Goal: Information Seeking & Learning: Learn about a topic

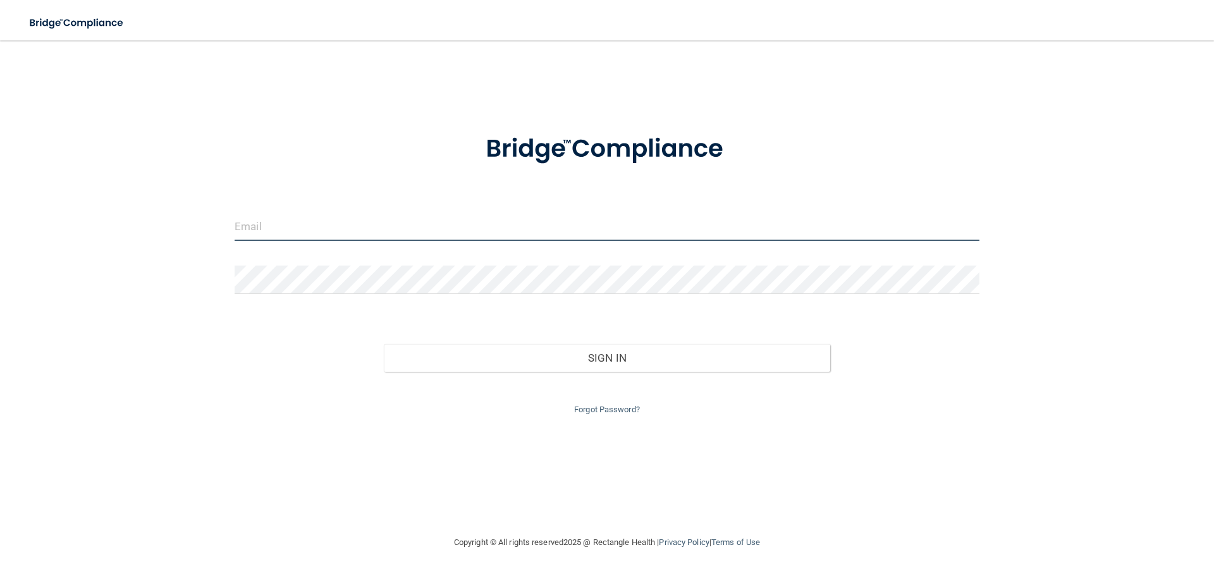
click at [364, 232] on input "email" at bounding box center [607, 227] width 745 height 28
type input "[EMAIL_ADDRESS][DOMAIN_NAME]"
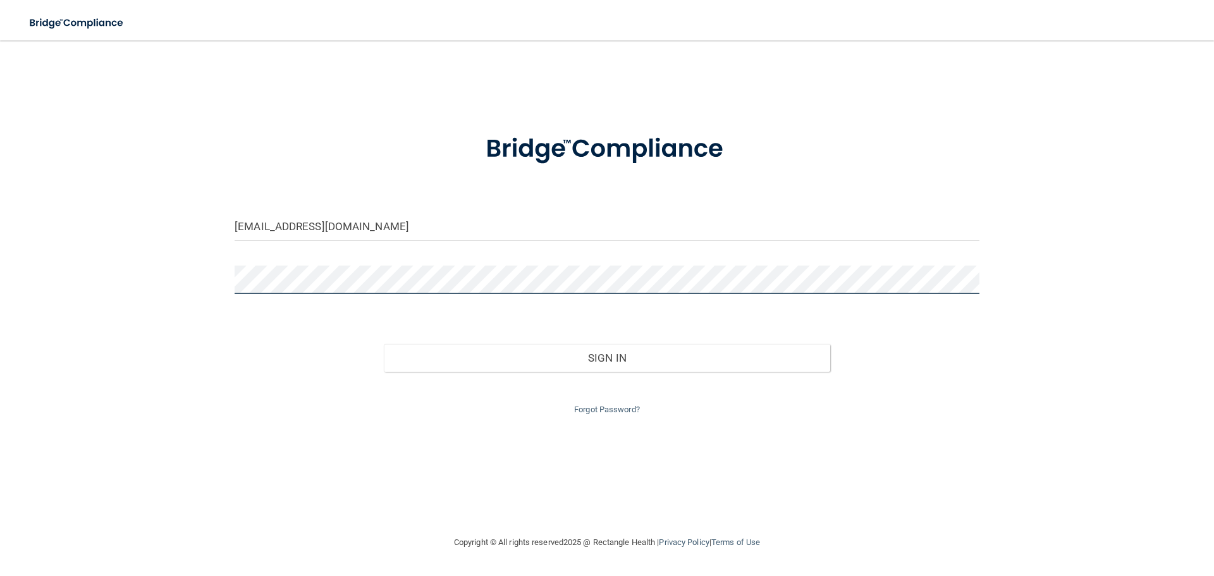
click at [384, 344] on button "Sign In" at bounding box center [607, 358] width 447 height 28
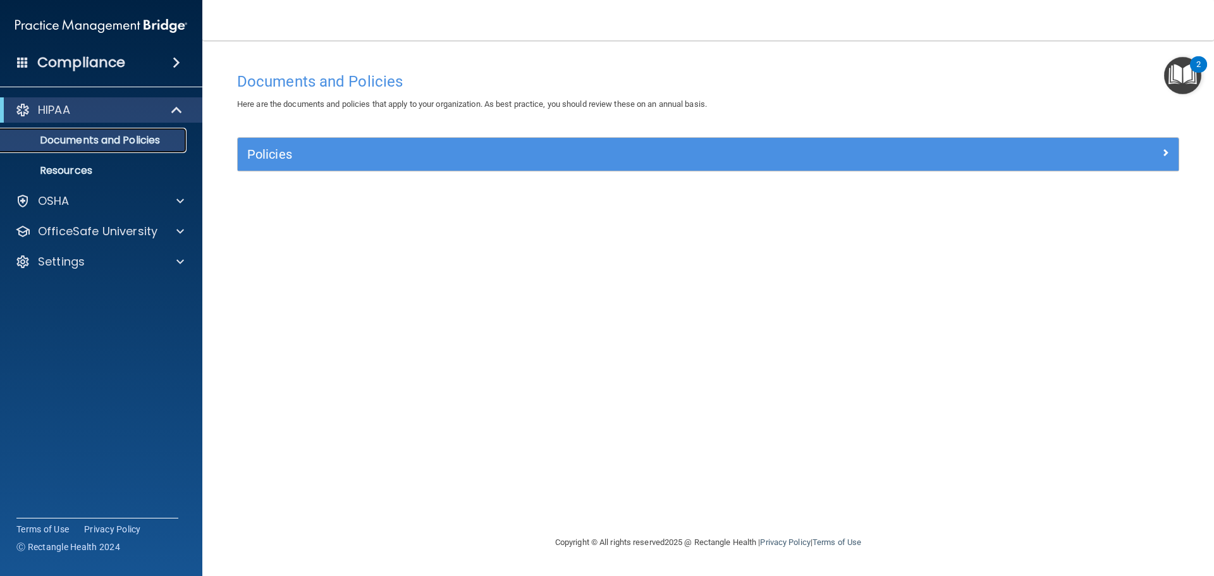
click at [119, 149] on link "Documents and Policies" at bounding box center [86, 140] width 199 height 25
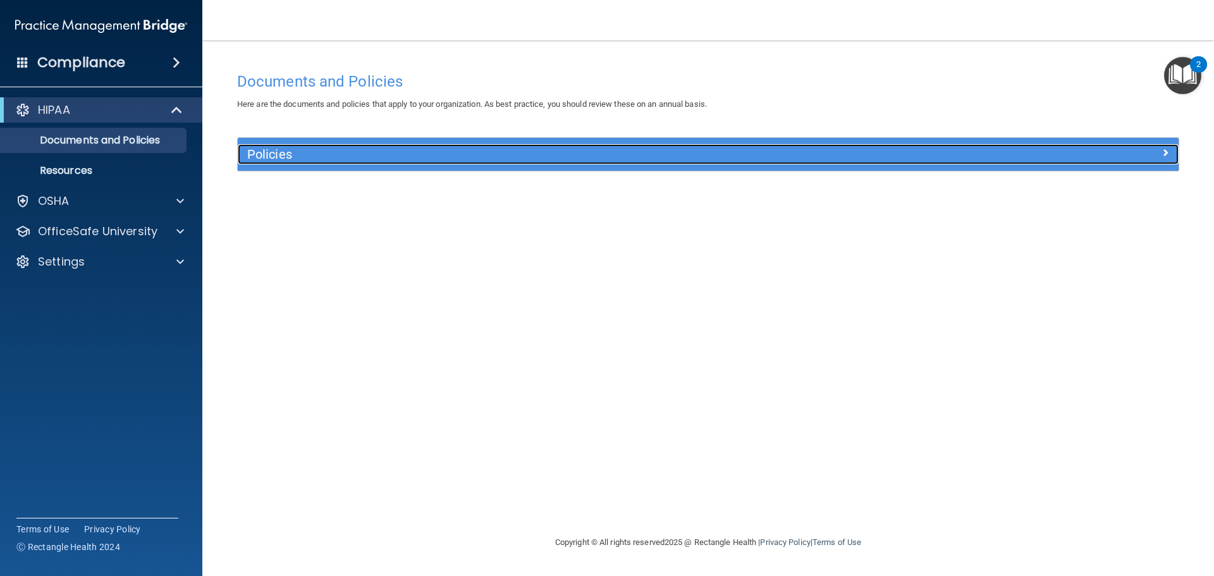
click at [271, 163] on div "Policies" at bounding box center [591, 154] width 706 height 20
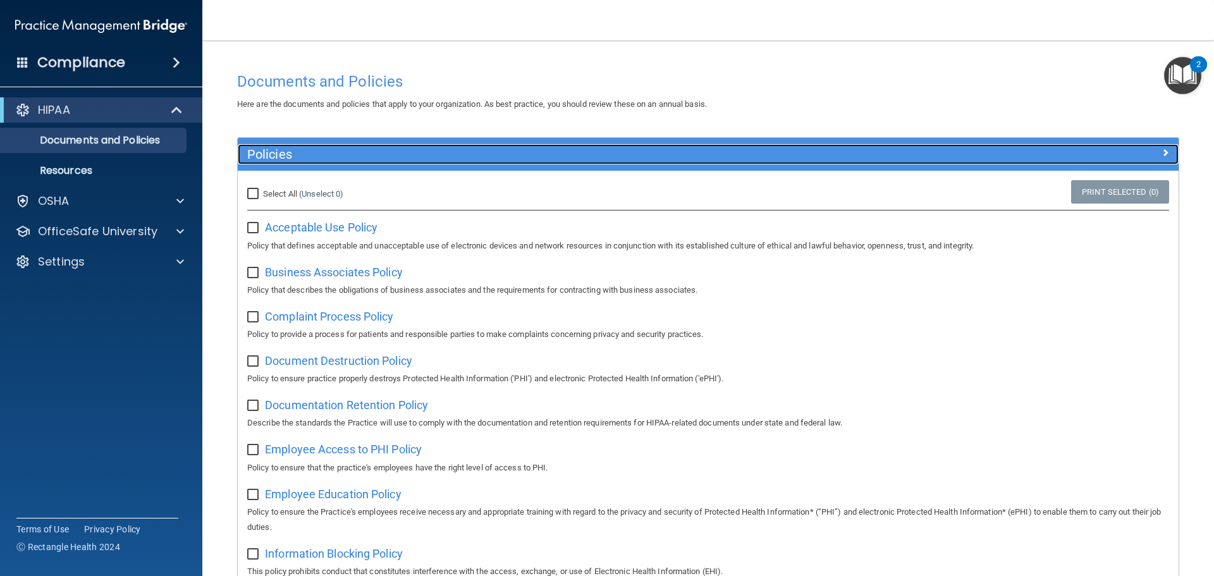
click at [271, 163] on div "Policies" at bounding box center [591, 154] width 706 height 20
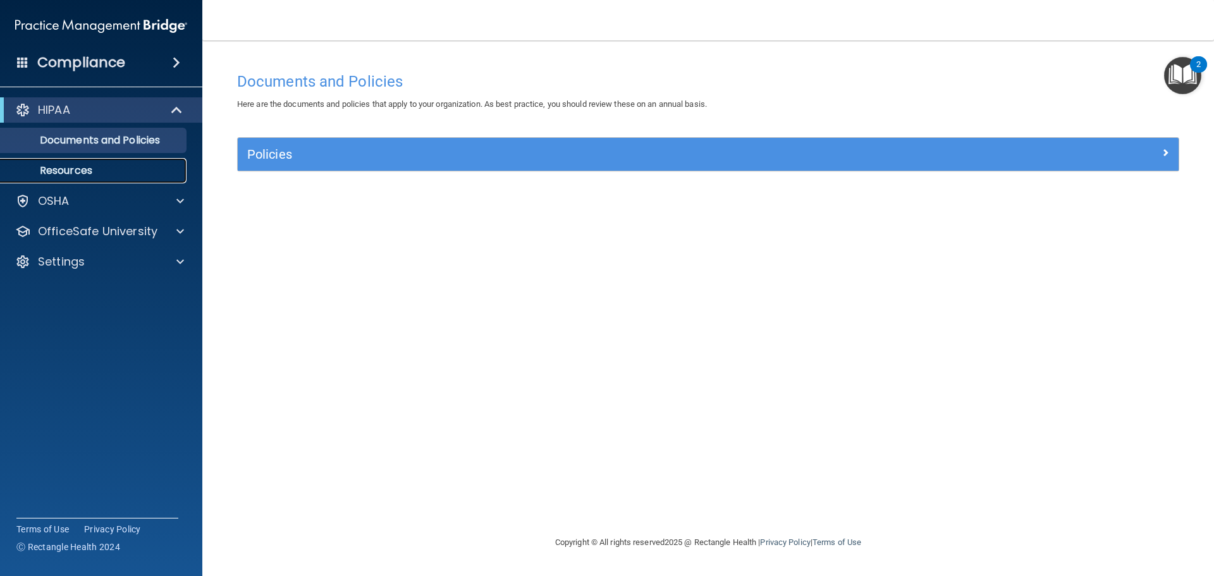
click at [93, 163] on link "Resources" at bounding box center [86, 170] width 199 height 25
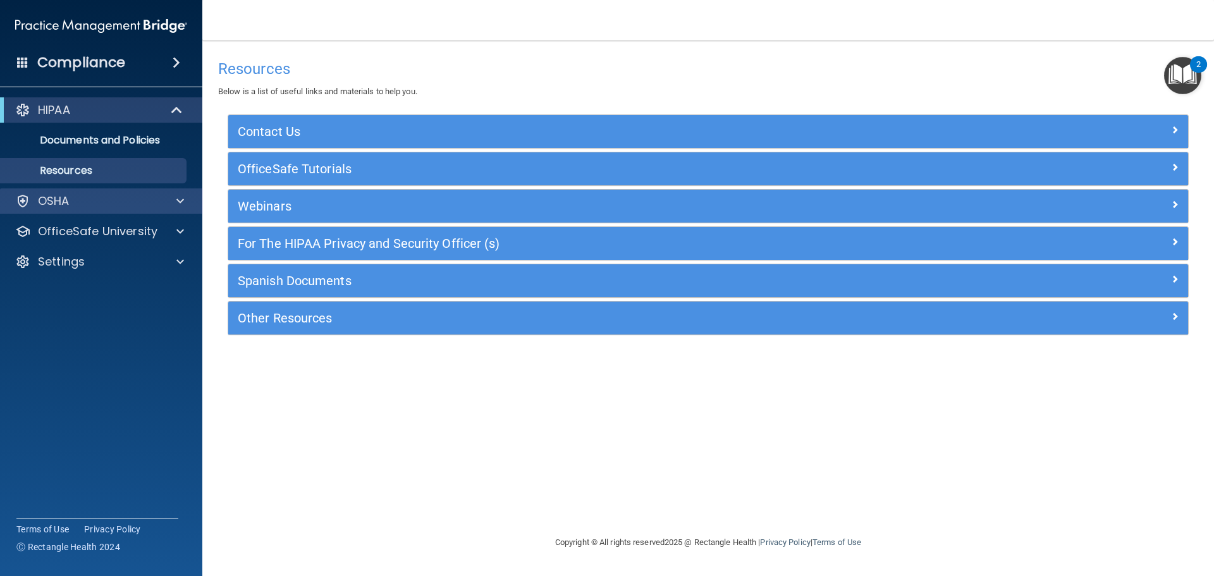
click at [68, 209] on div "OSHA" at bounding box center [101, 200] width 203 height 25
click at [98, 163] on link "Resources" at bounding box center [86, 170] width 199 height 25
click at [100, 197] on div "OSHA" at bounding box center [84, 201] width 157 height 15
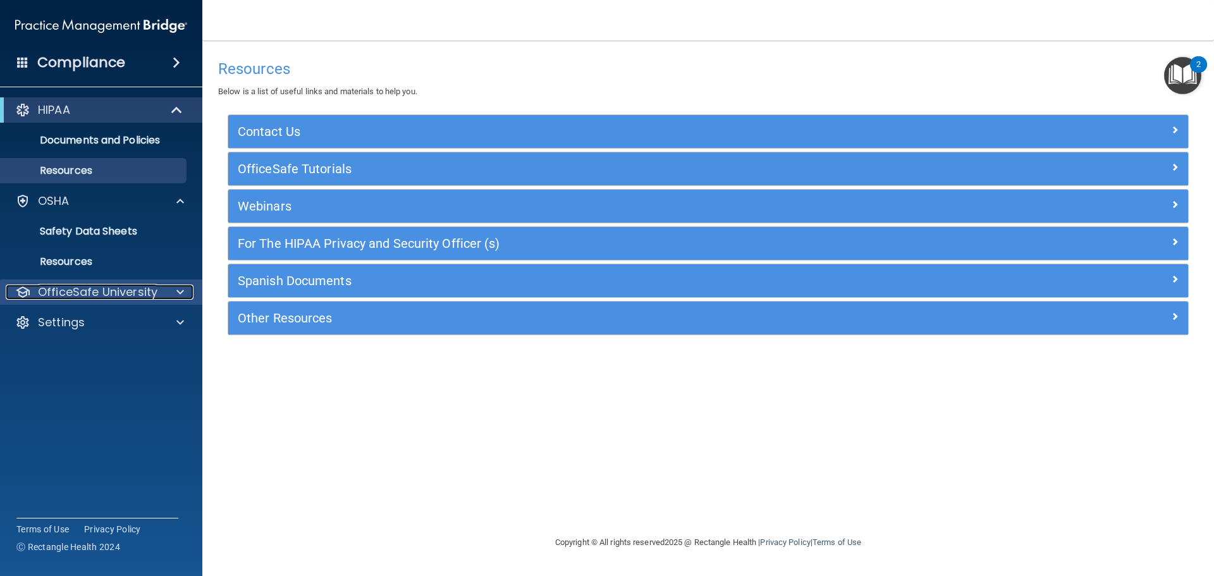
click at [98, 290] on p "OfficeSafe University" at bounding box center [98, 292] width 120 height 15
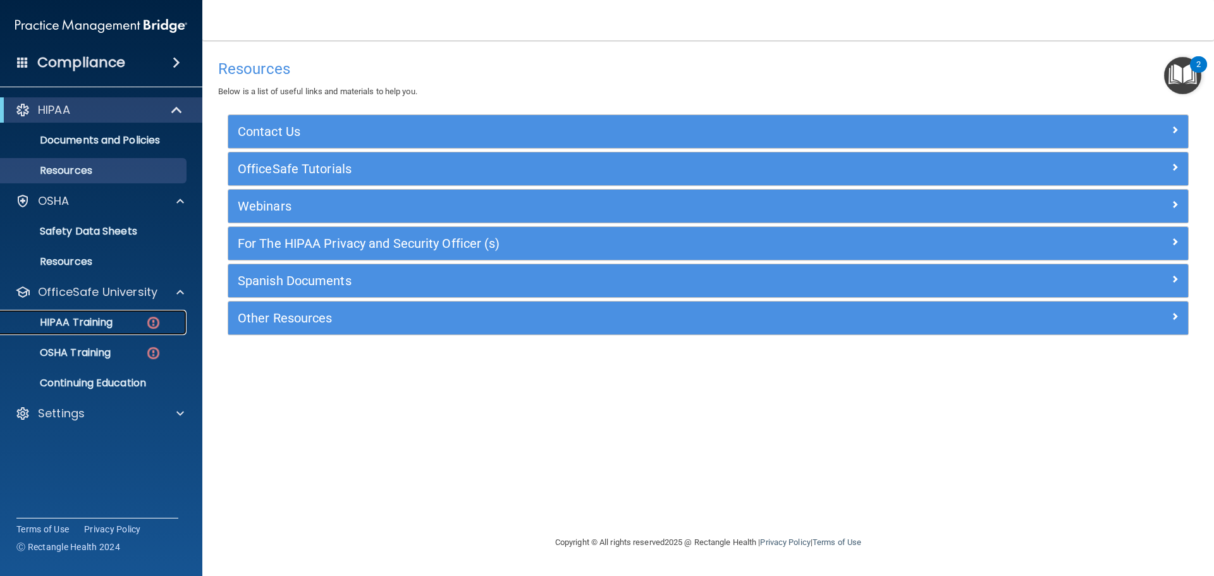
click at [98, 320] on p "HIPAA Training" at bounding box center [60, 322] width 104 height 13
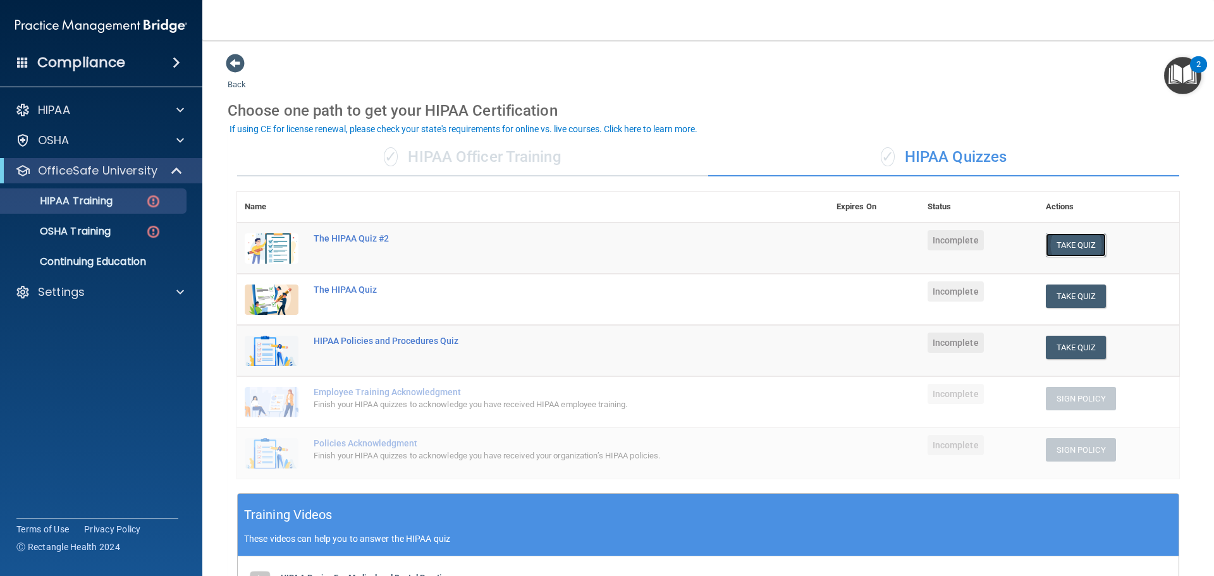
click at [1082, 247] on button "Take Quiz" at bounding box center [1076, 244] width 61 height 23
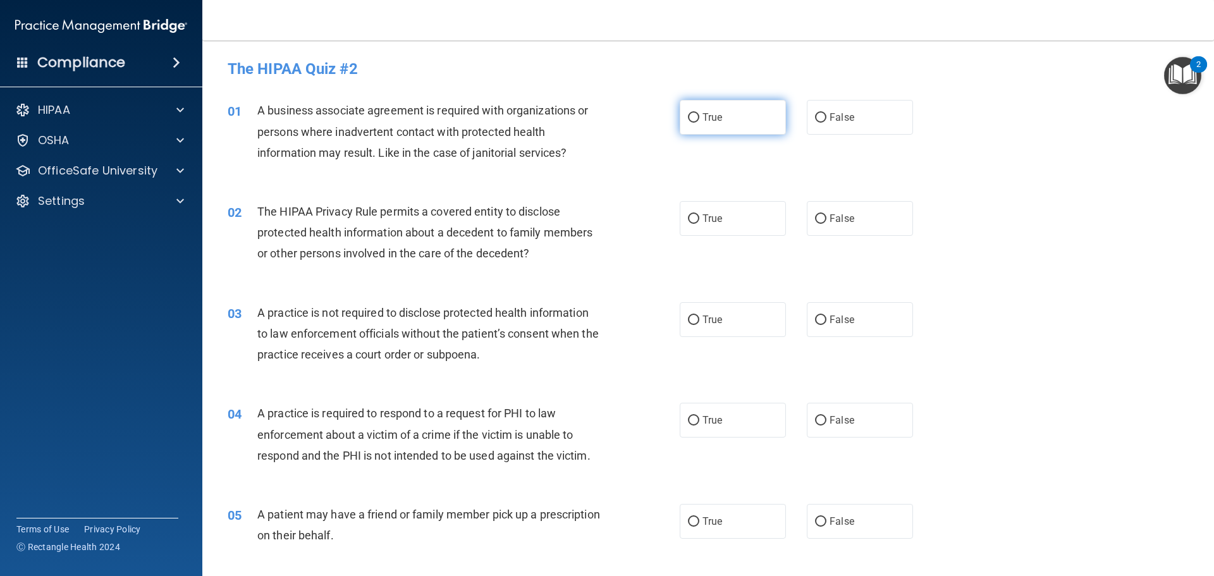
click at [680, 125] on label "True" at bounding box center [733, 117] width 106 height 35
click at [688, 123] on input "True" at bounding box center [693, 117] width 11 height 9
radio input "true"
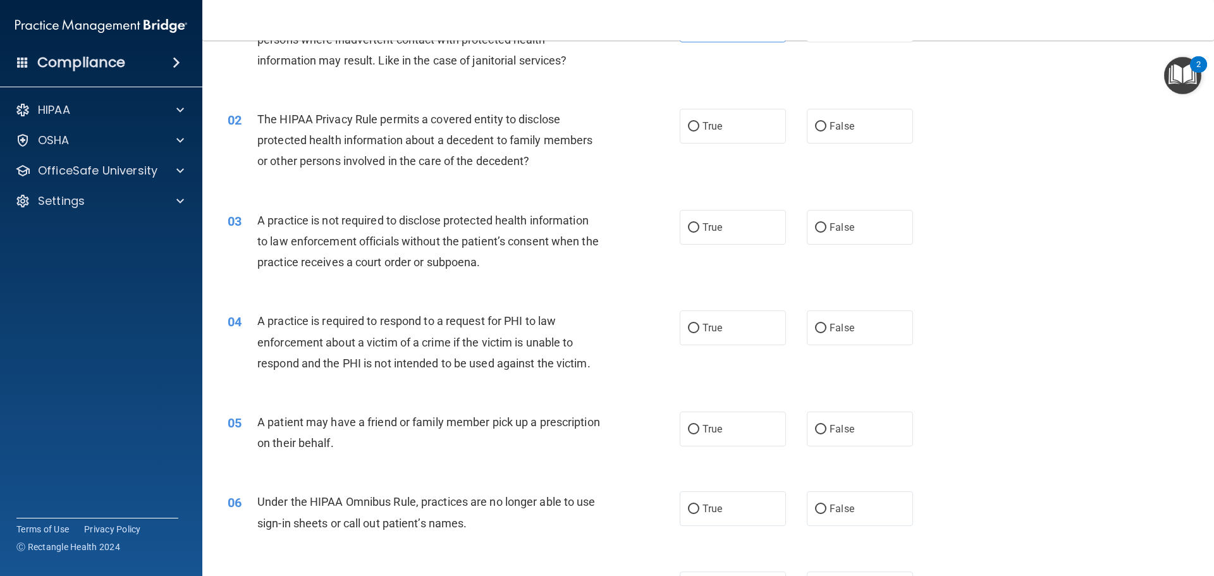
scroll to position [63, 0]
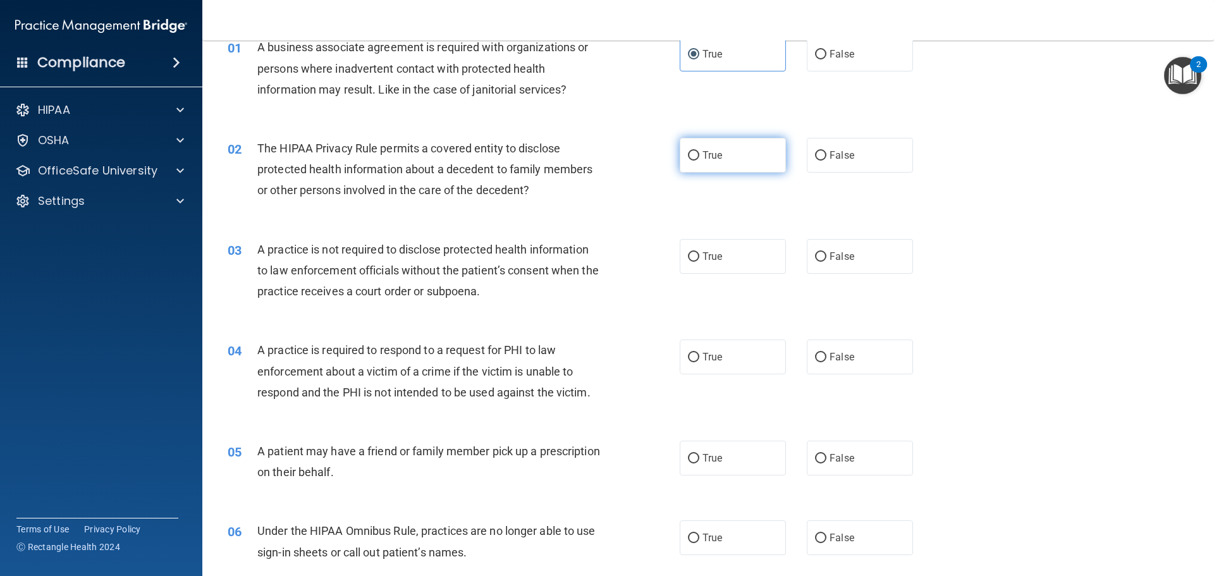
click at [703, 157] on span "True" at bounding box center [713, 155] width 20 height 12
click at [700, 157] on input "True" at bounding box center [693, 155] width 11 height 9
radio input "true"
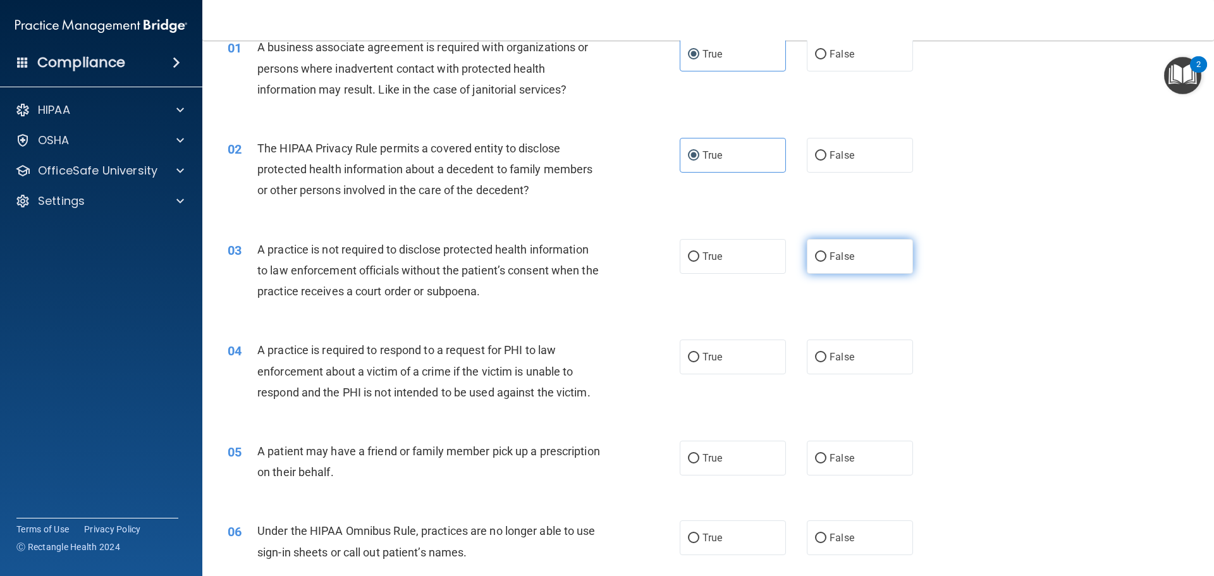
click at [837, 269] on label "False" at bounding box center [860, 256] width 106 height 35
click at [827, 262] on input "False" at bounding box center [820, 256] width 11 height 9
radio input "true"
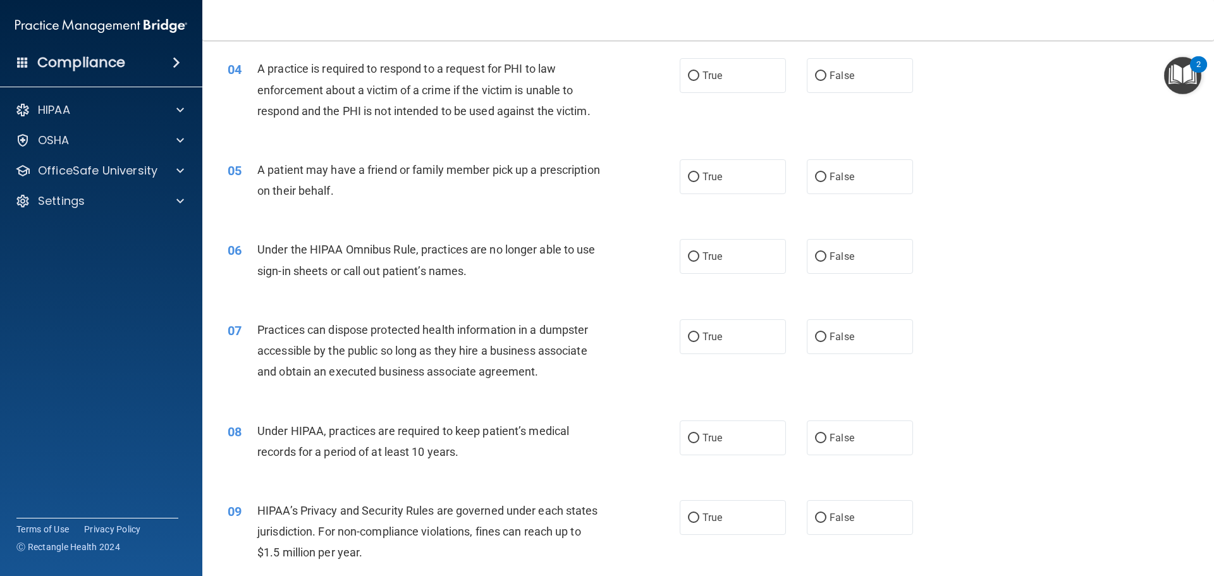
scroll to position [316, 0]
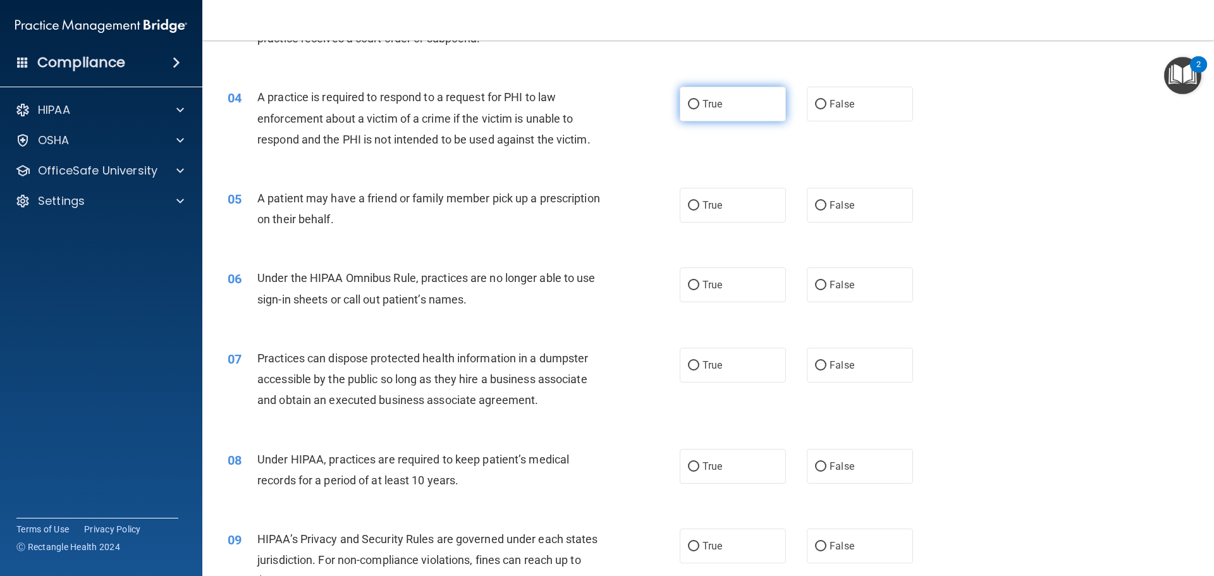
click at [723, 117] on label "True" at bounding box center [733, 104] width 106 height 35
click at [700, 109] on input "True" at bounding box center [693, 104] width 11 height 9
radio input "true"
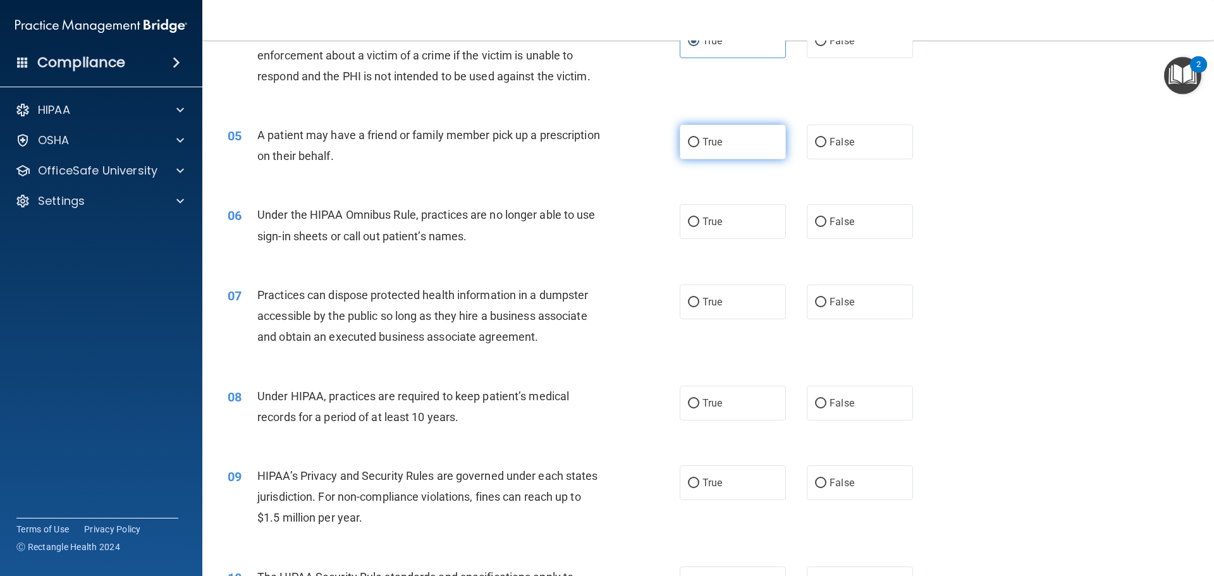
click at [696, 154] on label "True" at bounding box center [733, 142] width 106 height 35
click at [696, 147] on input "True" at bounding box center [693, 142] width 11 height 9
radio input "true"
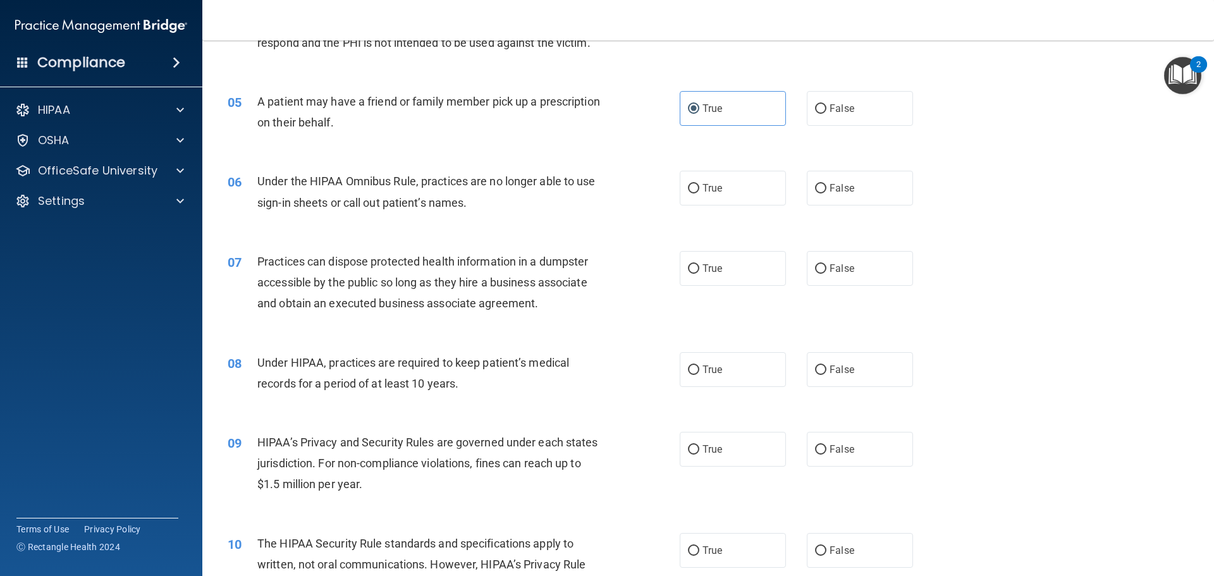
scroll to position [443, 0]
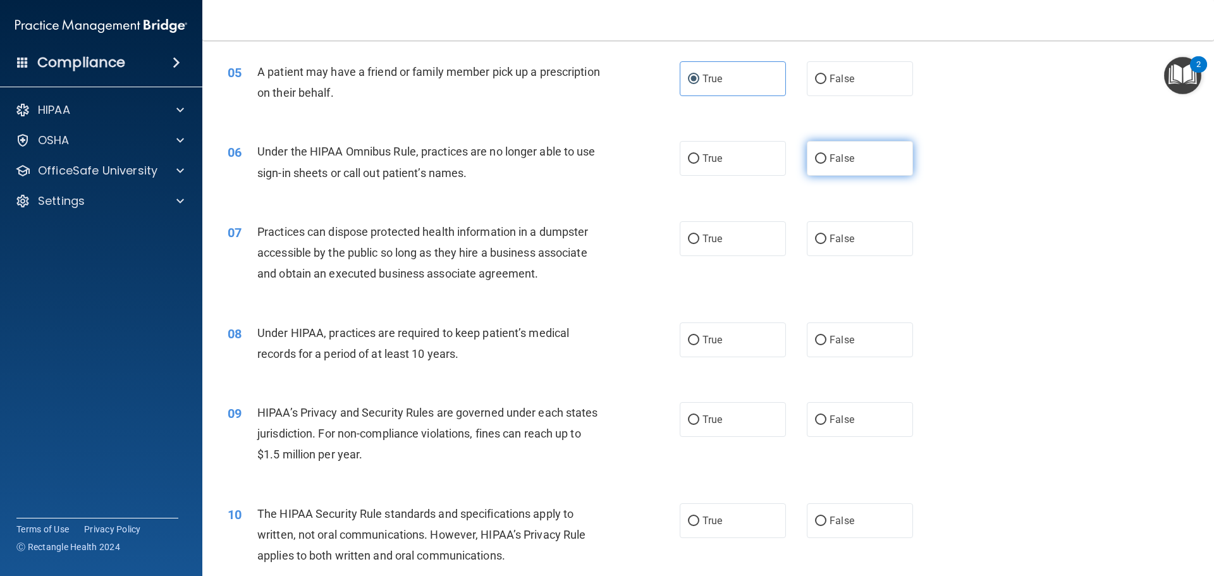
click at [860, 171] on label "False" at bounding box center [860, 158] width 106 height 35
click at [827, 164] on input "False" at bounding box center [820, 158] width 11 height 9
radio input "true"
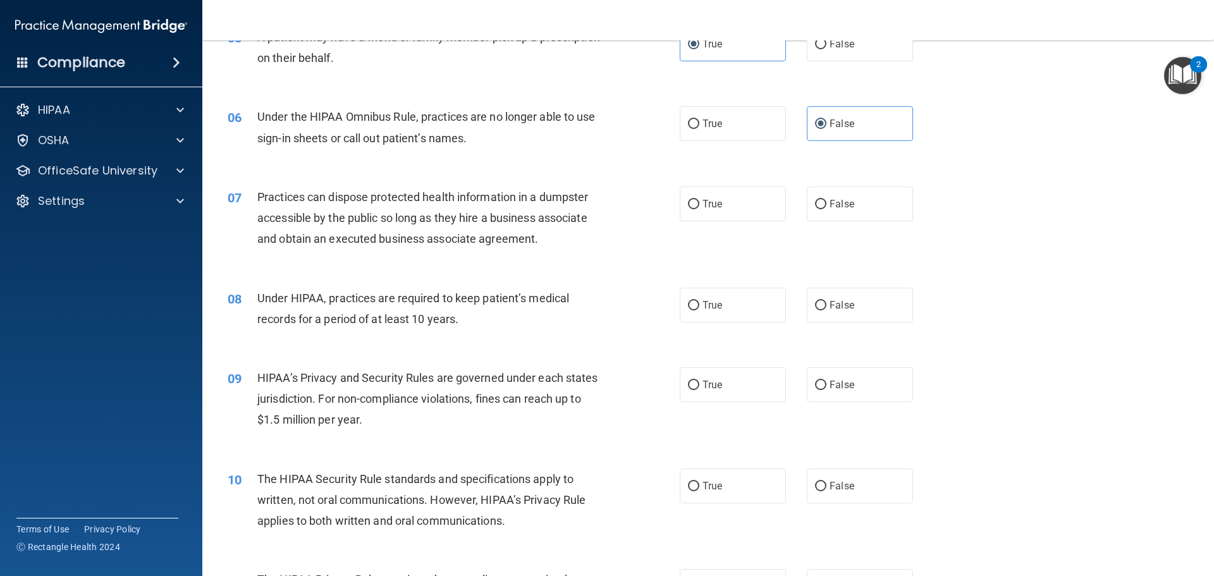
scroll to position [506, 0]
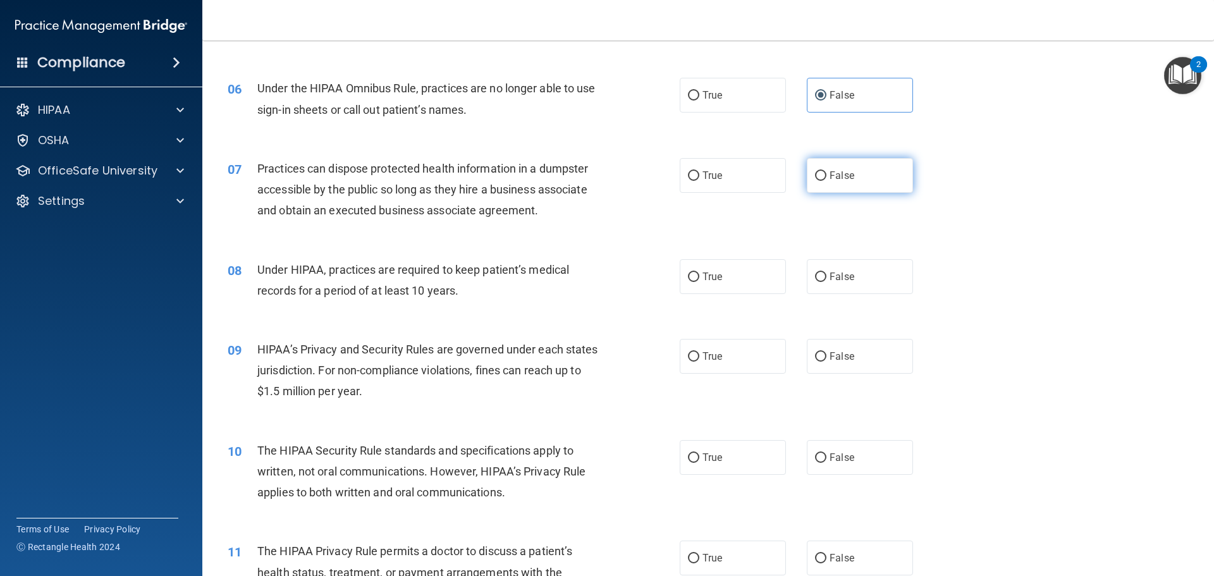
click at [844, 182] on label "False" at bounding box center [860, 175] width 106 height 35
click at [827, 181] on input "False" at bounding box center [820, 175] width 11 height 9
radio input "true"
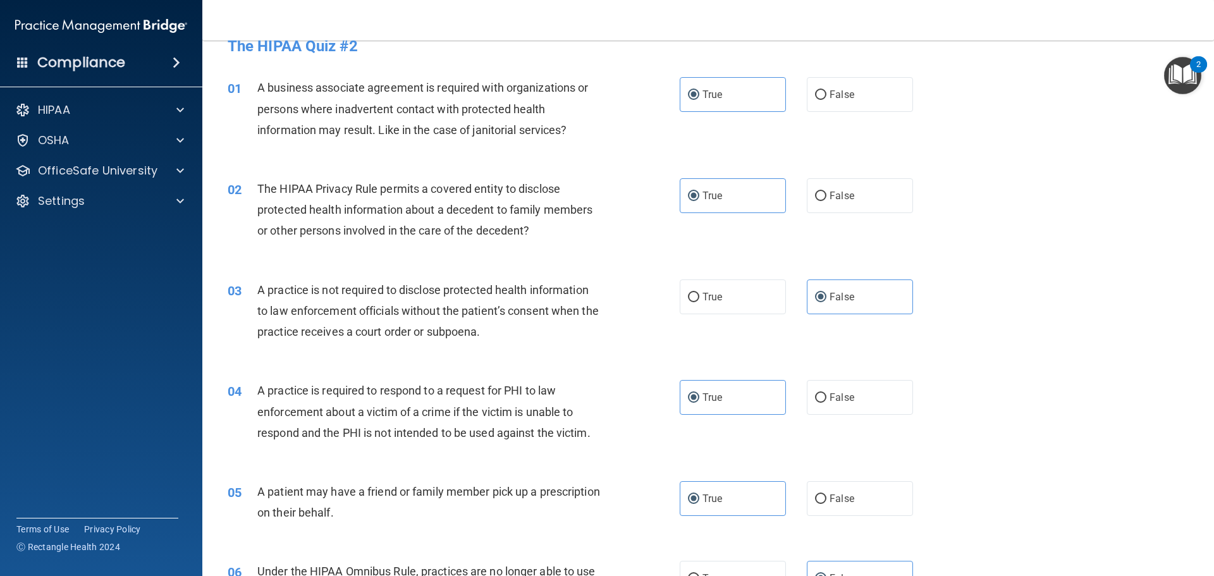
scroll to position [0, 0]
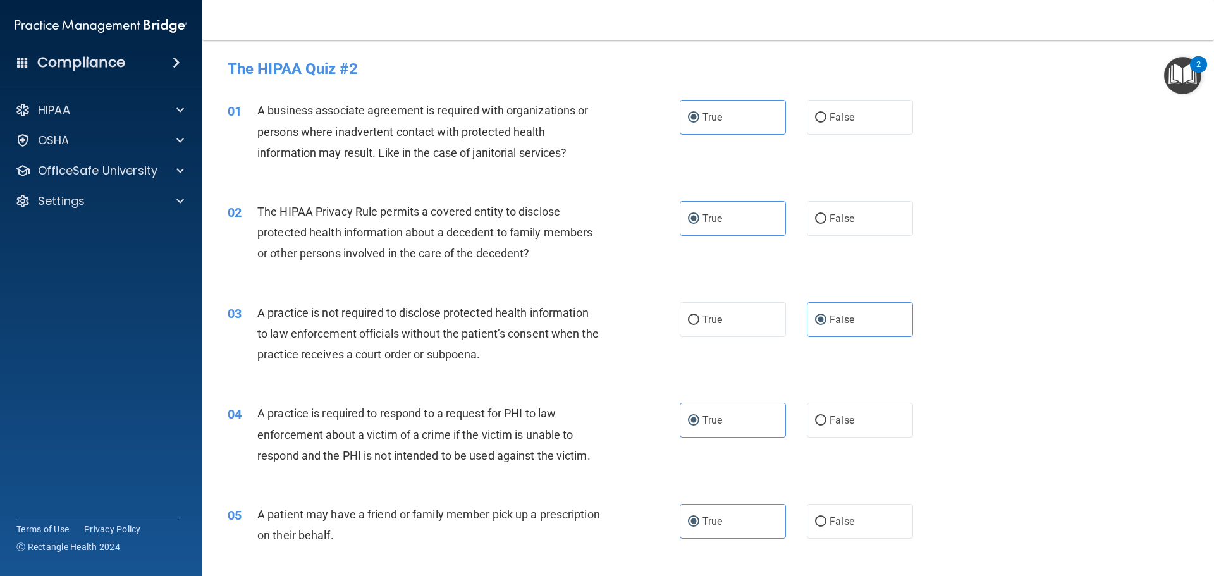
click at [1183, 83] on img "Open Resource Center, 2 new notifications" at bounding box center [1182, 75] width 37 height 37
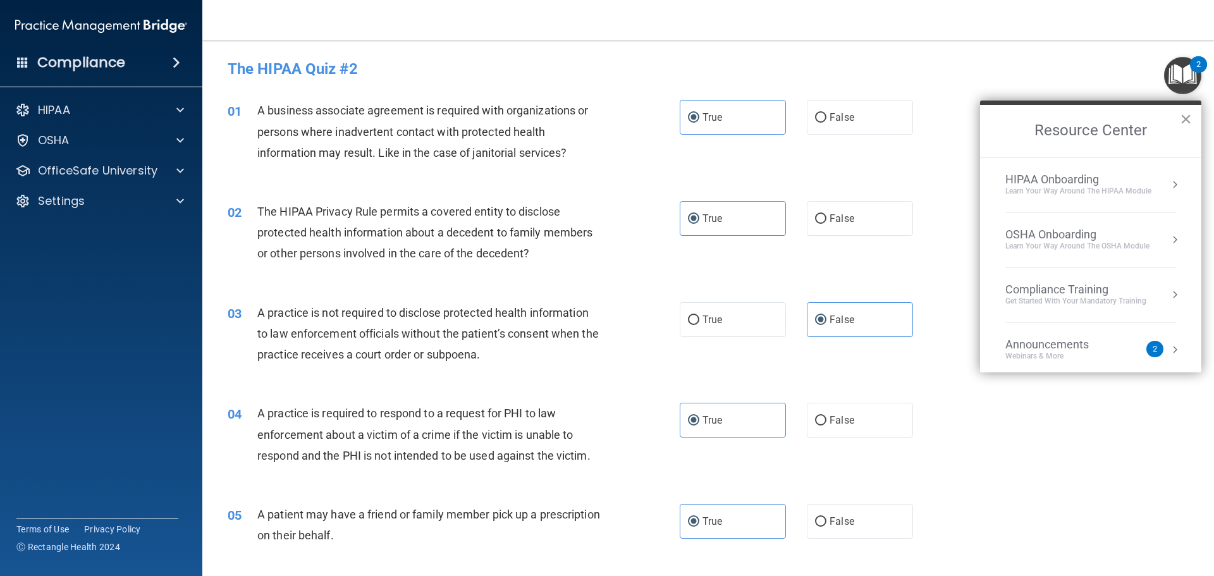
click at [1186, 121] on button "×" at bounding box center [1186, 119] width 12 height 20
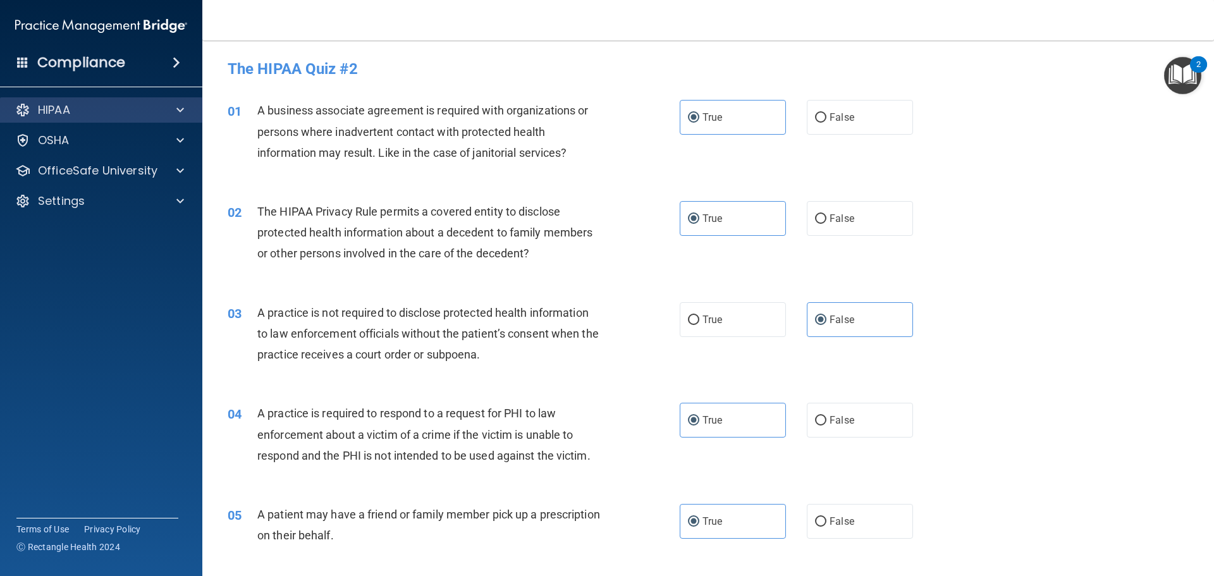
click at [97, 118] on div "HIPAA" at bounding box center [101, 109] width 203 height 25
click at [175, 112] on div at bounding box center [179, 109] width 32 height 15
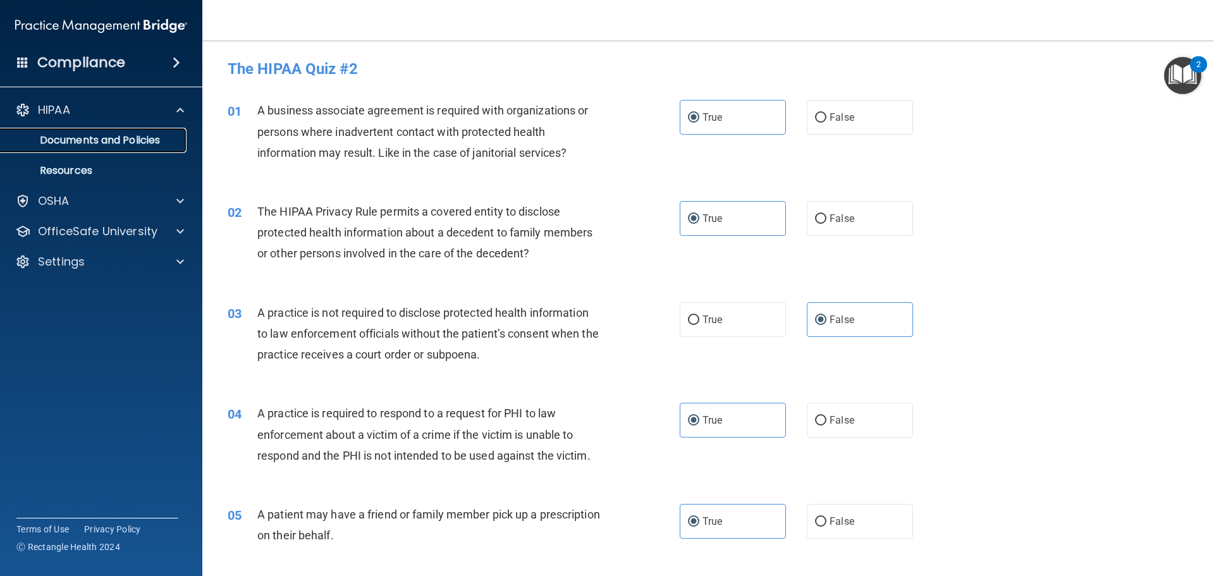
click at [110, 149] on link "Documents and Policies" at bounding box center [86, 140] width 199 height 25
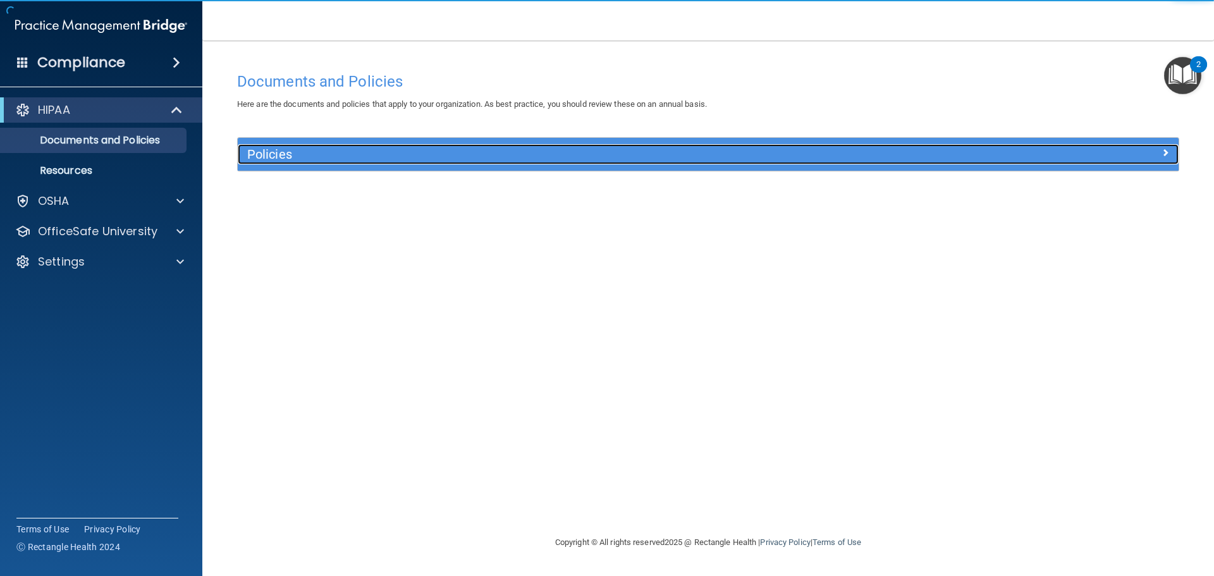
click at [307, 162] on div "Policies" at bounding box center [591, 154] width 706 height 20
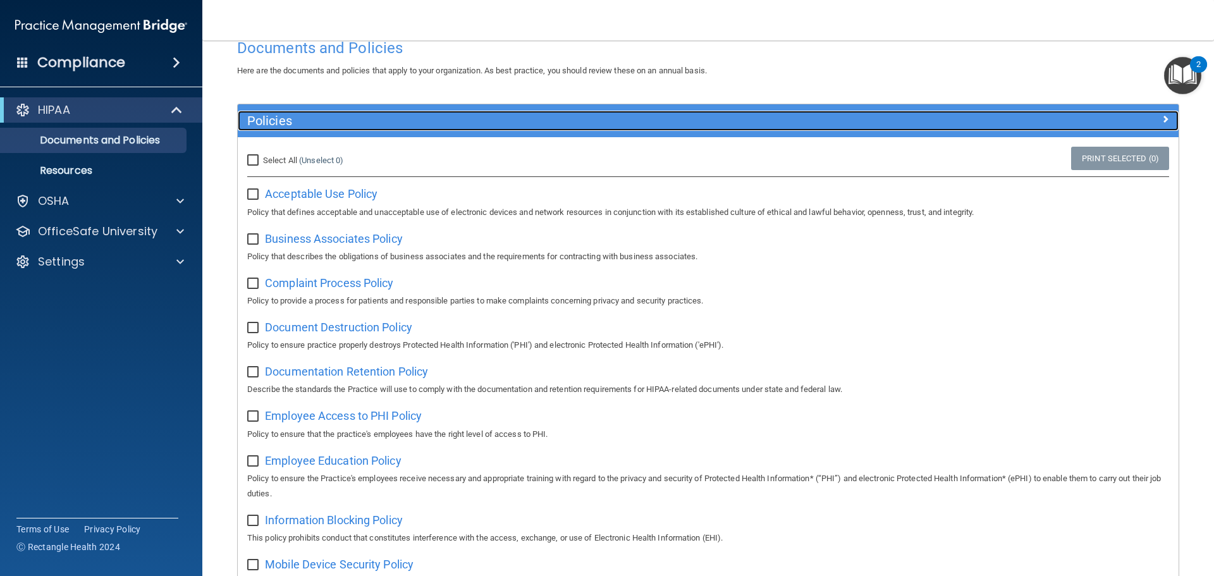
scroll to position [63, 0]
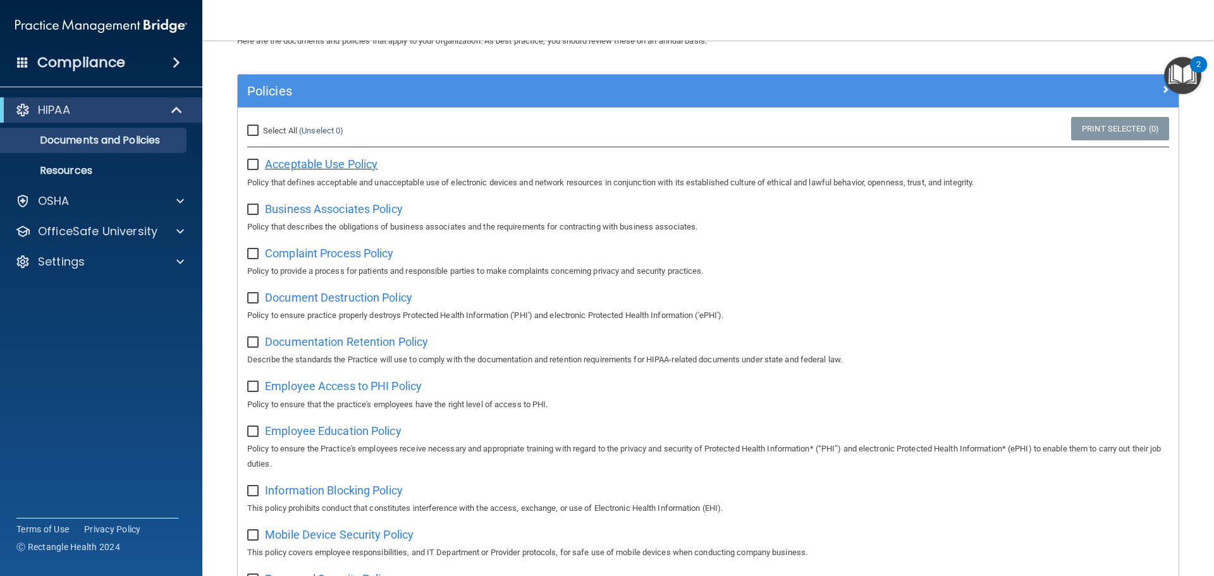
click at [334, 169] on span "Acceptable Use Policy" at bounding box center [321, 163] width 113 height 13
click at [121, 233] on p "OfficeSafe University" at bounding box center [98, 231] width 120 height 15
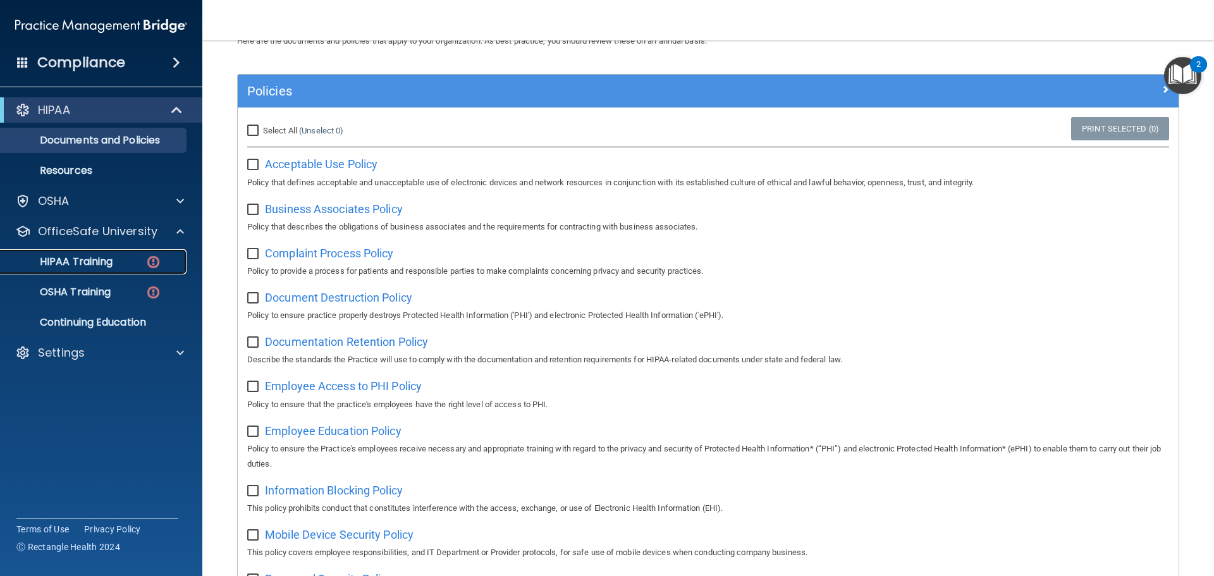
click at [129, 266] on div "HIPAA Training" at bounding box center [94, 262] width 173 height 13
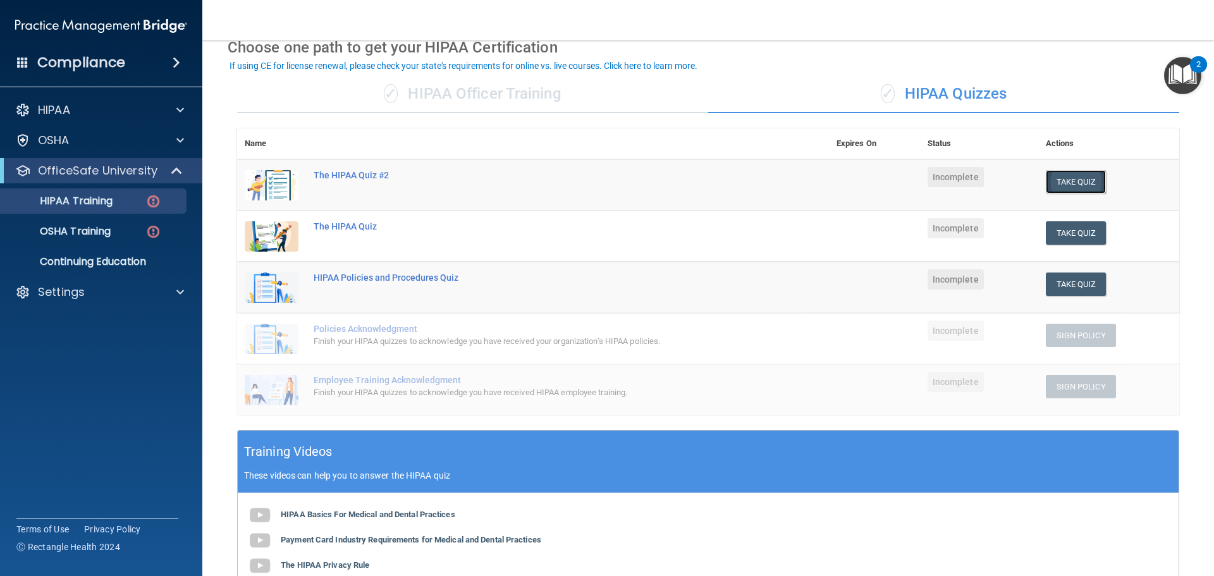
click at [1062, 187] on button "Take Quiz" at bounding box center [1076, 181] width 61 height 23
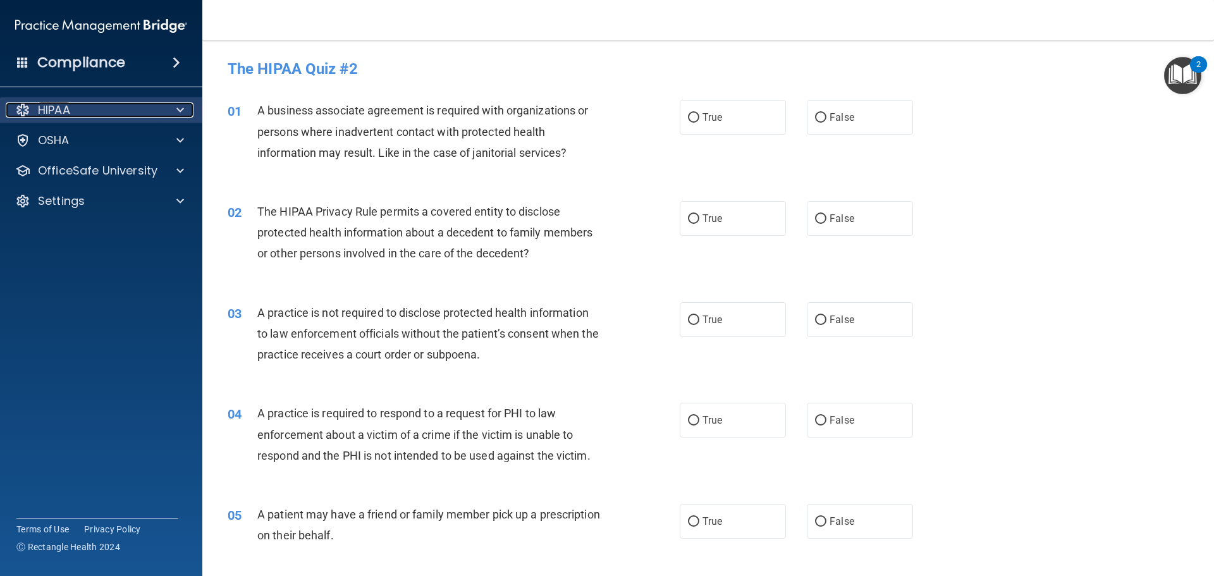
click at [111, 108] on div "HIPAA" at bounding box center [84, 109] width 157 height 15
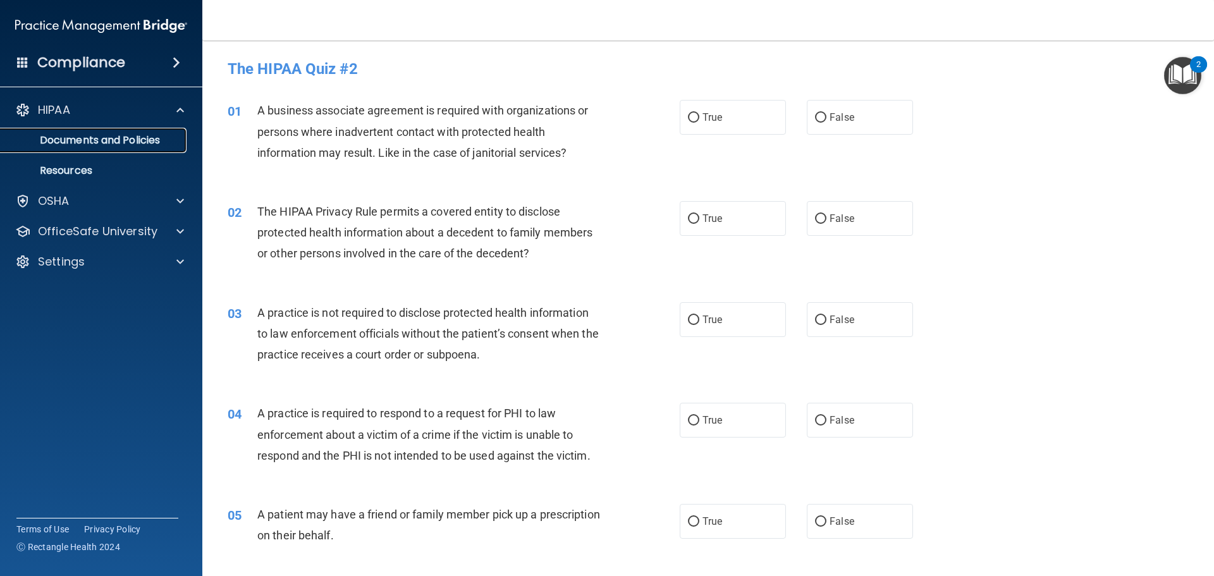
click at [123, 144] on p "Documents and Policies" at bounding box center [94, 140] width 173 height 13
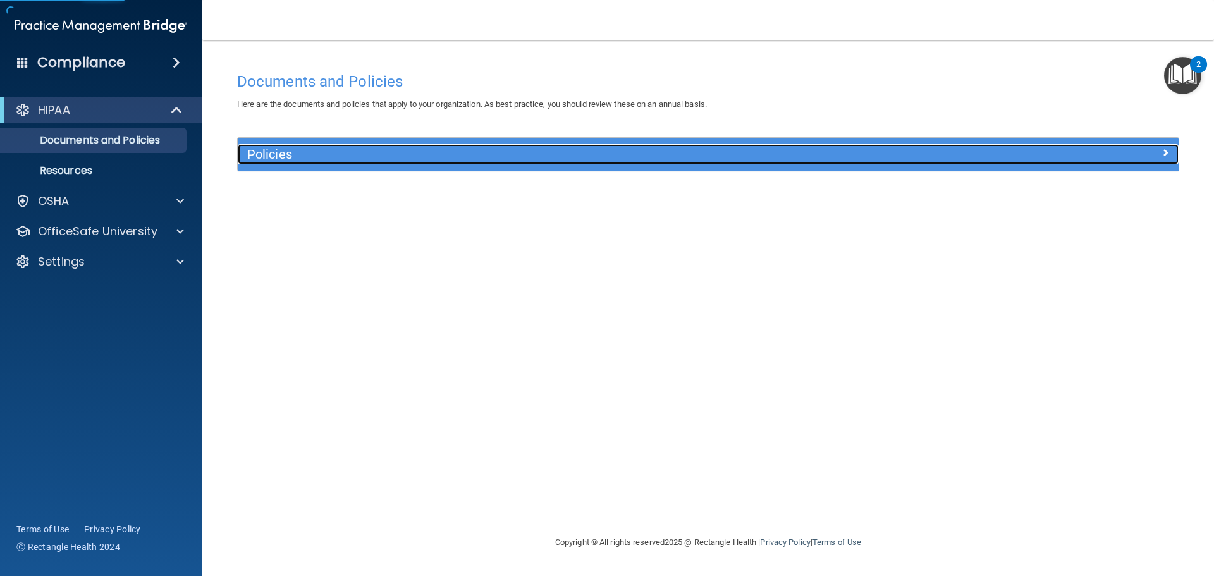
click at [376, 162] on div "Policies" at bounding box center [591, 154] width 706 height 20
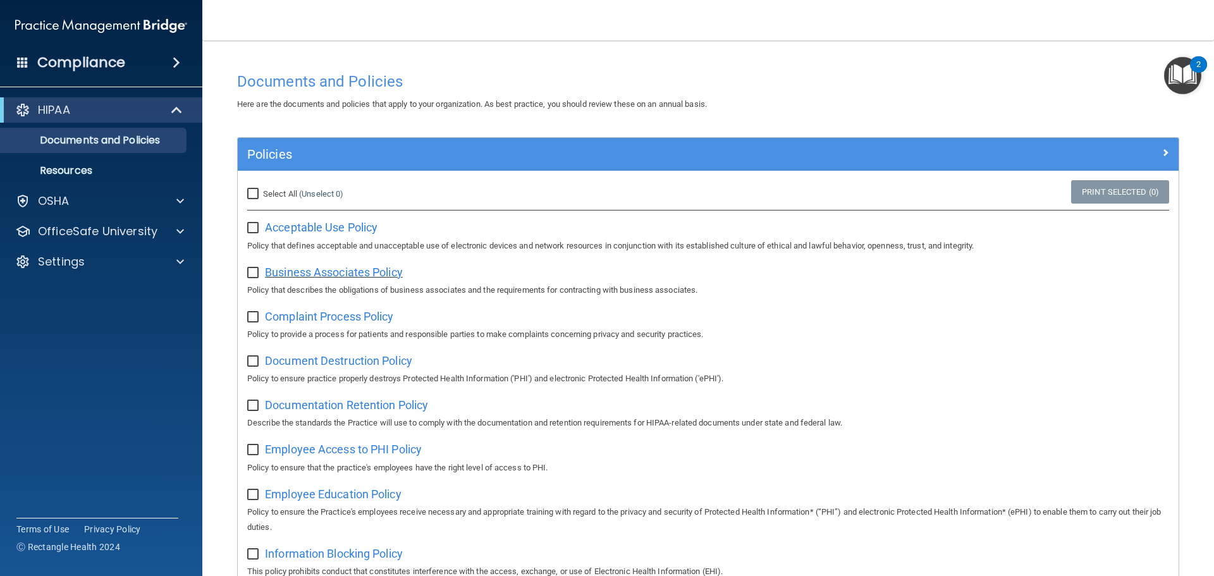
click at [361, 273] on span "Business Associates Policy" at bounding box center [334, 272] width 138 height 13
click at [318, 320] on span "Complaint Process Policy" at bounding box center [329, 316] width 128 height 13
click at [305, 359] on span "Document Destruction Policy" at bounding box center [338, 360] width 147 height 13
click at [320, 412] on span "Documentation Retention Policy" at bounding box center [346, 404] width 163 height 13
click at [302, 450] on span "Employee Access to PHI Policy" at bounding box center [343, 449] width 157 height 13
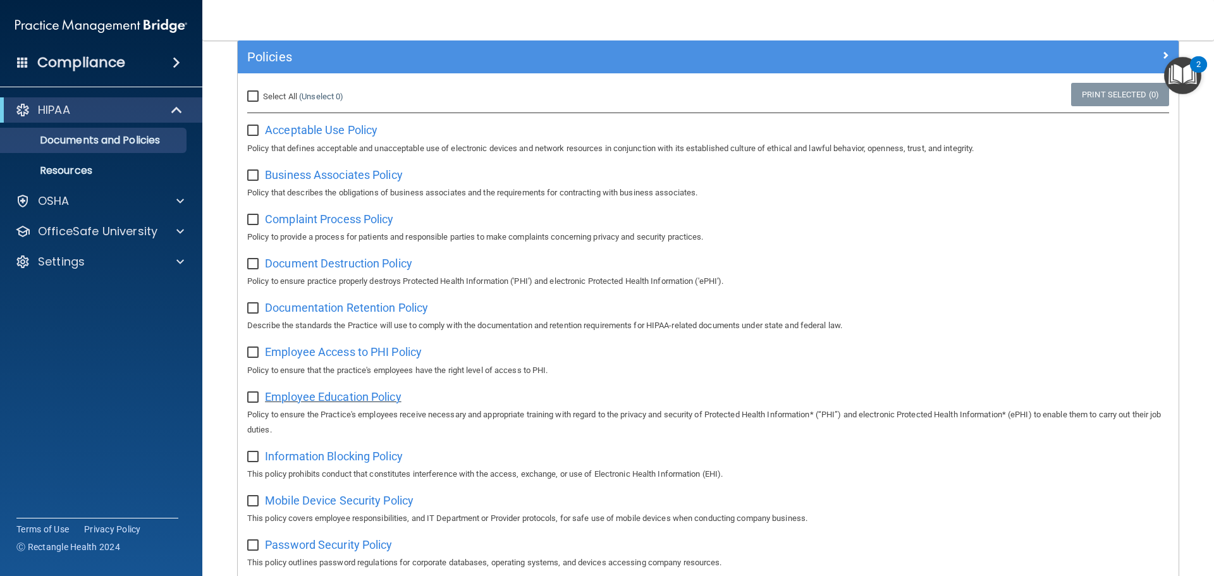
scroll to position [126, 0]
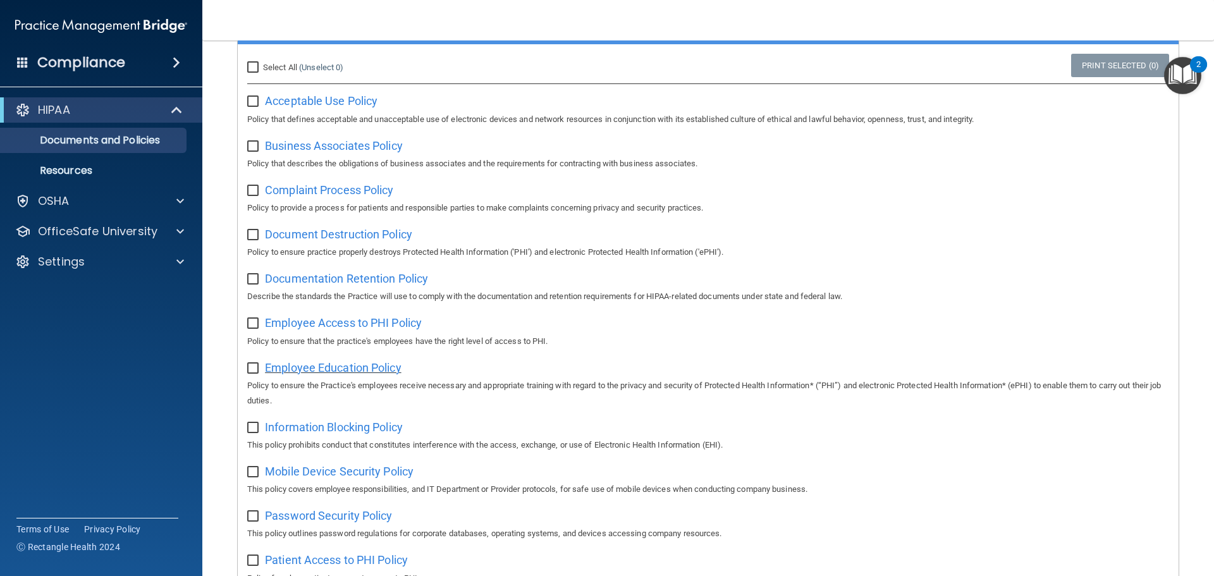
click at [309, 374] on span "Employee Education Policy" at bounding box center [333, 367] width 137 height 13
click at [329, 428] on span "Information Blocking Policy" at bounding box center [334, 427] width 138 height 13
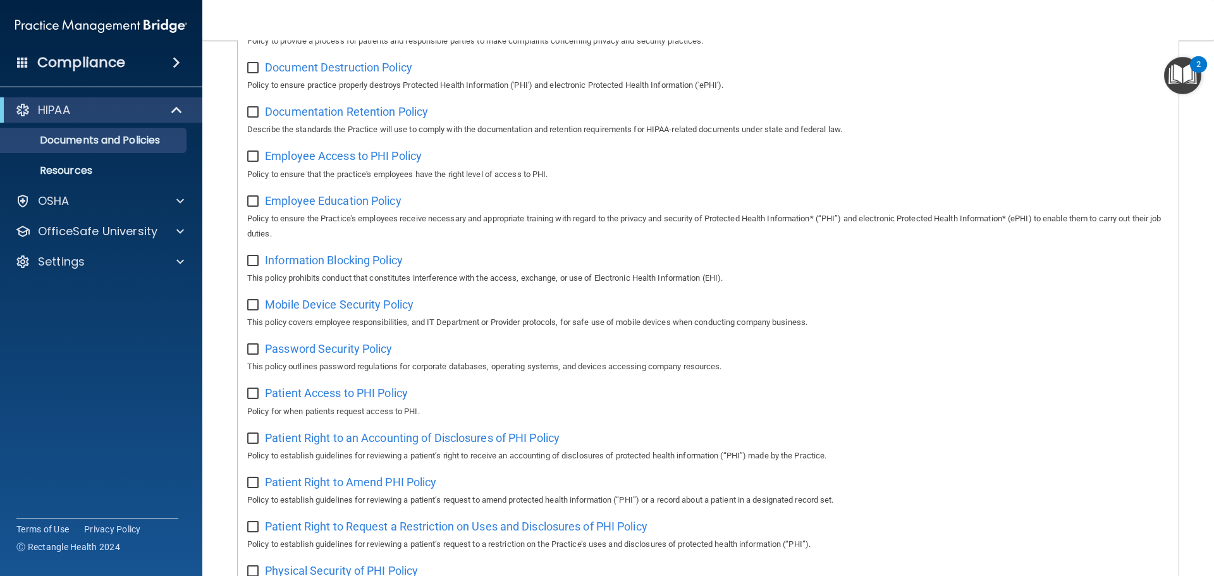
scroll to position [316, 0]
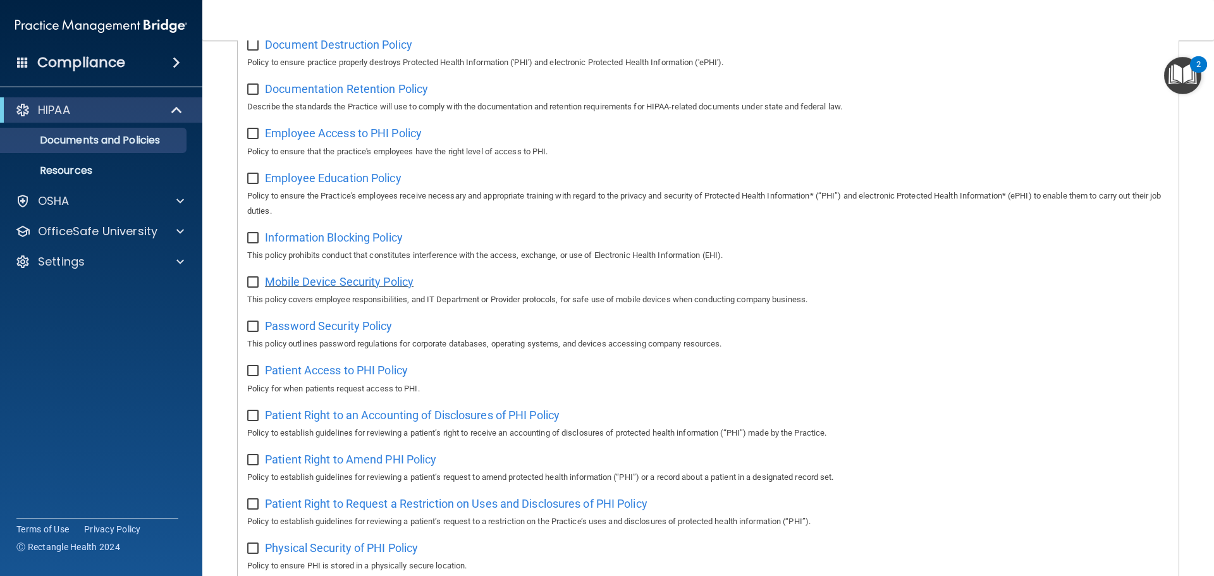
click at [341, 288] on span "Mobile Device Security Policy" at bounding box center [339, 281] width 149 height 13
click at [304, 332] on span "Password Security Policy" at bounding box center [328, 325] width 127 height 13
click at [304, 377] on span "Patient Access to PHI Policy" at bounding box center [336, 370] width 143 height 13
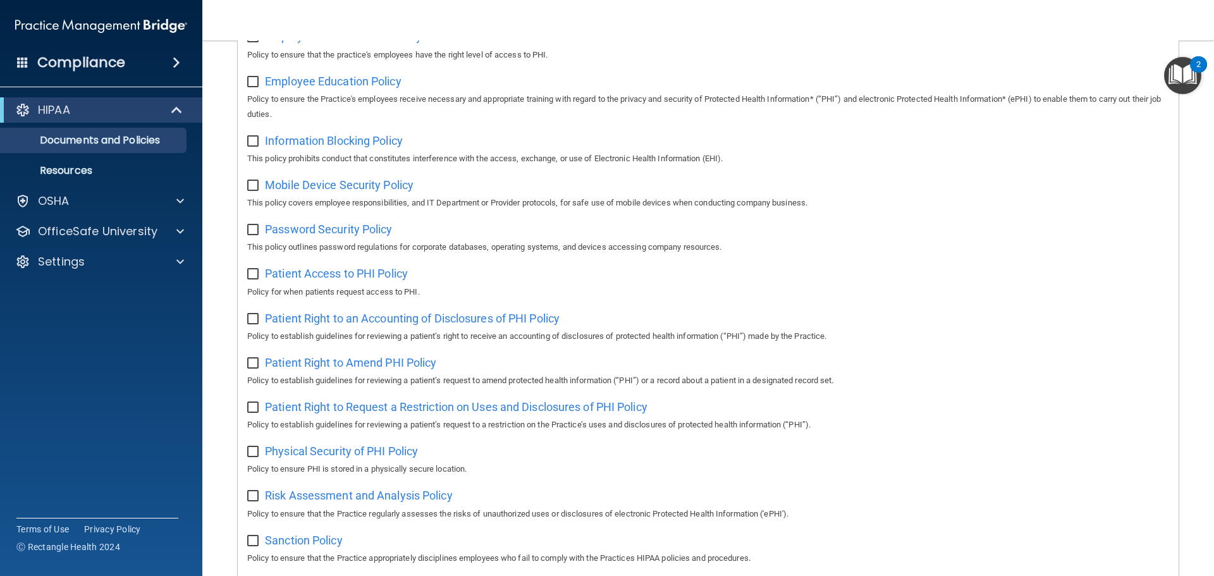
scroll to position [443, 0]
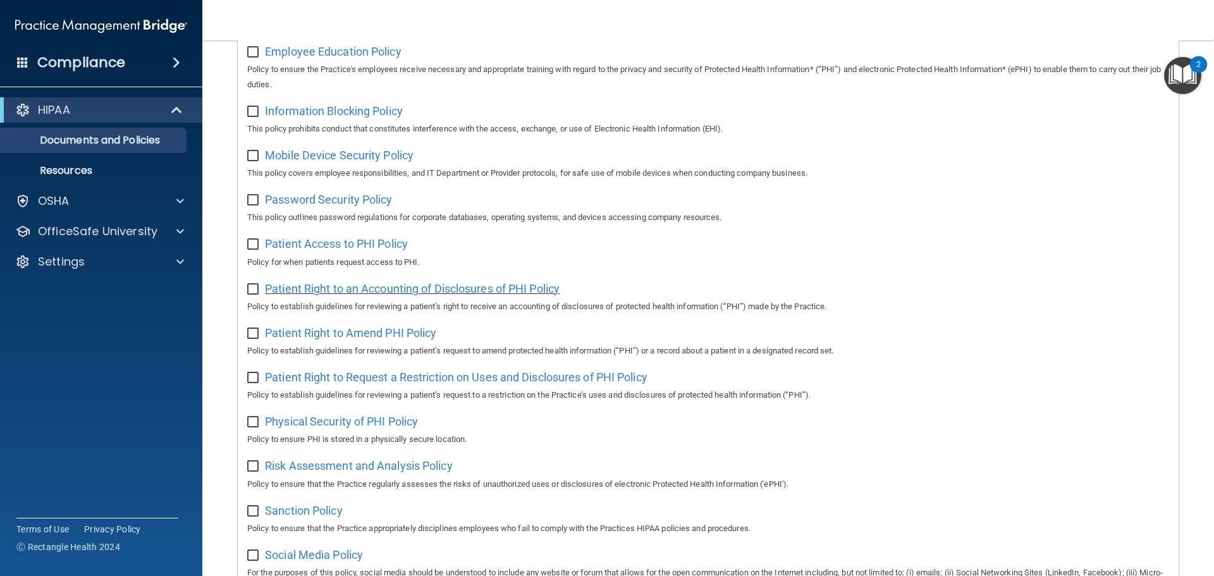
click at [367, 295] on span "Patient Right to an Accounting of Disclosures of PHI Policy" at bounding box center [412, 288] width 295 height 13
click at [300, 340] on span "Patient Right to Amend PHI Policy" at bounding box center [350, 332] width 171 height 13
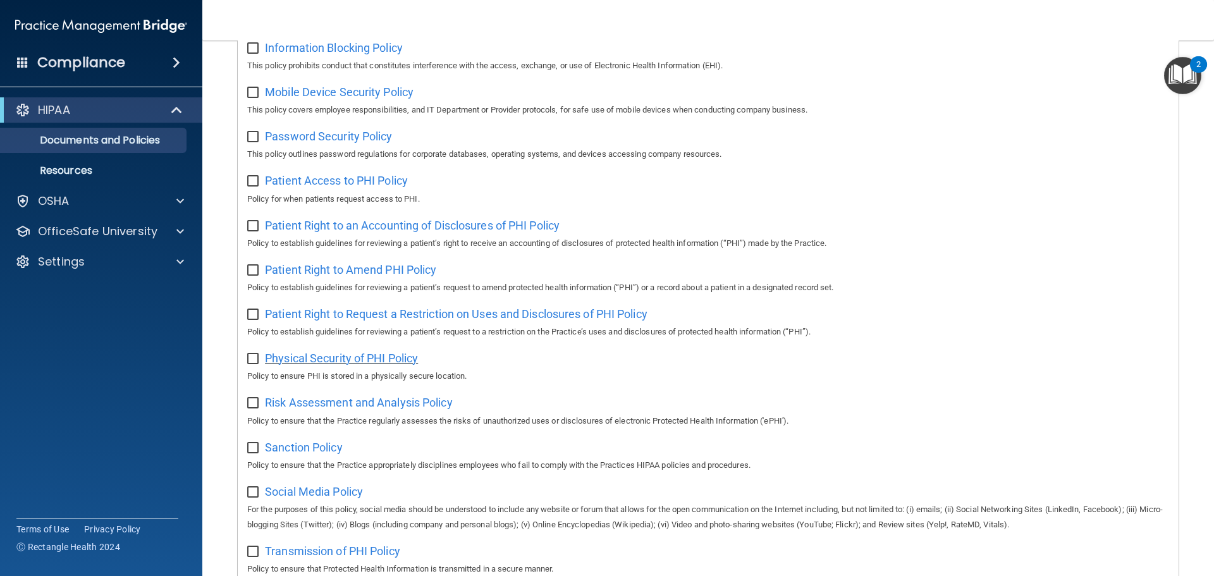
click at [302, 365] on span "Physical Security of PHI Policy" at bounding box center [341, 358] width 153 height 13
click at [312, 409] on span "Risk Assessment and Analysis Policy" at bounding box center [359, 402] width 188 height 13
click at [282, 498] on span "Social Media Policy" at bounding box center [314, 491] width 98 height 13
click at [304, 454] on span "Sanction Policy" at bounding box center [304, 447] width 78 height 13
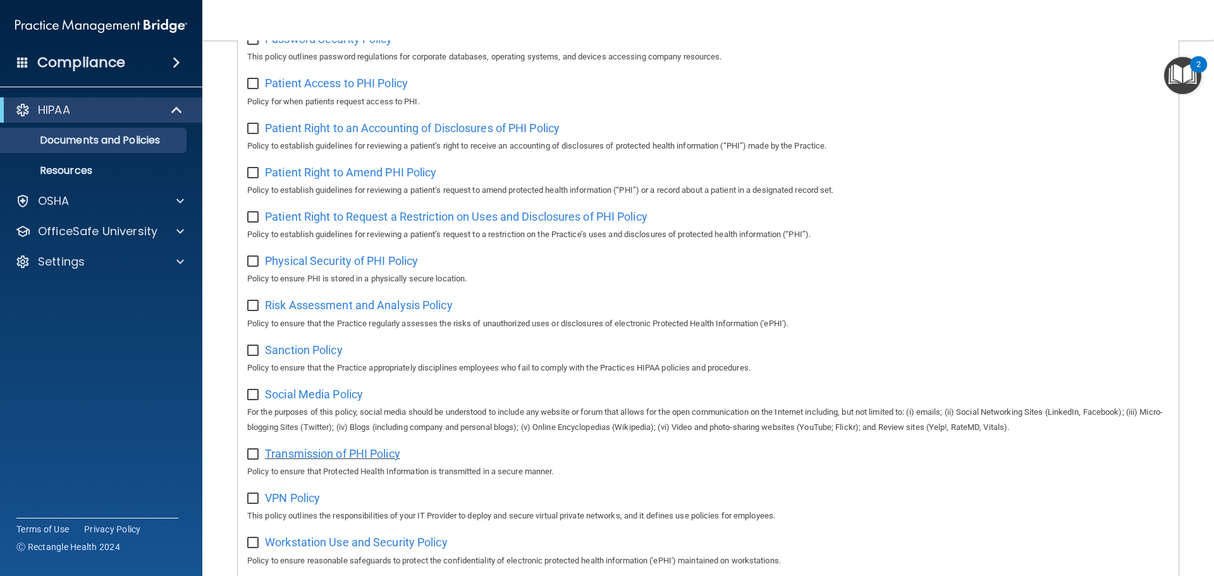
scroll to position [632, 0]
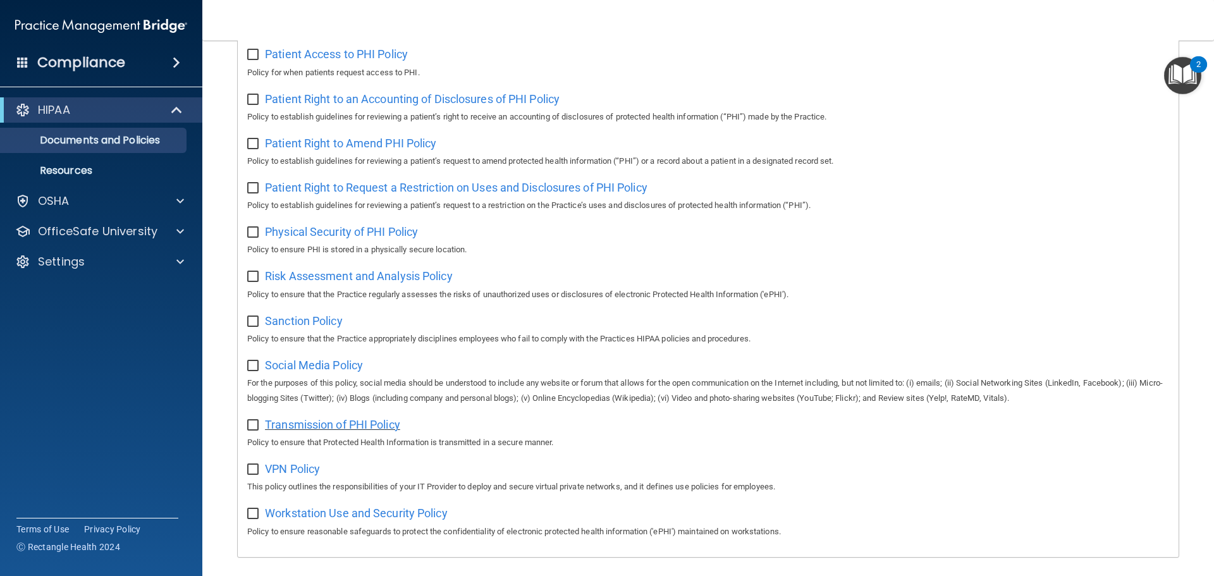
click at [296, 430] on span "Transmission of PHI Policy" at bounding box center [332, 424] width 135 height 13
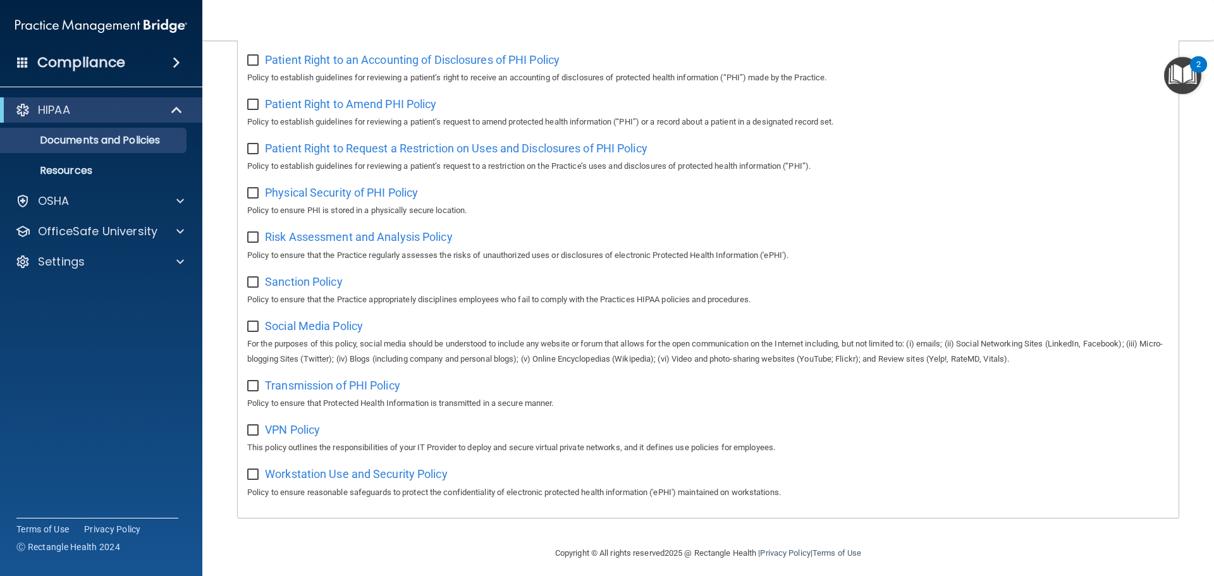
scroll to position [693, 0]
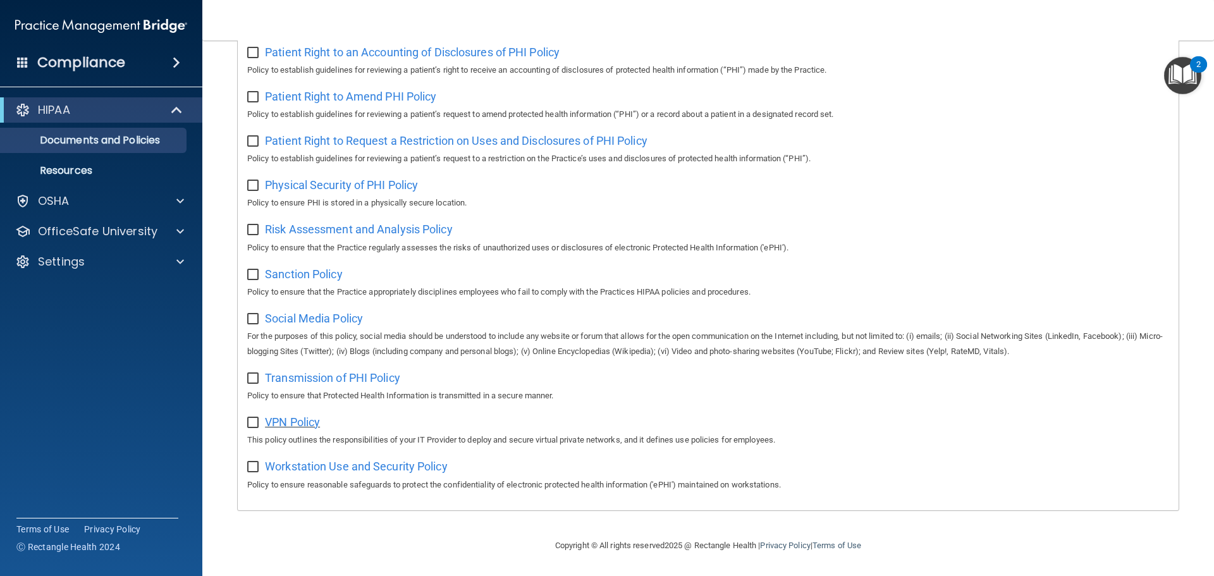
click at [294, 422] on span "VPN Policy" at bounding box center [292, 422] width 55 height 13
click at [287, 470] on span "Workstation Use and Security Policy" at bounding box center [356, 466] width 183 height 13
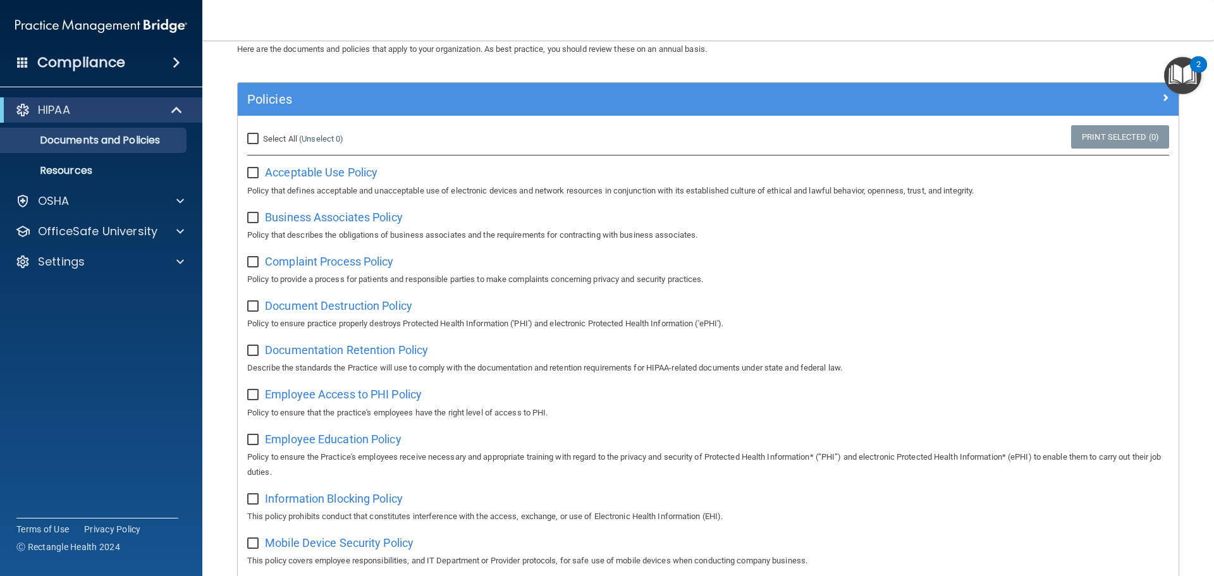
scroll to position [0, 0]
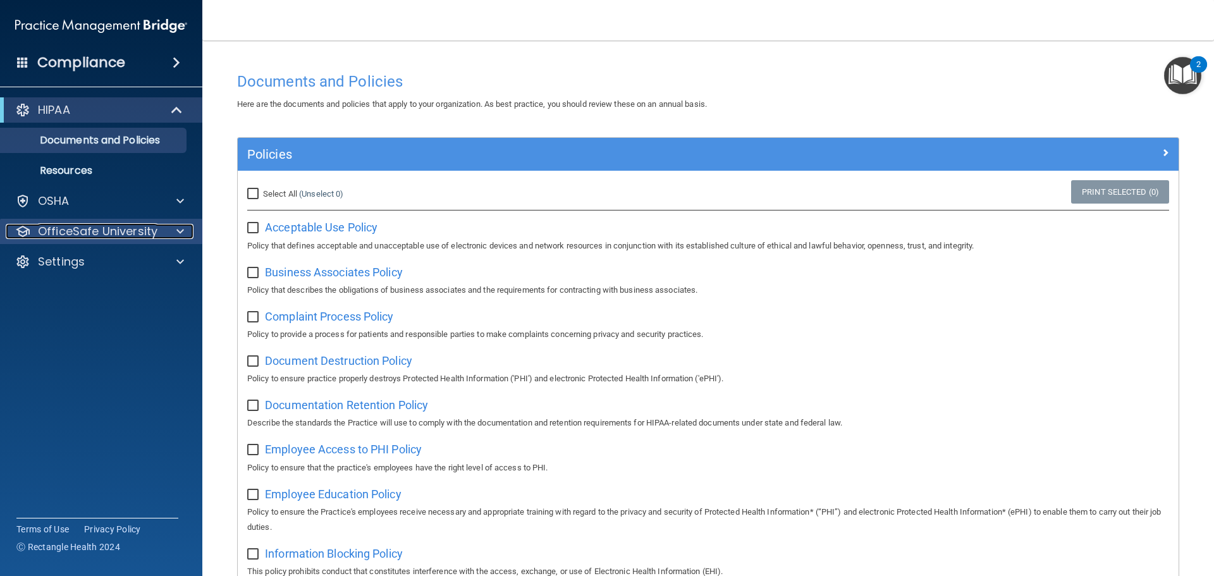
click at [102, 225] on p "OfficeSafe University" at bounding box center [98, 231] width 120 height 15
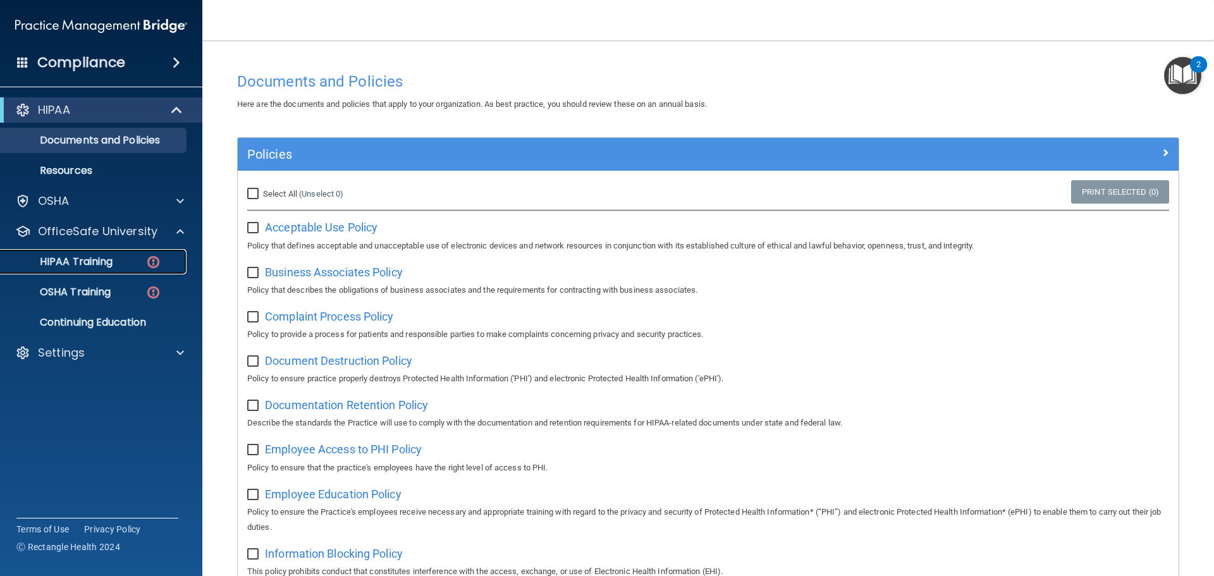
click at [99, 254] on link "HIPAA Training" at bounding box center [86, 261] width 199 height 25
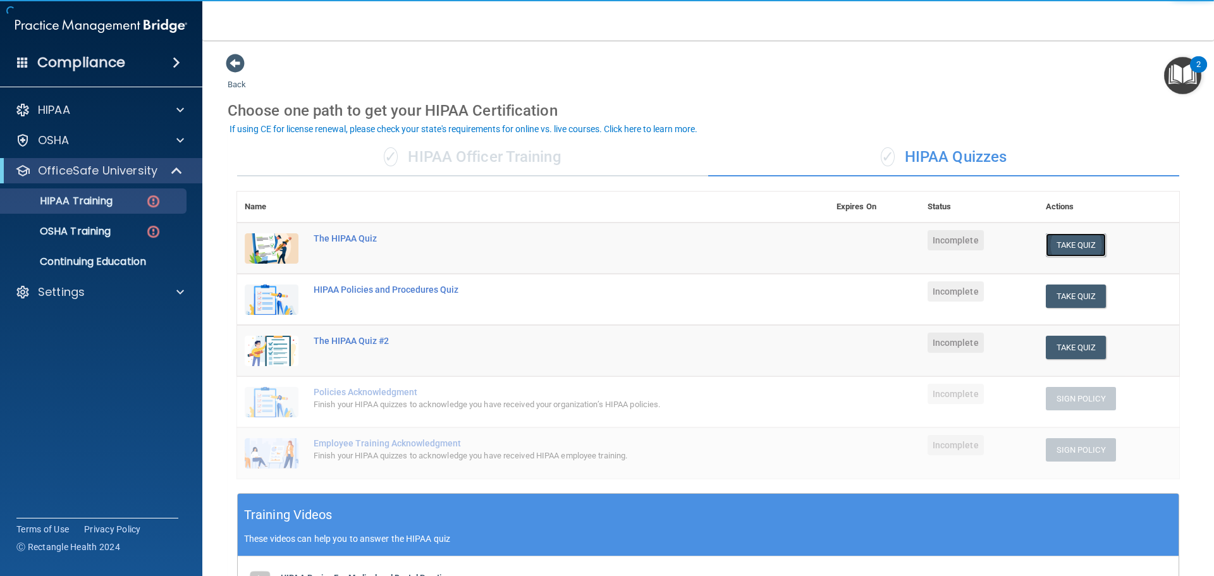
click at [1062, 242] on button "Take Quiz" at bounding box center [1076, 244] width 61 height 23
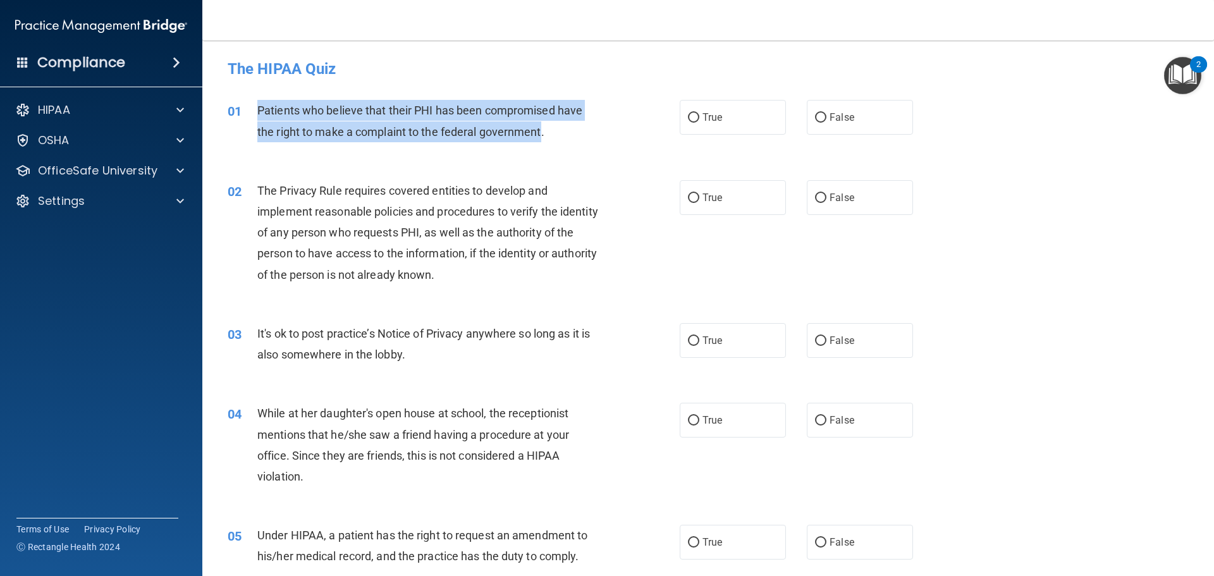
drag, startPoint x: 255, startPoint y: 104, endPoint x: 543, endPoint y: 131, distance: 289.1
click at [543, 131] on div "01 Patients who believe that their PHI has been compromised have the right to m…" at bounding box center [454, 124] width 490 height 48
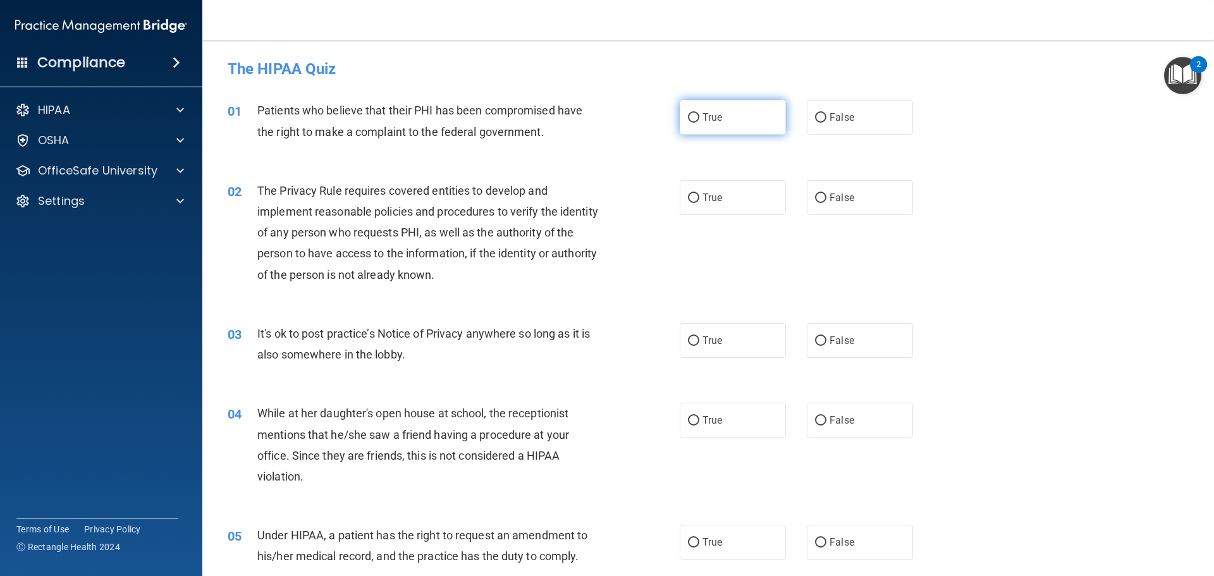
click at [703, 120] on span "True" at bounding box center [713, 117] width 20 height 12
click at [699, 120] on input "True" at bounding box center [693, 117] width 11 height 9
radio input "true"
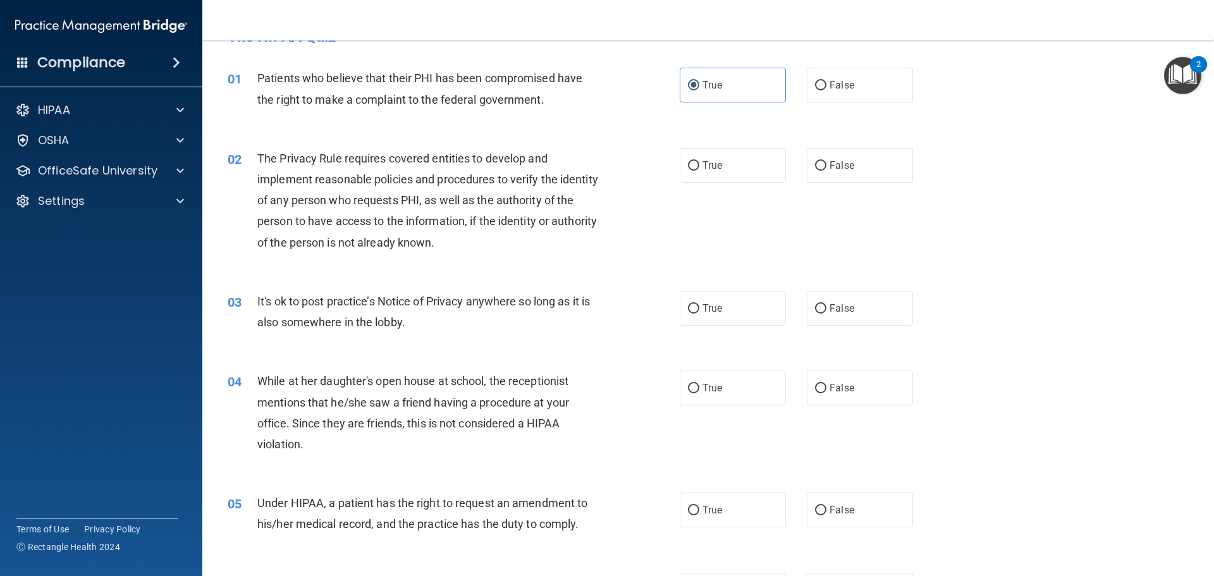
scroll to position [63, 0]
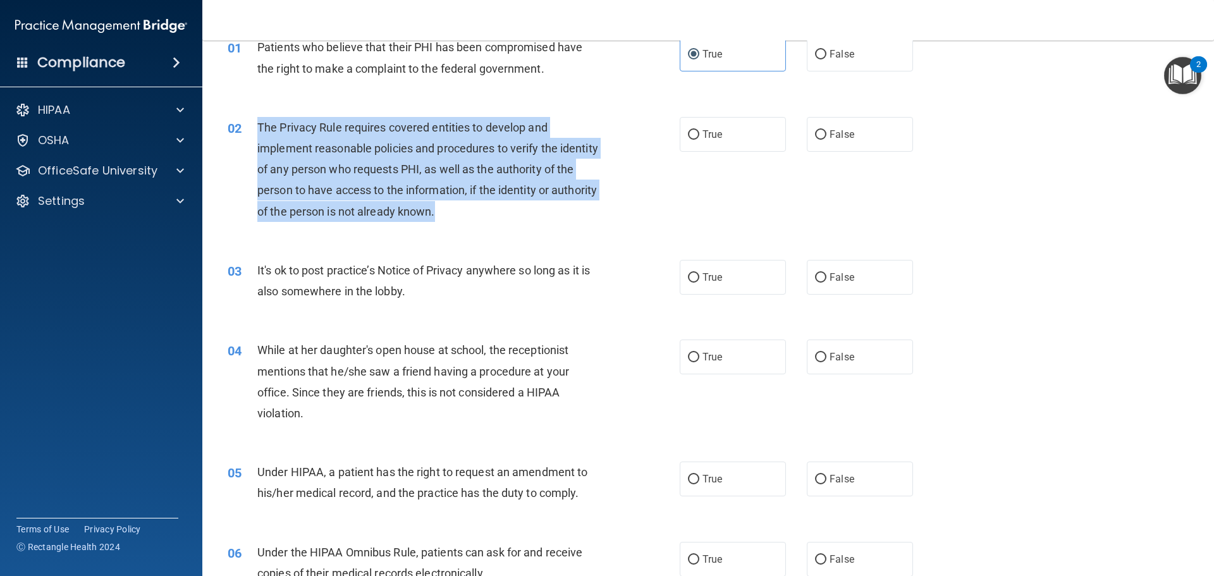
drag, startPoint x: 254, startPoint y: 122, endPoint x: 492, endPoint y: 207, distance: 253.1
click at [492, 207] on div "02 The Privacy Rule requires covered entities to develop and implement reasonab…" at bounding box center [454, 172] width 490 height 111
click at [350, 226] on div "02 The Privacy Rule requires covered entities to develop and implement reasonab…" at bounding box center [454, 172] width 490 height 111
drag, startPoint x: 250, startPoint y: 120, endPoint x: 496, endPoint y: 203, distance: 259.2
click at [496, 203] on div "02 The Privacy Rule requires covered entities to develop and implement reasonab…" at bounding box center [454, 172] width 490 height 111
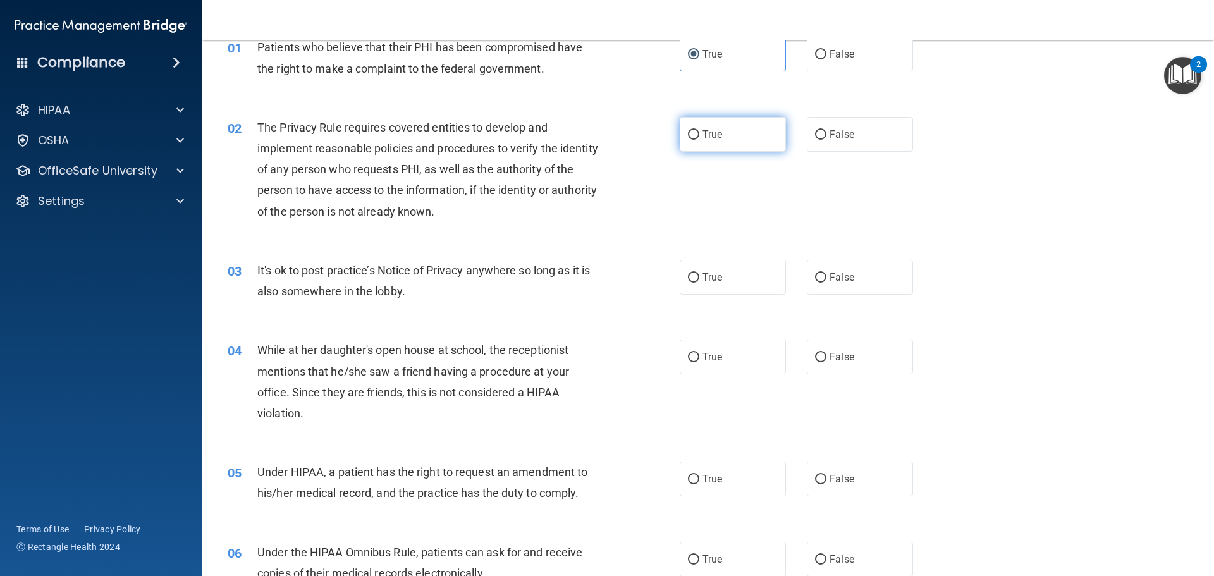
click at [708, 137] on span "True" at bounding box center [713, 134] width 20 height 12
click at [700, 137] on input "True" at bounding box center [693, 134] width 11 height 9
radio input "true"
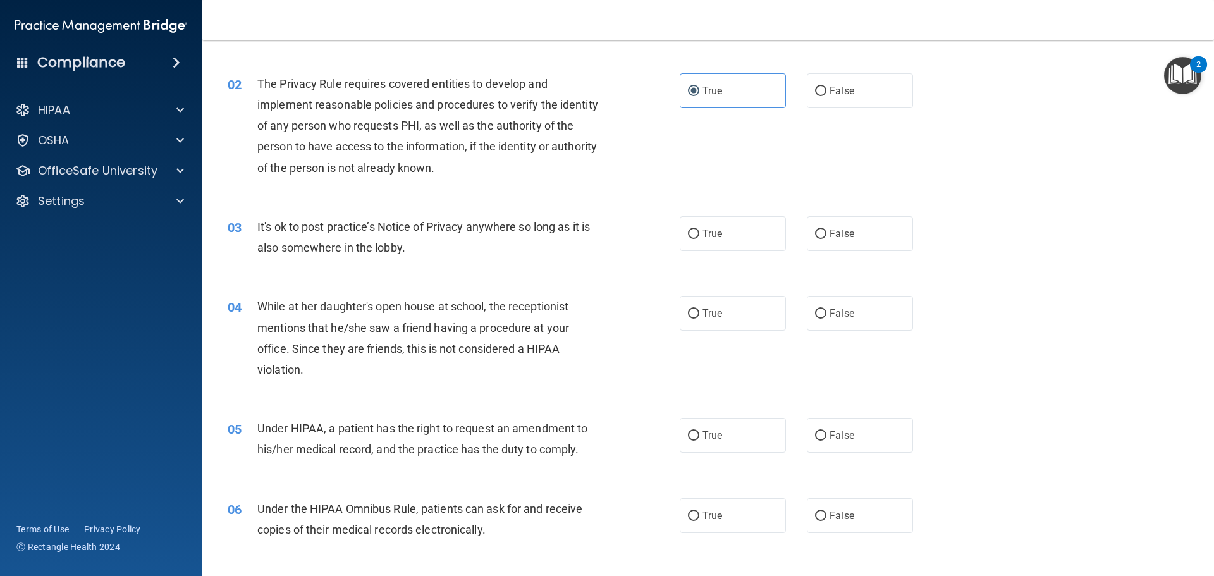
scroll to position [126, 0]
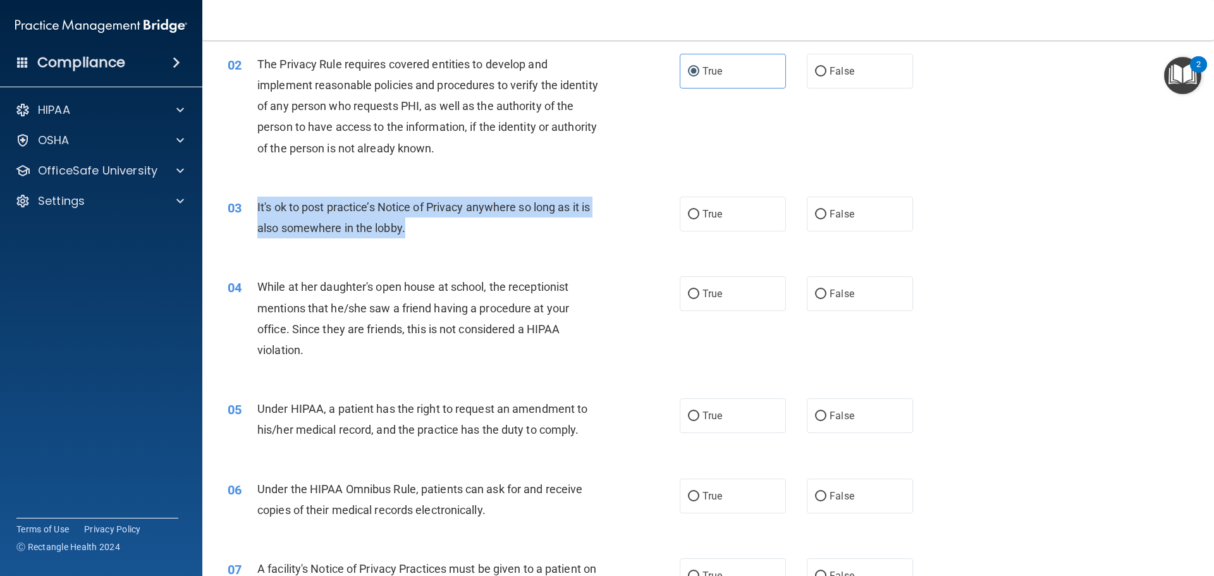
drag, startPoint x: 256, startPoint y: 202, endPoint x: 427, endPoint y: 231, distance: 173.1
click at [427, 231] on div "03 It's ok to post practice’s Notice of Privacy anywhere so long as it is also …" at bounding box center [454, 221] width 490 height 48
click at [554, 232] on div "It's ok to post practice’s Notice of Privacy anywhere so long as it is also som…" at bounding box center [434, 218] width 354 height 42
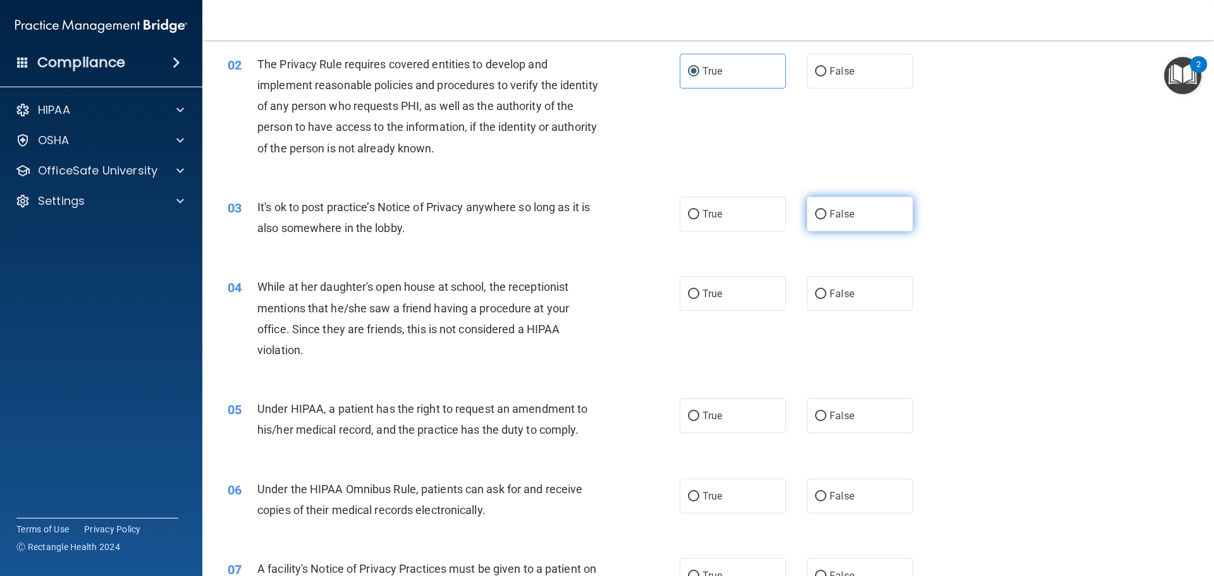
click at [837, 223] on label "False" at bounding box center [860, 214] width 106 height 35
click at [827, 219] on input "False" at bounding box center [820, 214] width 11 height 9
radio input "true"
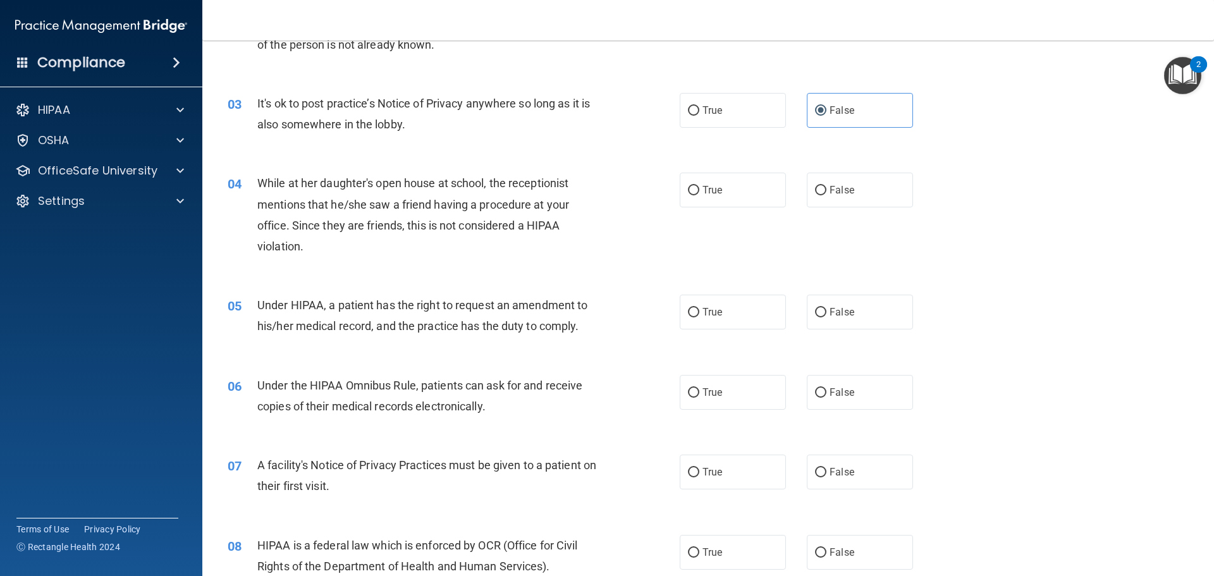
scroll to position [253, 0]
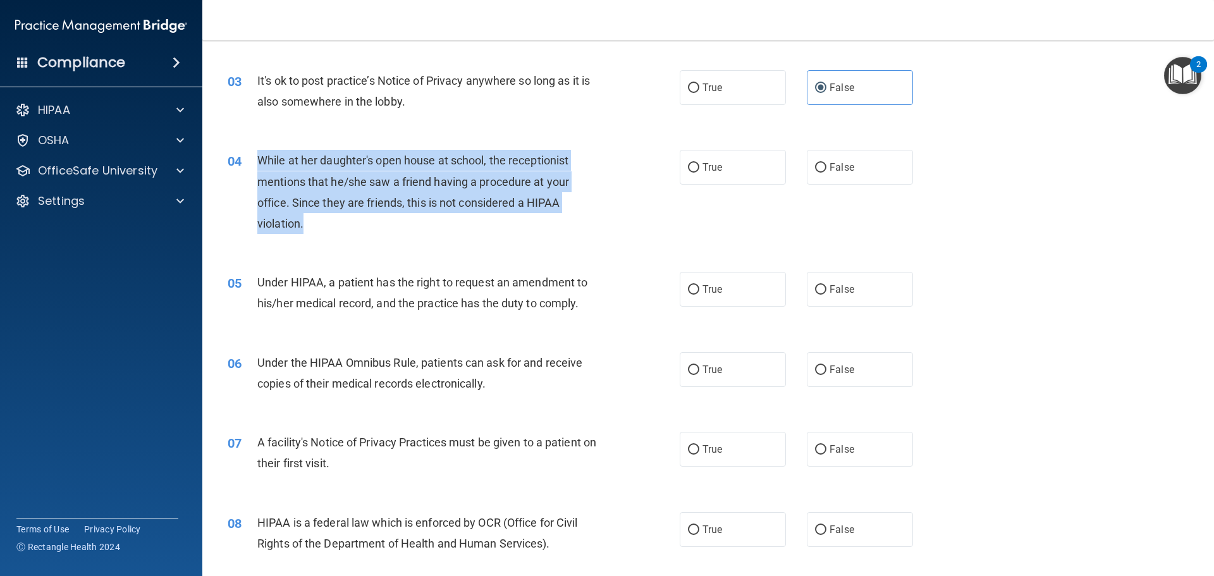
drag, startPoint x: 252, startPoint y: 156, endPoint x: 336, endPoint y: 216, distance: 103.7
click at [336, 216] on div "04 While at her daughter's open house at school, the receptionist mentions that…" at bounding box center [454, 195] width 490 height 90
drag, startPoint x: 340, startPoint y: 193, endPoint x: 312, endPoint y: 211, distance: 33.9
click at [312, 211] on div "While at her daughter's open house at school, the receptionist mentions that he…" at bounding box center [434, 192] width 354 height 84
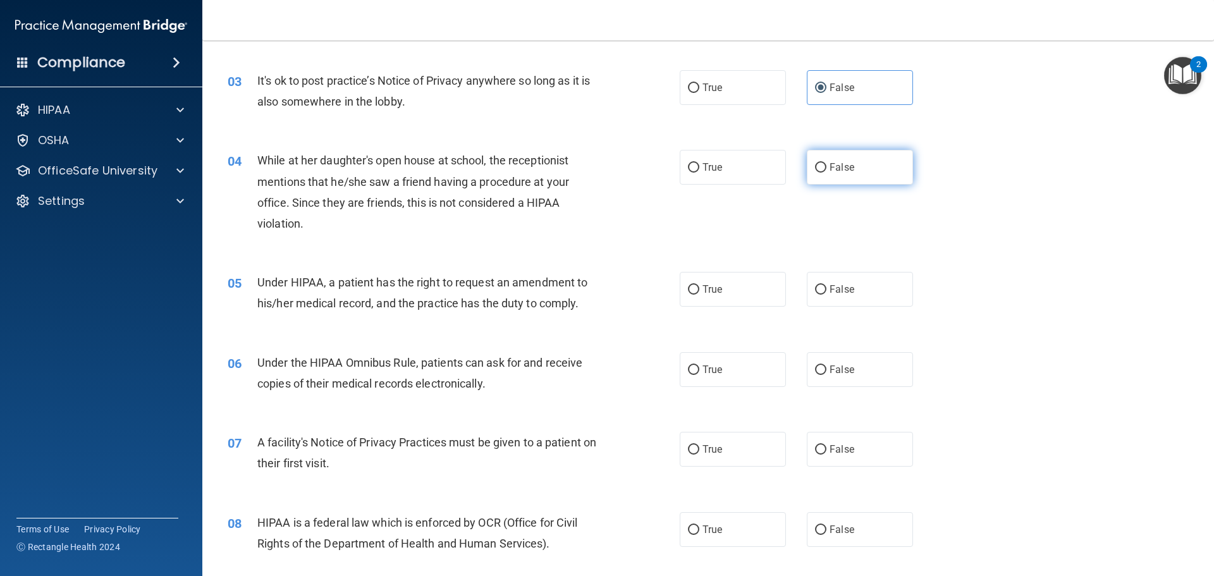
click at [850, 172] on label "False" at bounding box center [860, 167] width 106 height 35
click at [827, 172] on input "False" at bounding box center [820, 167] width 11 height 9
radio input "true"
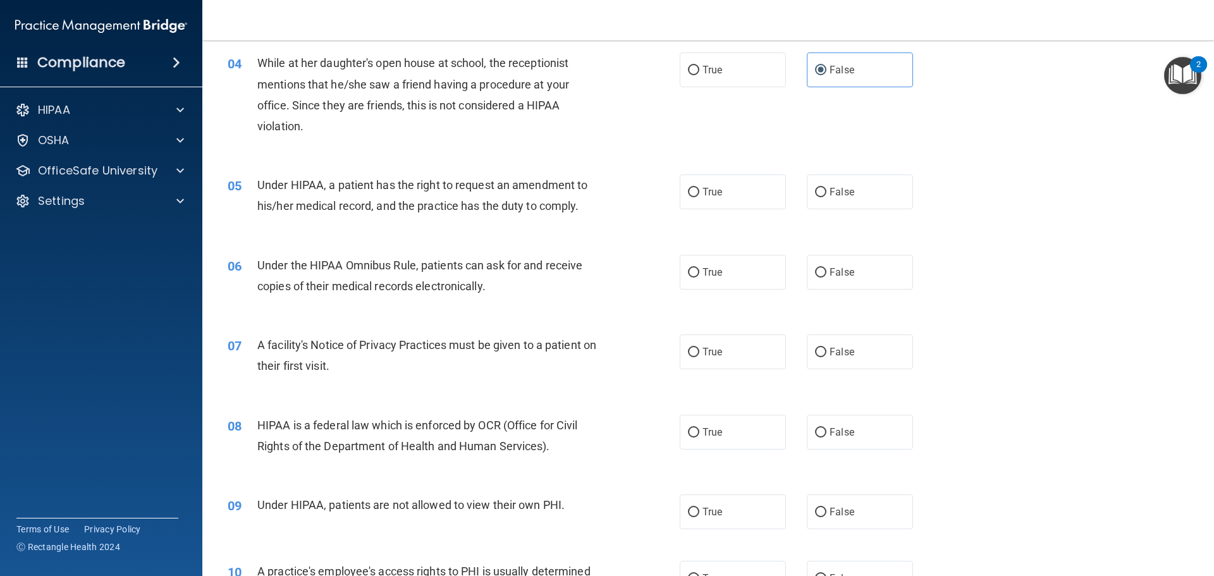
scroll to position [379, 0]
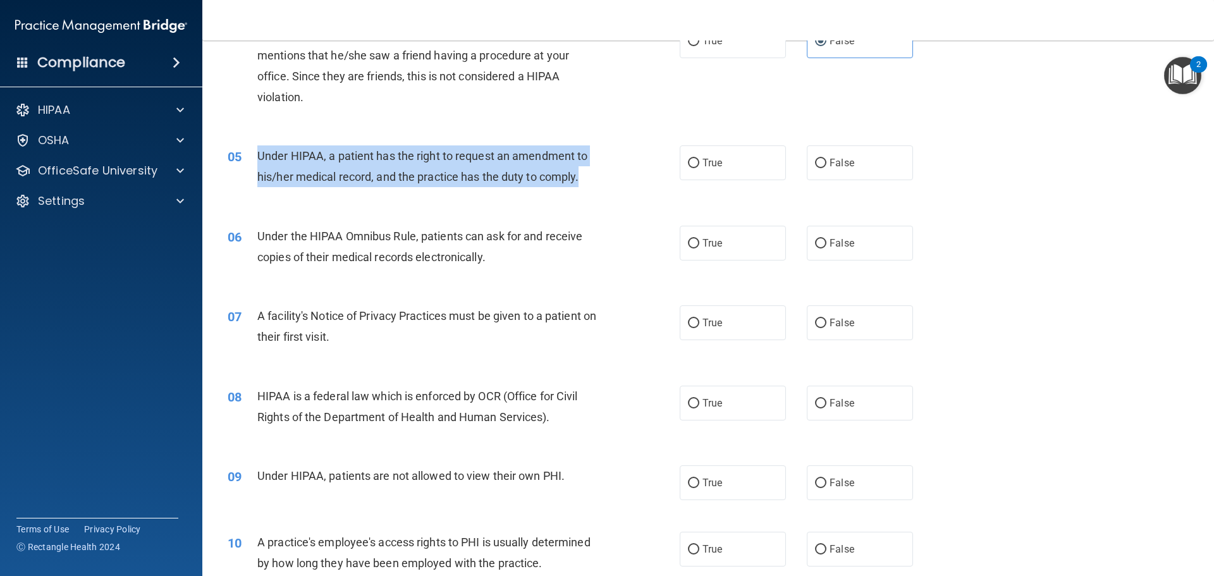
drag, startPoint x: 258, startPoint y: 154, endPoint x: 607, endPoint y: 171, distance: 349.5
click at [607, 171] on div "05 Under HIPAA, a patient has the right to request an amendment to his/her medi…" at bounding box center [454, 169] width 490 height 48
click at [617, 148] on div "05 Under HIPAA, a patient has the right to request an amendment to his/her medi…" at bounding box center [454, 169] width 490 height 48
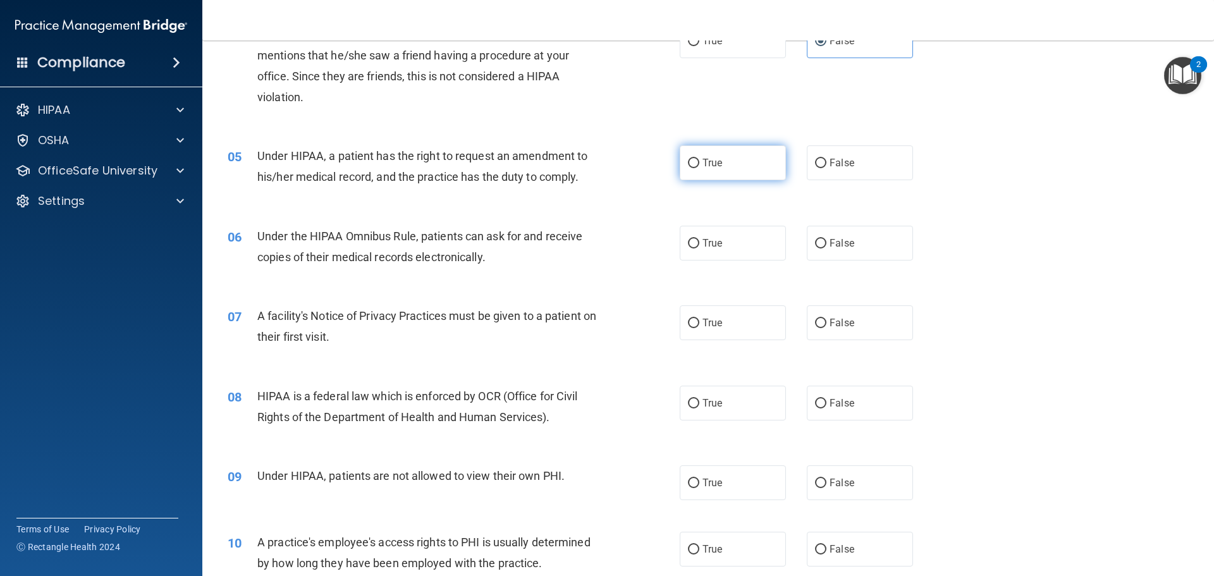
click at [686, 156] on label "True" at bounding box center [733, 162] width 106 height 35
click at [688, 159] on input "True" at bounding box center [693, 163] width 11 height 9
radio input "true"
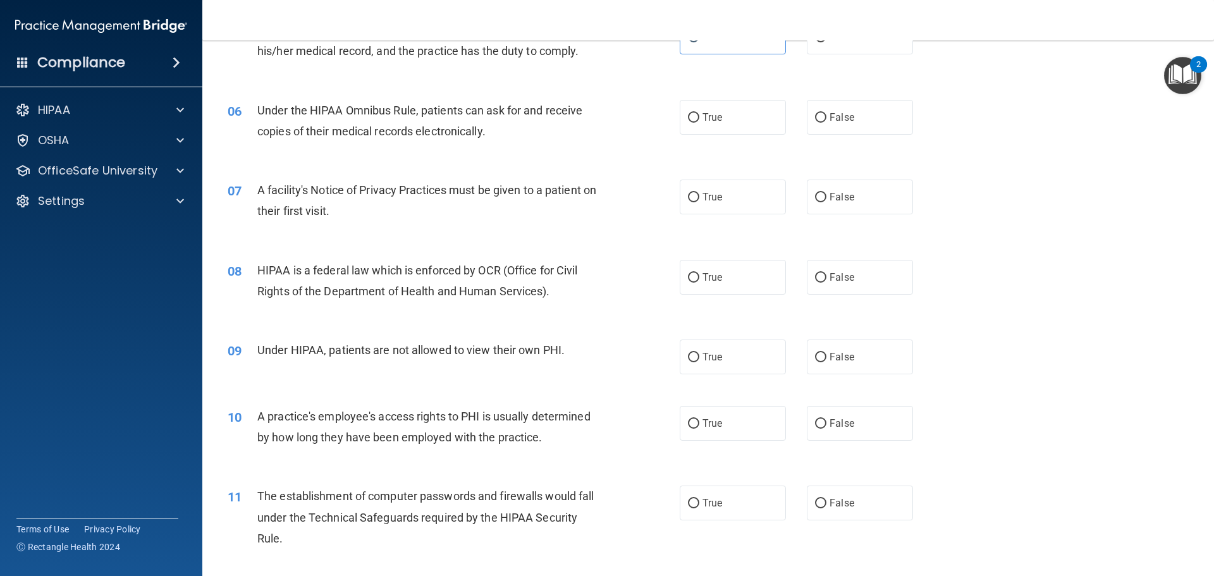
scroll to position [506, 0]
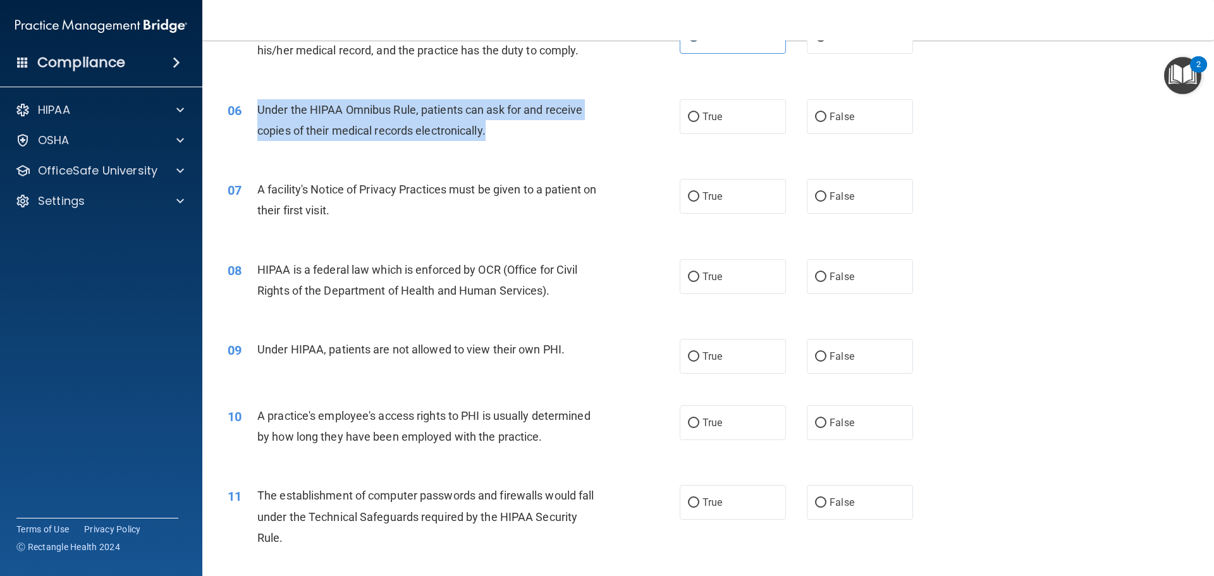
drag, startPoint x: 252, startPoint y: 104, endPoint x: 467, endPoint y: 105, distance: 214.4
click at [498, 121] on div "06 Under the HIPAA Omnibus Rule, patients can ask for and receive copies of the…" at bounding box center [454, 123] width 490 height 48
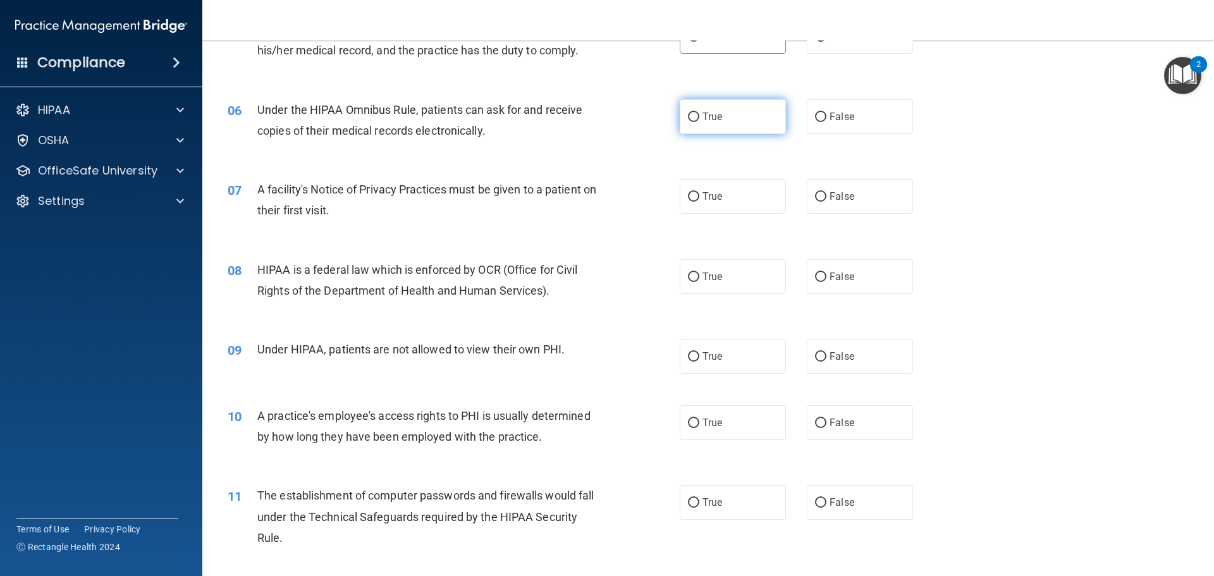
click at [712, 121] on span "True" at bounding box center [713, 117] width 20 height 12
click at [700, 121] on input "True" at bounding box center [693, 117] width 11 height 9
radio input "true"
click at [540, 128] on div "Under the HIPAA Omnibus Rule, patients can ask for and receive copies of their …" at bounding box center [434, 120] width 354 height 42
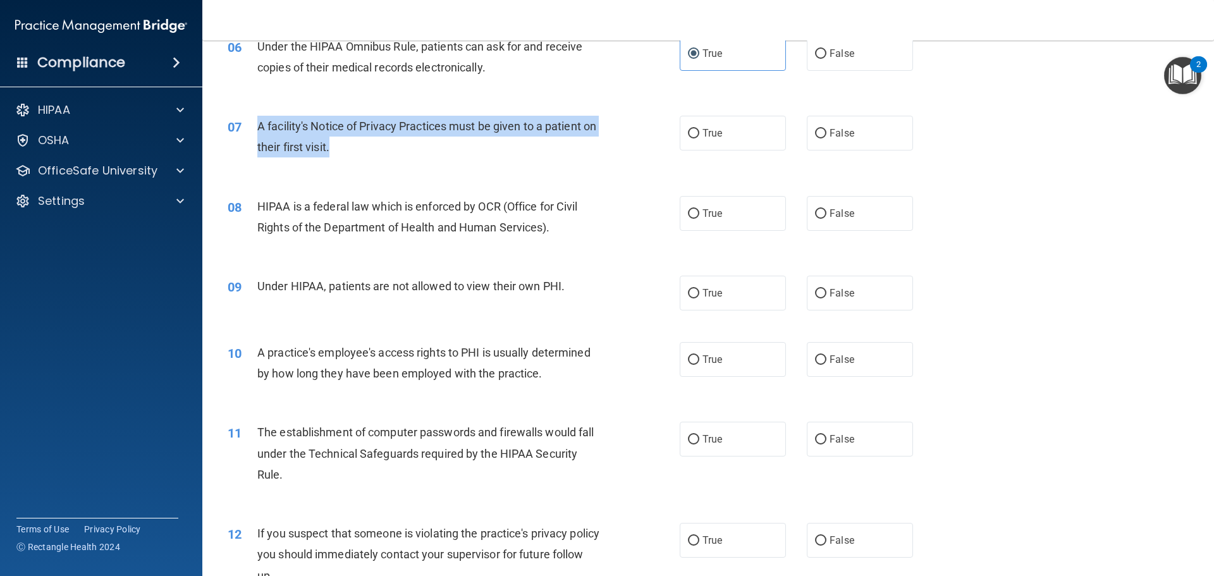
drag, startPoint x: 252, startPoint y: 121, endPoint x: 367, endPoint y: 143, distance: 116.5
click at [367, 143] on div "07 A facility's Notice of Privacy Practices must be given to a patient on their…" at bounding box center [454, 140] width 490 height 48
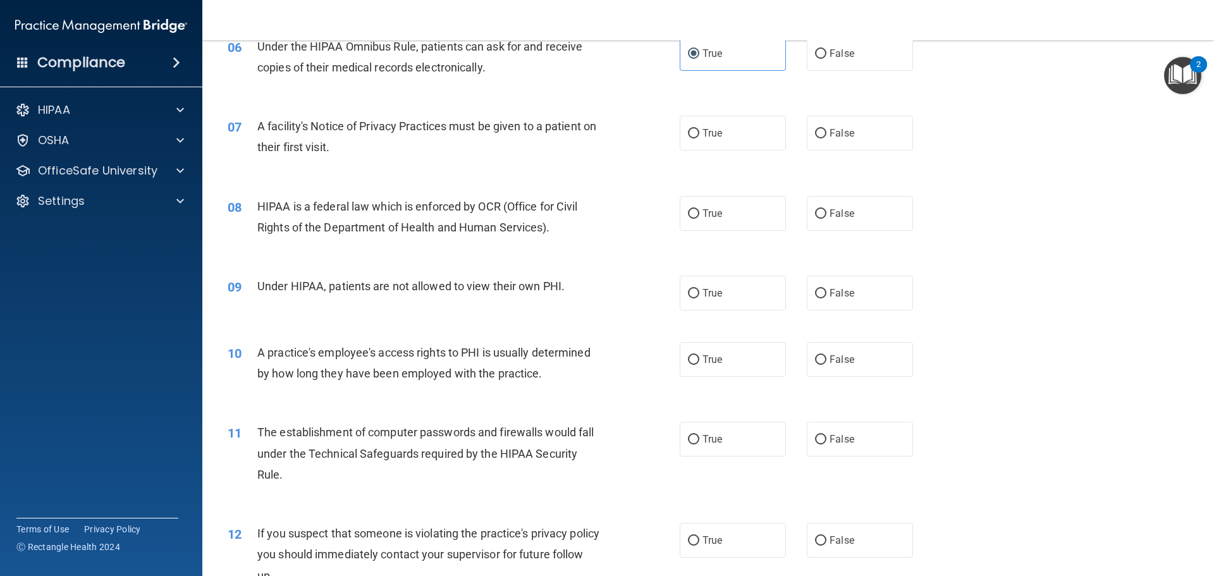
drag, startPoint x: 374, startPoint y: 115, endPoint x: 331, endPoint y: 122, distance: 44.2
click at [331, 122] on span "A facility's Notice of Privacy Practices must be given to a patient on their fi…" at bounding box center [426, 137] width 339 height 34
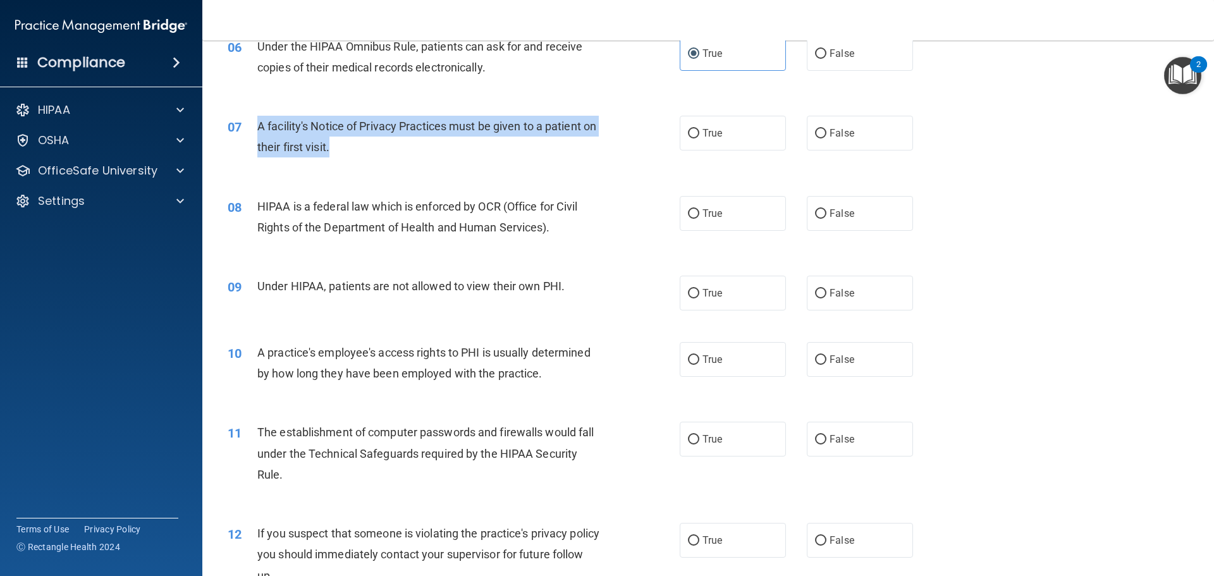
drag, startPoint x: 257, startPoint y: 123, endPoint x: 363, endPoint y: 144, distance: 108.2
click at [363, 144] on div "A facility's Notice of Privacy Practices must be given to a patient on their fi…" at bounding box center [434, 137] width 354 height 42
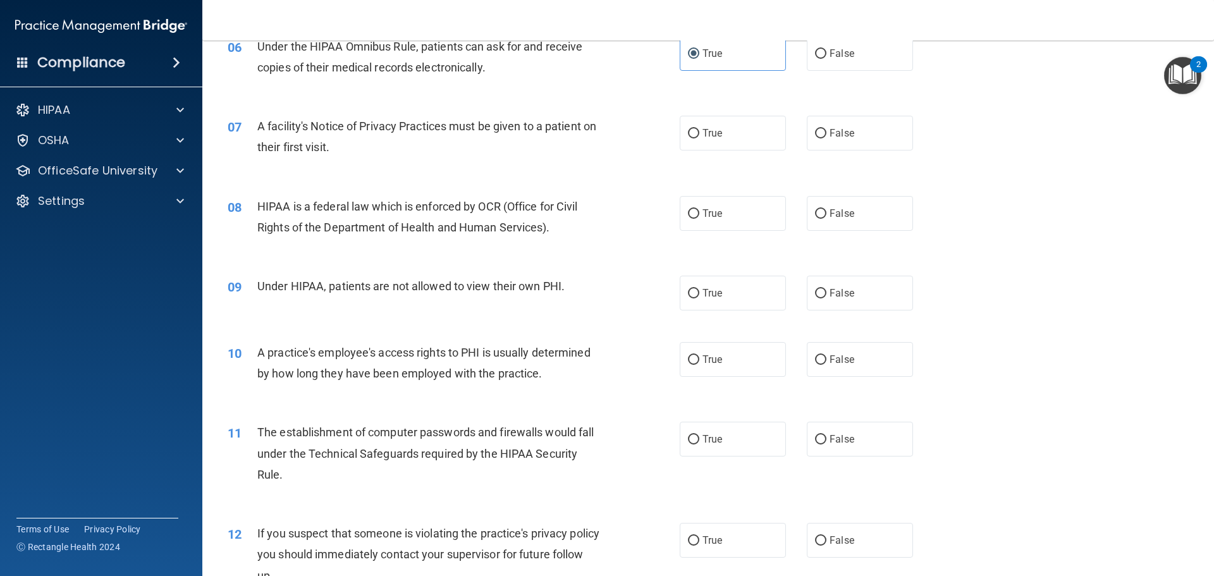
click at [537, 200] on span "HIPAA is a federal law which is enforced by OCR (Office for Civil Rights of the…" at bounding box center [417, 217] width 321 height 34
click at [733, 145] on label "True" at bounding box center [733, 133] width 106 height 35
click at [700, 139] on input "True" at bounding box center [693, 133] width 11 height 9
radio input "true"
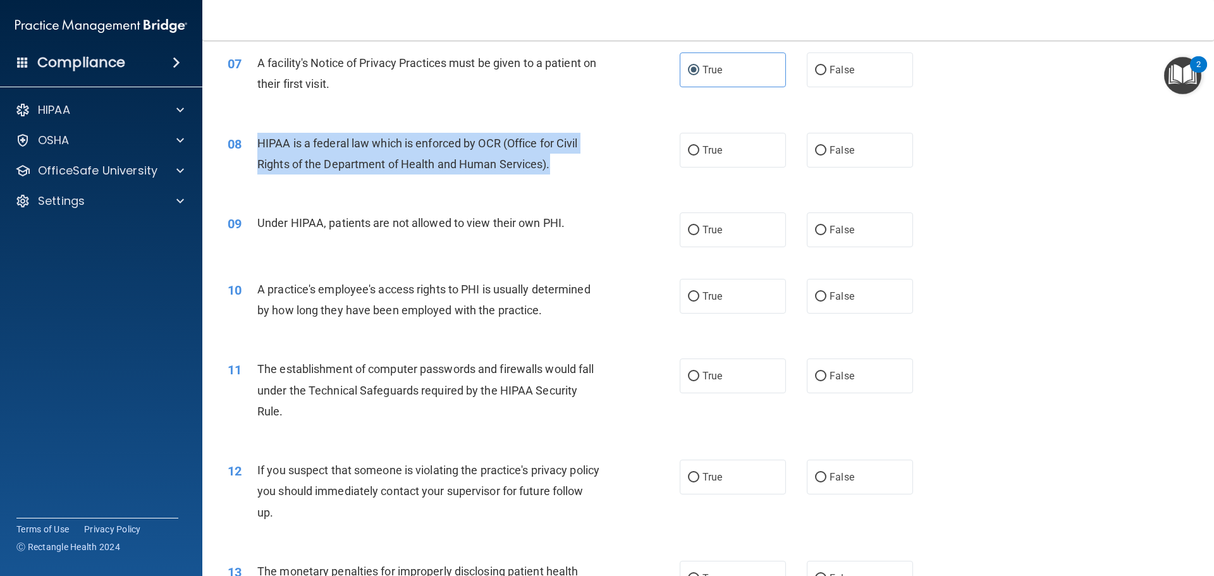
drag, startPoint x: 252, startPoint y: 139, endPoint x: 609, endPoint y: 163, distance: 357.5
click at [609, 163] on div "08 HIPAA is a federal law which is enforced by OCR (Office for Civil Rights of …" at bounding box center [454, 157] width 490 height 48
click at [555, 172] on div "HIPAA is a federal law which is enforced by OCR (Office for Civil Rights of the…" at bounding box center [434, 154] width 354 height 42
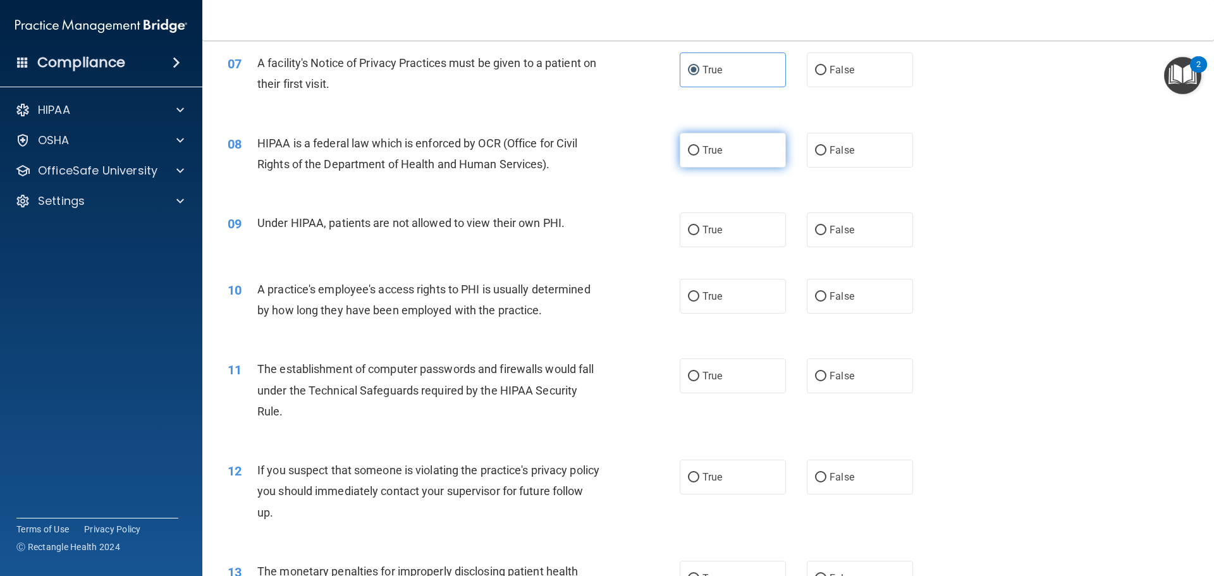
click at [706, 165] on label "True" at bounding box center [733, 150] width 106 height 35
click at [700, 156] on input "True" at bounding box center [693, 150] width 11 height 9
radio input "true"
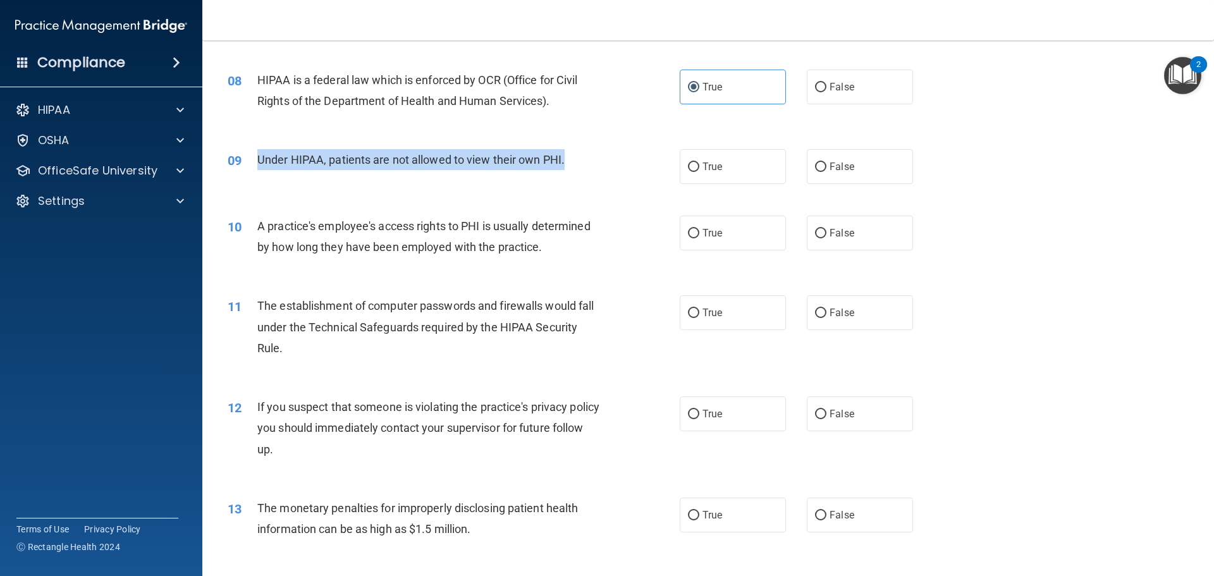
drag, startPoint x: 253, startPoint y: 158, endPoint x: 565, endPoint y: 154, distance: 311.8
click at [565, 154] on div "09 Under HIPAA, patients are not allowed to view their own PHI." at bounding box center [454, 162] width 490 height 27
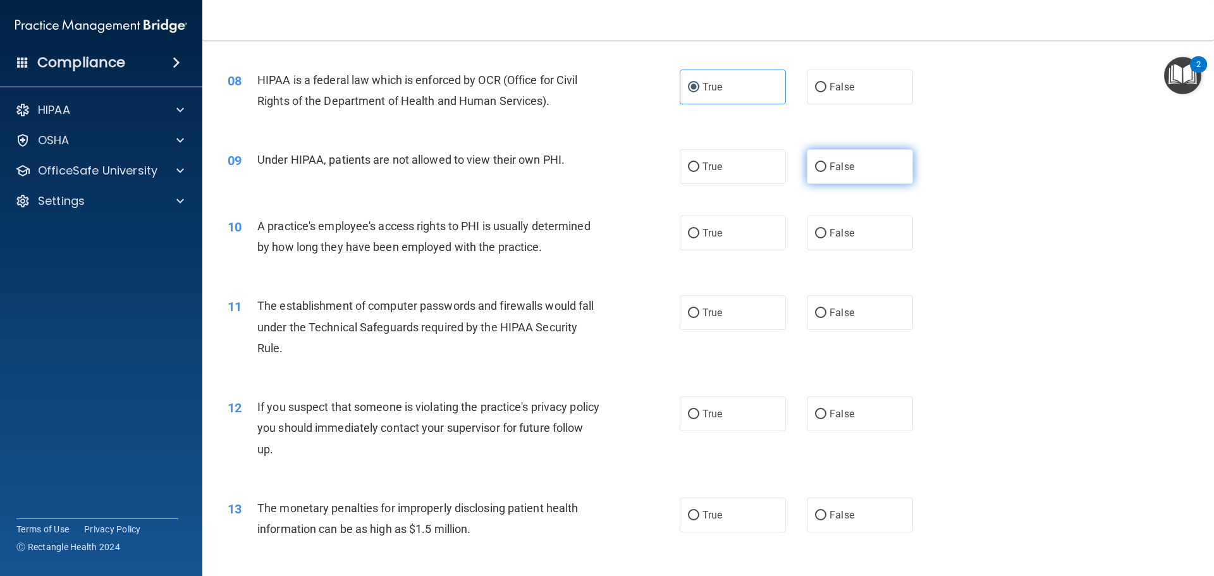
click at [836, 165] on span "False" at bounding box center [842, 167] width 25 height 12
click at [827, 165] on input "False" at bounding box center [820, 167] width 11 height 9
radio input "true"
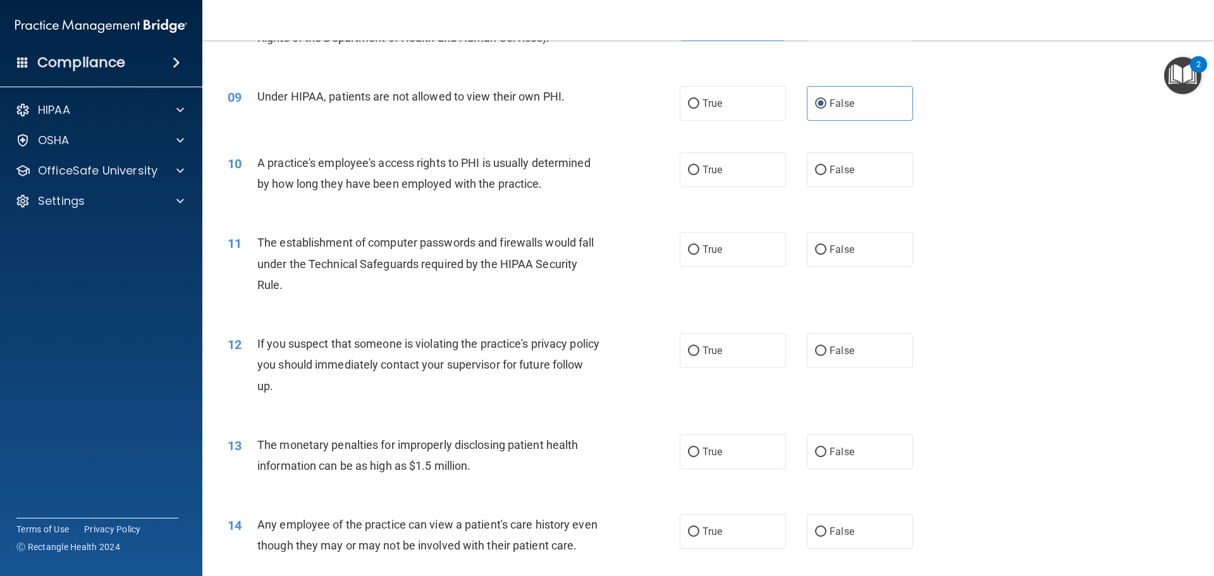
scroll to position [822, 0]
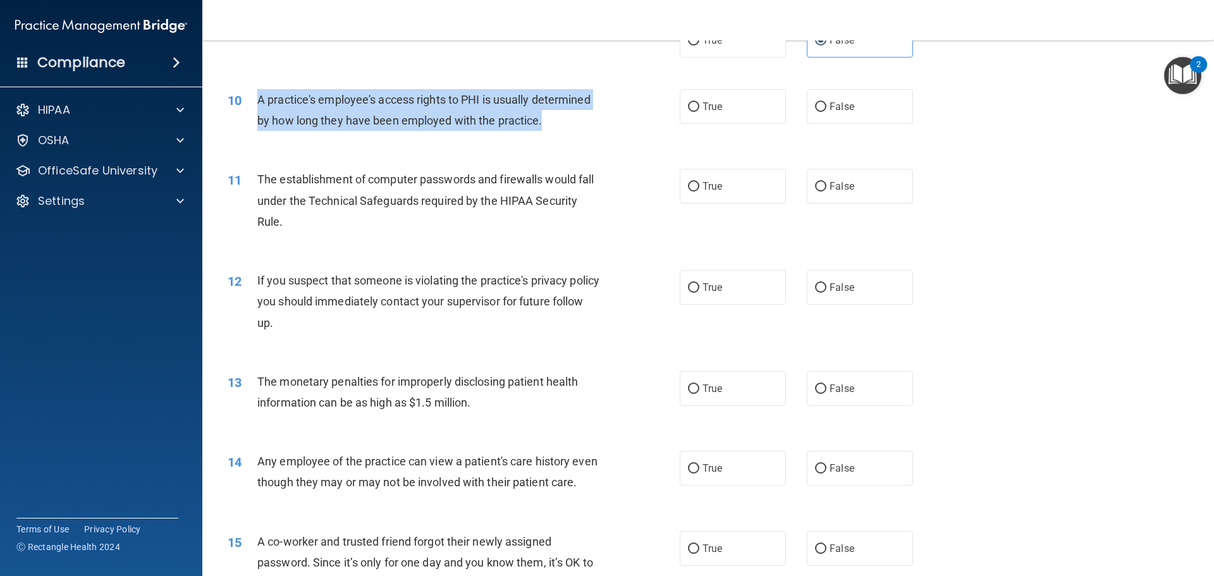
drag, startPoint x: 254, startPoint y: 96, endPoint x: 546, endPoint y: 129, distance: 294.1
click at [546, 129] on div "10 A practice's employee's access rights to PHI is usually determined by how lo…" at bounding box center [454, 113] width 490 height 48
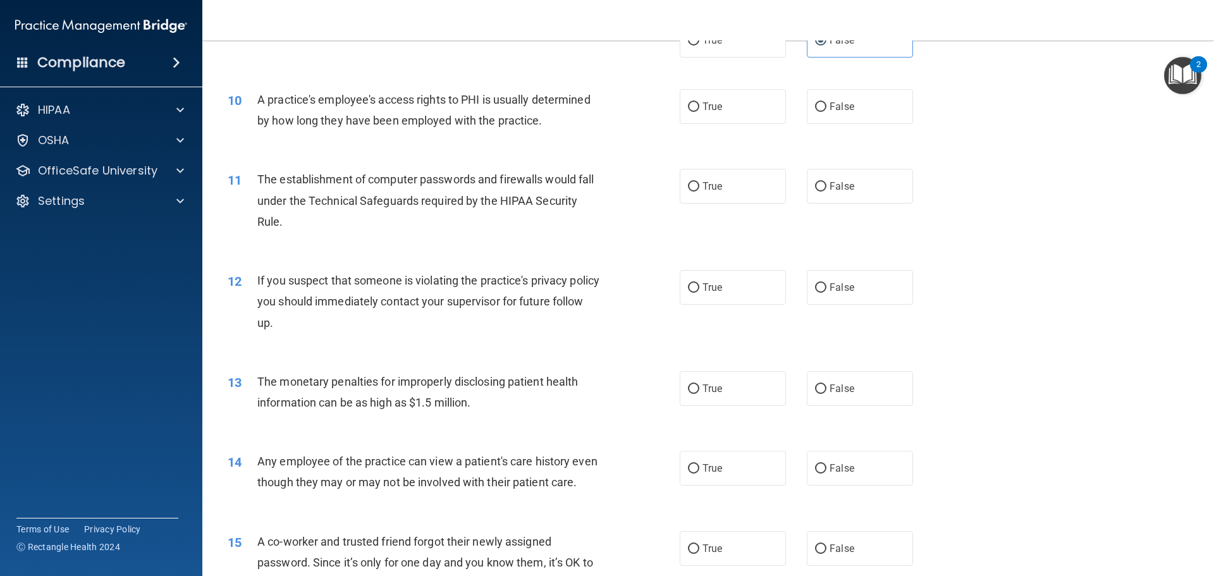
click at [481, 145] on div "10 A practice's employee's access rights to PHI is usually determined by how lo…" at bounding box center [708, 113] width 980 height 80
click at [821, 109] on label "False" at bounding box center [860, 106] width 106 height 35
click at [821, 109] on input "False" at bounding box center [820, 106] width 11 height 9
radio input "true"
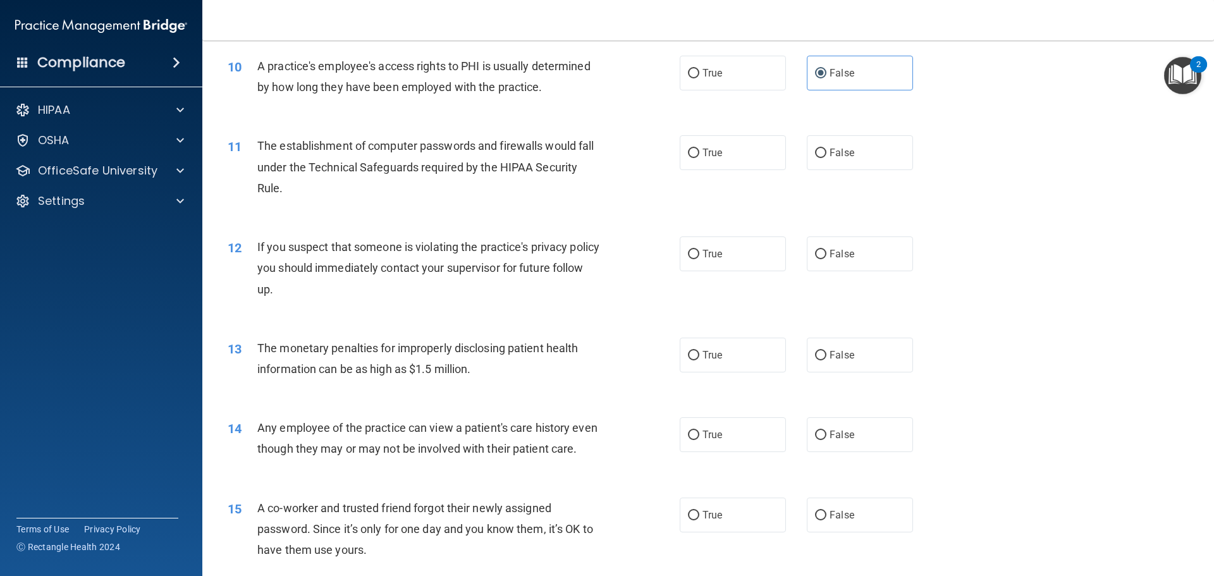
scroll to position [885, 0]
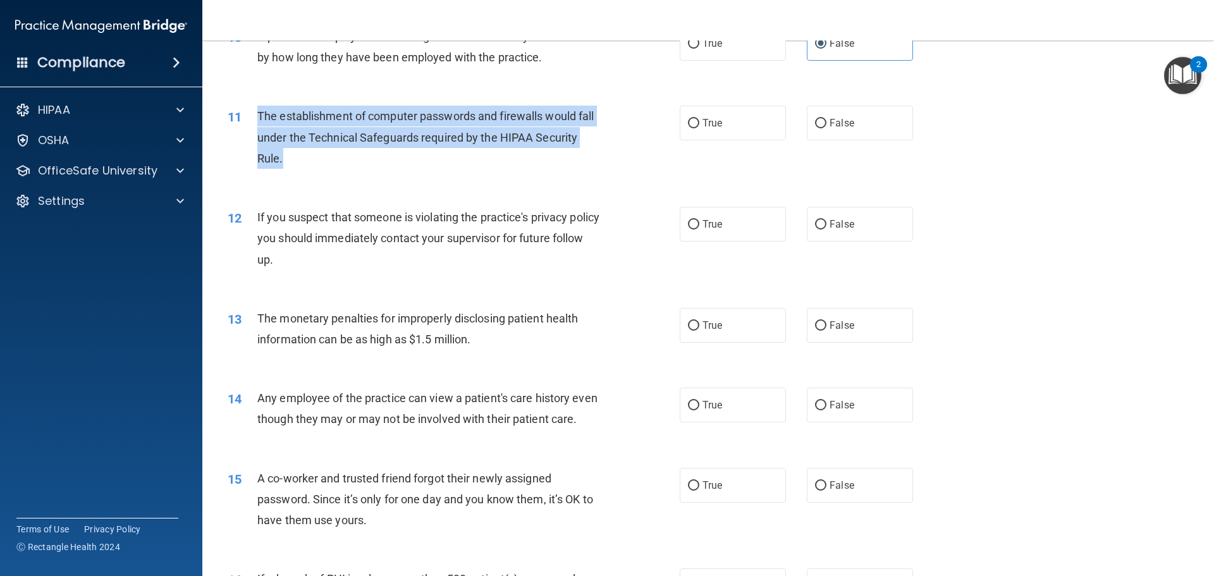
drag, startPoint x: 257, startPoint y: 114, endPoint x: 297, endPoint y: 153, distance: 55.9
click at [297, 153] on div "The establishment of computer passwords and firewalls would fall under the Tech…" at bounding box center [434, 137] width 354 height 63
click at [689, 126] on input "True" at bounding box center [693, 123] width 11 height 9
radio input "true"
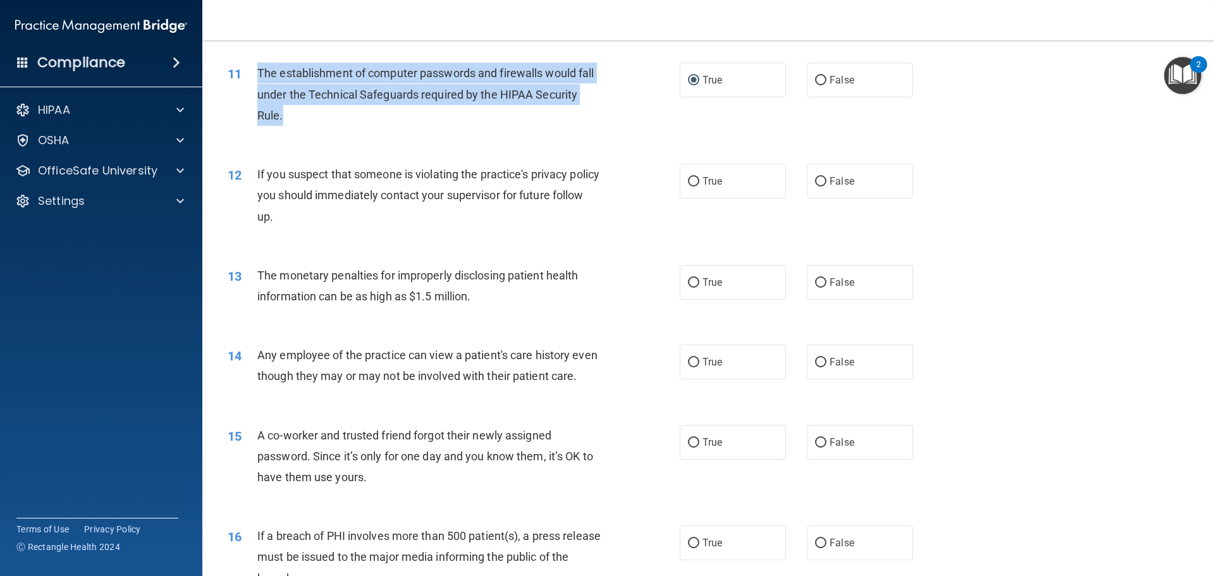
scroll to position [949, 0]
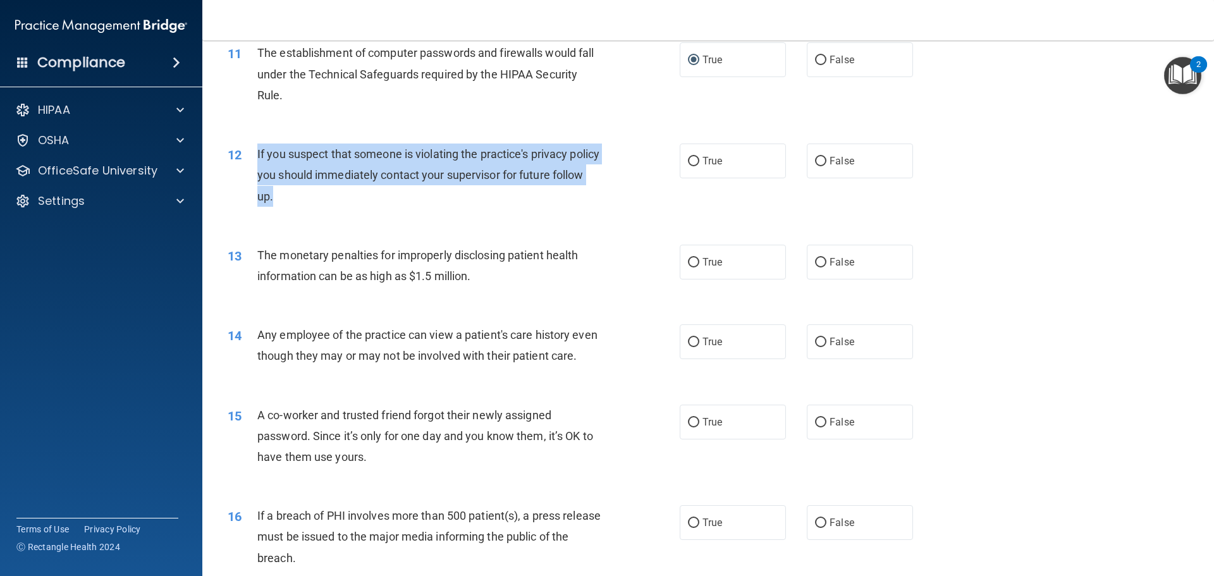
drag, startPoint x: 255, startPoint y: 152, endPoint x: 323, endPoint y: 189, distance: 77.8
click at [323, 189] on div "12 If you suspect that someone is violating the practice's privacy policy you s…" at bounding box center [454, 179] width 490 height 70
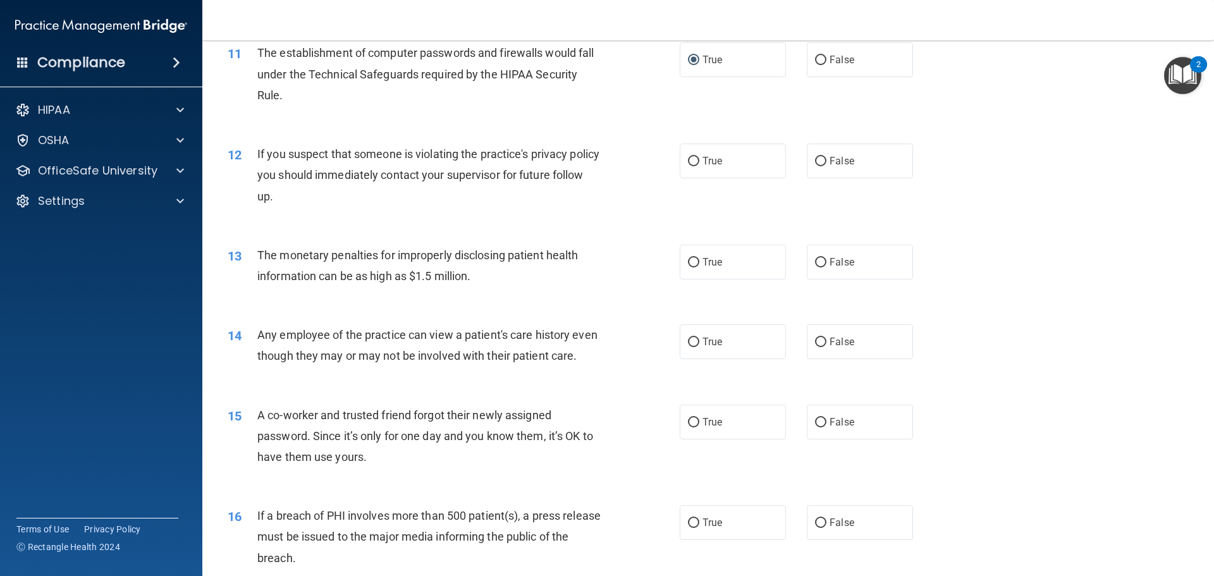
click at [446, 245] on div "The monetary penalties for improperly disclosing patient health information can…" at bounding box center [434, 266] width 354 height 42
click at [703, 163] on span "True" at bounding box center [713, 161] width 20 height 12
click at [700, 163] on input "True" at bounding box center [693, 161] width 11 height 9
radio input "true"
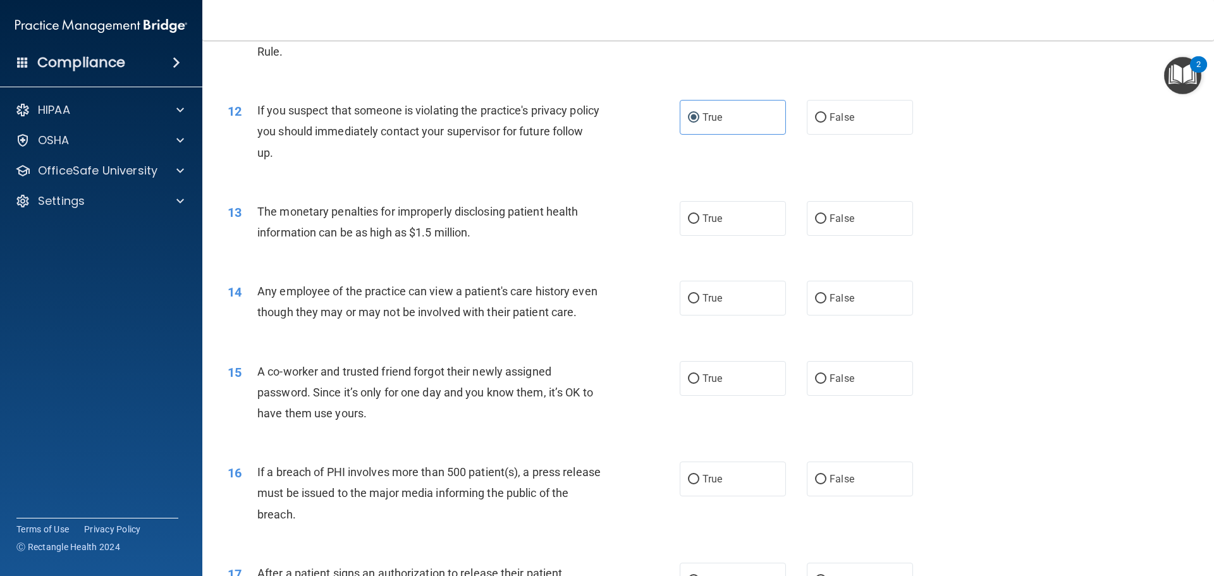
scroll to position [1012, 0]
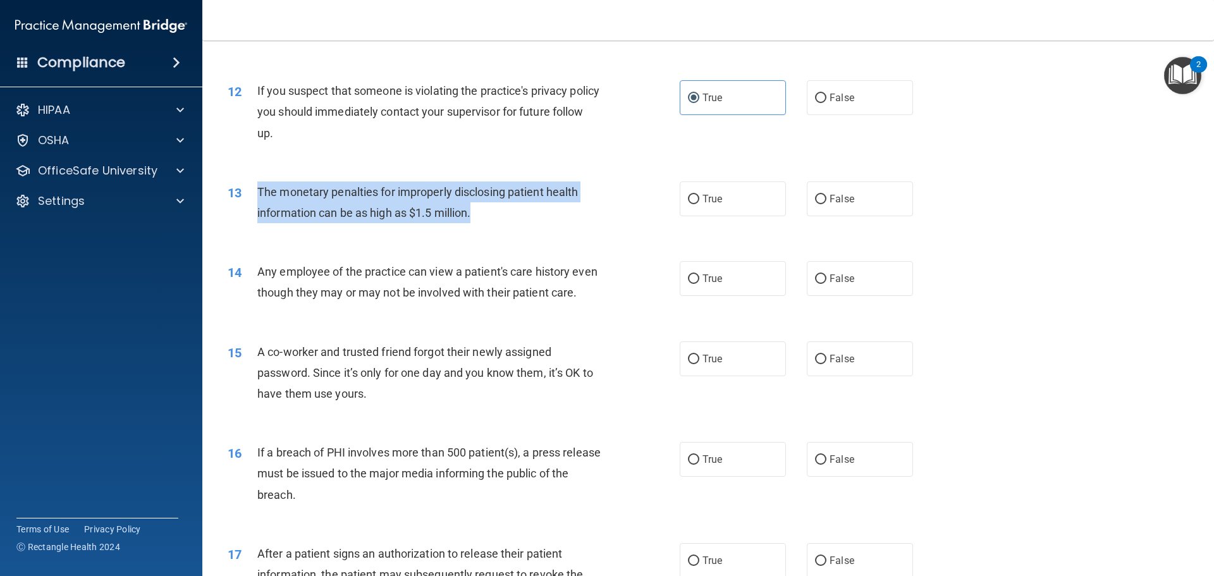
drag, startPoint x: 259, startPoint y: 191, endPoint x: 495, endPoint y: 217, distance: 238.0
click at [495, 217] on div "The monetary penalties for improperly disclosing patient health information can…" at bounding box center [434, 203] width 354 height 42
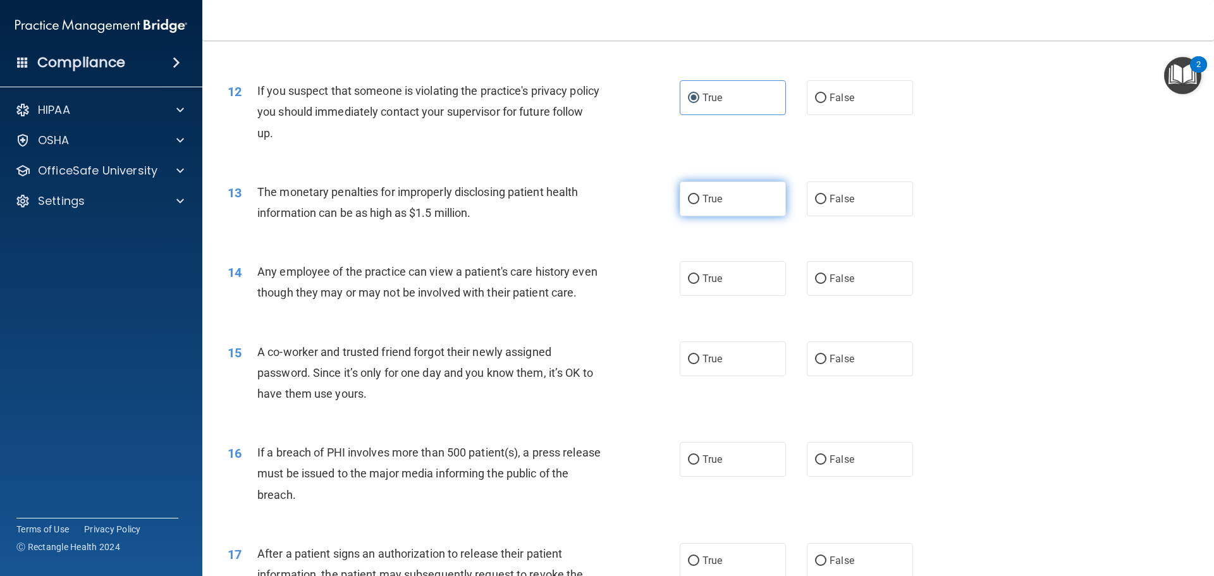
click at [701, 190] on label "True" at bounding box center [733, 199] width 106 height 35
click at [700, 195] on input "True" at bounding box center [693, 199] width 11 height 9
radio input "true"
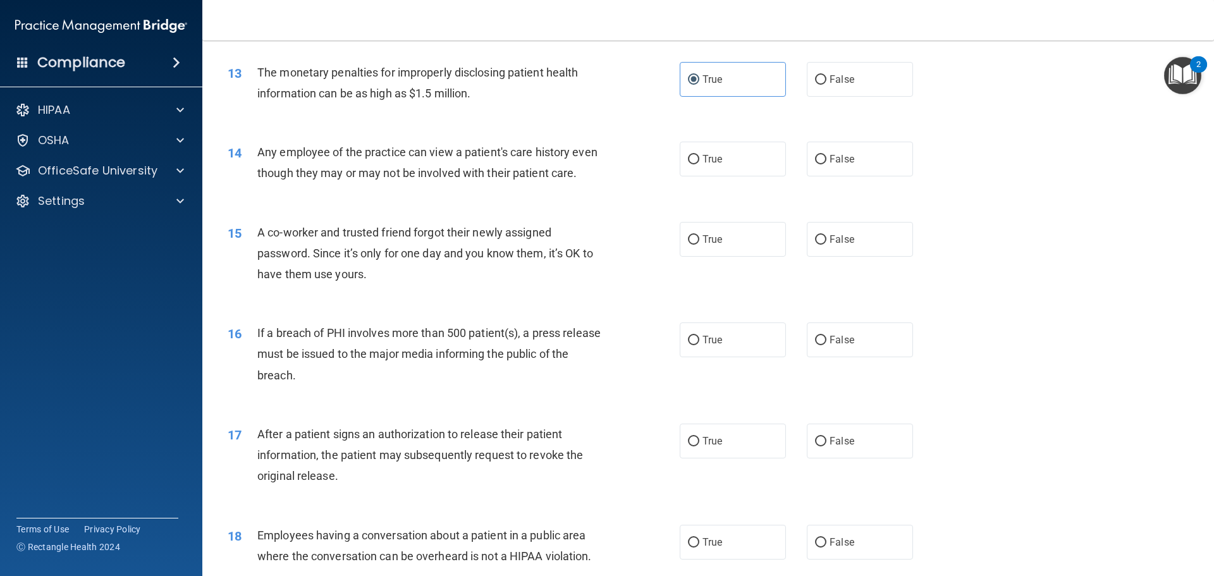
scroll to position [1138, 0]
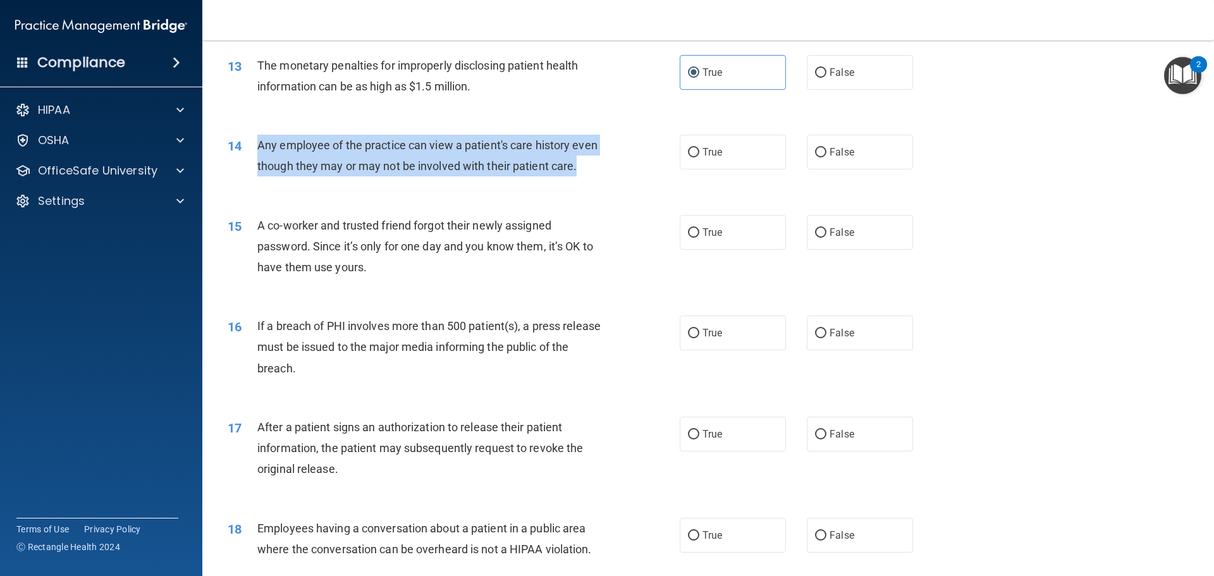
drag, startPoint x: 257, startPoint y: 144, endPoint x: 324, endPoint y: 186, distance: 79.0
click at [324, 176] on div "Any employee of the practice can view a patient's care history even though they…" at bounding box center [434, 156] width 354 height 42
click at [510, 176] on div "Any employee of the practice can view a patient's care history even though they…" at bounding box center [434, 156] width 354 height 42
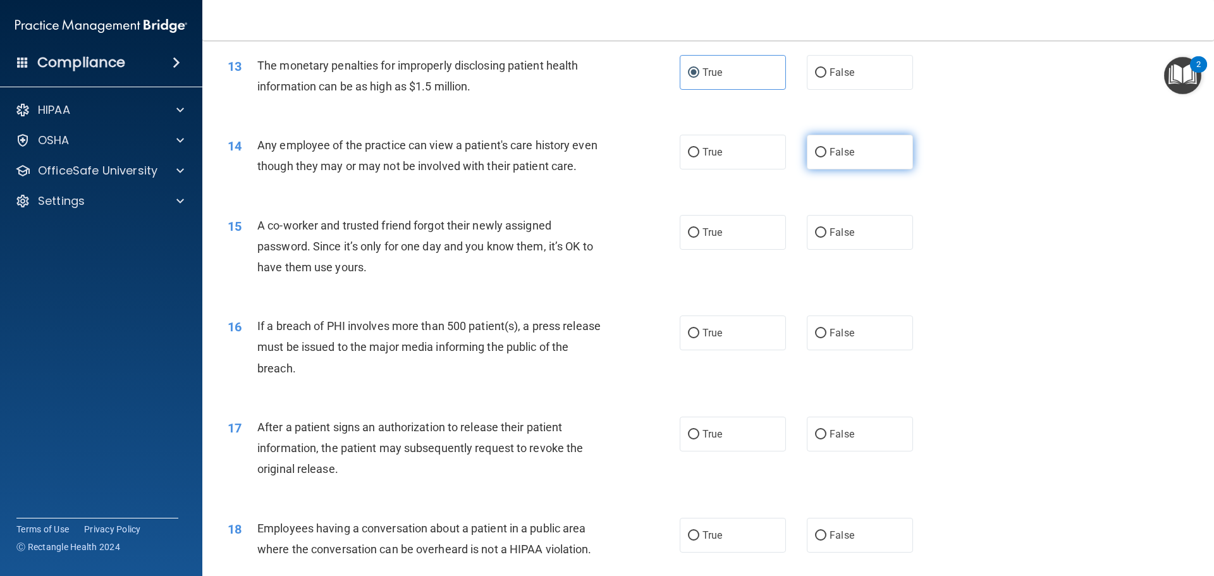
click at [842, 161] on label "False" at bounding box center [860, 152] width 106 height 35
click at [827, 157] on input "False" at bounding box center [820, 152] width 11 height 9
radio input "true"
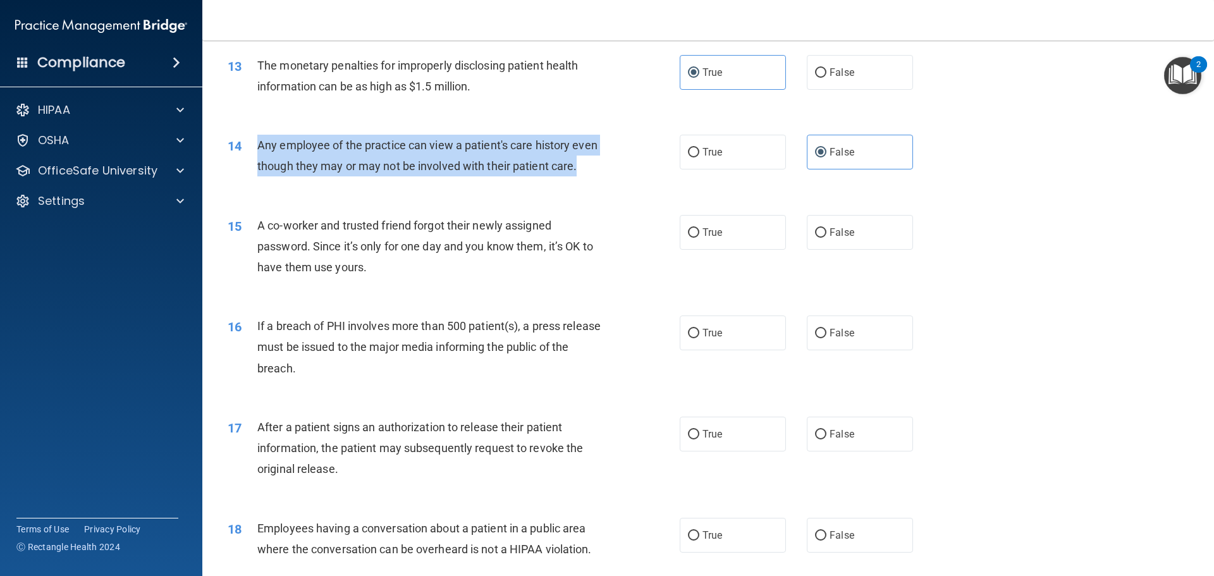
drag, startPoint x: 256, startPoint y: 142, endPoint x: 290, endPoint y: 188, distance: 57.3
click at [290, 183] on div "14 Any employee of the practice can view a patient's care history even though t…" at bounding box center [454, 159] width 490 height 48
click at [462, 183] on div "14 Any employee of the practice can view a patient's care history even though t…" at bounding box center [454, 159] width 490 height 48
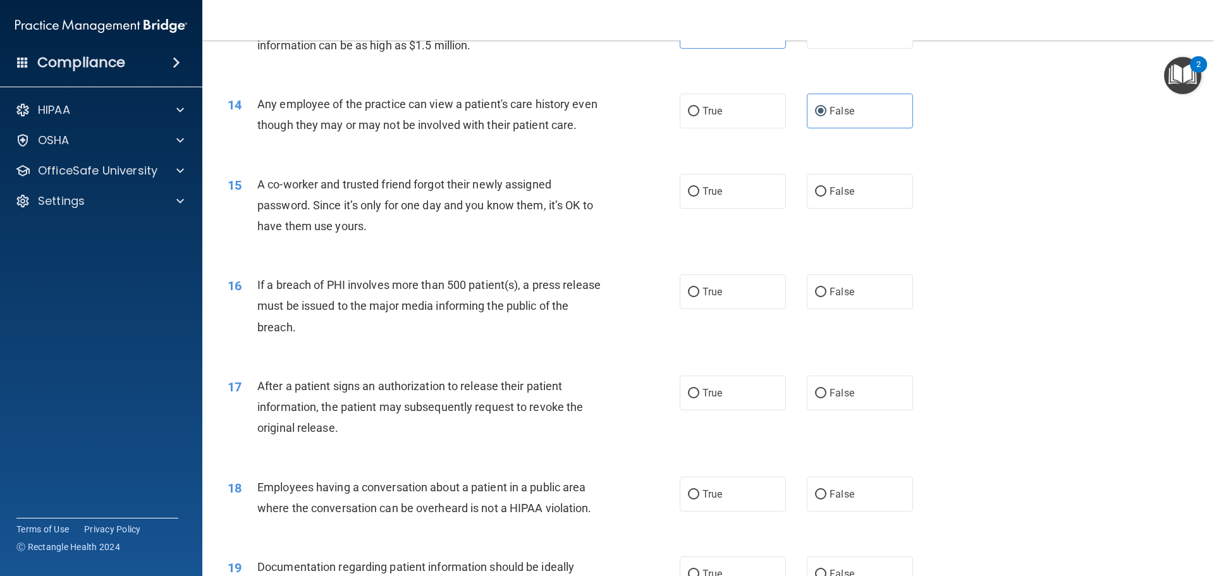
scroll to position [1202, 0]
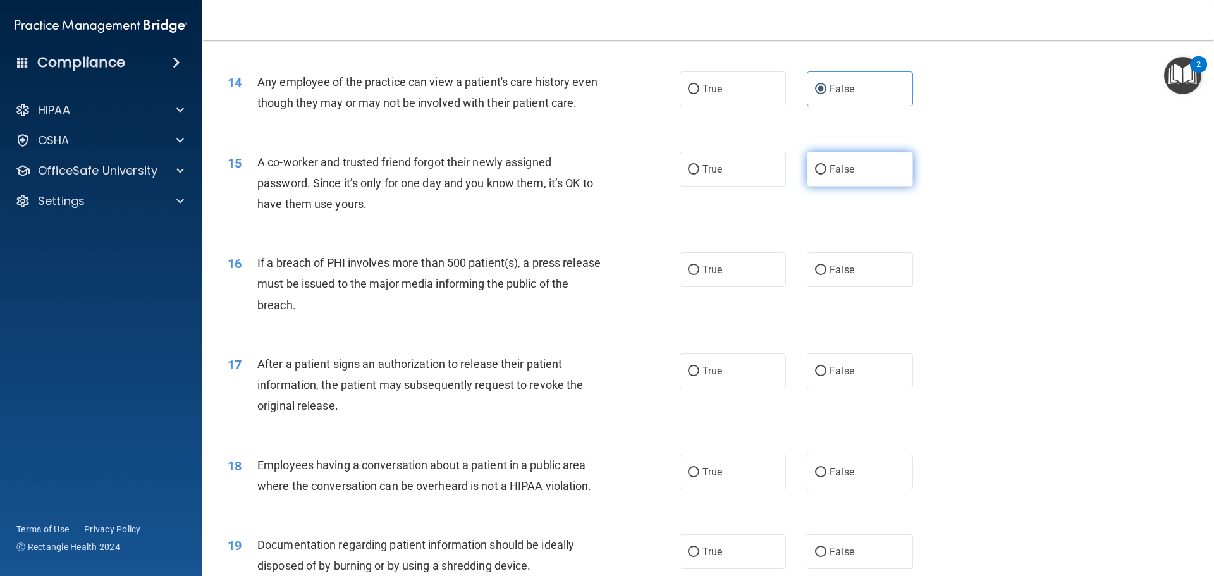
click at [837, 175] on span "False" at bounding box center [842, 169] width 25 height 12
click at [827, 175] on input "False" at bounding box center [820, 169] width 11 height 9
radio input "true"
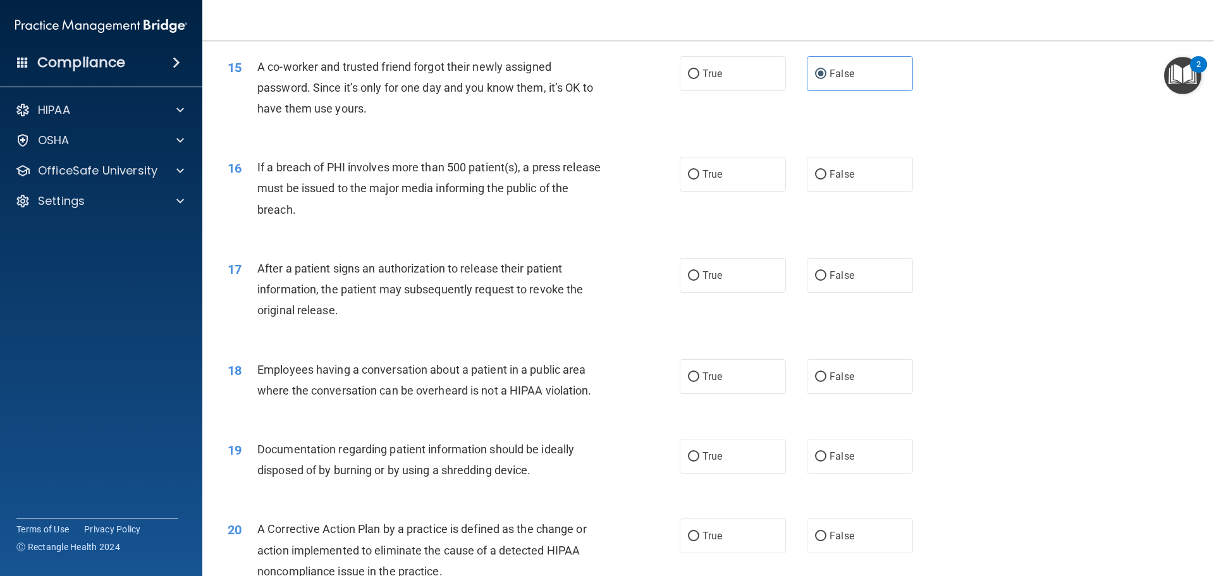
scroll to position [1328, 0]
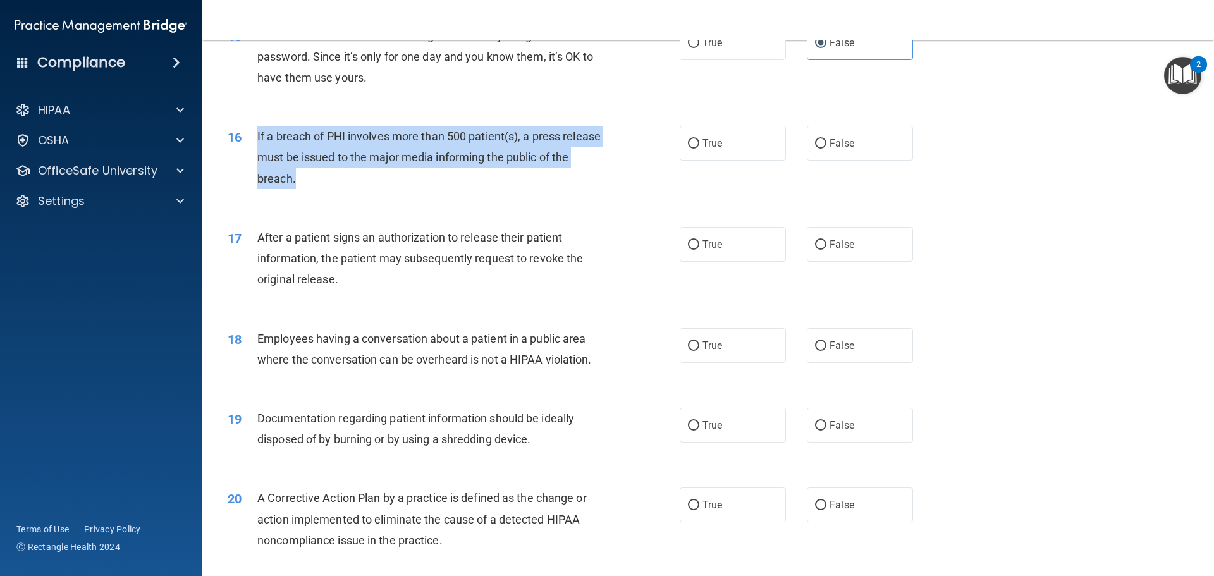
drag, startPoint x: 255, startPoint y: 158, endPoint x: 383, endPoint y: 211, distance: 139.0
click at [383, 195] on div "16 If a breach of PHI involves more than 500 patient(s), a press release must b…" at bounding box center [454, 161] width 490 height 70
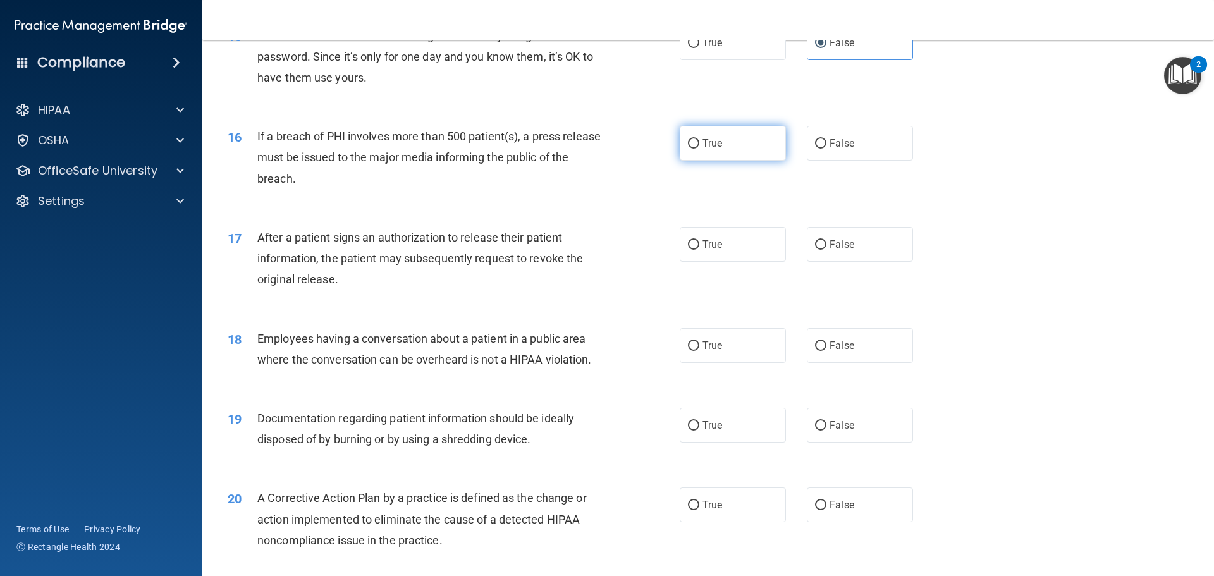
click at [711, 161] on label "True" at bounding box center [733, 143] width 106 height 35
click at [700, 149] on input "True" at bounding box center [693, 143] width 11 height 9
radio input "true"
click at [530, 189] on div "If a breach of PHI involves more than 500 patient(s), a press release must be i…" at bounding box center [434, 157] width 354 height 63
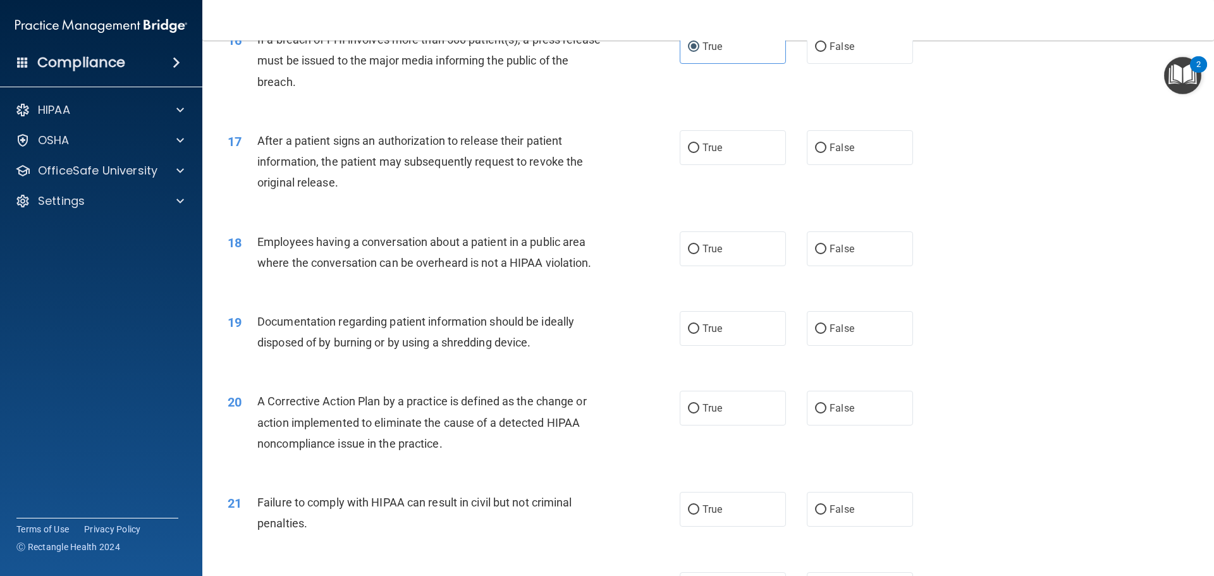
scroll to position [1455, 0]
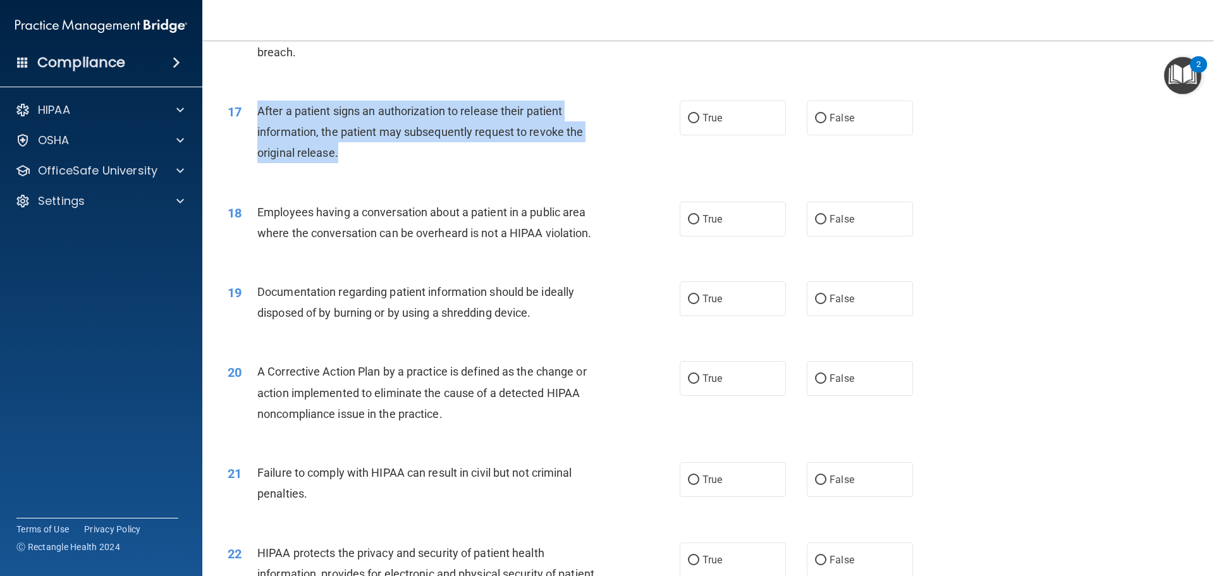
drag, startPoint x: 255, startPoint y: 133, endPoint x: 343, endPoint y: 175, distance: 97.6
click at [343, 170] on div "17 After a patient signs an authorization to release their patient information,…" at bounding box center [454, 136] width 490 height 70
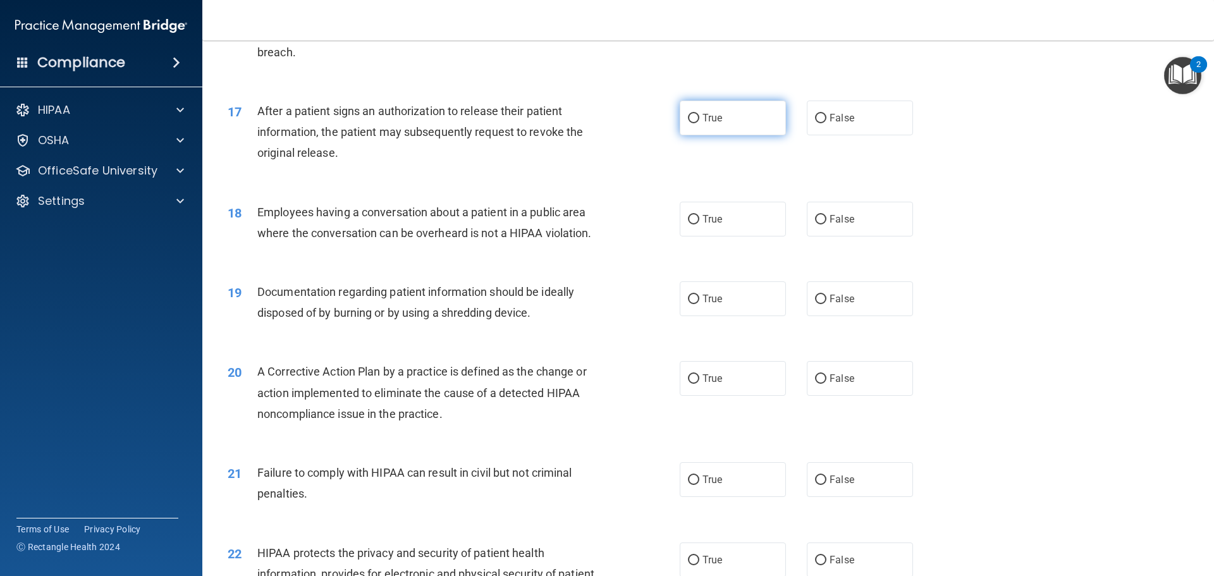
click at [720, 135] on label "True" at bounding box center [733, 118] width 106 height 35
click at [700, 123] on input "True" at bounding box center [693, 118] width 11 height 9
radio input "true"
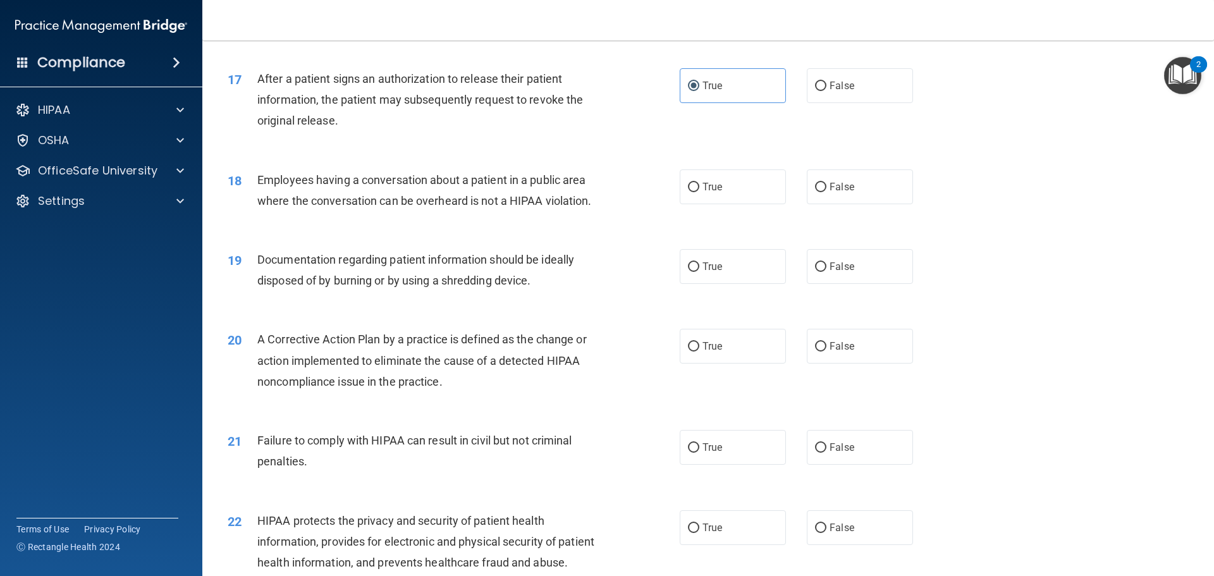
scroll to position [1518, 0]
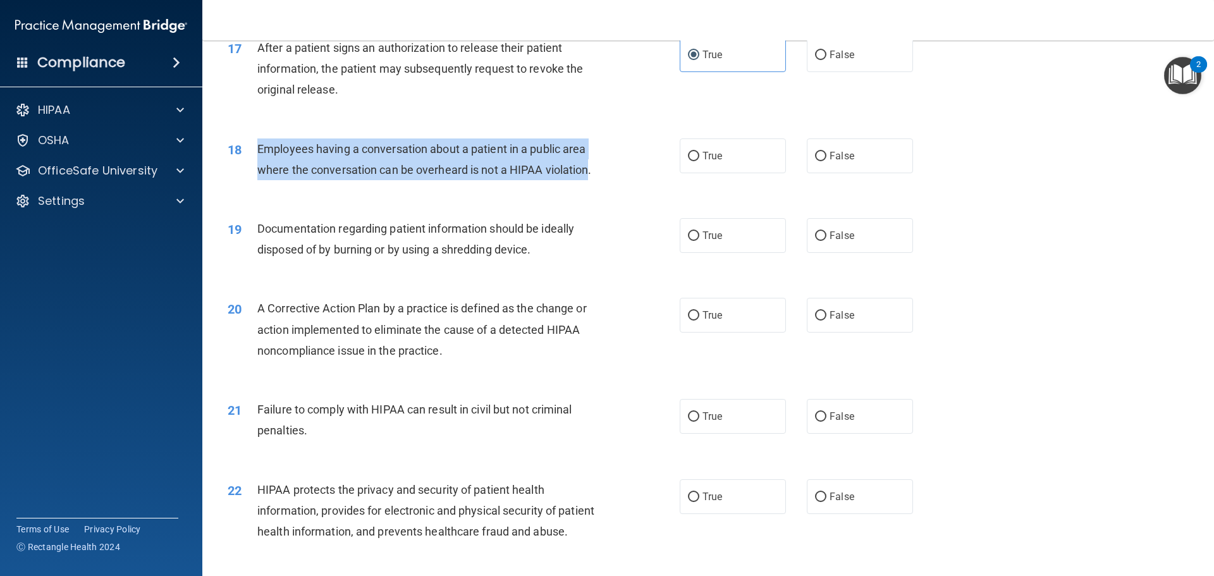
drag, startPoint x: 249, startPoint y: 165, endPoint x: 591, endPoint y: 186, distance: 342.2
click at [591, 186] on div "18 Employees having a conversation about a patient in a public area where the c…" at bounding box center [454, 163] width 490 height 48
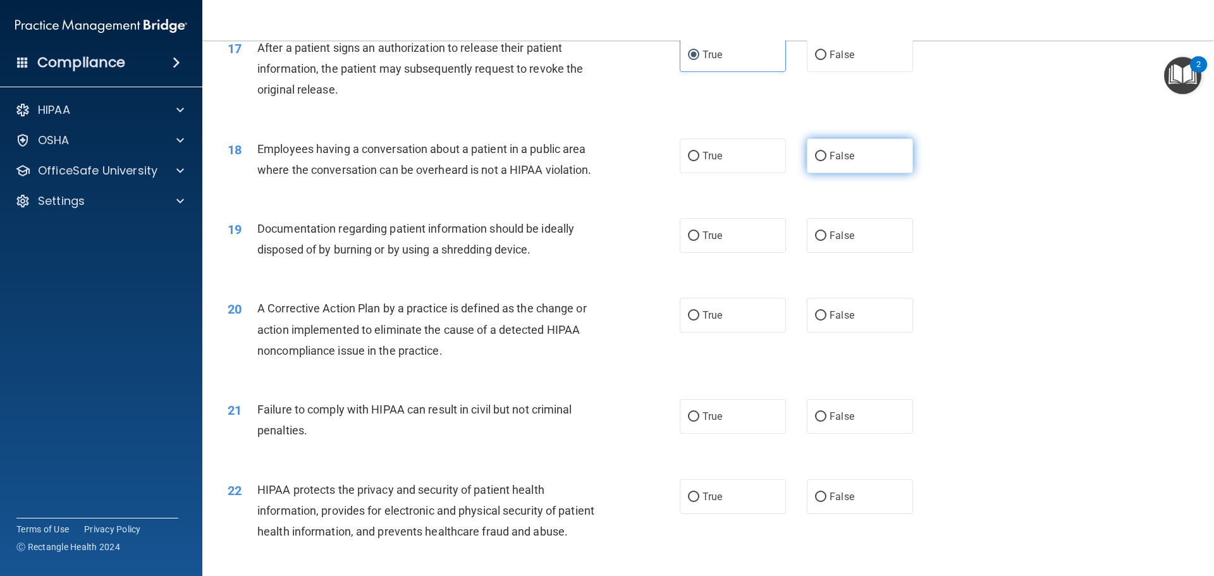
click at [820, 173] on label "False" at bounding box center [860, 156] width 106 height 35
click at [820, 161] on input "False" at bounding box center [820, 156] width 11 height 9
radio input "true"
click at [524, 202] on div "18 Employees having a conversation about a patient in a public area where the c…" at bounding box center [708, 163] width 980 height 80
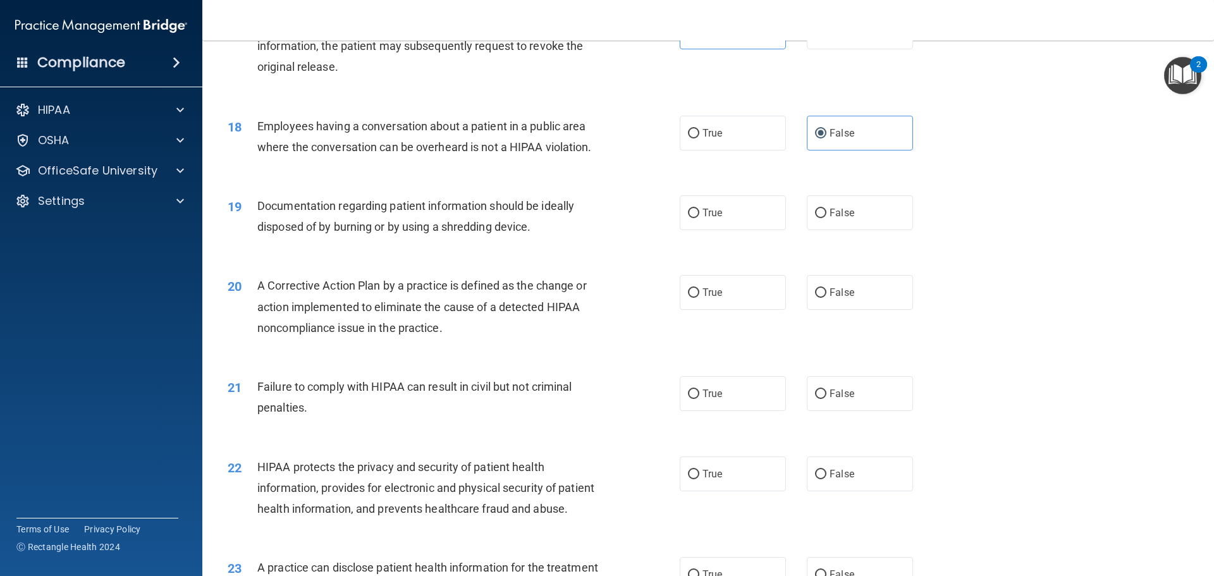
scroll to position [1581, 0]
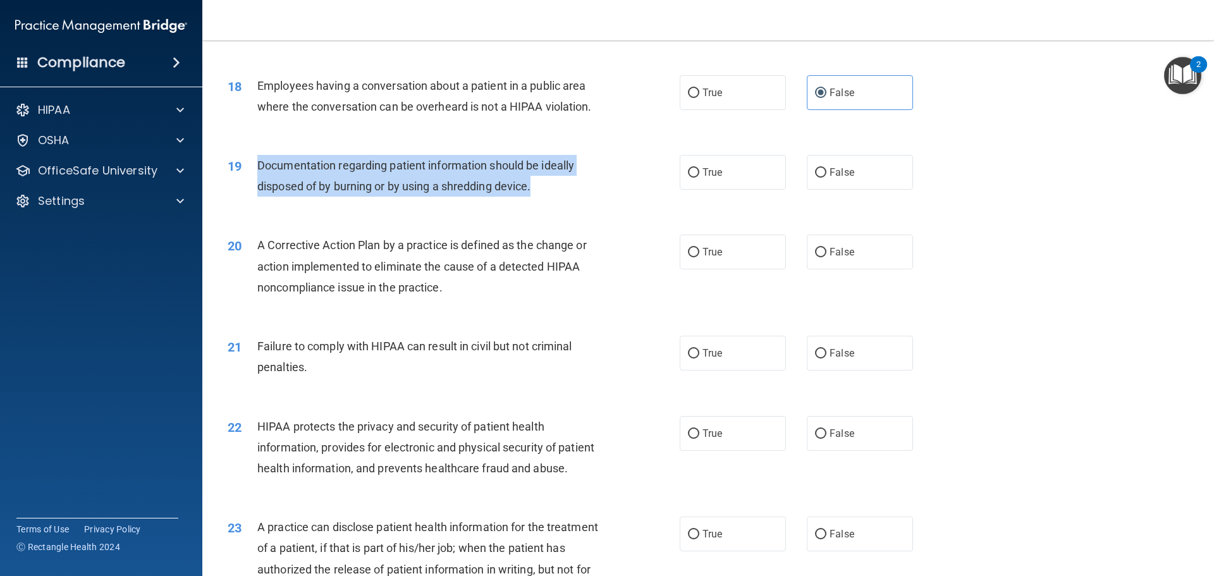
drag, startPoint x: 256, startPoint y: 187, endPoint x: 533, endPoint y: 210, distance: 278.6
click at [533, 203] on div "19 Documentation regarding patient information should be ideally disposed of by…" at bounding box center [454, 179] width 490 height 48
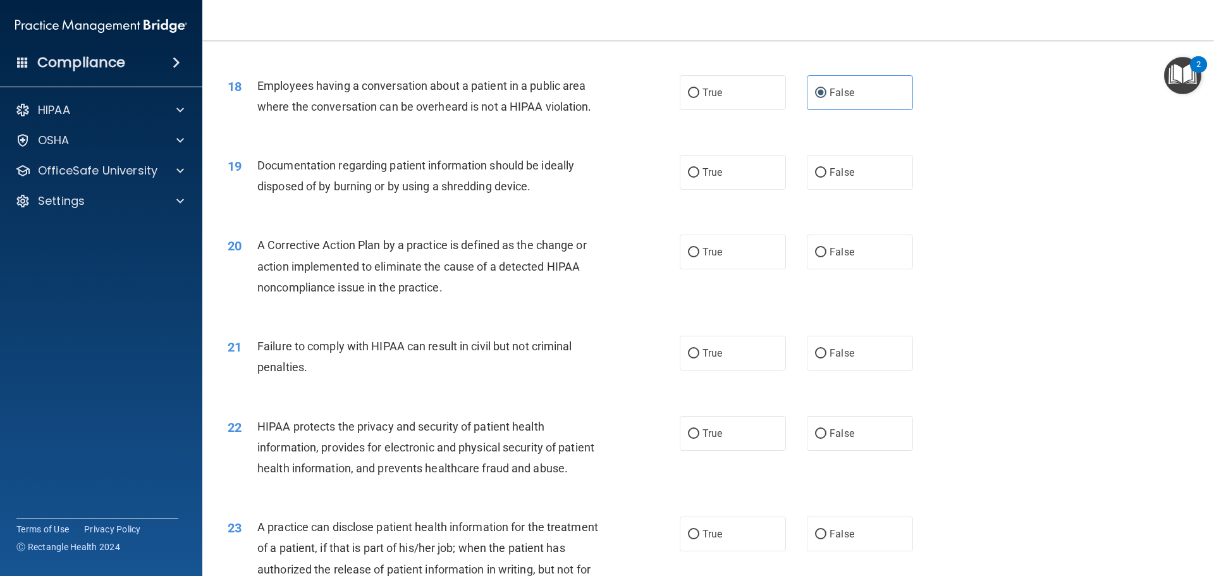
click at [606, 219] on div "19 Documentation regarding patient information should be ideally disposed of by…" at bounding box center [708, 179] width 980 height 80
click at [701, 190] on label "True" at bounding box center [733, 172] width 106 height 35
click at [700, 178] on input "True" at bounding box center [693, 172] width 11 height 9
radio input "true"
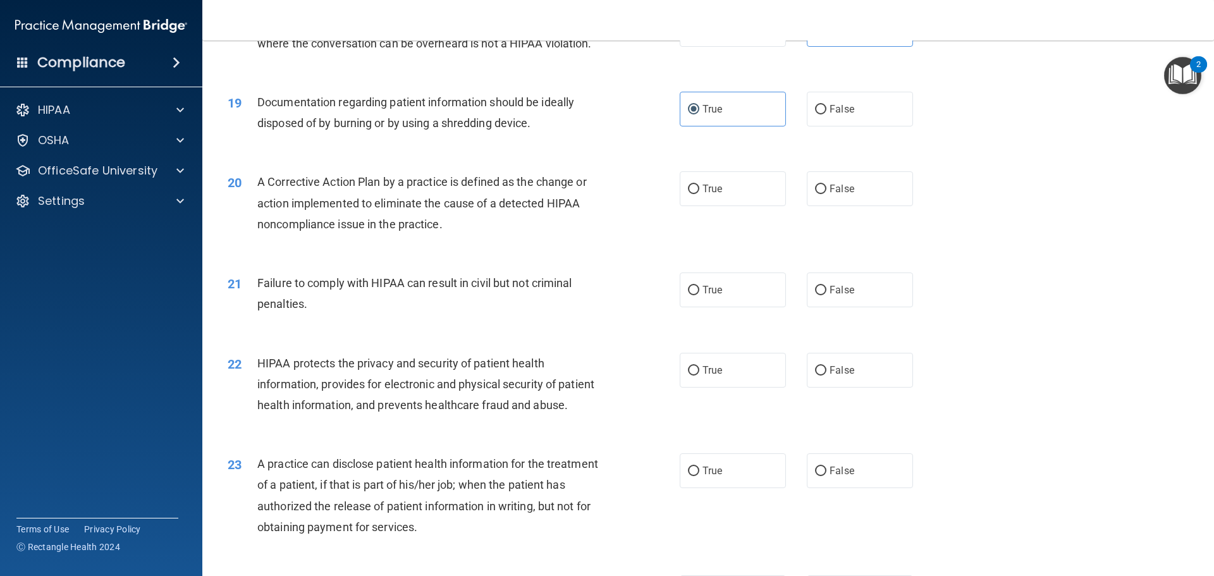
scroll to position [1708, 0]
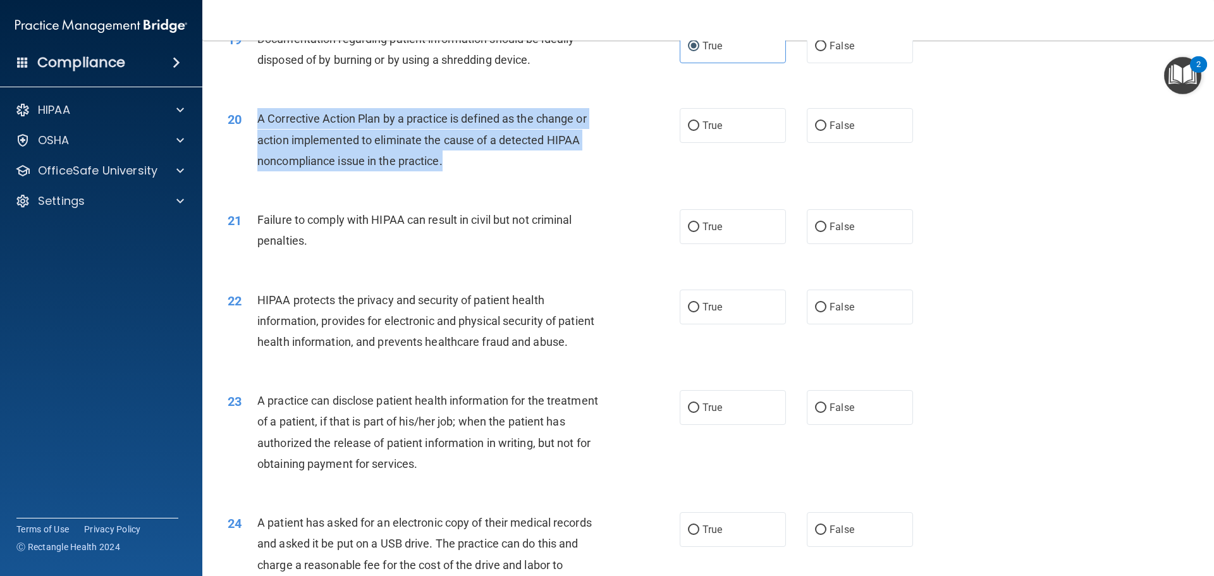
drag, startPoint x: 257, startPoint y: 137, endPoint x: 458, endPoint y: 192, distance: 208.5
click at [458, 171] on div "A Corrective Action Plan by a practice is defined as the change or action imple…" at bounding box center [434, 139] width 354 height 63
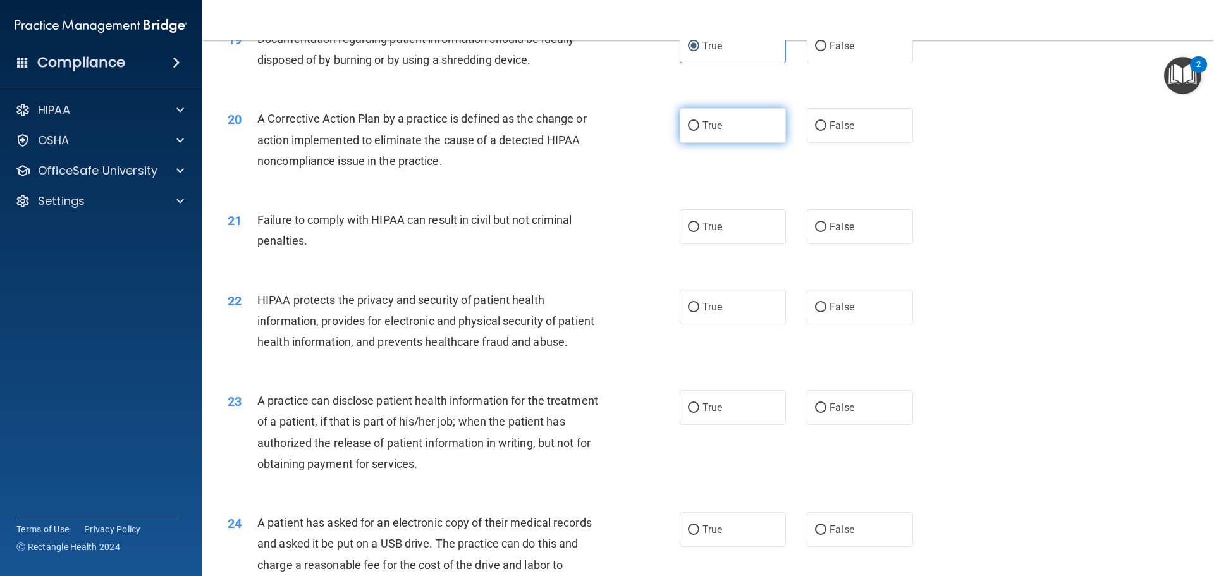
click at [701, 143] on label "True" at bounding box center [733, 125] width 106 height 35
click at [700, 131] on input "True" at bounding box center [693, 125] width 11 height 9
radio input "true"
click at [731, 244] on label "True" at bounding box center [733, 226] width 106 height 35
click at [700, 232] on input "True" at bounding box center [693, 227] width 11 height 9
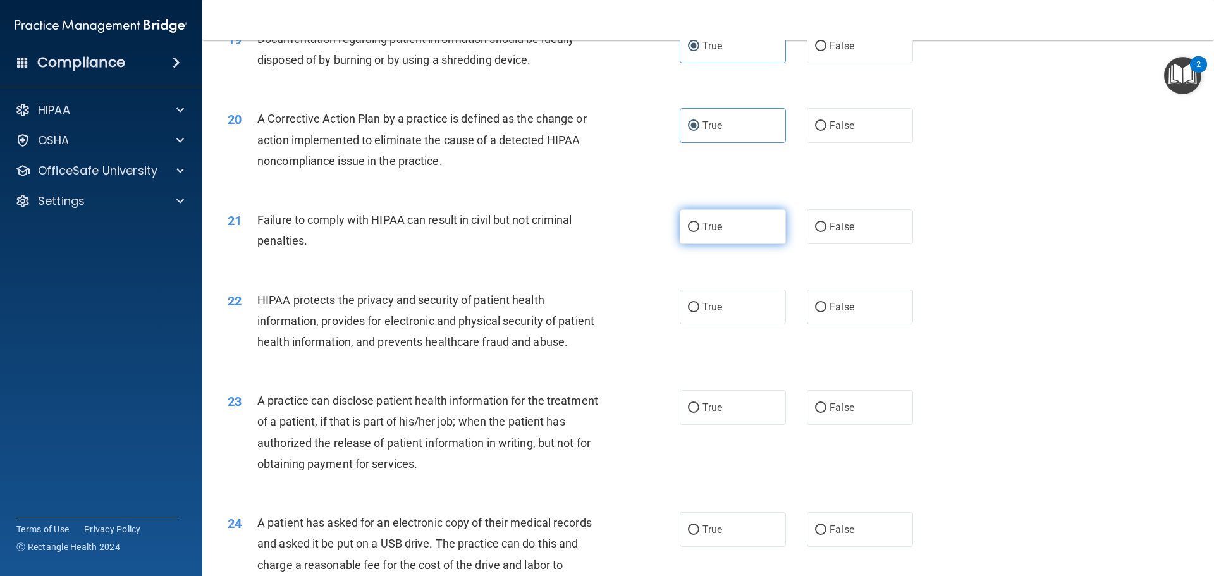
radio input "true"
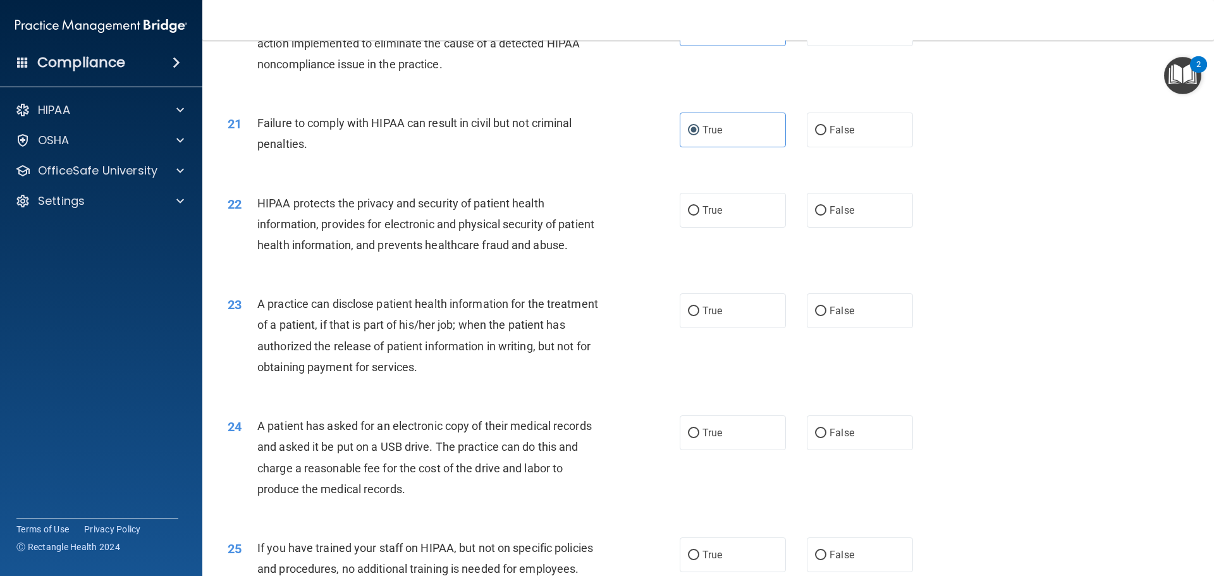
scroll to position [1834, 0]
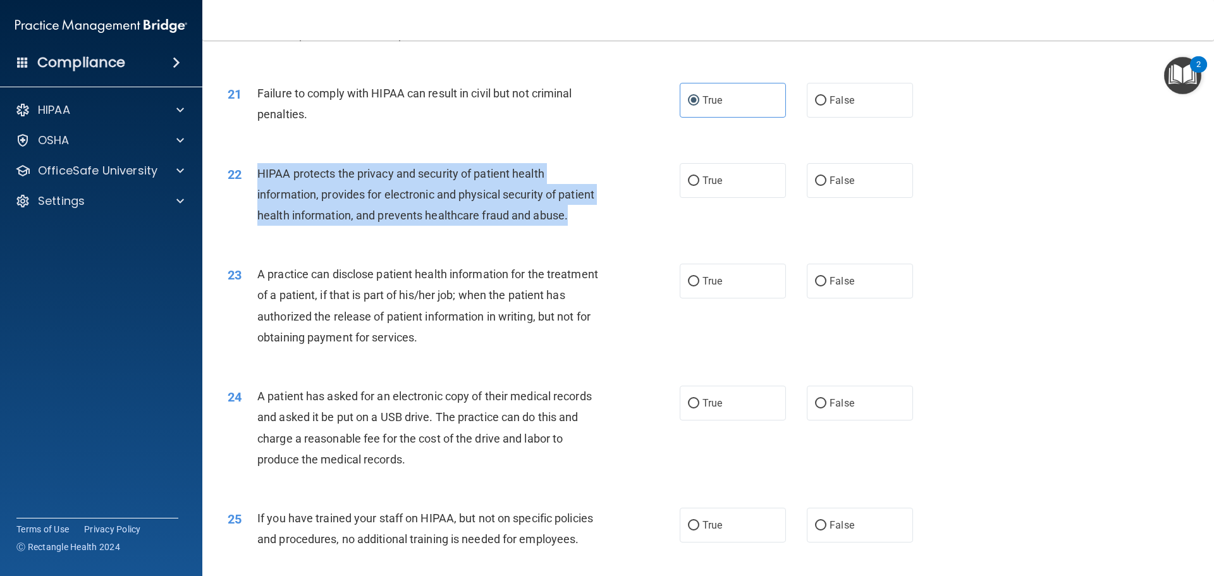
drag, startPoint x: 257, startPoint y: 188, endPoint x: 305, endPoint y: 254, distance: 81.5
click at [305, 226] on div "HIPAA protects the privacy and security of patient health information, provides…" at bounding box center [434, 194] width 354 height 63
drag, startPoint x: 314, startPoint y: 231, endPoint x: 362, endPoint y: 210, distance: 53.0
click at [362, 210] on span "HIPAA protects the privacy and security of patient health information, provides…" at bounding box center [425, 194] width 337 height 55
drag, startPoint x: 257, startPoint y: 195, endPoint x: 298, endPoint y: 262, distance: 77.8
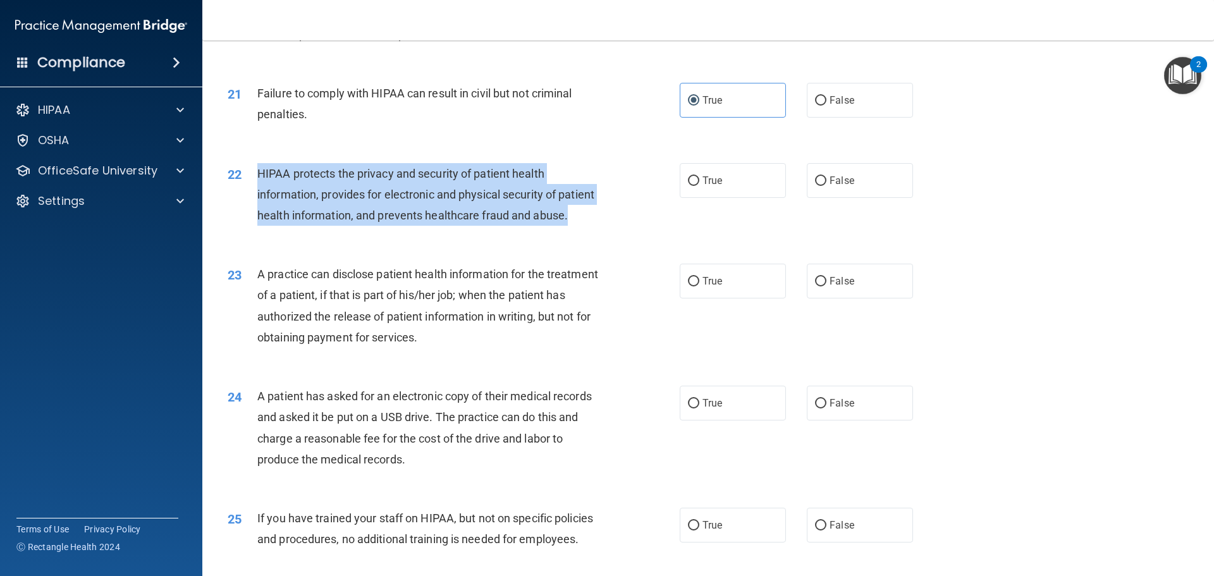
click at [298, 226] on div "HIPAA protects the privacy and security of patient health information, provides…" at bounding box center [434, 194] width 354 height 63
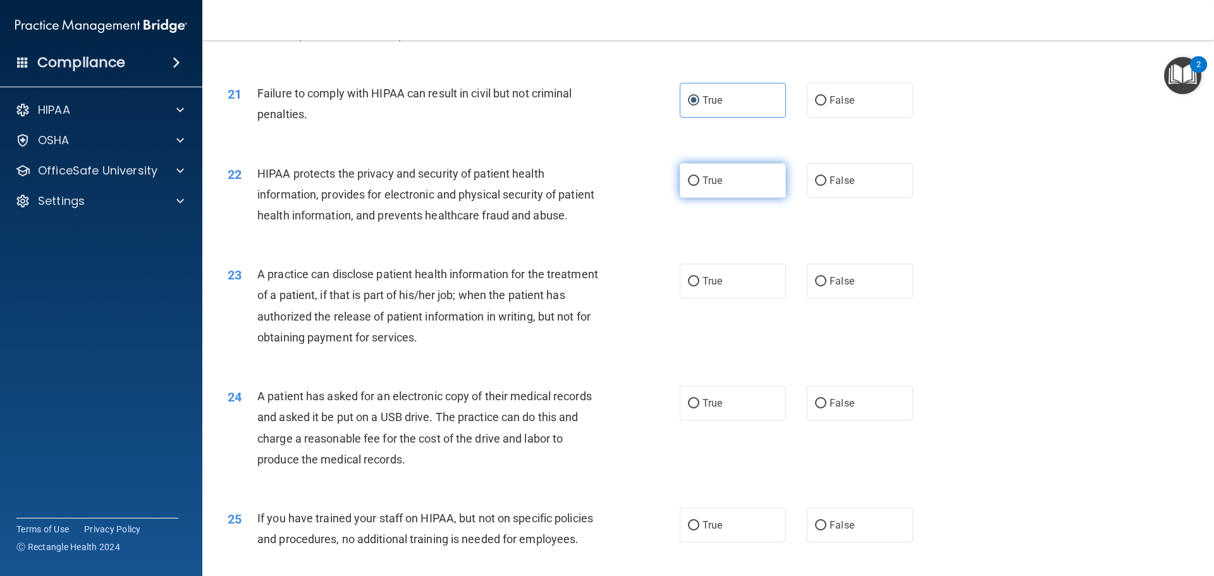
click at [709, 198] on label "True" at bounding box center [733, 180] width 106 height 35
click at [700, 186] on input "True" at bounding box center [693, 180] width 11 height 9
radio input "true"
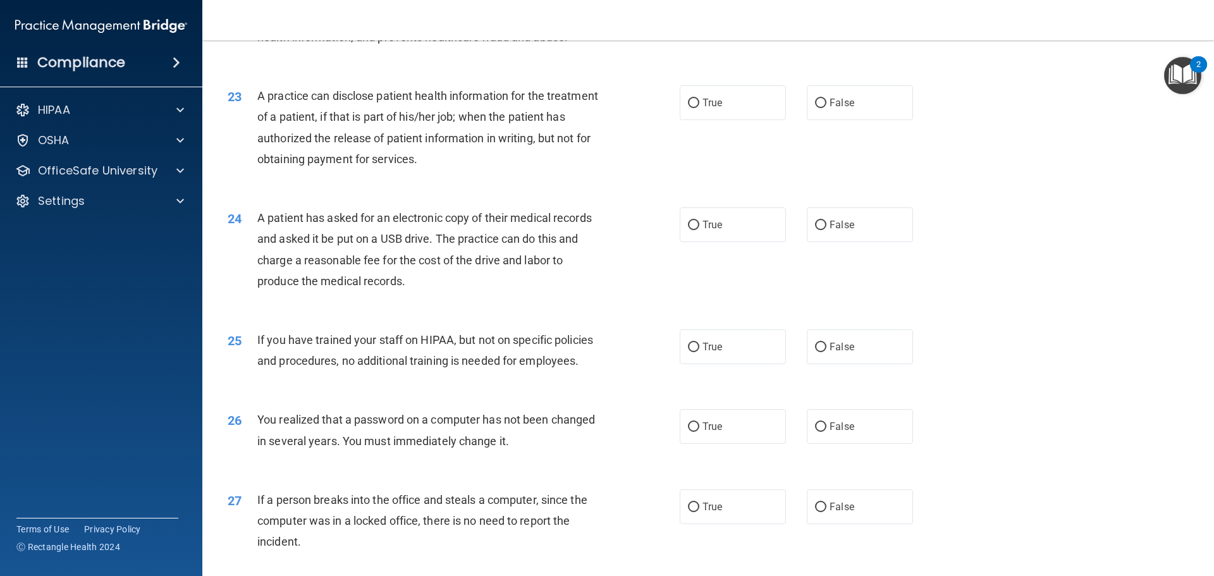
scroll to position [2024, 0]
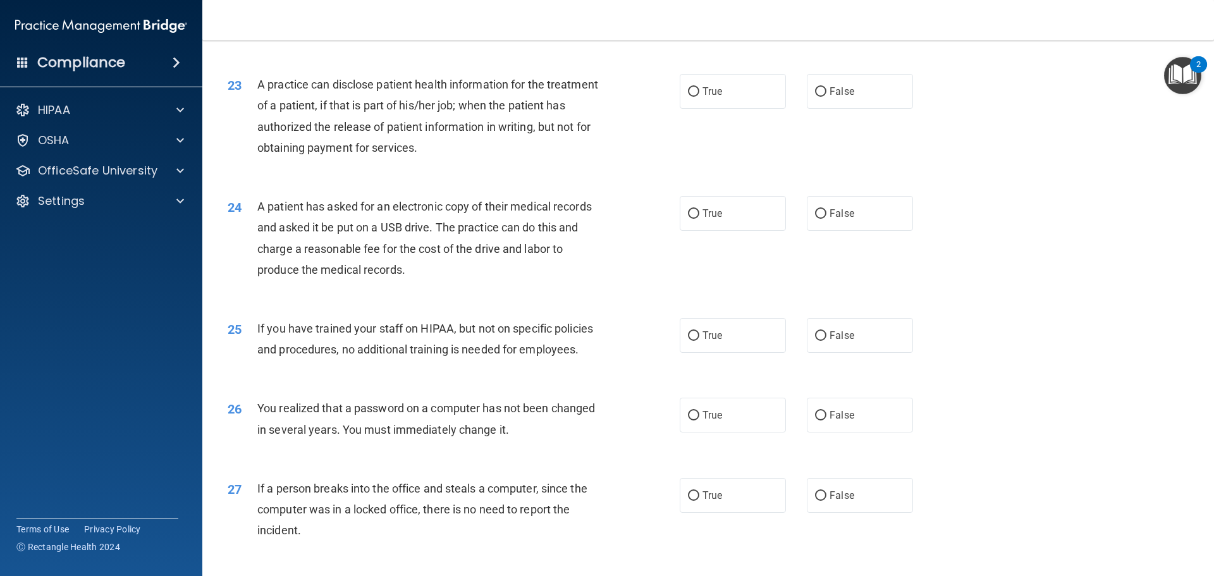
click at [988, 543] on div "27 If a person breaks into the office and steals a computer, since the computer…" at bounding box center [708, 512] width 980 height 101
click at [259, 125] on span "A practice can disclose patient health information for the treatment of a patie…" at bounding box center [427, 116] width 341 height 77
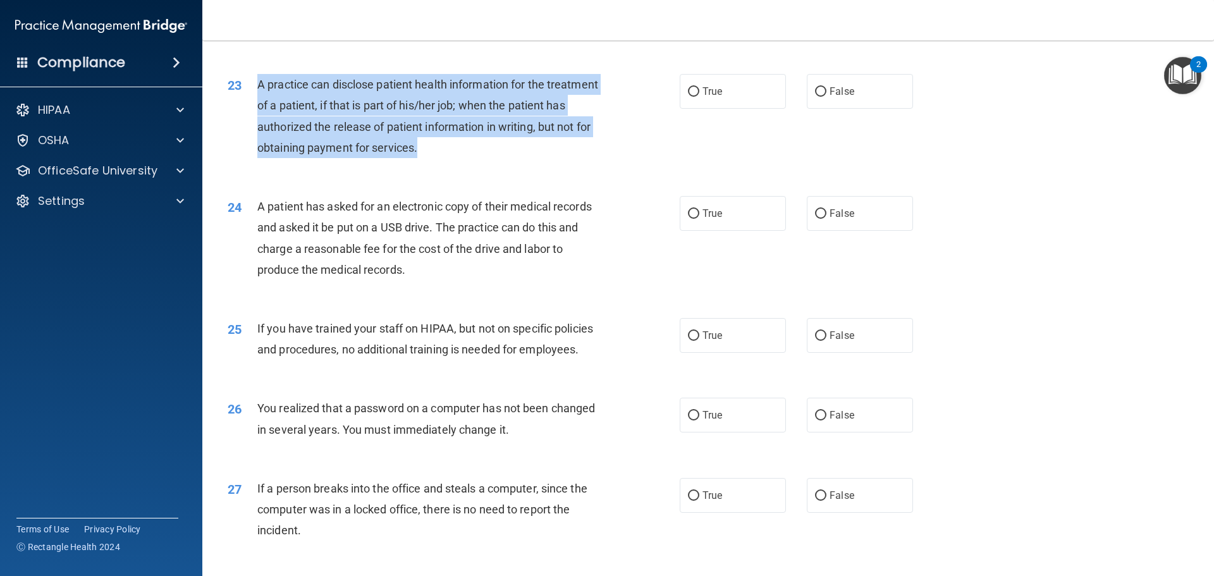
drag, startPoint x: 257, startPoint y: 129, endPoint x: 477, endPoint y: 188, distance: 227.4
click at [477, 158] on div "A practice can disclose patient health information for the treatment of a patie…" at bounding box center [434, 116] width 354 height 84
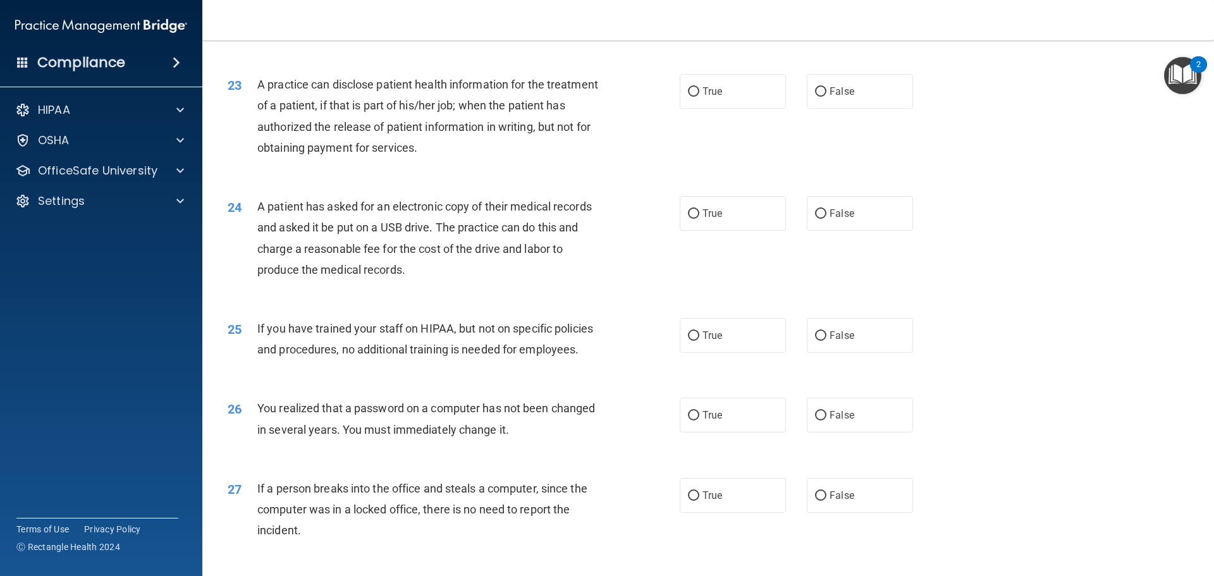
click at [512, 223] on div "24 A patient has asked for an electronic copy of their medical records and aske…" at bounding box center [708, 241] width 980 height 122
click at [748, 109] on label "True" at bounding box center [733, 91] width 106 height 35
click at [700, 97] on input "True" at bounding box center [693, 91] width 11 height 9
radio input "true"
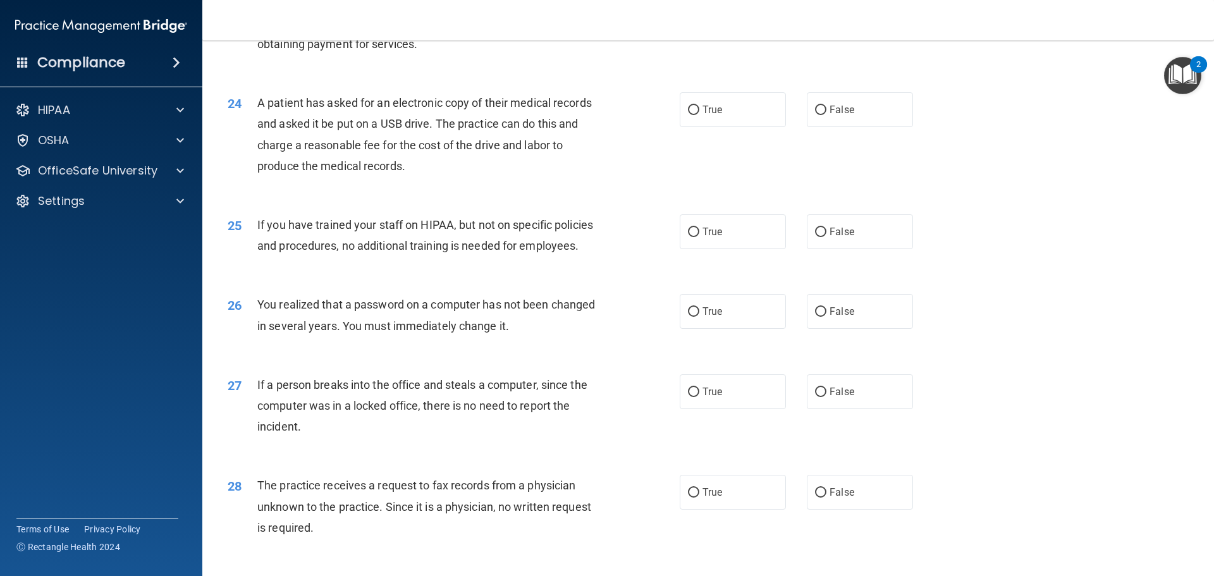
scroll to position [2150, 0]
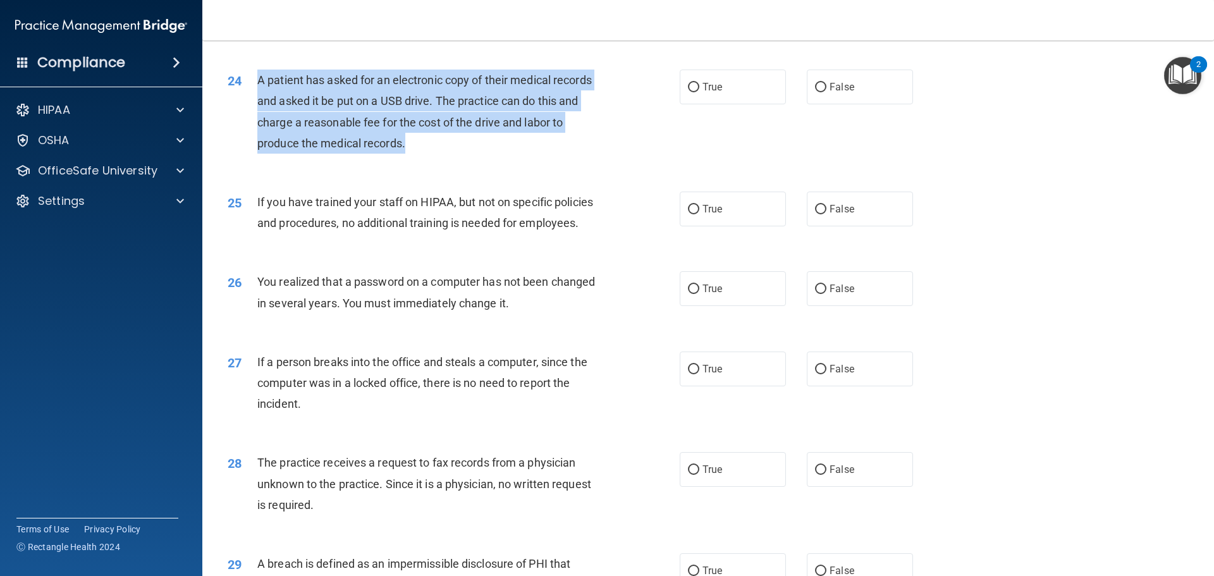
drag, startPoint x: 256, startPoint y: 121, endPoint x: 451, endPoint y: 176, distance: 202.9
click at [451, 160] on div "24 A patient has asked for an electronic copy of their medical records and aske…" at bounding box center [454, 115] width 490 height 90
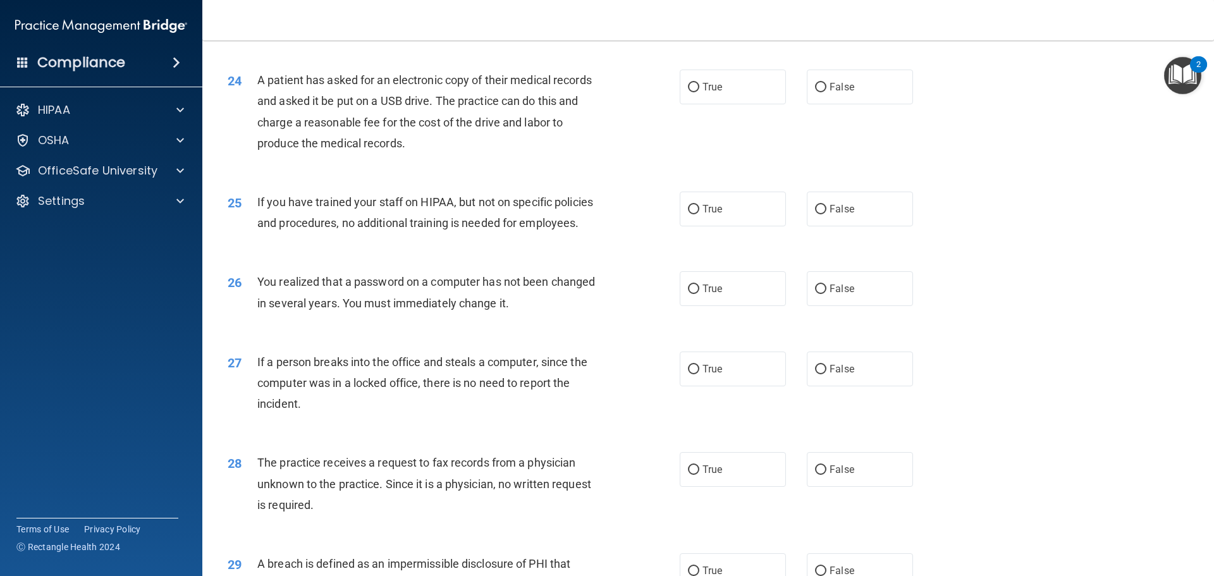
click at [484, 176] on div "24 A patient has asked for an electronic copy of their medical records and aske…" at bounding box center [708, 115] width 980 height 122
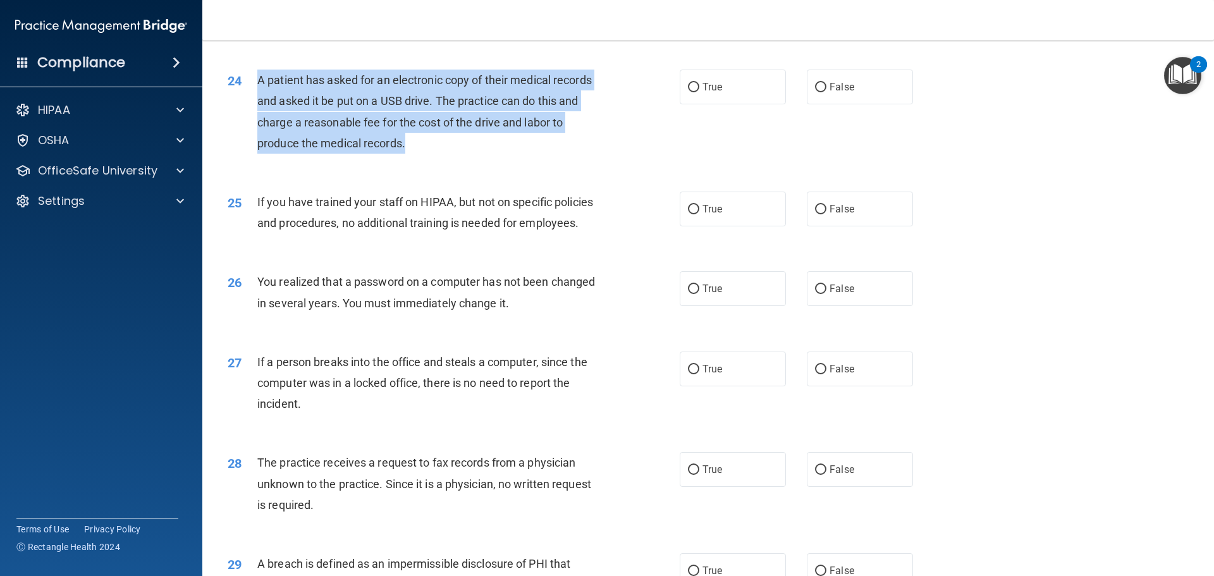
drag, startPoint x: 256, startPoint y: 123, endPoint x: 410, endPoint y: 185, distance: 166.5
click at [410, 160] on div "24 A patient has asked for an electronic copy of their medical records and aske…" at bounding box center [454, 115] width 490 height 90
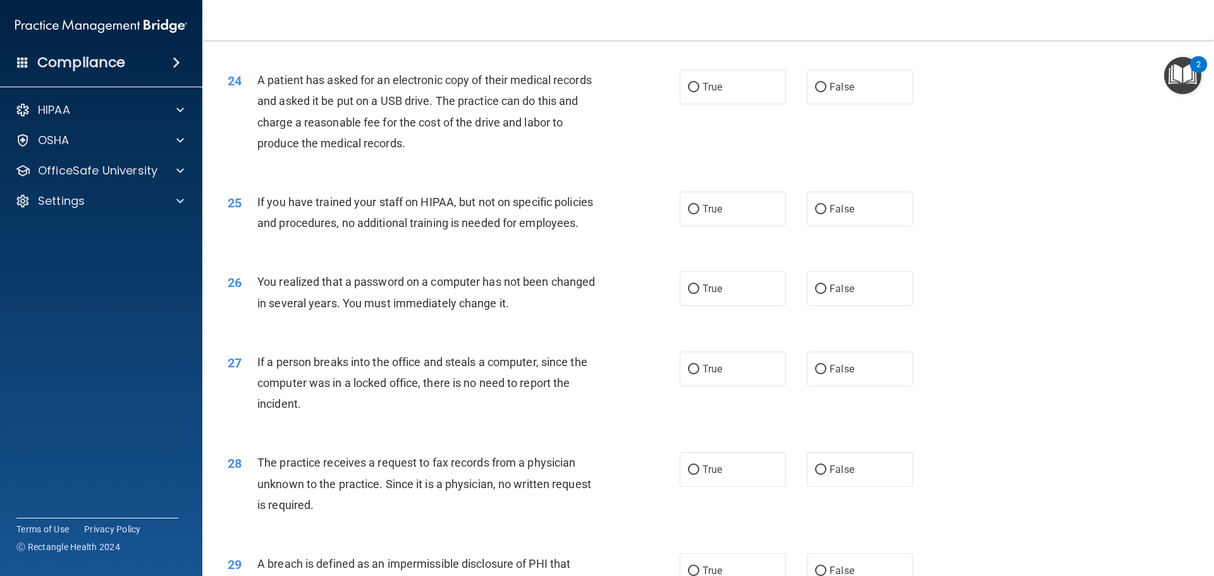
click at [457, 176] on div "24 A patient has asked for an electronic copy of their medical records and aske…" at bounding box center [708, 115] width 980 height 122
click at [722, 104] on label "True" at bounding box center [733, 87] width 106 height 35
click at [700, 92] on input "True" at bounding box center [693, 87] width 11 height 9
radio input "true"
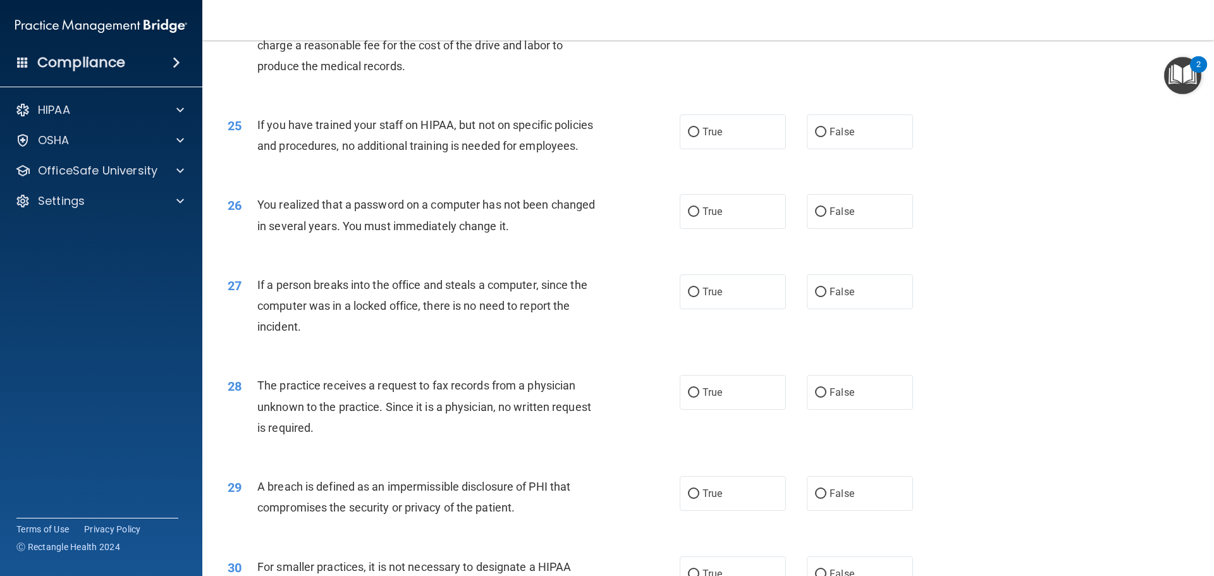
scroll to position [2291, 0]
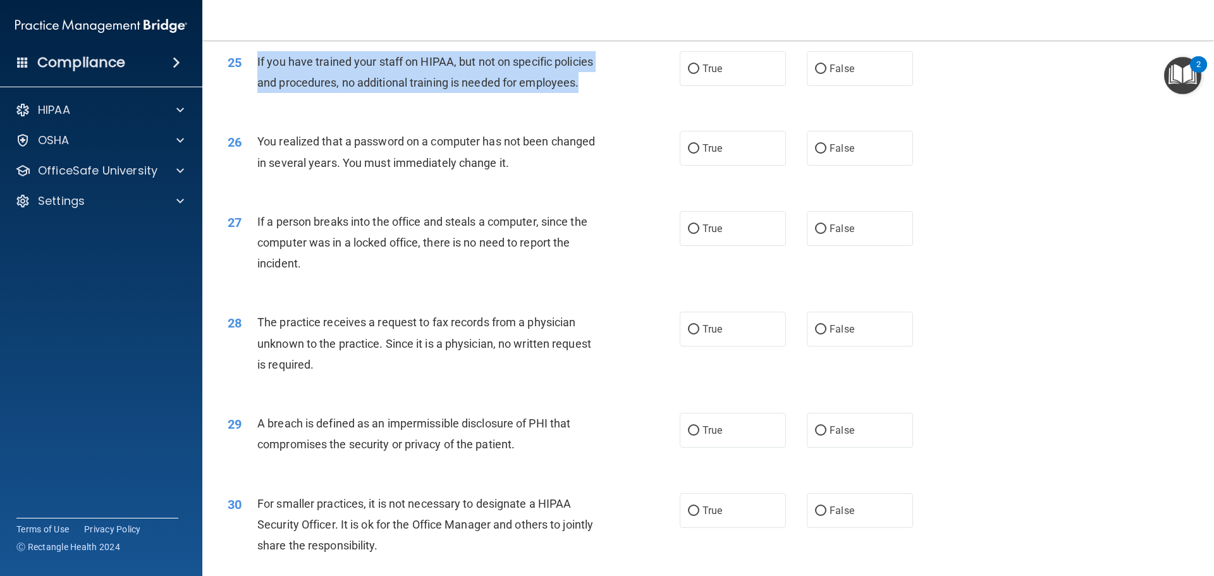
drag, startPoint x: 254, startPoint y: 101, endPoint x: 580, endPoint y: 127, distance: 327.4
click at [580, 99] on div "25 If you have trained your staff on HIPAA, but not on specific policies and pr…" at bounding box center [454, 75] width 490 height 48
click at [815, 74] on input "False" at bounding box center [820, 69] width 11 height 9
radio input "true"
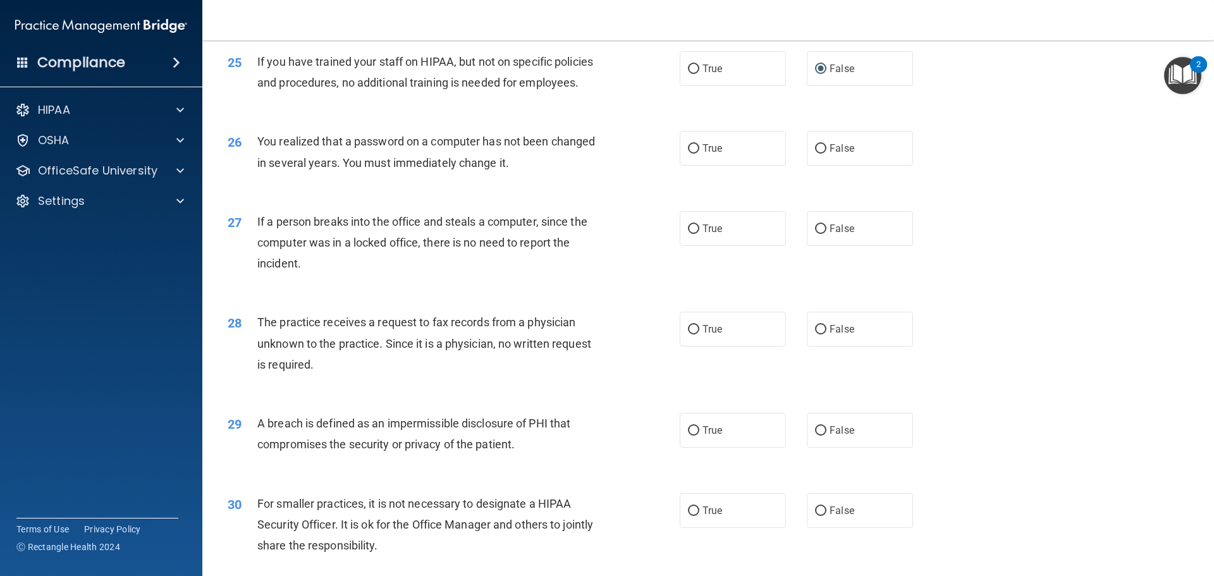
click at [526, 115] on div "25 If you have trained your staff on HIPAA, but not on specific policies and pr…" at bounding box center [708, 75] width 980 height 80
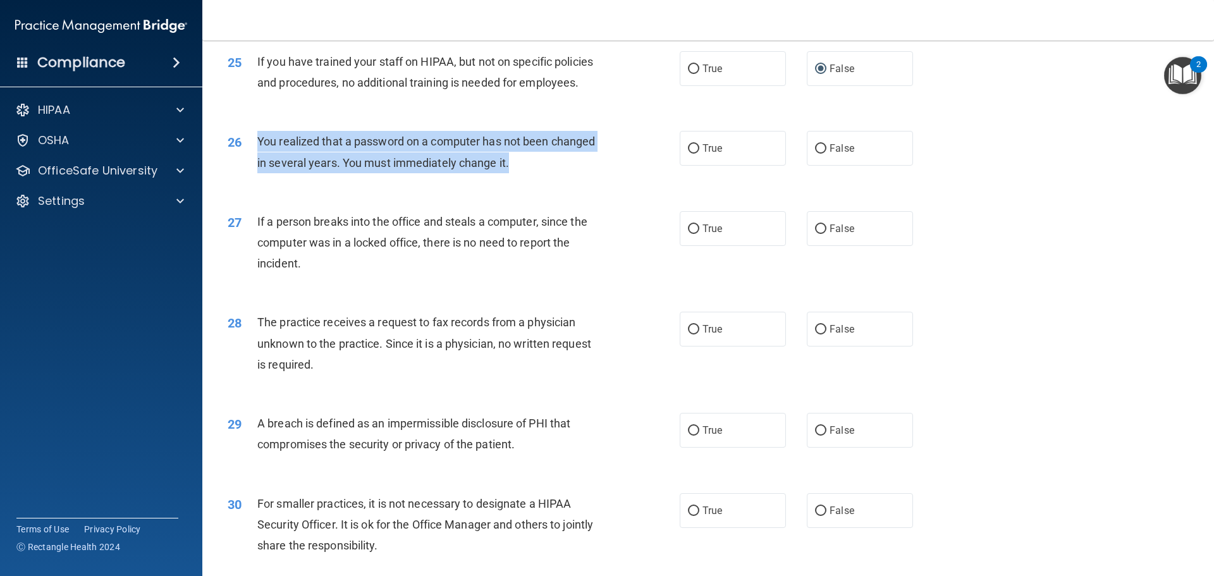
drag, startPoint x: 255, startPoint y: 184, endPoint x: 510, endPoint y: 206, distance: 255.9
click at [510, 179] on div "26 You realized that a password on a computer has not been changed in several y…" at bounding box center [454, 155] width 490 height 48
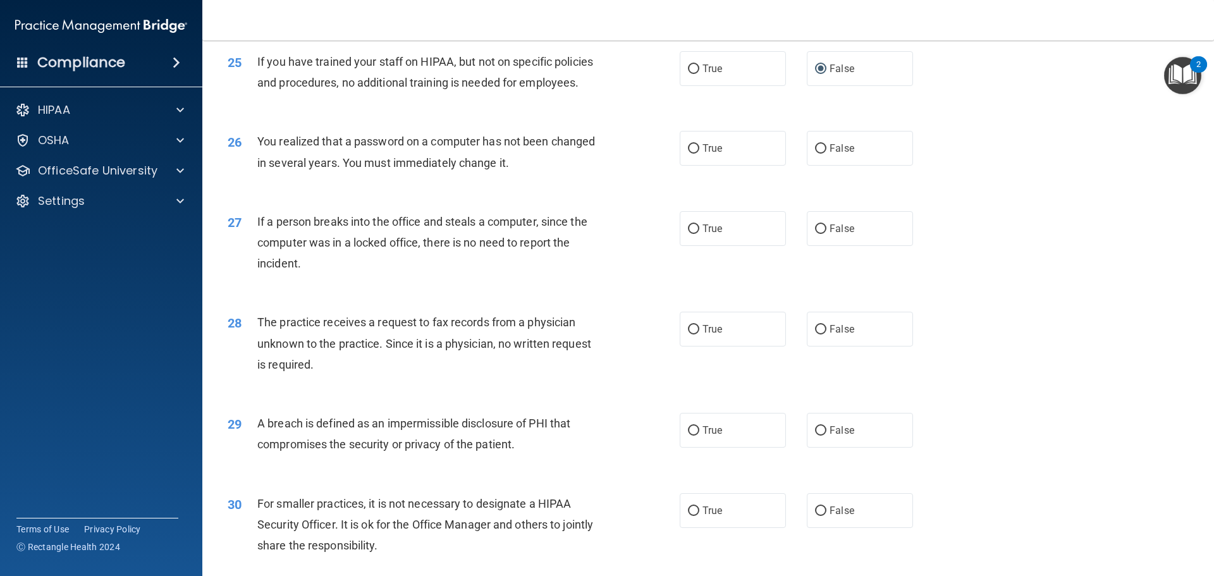
click at [467, 242] on div "27 If a person breaks into the office and steals a computer, since the computer…" at bounding box center [708, 245] width 980 height 101
click at [705, 166] on label "True" at bounding box center [733, 148] width 106 height 35
click at [700, 154] on input "True" at bounding box center [693, 148] width 11 height 9
radio input "true"
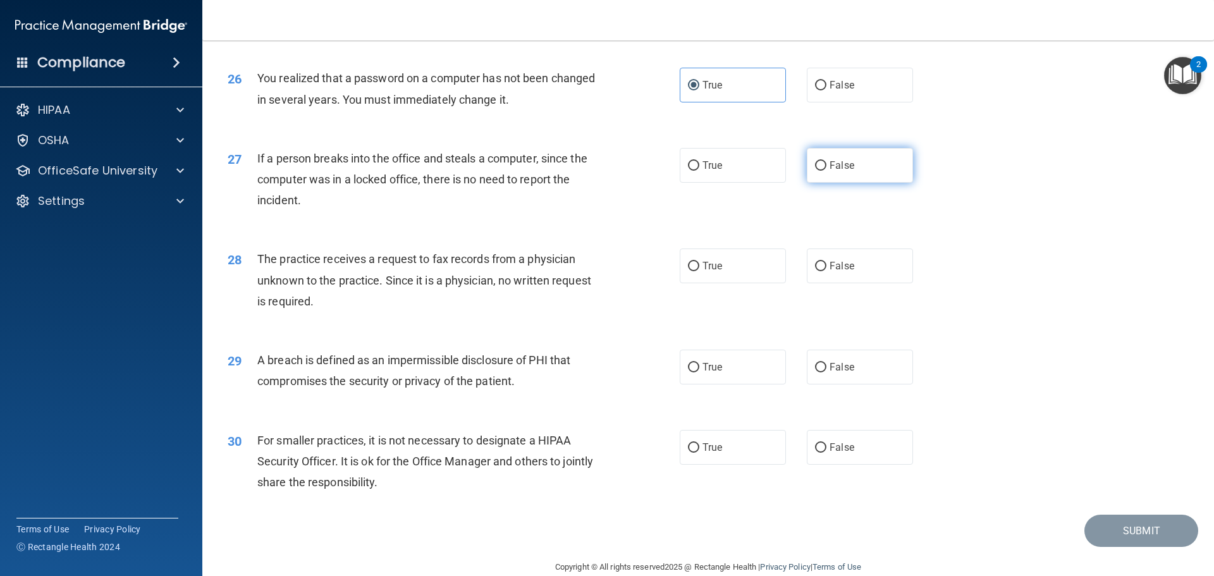
click at [825, 183] on label "False" at bounding box center [860, 165] width 106 height 35
click at [825, 171] on input "False" at bounding box center [820, 165] width 11 height 9
radio input "true"
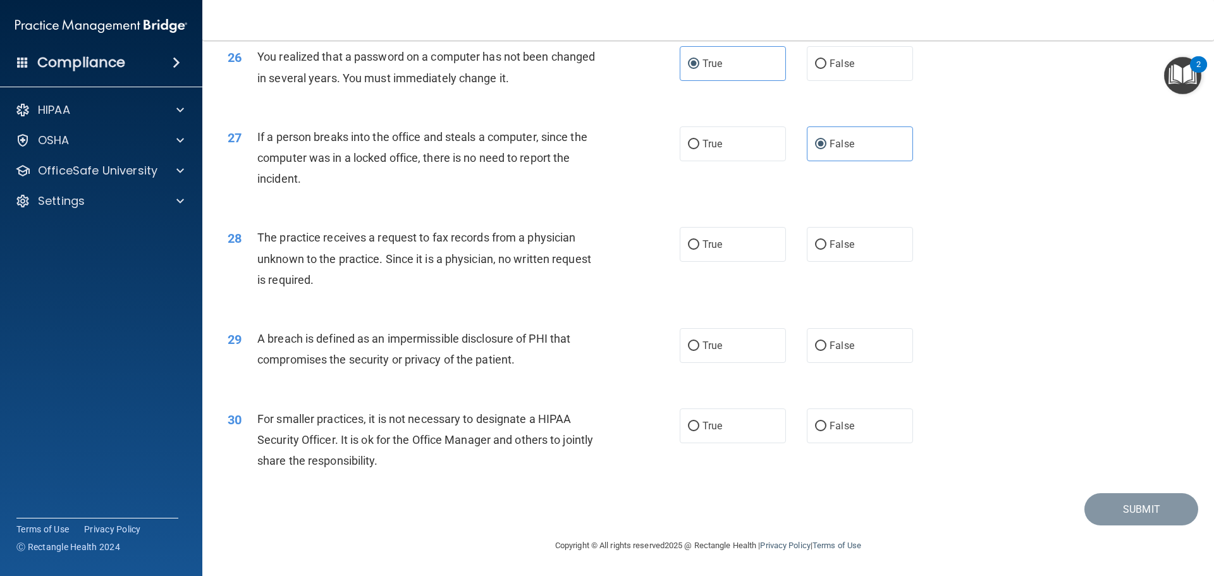
scroll to position [2417, 0]
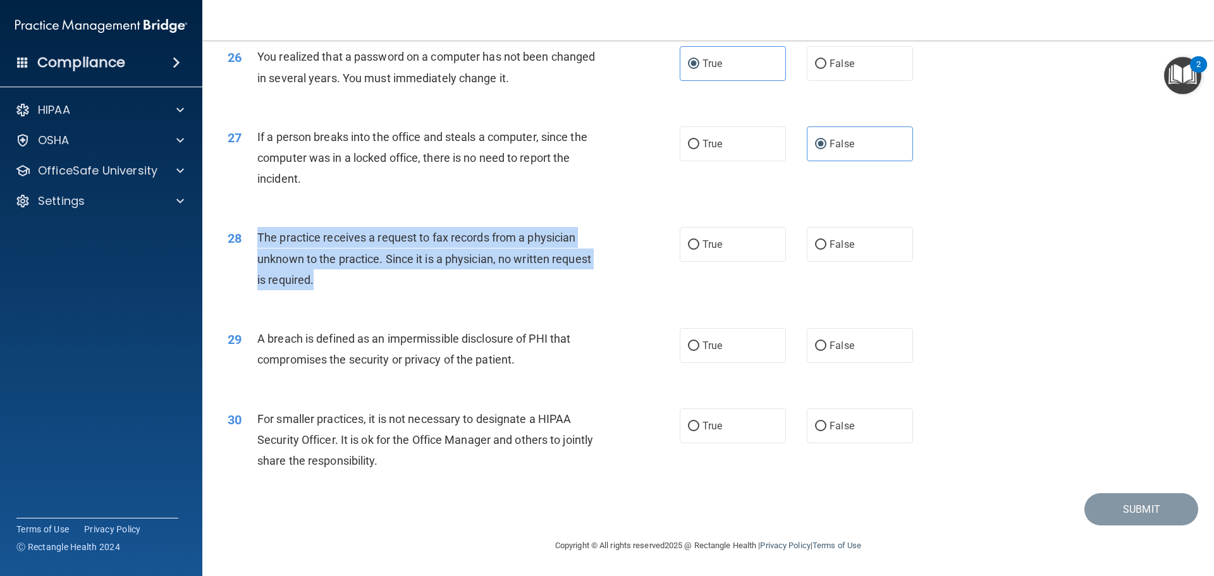
drag, startPoint x: 256, startPoint y: 233, endPoint x: 324, endPoint y: 278, distance: 80.9
click at [324, 278] on div "28 The practice receives a request to fax records from a physician unknown to t…" at bounding box center [454, 262] width 490 height 70
click at [452, 295] on div "28 The practice receives a request to fax records from a physician unknown to t…" at bounding box center [454, 262] width 490 height 70
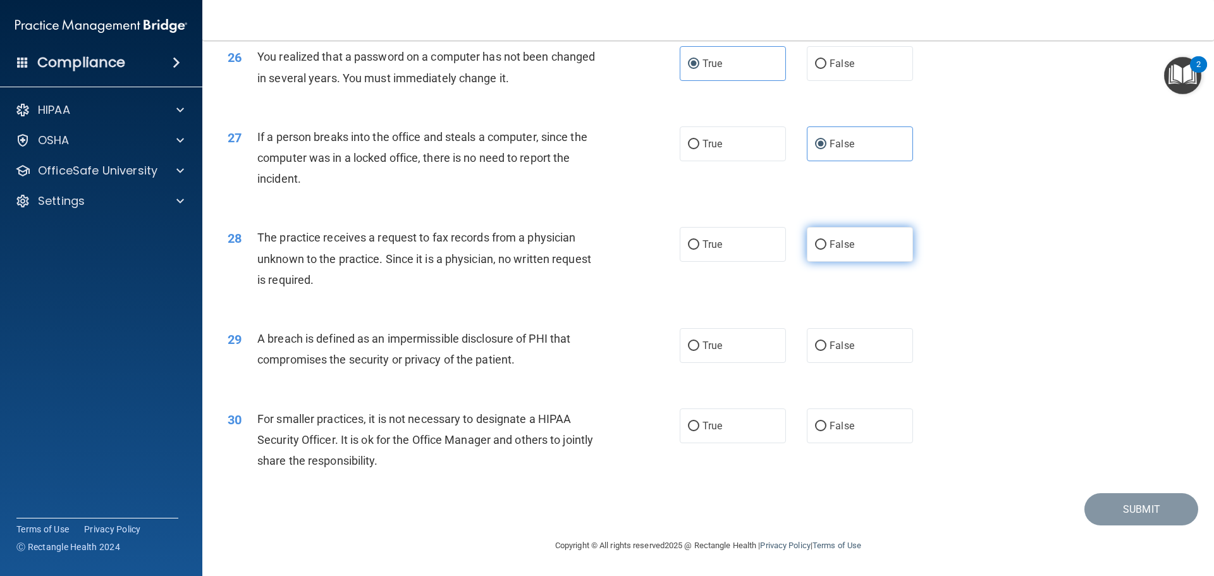
click at [830, 242] on span "False" at bounding box center [842, 244] width 25 height 12
click at [827, 242] on input "False" at bounding box center [820, 244] width 11 height 9
radio input "true"
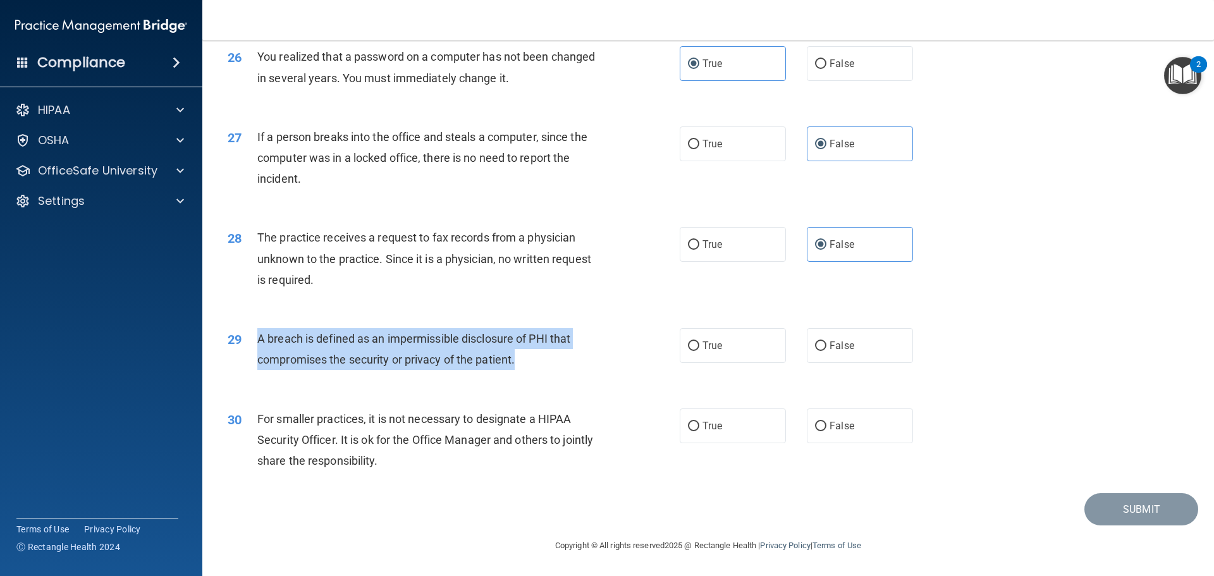
drag, startPoint x: 255, startPoint y: 338, endPoint x: 520, endPoint y: 366, distance: 266.5
click at [520, 366] on div "29 A breach is defined as an impermissible disclosure of PHI that compromises t…" at bounding box center [454, 352] width 490 height 48
click at [546, 368] on div "A breach is defined as an impermissible disclosure of PHI that compromises the …" at bounding box center [434, 349] width 354 height 42
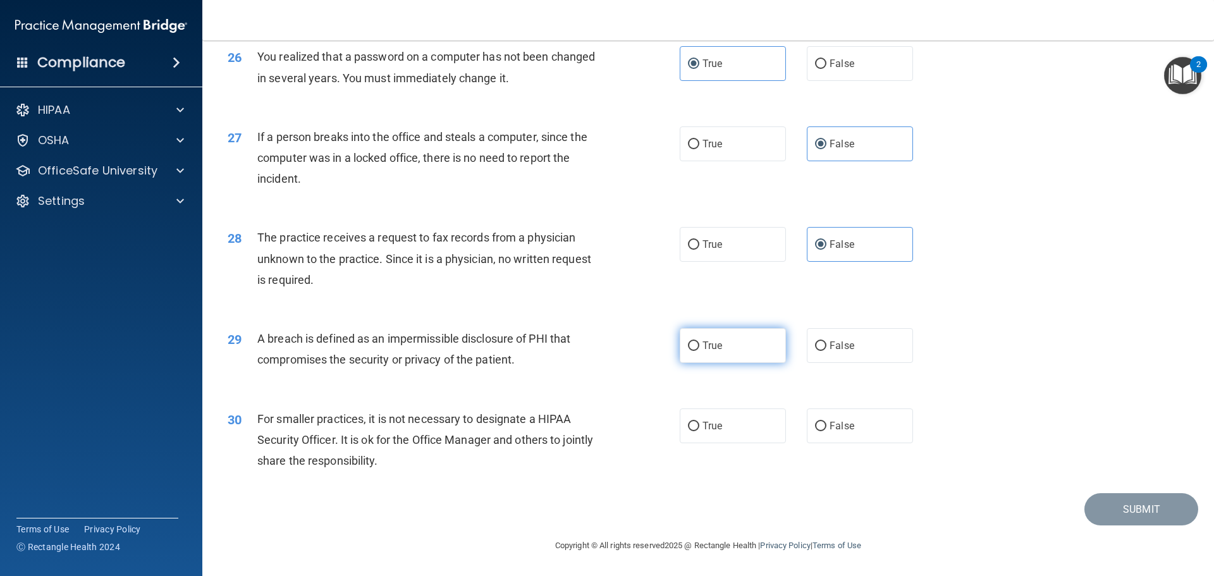
click at [743, 348] on label "True" at bounding box center [733, 345] width 106 height 35
click at [700, 348] on input "True" at bounding box center [693, 346] width 11 height 9
radio input "true"
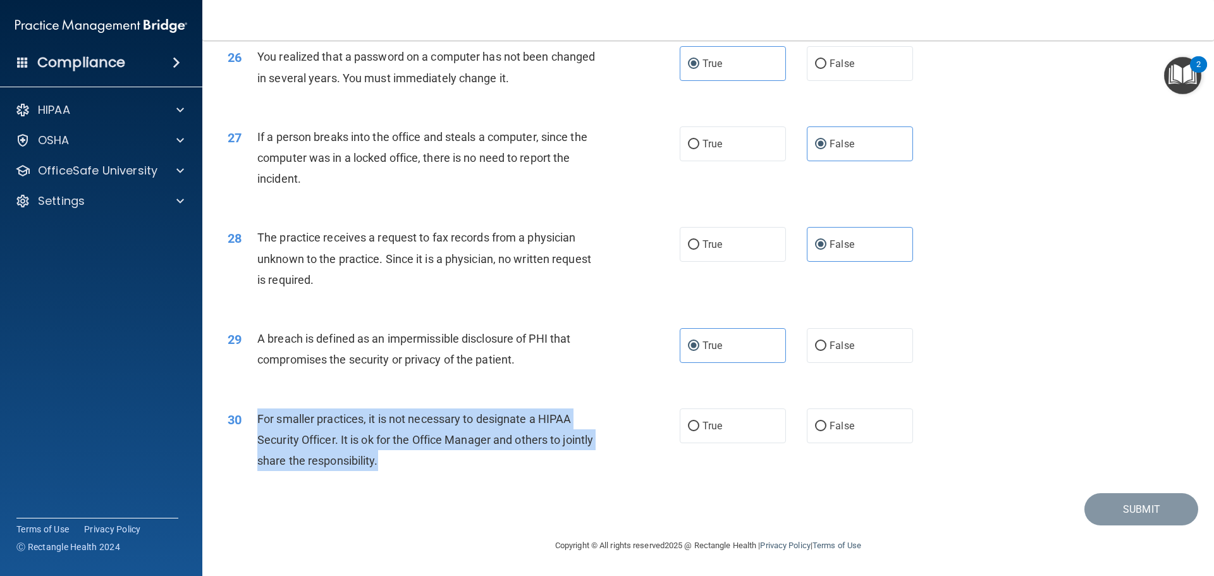
drag, startPoint x: 257, startPoint y: 417, endPoint x: 431, endPoint y: 469, distance: 181.5
click at [431, 469] on div "For smaller practices, it is not necessary to designate a HIPAA Security Office…" at bounding box center [434, 440] width 354 height 63
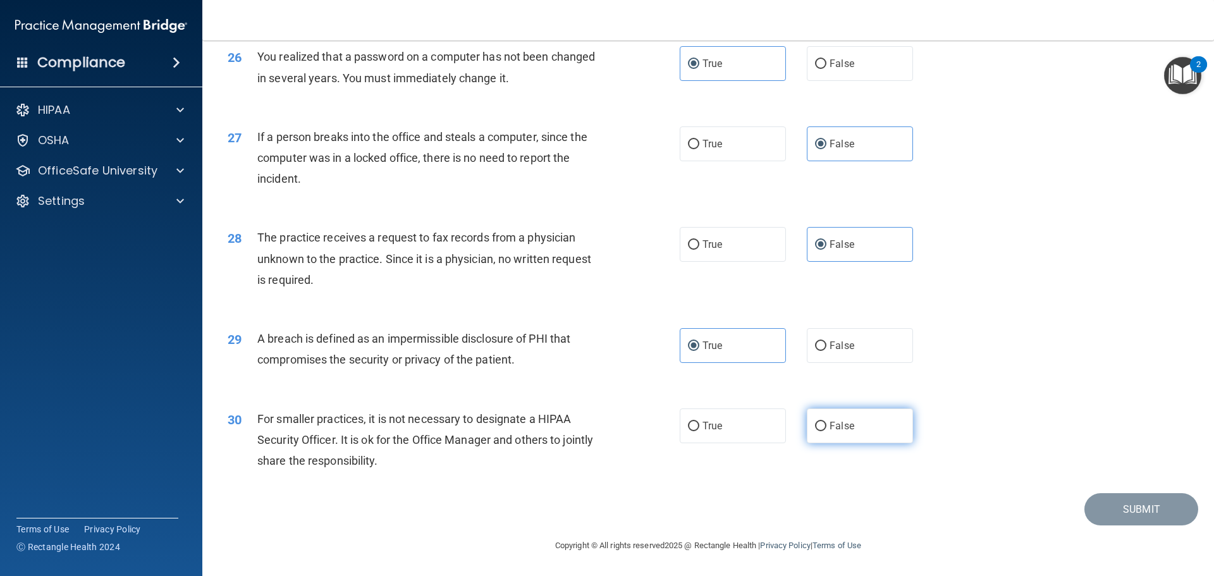
click at [885, 440] on label "False" at bounding box center [860, 426] width 106 height 35
click at [827, 431] on input "False" at bounding box center [820, 426] width 11 height 9
radio input "true"
click at [1135, 452] on div "30 For smaller practices, it is not necessary to designate a HIPAA Security Off…" at bounding box center [708, 443] width 980 height 101
click at [1138, 517] on button "Submit" at bounding box center [1142, 509] width 114 height 32
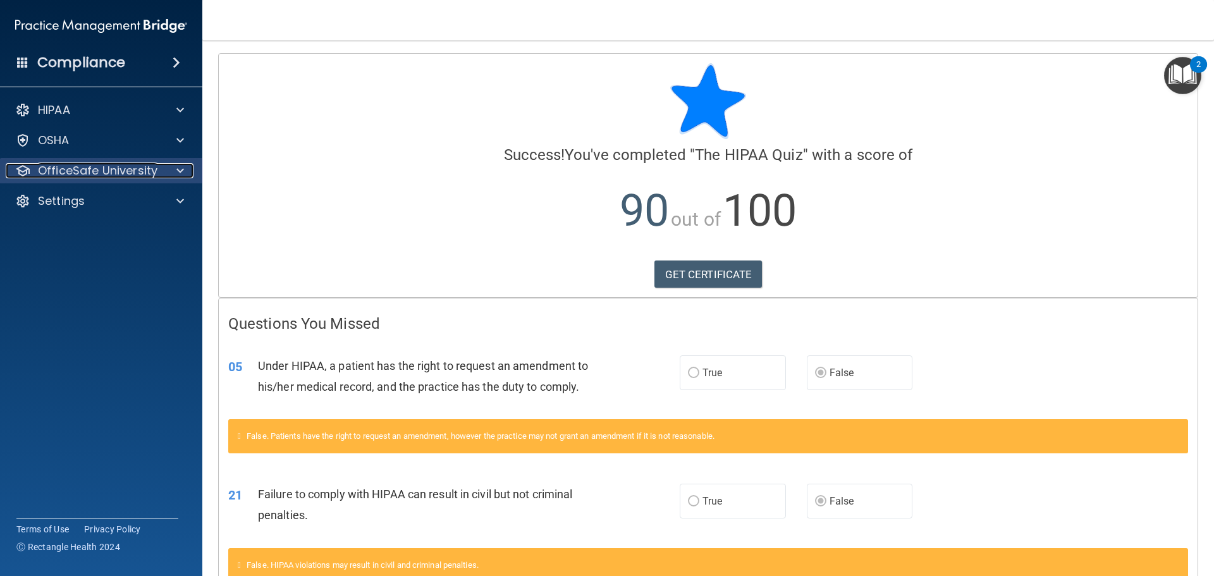
click at [145, 165] on p "OfficeSafe University" at bounding box center [98, 170] width 120 height 15
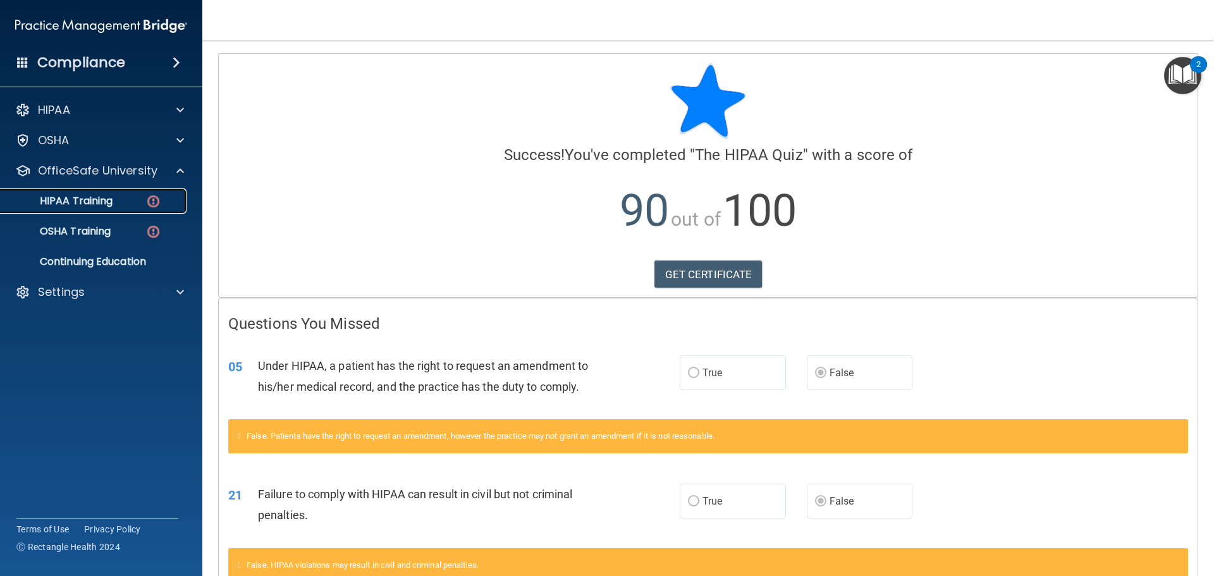
click at [113, 207] on p "HIPAA Training" at bounding box center [60, 201] width 104 height 13
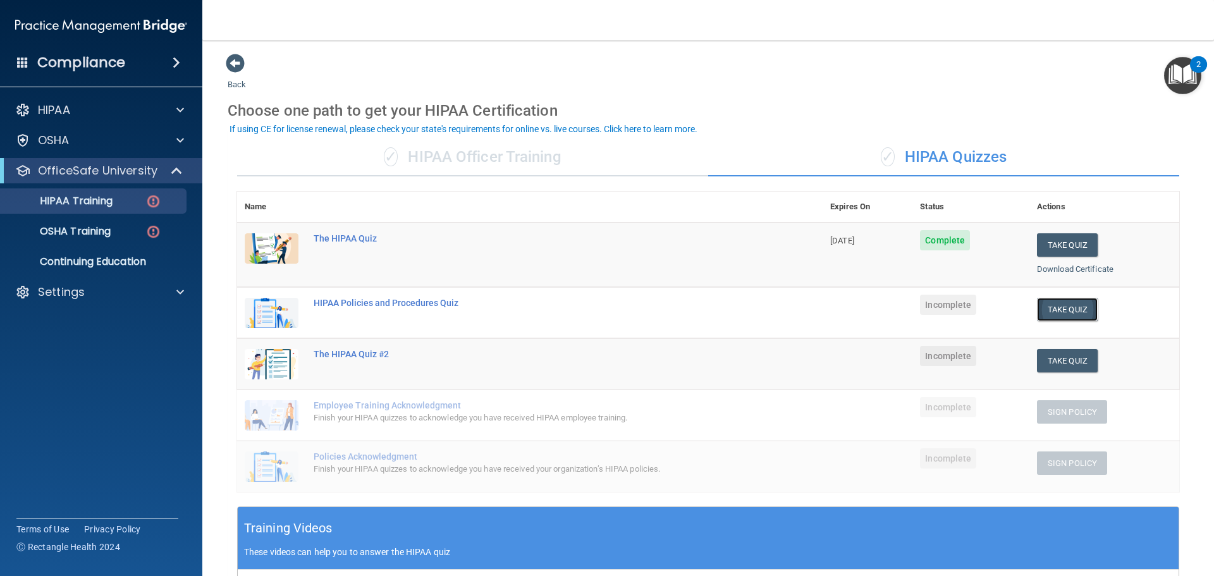
click at [1057, 312] on button "Take Quiz" at bounding box center [1067, 309] width 61 height 23
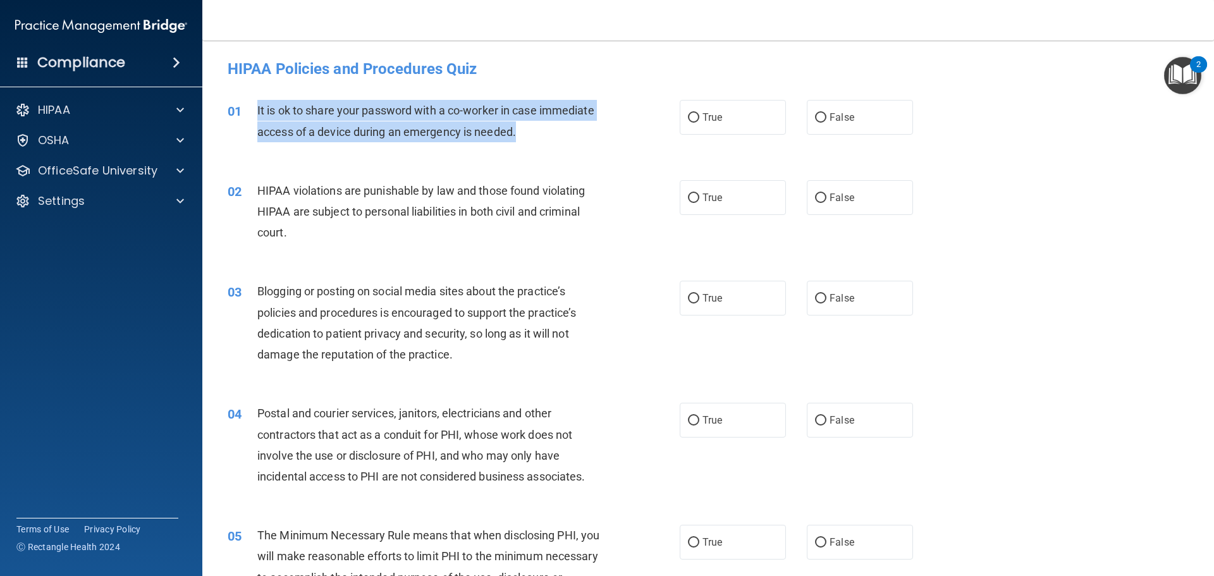
drag, startPoint x: 255, startPoint y: 104, endPoint x: 529, endPoint y: 132, distance: 276.0
click at [529, 132] on div "01 It is ok to share your password with a co-worker in case immediate access of…" at bounding box center [454, 124] width 490 height 48
click at [550, 138] on div "It is ok to share your password with a co-worker in case immediate access of a …" at bounding box center [434, 121] width 354 height 42
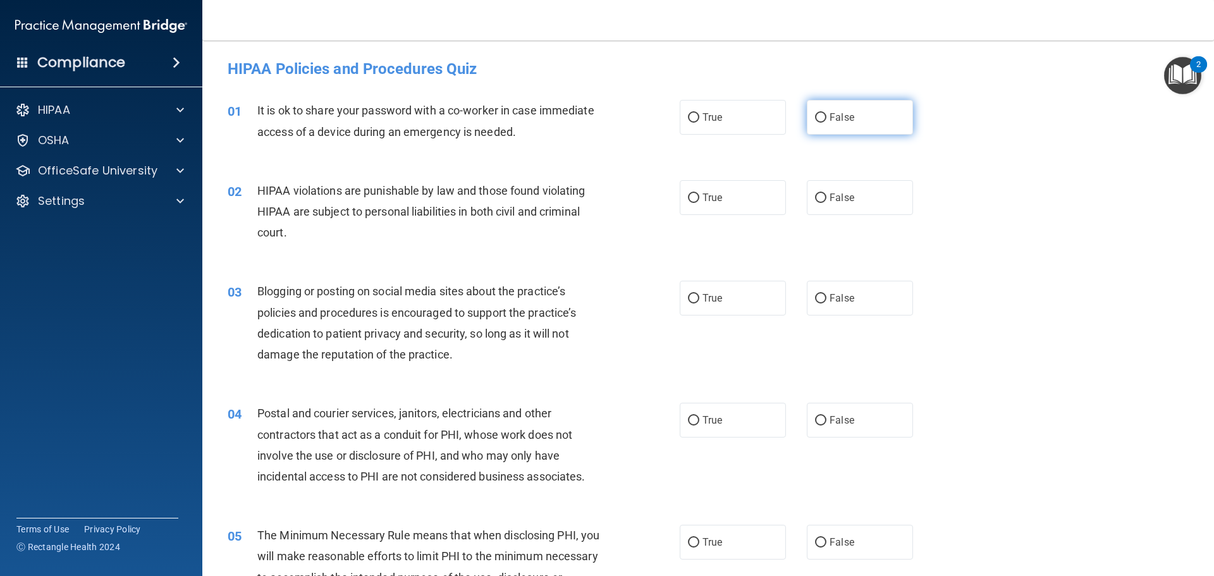
click at [822, 126] on label "False" at bounding box center [860, 117] width 106 height 35
click at [822, 123] on input "False" at bounding box center [820, 117] width 11 height 9
radio input "true"
click at [689, 207] on label "True" at bounding box center [733, 197] width 106 height 35
click at [689, 203] on input "True" at bounding box center [693, 198] width 11 height 9
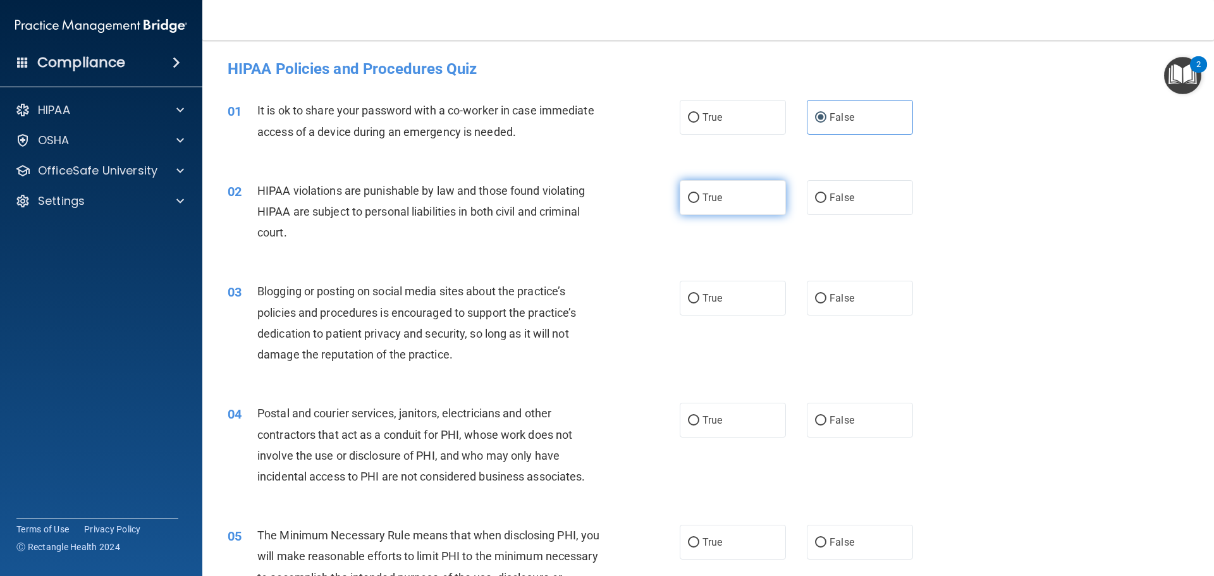
radio input "true"
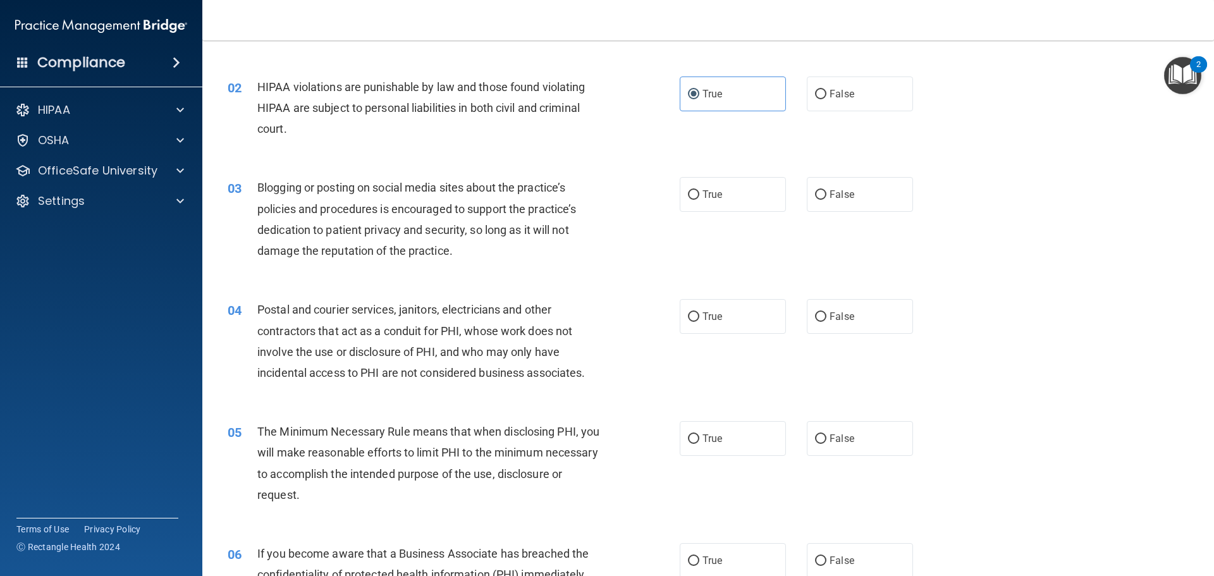
scroll to position [126, 0]
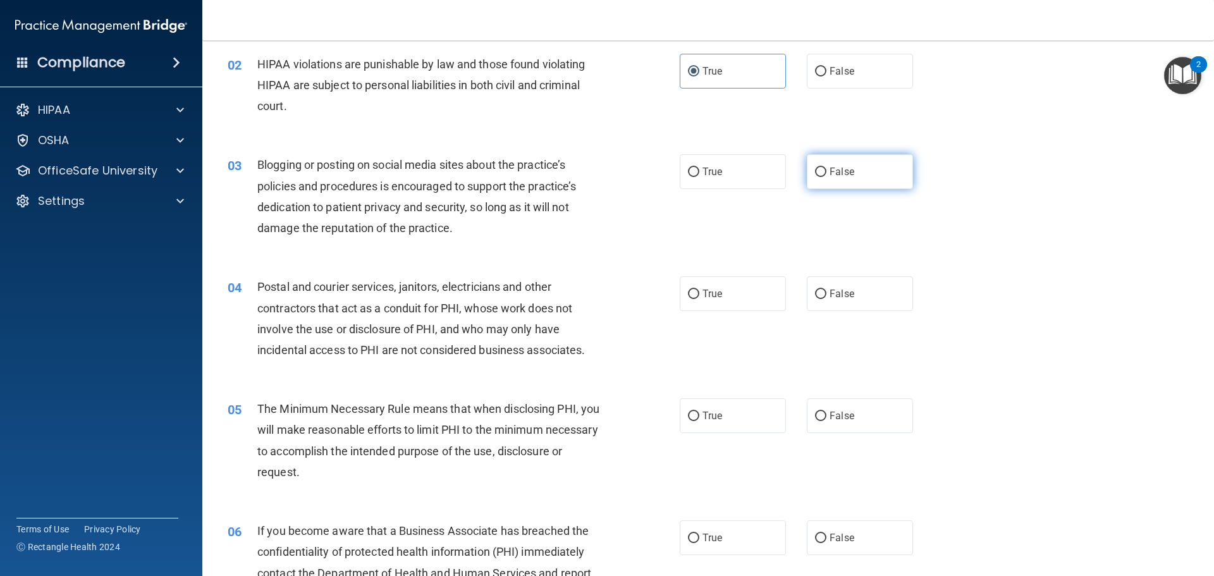
click at [832, 178] on label "False" at bounding box center [860, 171] width 106 height 35
click at [827, 177] on input "False" at bounding box center [820, 172] width 11 height 9
radio input "true"
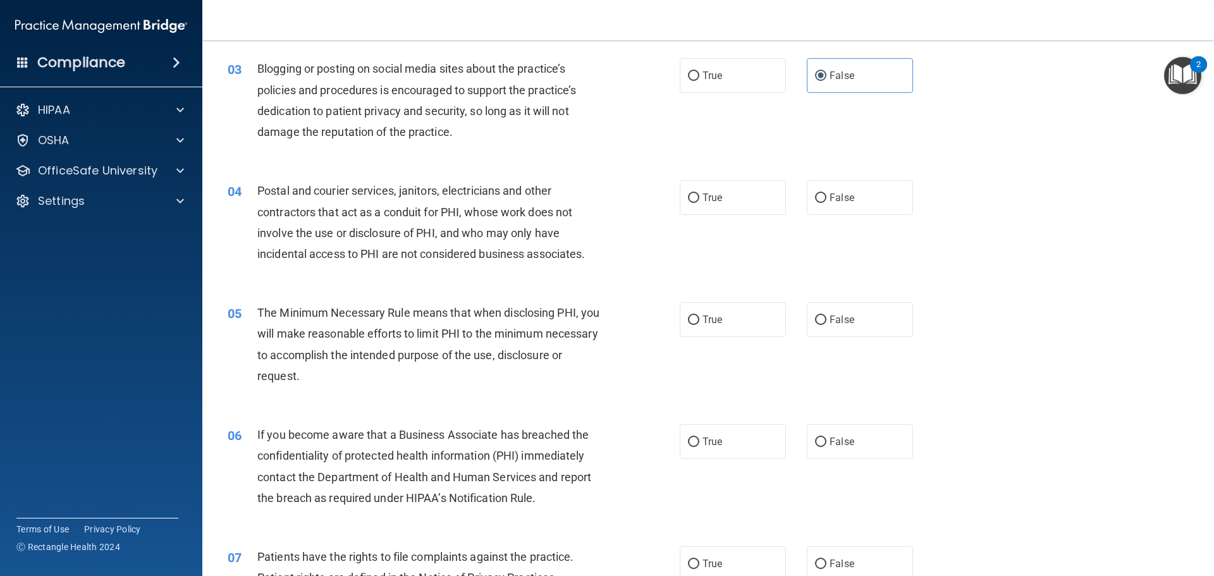
scroll to position [253, 0]
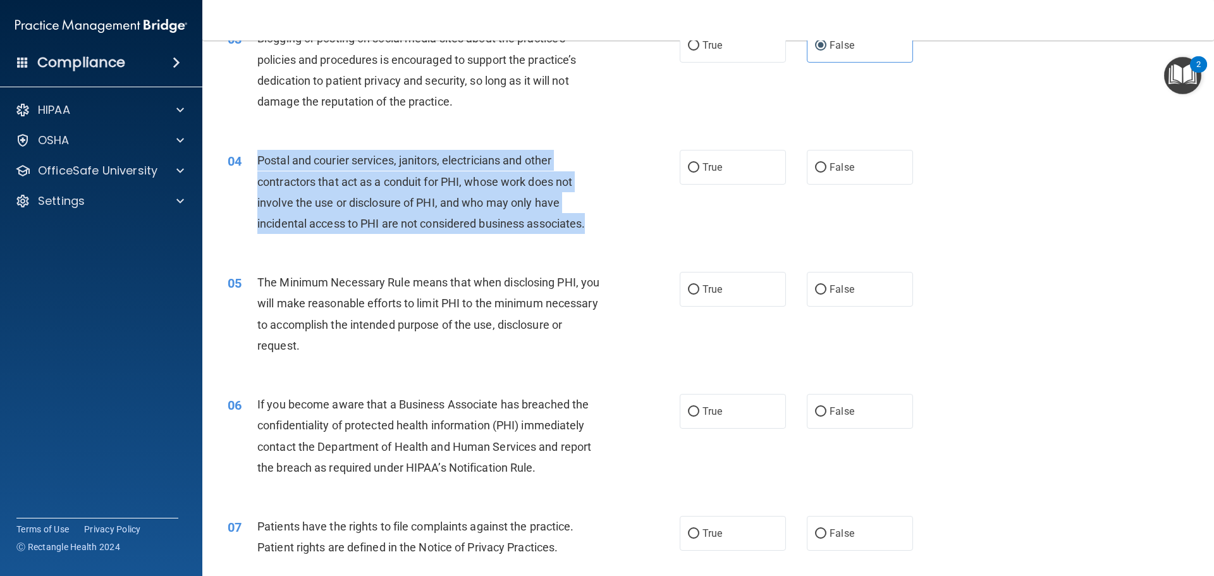
drag, startPoint x: 256, startPoint y: 154, endPoint x: 590, endPoint y: 228, distance: 341.9
click at [590, 228] on div "04 Postal and courier services, janitors, electricians and other contractors th…" at bounding box center [454, 195] width 490 height 90
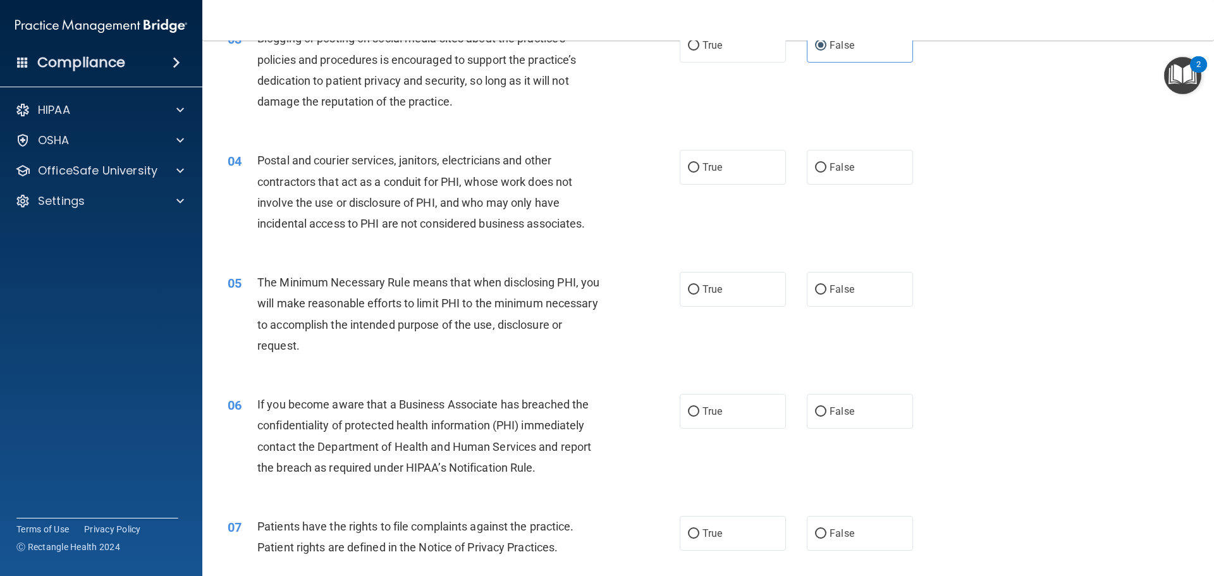
click at [597, 243] on div "04 Postal and courier services, janitors, electricians and other contractors th…" at bounding box center [708, 195] width 980 height 122
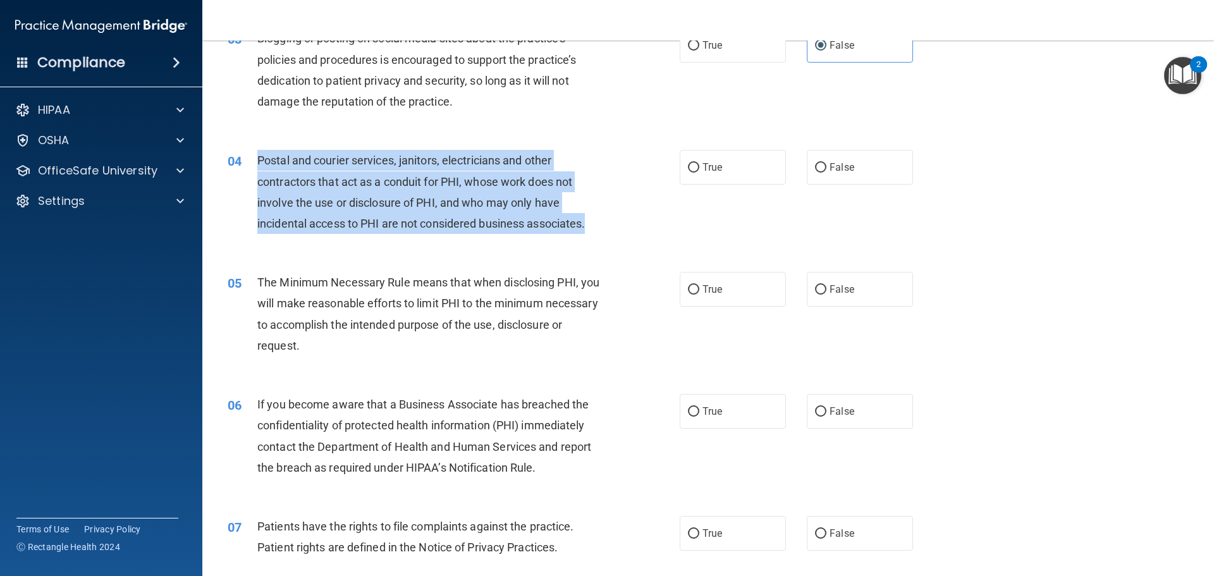
drag, startPoint x: 254, startPoint y: 154, endPoint x: 591, endPoint y: 226, distance: 344.1
click at [591, 226] on div "04 Postal and courier services, janitors, electricians and other contractors th…" at bounding box center [454, 195] width 490 height 90
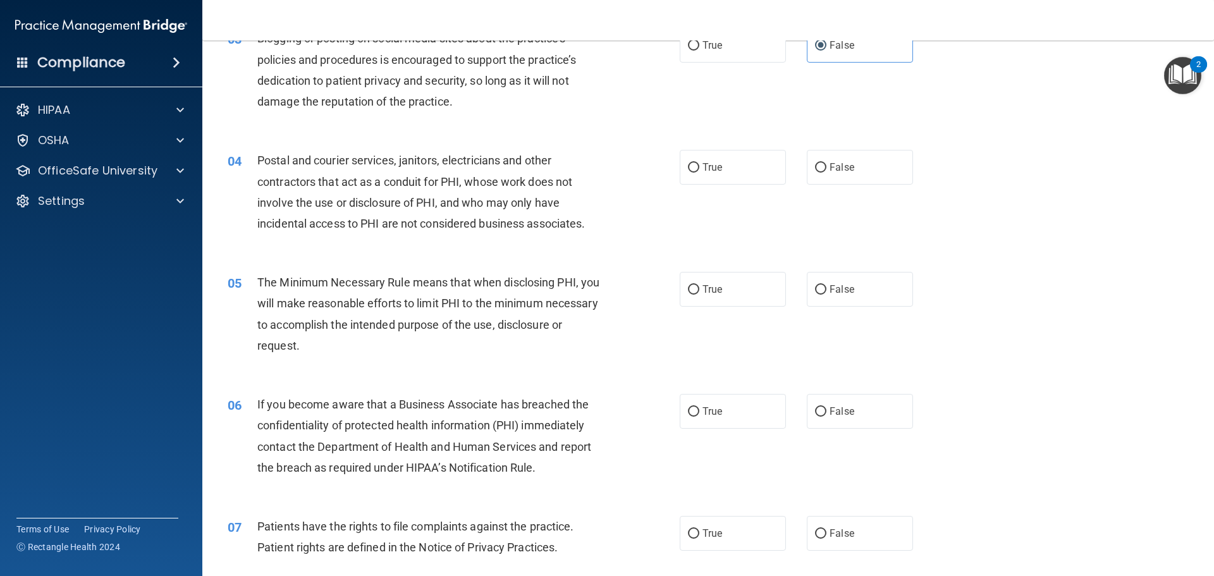
click at [607, 252] on div "04 Postal and courier services, janitors, electricians and other contractors th…" at bounding box center [708, 195] width 980 height 122
click at [688, 168] on input "True" at bounding box center [693, 167] width 11 height 9
radio input "true"
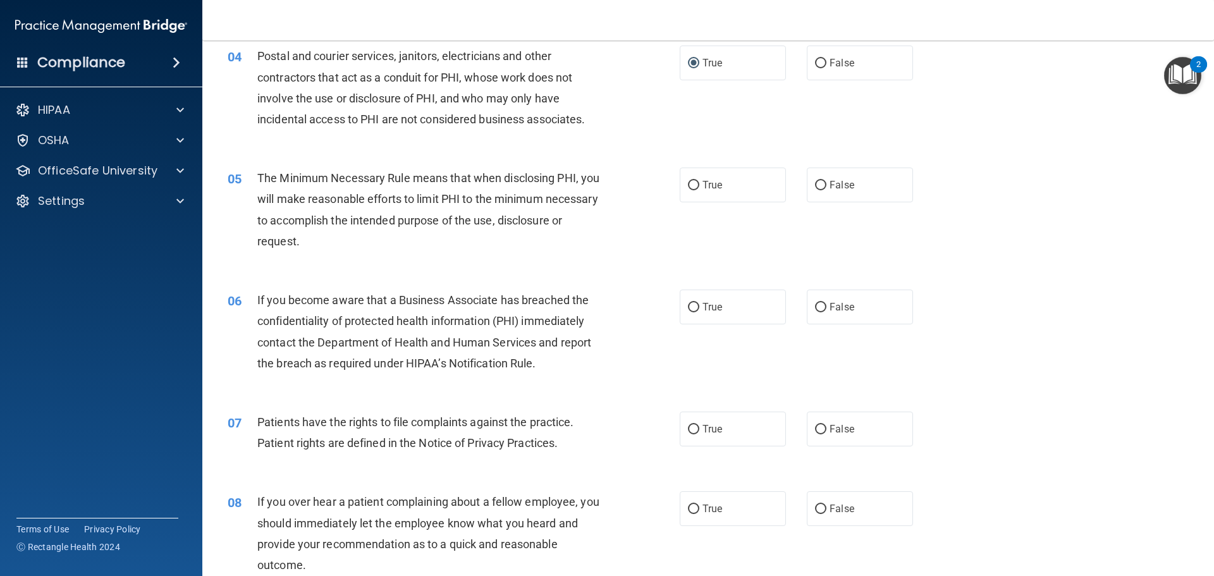
scroll to position [379, 0]
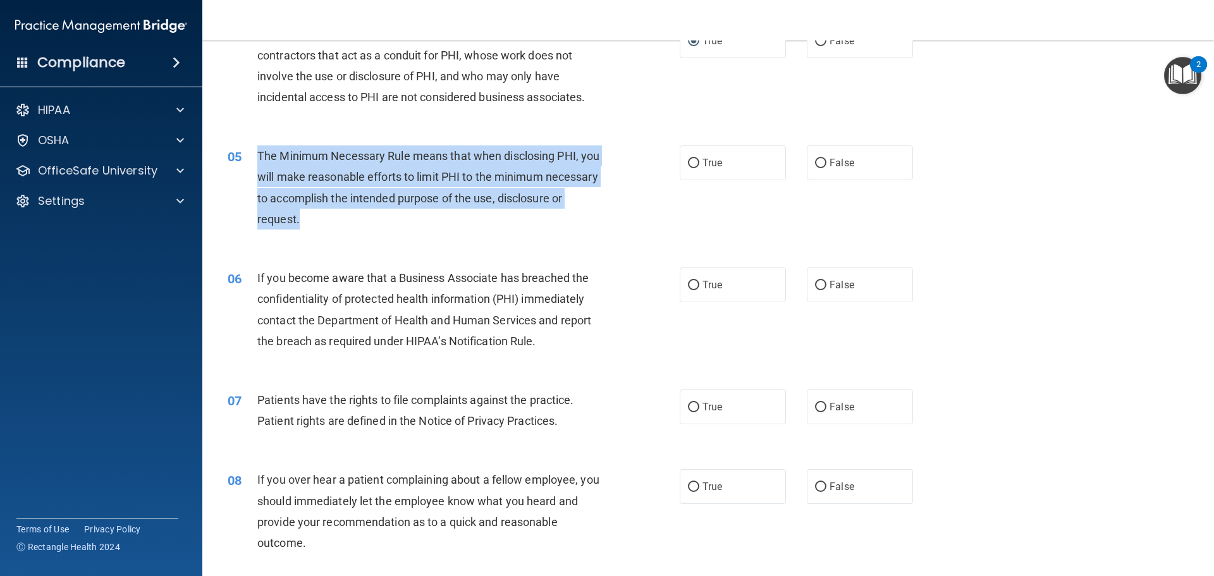
drag, startPoint x: 254, startPoint y: 151, endPoint x: 372, endPoint y: 221, distance: 137.3
click at [372, 221] on div "05 The Minimum Necessary Rule means that when disclosing PHI, you will make rea…" at bounding box center [454, 190] width 490 height 90
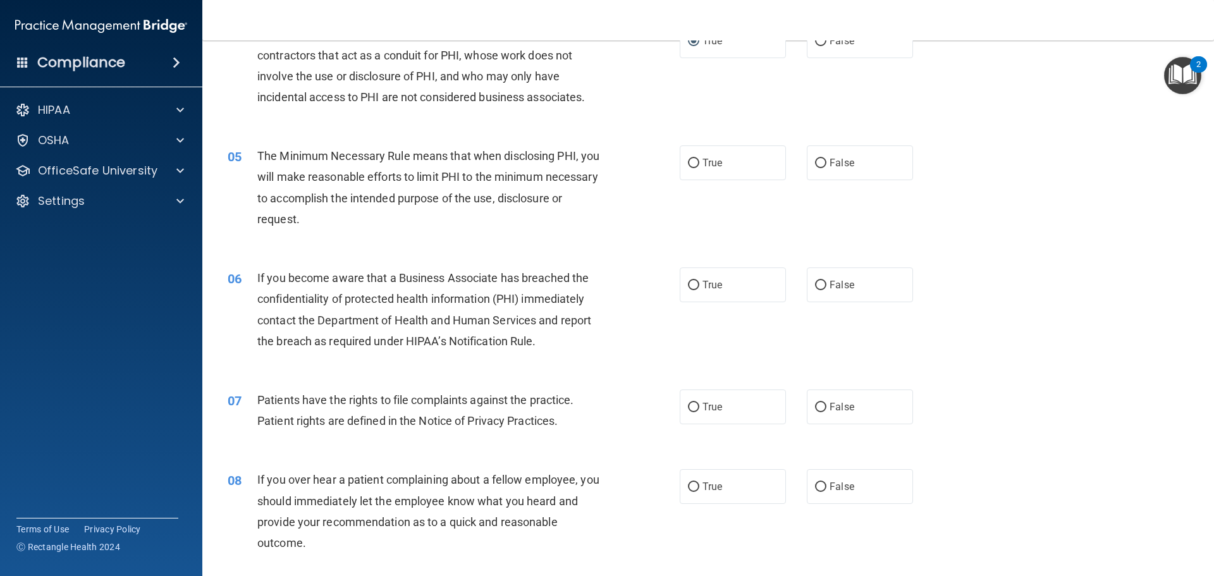
drag, startPoint x: 505, startPoint y: 262, endPoint x: 610, endPoint y: 208, distance: 118.5
click at [505, 261] on div "06 If you become aware that a Business Associate has breached the confidentiali…" at bounding box center [708, 313] width 980 height 122
click at [711, 165] on span "True" at bounding box center [713, 163] width 20 height 12
click at [700, 165] on input "True" at bounding box center [693, 163] width 11 height 9
radio input "true"
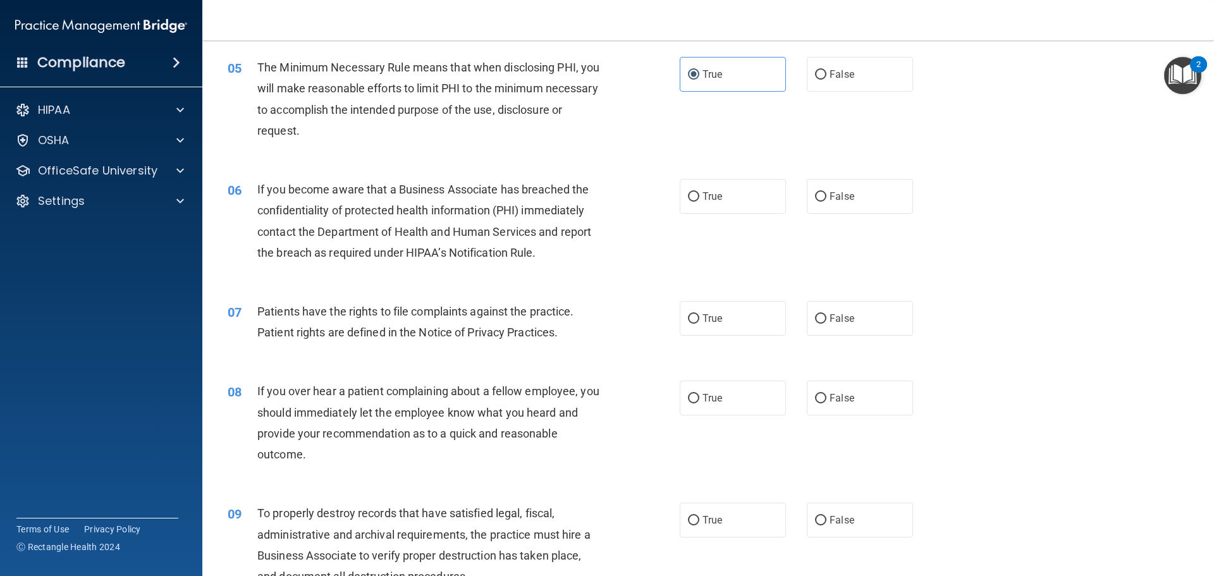
scroll to position [506, 0]
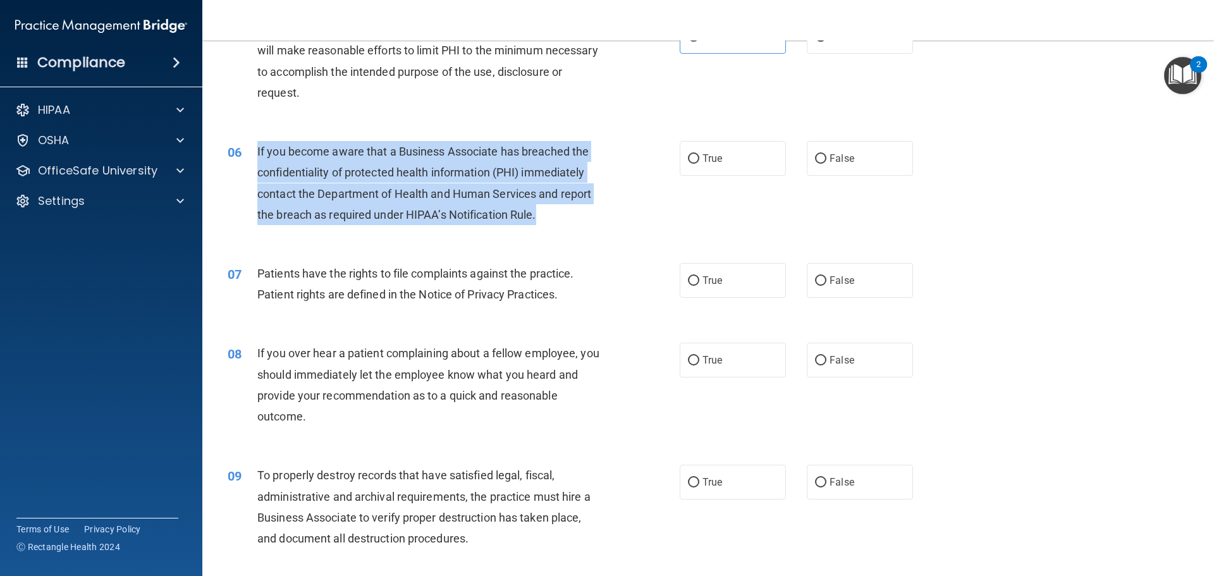
drag, startPoint x: 255, startPoint y: 151, endPoint x: 567, endPoint y: 225, distance: 321.1
click at [567, 225] on div "06 If you become aware that a Business Associate has breached the confidentiali…" at bounding box center [454, 186] width 490 height 90
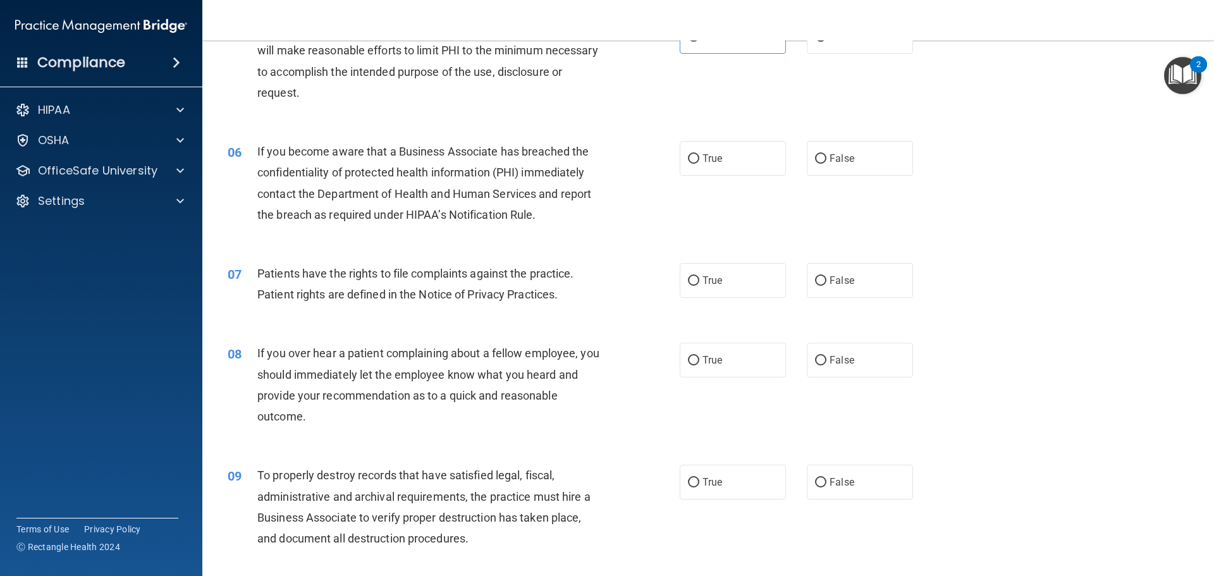
click at [458, 290] on span "Patients have the rights to file complaints against the practice. Patient right…" at bounding box center [415, 284] width 317 height 34
click at [689, 154] on input "True" at bounding box center [693, 158] width 11 height 9
radio input "true"
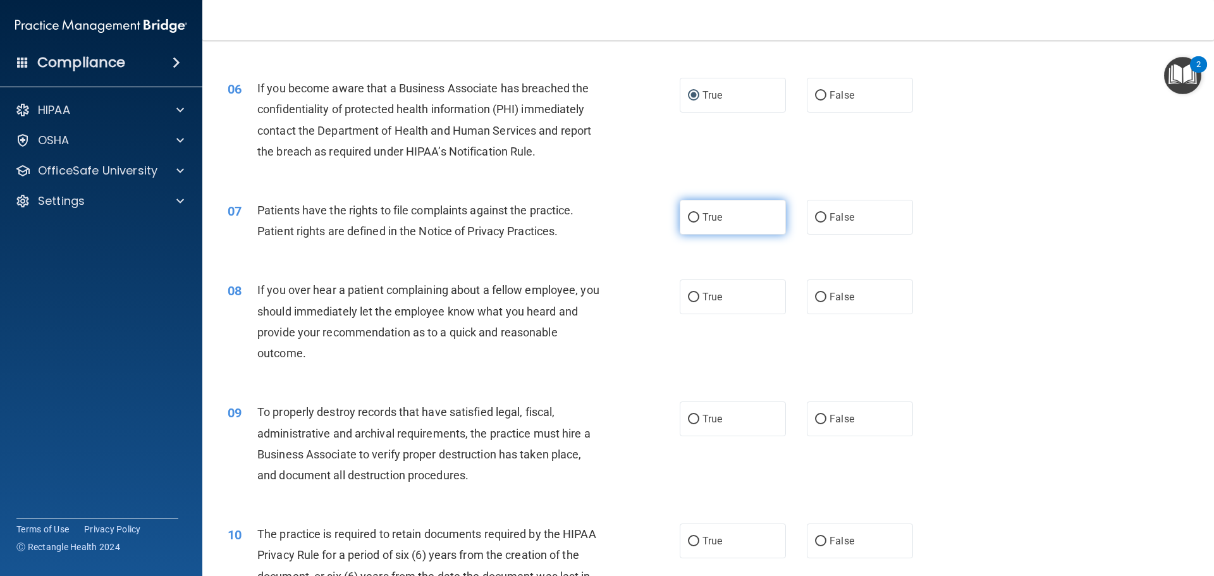
click at [703, 222] on span "True" at bounding box center [713, 217] width 20 height 12
click at [700, 222] on input "True" at bounding box center [693, 217] width 11 height 9
radio input "true"
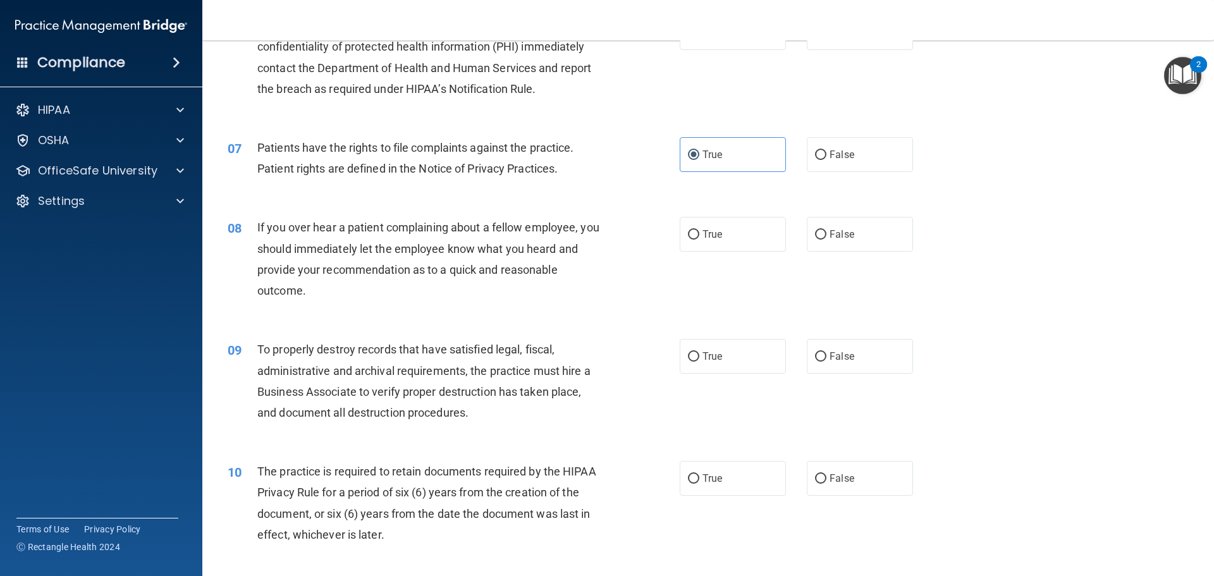
scroll to position [632, 0]
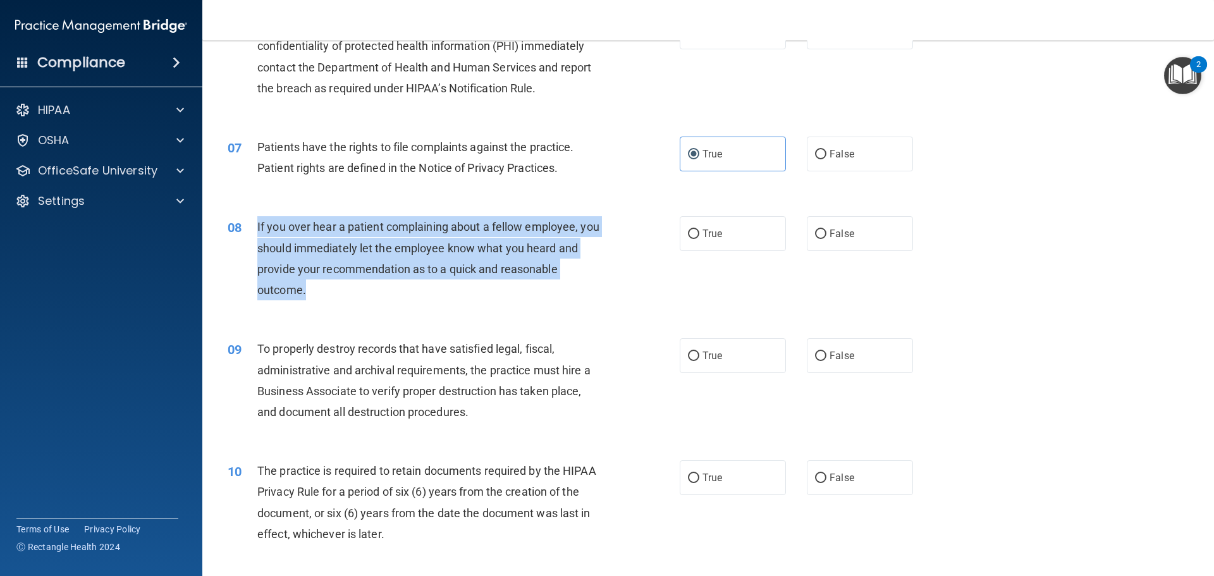
drag, startPoint x: 253, startPoint y: 221, endPoint x: 305, endPoint y: 284, distance: 81.7
click at [305, 284] on div "08 If you over hear a patient complaining about a fellow employee, you should i…" at bounding box center [454, 261] width 490 height 90
click at [324, 304] on div "08 If you over hear a patient complaining about a fellow employee, you should i…" at bounding box center [454, 261] width 490 height 90
drag, startPoint x: 250, startPoint y: 220, endPoint x: 326, endPoint y: 281, distance: 97.2
click at [324, 298] on div "08 If you over hear a patient complaining about a fellow employee, you should i…" at bounding box center [454, 261] width 490 height 90
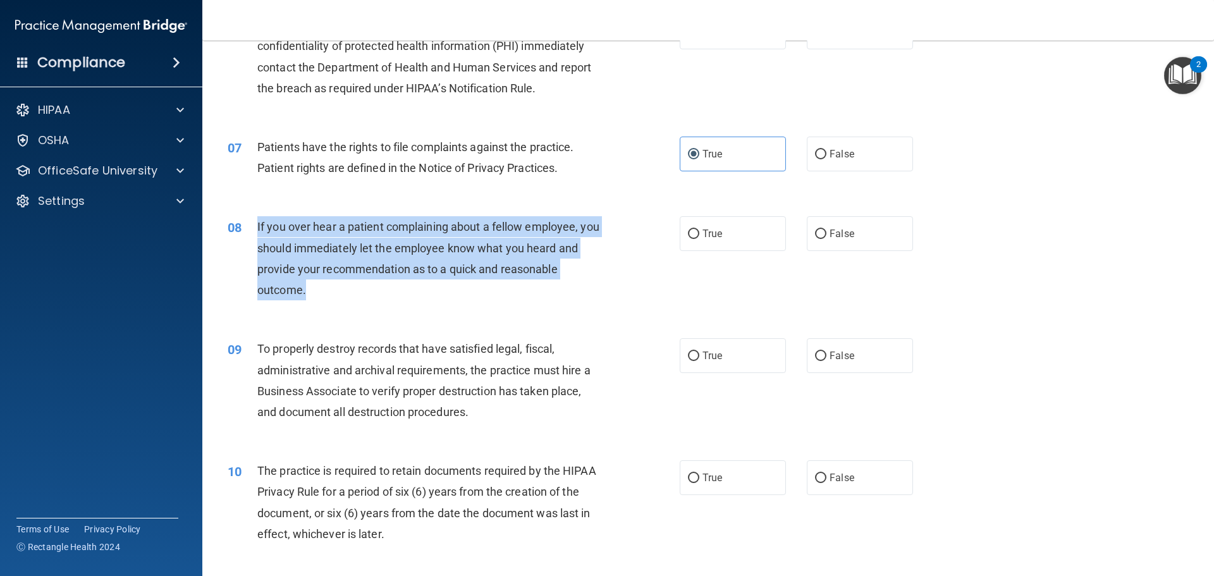
click at [511, 302] on div "08 If you over hear a patient complaining about a fellow employee, you should i…" at bounding box center [454, 261] width 490 height 90
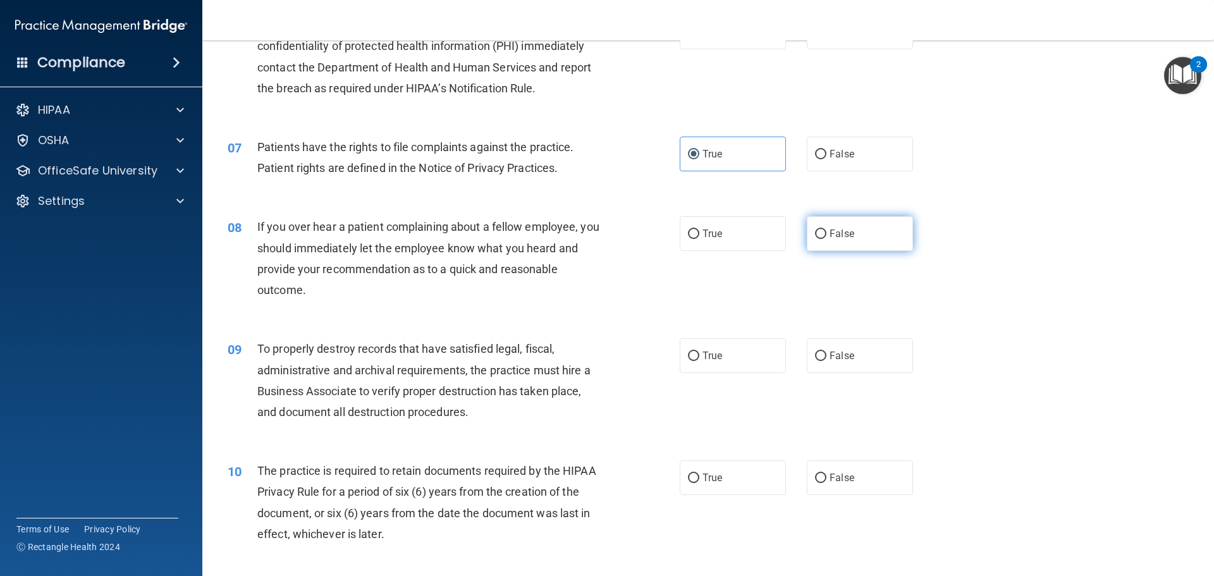
click at [863, 240] on label "False" at bounding box center [860, 233] width 106 height 35
click at [827, 239] on input "False" at bounding box center [820, 234] width 11 height 9
radio input "true"
click at [336, 324] on div "09 To properly destroy records that have satisfied legal, fiscal, administrativ…" at bounding box center [708, 384] width 980 height 122
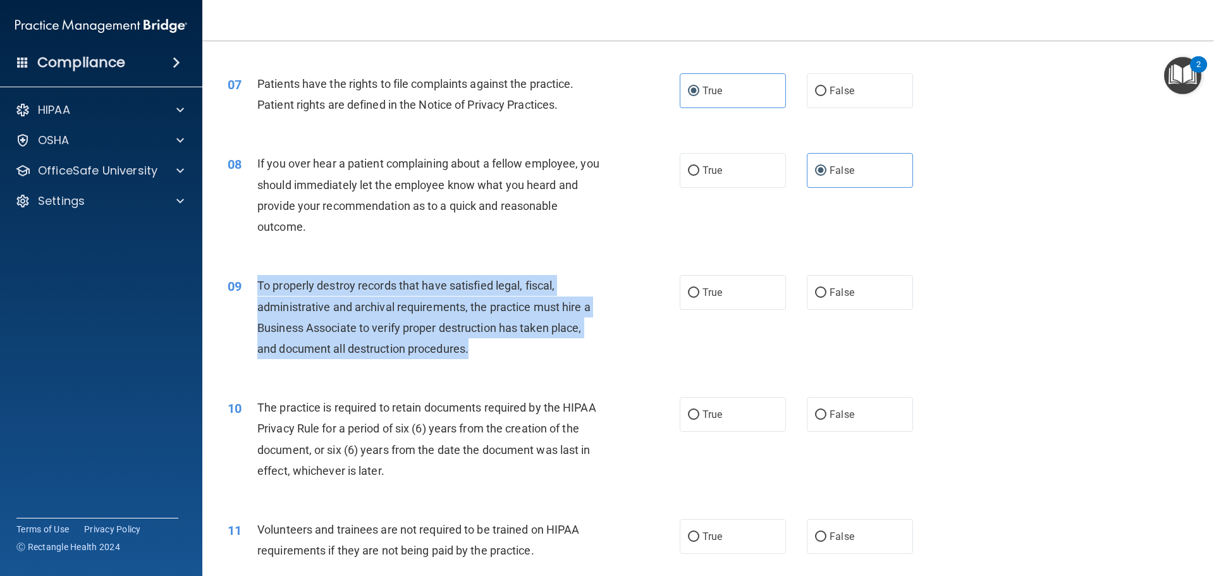
drag, startPoint x: 256, startPoint y: 282, endPoint x: 466, endPoint y: 342, distance: 218.4
click at [469, 344] on div "09 To properly destroy records that have satisfied legal, fiscal, administrativ…" at bounding box center [454, 320] width 490 height 90
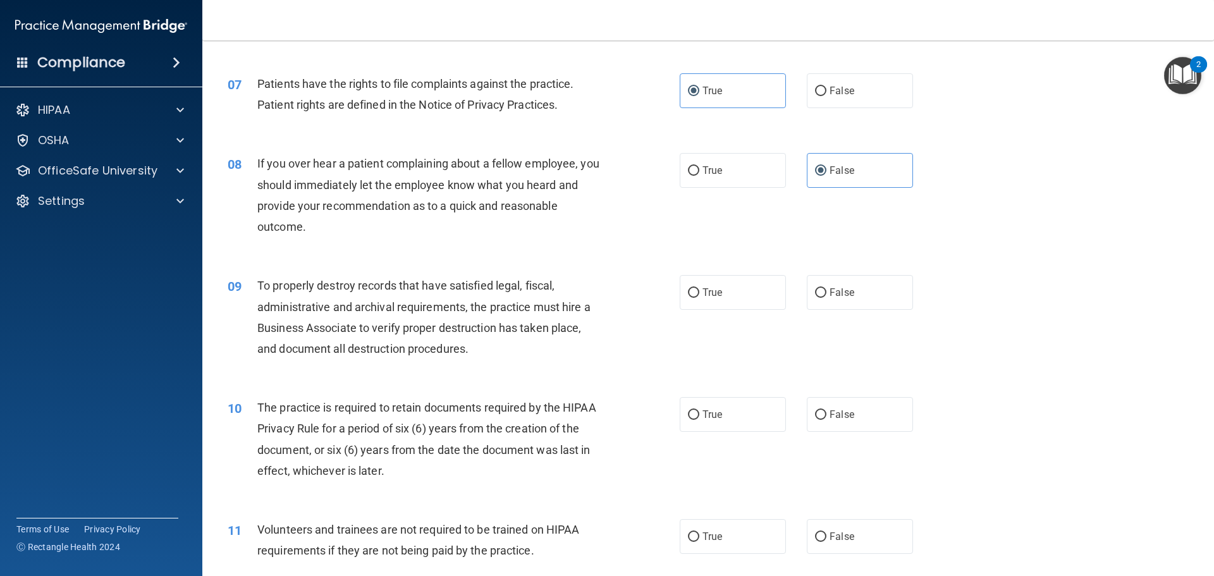
click at [323, 239] on div "08 If you over hear a patient complaining about a fellow employee, you should i…" at bounding box center [454, 198] width 490 height 90
click at [815, 297] on input "False" at bounding box center [820, 292] width 11 height 9
radio input "true"
click at [636, 386] on div "10 The practice is required to retain documents required by the HIPAA Privacy R…" at bounding box center [708, 442] width 980 height 122
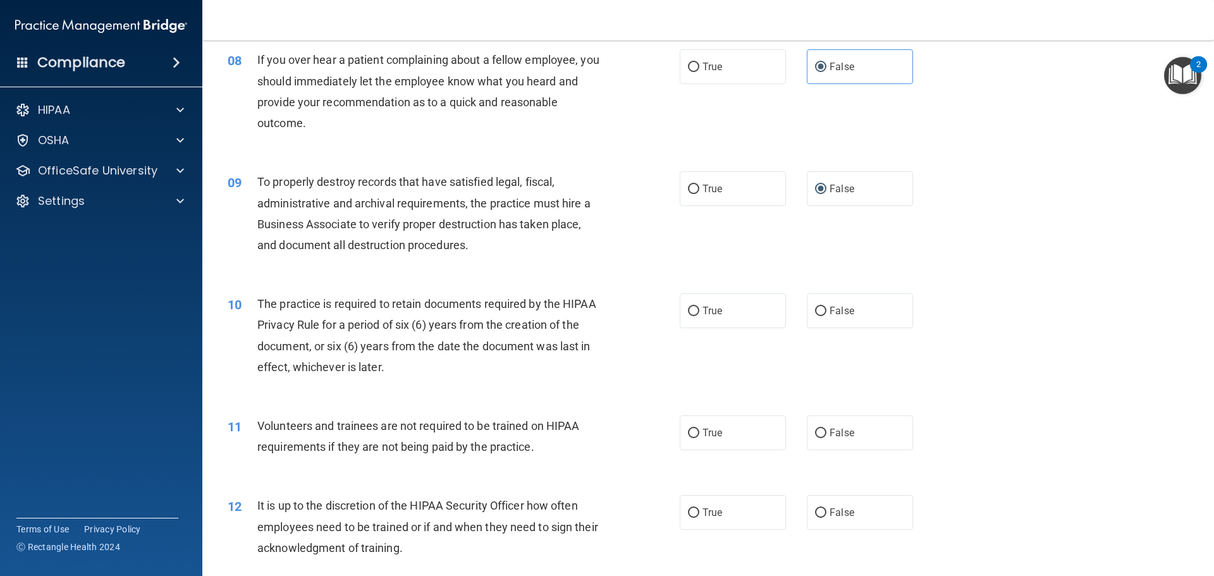
scroll to position [822, 0]
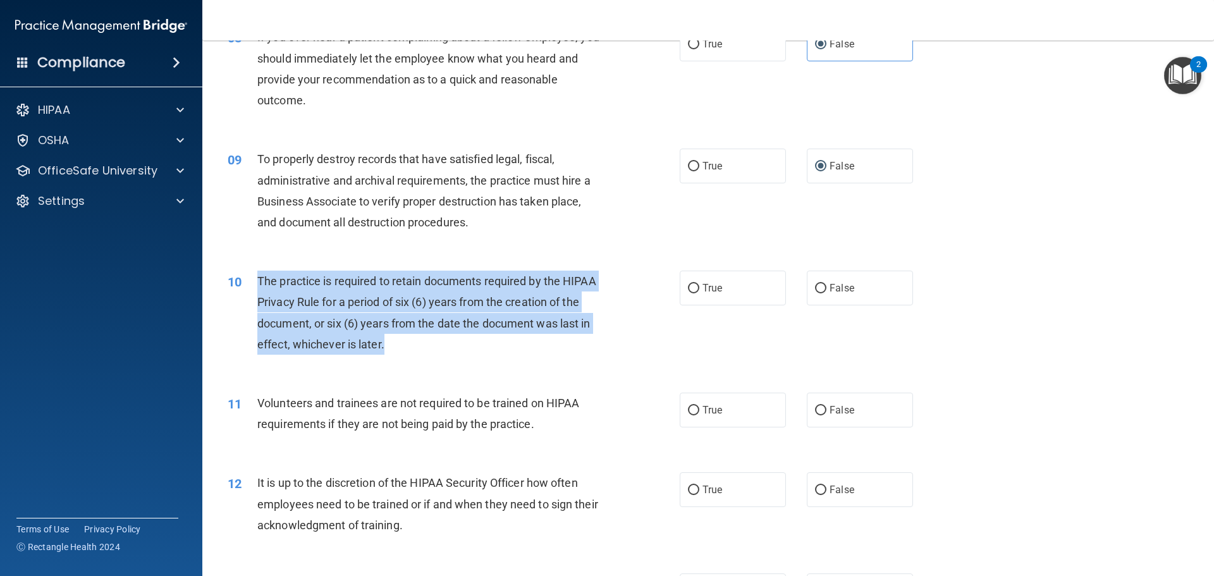
drag, startPoint x: 256, startPoint y: 279, endPoint x: 393, endPoint y: 343, distance: 152.2
click at [393, 343] on div "10 The practice is required to retain documents required by the HIPAA Privacy R…" at bounding box center [454, 316] width 490 height 90
click at [287, 357] on div "10 The practice is required to retain documents required by the HIPAA Privacy R…" at bounding box center [454, 316] width 490 height 90
drag, startPoint x: 256, startPoint y: 278, endPoint x: 418, endPoint y: 343, distance: 174.5
click at [418, 343] on div "10 The practice is required to retain documents required by the HIPAA Privacy R…" at bounding box center [454, 316] width 490 height 90
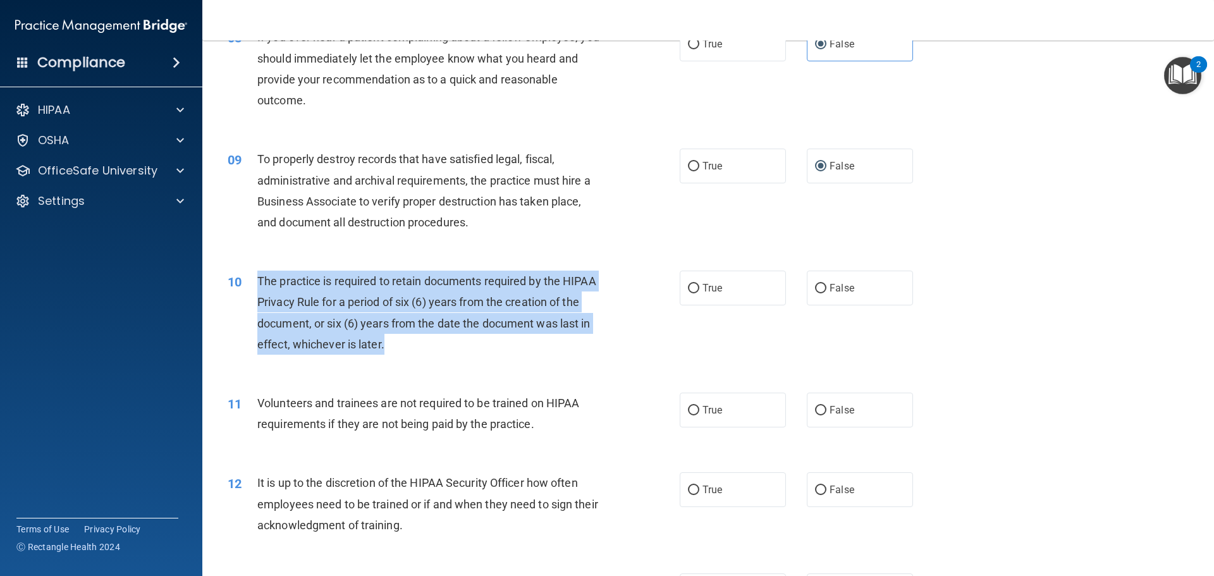
click at [614, 321] on div "10 The practice is required to retain documents required by the HIPAA Privacy R…" at bounding box center [454, 316] width 490 height 90
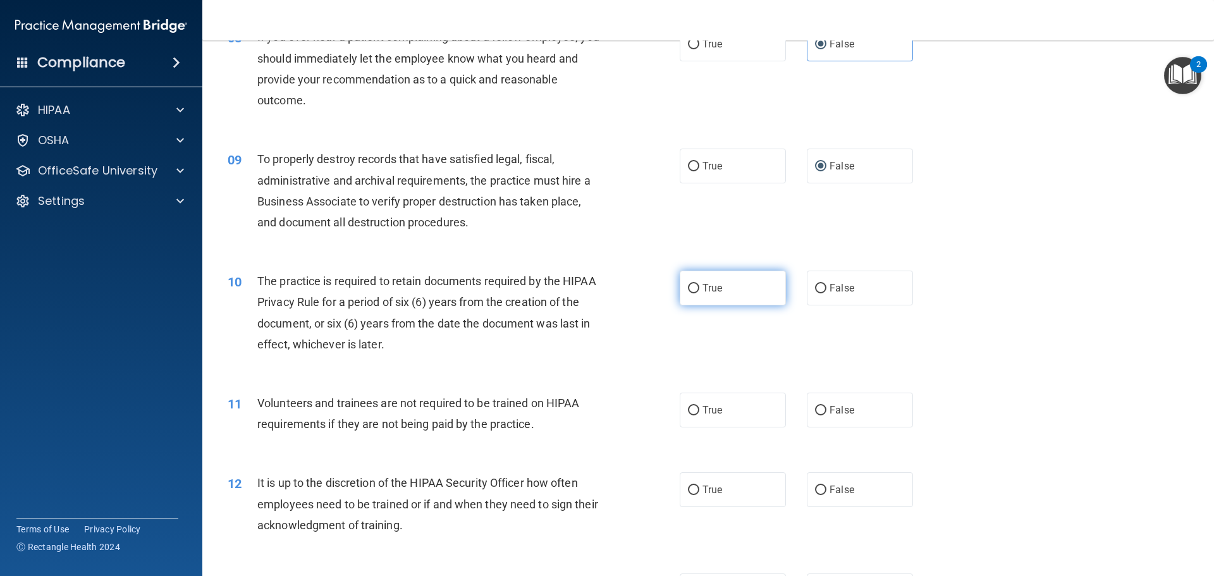
click at [692, 299] on label "True" at bounding box center [733, 288] width 106 height 35
click at [692, 293] on input "True" at bounding box center [693, 288] width 11 height 9
radio input "true"
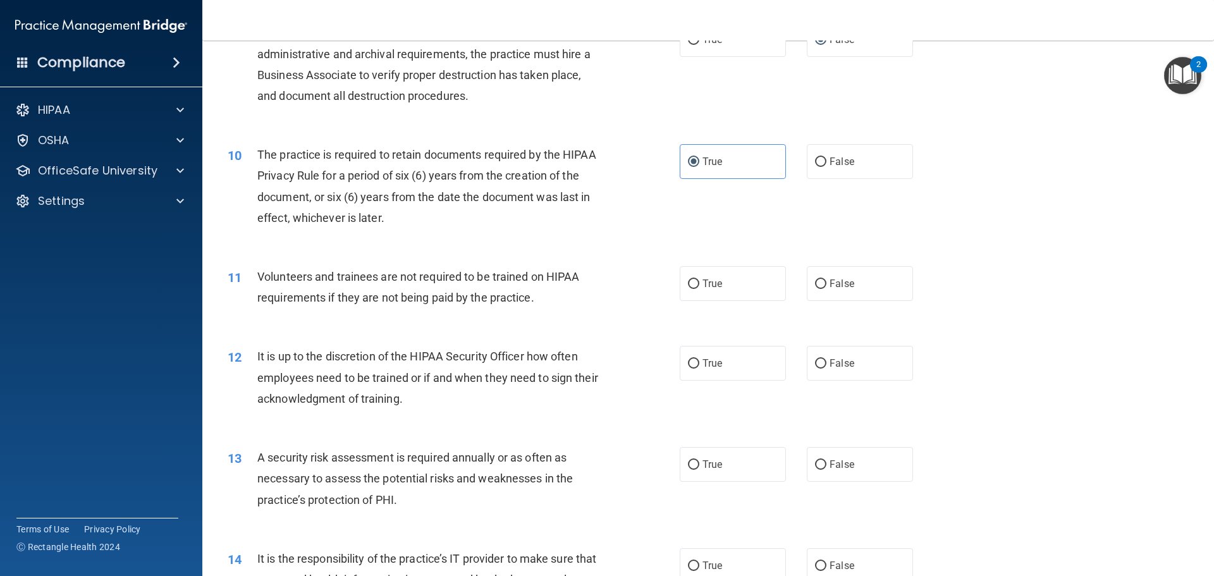
scroll to position [1012, 0]
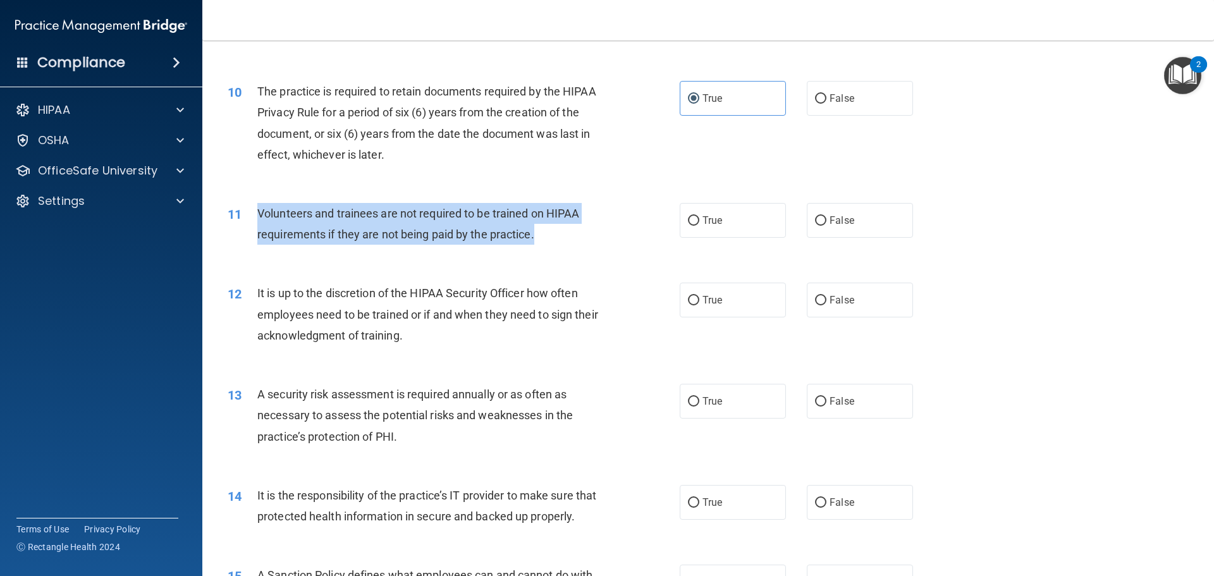
drag, startPoint x: 257, startPoint y: 209, endPoint x: 537, endPoint y: 237, distance: 281.6
click at [537, 237] on div "Volunteers and trainees are not required to be trained on HIPAA requirements if…" at bounding box center [434, 224] width 354 height 42
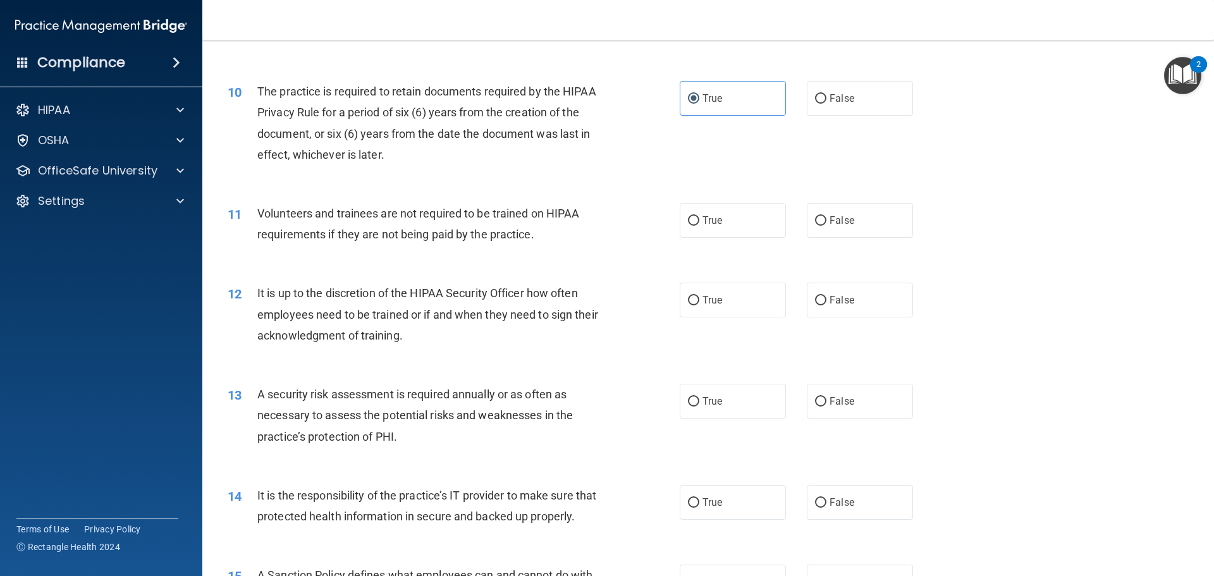
click at [584, 257] on div "11 Volunteers and trainees are not required to be trained on HIPAA requirements…" at bounding box center [708, 227] width 980 height 80
click at [688, 223] on input "True" at bounding box center [693, 220] width 11 height 9
radio input "true"
click at [874, 213] on label "False" at bounding box center [860, 220] width 106 height 35
click at [827, 216] on input "False" at bounding box center [820, 220] width 11 height 9
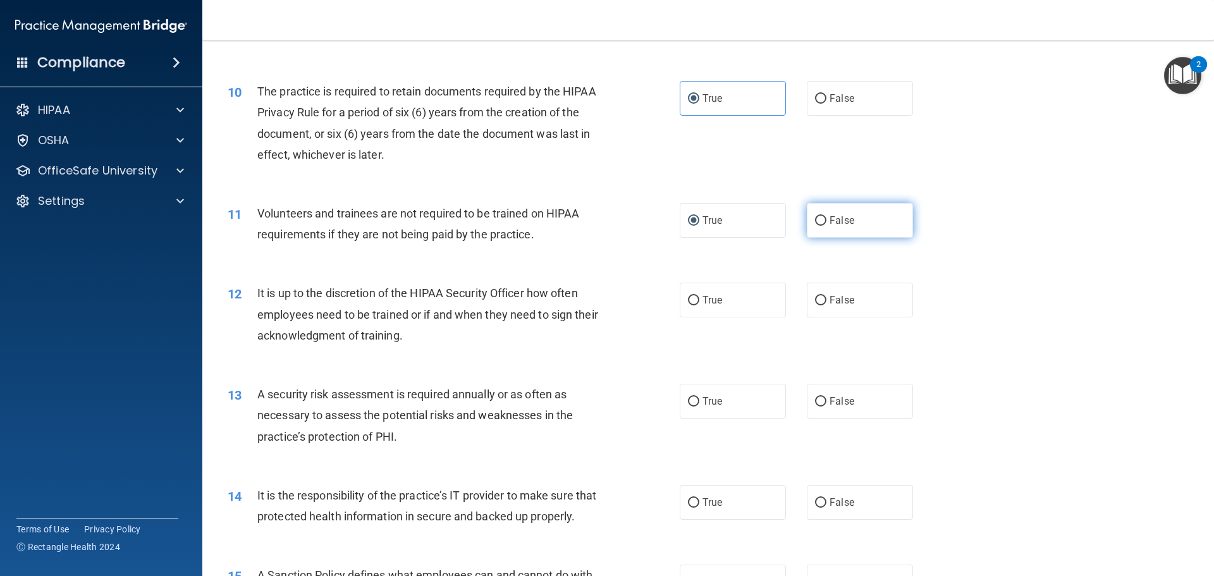
radio input "true"
radio input "false"
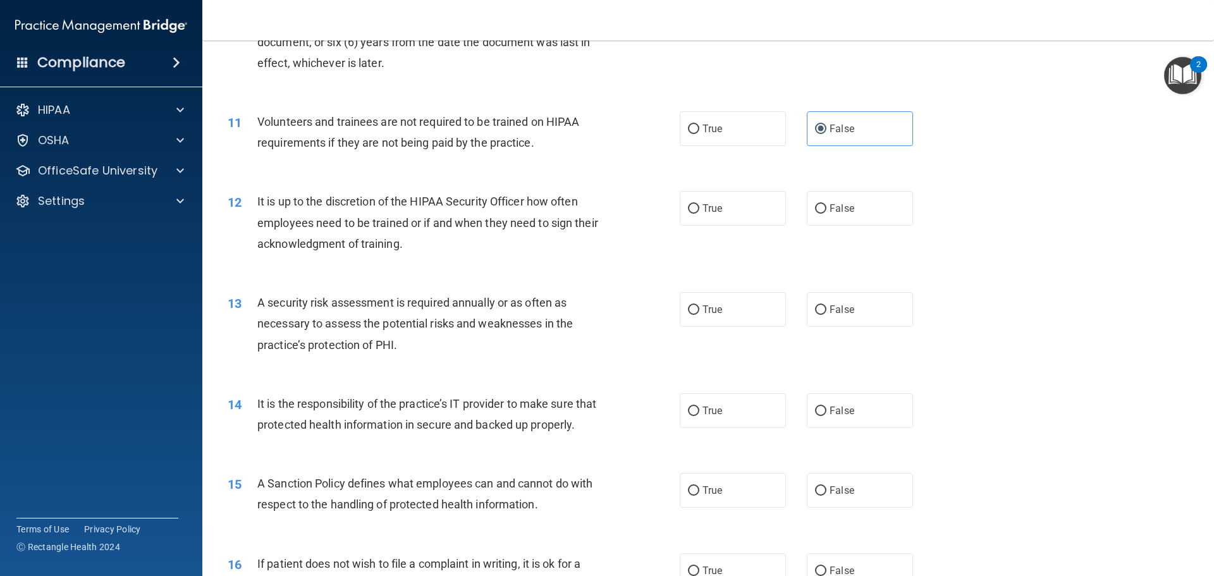
scroll to position [1138, 0]
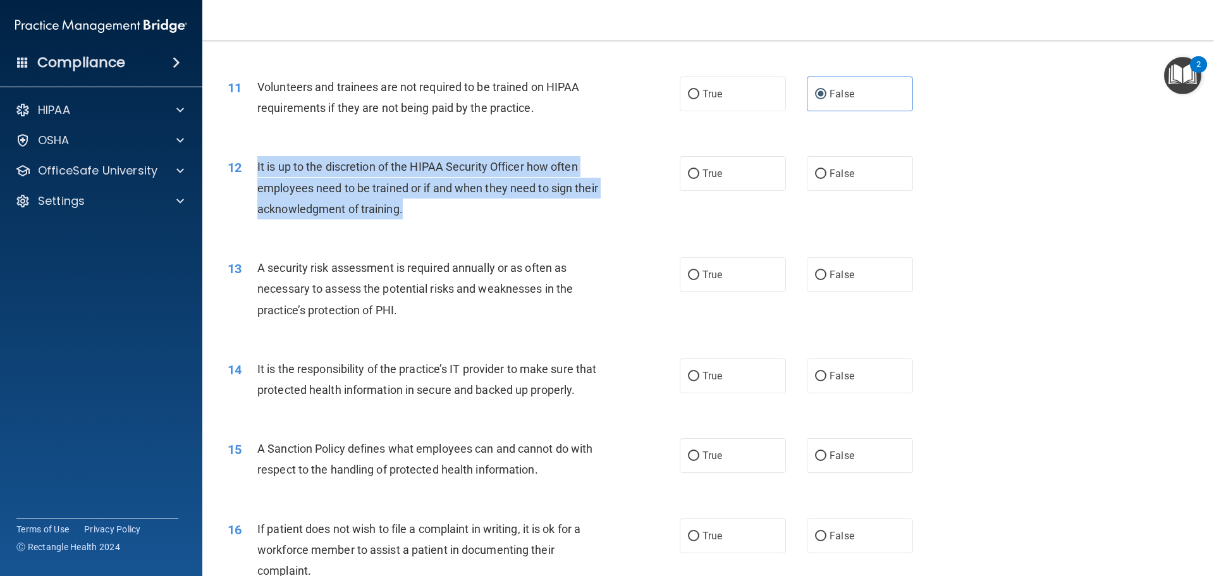
drag, startPoint x: 257, startPoint y: 166, endPoint x: 437, endPoint y: 210, distance: 185.5
click at [440, 207] on div "It is up to the discretion of the HIPAA Security Officer how often employees ne…" at bounding box center [434, 187] width 354 height 63
click at [302, 242] on div "01 It is ok to share your password with a co-worker in case immediate access of…" at bounding box center [708, 439] width 980 height 2987
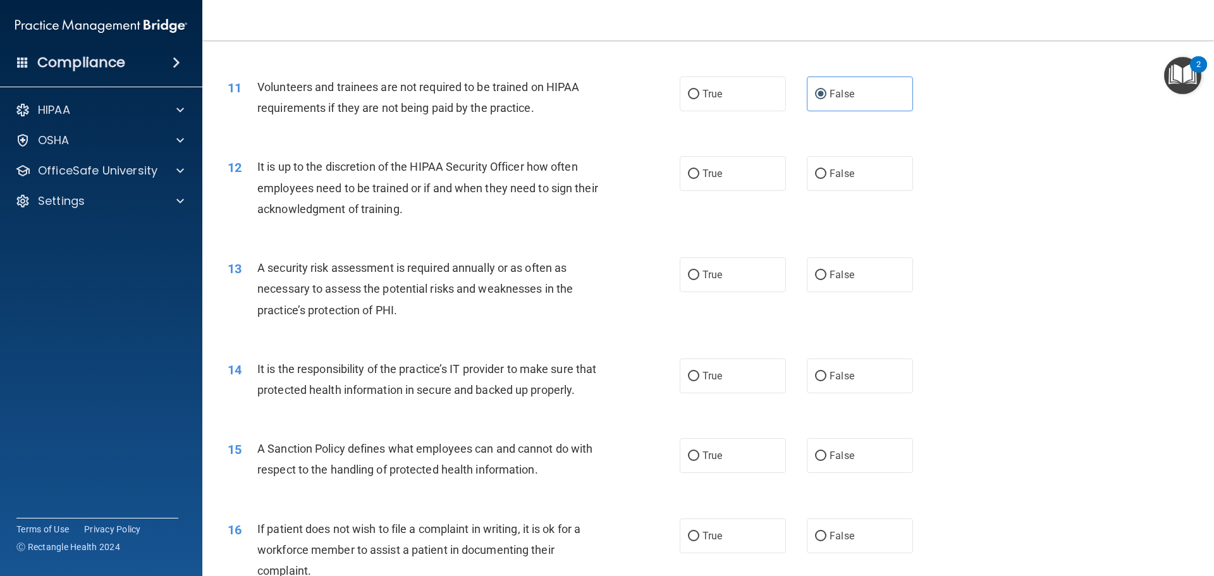
click at [674, 240] on div "12 It is up to the discretion of the HIPAA Security Officer how often employees…" at bounding box center [708, 190] width 980 height 101
click at [692, 186] on label "True" at bounding box center [733, 173] width 106 height 35
click at [692, 179] on input "True" at bounding box center [693, 174] width 11 height 9
radio input "true"
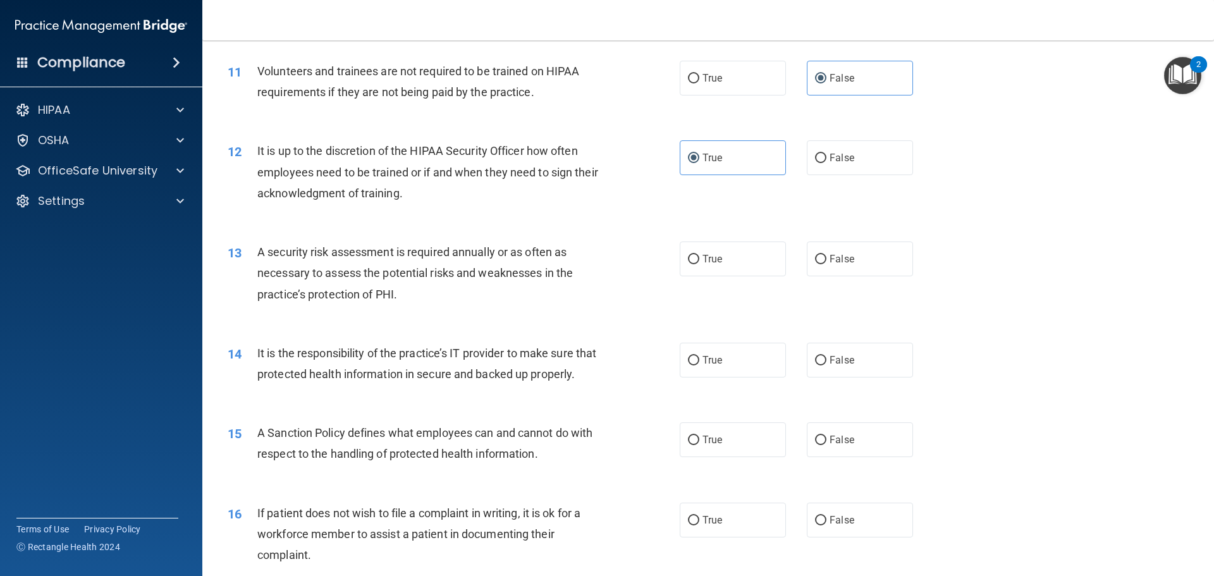
scroll to position [1202, 0]
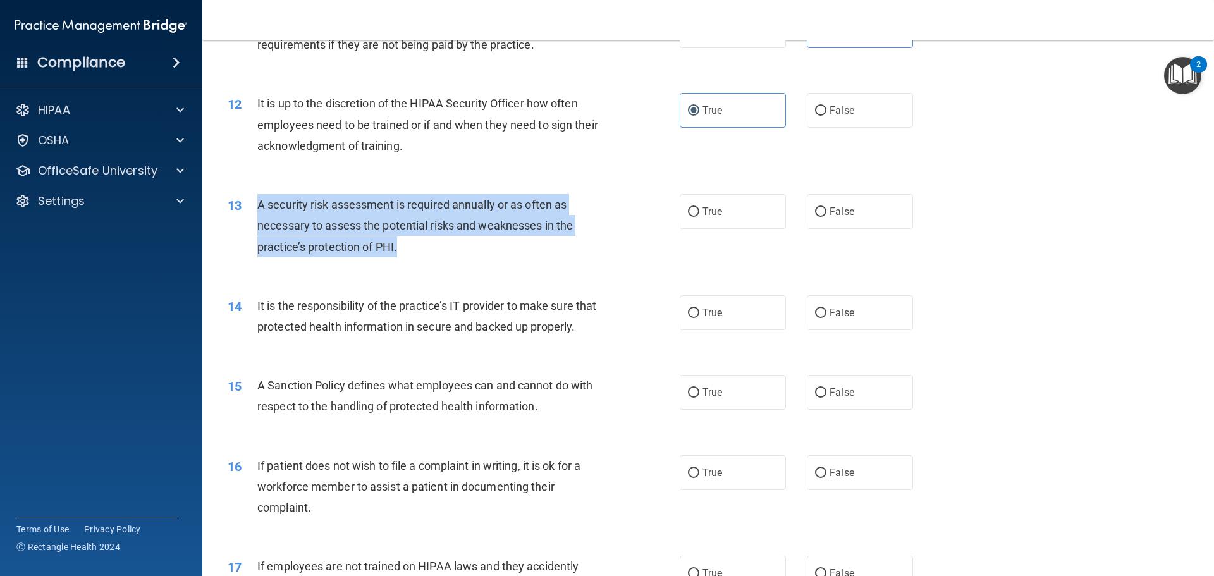
drag, startPoint x: 256, startPoint y: 203, endPoint x: 408, endPoint y: 257, distance: 161.8
click at [408, 257] on div "13 A security risk assessment is required annually or as often as necessary to …" at bounding box center [454, 229] width 490 height 70
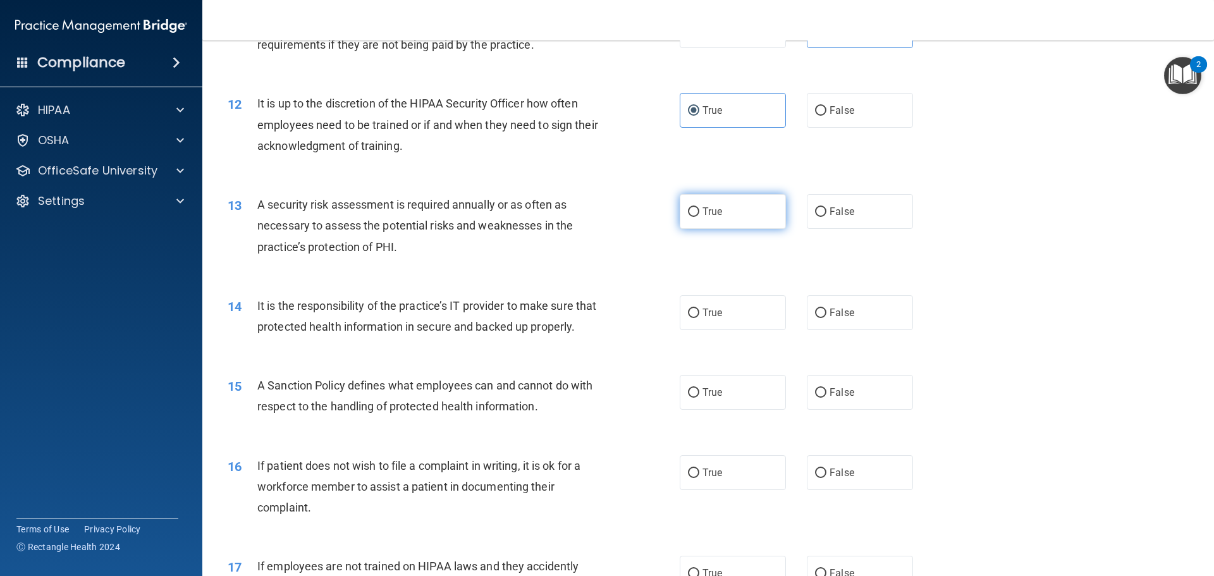
click at [731, 214] on label "True" at bounding box center [733, 211] width 106 height 35
click at [700, 214] on input "True" at bounding box center [693, 211] width 11 height 9
radio input "true"
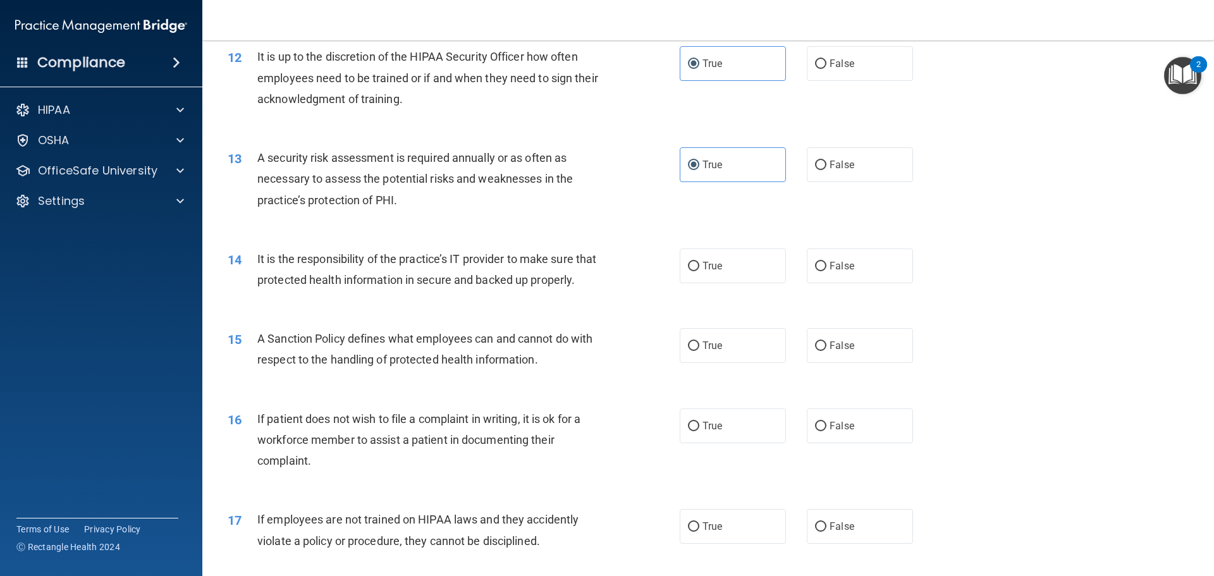
scroll to position [1271, 0]
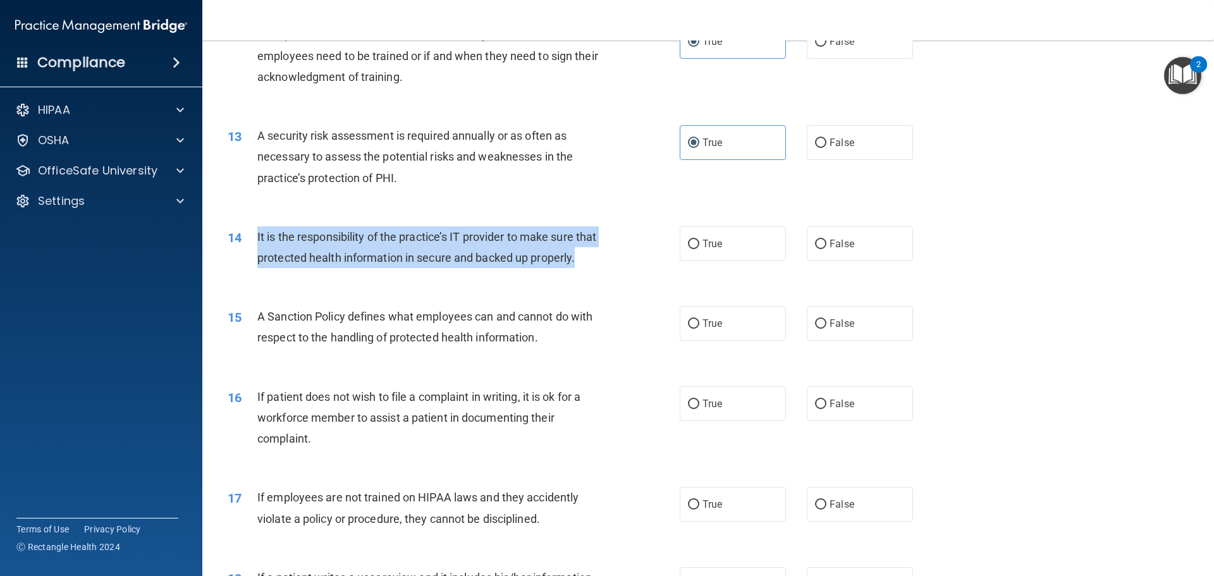
drag, startPoint x: 256, startPoint y: 236, endPoint x: 324, endPoint y: 278, distance: 79.5
click at [321, 274] on div "14 It is the responsibility of the practice’s IT provider to make sure that pro…" at bounding box center [454, 250] width 490 height 48
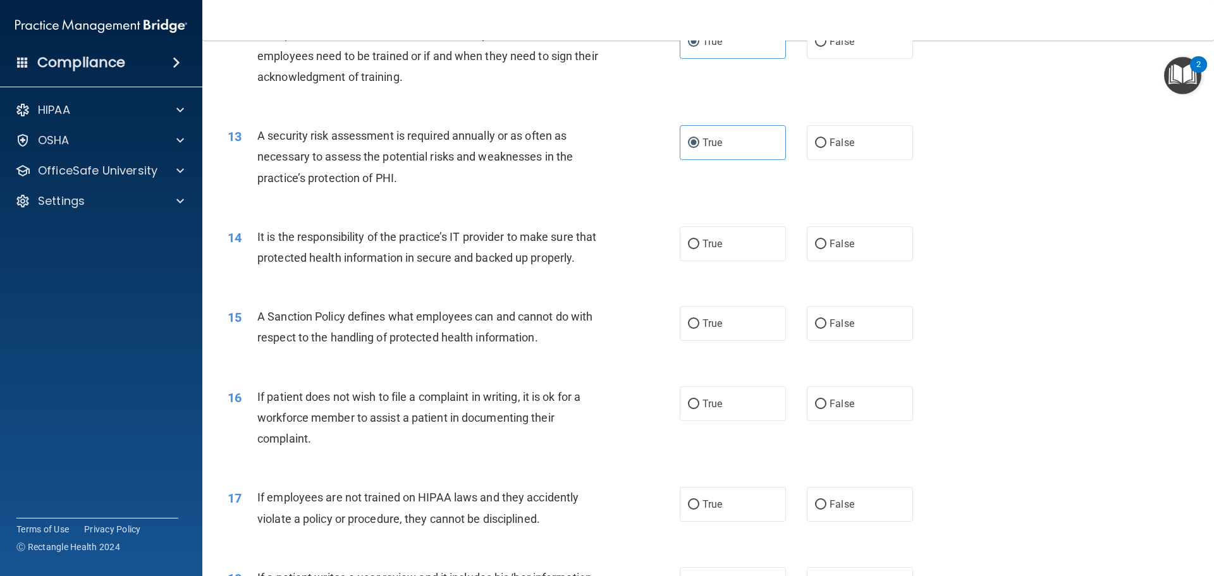
drag, startPoint x: 702, startPoint y: 243, endPoint x: 624, endPoint y: 266, distance: 81.8
click at [703, 244] on span "True" at bounding box center [713, 244] width 20 height 12
click at [700, 244] on input "True" at bounding box center [693, 244] width 11 height 9
radio input "true"
click at [528, 344] on span "A Sanction Policy defines what employees can and cannot do with respect to the …" at bounding box center [424, 327] width 335 height 34
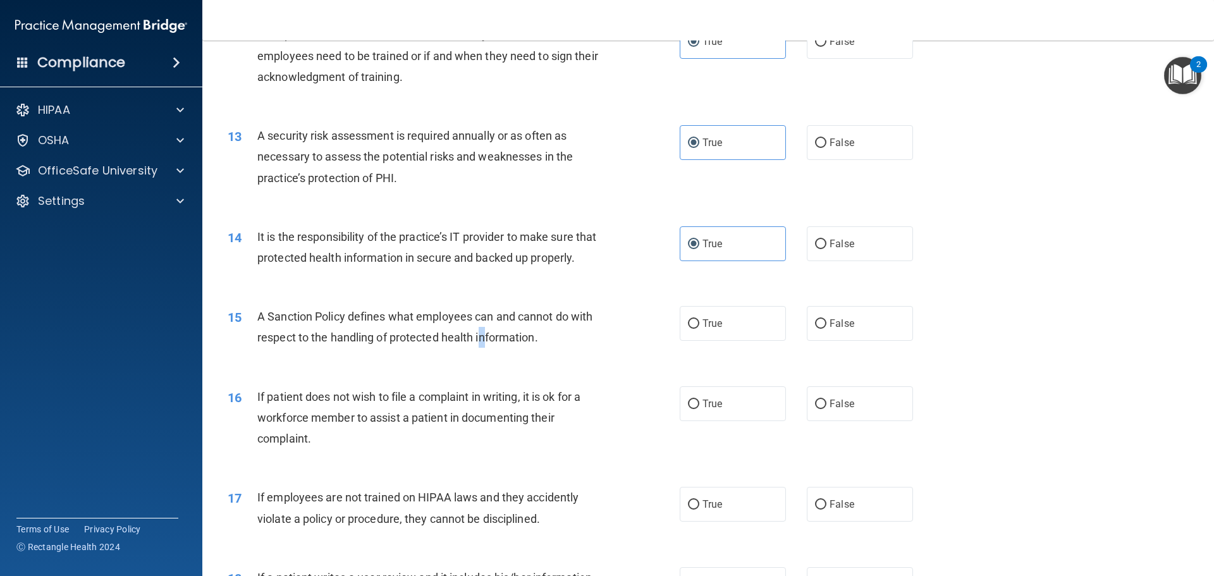
click at [483, 354] on div "15 A Sanction Policy defines what employees can and cannot do with respect to t…" at bounding box center [454, 330] width 490 height 48
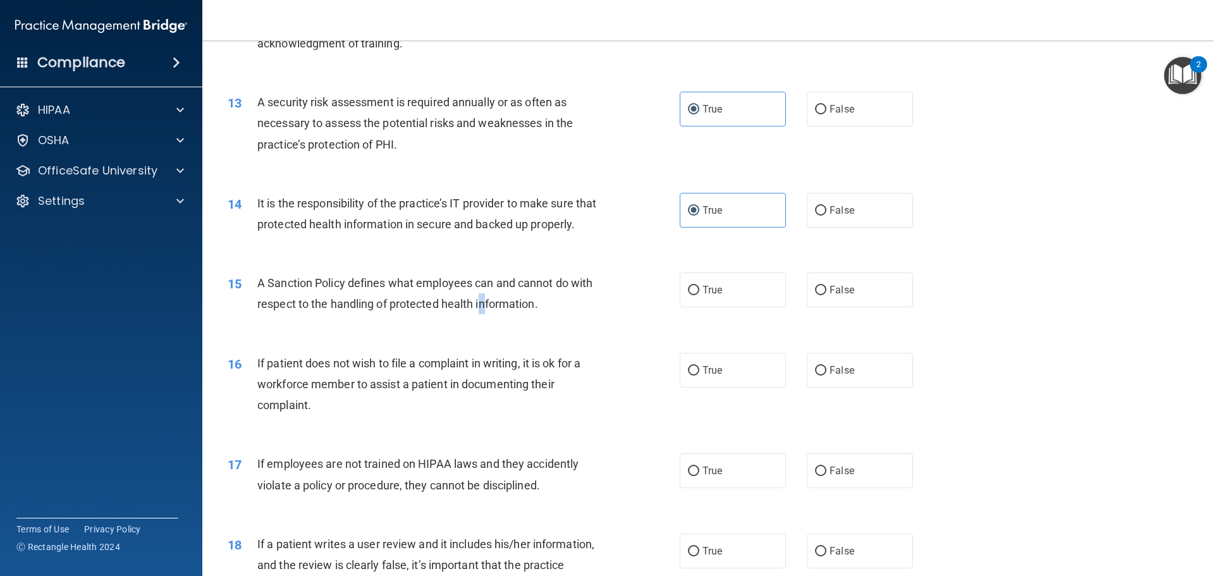
scroll to position [1334, 0]
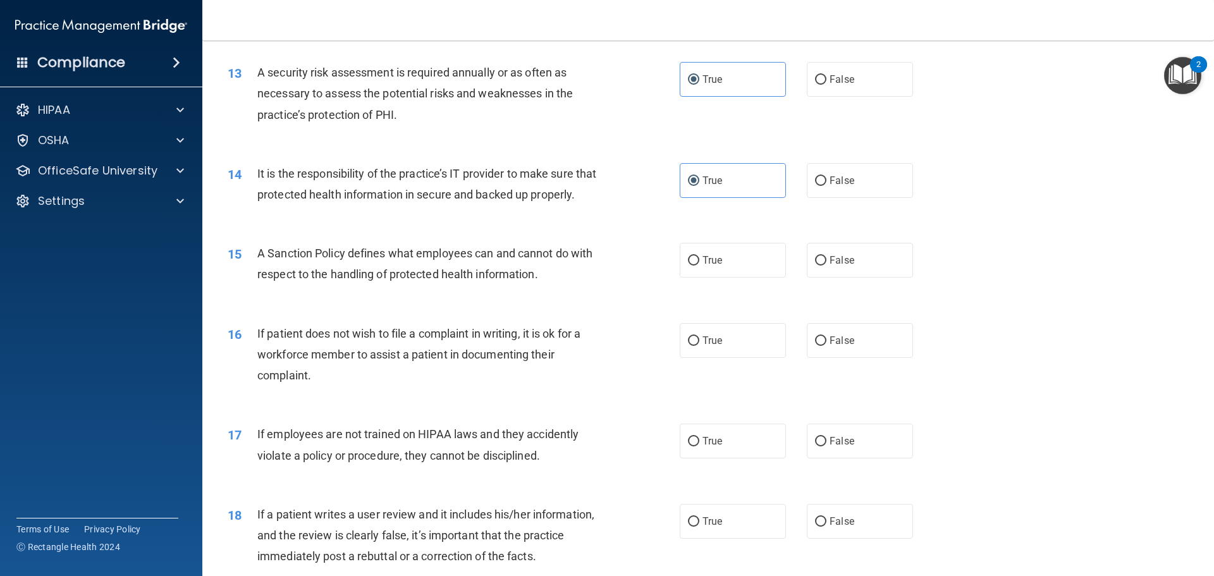
click at [373, 307] on div "15 A Sanction Policy defines what employees can and cannot do with respect to t…" at bounding box center [708, 267] width 980 height 80
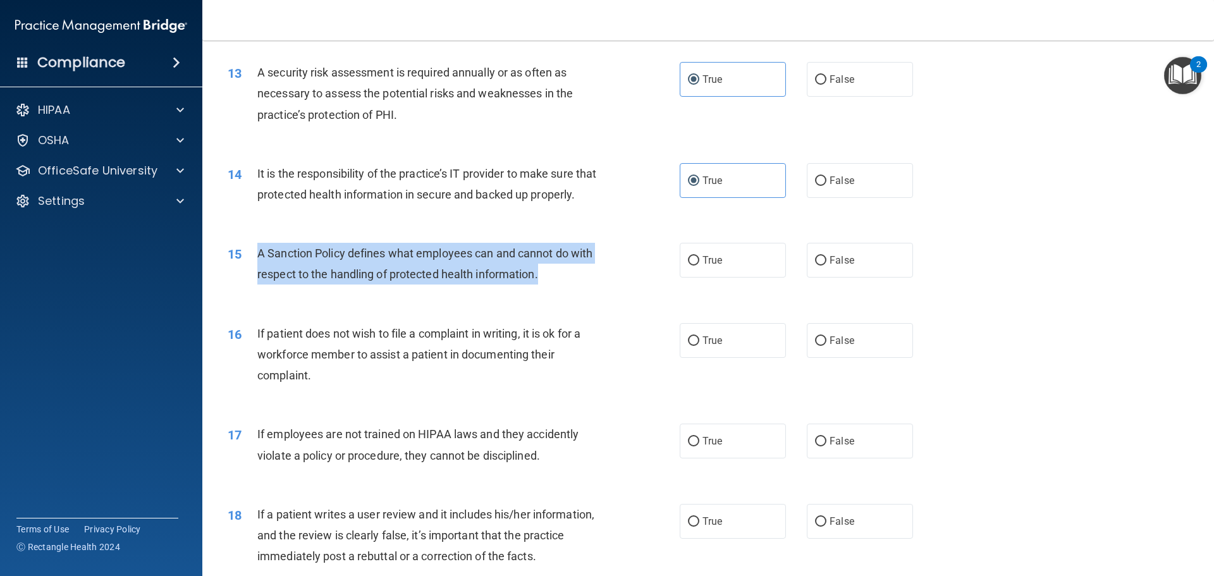
drag, startPoint x: 256, startPoint y: 273, endPoint x: 546, endPoint y: 301, distance: 291.7
click at [546, 291] on div "15 A Sanction Policy defines what employees can and cannot do with respect to t…" at bounding box center [454, 267] width 490 height 48
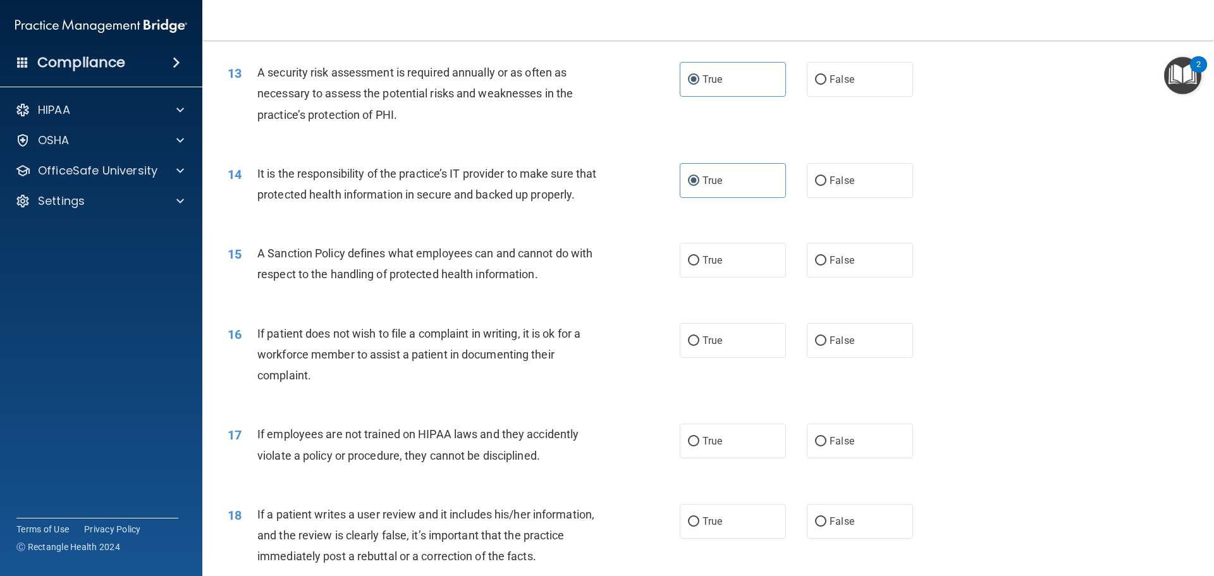
click at [347, 227] on div "14 It is the responsibility of the practice’s IT provider to make sure that pro…" at bounding box center [708, 187] width 980 height 80
click at [827, 278] on label "False" at bounding box center [860, 260] width 106 height 35
click at [827, 266] on input "False" at bounding box center [820, 260] width 11 height 9
radio input "true"
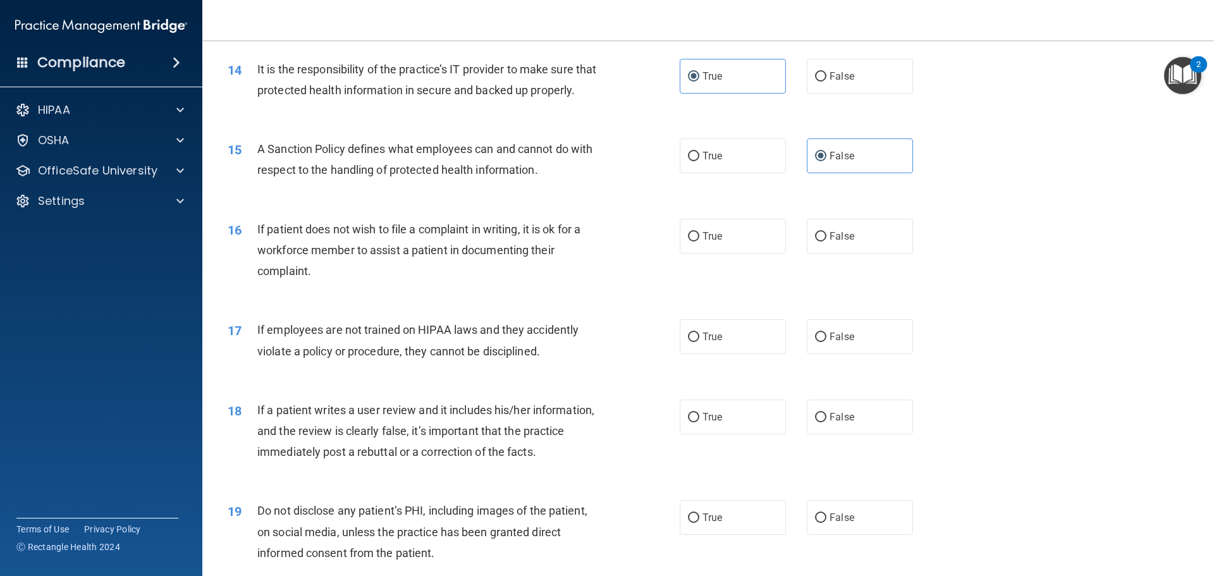
scroll to position [1460, 0]
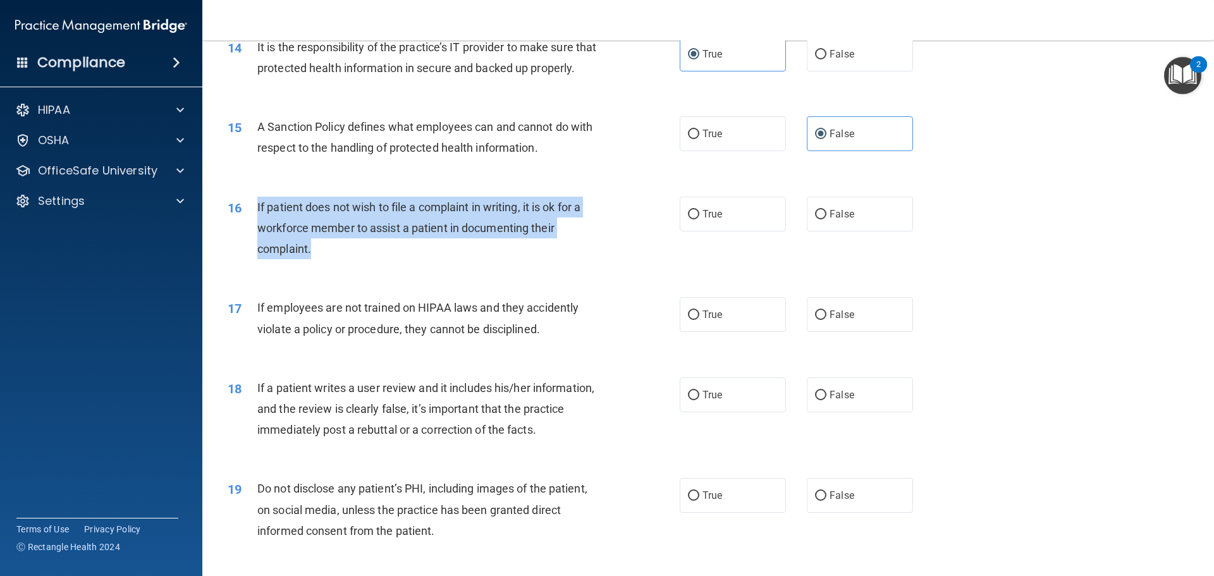
drag, startPoint x: 256, startPoint y: 228, endPoint x: 353, endPoint y: 259, distance: 101.8
click at [353, 261] on div "16 If patient does not wish to file a complaint in writing, it is ok for a work…" at bounding box center [454, 232] width 490 height 70
click at [354, 258] on div "If patient does not wish to file a complaint in writing, it is ok for a workfor…" at bounding box center [434, 228] width 354 height 63
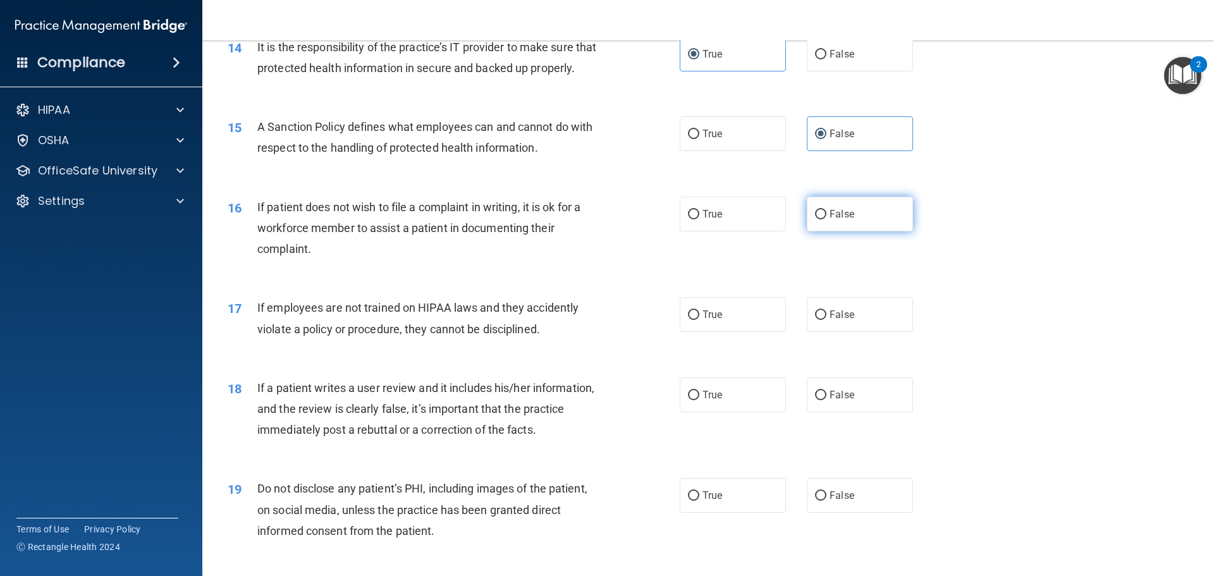
click at [860, 231] on label "False" at bounding box center [860, 214] width 106 height 35
click at [827, 219] on input "False" at bounding box center [820, 214] width 11 height 9
radio input "true"
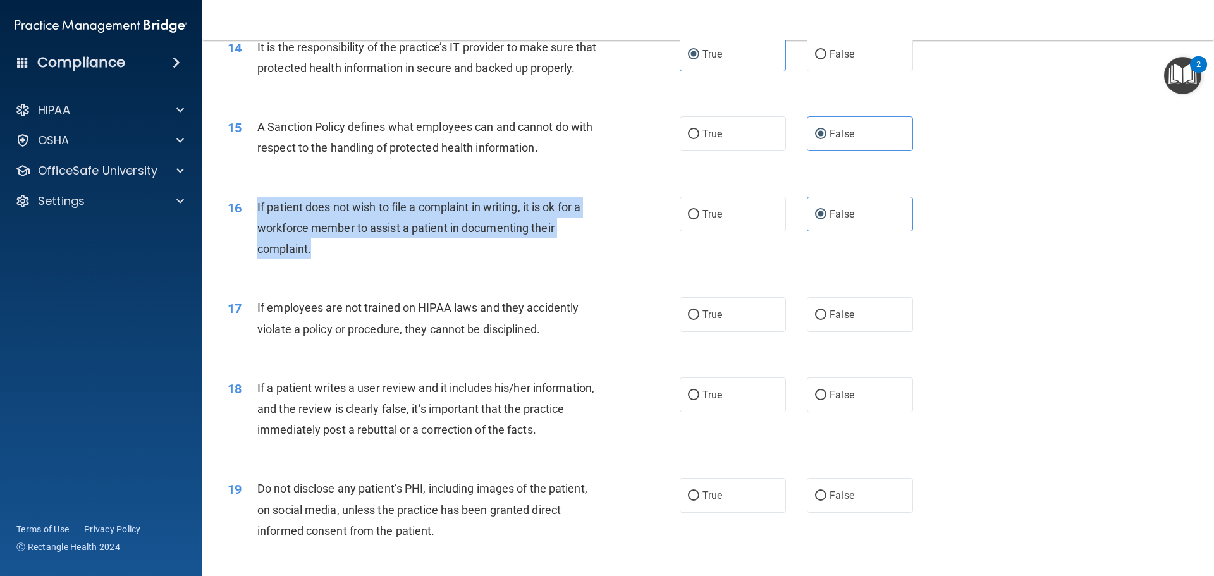
drag, startPoint x: 255, startPoint y: 225, endPoint x: 319, endPoint y: 276, distance: 82.8
click at [319, 266] on div "16 If patient does not wish to file a complaint in writing, it is ok for a work…" at bounding box center [454, 232] width 490 height 70
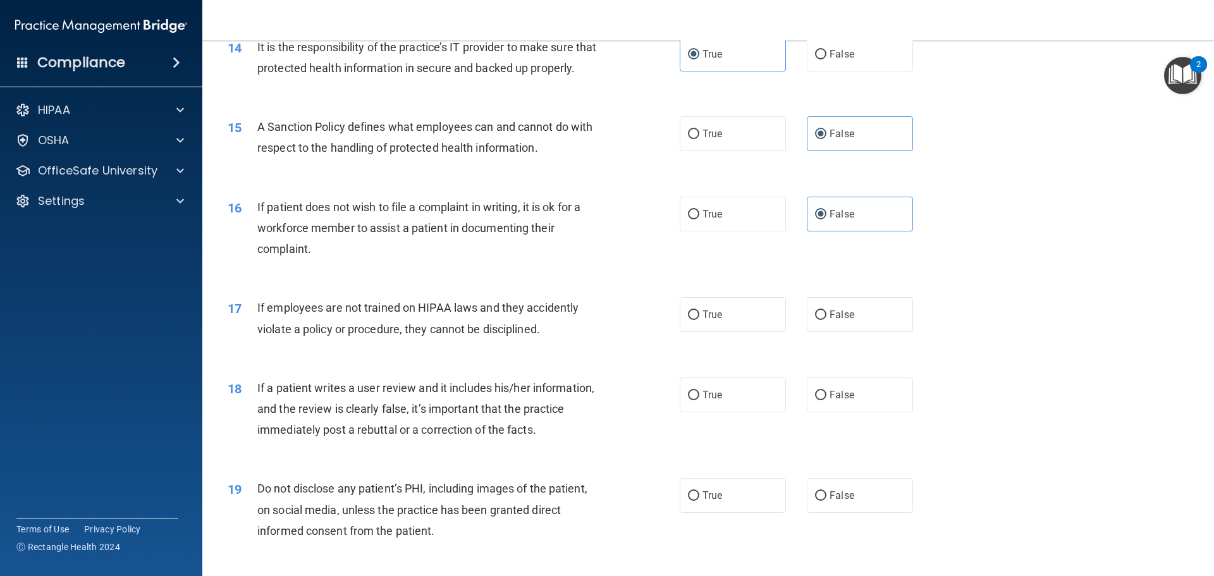
drag, startPoint x: 350, startPoint y: 289, endPoint x: 626, endPoint y: 287, distance: 276.4
click at [350, 282] on div "16 If patient does not wish to file a complaint in writing, it is ok for a work…" at bounding box center [708, 231] width 980 height 101
click at [714, 231] on label "True" at bounding box center [733, 214] width 106 height 35
click at [700, 219] on input "True" at bounding box center [693, 214] width 11 height 9
radio input "true"
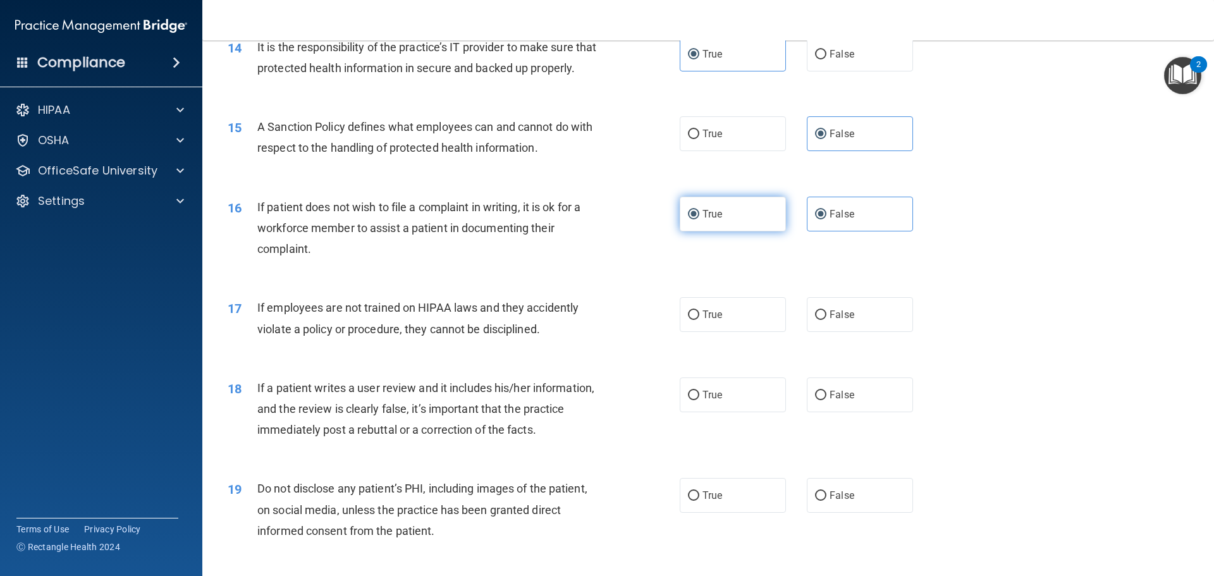
radio input "false"
click at [443, 266] on div "16 If patient does not wish to file a complaint in writing, it is ok for a work…" at bounding box center [454, 232] width 490 height 70
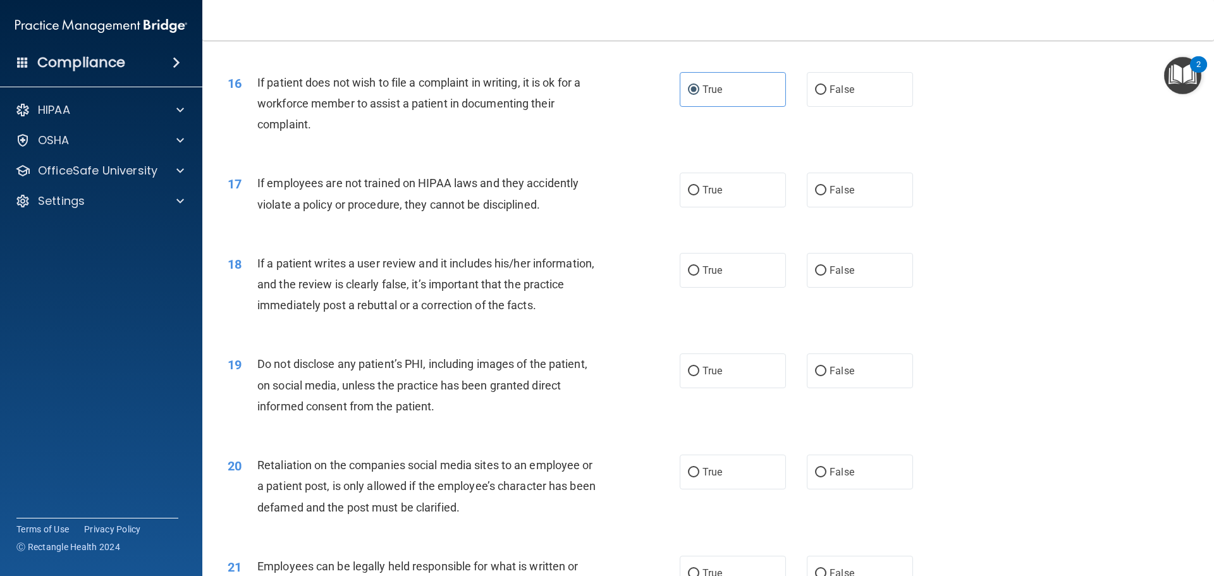
scroll to position [1587, 0]
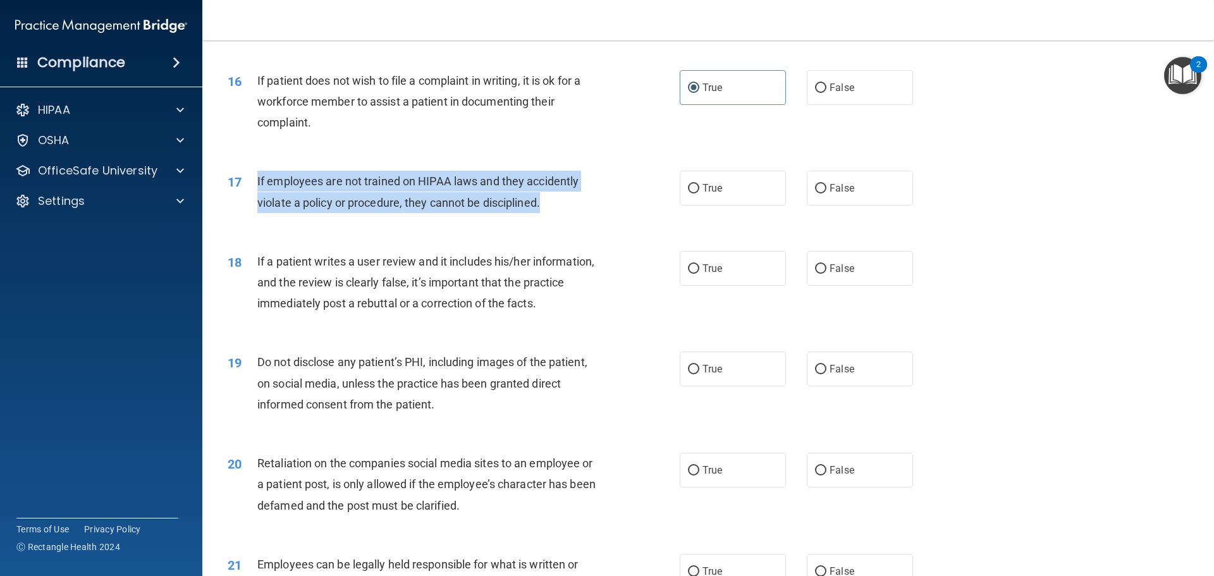
drag, startPoint x: 254, startPoint y: 199, endPoint x: 550, endPoint y: 215, distance: 297.1
click at [550, 215] on div "17 If employees are not trained on HIPAA laws and they accidently violate a pol…" at bounding box center [454, 195] width 490 height 48
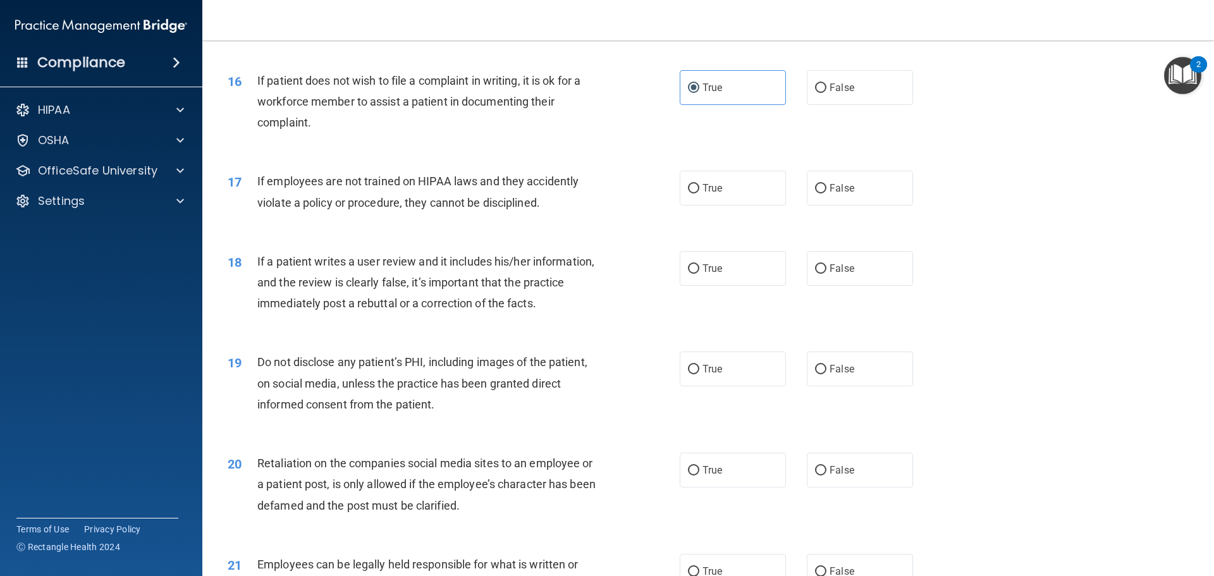
click at [453, 256] on div "18 If a patient writes a user review and it includes his/her information, and t…" at bounding box center [708, 285] width 980 height 101
click at [837, 194] on span "False" at bounding box center [842, 188] width 25 height 12
click at [827, 194] on input "False" at bounding box center [820, 188] width 11 height 9
radio input "true"
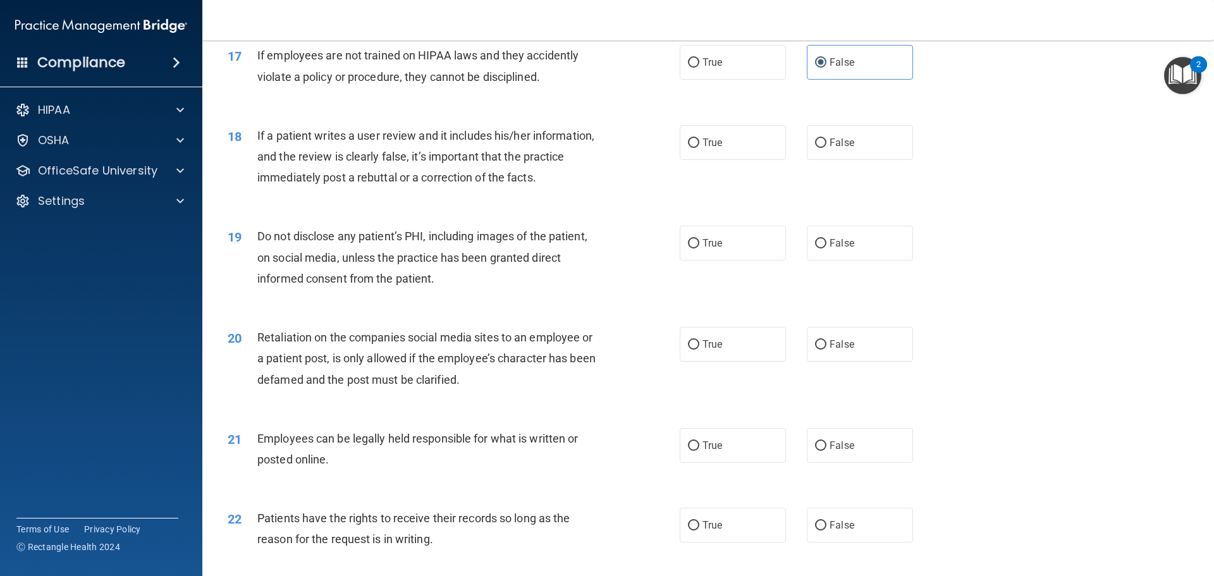
scroll to position [1713, 0]
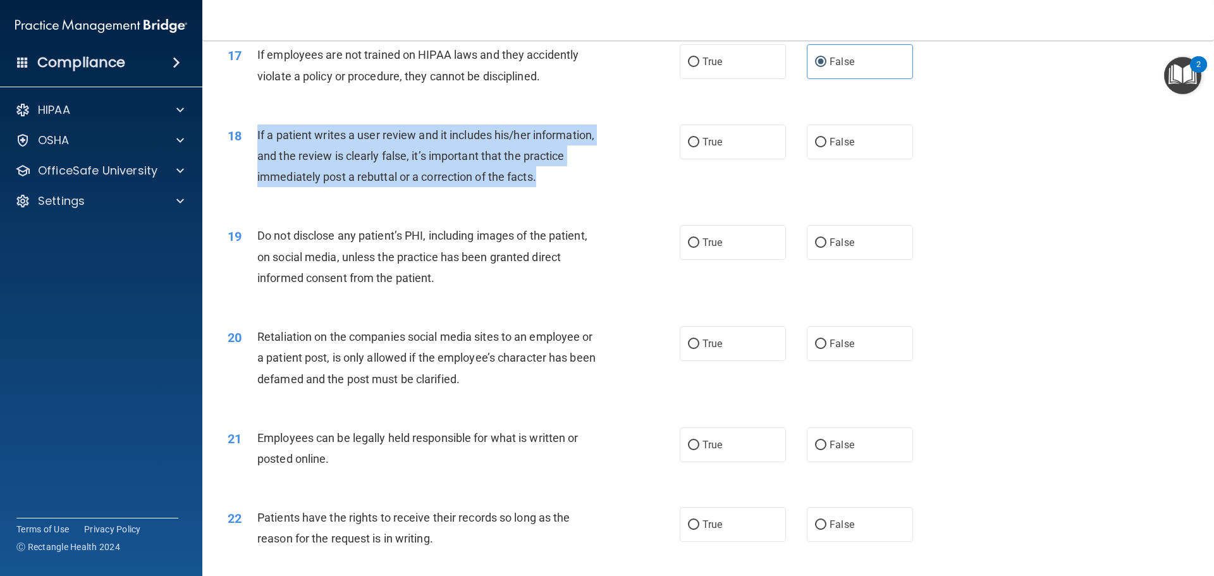
drag, startPoint x: 256, startPoint y: 153, endPoint x: 557, endPoint y: 202, distance: 304.4
click at [557, 194] on div "18 If a patient writes a user review and it includes his/her information, and t…" at bounding box center [454, 160] width 490 height 70
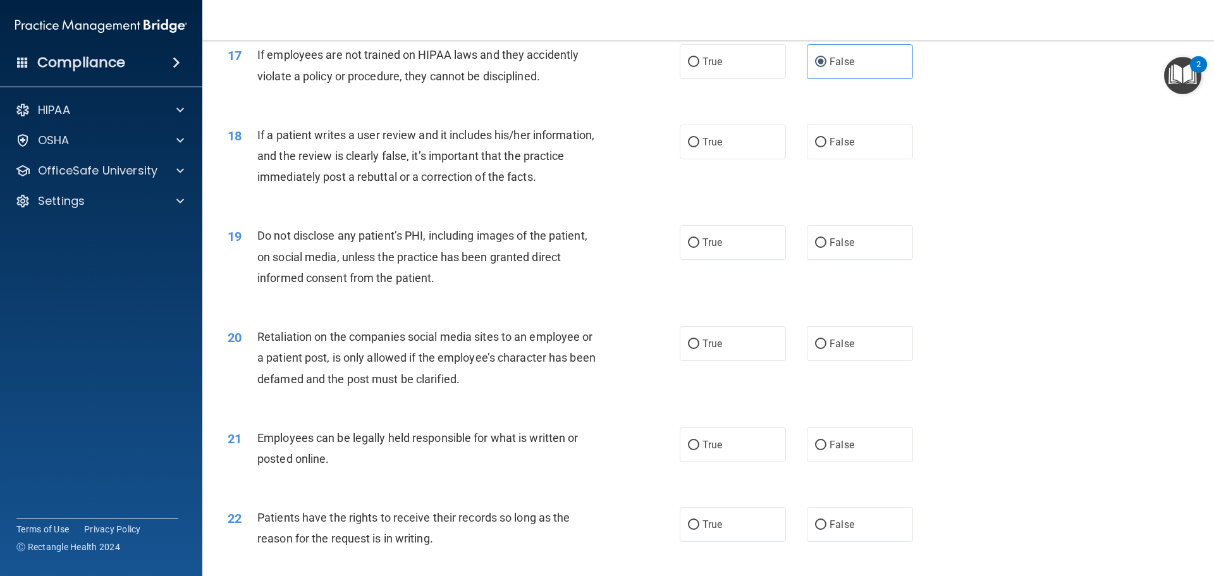
click at [356, 233] on div "19 Do not disclose any patient’s PHI, including images of the patient, on socia…" at bounding box center [708, 259] width 980 height 101
click at [853, 159] on label "False" at bounding box center [860, 142] width 106 height 35
click at [827, 147] on input "False" at bounding box center [820, 142] width 11 height 9
radio input "true"
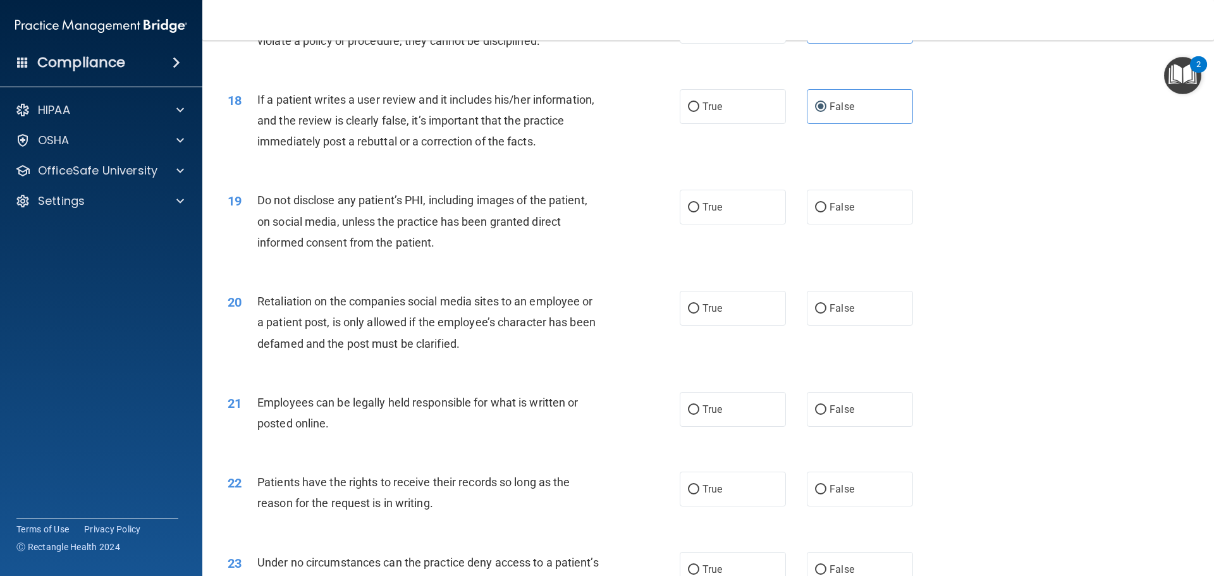
scroll to position [1777, 0]
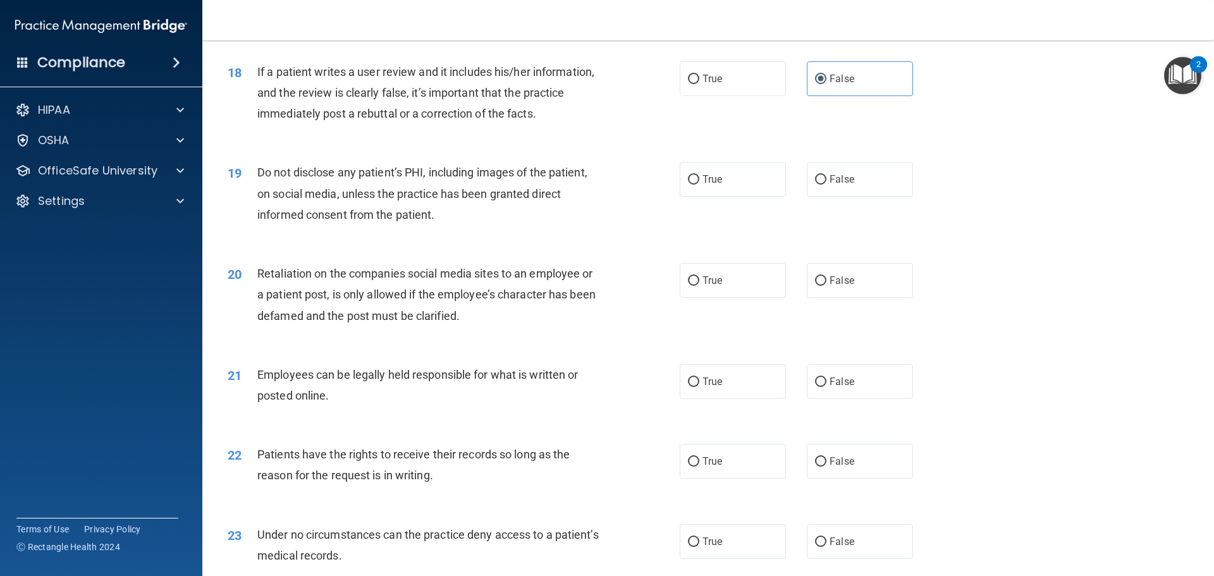
drag, startPoint x: 250, startPoint y: 189, endPoint x: 260, endPoint y: 193, distance: 10.2
click at [260, 193] on div "19 Do not disclose any patient’s PHI, including images of the patient, on socia…" at bounding box center [454, 197] width 490 height 70
click at [736, 197] on label "True" at bounding box center [733, 179] width 106 height 35
click at [700, 185] on input "True" at bounding box center [693, 179] width 11 height 9
radio input "true"
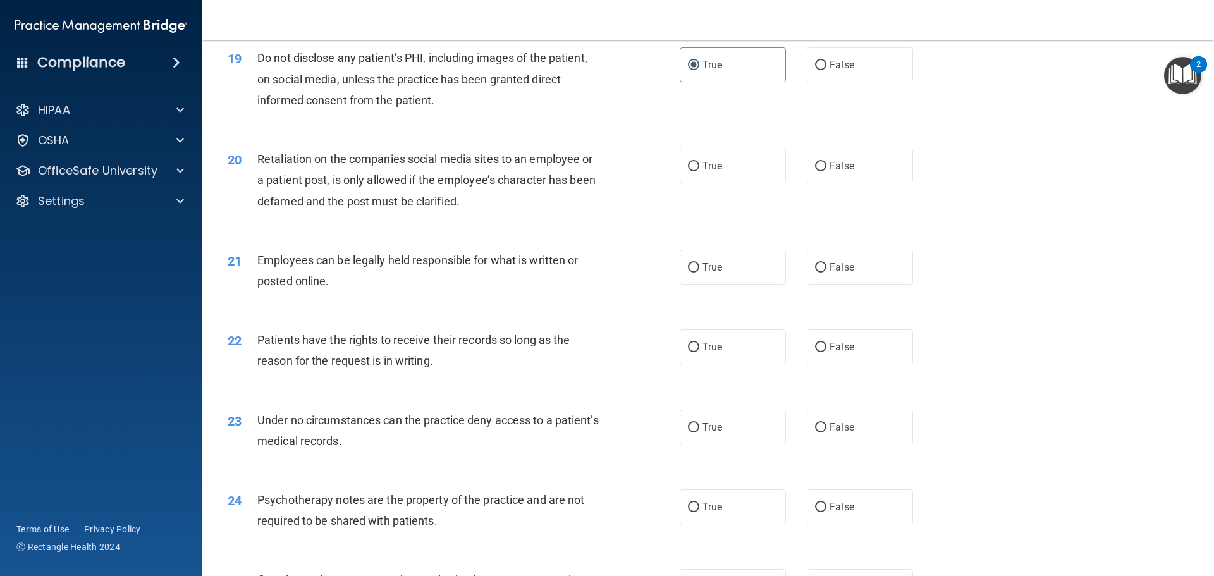
scroll to position [1903, 0]
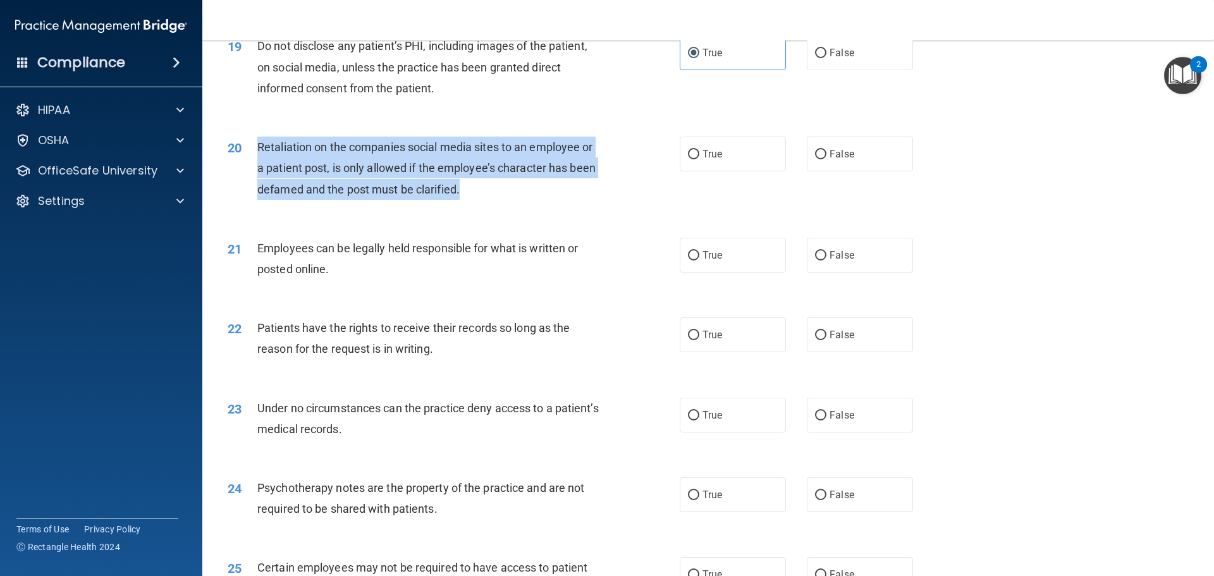
drag, startPoint x: 256, startPoint y: 168, endPoint x: 479, endPoint y: 207, distance: 226.8
click at [479, 206] on div "20 Retaliation on the companies social media sites to an employee or a patient …" at bounding box center [454, 172] width 490 height 70
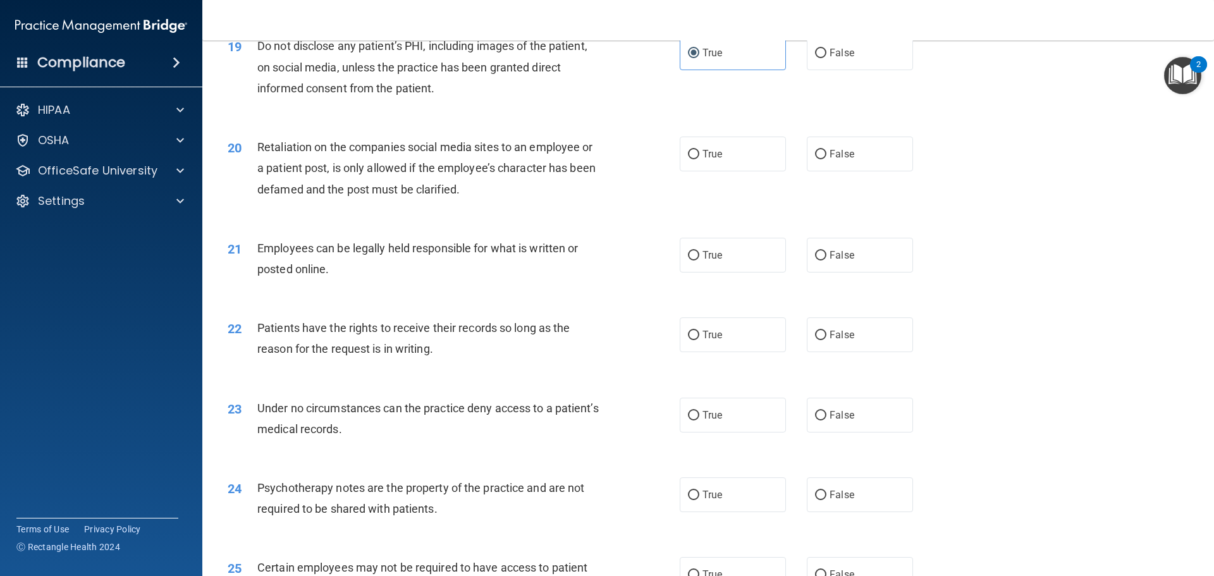
click at [421, 222] on div "20 Retaliation on the companies social media sites to an employee or a patient …" at bounding box center [708, 171] width 980 height 101
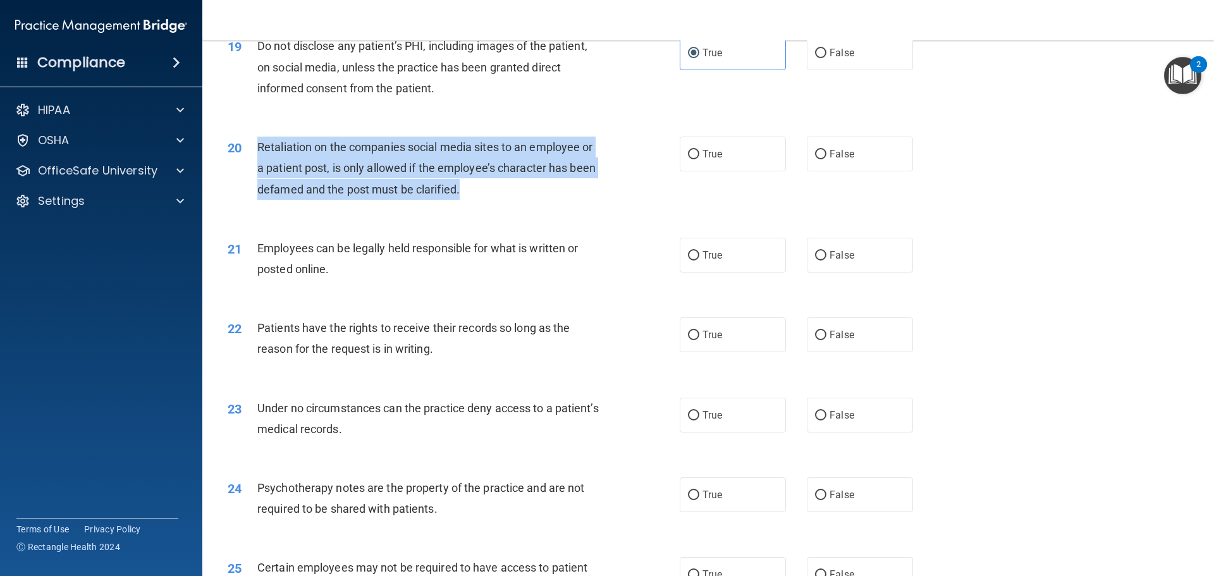
drag, startPoint x: 258, startPoint y: 167, endPoint x: 466, endPoint y: 212, distance: 212.3
click at [466, 200] on div "Retaliation on the companies social media sites to an employee or a patient pos…" at bounding box center [434, 168] width 354 height 63
click at [489, 206] on div "20 Retaliation on the companies social media sites to an employee or a patient …" at bounding box center [454, 172] width 490 height 70
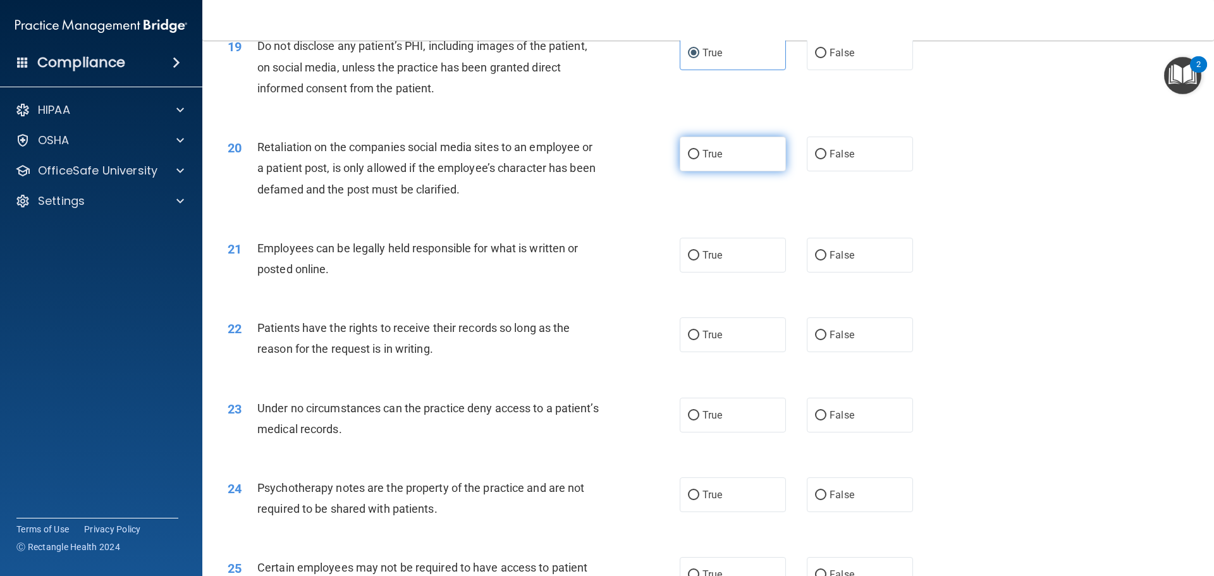
click at [724, 171] on label "True" at bounding box center [733, 154] width 106 height 35
click at [700, 159] on input "True" at bounding box center [693, 154] width 11 height 9
radio input "true"
click at [737, 204] on div "20 Retaliation on the companies social media sites to an employee or a patient …" at bounding box center [708, 171] width 980 height 101
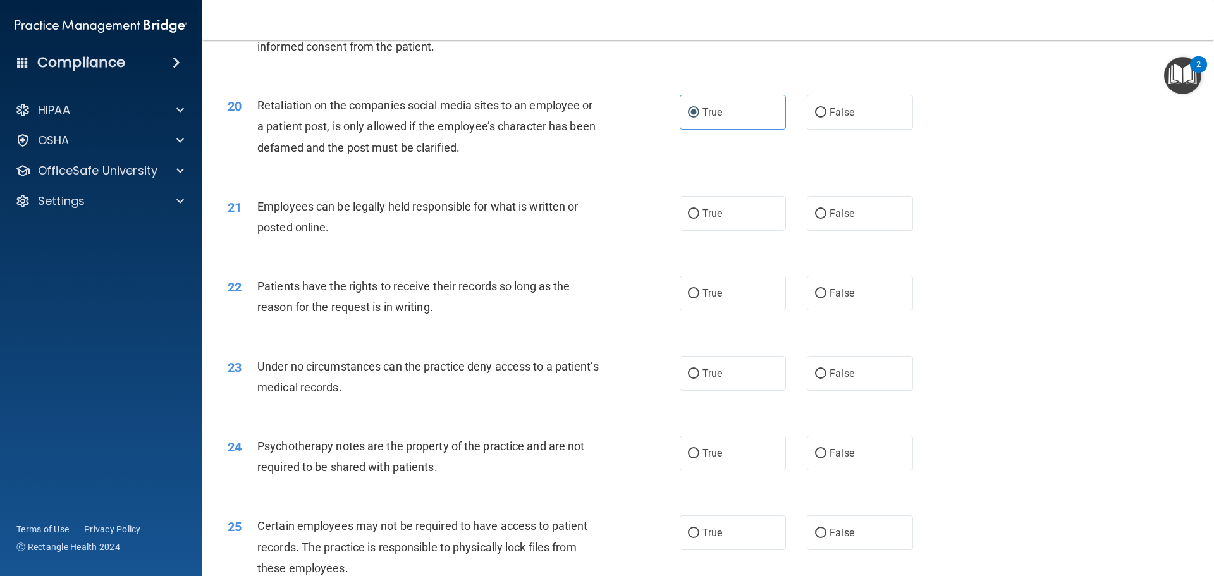
scroll to position [1966, 0]
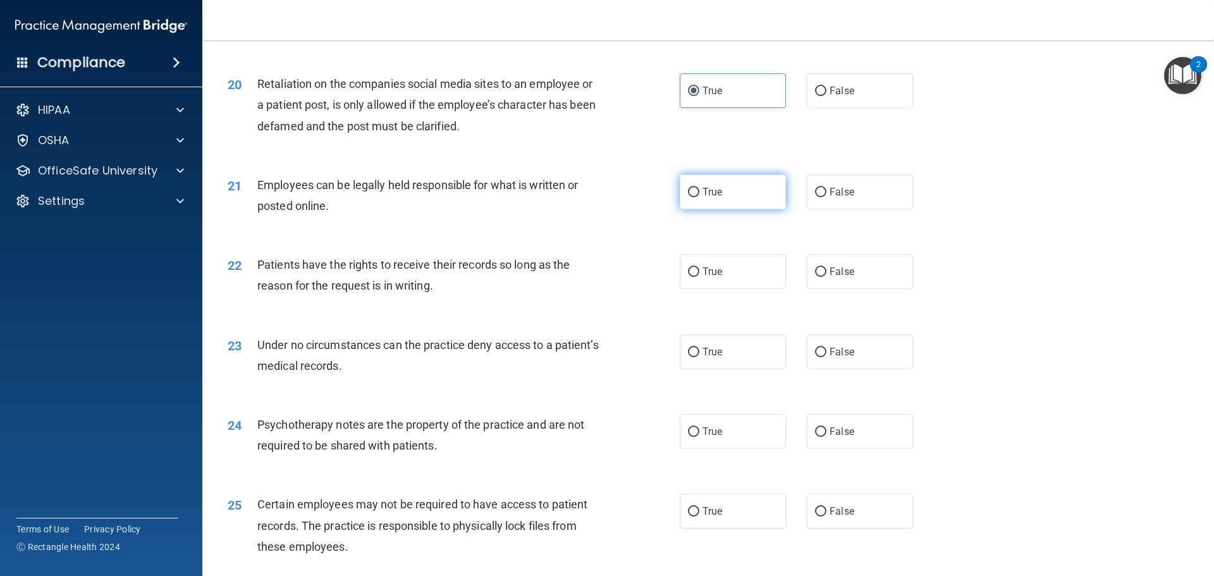
click at [691, 197] on input "True" at bounding box center [693, 192] width 11 height 9
radio input "true"
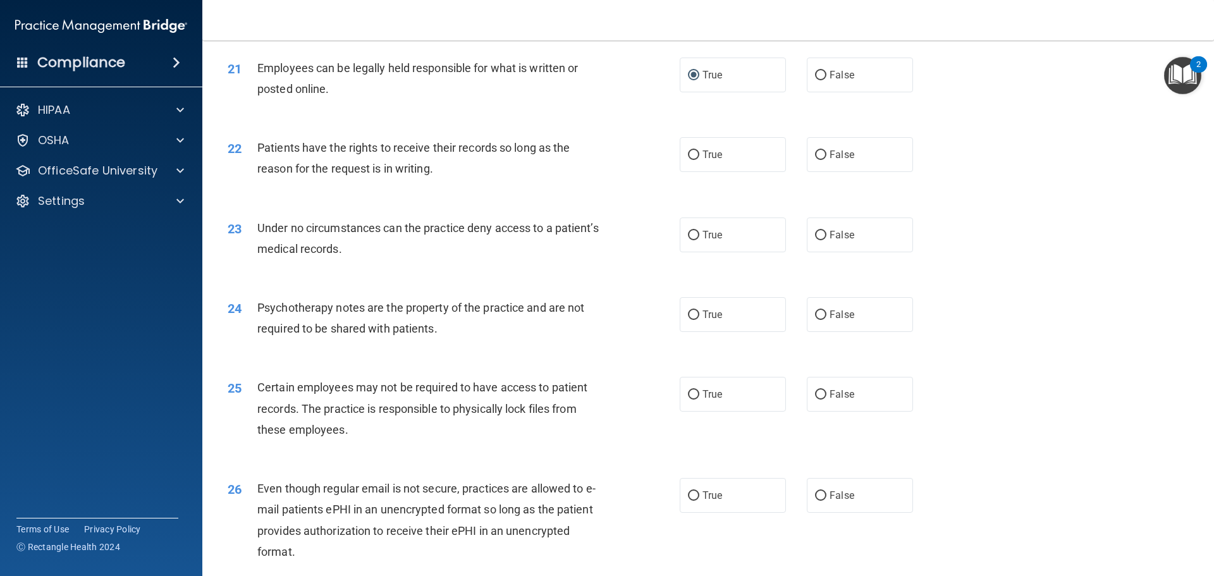
scroll to position [2093, 0]
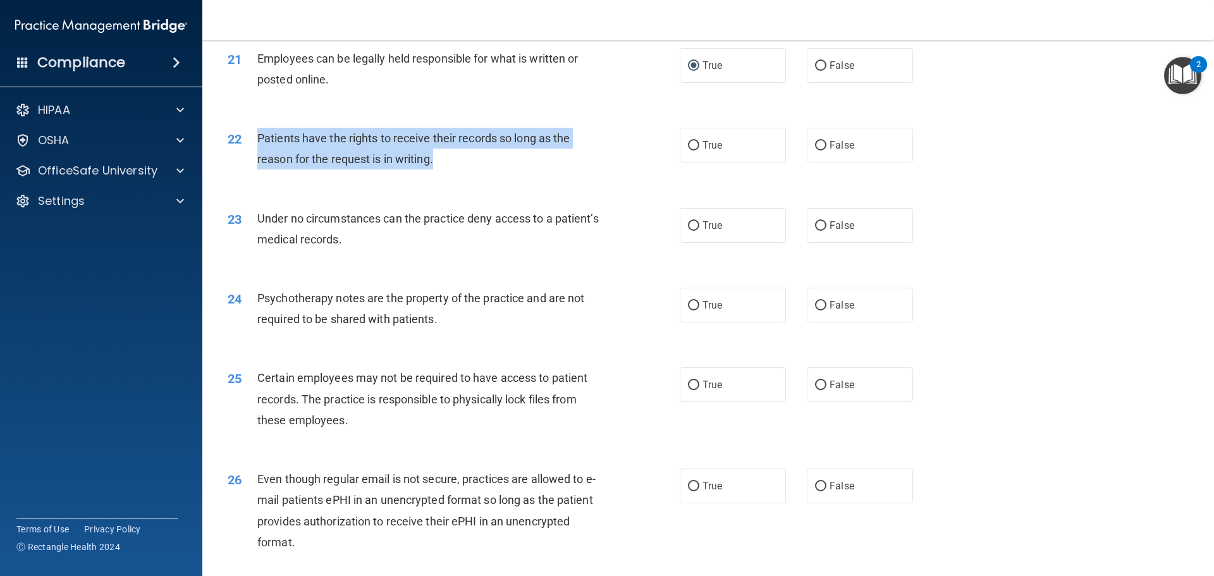
drag, startPoint x: 257, startPoint y: 158, endPoint x: 436, endPoint y: 182, distance: 180.6
click at [436, 170] on div "Patients have the rights to receive their records so long as the reason for the…" at bounding box center [434, 149] width 354 height 42
click at [326, 176] on div "22 Patients have the rights to receive their records so long as the reason for …" at bounding box center [454, 152] width 490 height 48
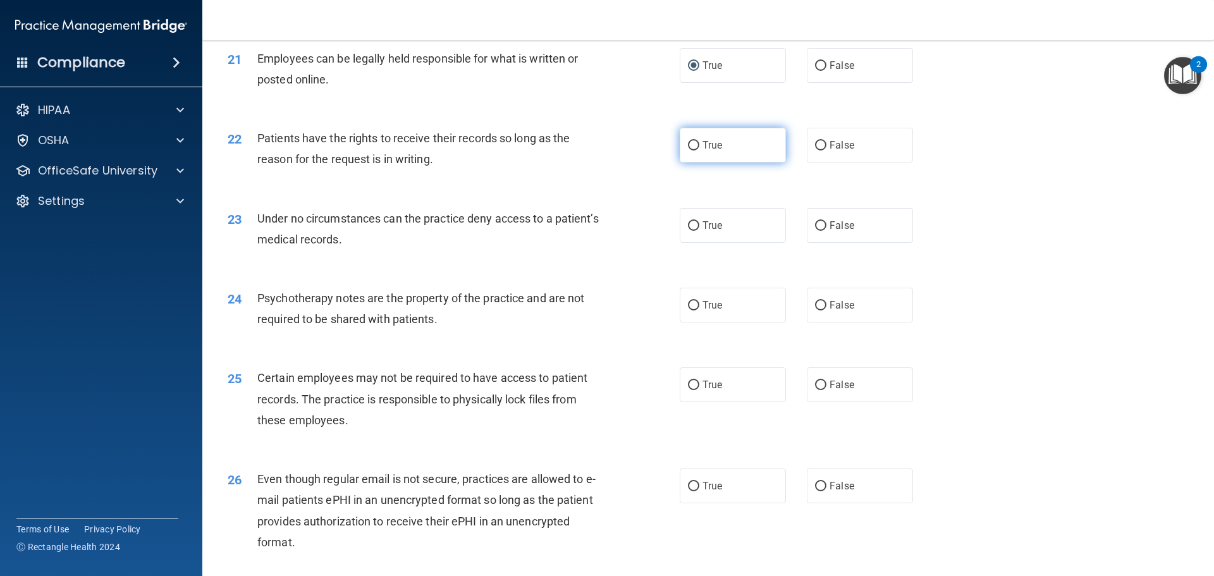
click at [703, 151] on span "True" at bounding box center [713, 145] width 20 height 12
click at [700, 151] on input "True" at bounding box center [693, 145] width 11 height 9
radio input "true"
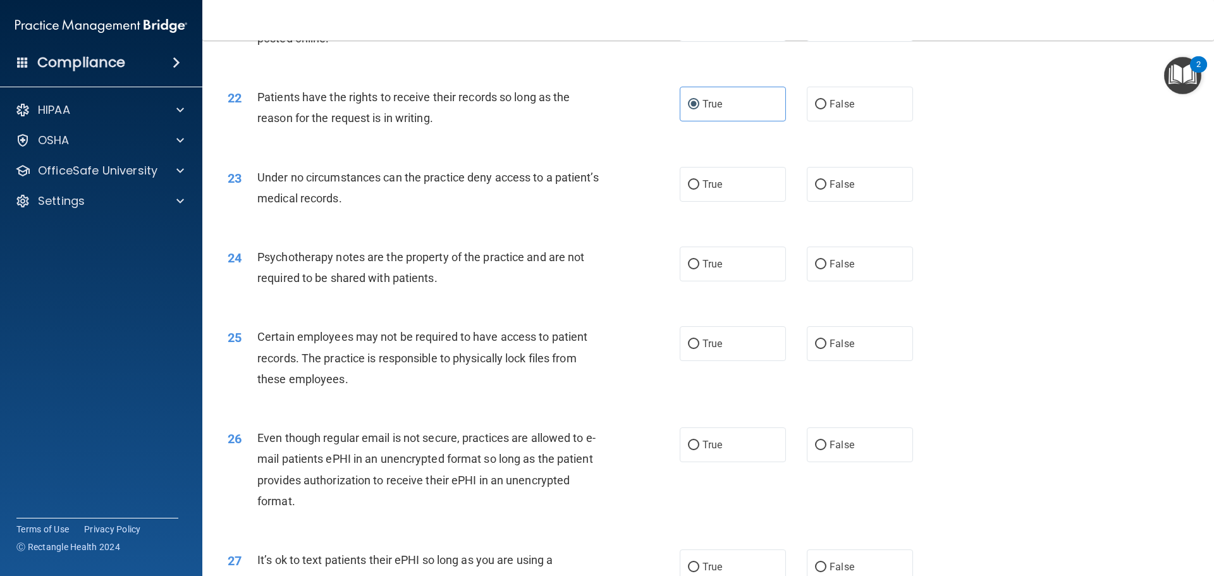
scroll to position [2156, 0]
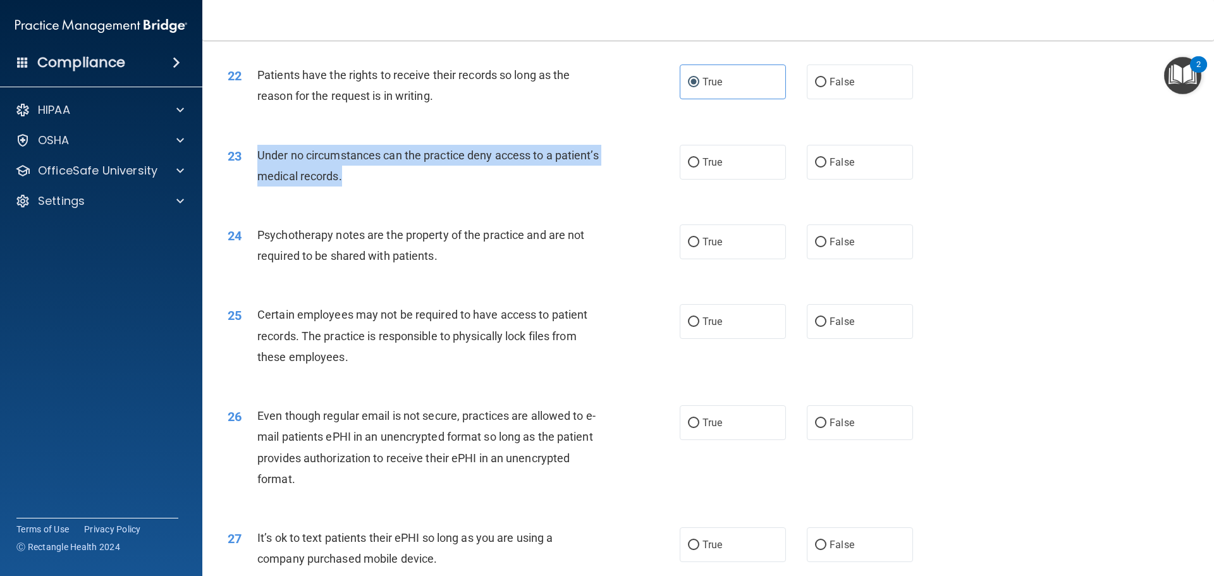
drag, startPoint x: 256, startPoint y: 176, endPoint x: 396, endPoint y: 200, distance: 141.9
click at [396, 193] on div "23 Under no circumstances can the practice deny access to a patient’s medical r…" at bounding box center [454, 169] width 490 height 48
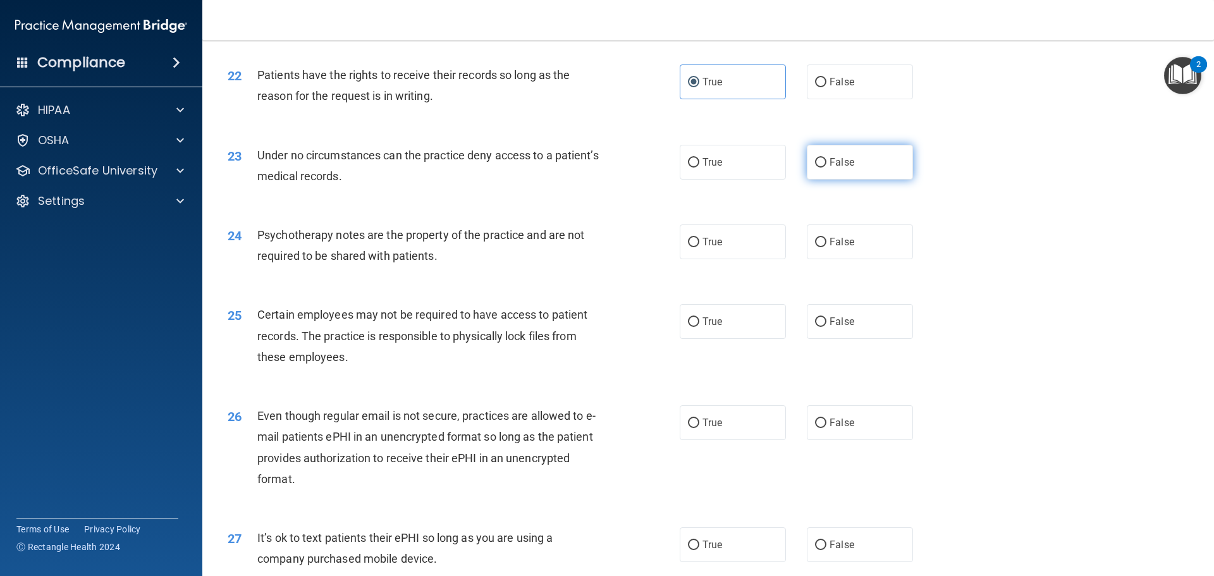
click at [848, 180] on label "False" at bounding box center [860, 162] width 106 height 35
click at [827, 168] on input "False" at bounding box center [820, 162] width 11 height 9
radio input "true"
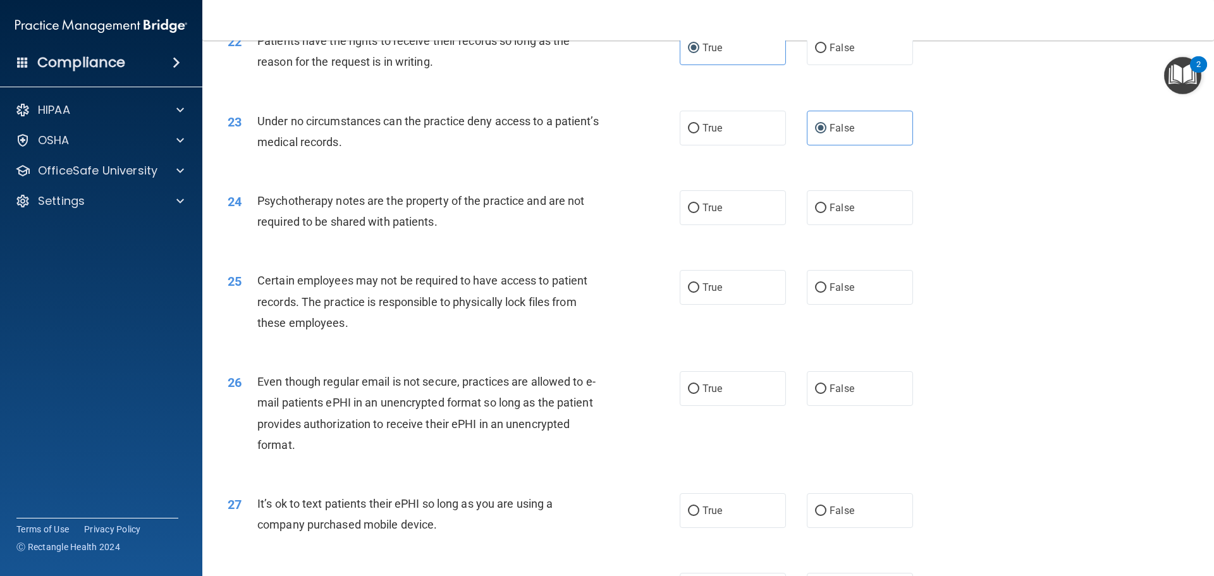
scroll to position [2219, 0]
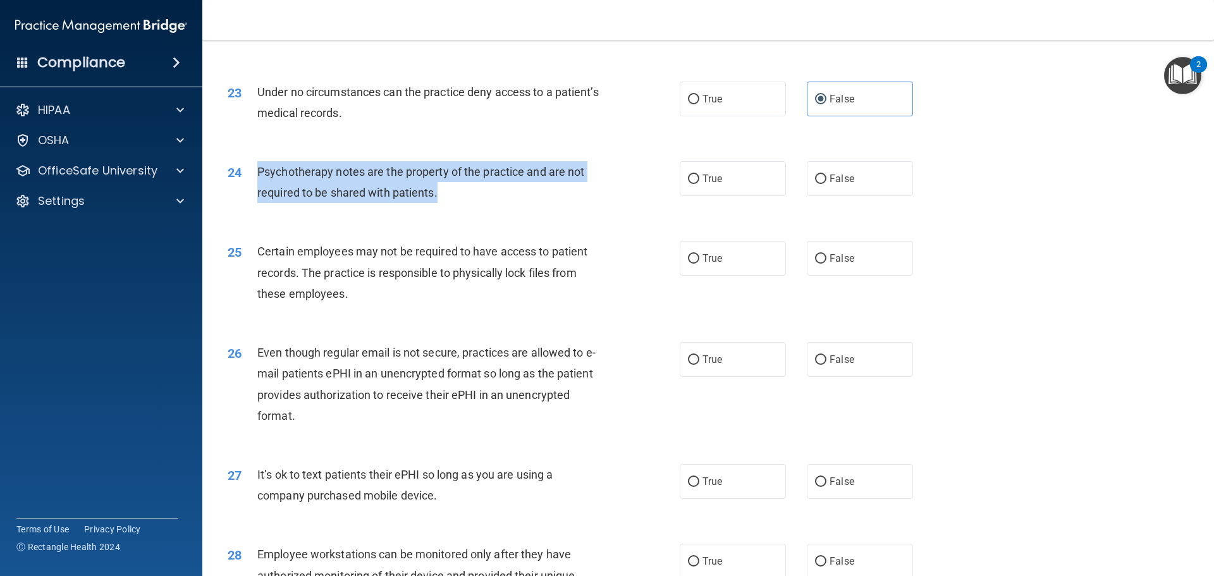
drag, startPoint x: 257, startPoint y: 194, endPoint x: 472, endPoint y: 214, distance: 216.0
click at [486, 203] on div "Psychotherapy notes are the property of the practice and are not required to be…" at bounding box center [434, 182] width 354 height 42
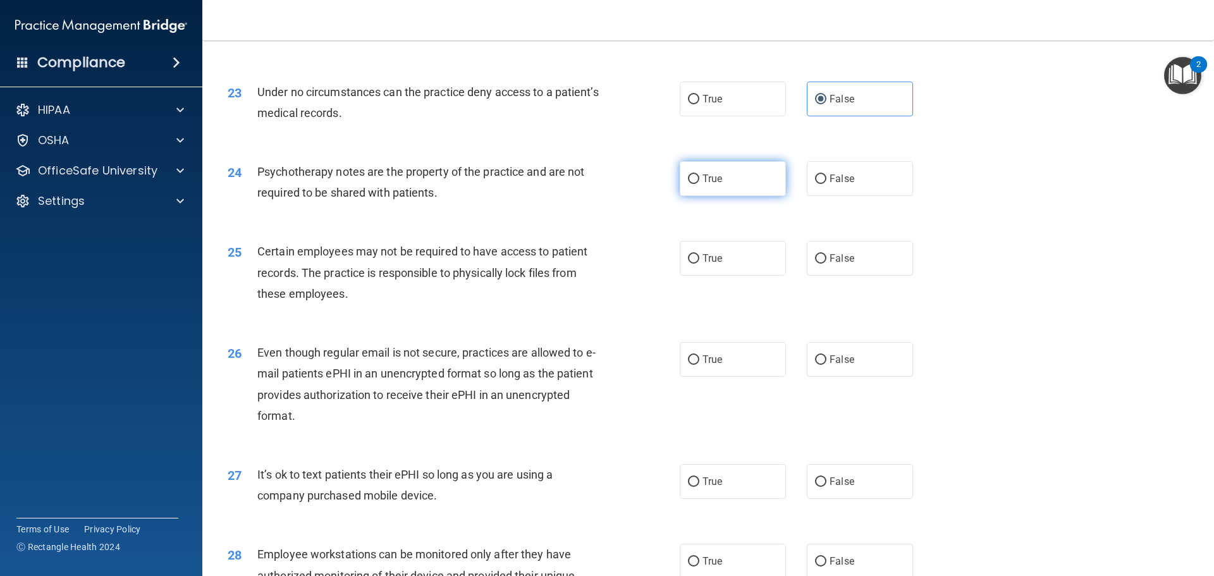
click at [698, 196] on label "True" at bounding box center [733, 178] width 106 height 35
click at [698, 184] on input "True" at bounding box center [693, 179] width 11 height 9
radio input "true"
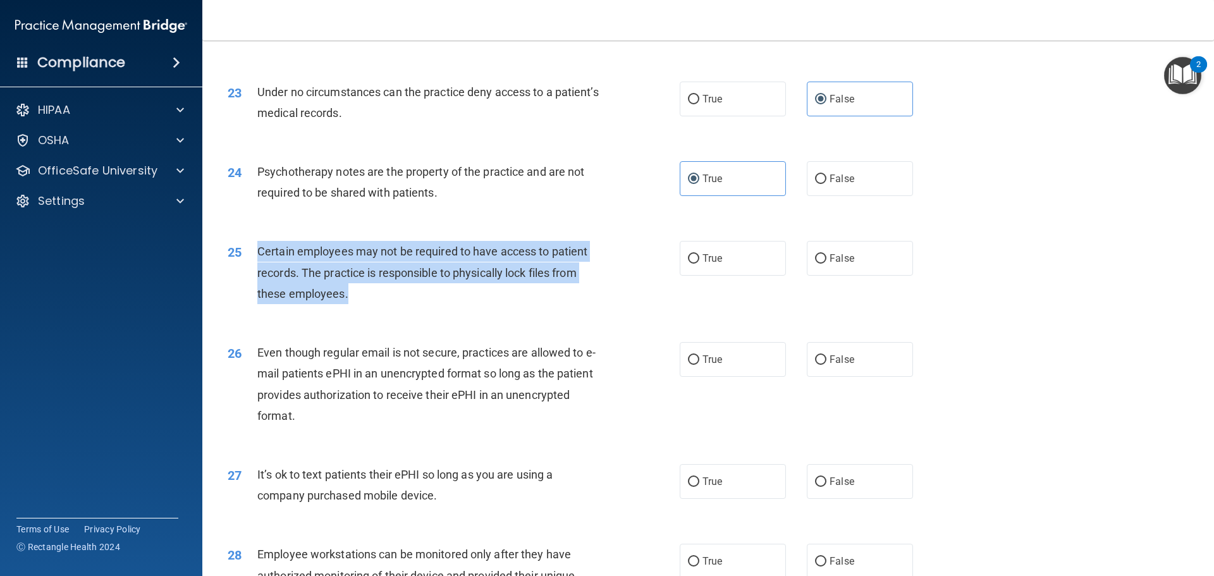
drag, startPoint x: 252, startPoint y: 269, endPoint x: 362, endPoint y: 318, distance: 121.2
click at [362, 311] on div "25 Certain employees may not be required to have access to patient records. The…" at bounding box center [454, 276] width 490 height 70
click at [693, 264] on input "True" at bounding box center [693, 258] width 11 height 9
radio input "true"
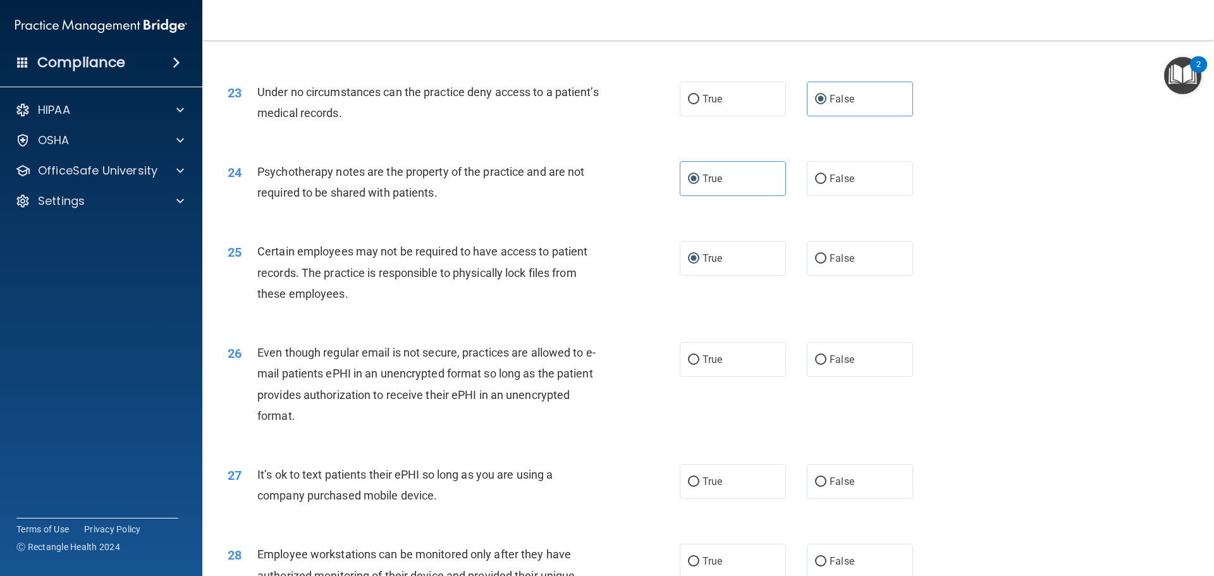
click at [641, 326] on div "25 Certain employees may not be required to have access to patient records. The…" at bounding box center [708, 275] width 980 height 101
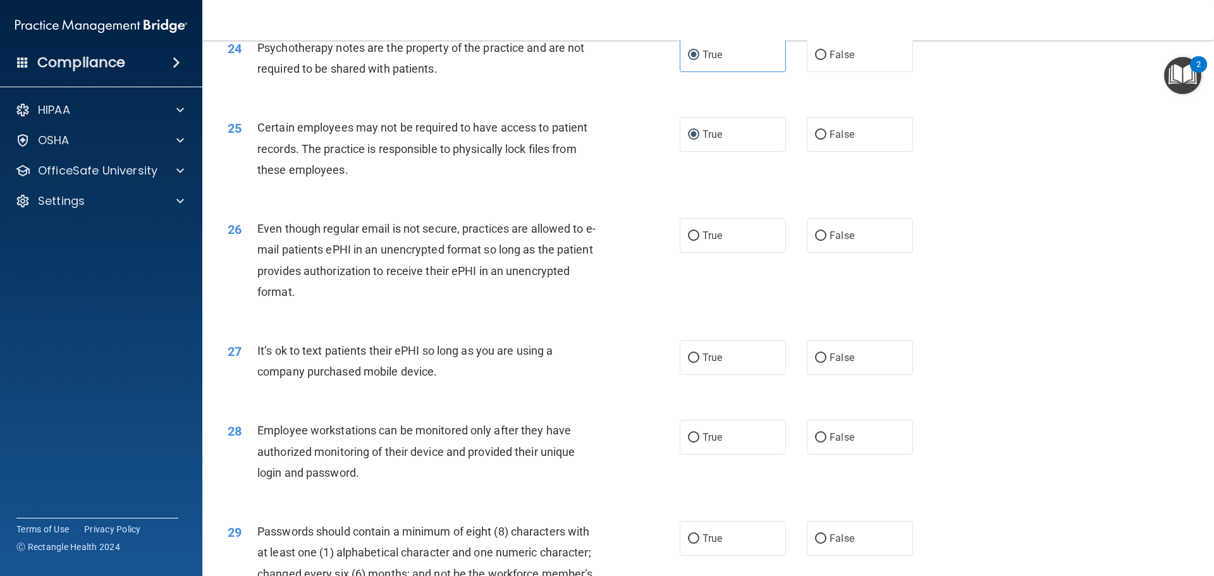
scroll to position [2346, 0]
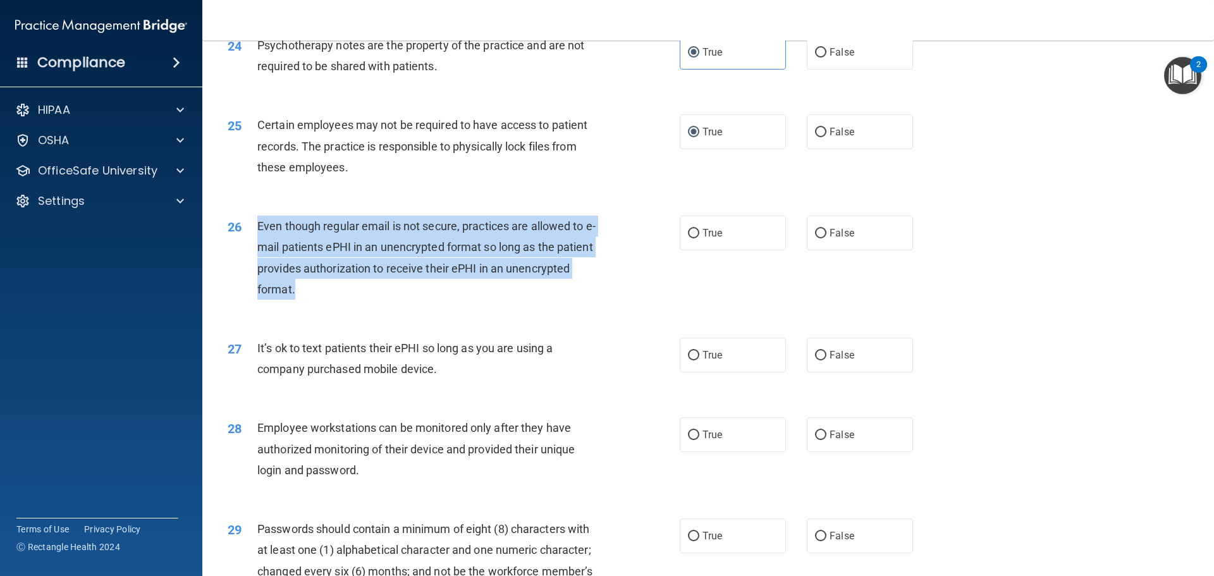
drag, startPoint x: 255, startPoint y: 245, endPoint x: 317, endPoint y: 305, distance: 86.3
click at [317, 305] on div "26 Even though regular email is not secure, practices are allowed to e-mail pat…" at bounding box center [454, 261] width 490 height 90
click at [398, 306] on div "26 Even though regular email is not secure, practices are allowed to e-mail pat…" at bounding box center [454, 261] width 490 height 90
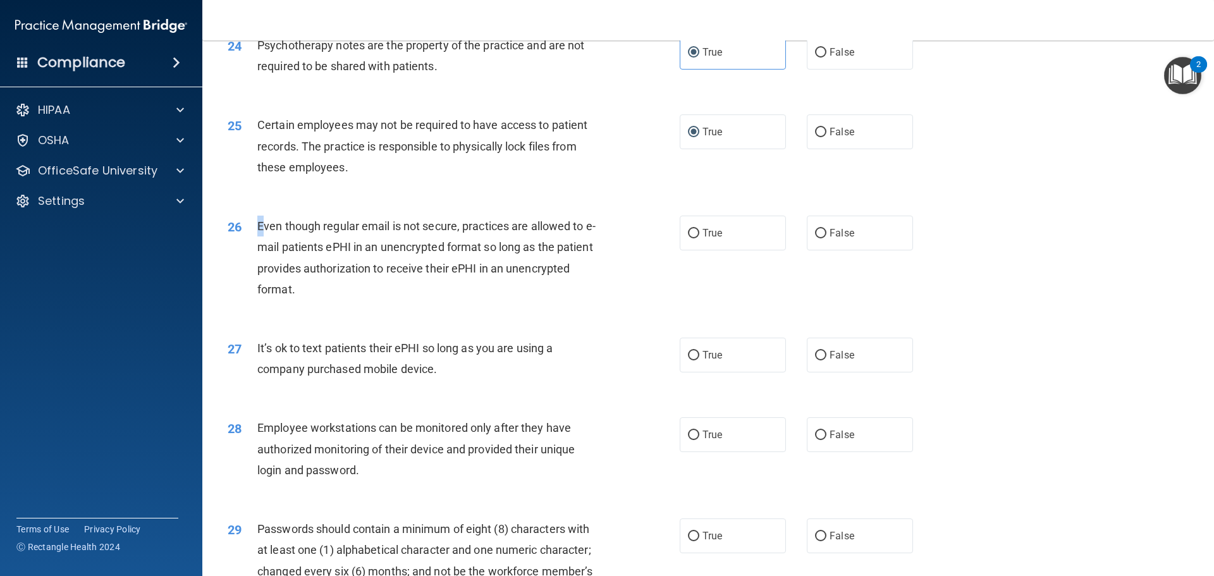
drag, startPoint x: 256, startPoint y: 245, endPoint x: 262, endPoint y: 252, distance: 8.9
click at [262, 252] on div "26 Even though regular email is not secure, practices are allowed to e-mail pat…" at bounding box center [454, 261] width 490 height 90
drag, startPoint x: 308, startPoint y: 314, endPoint x: 318, endPoint y: 316, distance: 9.7
click at [309, 300] on div "Even though regular email is not secure, practices are allowed to e-mail patien…" at bounding box center [434, 258] width 354 height 84
click at [688, 244] on label "True" at bounding box center [733, 233] width 106 height 35
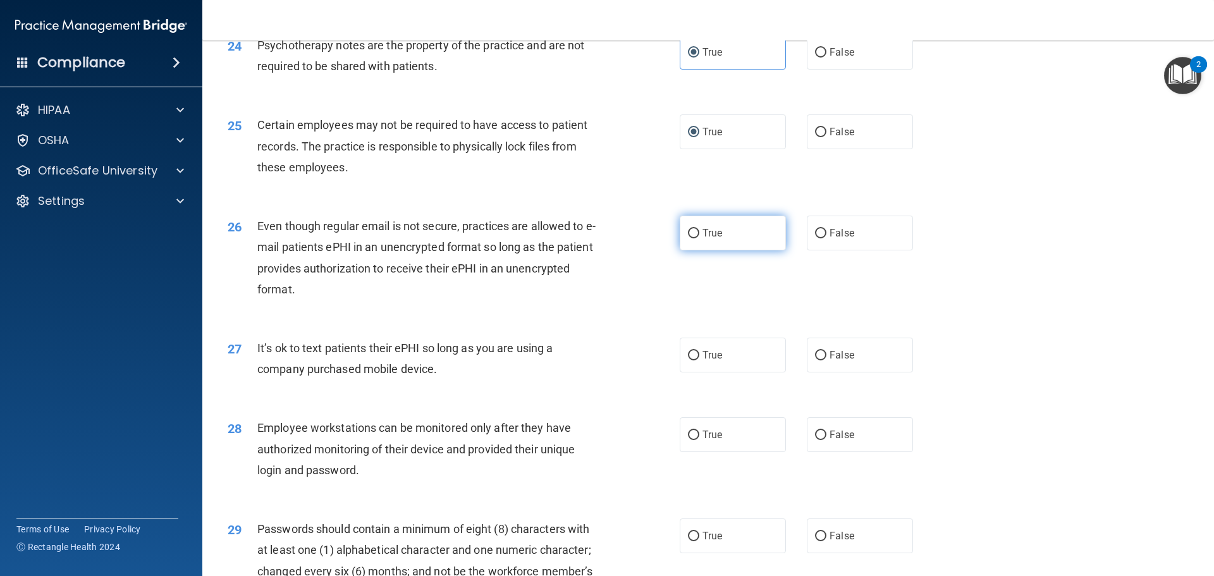
click at [688, 238] on input "True" at bounding box center [693, 233] width 11 height 9
radio input "true"
click at [593, 285] on div "Even though regular email is not secure, practices are allowed to e-mail patien…" at bounding box center [434, 258] width 354 height 84
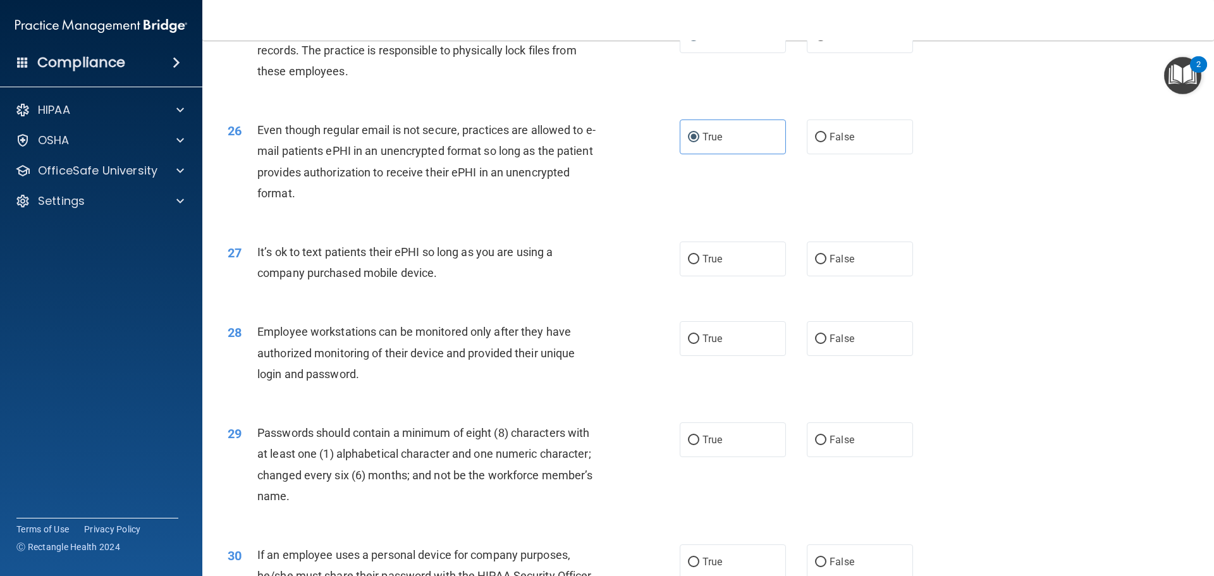
scroll to position [2472, 0]
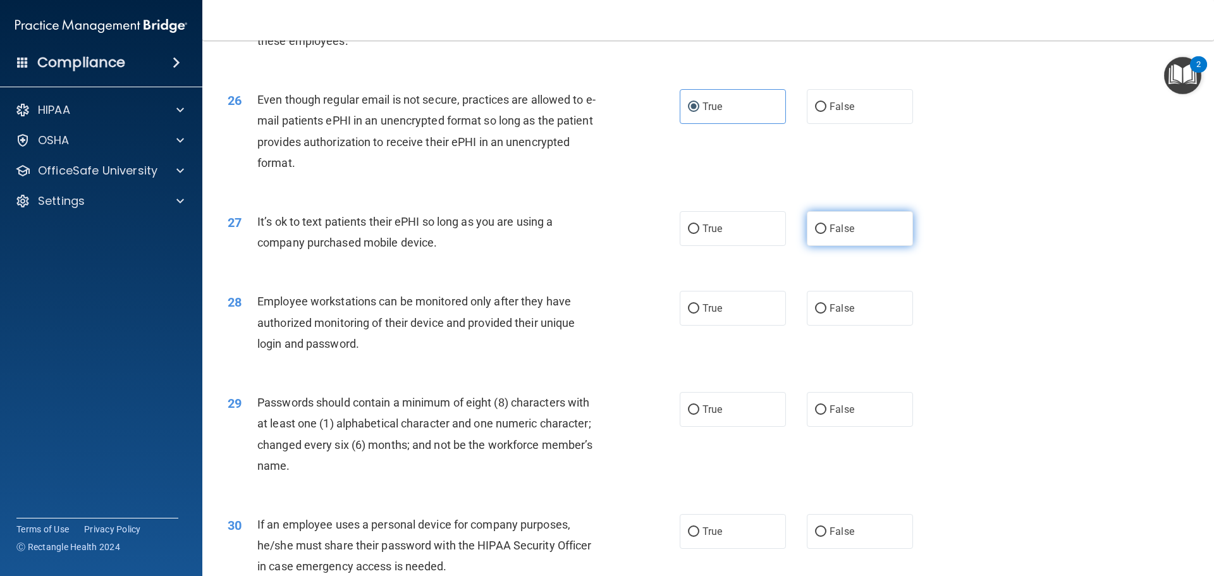
click at [808, 246] on label "False" at bounding box center [860, 228] width 106 height 35
click at [815, 234] on input "False" at bounding box center [820, 229] width 11 height 9
radio input "true"
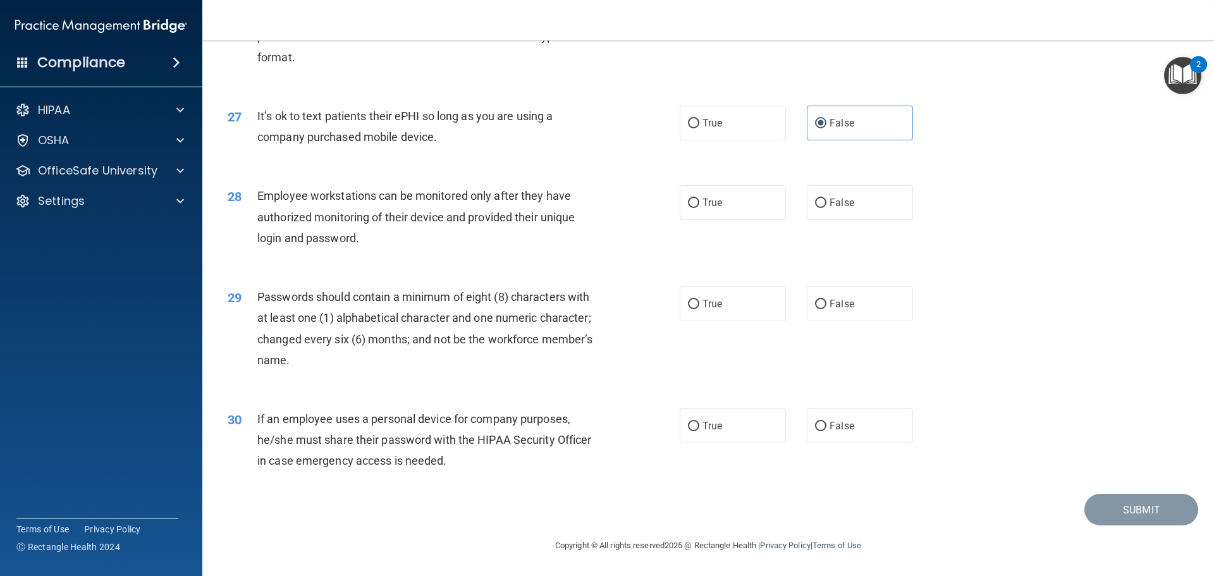
scroll to position [2599, 0]
drag, startPoint x: 250, startPoint y: 109, endPoint x: 442, endPoint y: 149, distance: 196.2
click at [442, 149] on div "27 It’s ok to text patients their ePHI so long as you are using a company purch…" at bounding box center [454, 130] width 490 height 48
click at [689, 135] on label "True" at bounding box center [733, 123] width 106 height 35
click at [689, 128] on input "True" at bounding box center [693, 123] width 11 height 9
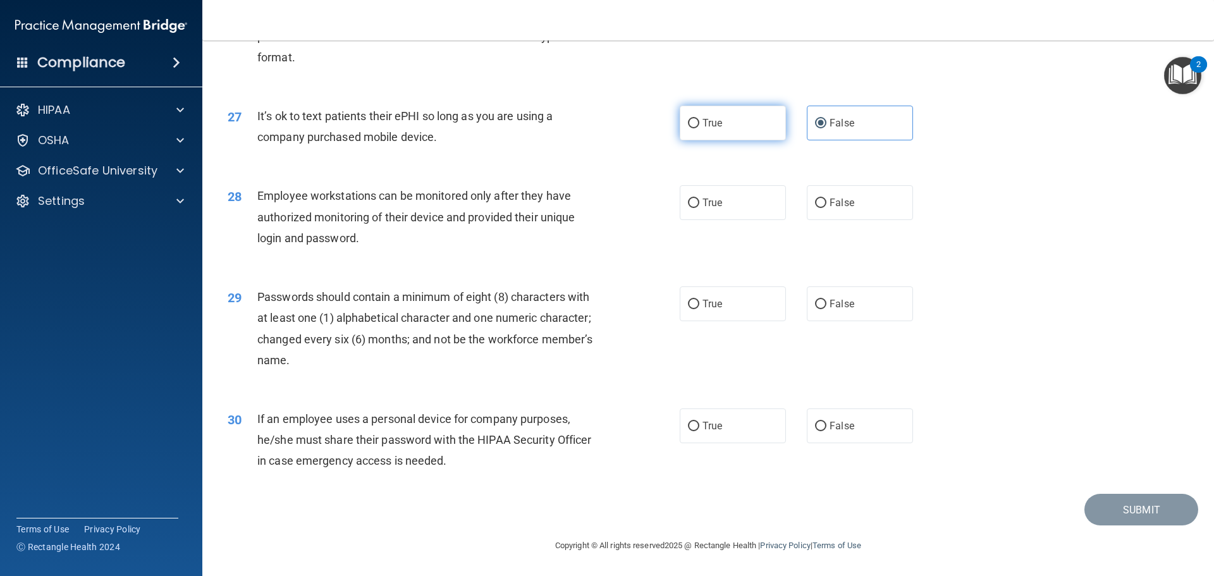
radio input "true"
radio input "false"
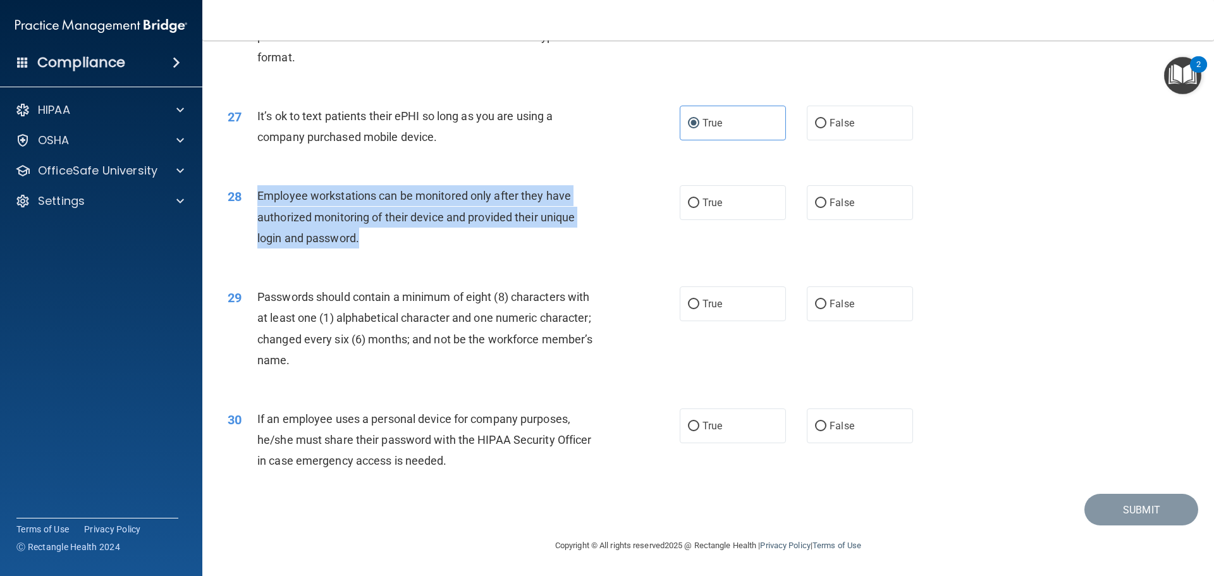
drag, startPoint x: 252, startPoint y: 191, endPoint x: 407, endPoint y: 240, distance: 162.6
click at [405, 243] on div "28 Employee workstations can be monitored only after they have authorized monit…" at bounding box center [454, 220] width 490 height 70
click at [475, 249] on div "28 Employee workstations can be monitored only after they have authorized monit…" at bounding box center [454, 220] width 490 height 70
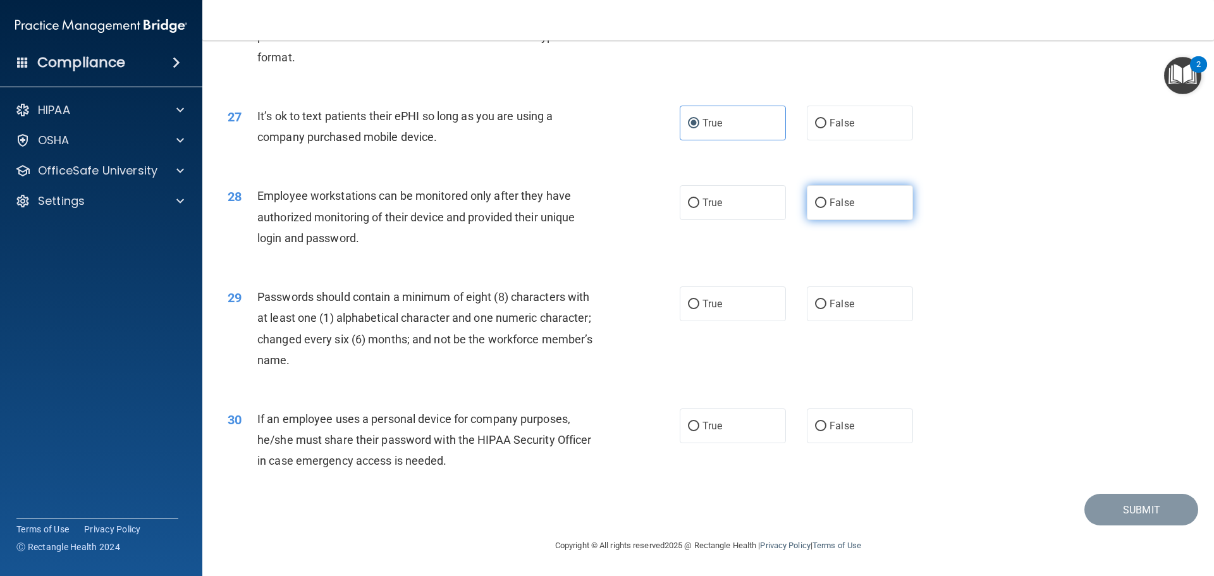
click at [816, 209] on label "False" at bounding box center [860, 202] width 106 height 35
click at [816, 208] on input "False" at bounding box center [820, 203] width 11 height 9
radio input "true"
click at [694, 316] on label "True" at bounding box center [733, 304] width 106 height 35
click at [694, 309] on input "True" at bounding box center [693, 304] width 11 height 9
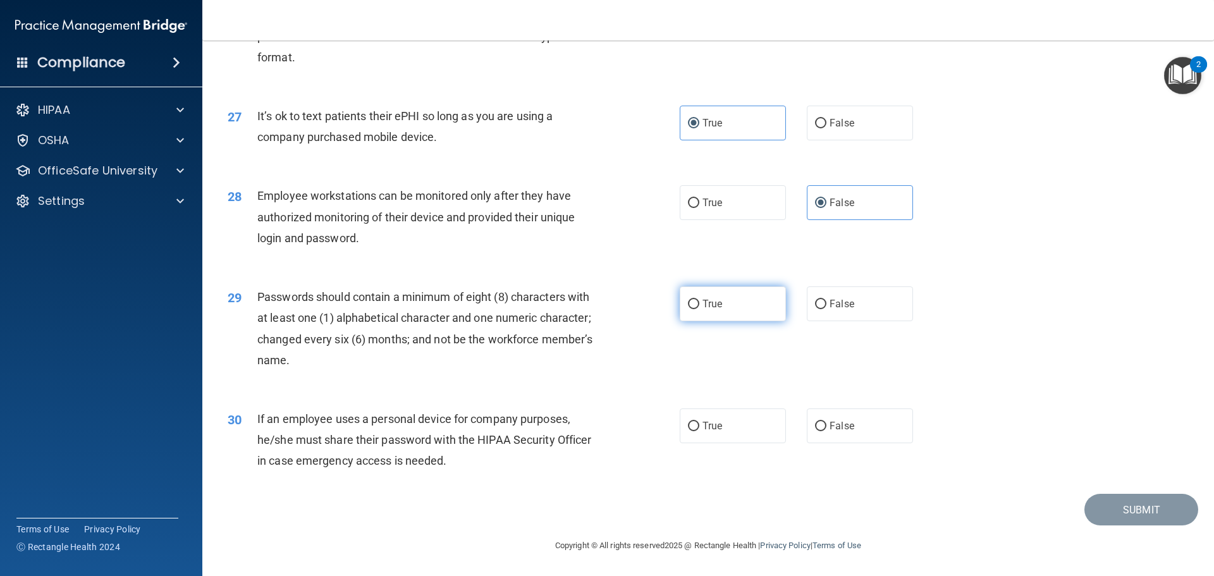
radio input "true"
click at [740, 431] on label "True" at bounding box center [733, 426] width 106 height 35
click at [700, 431] on input "True" at bounding box center [693, 426] width 11 height 9
radio input "true"
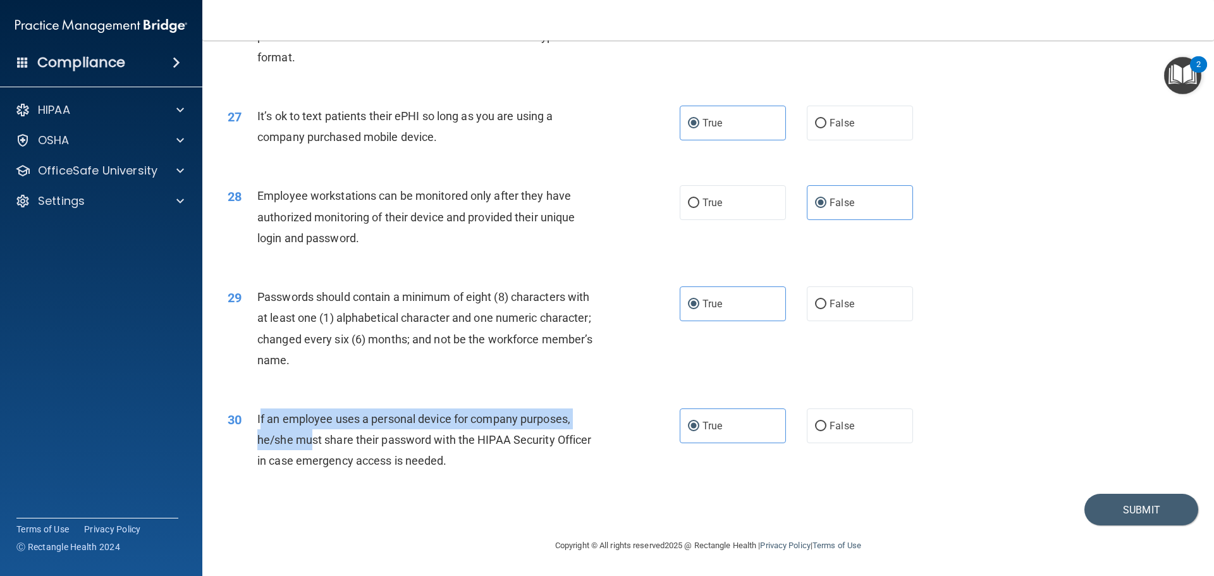
drag, startPoint x: 260, startPoint y: 418, endPoint x: 262, endPoint y: 431, distance: 12.9
click at [311, 431] on div "If an employee uses a personal device for company purposes, he/she must share t…" at bounding box center [434, 440] width 354 height 63
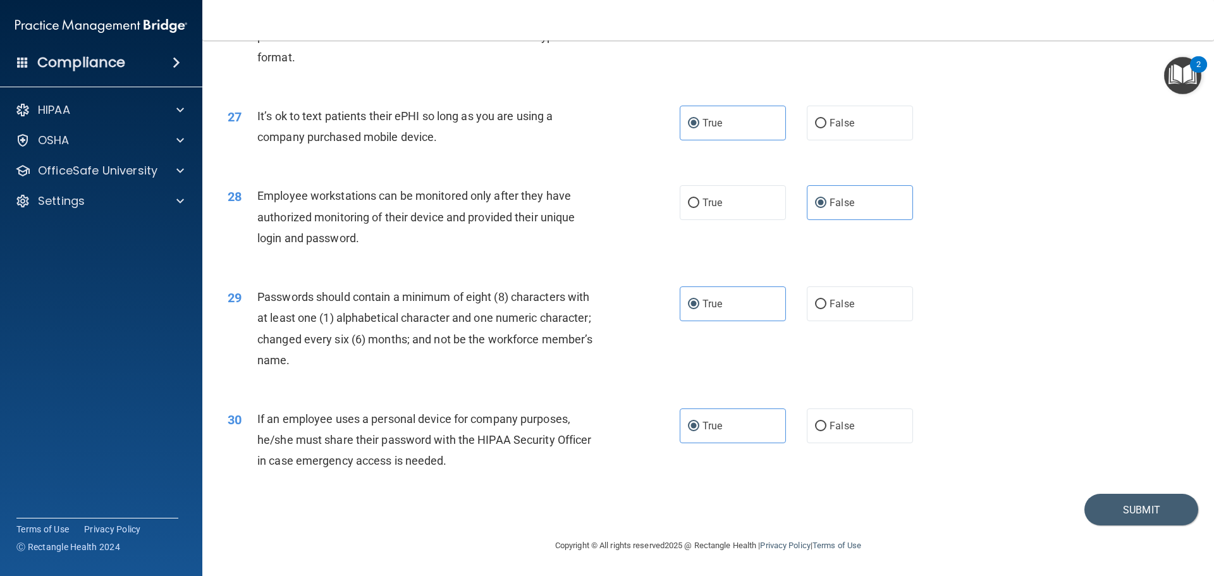
click at [243, 431] on div "30" at bounding box center [237, 420] width 39 height 23
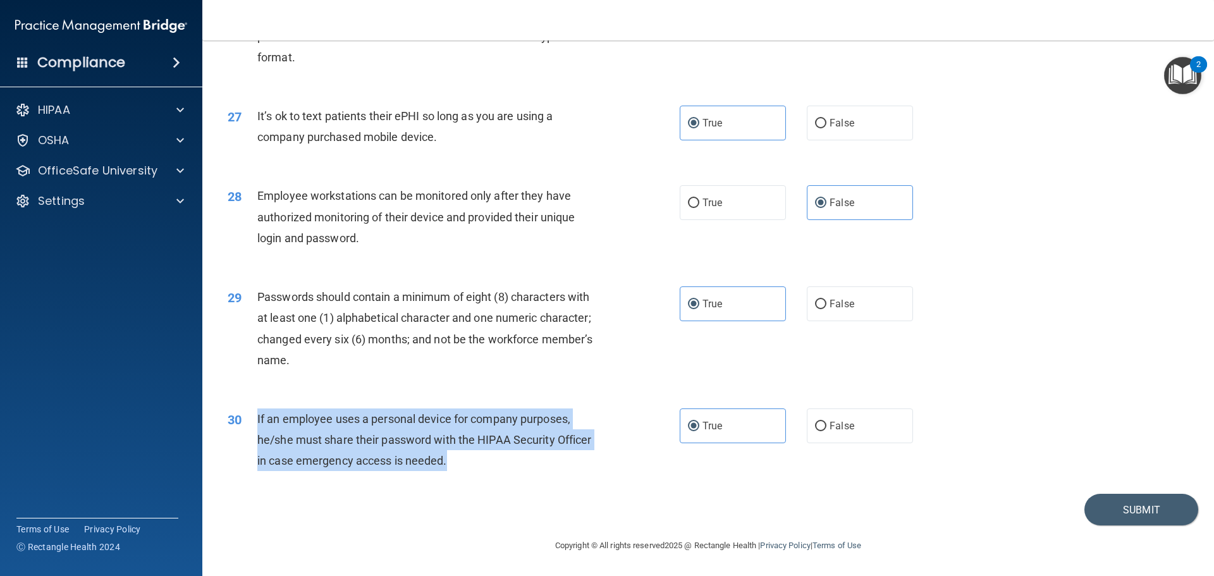
drag, startPoint x: 253, startPoint y: 419, endPoint x: 481, endPoint y: 460, distance: 232.1
click at [481, 460] on div "30 If an employee uses a personal device for company purposes, he/she must shar…" at bounding box center [454, 444] width 490 height 70
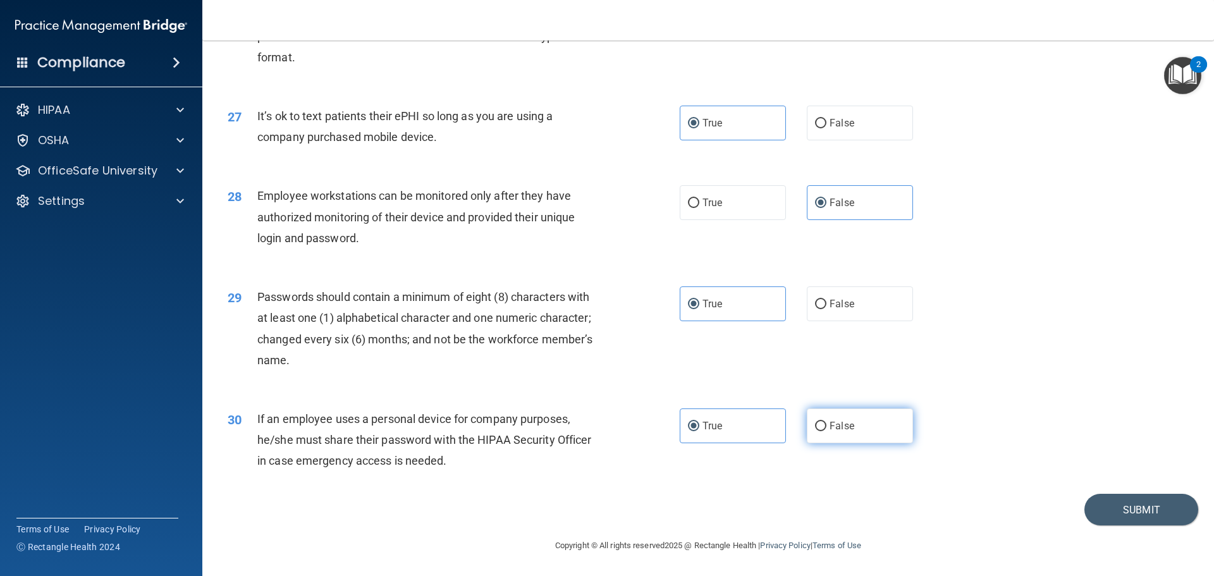
click at [870, 443] on label "False" at bounding box center [860, 426] width 106 height 35
click at [827, 431] on input "False" at bounding box center [820, 426] width 11 height 9
radio input "true"
radio input "false"
click at [1142, 524] on button "Submit" at bounding box center [1142, 510] width 114 height 32
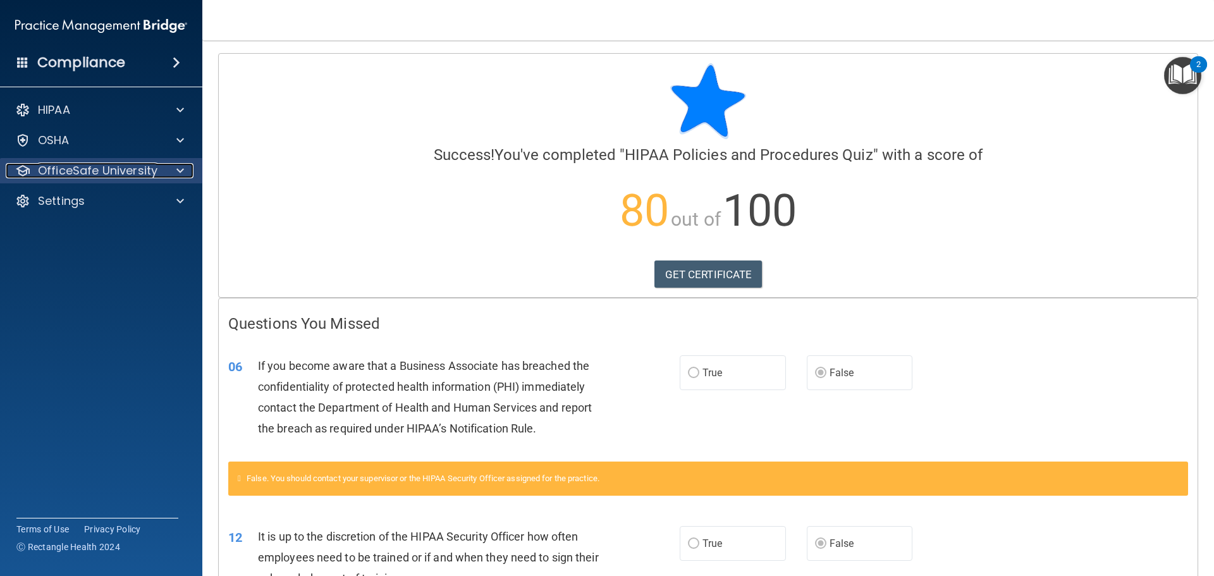
click at [108, 166] on p "OfficeSafe University" at bounding box center [98, 170] width 120 height 15
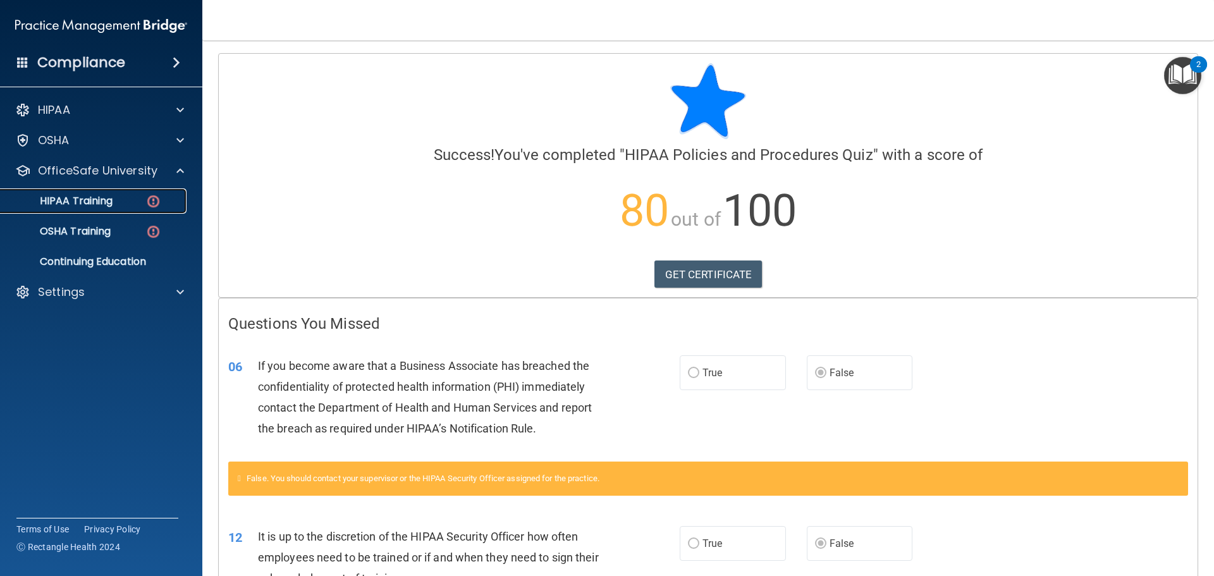
click at [101, 198] on p "HIPAA Training" at bounding box center [60, 201] width 104 height 13
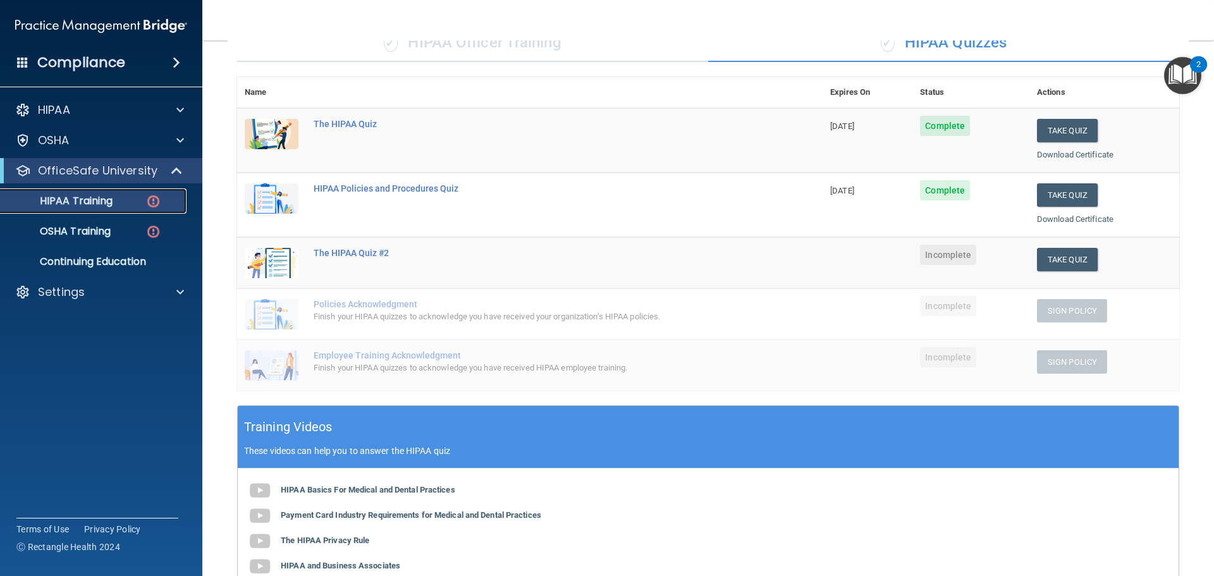
scroll to position [83, 0]
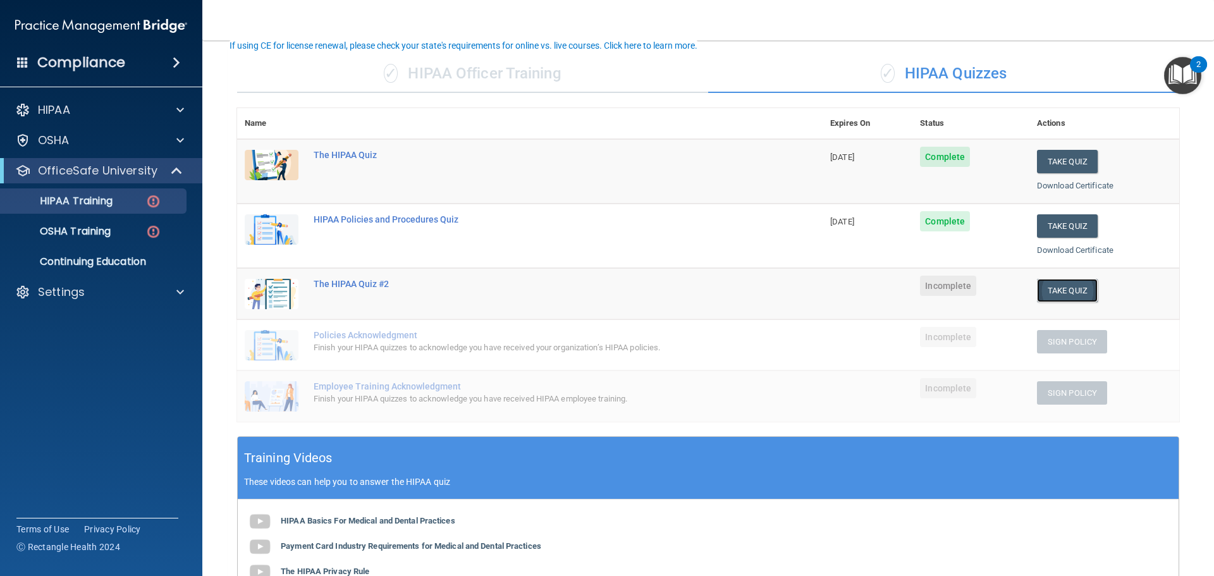
click at [1054, 292] on button "Take Quiz" at bounding box center [1067, 290] width 61 height 23
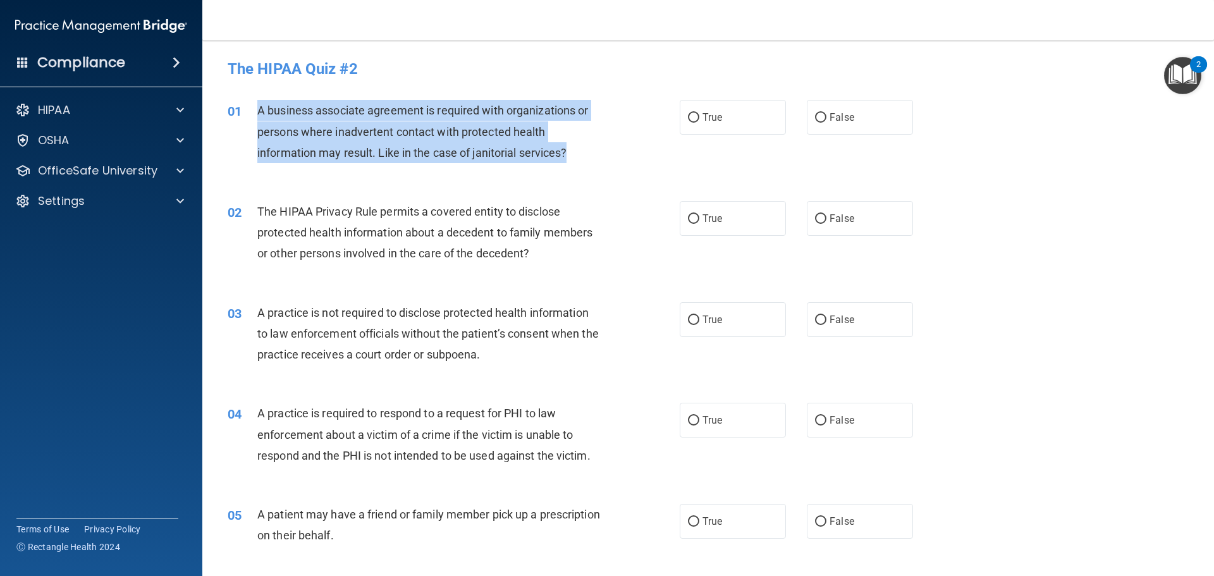
drag, startPoint x: 245, startPoint y: 104, endPoint x: 570, endPoint y: 157, distance: 328.7
click at [570, 157] on div "01 A business associate agreement is required with organizations or persons whe…" at bounding box center [454, 135] width 490 height 70
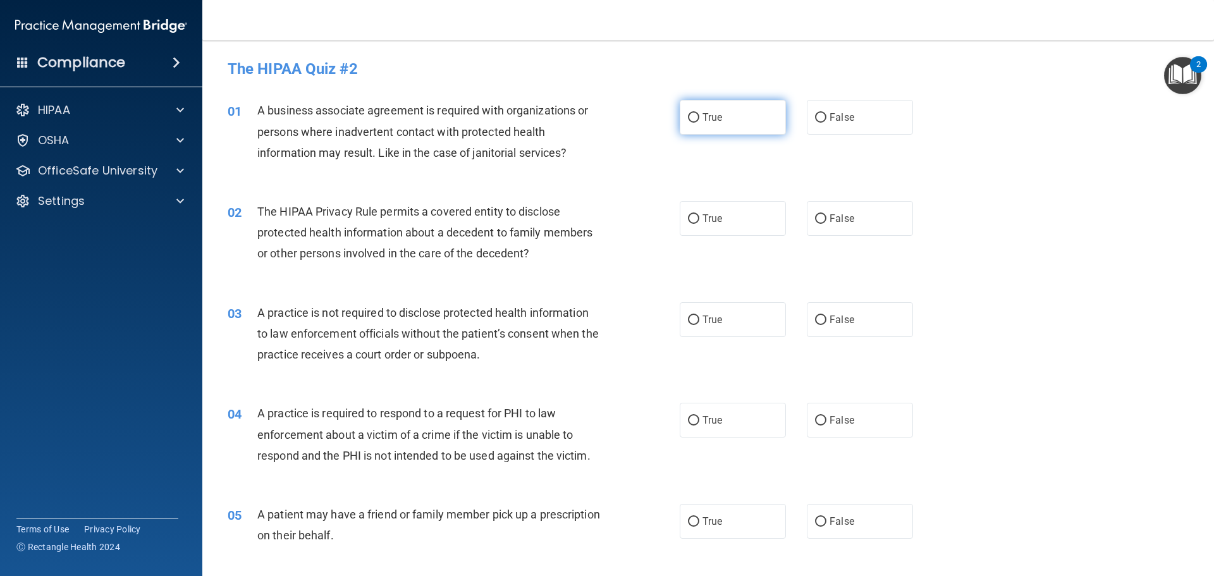
click at [697, 132] on label "True" at bounding box center [733, 117] width 106 height 35
click at [697, 123] on input "True" at bounding box center [693, 117] width 11 height 9
radio input "true"
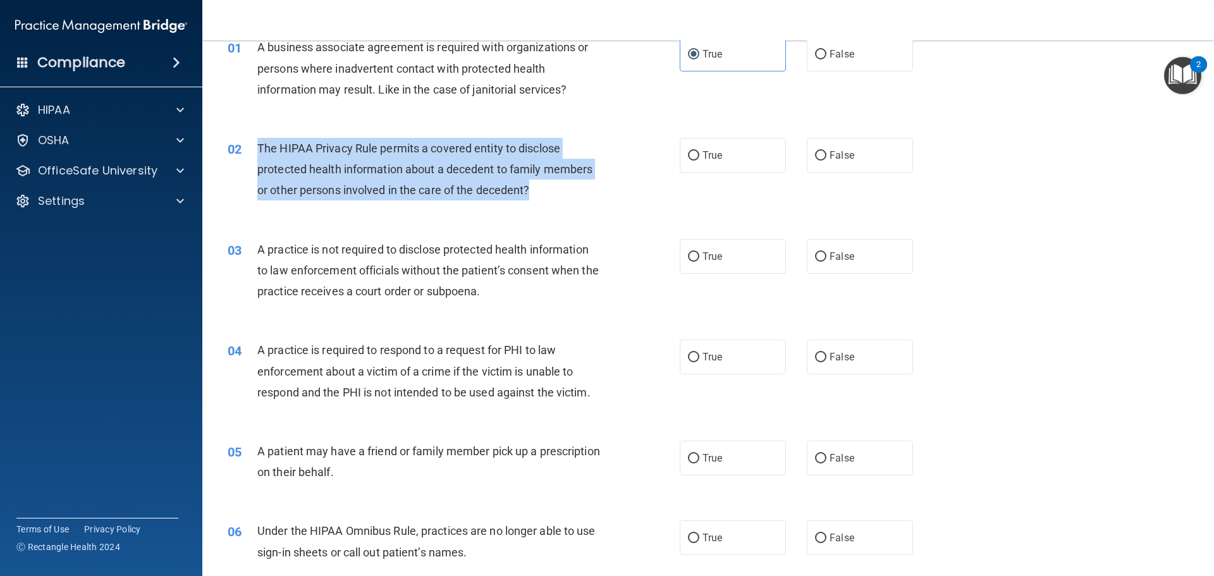
drag, startPoint x: 250, startPoint y: 145, endPoint x: 545, endPoint y: 192, distance: 297.8
click at [545, 192] on div "02 The HIPAA Privacy Rule permits a covered entity to disclose protected health…" at bounding box center [454, 173] width 490 height 70
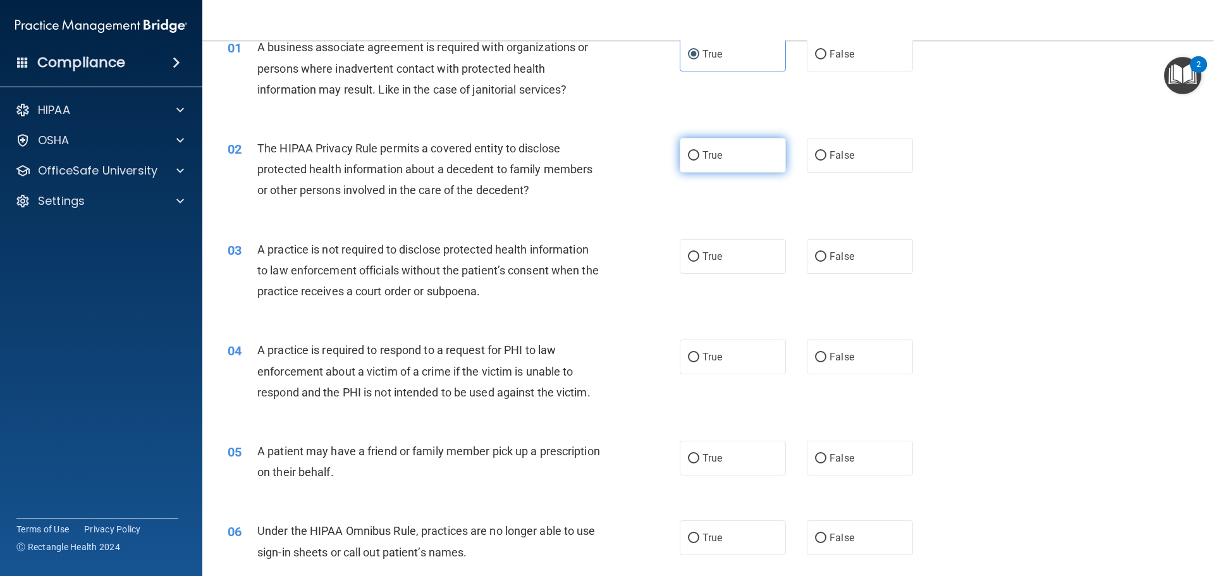
click at [703, 154] on span "True" at bounding box center [713, 155] width 20 height 12
click at [700, 154] on input "True" at bounding box center [693, 155] width 11 height 9
radio input "true"
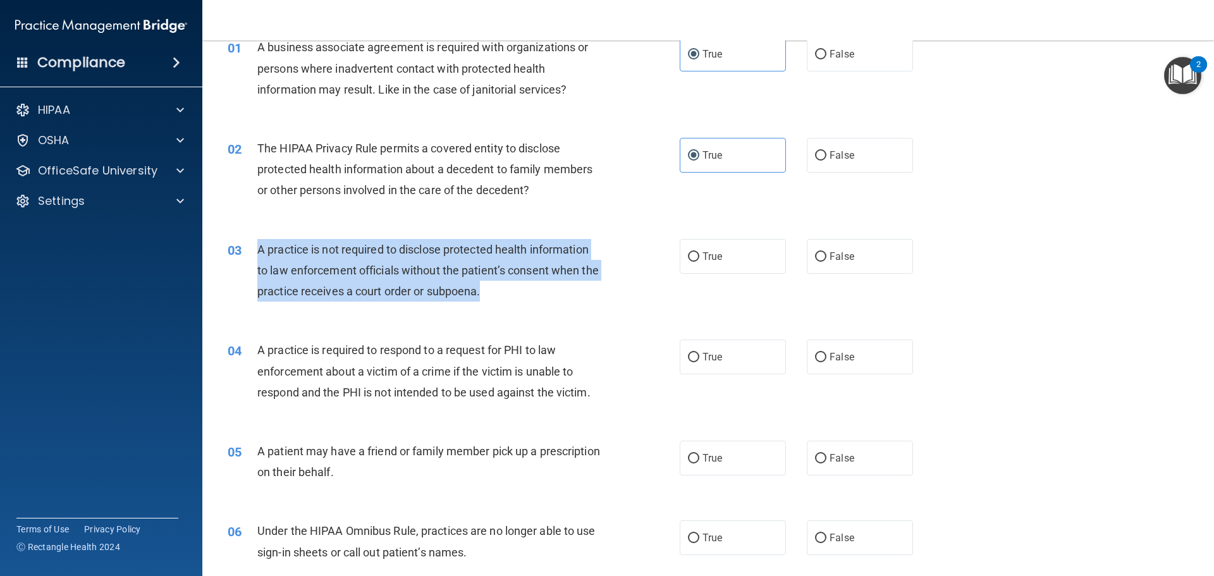
drag, startPoint x: 252, startPoint y: 249, endPoint x: 502, endPoint y: 305, distance: 255.6
click at [502, 305] on div "03 A practice is not required to disclose protected health information to law e…" at bounding box center [454, 274] width 490 height 70
drag, startPoint x: 406, startPoint y: 279, endPoint x: 363, endPoint y: 265, distance: 45.2
click at [363, 265] on span "A practice is not required to disclose protected health information to law enfo…" at bounding box center [428, 270] width 342 height 55
drag, startPoint x: 256, startPoint y: 247, endPoint x: 507, endPoint y: 293, distance: 255.2
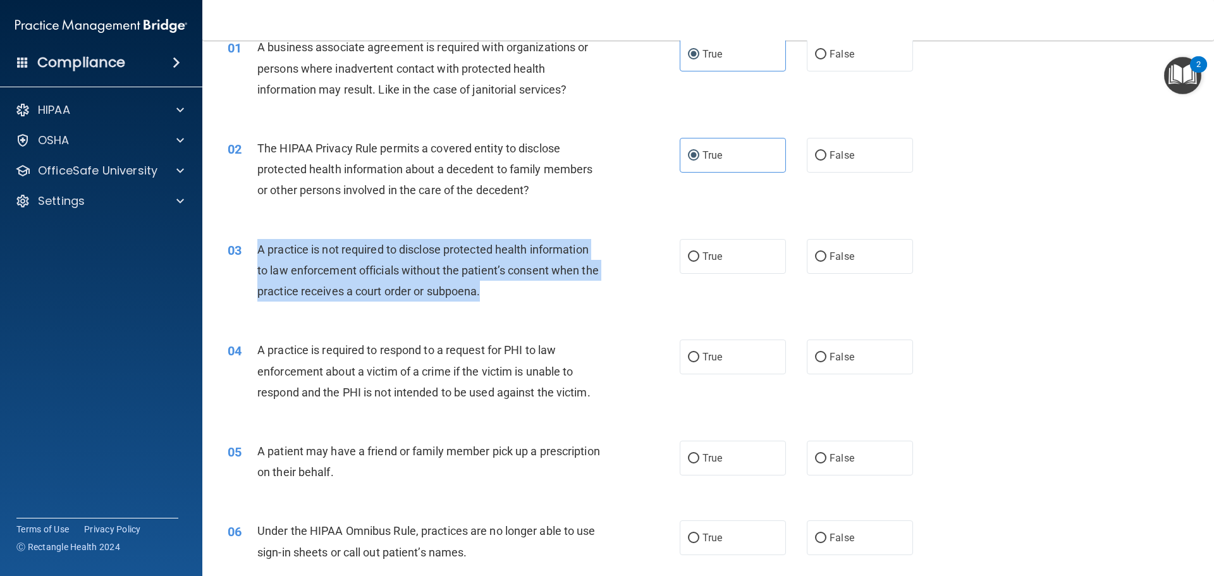
click at [507, 293] on div "03 A practice is not required to disclose protected health information to law e…" at bounding box center [454, 274] width 490 height 70
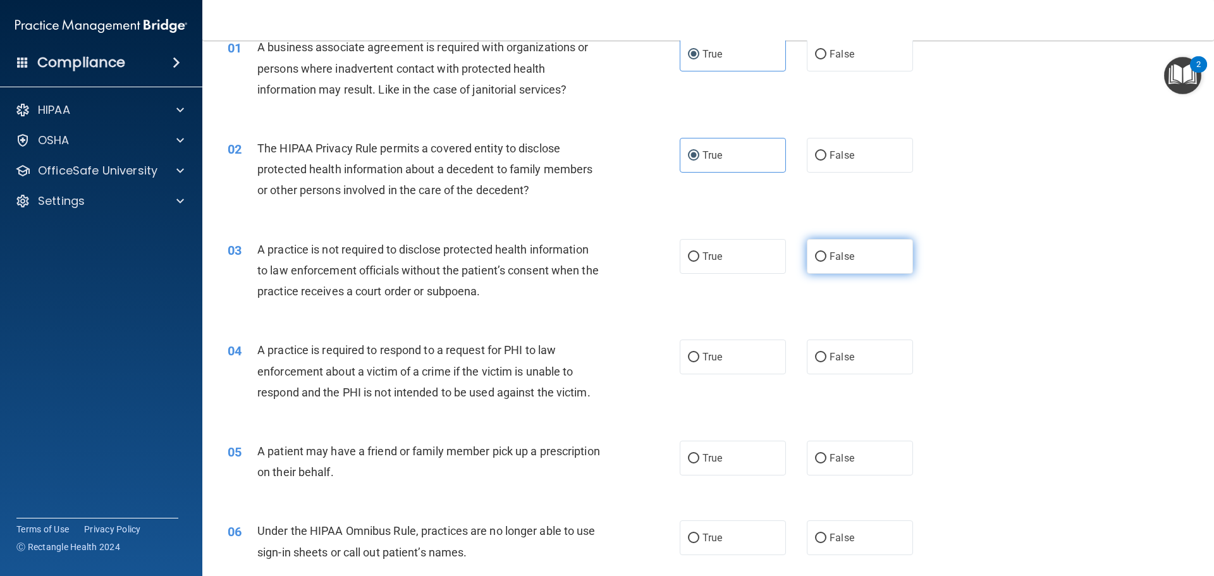
click at [854, 269] on label "False" at bounding box center [860, 256] width 106 height 35
click at [827, 262] on input "False" at bounding box center [820, 256] width 11 height 9
radio input "true"
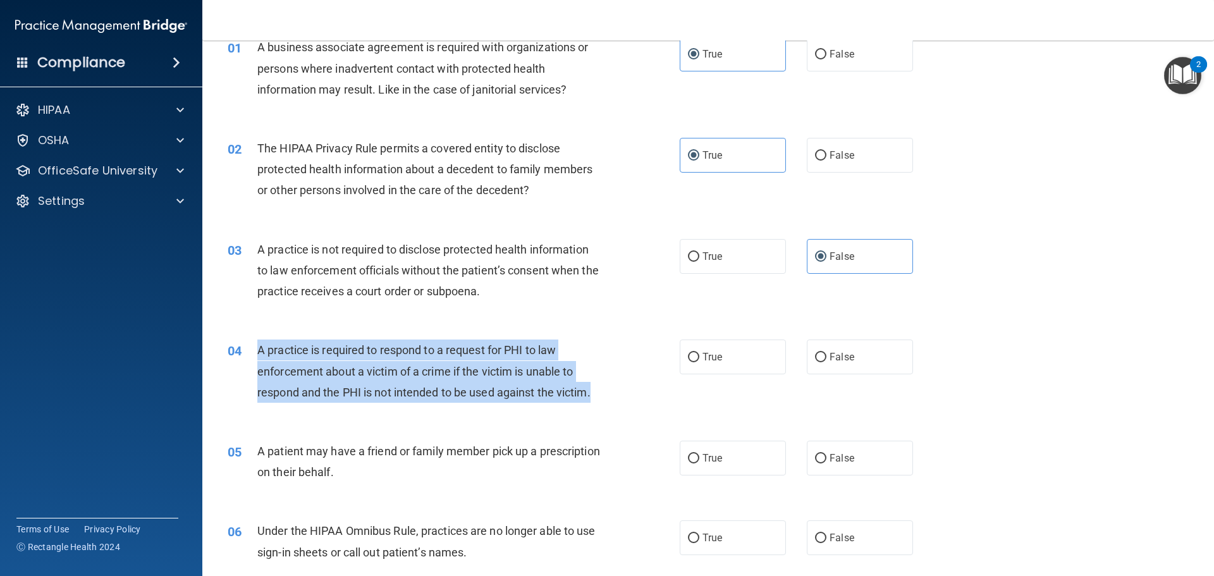
drag, startPoint x: 255, startPoint y: 349, endPoint x: 601, endPoint y: 390, distance: 348.4
click at [601, 390] on div "04 A practice is required to respond to a request for PHI to law enforcement ab…" at bounding box center [454, 375] width 490 height 70
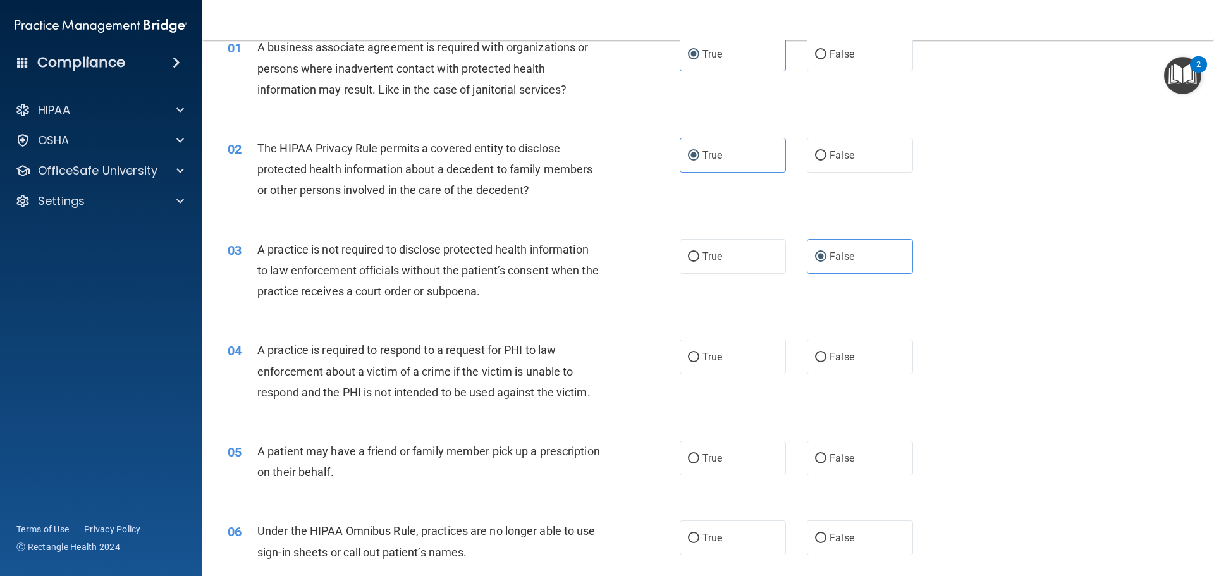
click at [373, 330] on div "04 A practice is required to respond to a request for PHI to law enforcement ab…" at bounding box center [708, 374] width 980 height 101
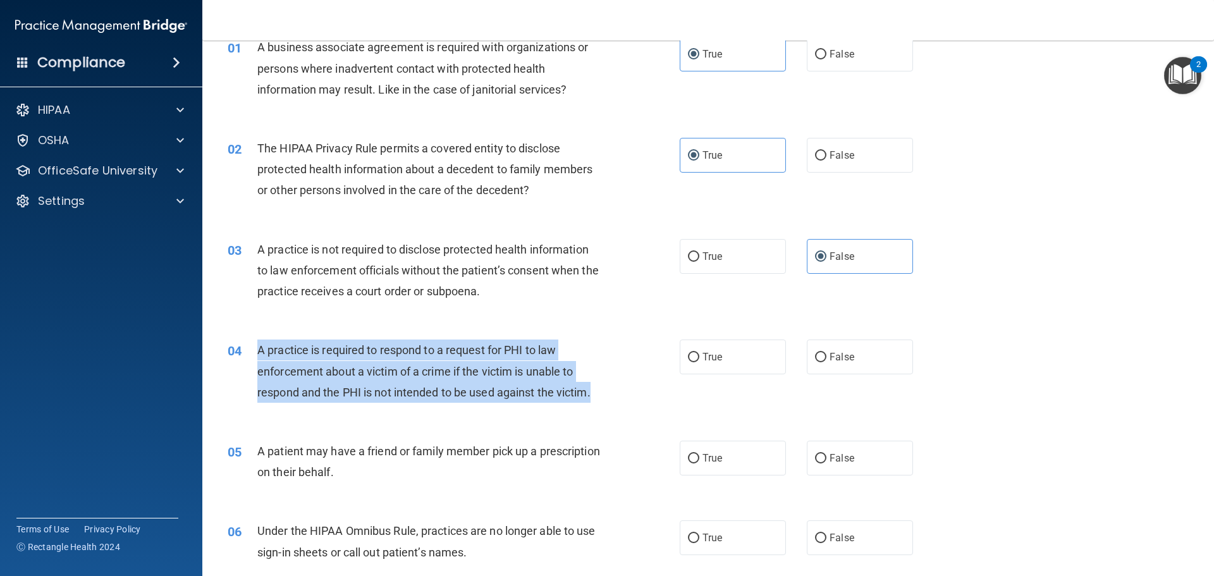
drag, startPoint x: 254, startPoint y: 349, endPoint x: 600, endPoint y: 405, distance: 351.1
click at [600, 405] on div "04 A practice is required to respond to a request for PHI to law enforcement ab…" at bounding box center [454, 375] width 490 height 70
click at [413, 346] on span "A practice is required to respond to a request for PHI to law enforcement about…" at bounding box center [423, 370] width 333 height 55
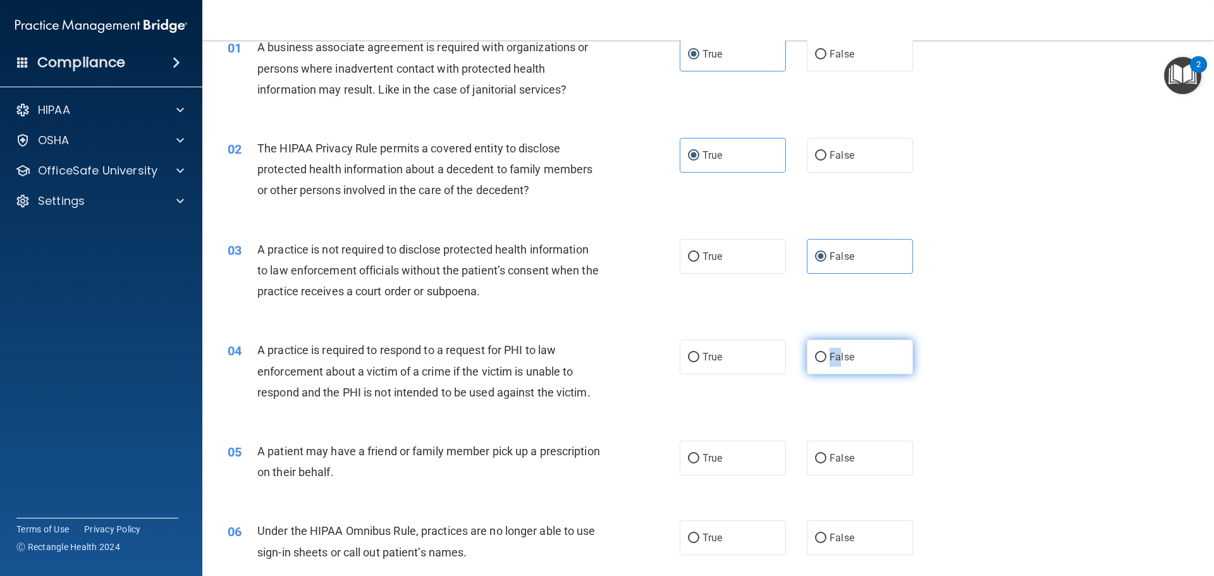
drag, startPoint x: 835, startPoint y: 362, endPoint x: 823, endPoint y: 364, distance: 11.7
click at [822, 361] on label "False" at bounding box center [860, 357] width 106 height 35
click at [813, 363] on label "False" at bounding box center [860, 357] width 106 height 35
click at [815, 362] on input "False" at bounding box center [820, 357] width 11 height 9
radio input "true"
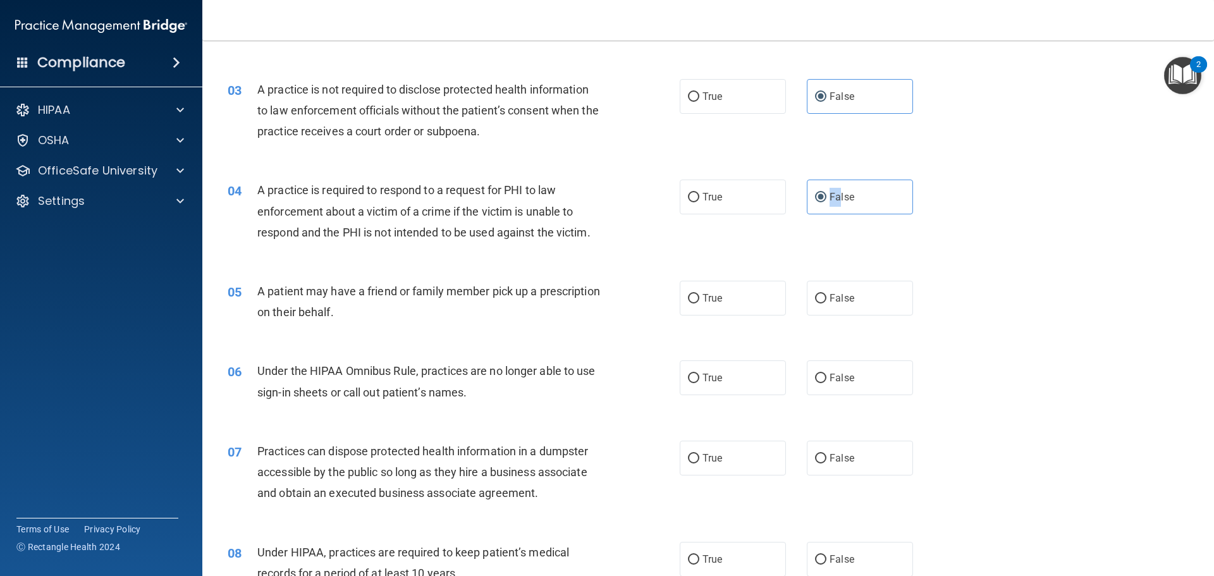
scroll to position [253, 0]
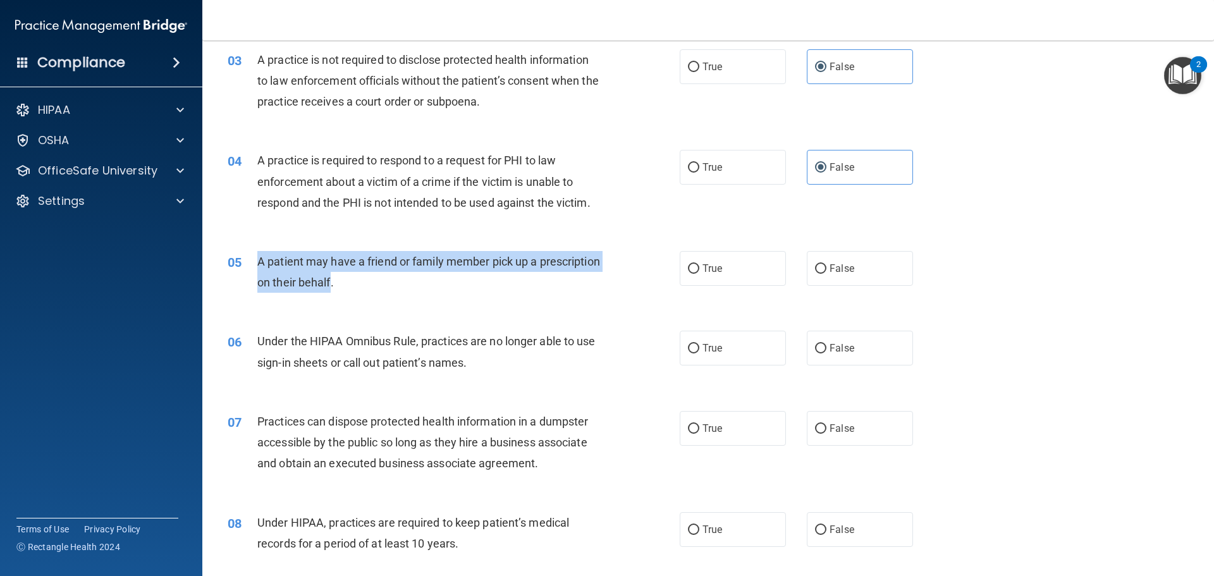
drag, startPoint x: 249, startPoint y: 254, endPoint x: 395, endPoint y: 288, distance: 149.3
click at [395, 288] on div "05 A patient may have a friend or family member pick up a prescription on their…" at bounding box center [454, 275] width 490 height 48
drag, startPoint x: 374, startPoint y: 283, endPoint x: 382, endPoint y: 298, distance: 17.0
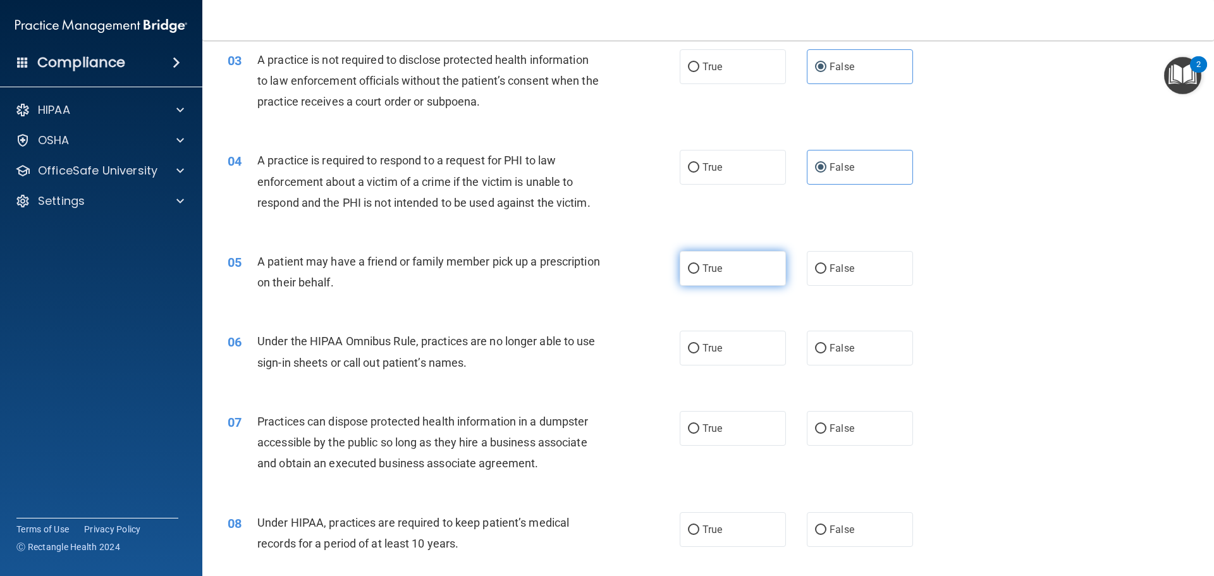
click at [707, 277] on label "True" at bounding box center [733, 268] width 106 height 35
click at [700, 274] on input "True" at bounding box center [693, 268] width 11 height 9
radio input "true"
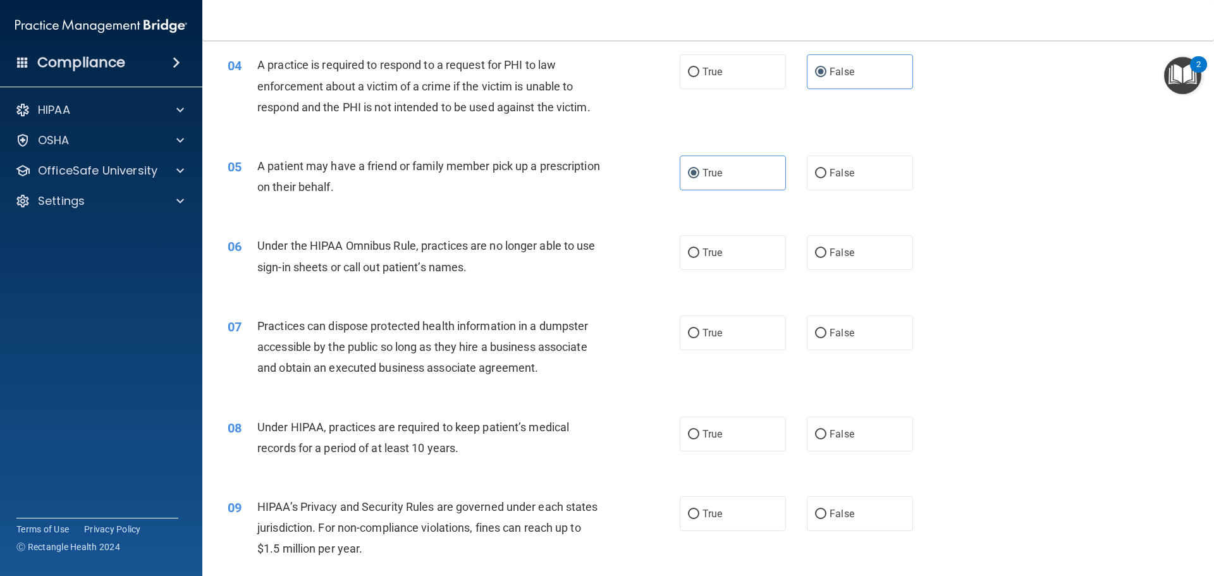
scroll to position [379, 0]
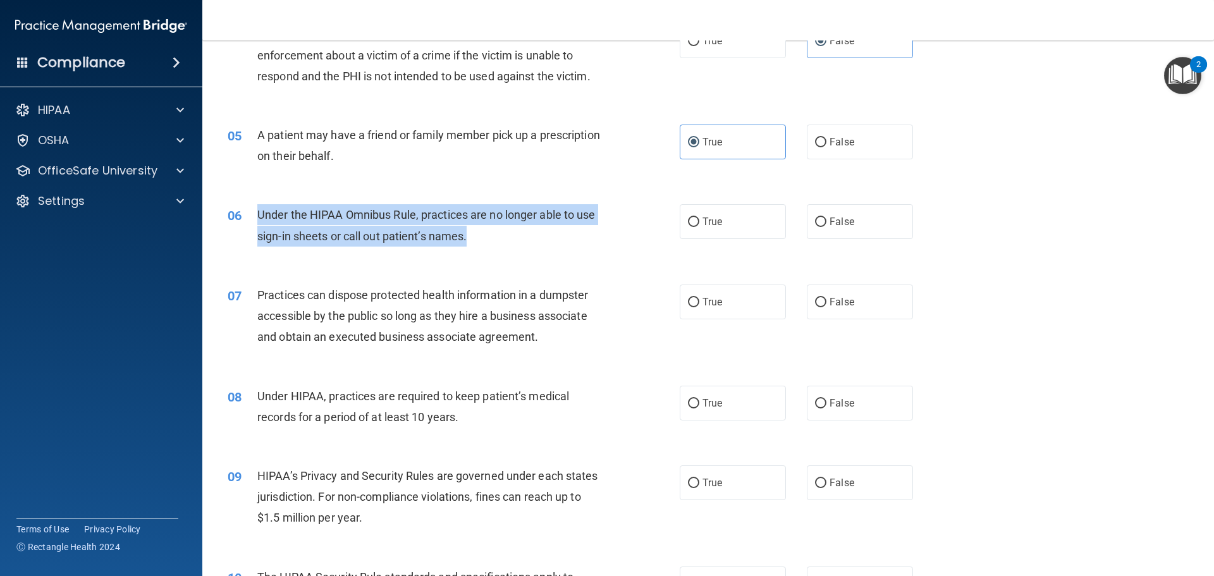
drag, startPoint x: 259, startPoint y: 216, endPoint x: 486, endPoint y: 251, distance: 230.3
click at [486, 251] on div "06 Under the HIPAA Omnibus Rule, practices are no longer able to use sign-in sh…" at bounding box center [454, 228] width 490 height 48
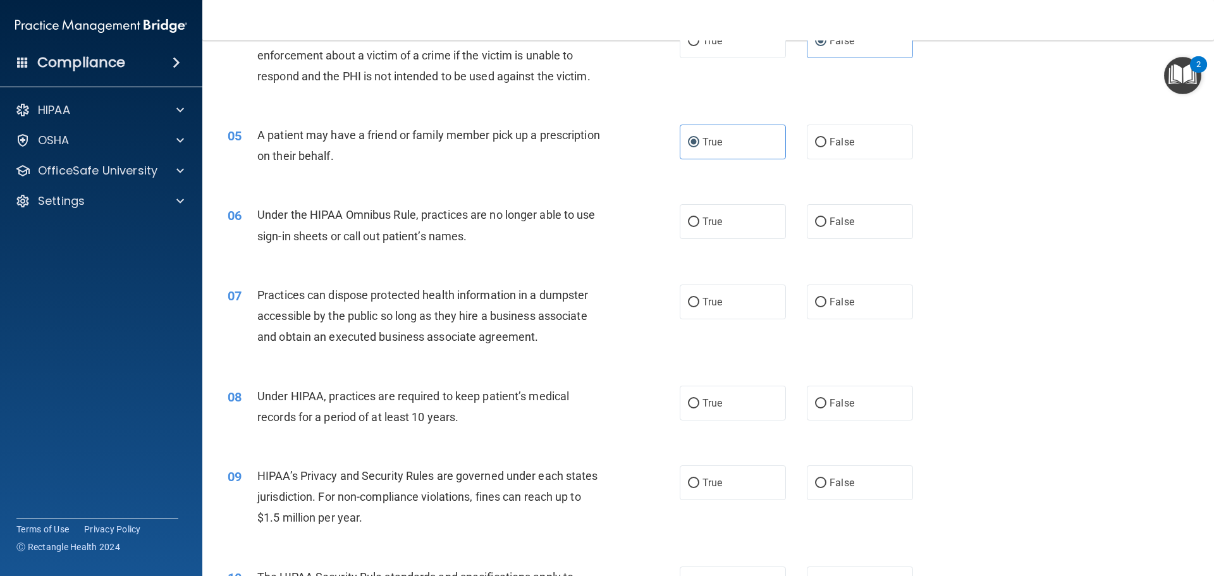
click at [550, 264] on div "06 Under the HIPAA Omnibus Rule, practices are no longer able to use sign-in sh…" at bounding box center [708, 228] width 980 height 80
click at [842, 234] on label "False" at bounding box center [860, 221] width 106 height 35
click at [827, 227] on input "False" at bounding box center [820, 222] width 11 height 9
radio input "true"
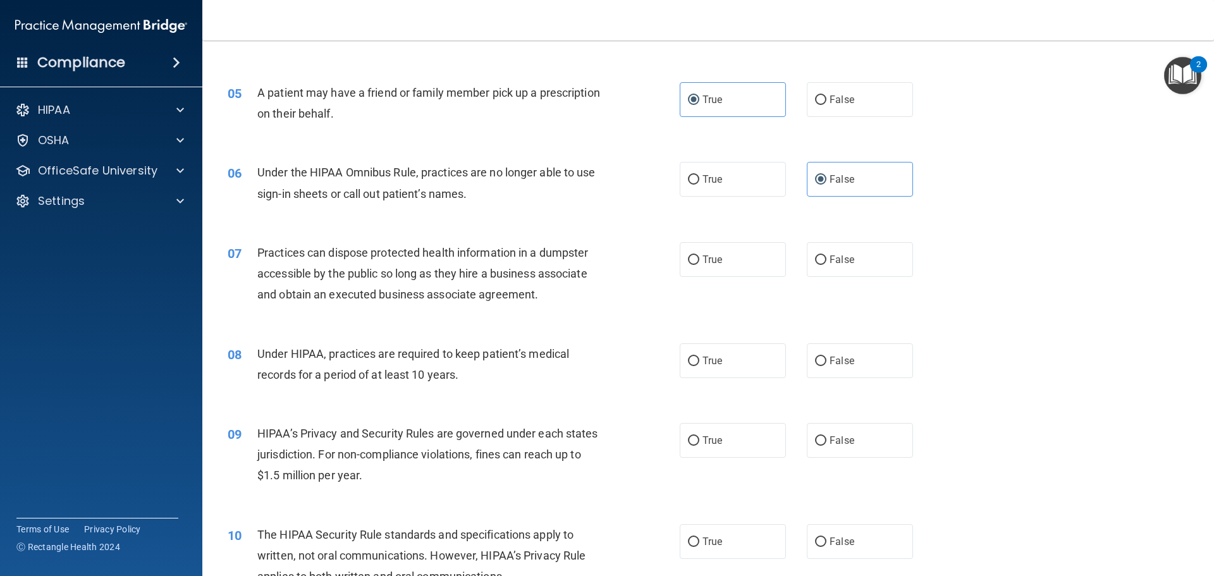
scroll to position [443, 0]
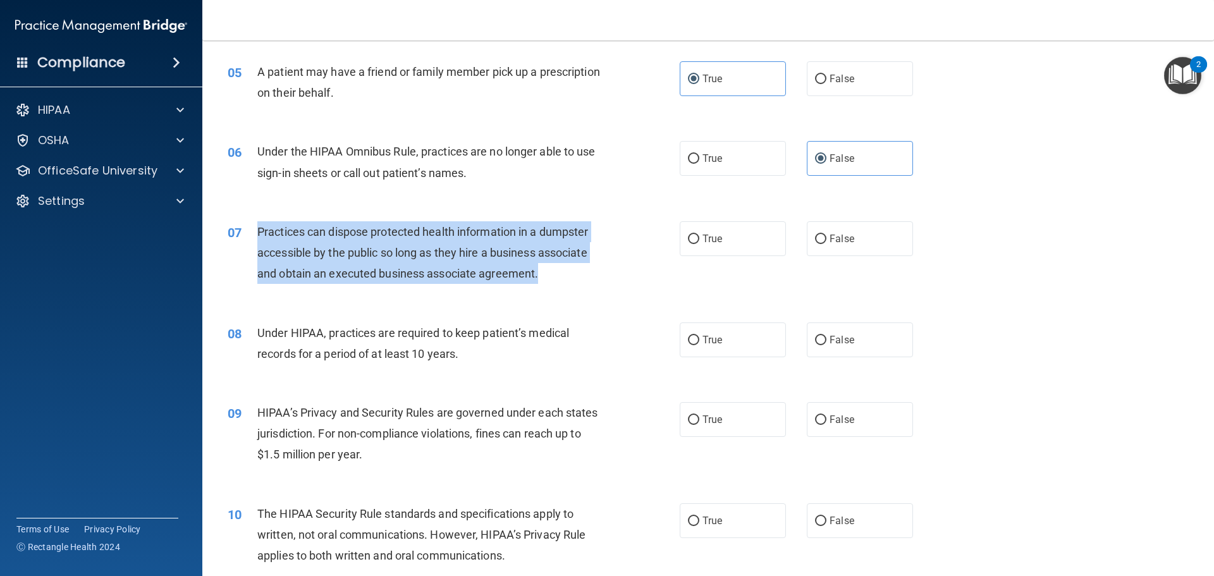
drag, startPoint x: 256, startPoint y: 229, endPoint x: 571, endPoint y: 271, distance: 317.7
click at [571, 271] on div "07 Practices can dispose protected health information in a dumpster accessible …" at bounding box center [454, 256] width 490 height 70
click at [570, 284] on div "Practices can dispose protected health information in a dumpster accessible by …" at bounding box center [434, 252] width 354 height 63
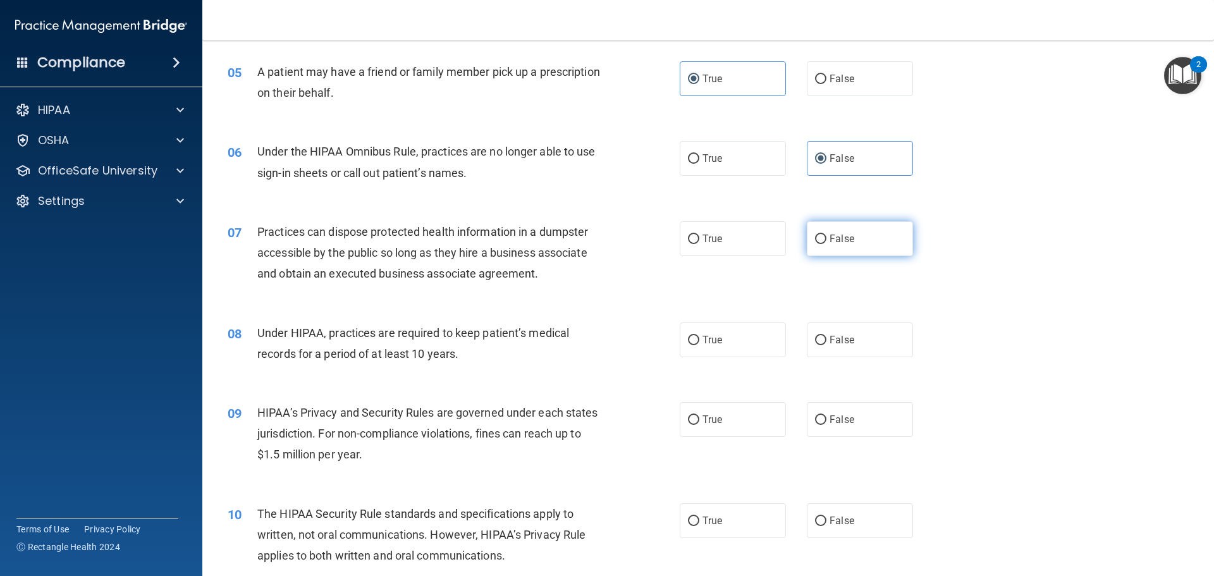
click at [836, 235] on span "False" at bounding box center [842, 239] width 25 height 12
click at [827, 235] on input "False" at bounding box center [820, 239] width 11 height 9
radio input "true"
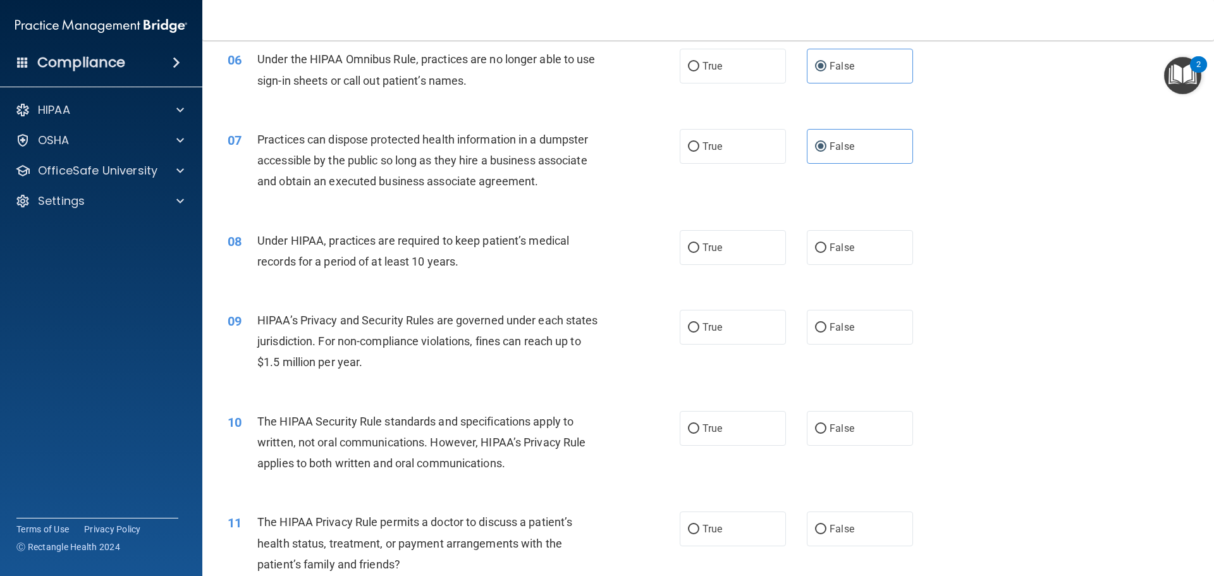
scroll to position [569, 0]
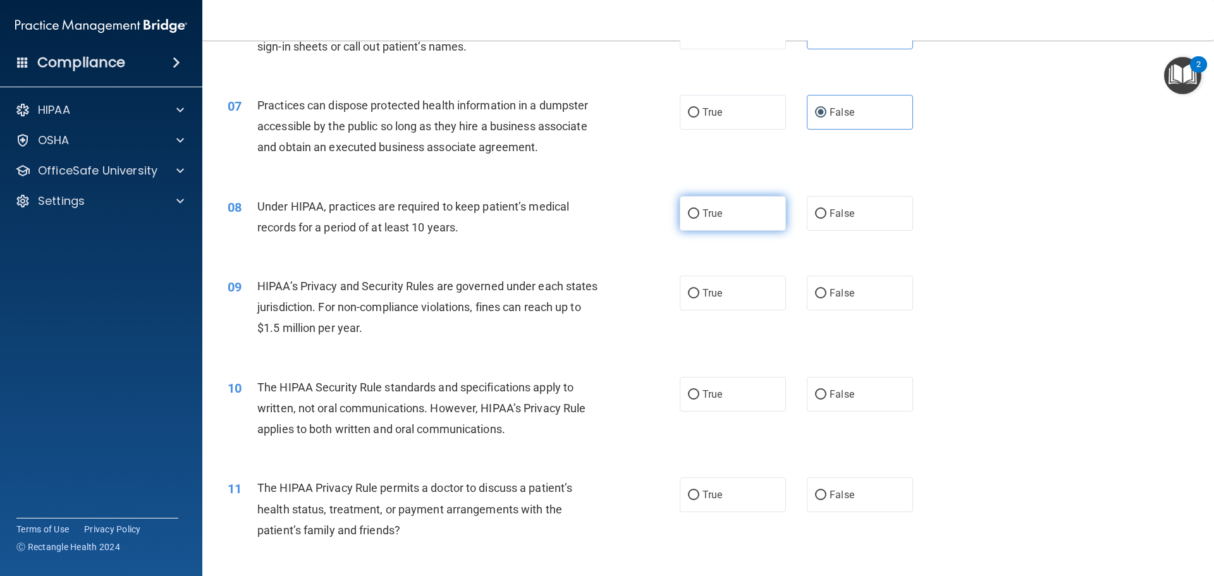
click at [712, 225] on label "True" at bounding box center [733, 213] width 106 height 35
click at [700, 219] on input "True" at bounding box center [693, 213] width 11 height 9
radio input "true"
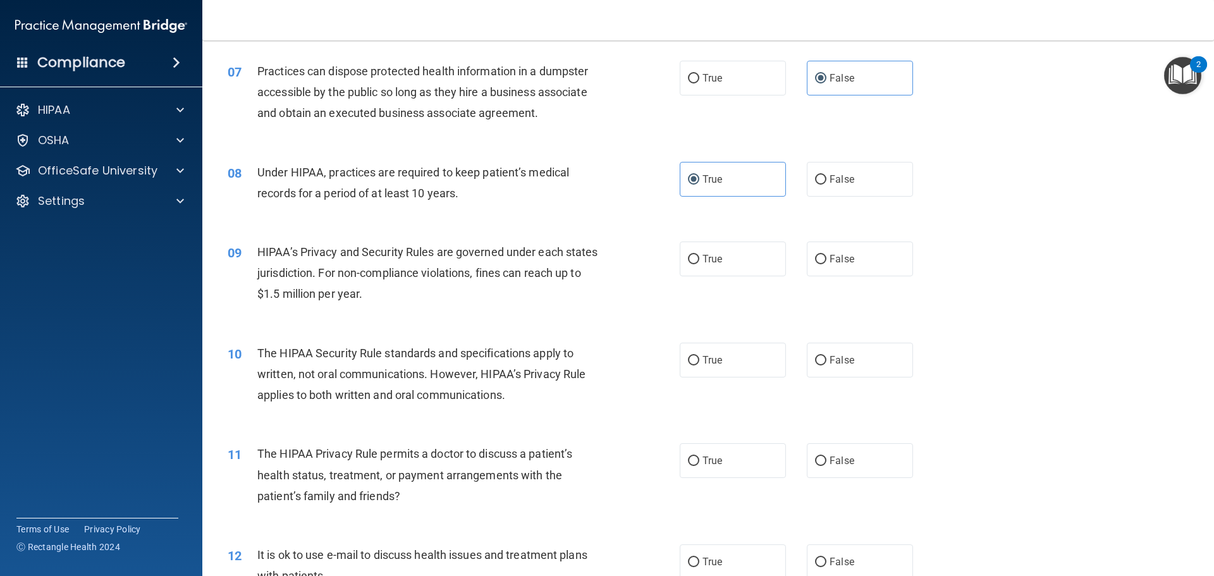
scroll to position [632, 0]
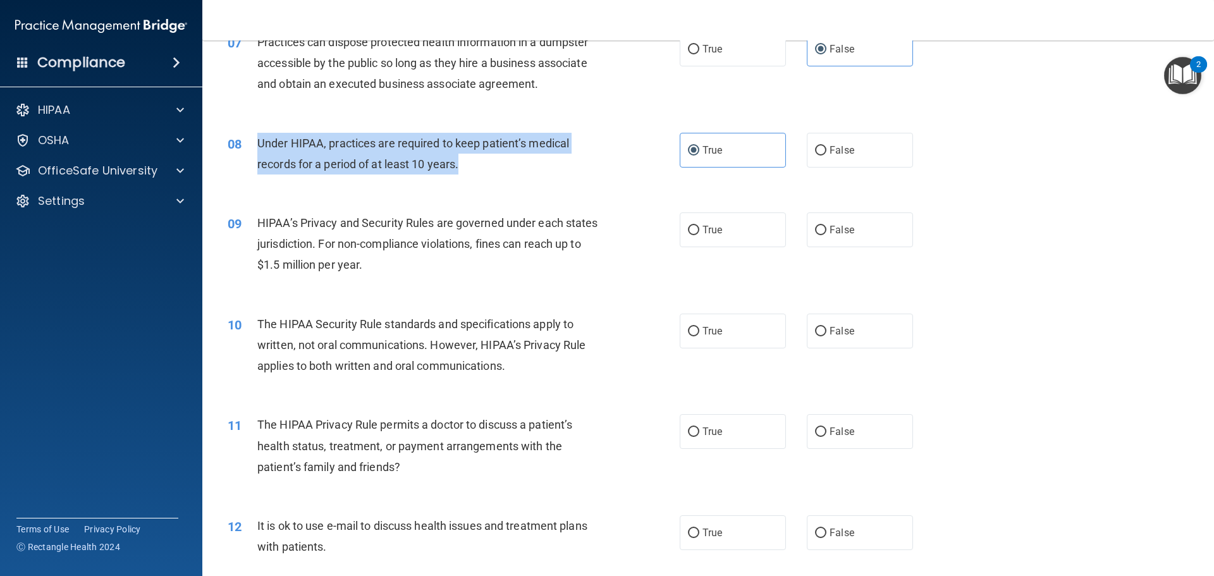
drag, startPoint x: 256, startPoint y: 140, endPoint x: 504, endPoint y: 162, distance: 249.5
click at [504, 162] on div "08 Under HIPAA, practices are required to keep patient’s medical records for a …" at bounding box center [454, 157] width 490 height 48
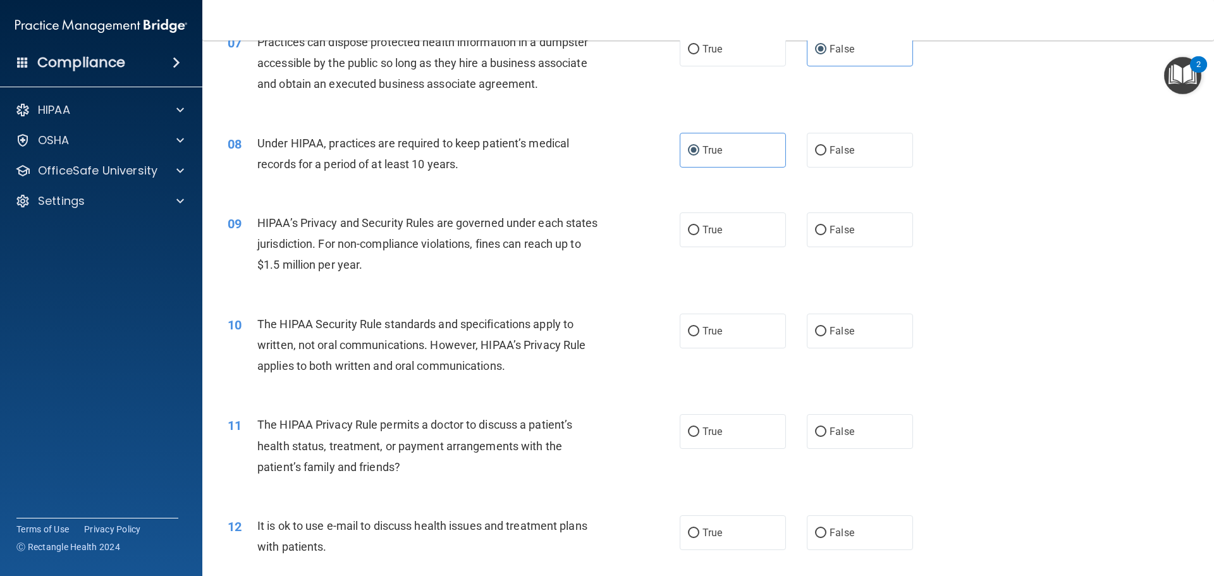
click at [467, 236] on div "HIPAA’s Privacy and Security Rules are governed under each states jurisdiction.…" at bounding box center [434, 244] width 354 height 63
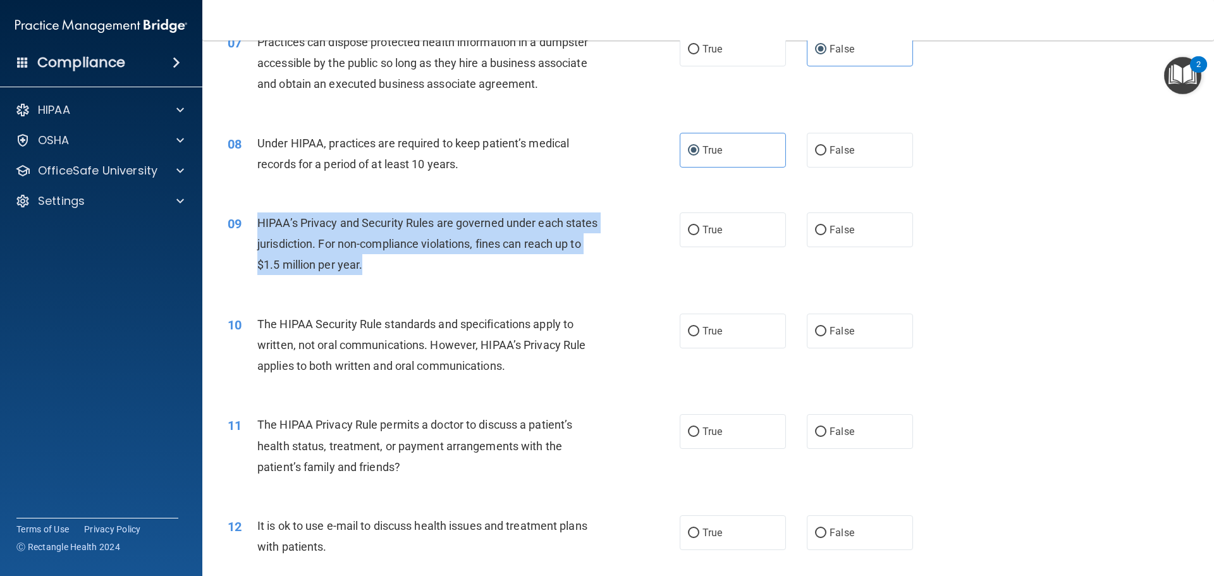
drag, startPoint x: 254, startPoint y: 223, endPoint x: 404, endPoint y: 274, distance: 158.4
click at [404, 276] on div "09 HIPAA’s Privacy and Security Rules are governed under each states jurisdicti…" at bounding box center [454, 248] width 490 height 70
click at [413, 281] on div "09 HIPAA’s Privacy and Security Rules are governed under each states jurisdicti…" at bounding box center [454, 248] width 490 height 70
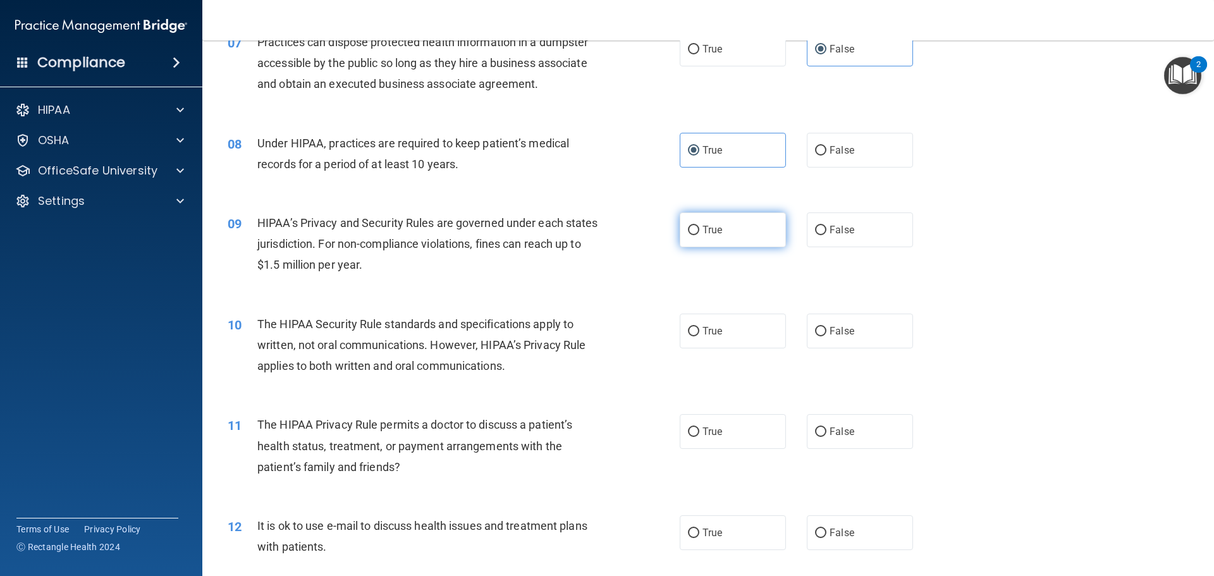
click at [727, 231] on label "True" at bounding box center [733, 230] width 106 height 35
click at [700, 231] on input "True" at bounding box center [693, 230] width 11 height 9
radio input "true"
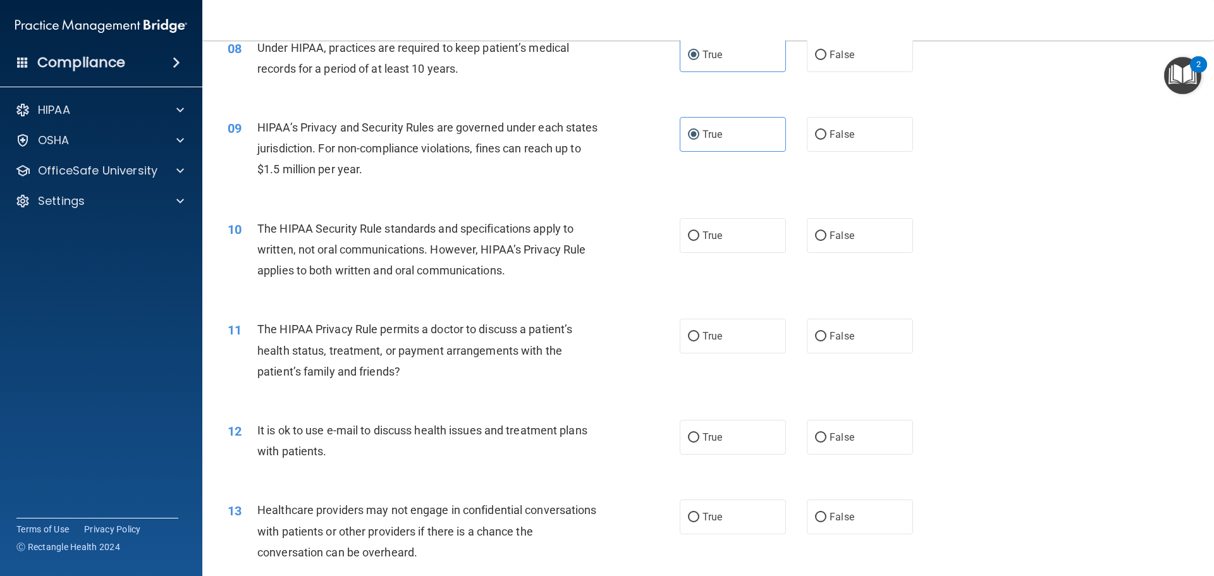
scroll to position [759, 0]
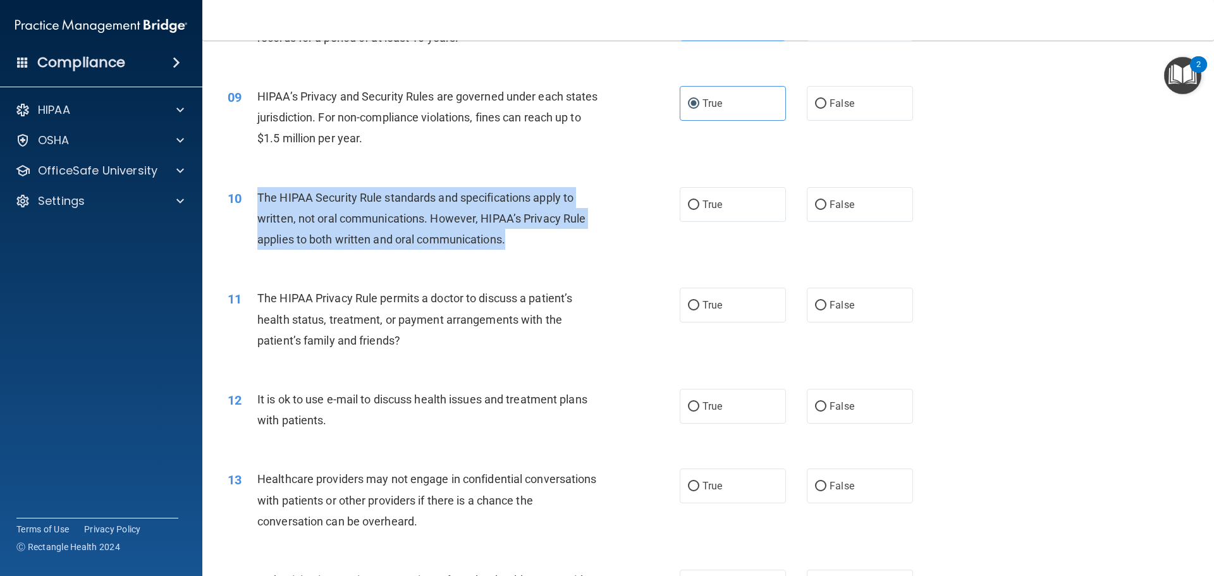
drag, startPoint x: 258, startPoint y: 194, endPoint x: 561, endPoint y: 252, distance: 308.6
click at [561, 252] on div "10 The HIPAA Security Rule standards and specifications apply to written, not o…" at bounding box center [454, 222] width 490 height 70
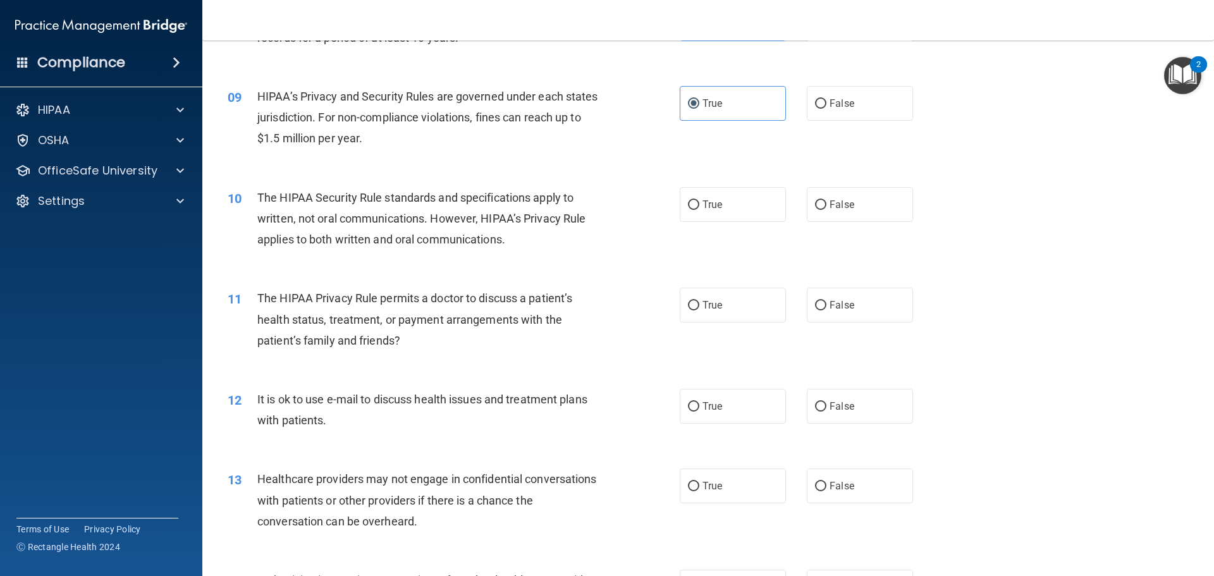
click at [347, 277] on div "11 The HIPAA Privacy Rule permits a doctor to discuss a patient’s health status…" at bounding box center [708, 322] width 980 height 101
click at [814, 214] on label "False" at bounding box center [860, 204] width 106 height 35
click at [815, 210] on input "False" at bounding box center [820, 204] width 11 height 9
radio input "true"
click at [589, 243] on div "The HIPAA Security Rule standards and specifications apply to written, not oral…" at bounding box center [434, 218] width 354 height 63
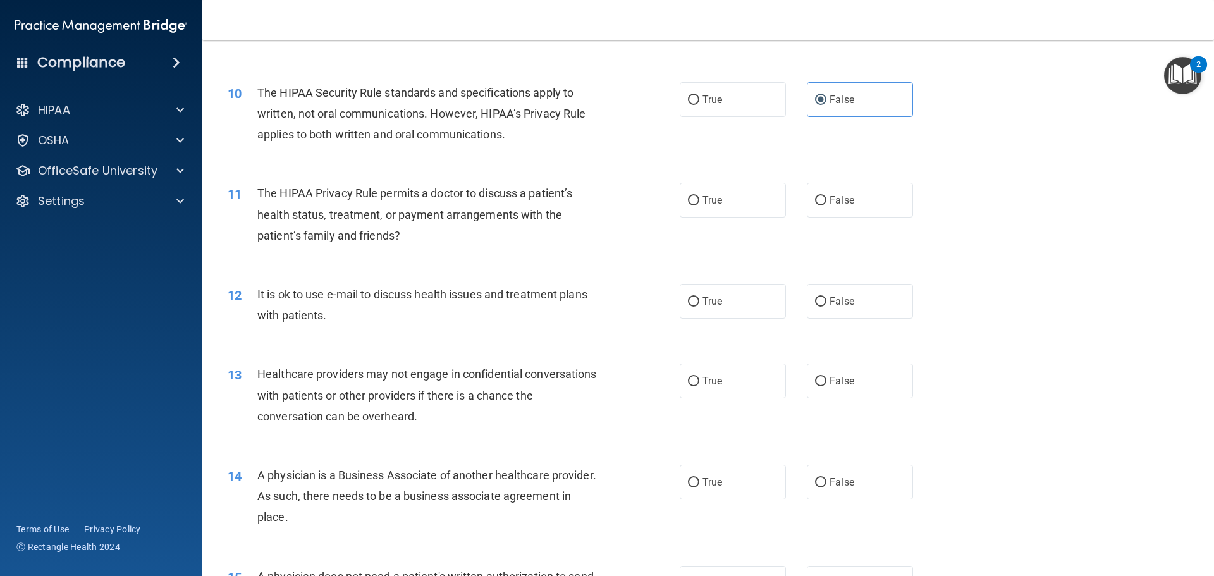
scroll to position [885, 0]
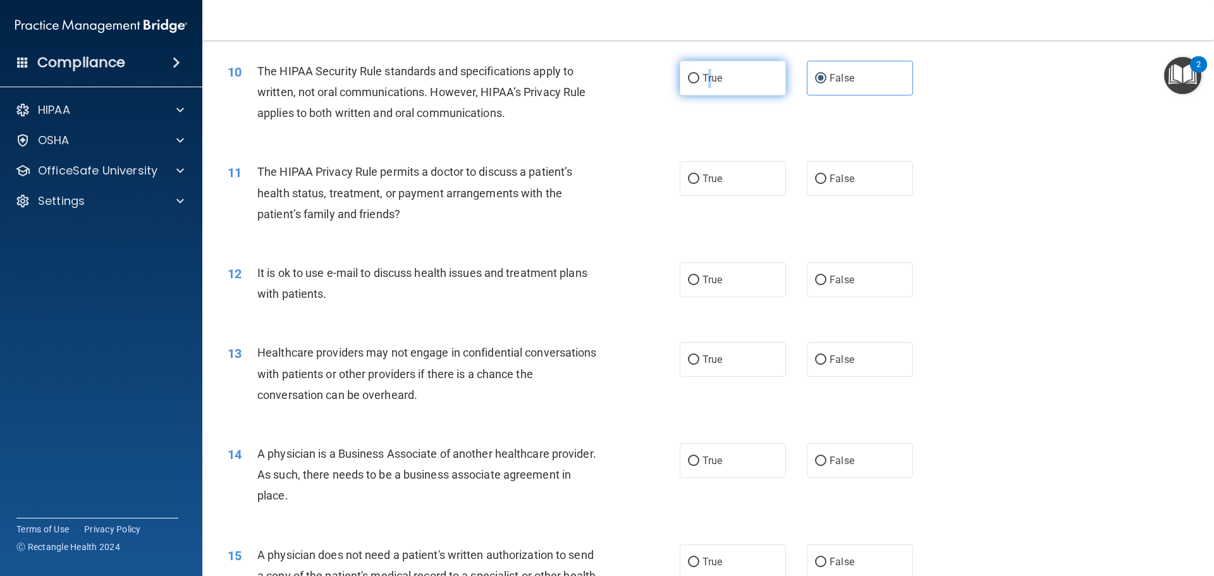
click at [701, 87] on label "True" at bounding box center [733, 78] width 106 height 35
click at [694, 92] on label "True" at bounding box center [733, 78] width 106 height 35
click at [694, 83] on input "True" at bounding box center [693, 78] width 11 height 9
radio input "true"
radio input "false"
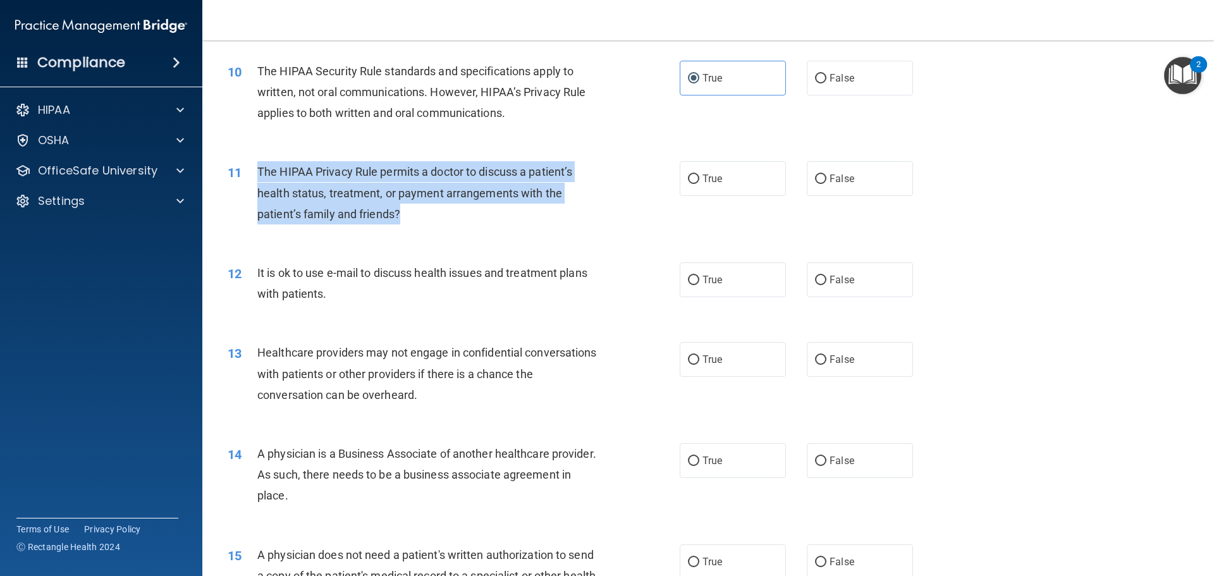
drag, startPoint x: 256, startPoint y: 165, endPoint x: 403, endPoint y: 209, distance: 153.1
click at [403, 209] on div "11 The HIPAA Privacy Rule permits a doctor to discuss a patient’s health status…" at bounding box center [454, 196] width 490 height 70
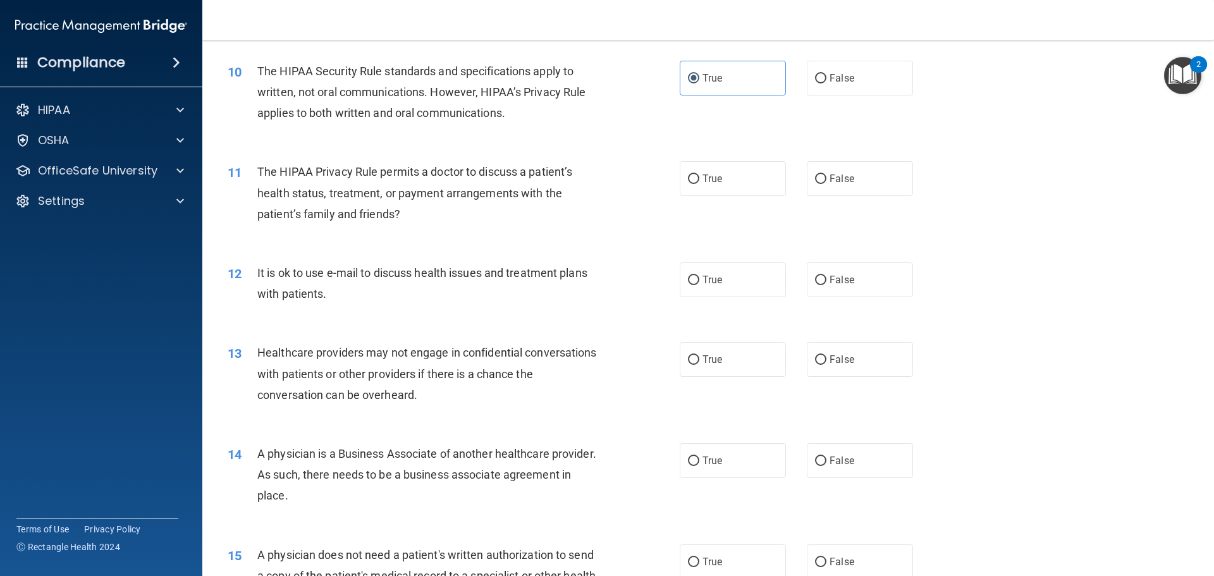
click at [407, 231] on div "11 The HIPAA Privacy Rule permits a doctor to discuss a patient’s health status…" at bounding box center [708, 195] width 980 height 101
click at [681, 179] on label "True" at bounding box center [733, 178] width 106 height 35
click at [688, 179] on input "True" at bounding box center [693, 179] width 11 height 9
radio input "true"
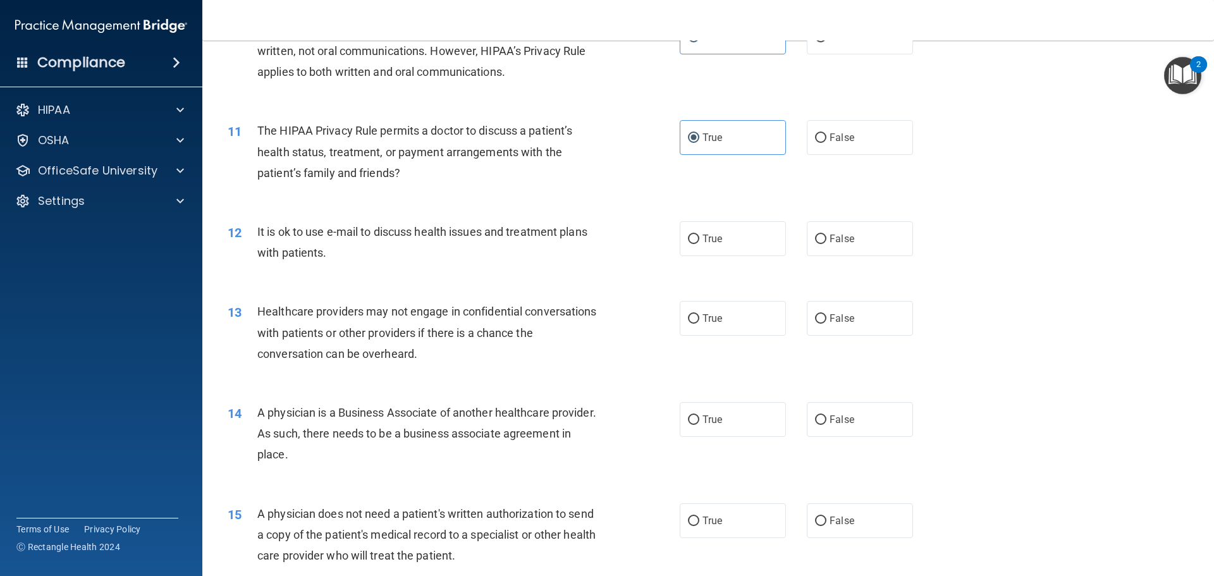
scroll to position [949, 0]
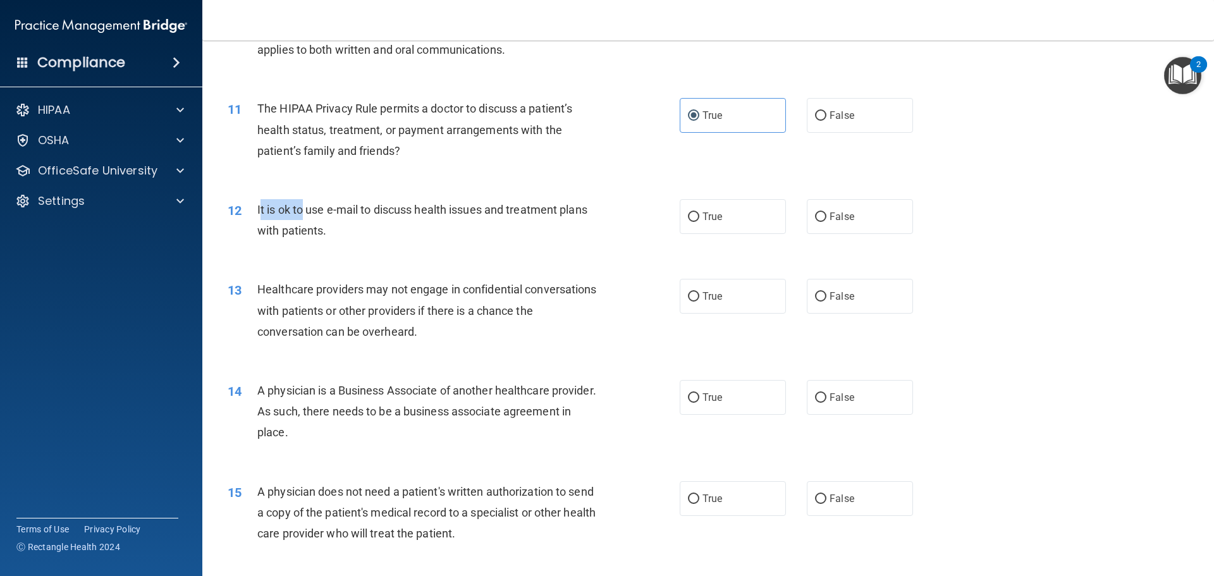
drag, startPoint x: 259, startPoint y: 205, endPoint x: 304, endPoint y: 213, distance: 45.5
click at [304, 213] on span "It is ok to use e-mail to discuss health issues and treatment plans with patien…" at bounding box center [422, 220] width 330 height 34
click at [289, 225] on span "It is ok to use e-mail to discuss health issues and treatment plans with patien…" at bounding box center [422, 220] width 330 height 34
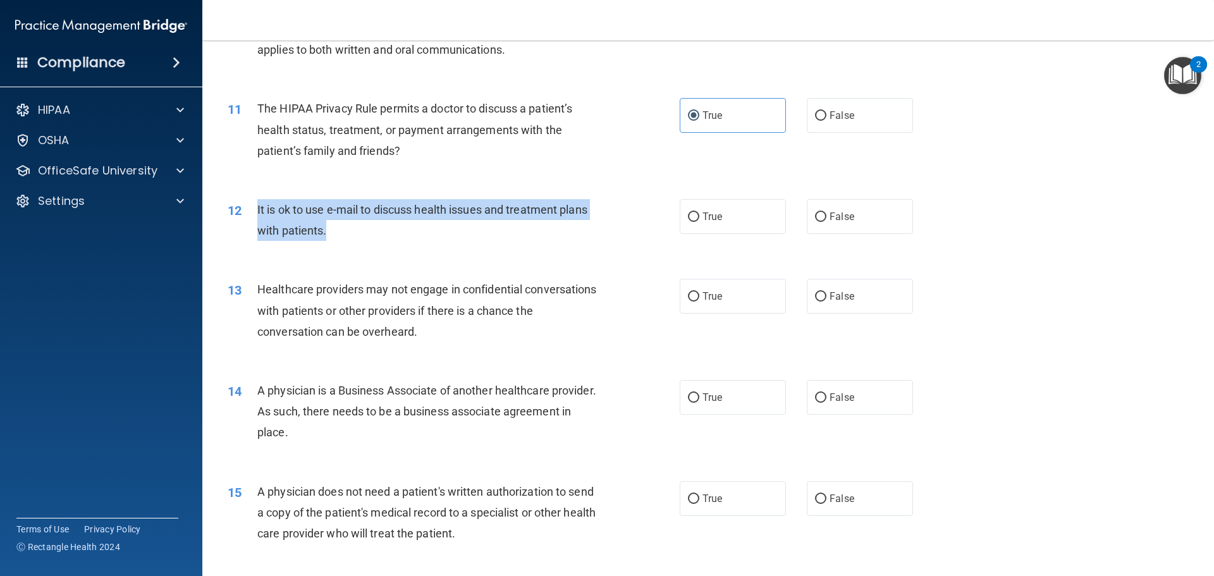
drag, startPoint x: 250, startPoint y: 208, endPoint x: 336, endPoint y: 231, distance: 89.8
click at [336, 231] on div "12 It is ok to use e-mail to discuss health issues and treatment plans with pat…" at bounding box center [454, 223] width 490 height 48
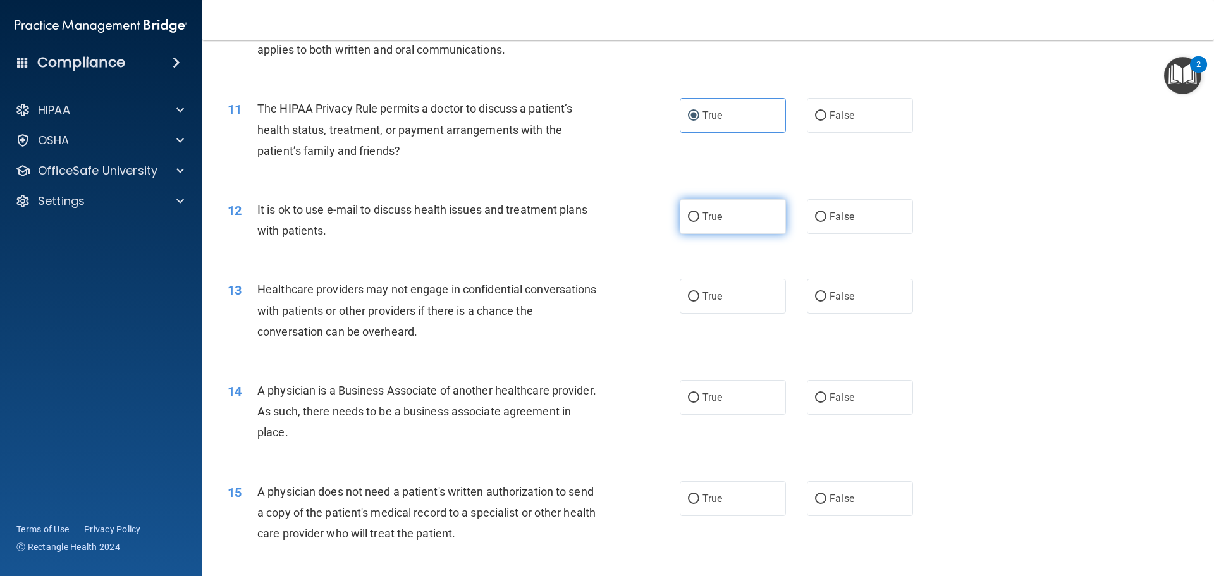
click at [689, 225] on label "True" at bounding box center [733, 216] width 106 height 35
click at [689, 222] on input "True" at bounding box center [693, 217] width 11 height 9
radio input "true"
click at [418, 233] on div "It is ok to use e-mail to discuss health issues and treatment plans with patien…" at bounding box center [434, 220] width 354 height 42
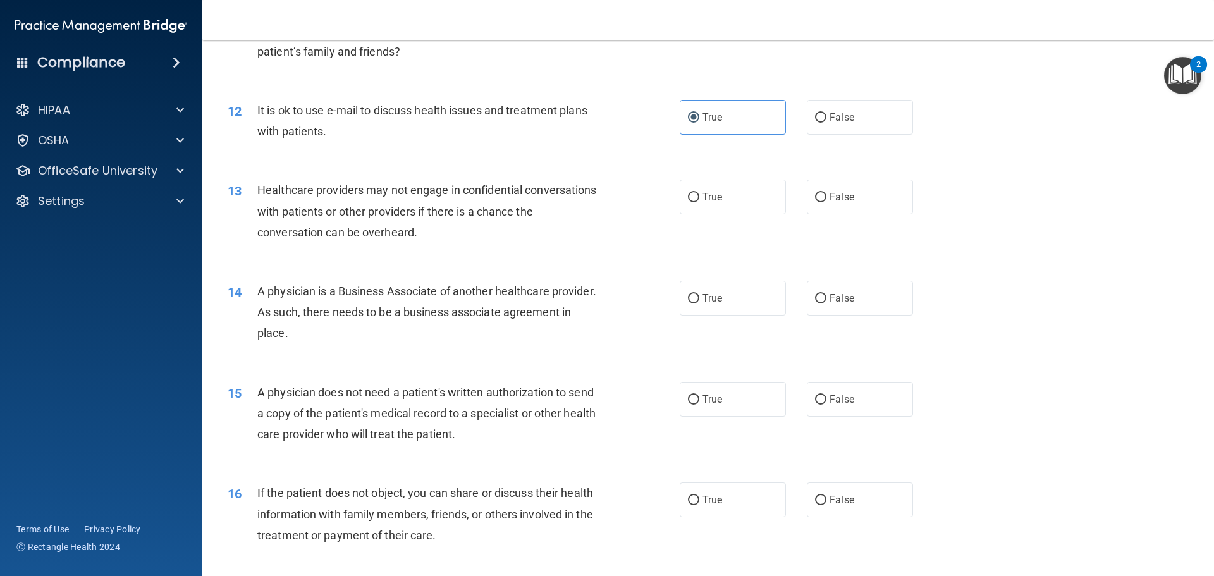
scroll to position [1075, 0]
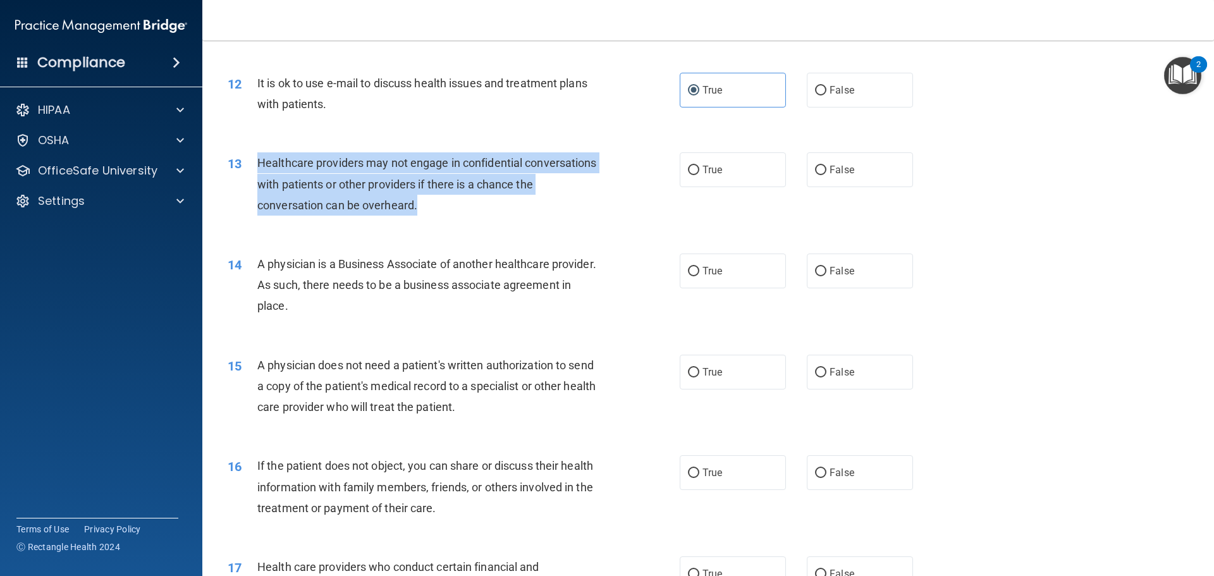
drag, startPoint x: 251, startPoint y: 159, endPoint x: 457, endPoint y: 205, distance: 211.2
click at [457, 205] on div "13 Healthcare providers may not engage in confidential conversations with patie…" at bounding box center [454, 187] width 490 height 70
drag, startPoint x: 399, startPoint y: 196, endPoint x: 324, endPoint y: 178, distance: 77.3
click at [324, 178] on span "Healthcare providers may not engage in confidential conversations with patients…" at bounding box center [427, 183] width 340 height 55
drag, startPoint x: 255, startPoint y: 162, endPoint x: 443, endPoint y: 214, distance: 195.7
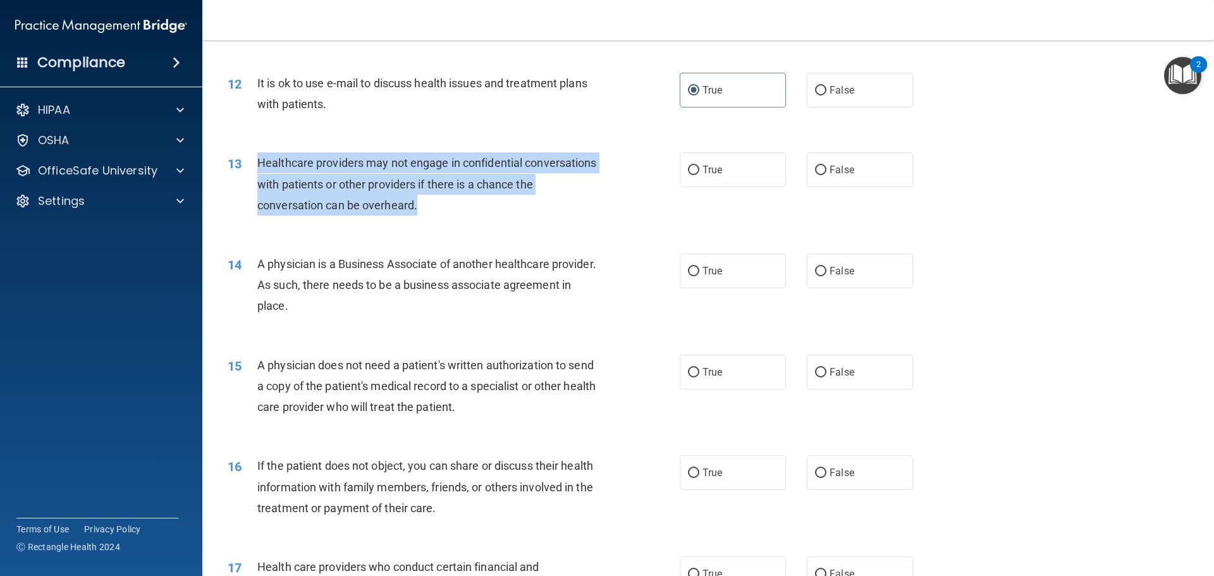
click at [443, 214] on div "13 Healthcare providers may not engage in confidential conversations with patie…" at bounding box center [454, 187] width 490 height 70
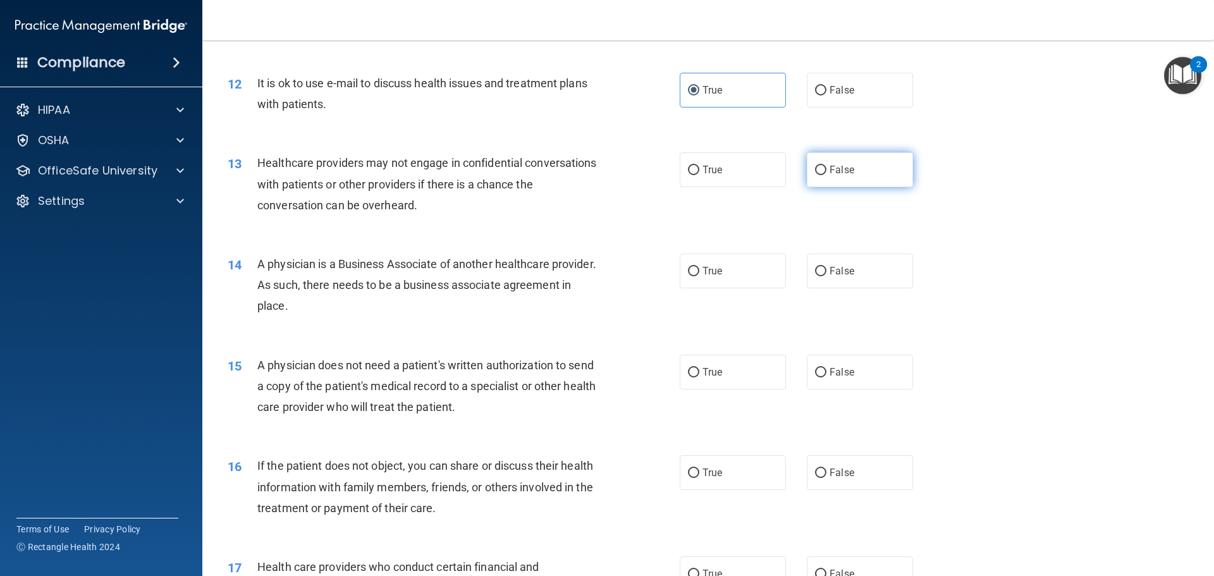
click at [828, 182] on label "False" at bounding box center [860, 169] width 106 height 35
click at [827, 175] on input "False" at bounding box center [820, 170] width 11 height 9
radio input "true"
click at [633, 213] on div "13 Healthcare providers may not engage in confidential conversations with patie…" at bounding box center [454, 187] width 490 height 70
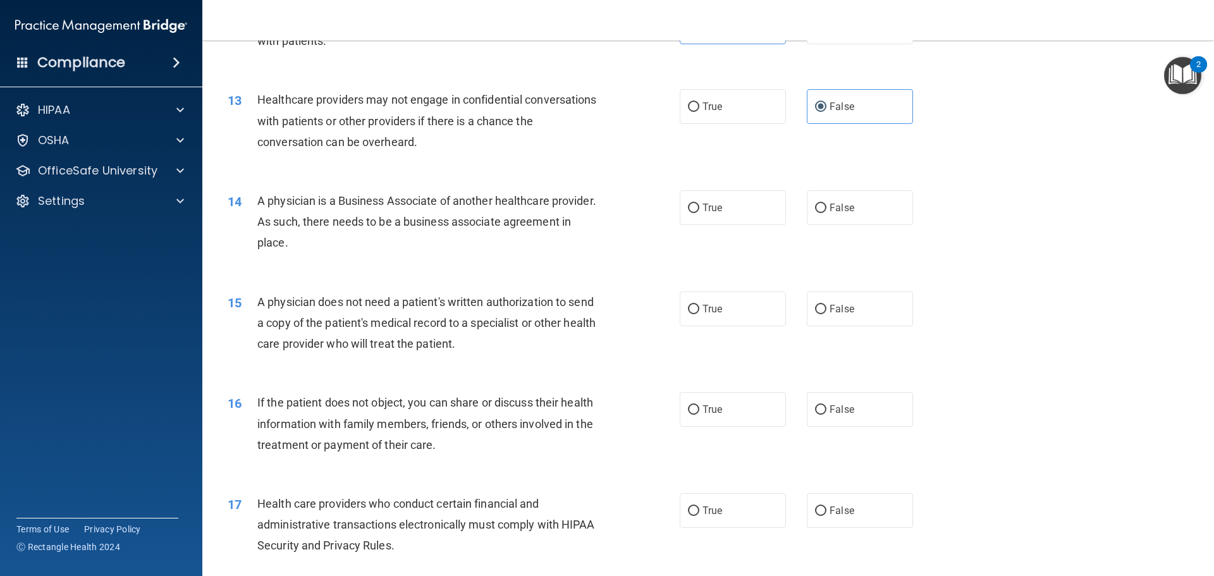
scroll to position [1202, 0]
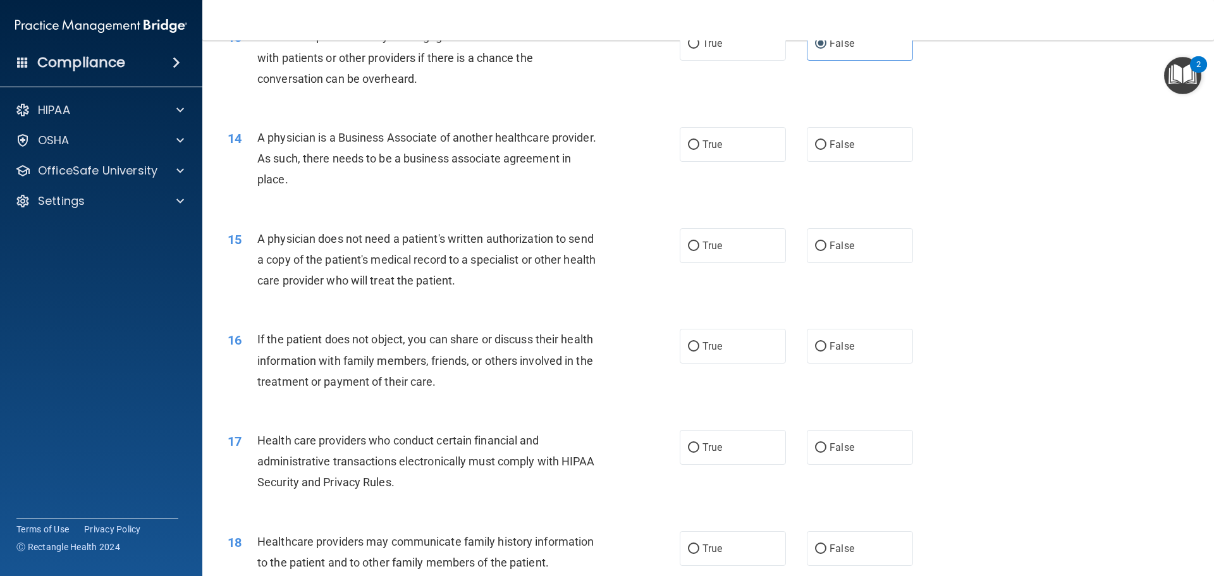
drag, startPoint x: 255, startPoint y: 136, endPoint x: 363, endPoint y: 183, distance: 117.8
click at [363, 183] on div "14 A physician is a Business Associate of another healthcare provider. As such,…" at bounding box center [454, 162] width 490 height 70
click at [416, 192] on div "14 A physician is a Business Associate of another healthcare provider. As such,…" at bounding box center [454, 162] width 490 height 70
click at [696, 145] on label "True" at bounding box center [733, 144] width 106 height 35
click at [696, 145] on input "True" at bounding box center [693, 144] width 11 height 9
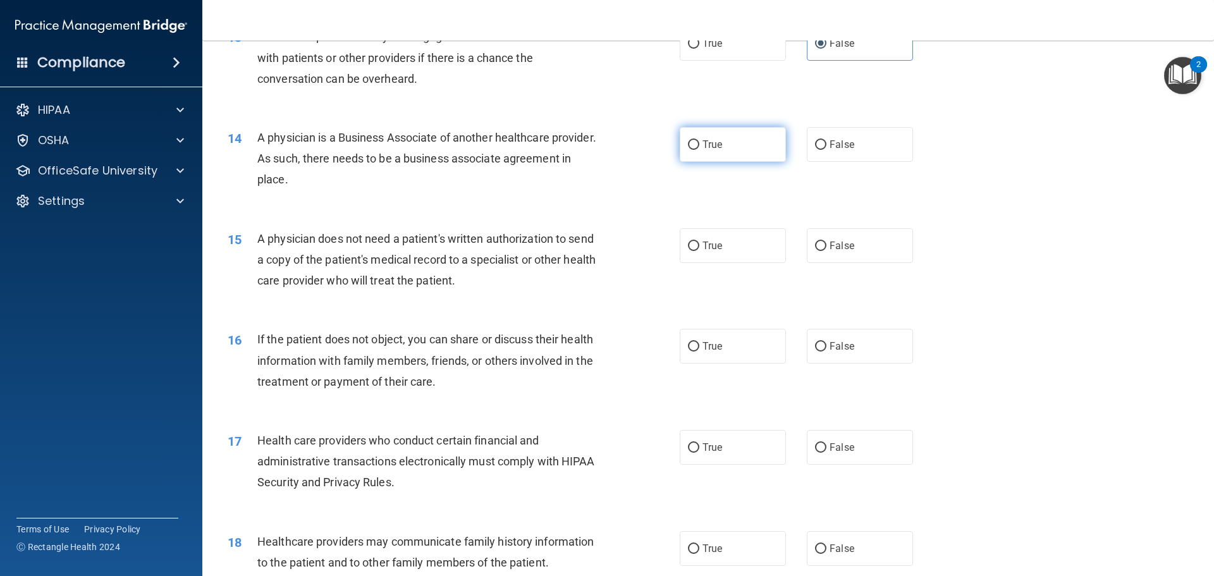
radio input "true"
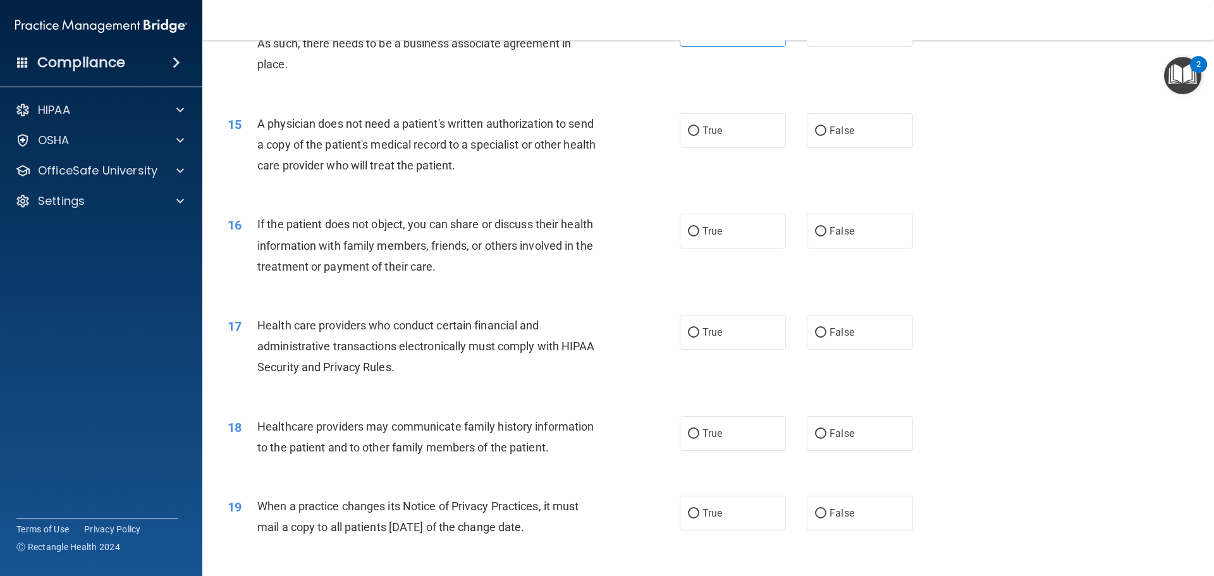
scroll to position [1328, 0]
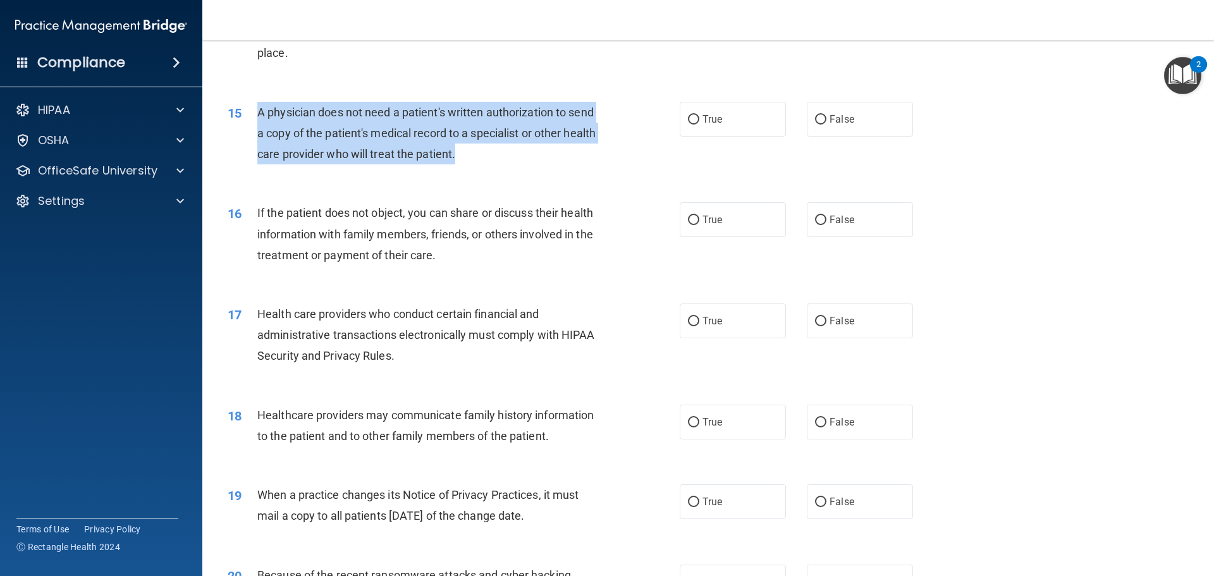
drag, startPoint x: 247, startPoint y: 106, endPoint x: 522, endPoint y: 150, distance: 278.6
click at [522, 150] on div "15 A physician does not need a patient's written authorization to send a copy o…" at bounding box center [454, 137] width 490 height 70
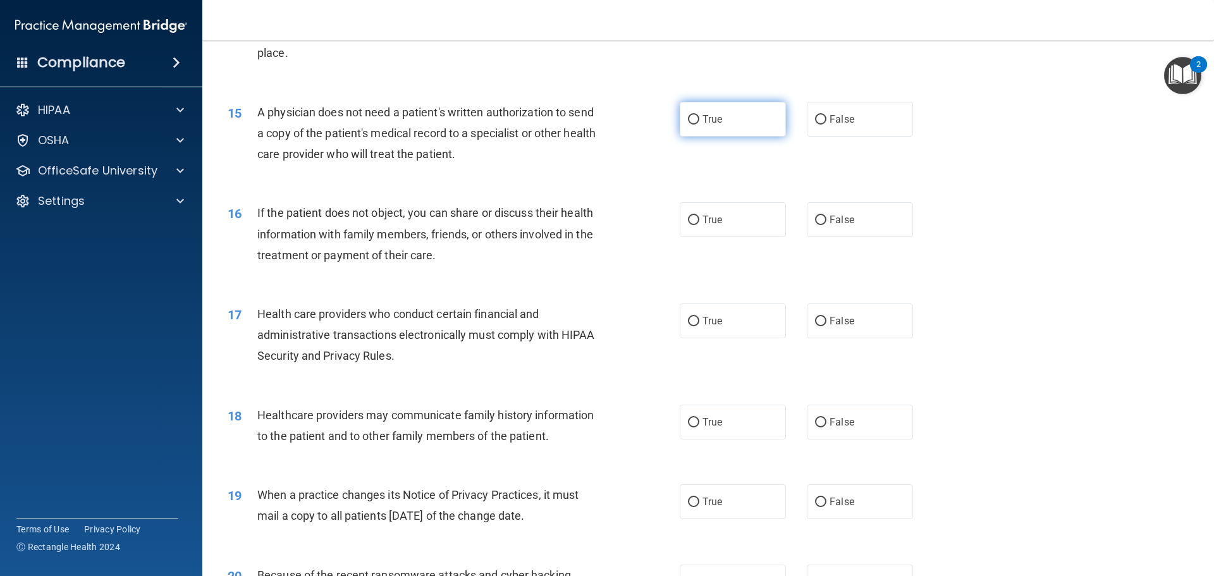
click at [724, 133] on label "True" at bounding box center [733, 119] width 106 height 35
click at [700, 125] on input "True" at bounding box center [693, 119] width 11 height 9
radio input "true"
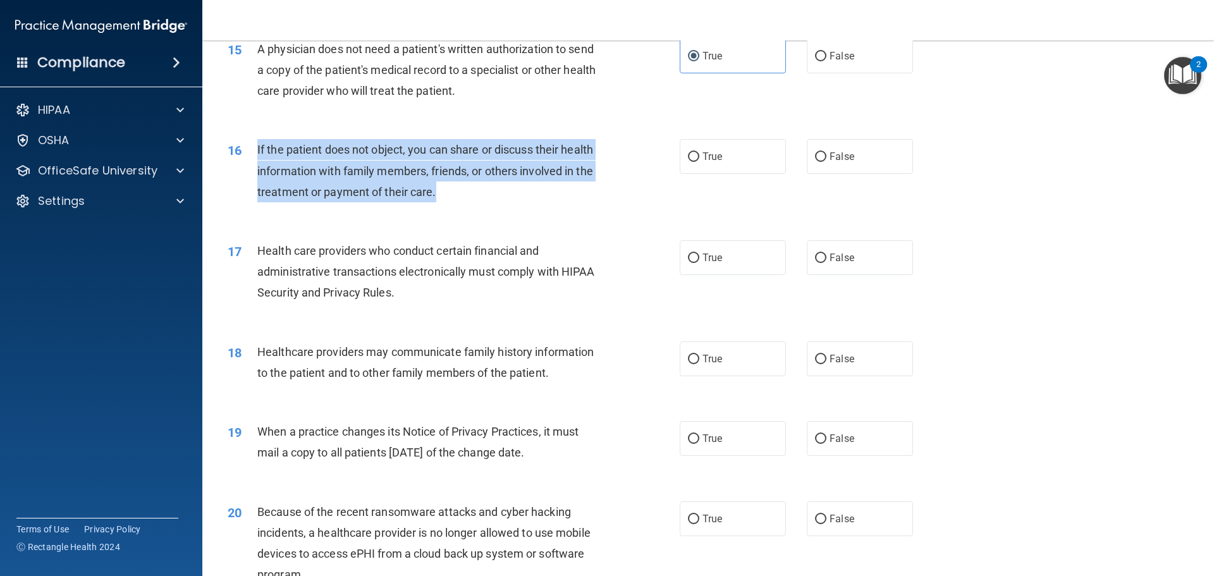
drag, startPoint x: 255, startPoint y: 150, endPoint x: 448, endPoint y: 197, distance: 199.3
click at [448, 197] on div "16 If the patient does not object, you can share or discuss their health inform…" at bounding box center [454, 174] width 490 height 70
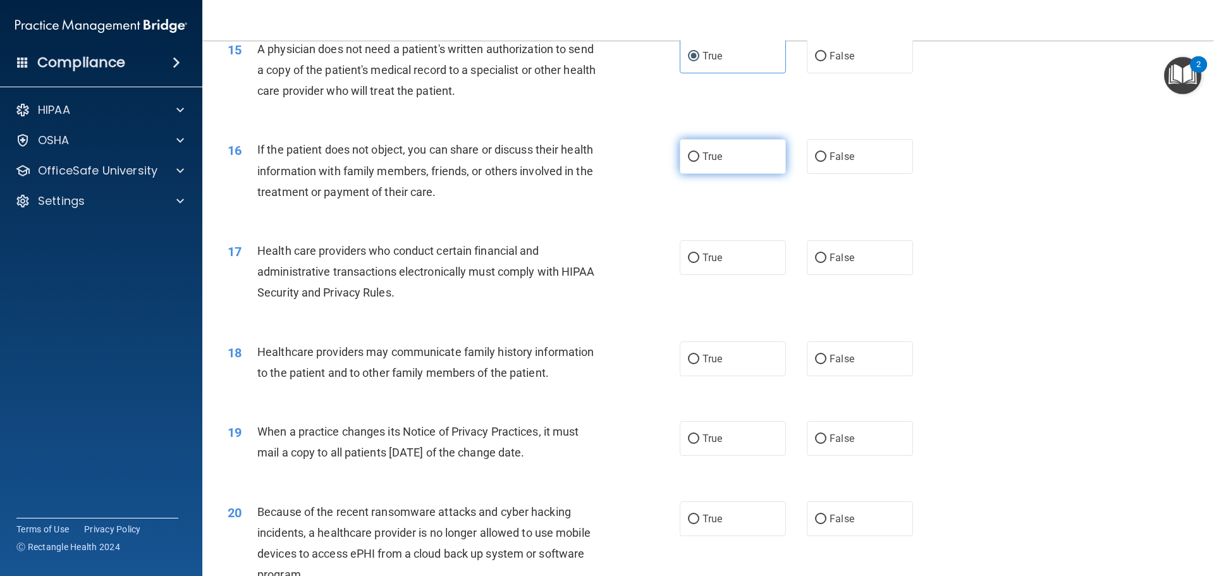
click at [687, 169] on label "True" at bounding box center [733, 156] width 106 height 35
click at [688, 162] on input "True" at bounding box center [693, 156] width 11 height 9
radio input "true"
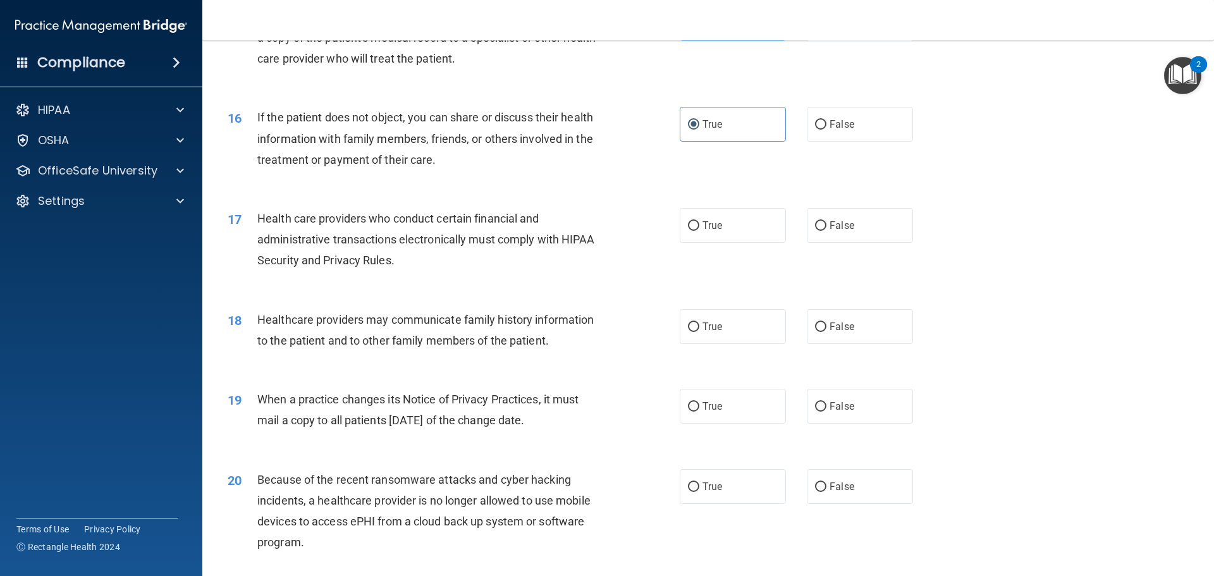
scroll to position [1455, 0]
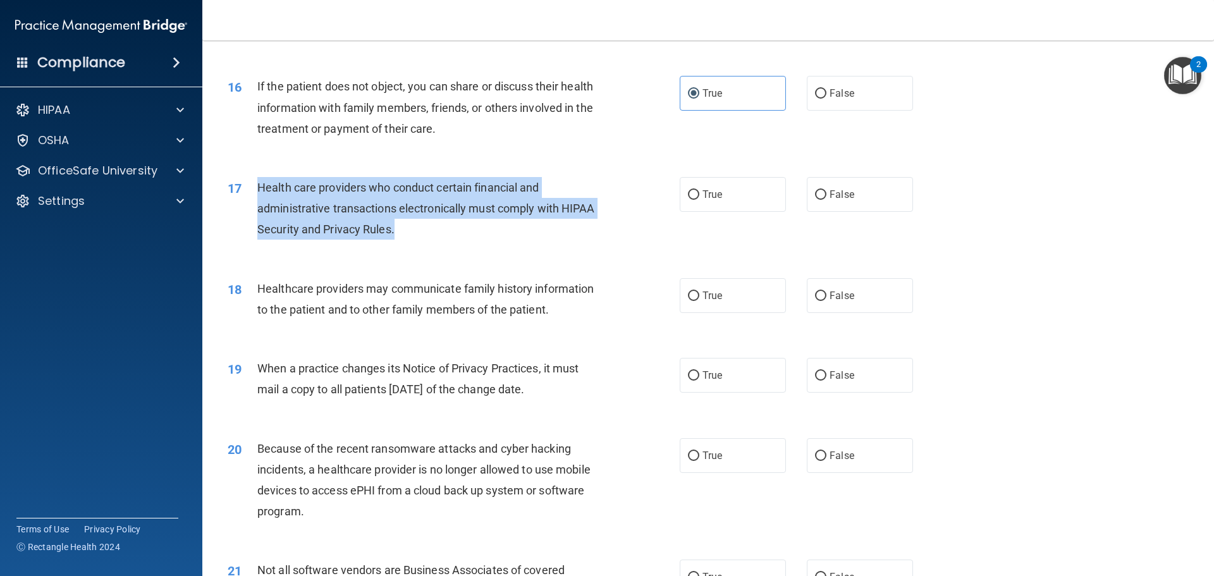
drag, startPoint x: 246, startPoint y: 188, endPoint x: 397, endPoint y: 221, distance: 154.8
click at [398, 221] on div "17 Health care providers who conduct certain financial and administrative trans…" at bounding box center [454, 212] width 490 height 70
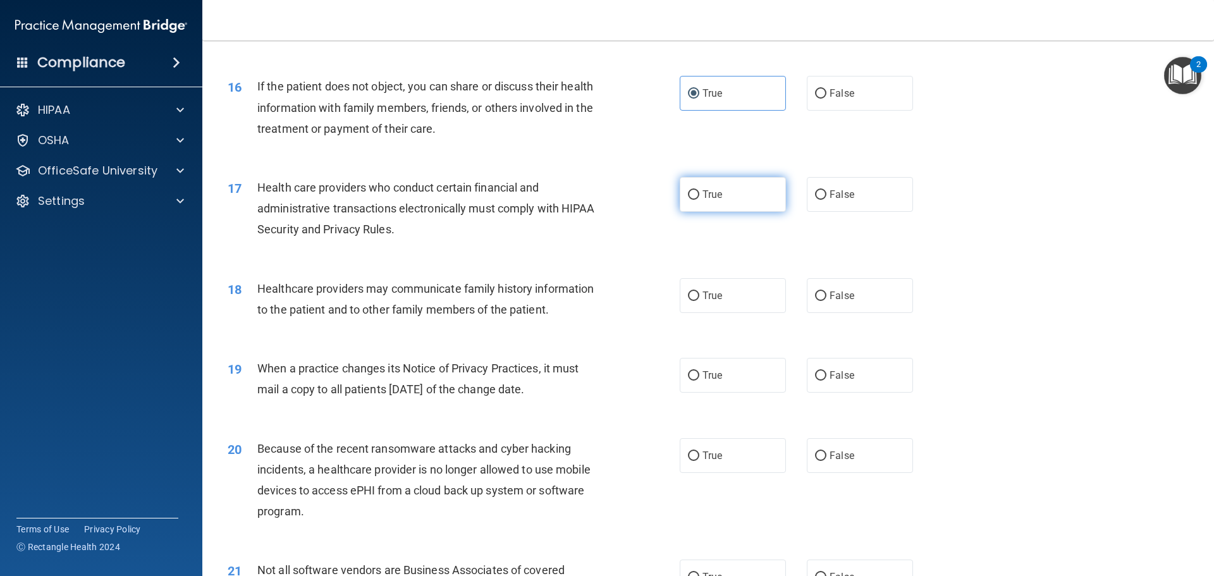
click at [706, 205] on label "True" at bounding box center [733, 194] width 106 height 35
click at [700, 200] on input "True" at bounding box center [693, 194] width 11 height 9
radio input "true"
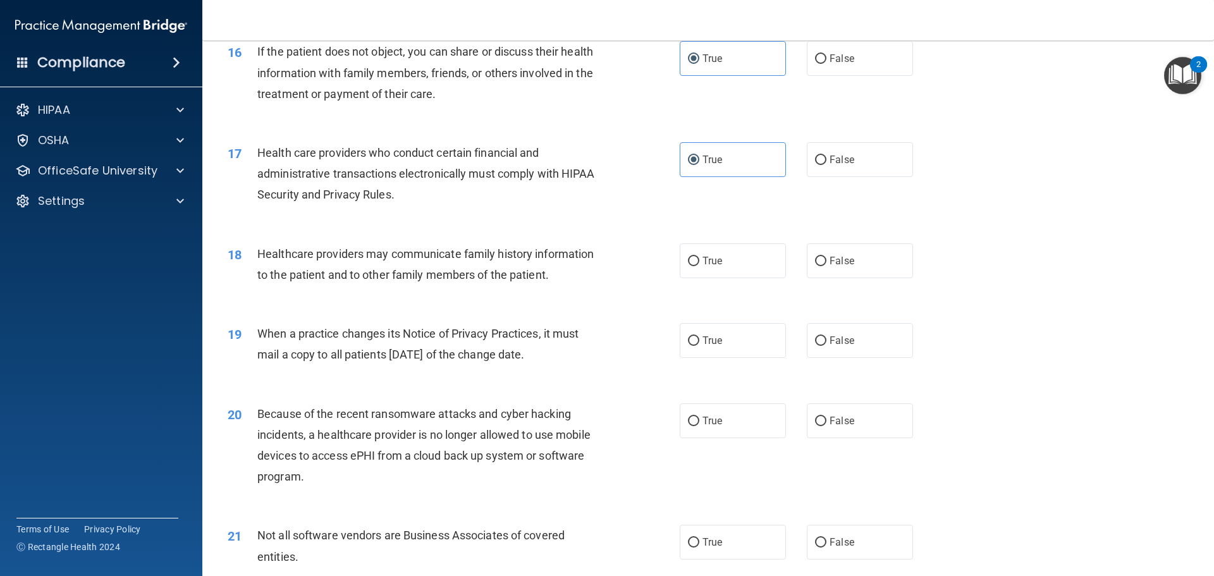
scroll to position [1518, 0]
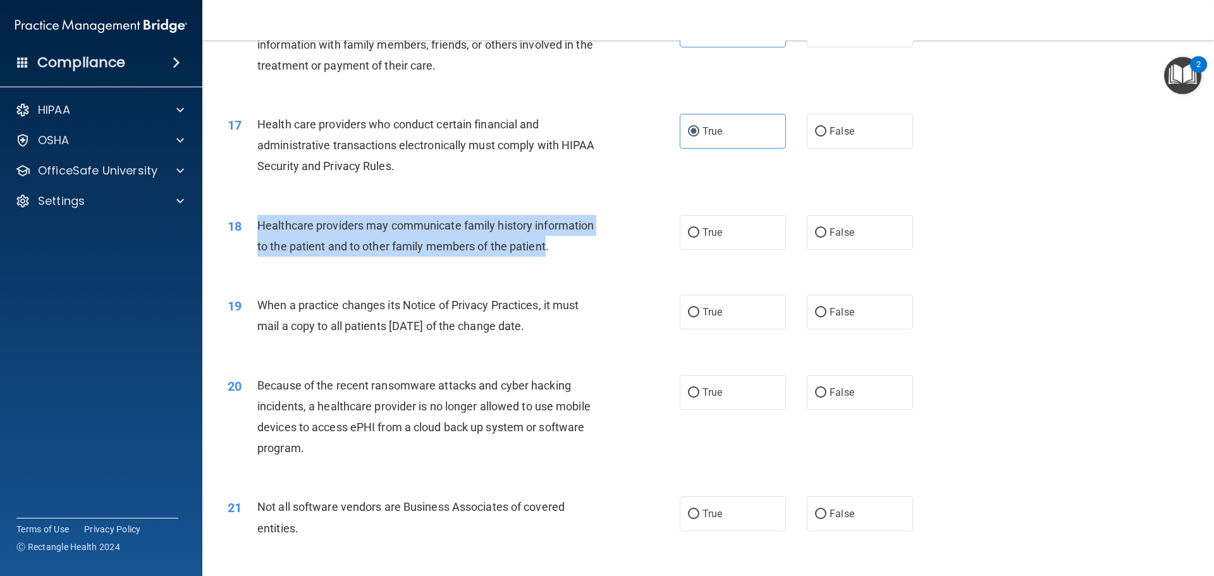
drag, startPoint x: 253, startPoint y: 225, endPoint x: 546, endPoint y: 240, distance: 293.9
click at [546, 240] on div "18 Healthcare providers may communicate family history information to the patie…" at bounding box center [454, 239] width 490 height 48
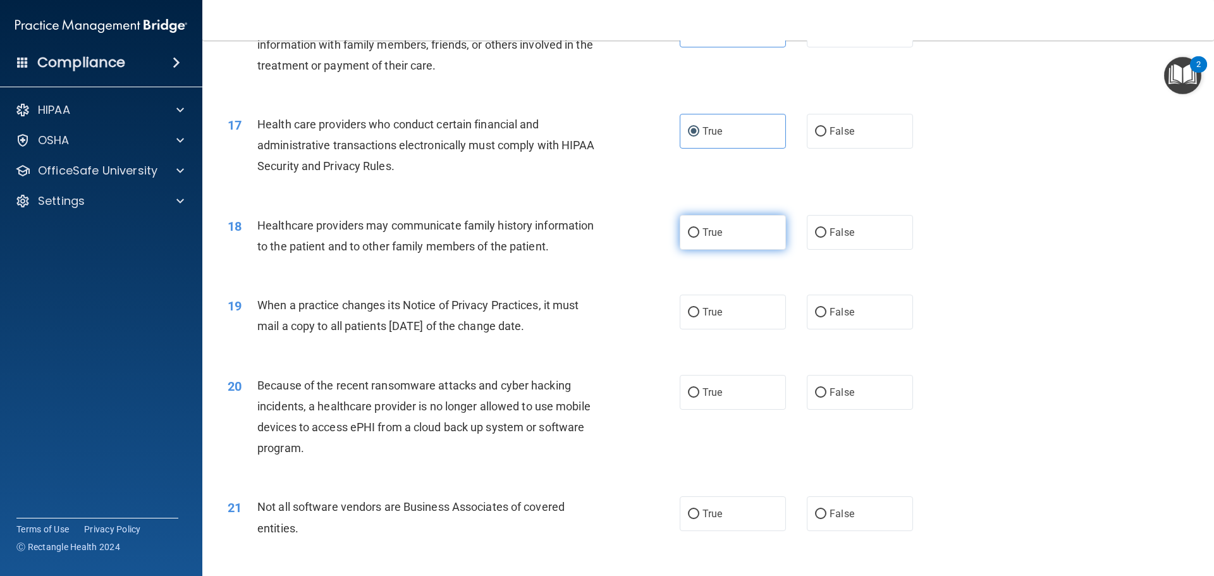
click at [714, 240] on label "True" at bounding box center [733, 232] width 106 height 35
click at [700, 238] on input "True" at bounding box center [693, 232] width 11 height 9
radio input "true"
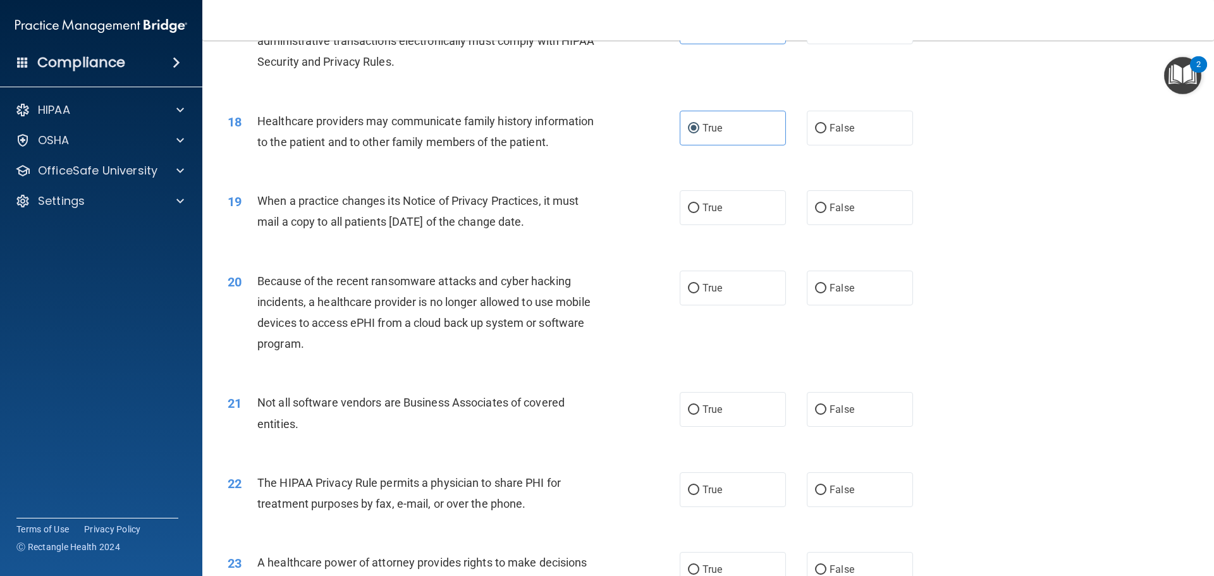
scroll to position [1644, 0]
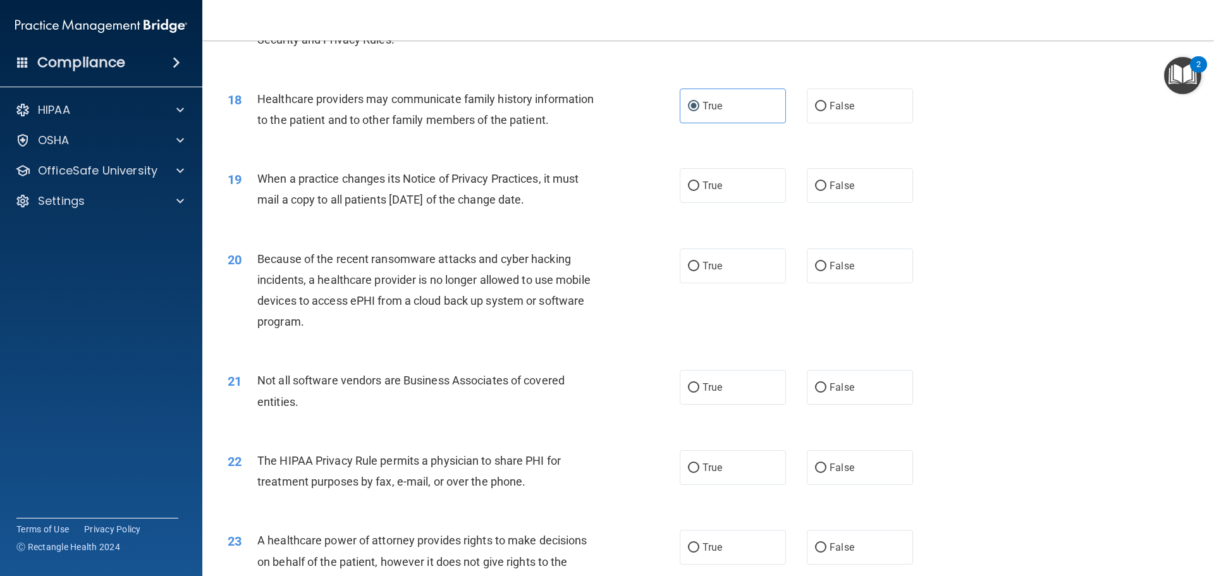
drag, startPoint x: 255, startPoint y: 175, endPoint x: 631, endPoint y: 213, distance: 377.7
click at [631, 213] on div "19 When a practice changes its Notice of Privacy Practices, it must mail a copy…" at bounding box center [454, 192] width 490 height 48
click at [624, 190] on div "19 When a practice changes its Notice of Privacy Practices, it must mail a copy…" at bounding box center [454, 192] width 490 height 48
click at [671, 182] on div "19 When a practice changes its Notice of Privacy Practices, it must mail a copy…" at bounding box center [454, 192] width 490 height 48
click at [680, 183] on label "True" at bounding box center [733, 185] width 106 height 35
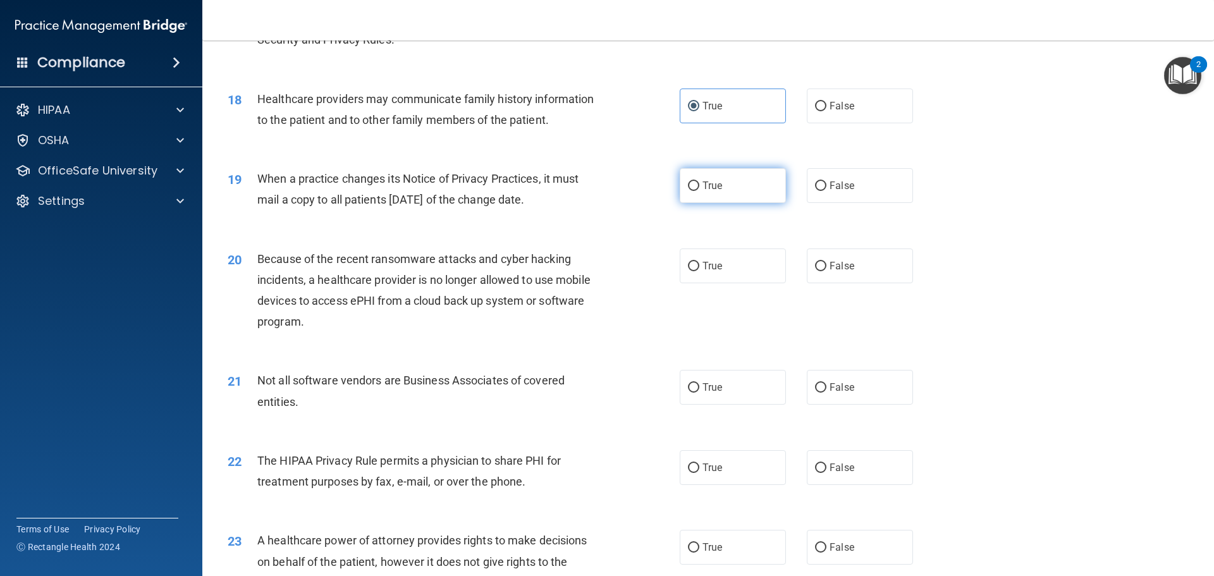
click at [688, 183] on input "True" at bounding box center [693, 186] width 11 height 9
radio input "true"
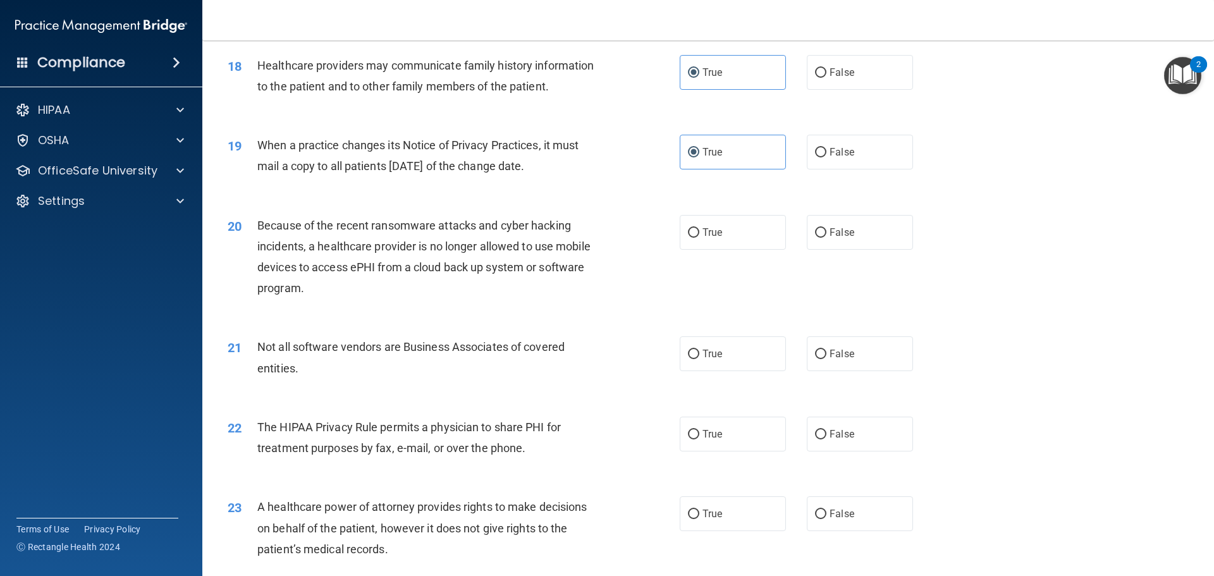
scroll to position [1708, 0]
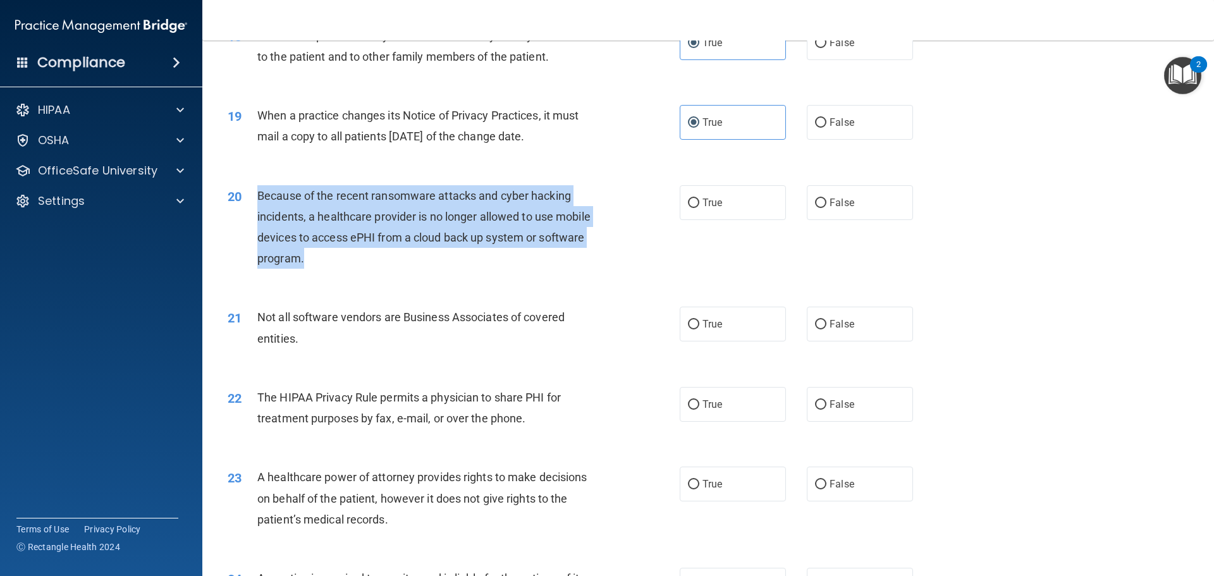
drag, startPoint x: 249, startPoint y: 190, endPoint x: 347, endPoint y: 256, distance: 118.1
click at [347, 255] on div "20 Because of the recent ransomware attacks and cyber hacking incidents, a heal…" at bounding box center [454, 230] width 490 height 90
click at [448, 274] on div "20 Because of the recent ransomware attacks and cyber hacking incidents, a heal…" at bounding box center [454, 230] width 490 height 90
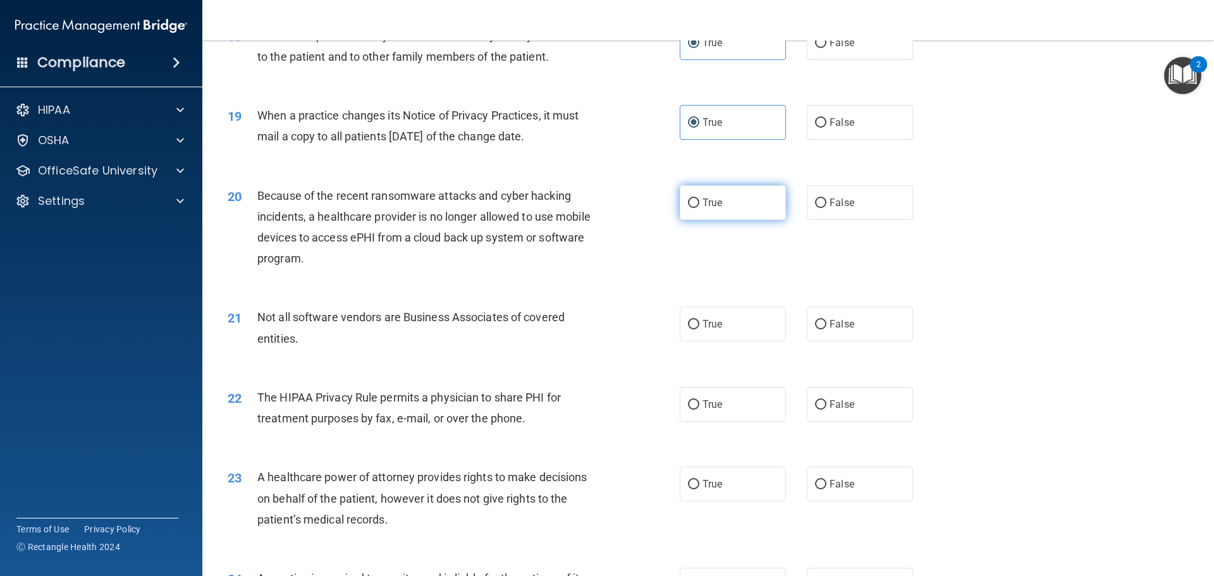
click at [688, 215] on label "True" at bounding box center [733, 202] width 106 height 35
click at [688, 208] on input "True" at bounding box center [693, 203] width 11 height 9
radio input "true"
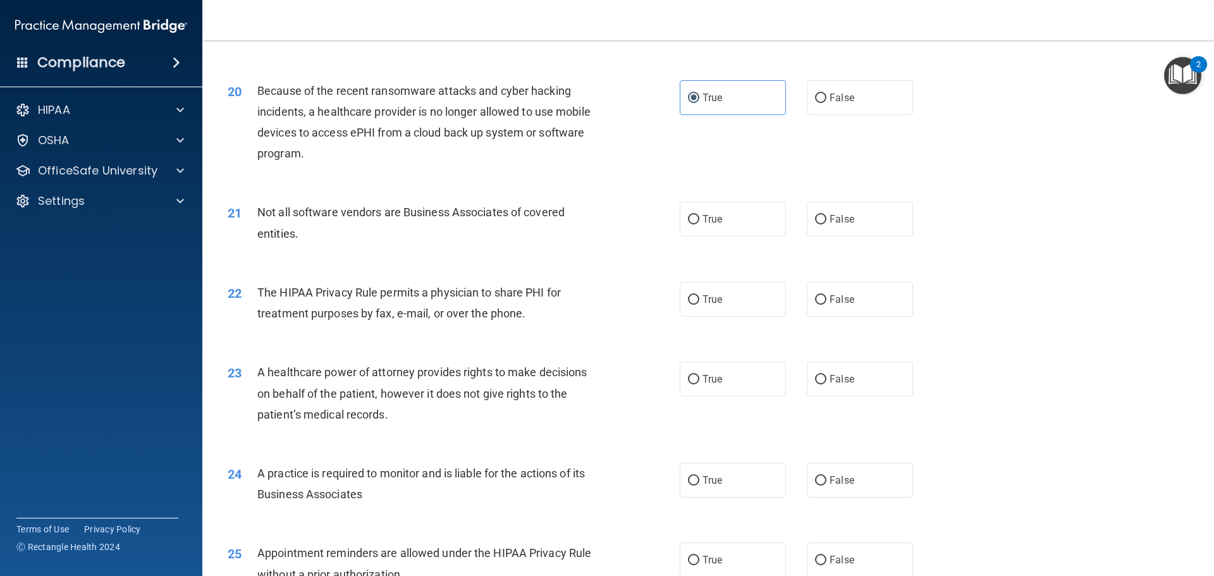
scroll to position [1834, 0]
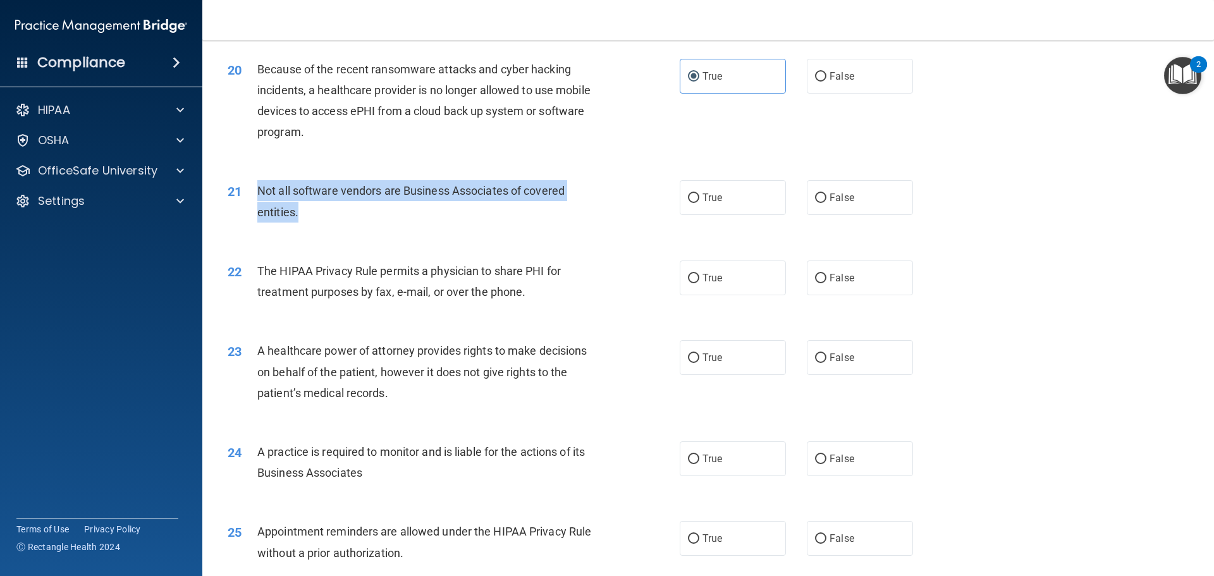
drag, startPoint x: 257, startPoint y: 189, endPoint x: 308, endPoint y: 211, distance: 55.0
click at [308, 211] on div "Not all software vendors are Business Associates of covered entities." at bounding box center [434, 201] width 354 height 42
click at [422, 225] on div "21 Not all software vendors are Business Associates of covered entities." at bounding box center [454, 204] width 490 height 48
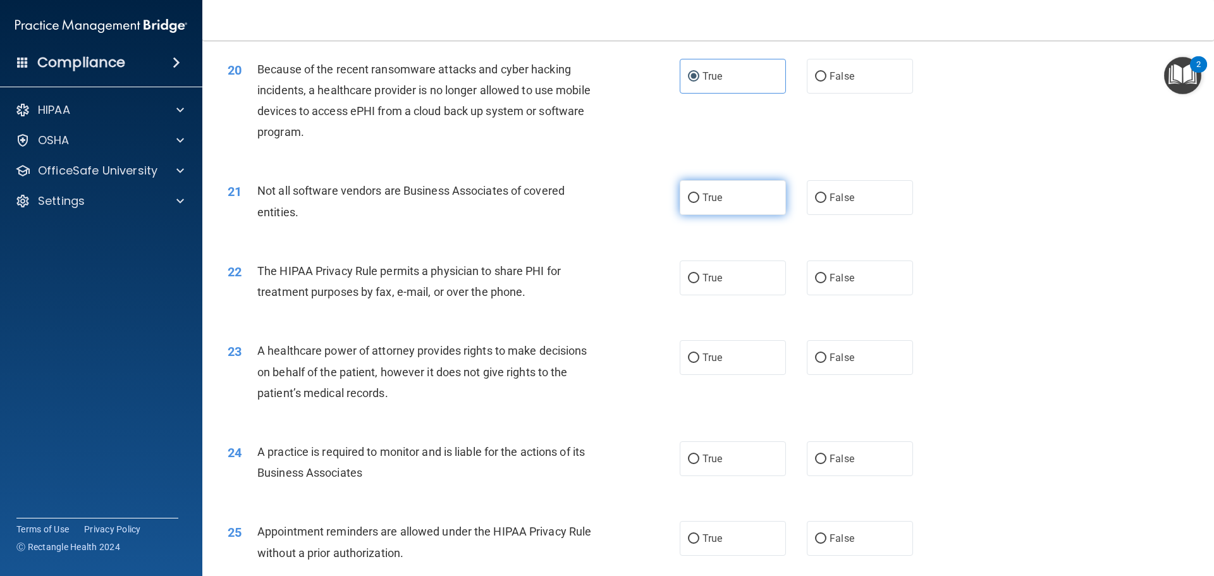
click at [681, 196] on label "True" at bounding box center [733, 197] width 106 height 35
click at [688, 196] on input "True" at bounding box center [693, 198] width 11 height 9
radio input "true"
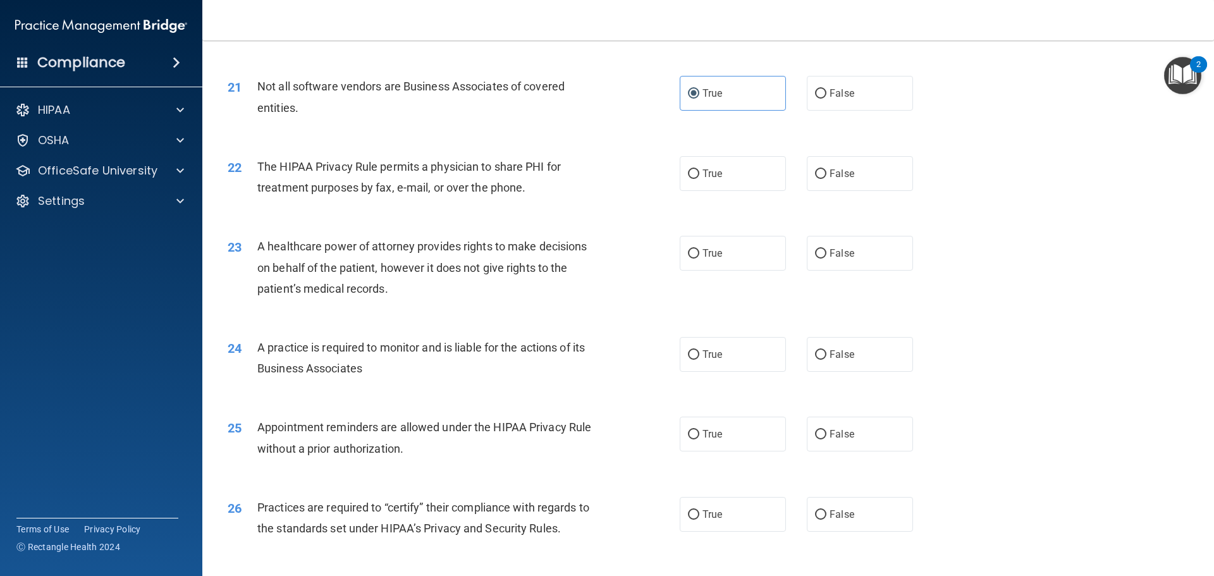
scroll to position [1961, 0]
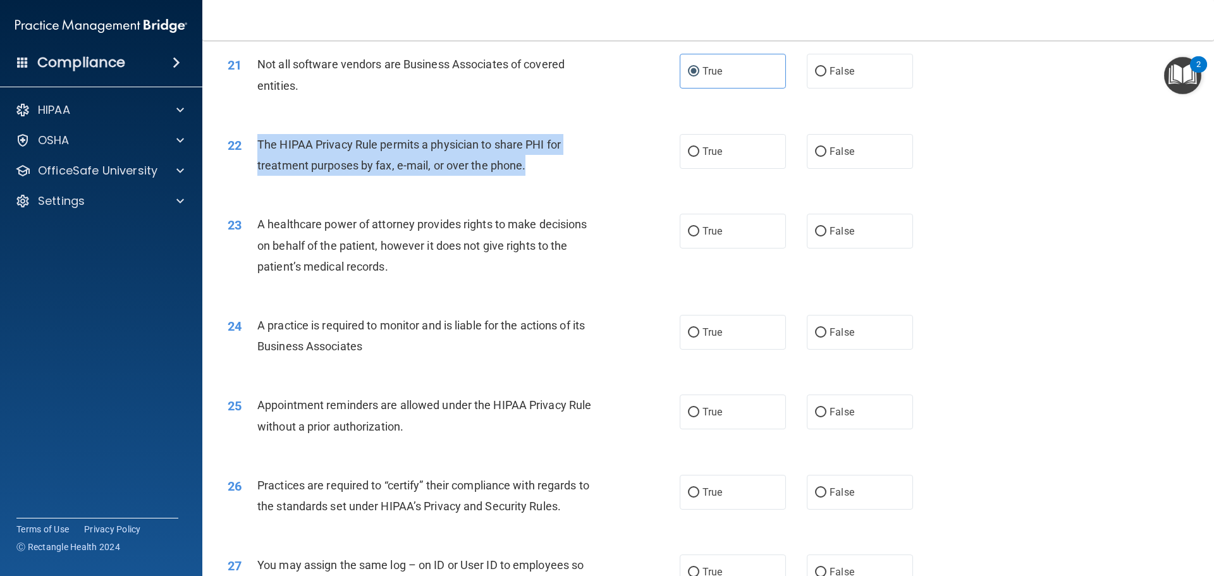
drag, startPoint x: 254, startPoint y: 140, endPoint x: 550, endPoint y: 166, distance: 297.1
click at [550, 166] on div "22 The HIPAA Privacy Rule permits a physician to share PHI for treatment purpos…" at bounding box center [454, 158] width 490 height 48
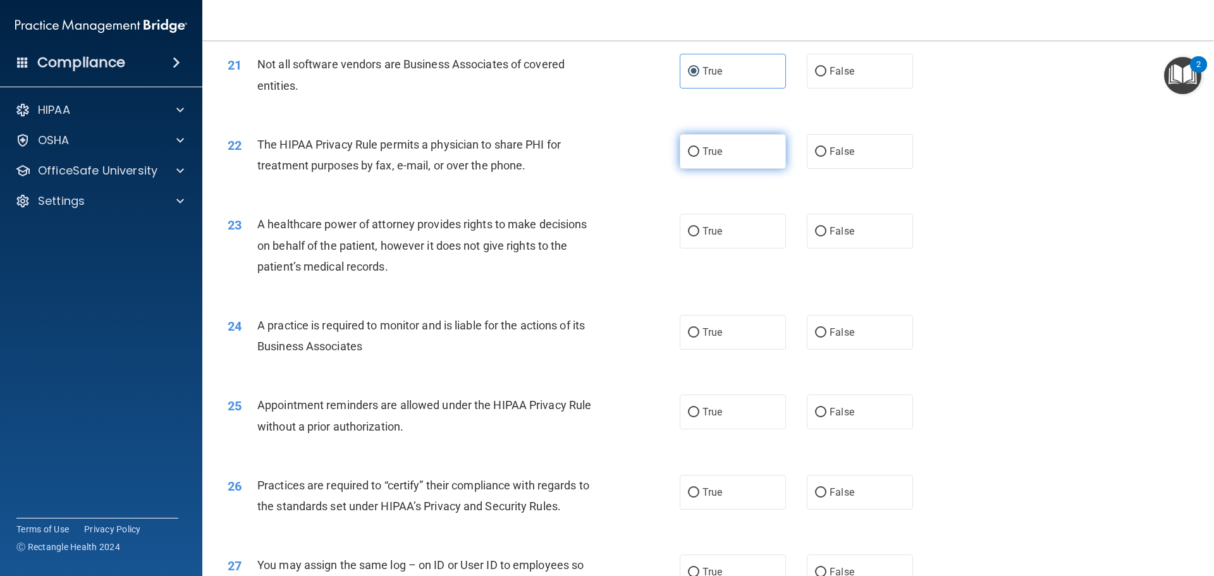
click at [743, 150] on label "True" at bounding box center [733, 151] width 106 height 35
click at [700, 150] on input "True" at bounding box center [693, 151] width 11 height 9
radio input "true"
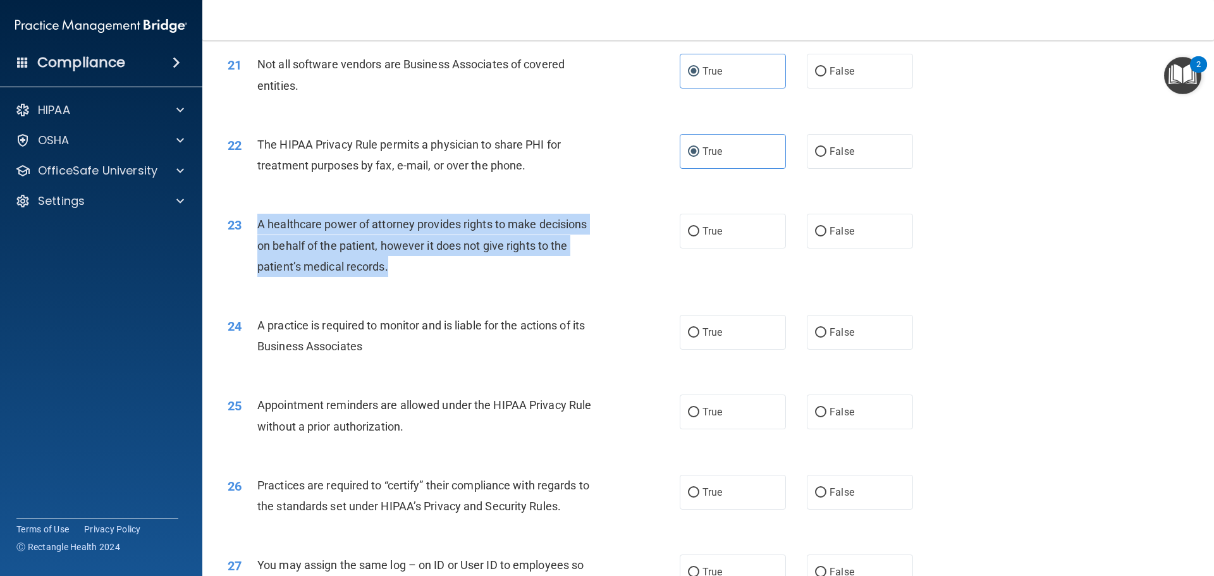
drag, startPoint x: 254, startPoint y: 223, endPoint x: 397, endPoint y: 273, distance: 152.0
click at [397, 273] on div "23 A healthcare power of attorney provides rights to make decisions on behalf o…" at bounding box center [454, 249] width 490 height 70
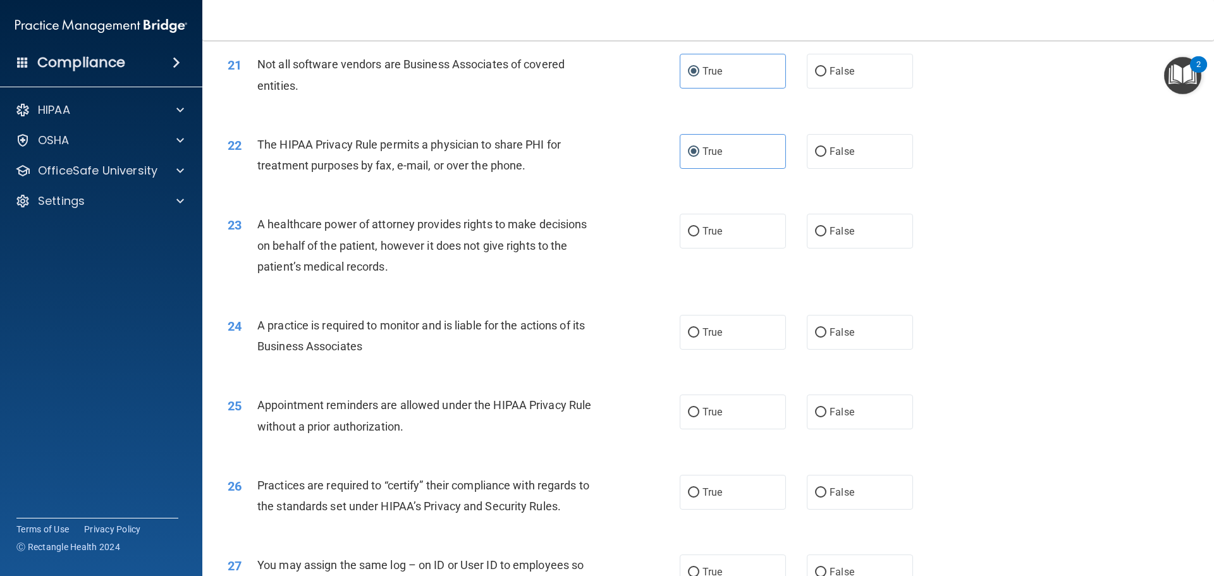
drag, startPoint x: 560, startPoint y: 291, endPoint x: 550, endPoint y: 288, distance: 10.4
click at [555, 289] on div "23 A healthcare power of attorney provides rights to make decisions on behalf o…" at bounding box center [708, 248] width 980 height 101
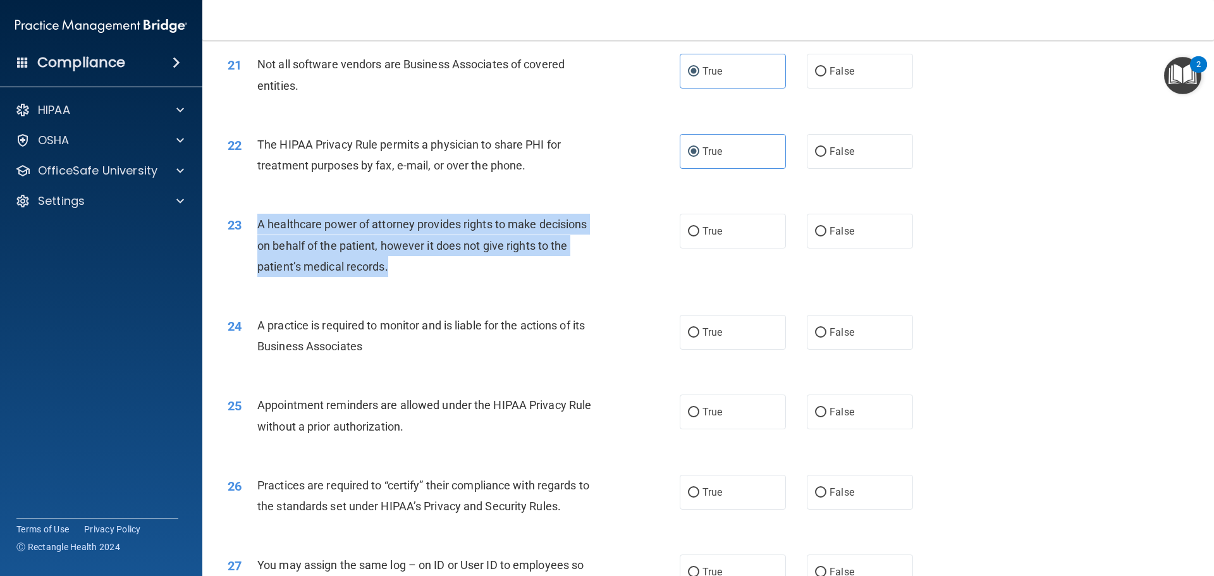
drag, startPoint x: 259, startPoint y: 225, endPoint x: 393, endPoint y: 266, distance: 140.2
click at [393, 266] on div "A healthcare power of attorney provides rights to make decisions on behalf of t…" at bounding box center [434, 245] width 354 height 63
click at [521, 281] on div "23 A healthcare power of attorney provides rights to make decisions on behalf o…" at bounding box center [454, 249] width 490 height 70
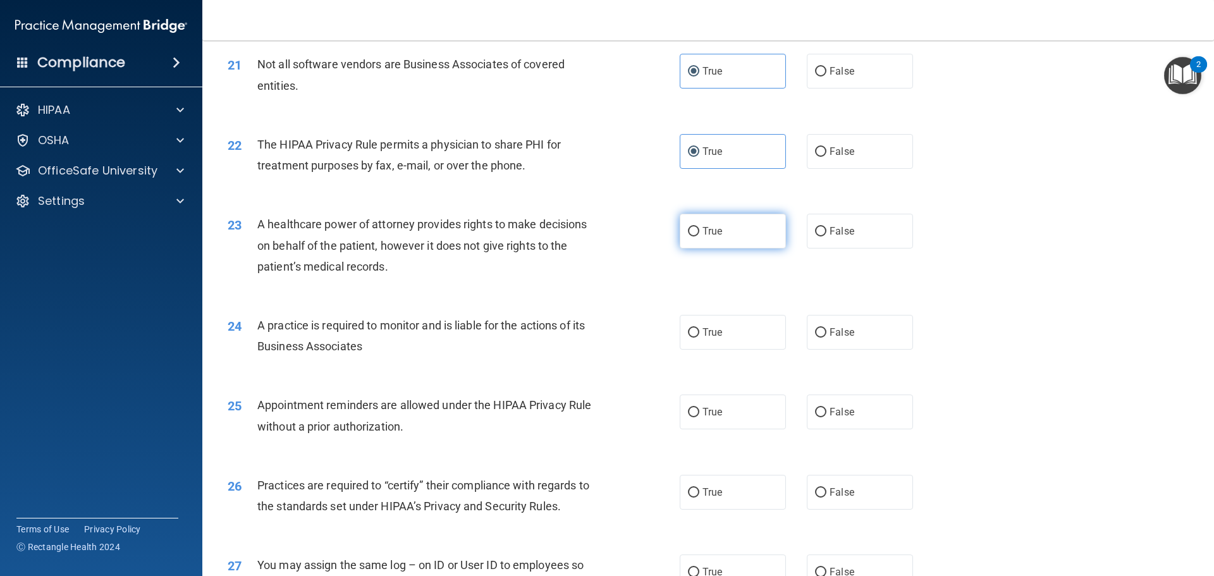
click at [693, 242] on label "True" at bounding box center [733, 231] width 106 height 35
click at [693, 237] on input "True" at bounding box center [693, 231] width 11 height 9
radio input "true"
click at [870, 232] on label "False" at bounding box center [860, 231] width 106 height 35
click at [827, 232] on input "False" at bounding box center [820, 231] width 11 height 9
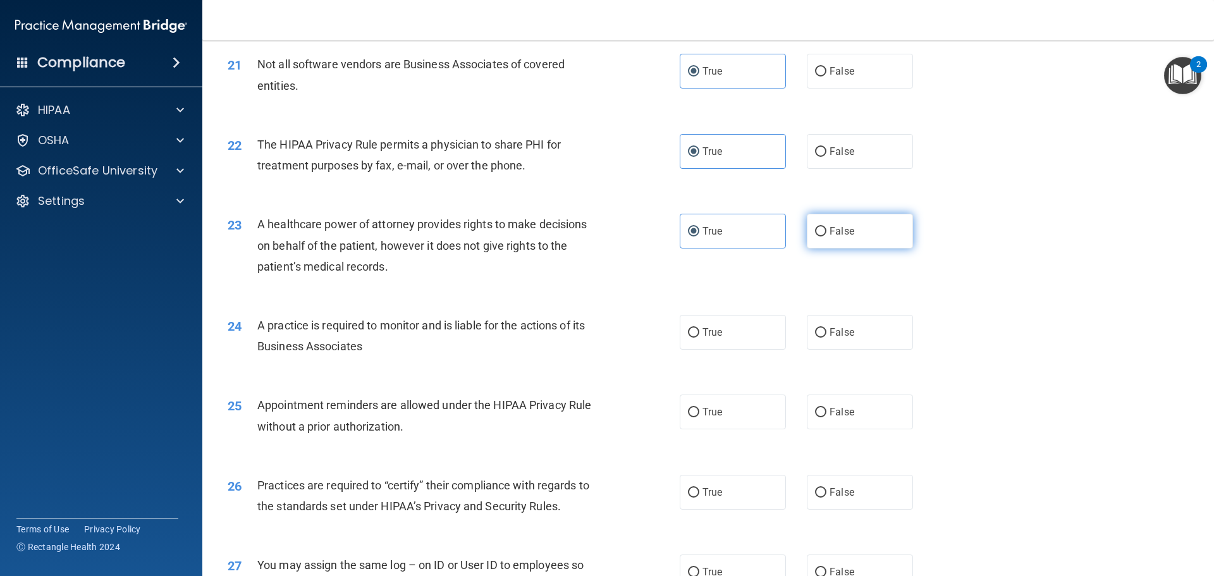
radio input "true"
radio input "false"
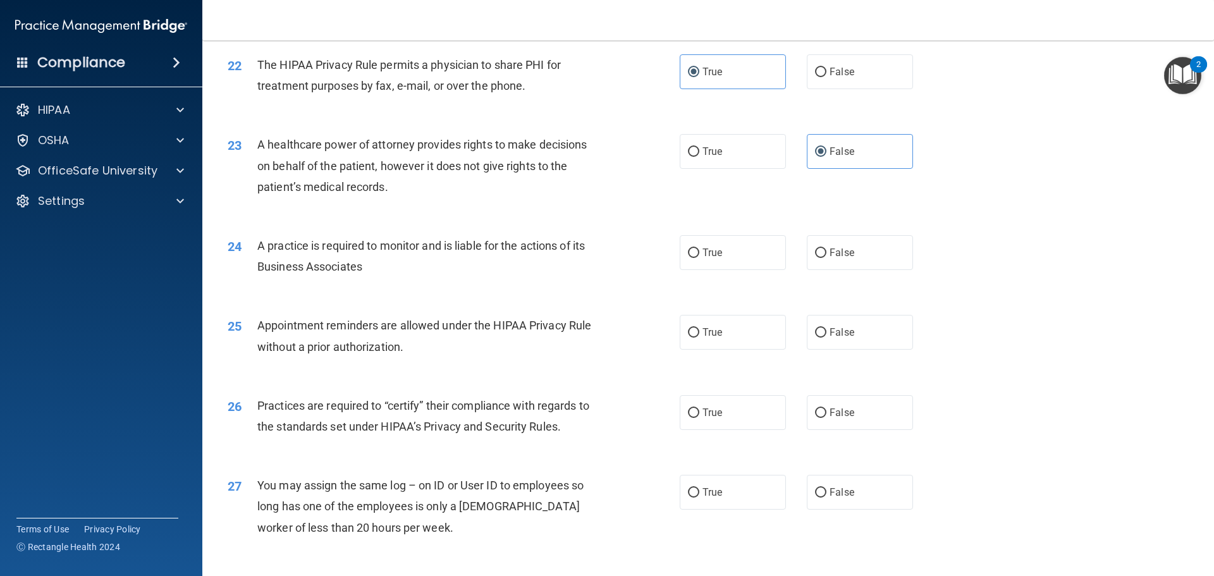
scroll to position [2087, 0]
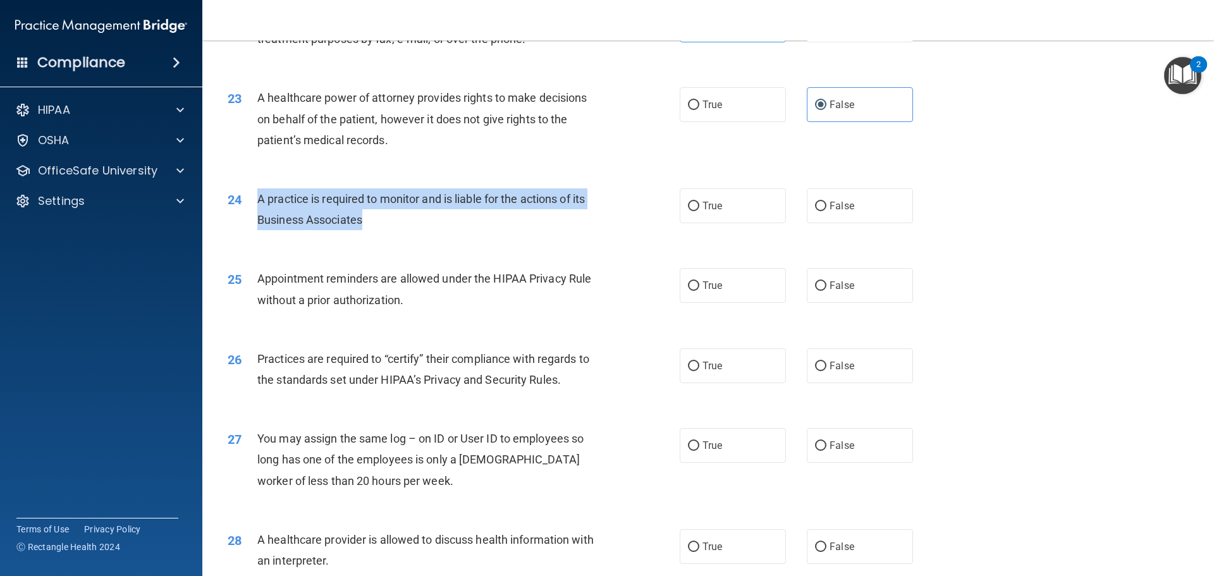
drag, startPoint x: 259, startPoint y: 192, endPoint x: 432, endPoint y: 233, distance: 178.3
click at [432, 233] on div "24 A practice is required to monitor and is liable for the actions of its Busin…" at bounding box center [454, 212] width 490 height 48
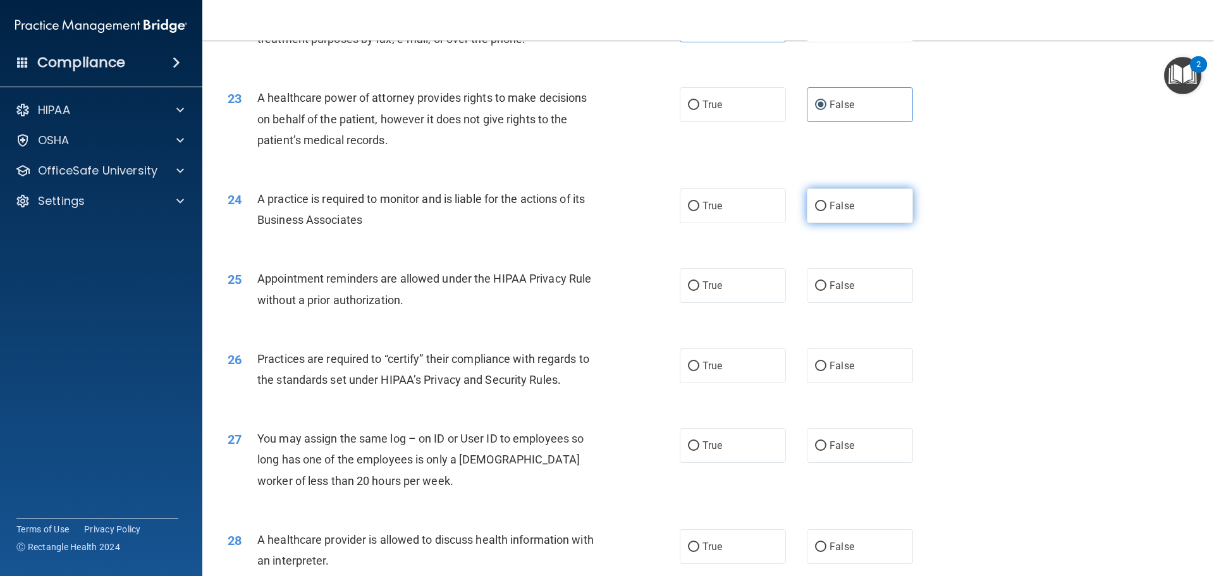
click at [848, 212] on label "False" at bounding box center [860, 205] width 106 height 35
click at [827, 211] on input "False" at bounding box center [820, 206] width 11 height 9
radio input "true"
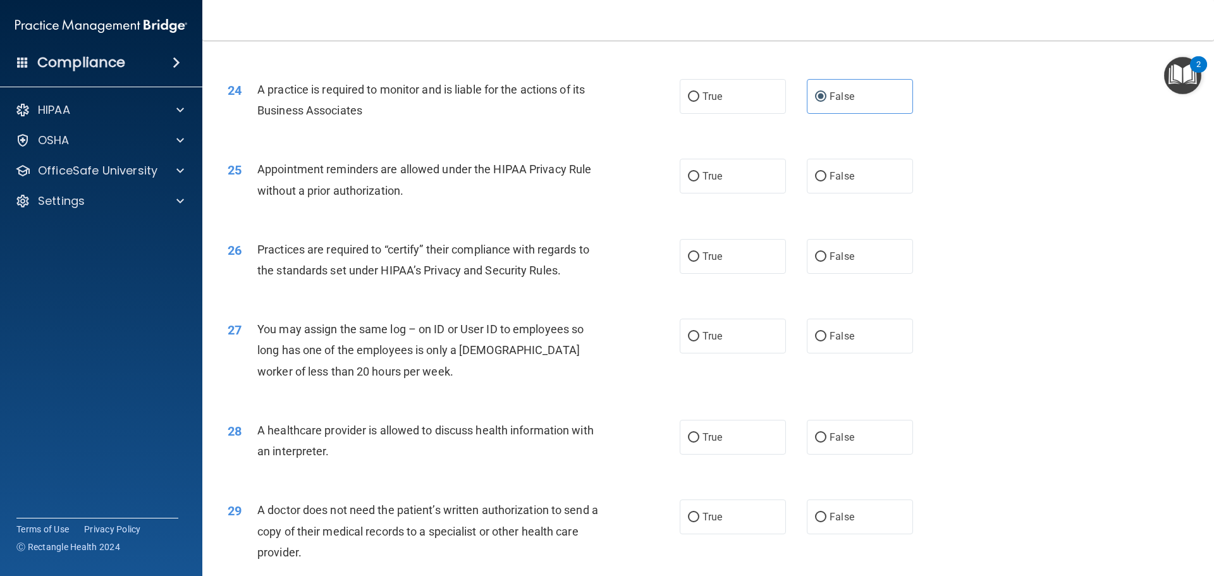
scroll to position [2214, 0]
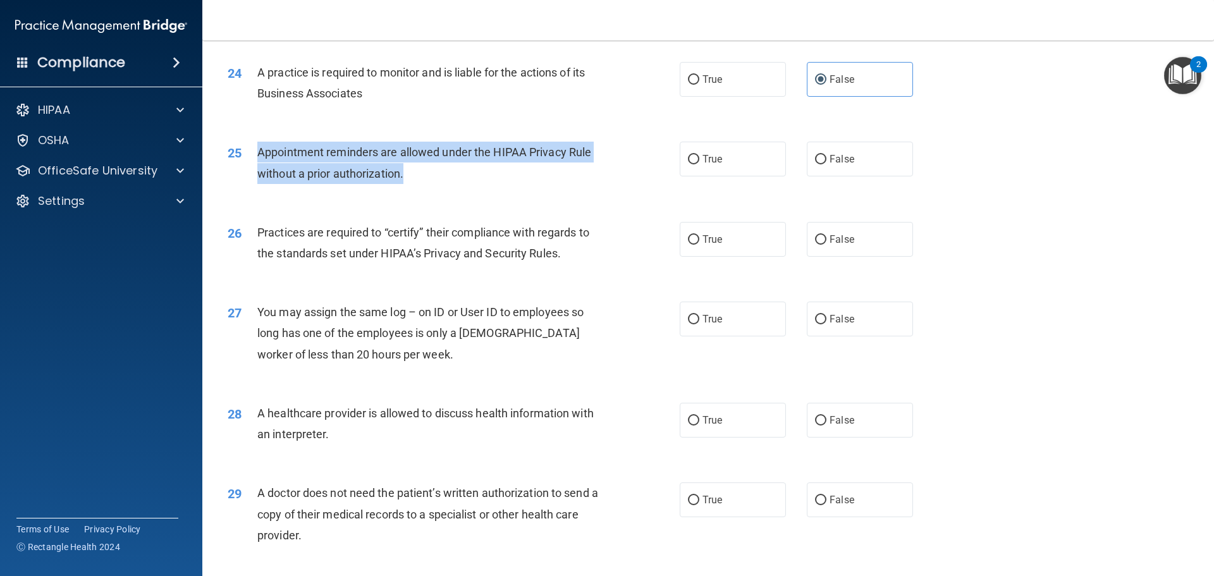
drag, startPoint x: 254, startPoint y: 152, endPoint x: 424, endPoint y: 176, distance: 172.5
click at [424, 176] on div "25 Appointment reminders are allowed under the HIPAA Privacy Rule without a pri…" at bounding box center [454, 166] width 490 height 48
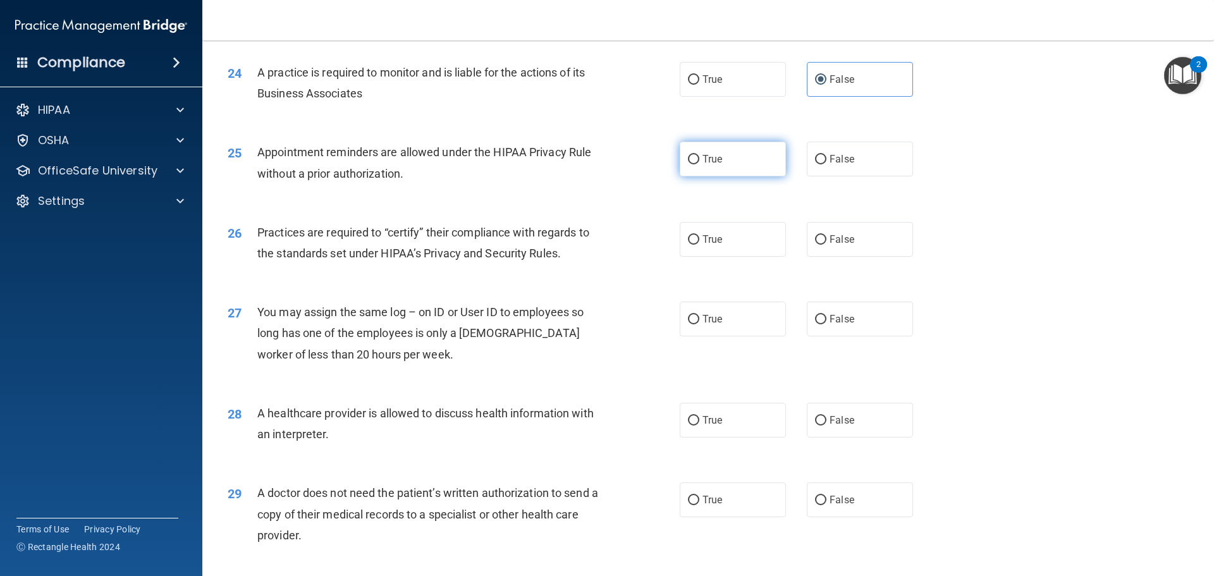
click at [719, 161] on label "True" at bounding box center [733, 159] width 106 height 35
click at [700, 161] on input "True" at bounding box center [693, 159] width 11 height 9
radio input "true"
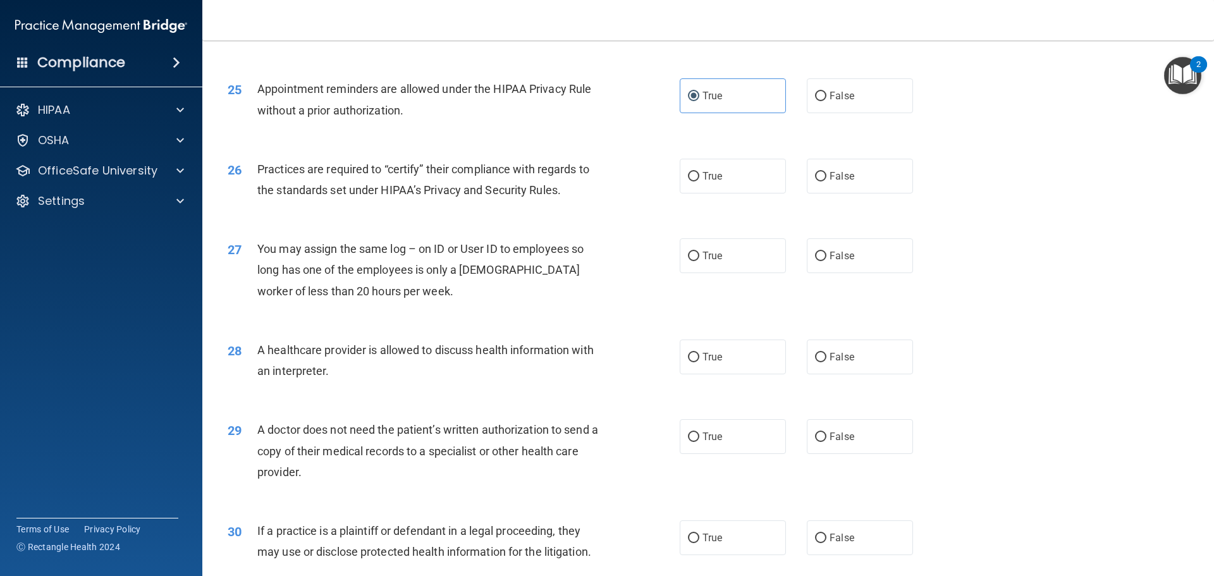
scroll to position [2340, 0]
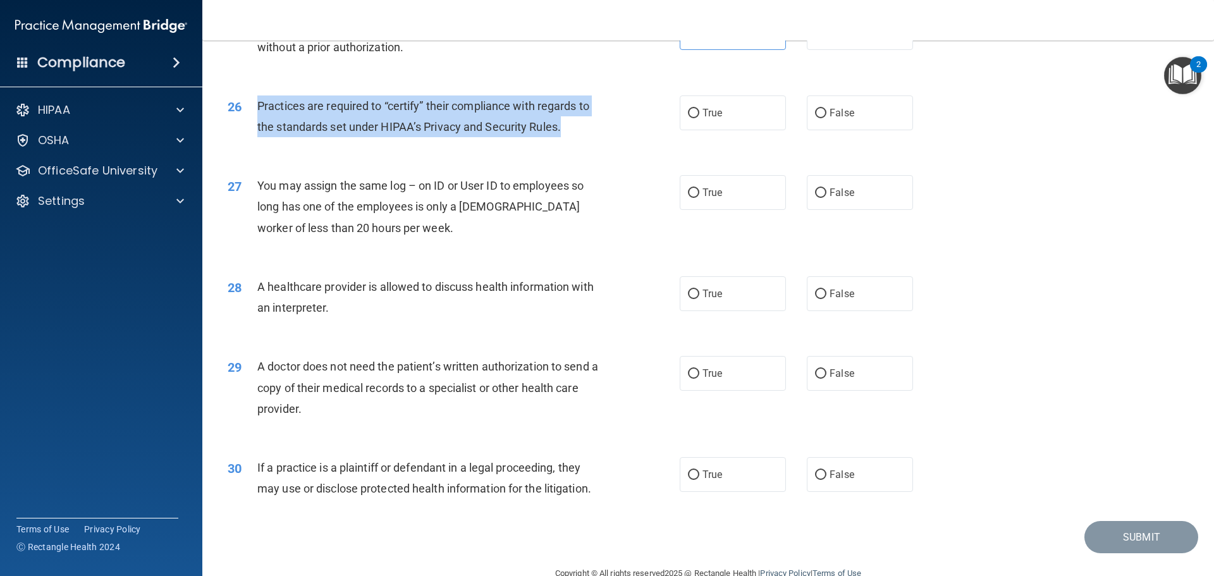
drag, startPoint x: 251, startPoint y: 100, endPoint x: 566, endPoint y: 129, distance: 316.3
click at [566, 129] on div "26 Practices are required to “certify” their compliance with regards to the sta…" at bounding box center [454, 120] width 490 height 48
click at [557, 137] on div "Practices are required to “certify” their compliance with regards to the standa…" at bounding box center [434, 117] width 354 height 42
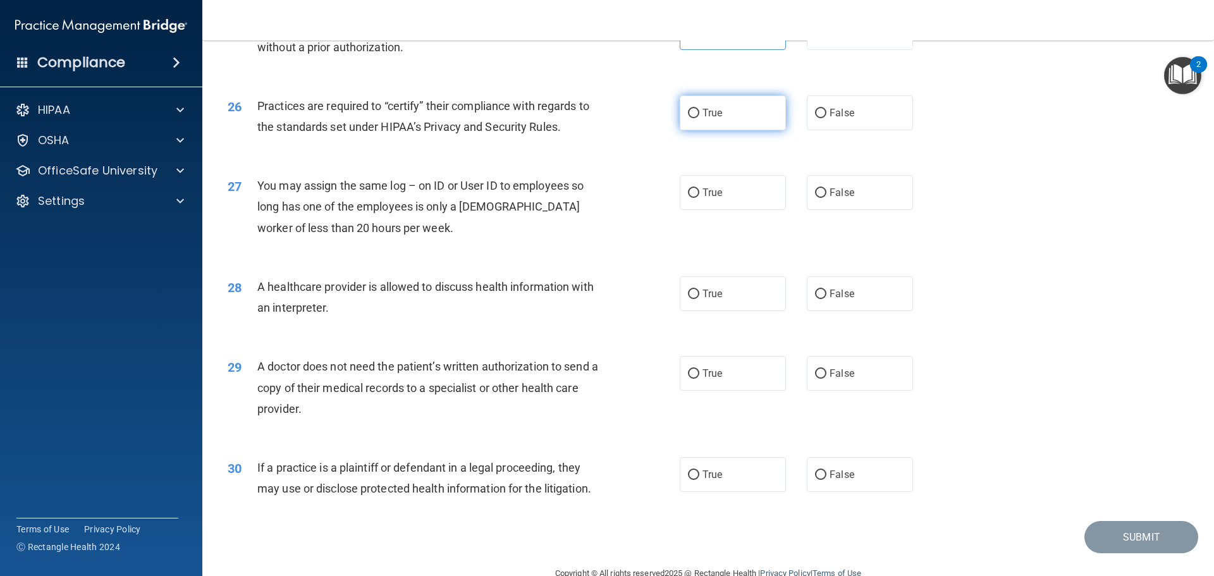
click at [683, 128] on label "True" at bounding box center [733, 113] width 106 height 35
click at [688, 118] on input "True" at bounding box center [693, 113] width 11 height 9
radio input "true"
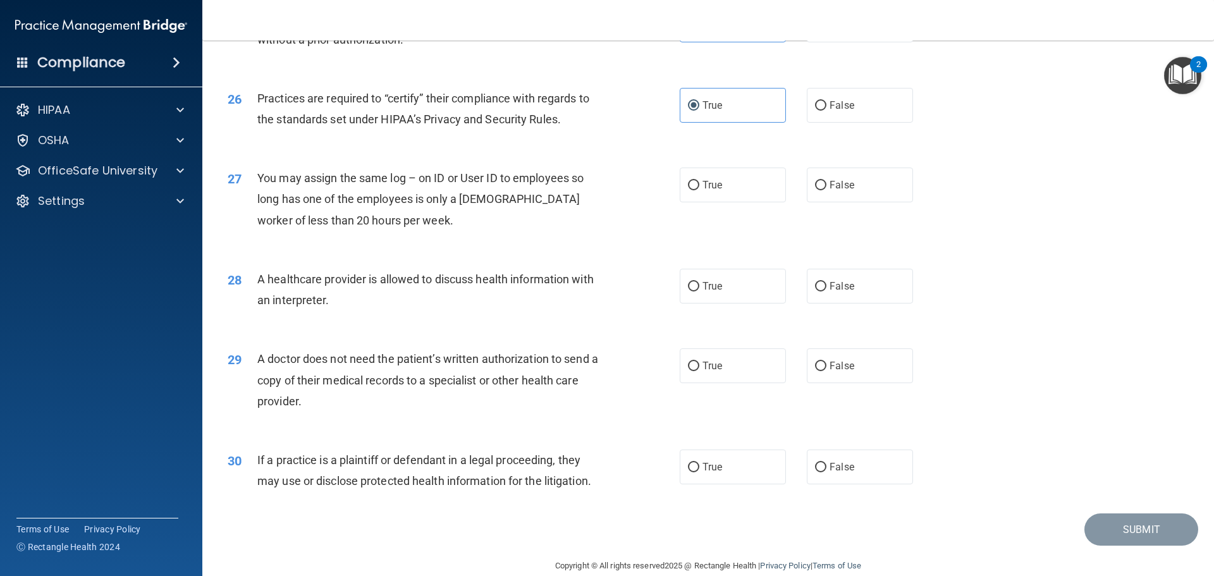
scroll to position [2368, 0]
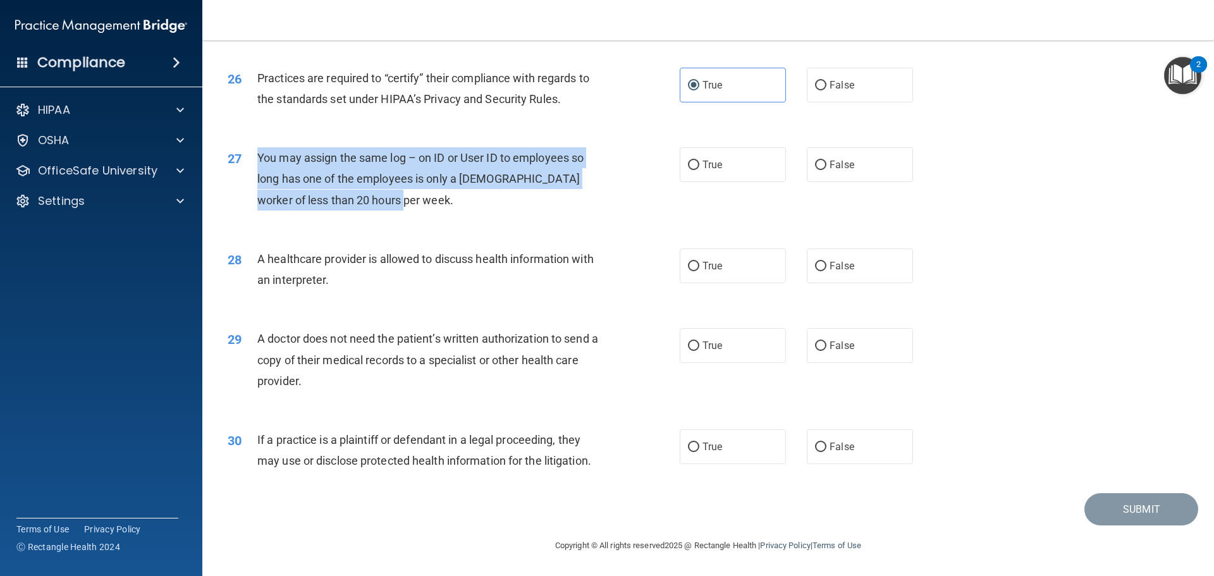
drag, startPoint x: 257, startPoint y: 153, endPoint x: 421, endPoint y: 193, distance: 168.6
click at [421, 193] on div "You may assign the same log – on ID or User ID to employees so long has one of …" at bounding box center [434, 178] width 354 height 63
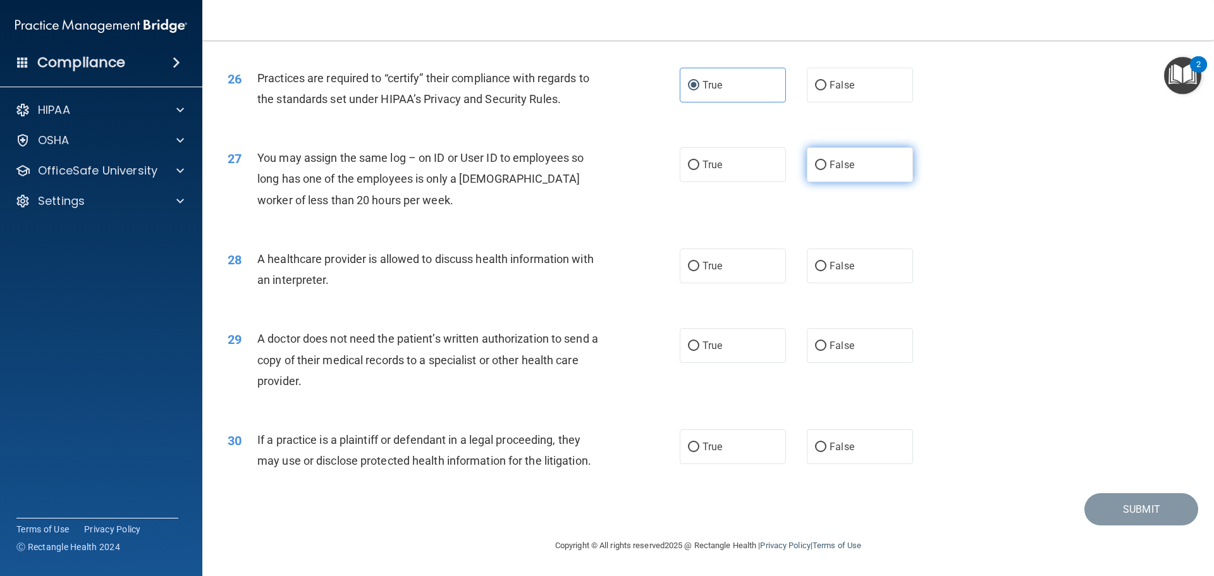
click at [828, 156] on label "False" at bounding box center [860, 164] width 106 height 35
click at [827, 161] on input "False" at bounding box center [820, 165] width 11 height 9
radio input "true"
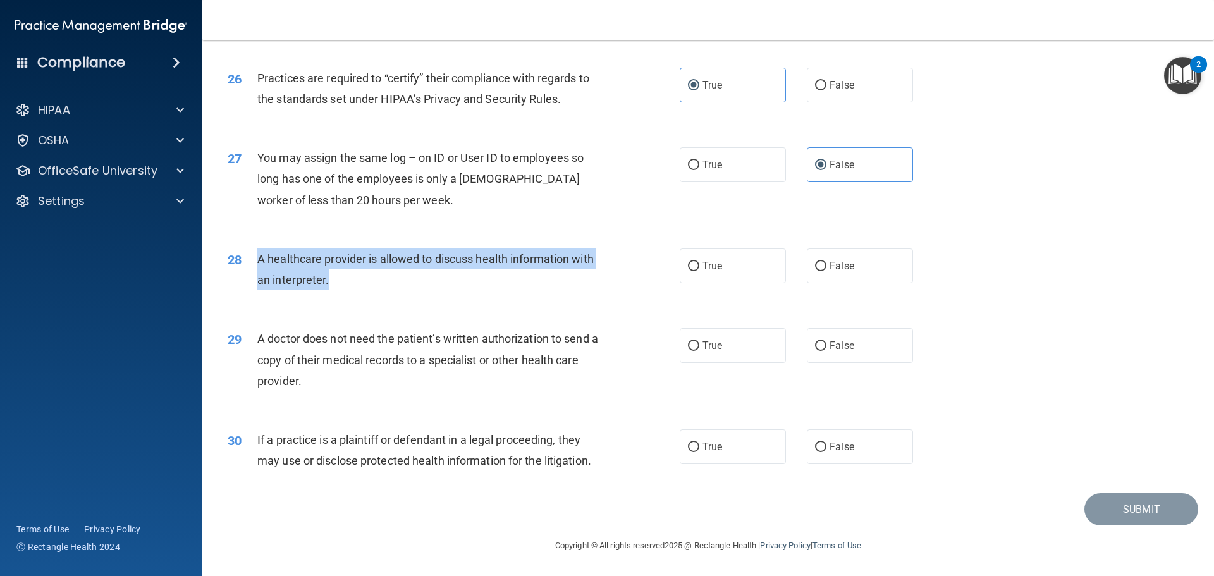
drag, startPoint x: 254, startPoint y: 255, endPoint x: 345, endPoint y: 274, distance: 93.0
click at [345, 274] on div "28 A healthcare provider is allowed to discuss health information with an inter…" at bounding box center [454, 273] width 490 height 48
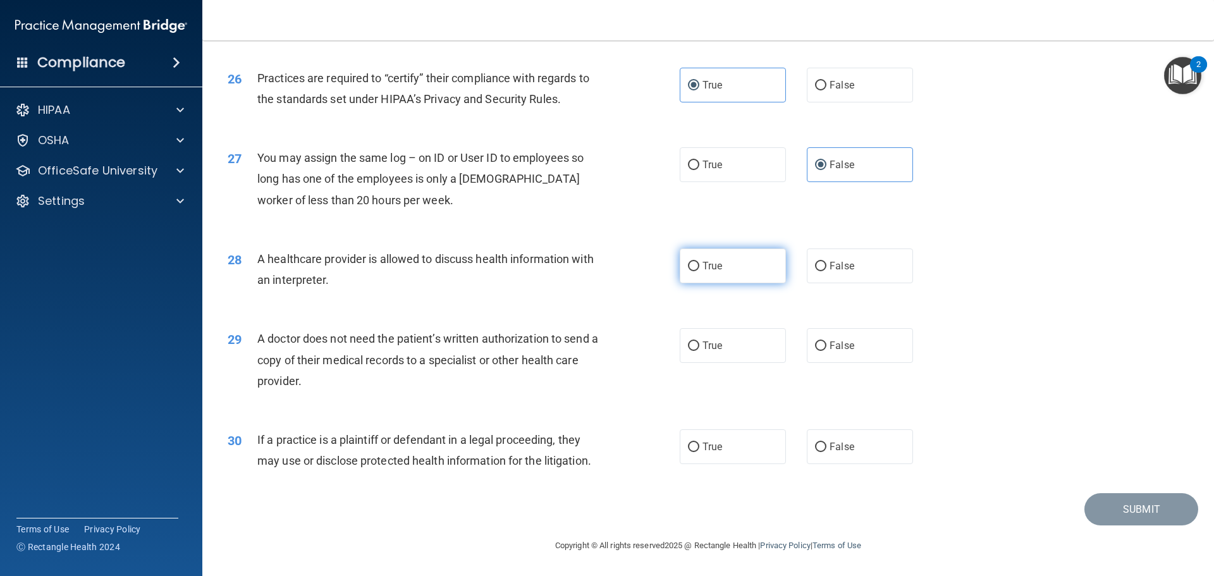
click at [713, 264] on span "True" at bounding box center [713, 266] width 20 height 12
click at [700, 264] on input "True" at bounding box center [693, 266] width 11 height 9
radio input "true"
drag, startPoint x: 252, startPoint y: 340, endPoint x: 375, endPoint y: 385, distance: 130.9
click at [375, 385] on div "29 A doctor does not need the patient’s written authorization to send a copy of…" at bounding box center [454, 363] width 490 height 70
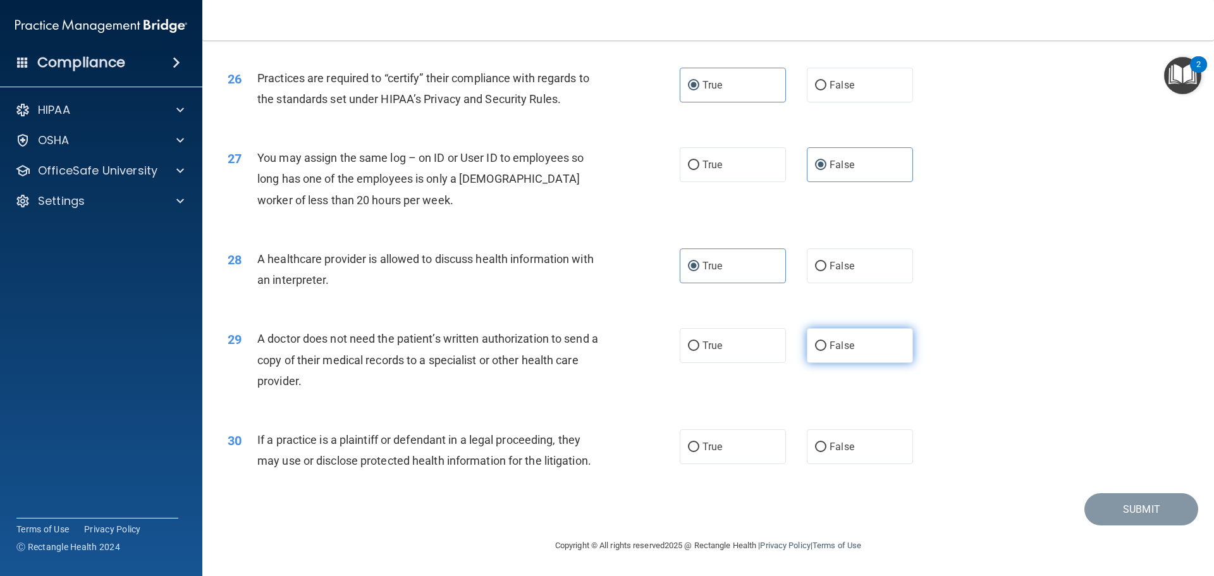
click at [830, 348] on span "False" at bounding box center [842, 346] width 25 height 12
click at [827, 348] on input "False" at bounding box center [820, 346] width 11 height 9
radio input "true"
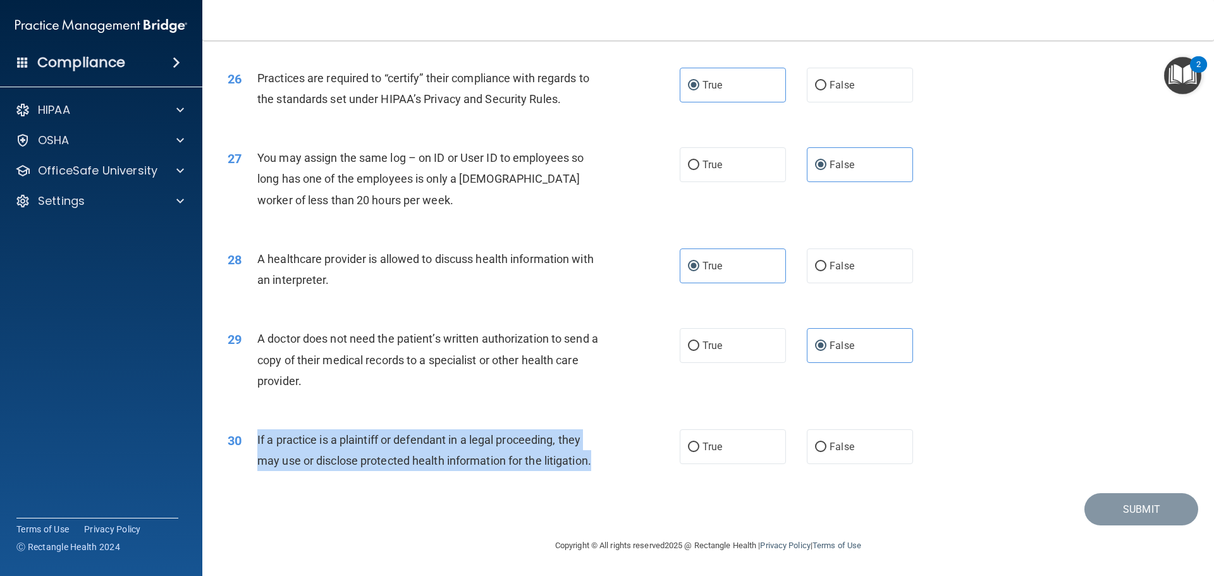
drag, startPoint x: 254, startPoint y: 438, endPoint x: 597, endPoint y: 456, distance: 343.9
click at [597, 456] on div "30 If a practice is a plaintiff or defendant in a legal proceeding, they may us…" at bounding box center [454, 453] width 490 height 48
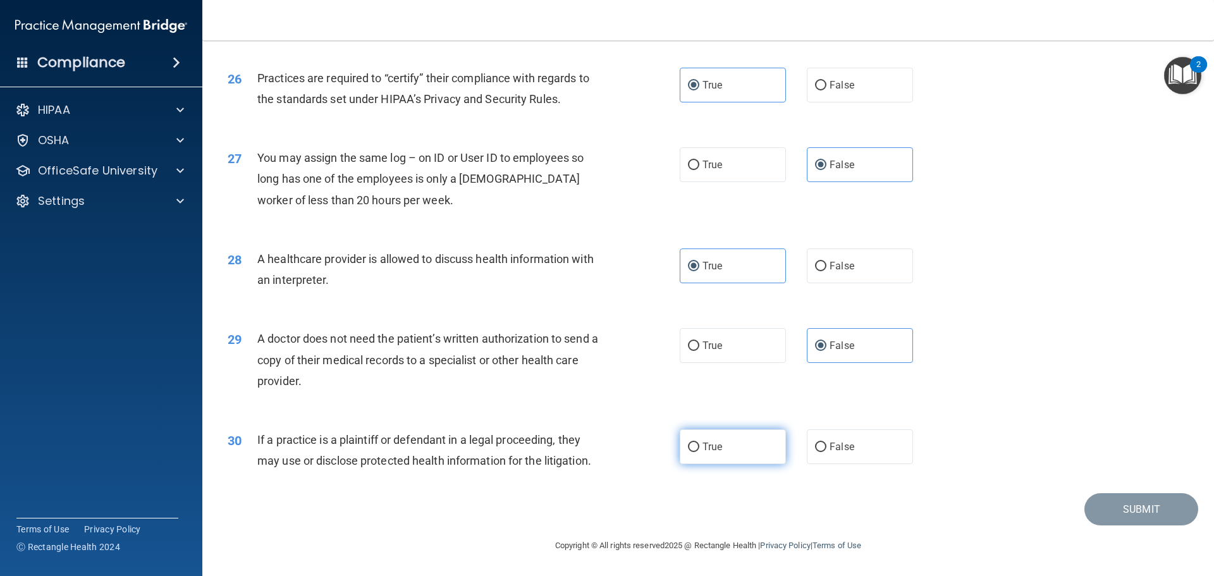
click at [724, 453] on label "True" at bounding box center [733, 446] width 106 height 35
click at [700, 452] on input "True" at bounding box center [693, 447] width 11 height 9
radio input "true"
click at [1114, 505] on button "Submit" at bounding box center [1142, 509] width 114 height 32
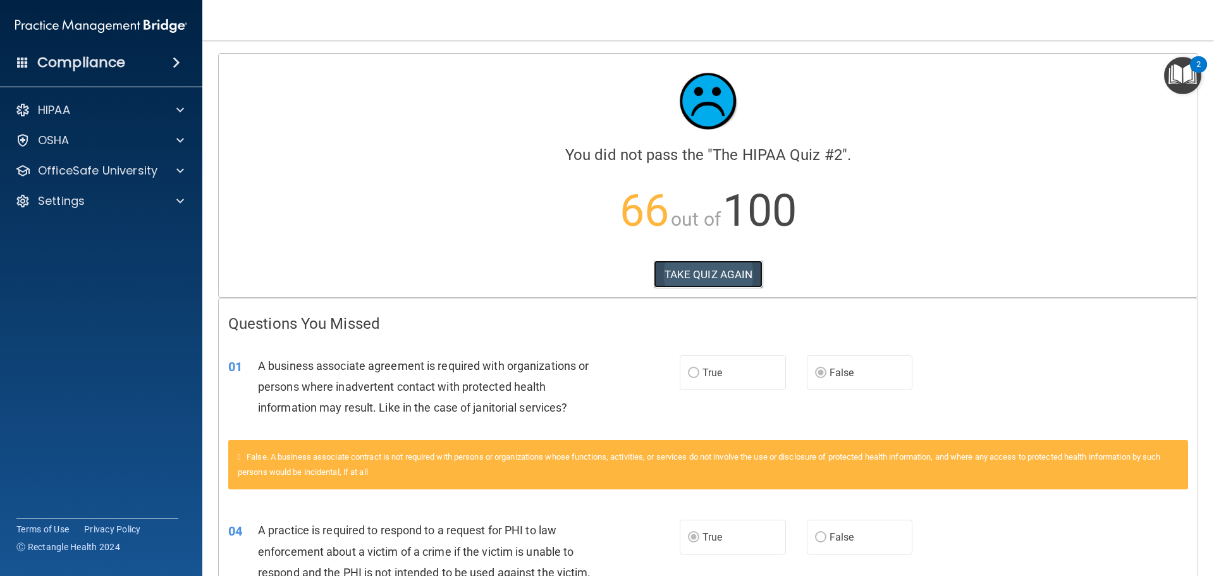
click at [699, 275] on button "TAKE QUIZ AGAIN" at bounding box center [708, 275] width 109 height 28
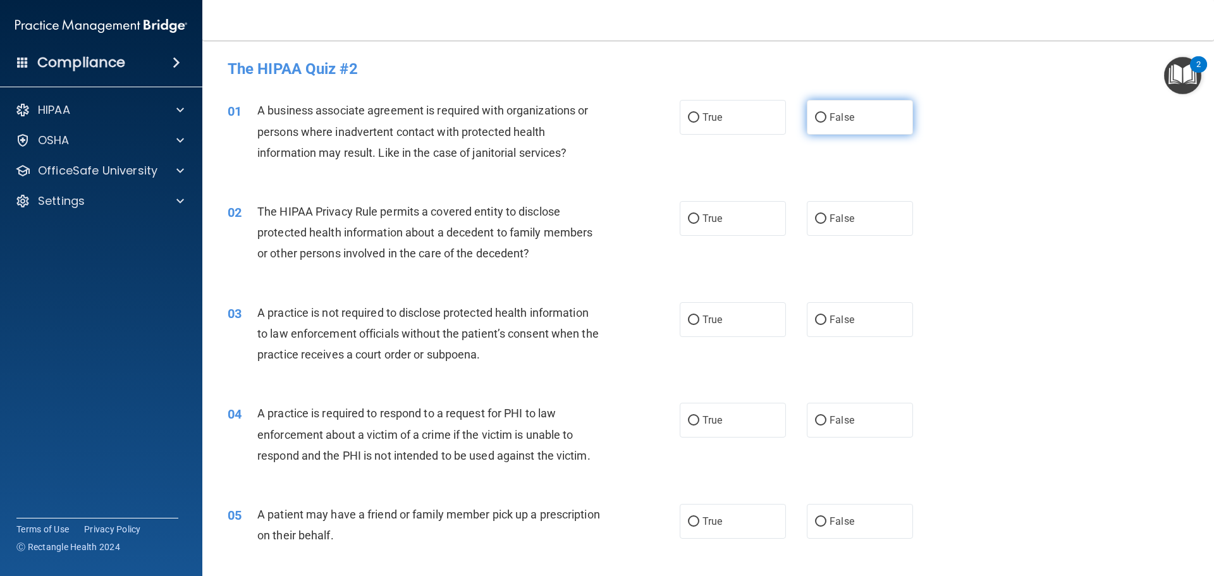
click at [815, 118] on input "False" at bounding box center [820, 117] width 11 height 9
radio input "true"
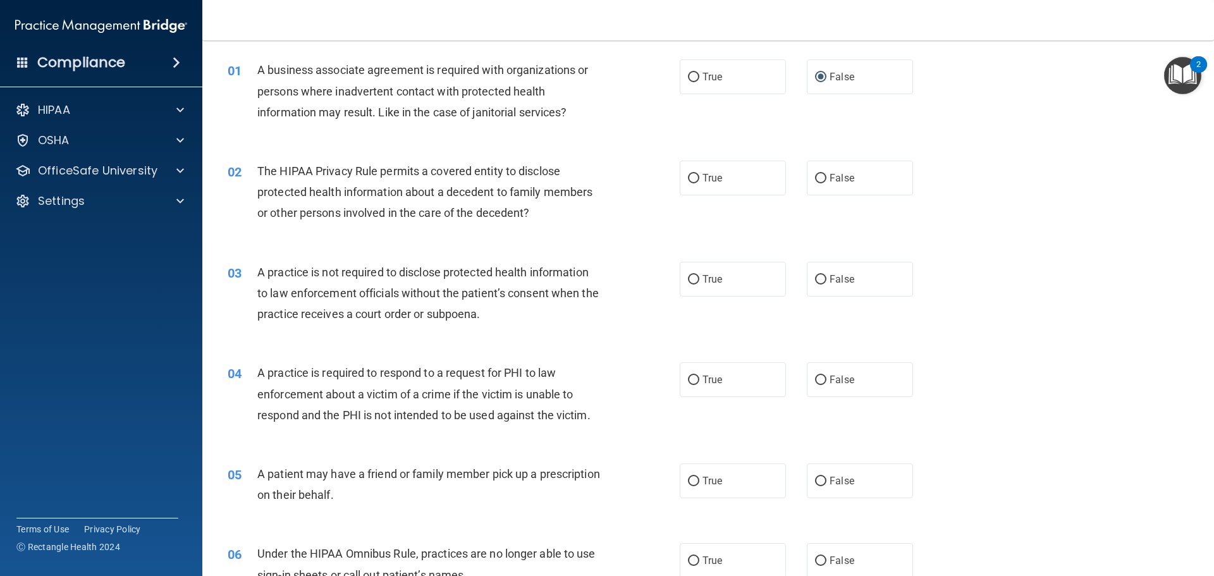
scroll to position [63, 0]
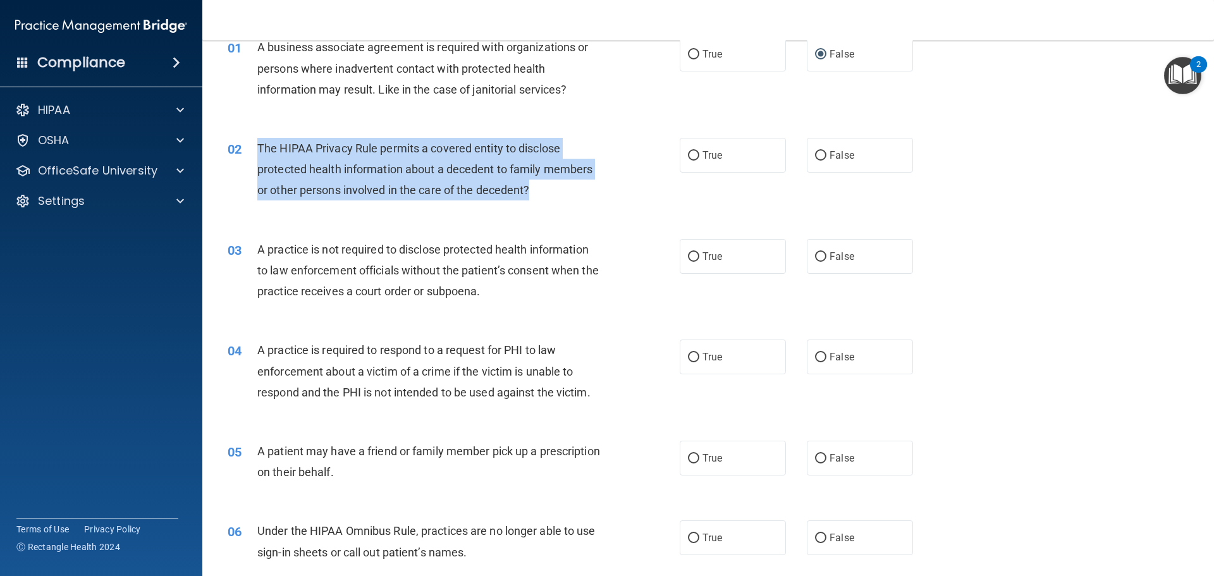
drag, startPoint x: 256, startPoint y: 146, endPoint x: 567, endPoint y: 188, distance: 314.0
click at [567, 188] on div "02 The HIPAA Privacy Rule permits a covered entity to disclose protected health…" at bounding box center [454, 173] width 490 height 70
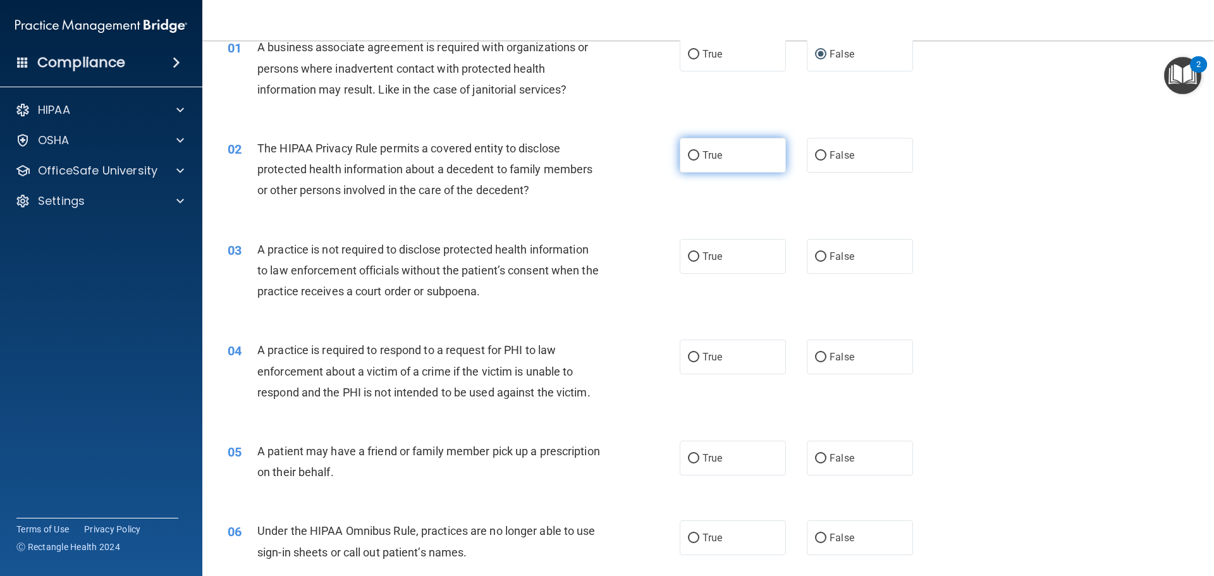
click at [720, 159] on label "True" at bounding box center [733, 155] width 106 height 35
click at [700, 159] on input "True" at bounding box center [693, 155] width 11 height 9
radio input "true"
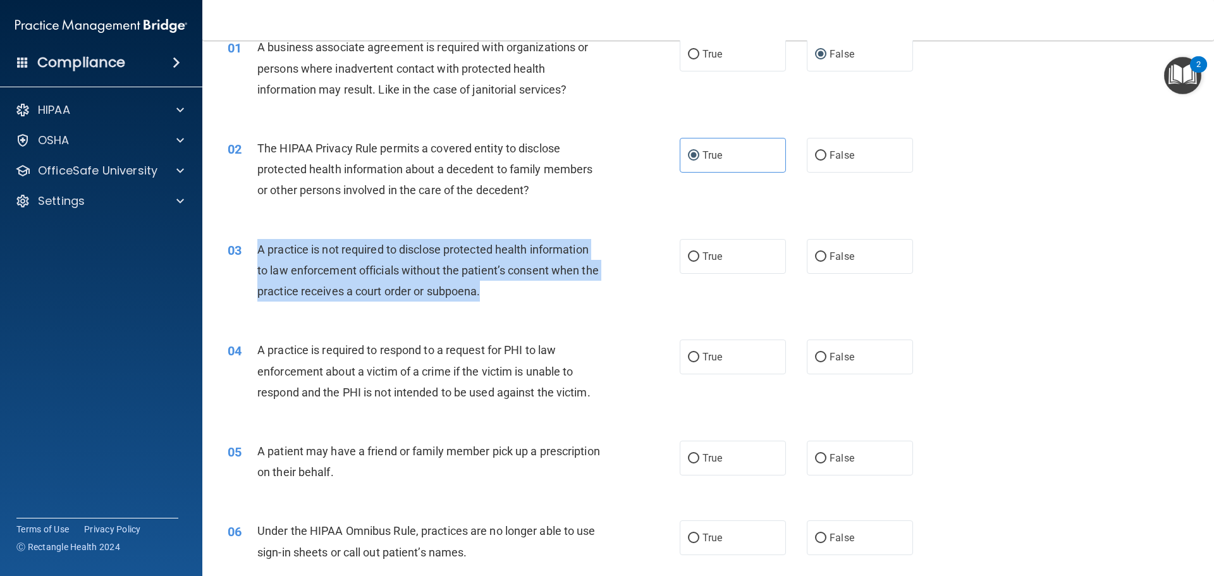
drag, startPoint x: 247, startPoint y: 245, endPoint x: 505, endPoint y: 294, distance: 262.6
click at [505, 294] on div "03 A practice is not required to disclose protected health information to law e…" at bounding box center [454, 274] width 490 height 70
click at [604, 299] on div "A practice is not required to disclose protected health information to law enfo…" at bounding box center [434, 270] width 354 height 63
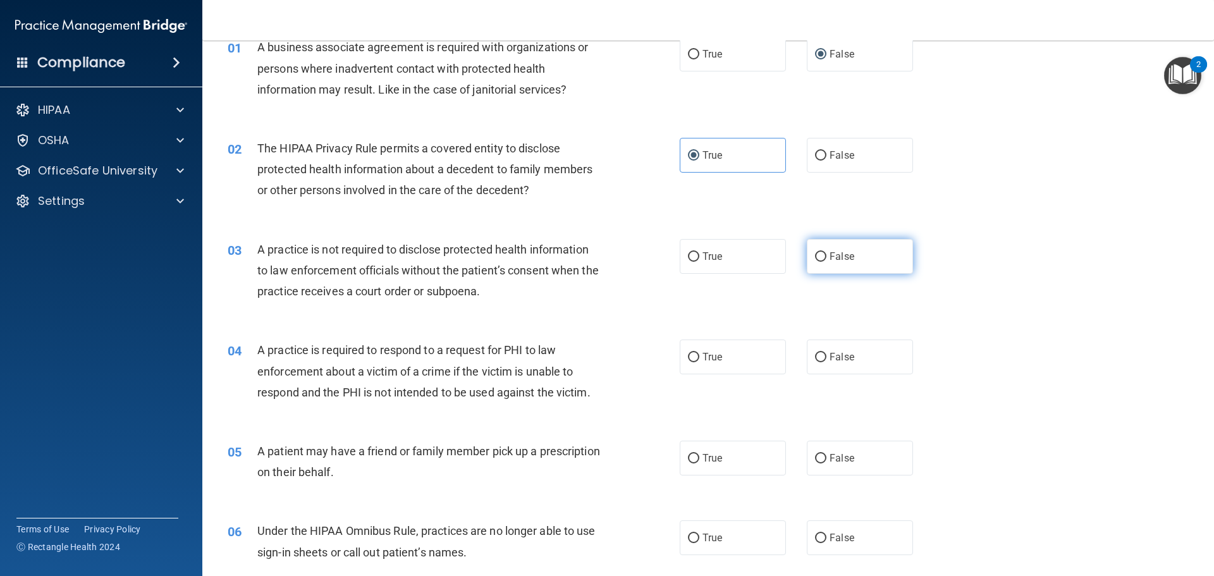
click at [864, 251] on label "False" at bounding box center [860, 256] width 106 height 35
click at [827, 252] on input "False" at bounding box center [820, 256] width 11 height 9
radio input "true"
click at [603, 320] on div "03 A practice is not required to disclose protected health information to law e…" at bounding box center [708, 273] width 980 height 101
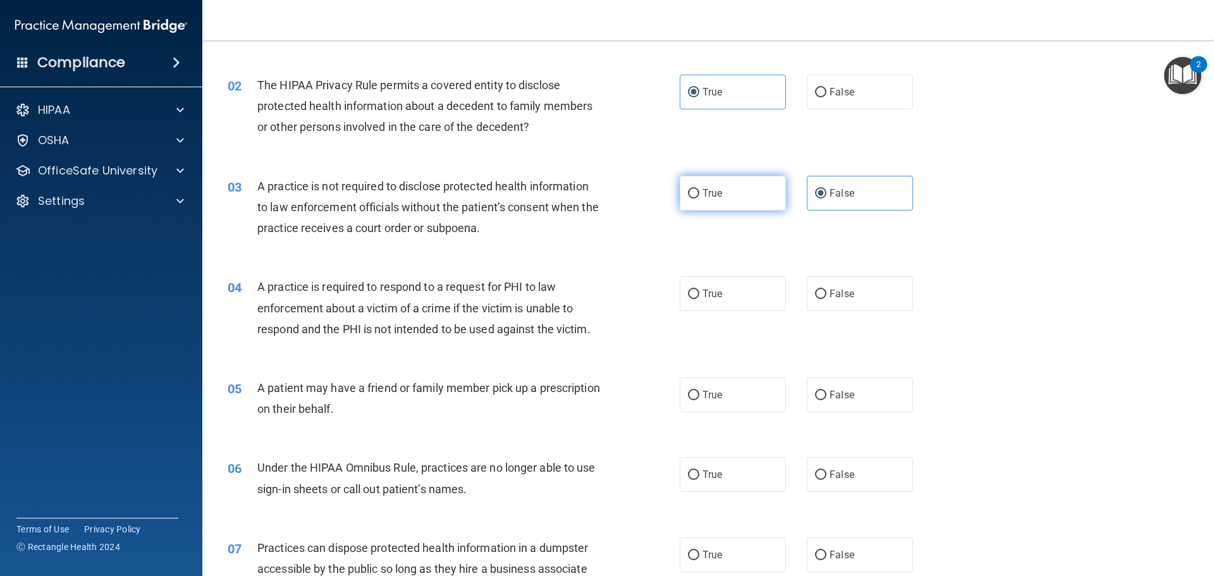
click at [715, 192] on span "True" at bounding box center [713, 193] width 20 height 12
click at [700, 192] on input "True" at bounding box center [693, 193] width 11 height 9
radio input "true"
radio input "false"
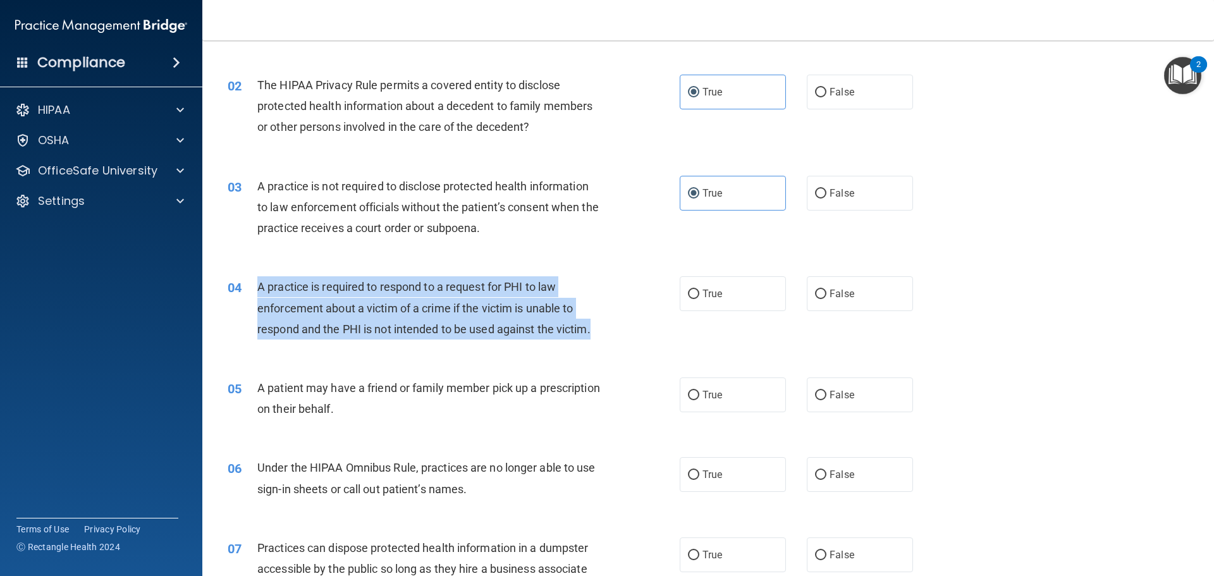
drag, startPoint x: 252, startPoint y: 278, endPoint x: 600, endPoint y: 335, distance: 353.0
click at [600, 335] on div "04 A practice is required to respond to a request for PHI to law enforcement ab…" at bounding box center [454, 311] width 490 height 70
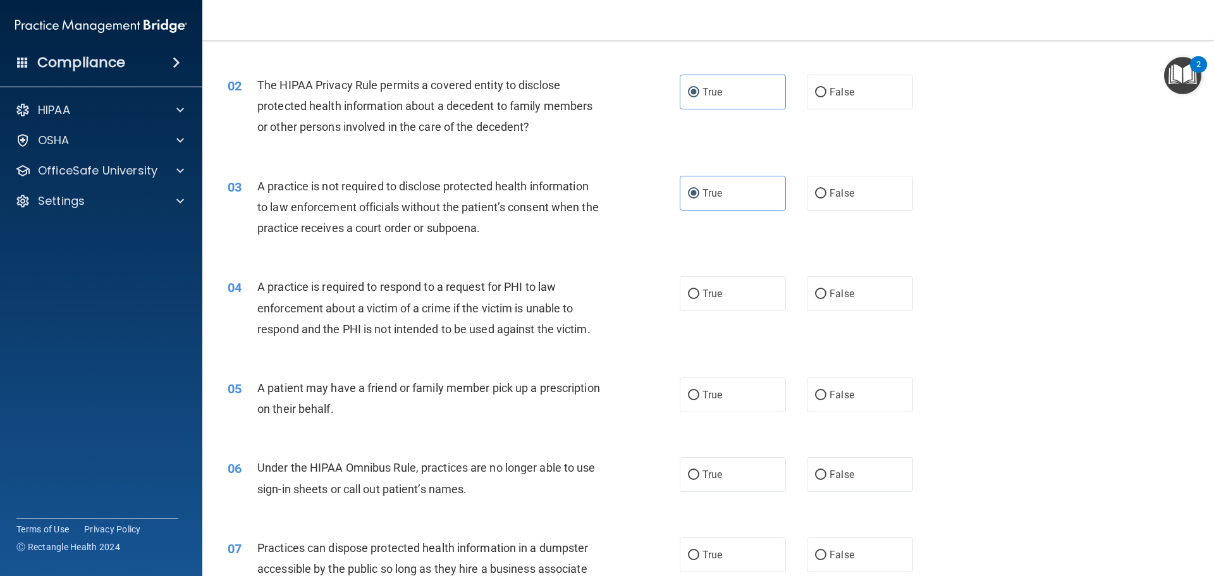
click at [348, 198] on div "A practice is not required to disclose protected health information to law enfo…" at bounding box center [434, 207] width 354 height 63
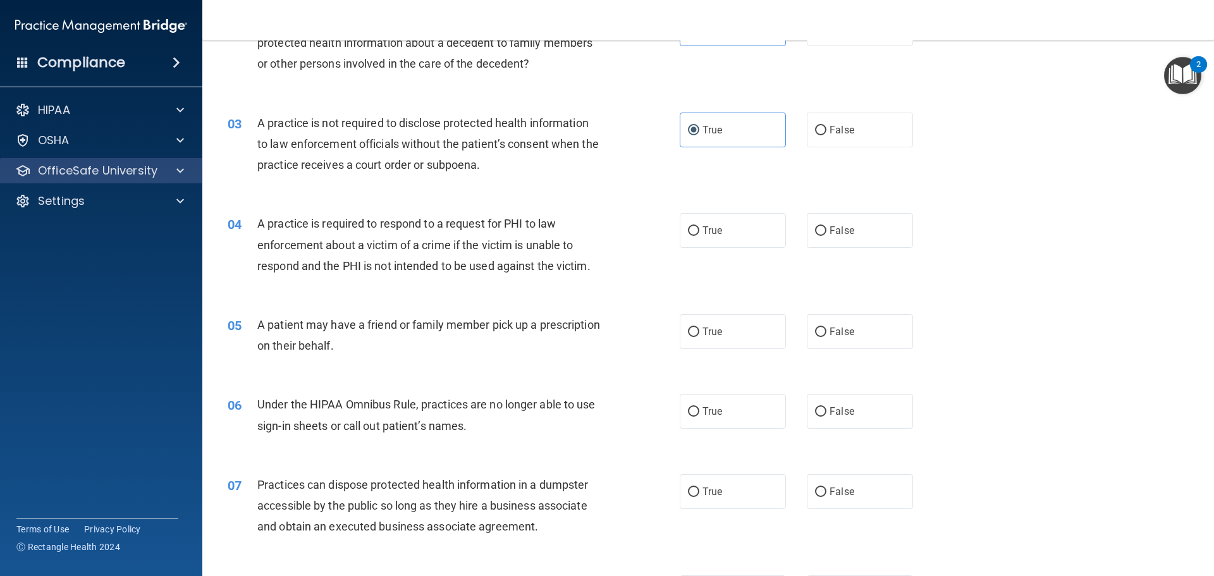
click at [168, 180] on div "OfficeSafe University" at bounding box center [101, 170] width 203 height 25
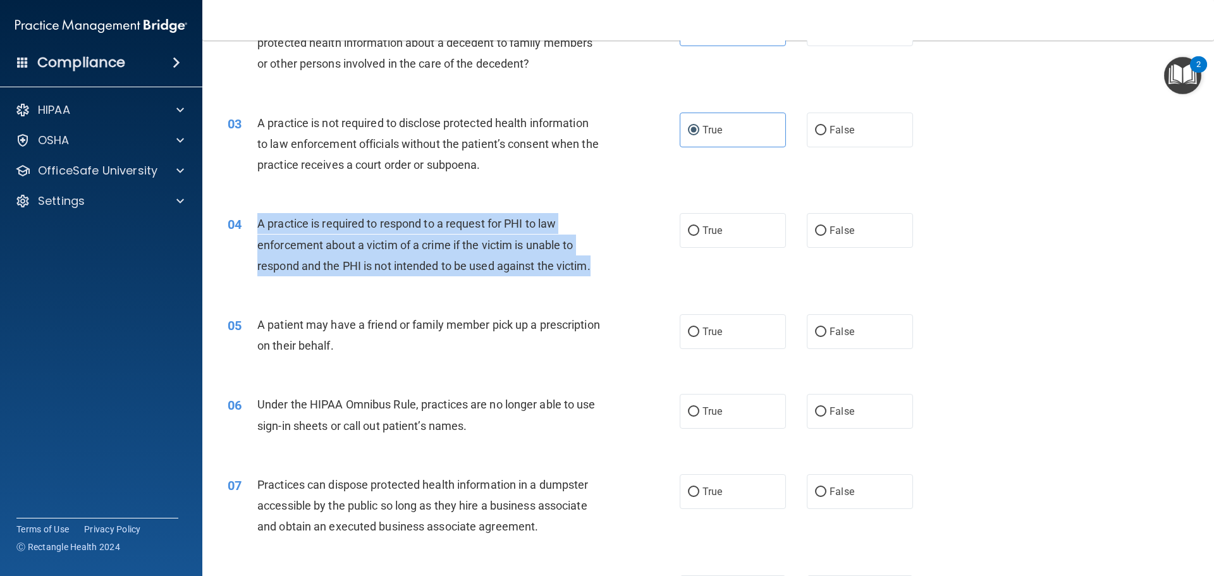
drag, startPoint x: 259, startPoint y: 222, endPoint x: 596, endPoint y: 269, distance: 340.4
click at [596, 269] on div "A practice is required to respond to a request for PHI to law enforcement about…" at bounding box center [434, 244] width 354 height 63
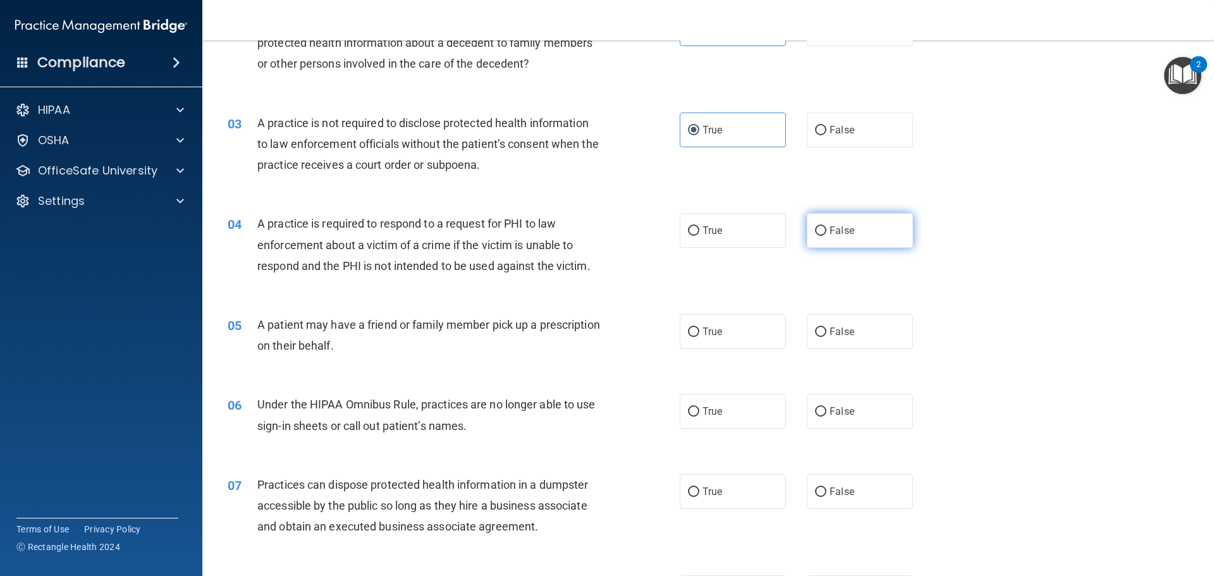
click at [841, 238] on label "False" at bounding box center [860, 230] width 106 height 35
click at [827, 236] on input "False" at bounding box center [820, 230] width 11 height 9
radio input "true"
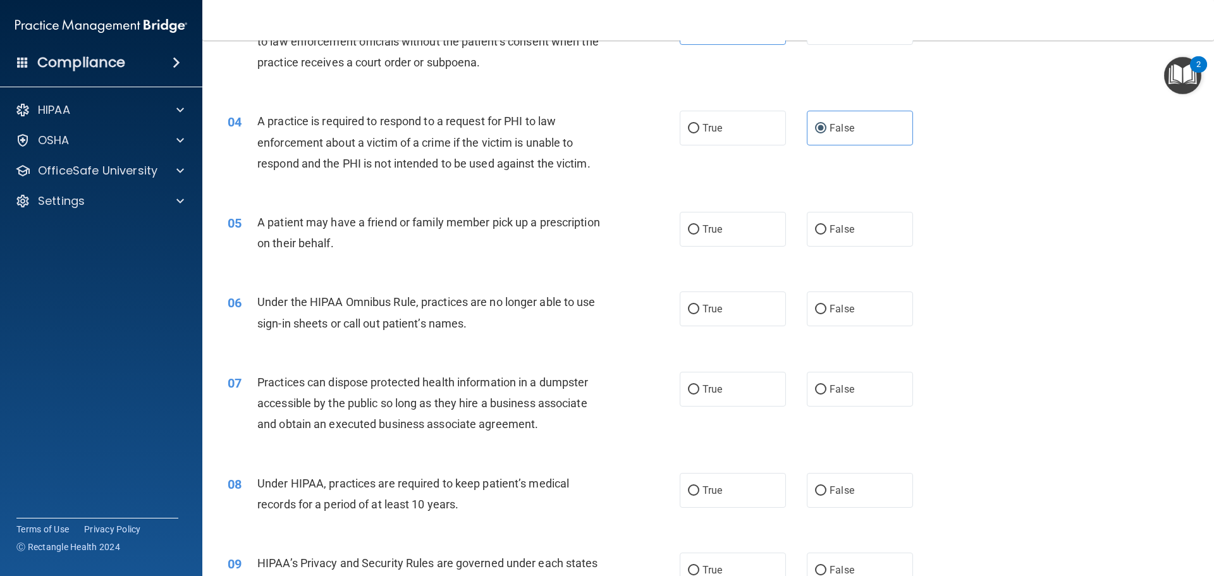
scroll to position [316, 0]
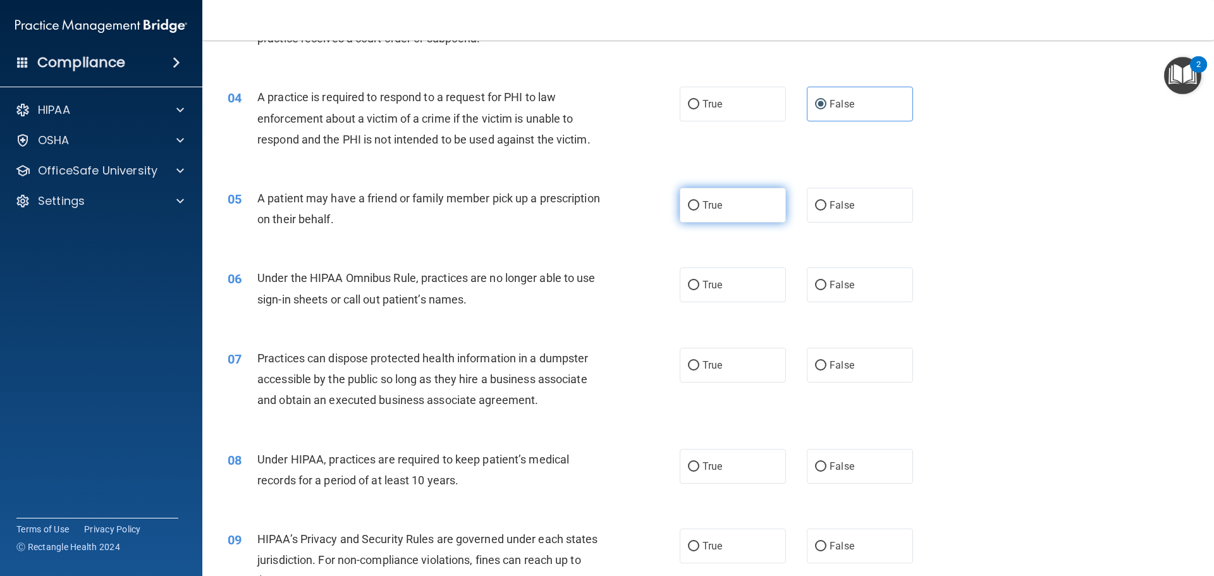
click at [721, 211] on label "True" at bounding box center [733, 205] width 106 height 35
click at [700, 211] on input "True" at bounding box center [693, 205] width 11 height 9
radio input "true"
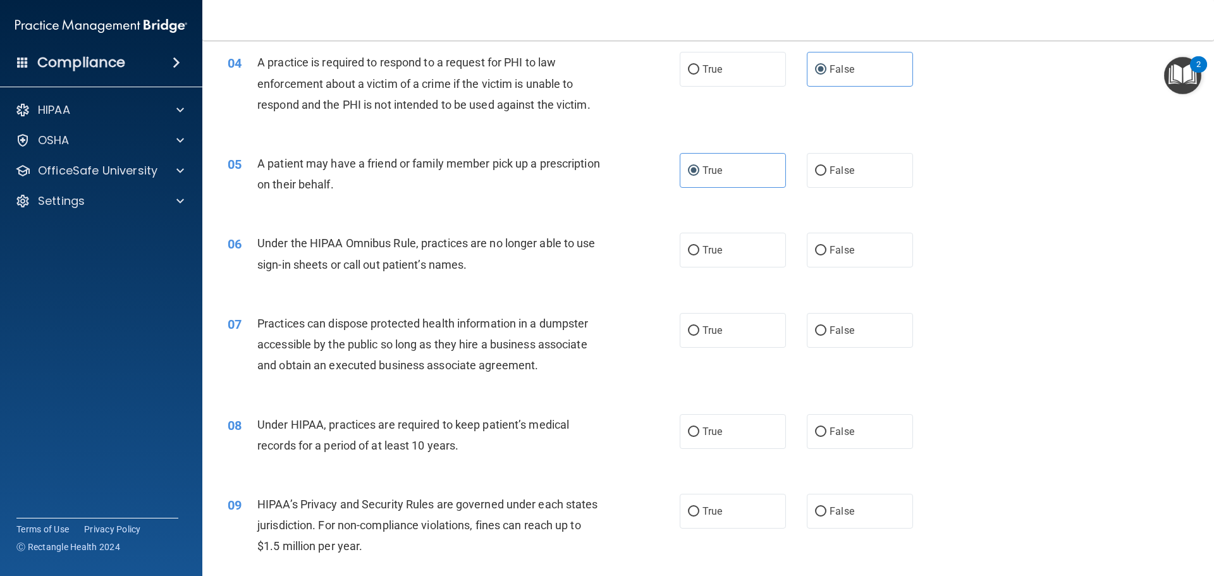
scroll to position [379, 0]
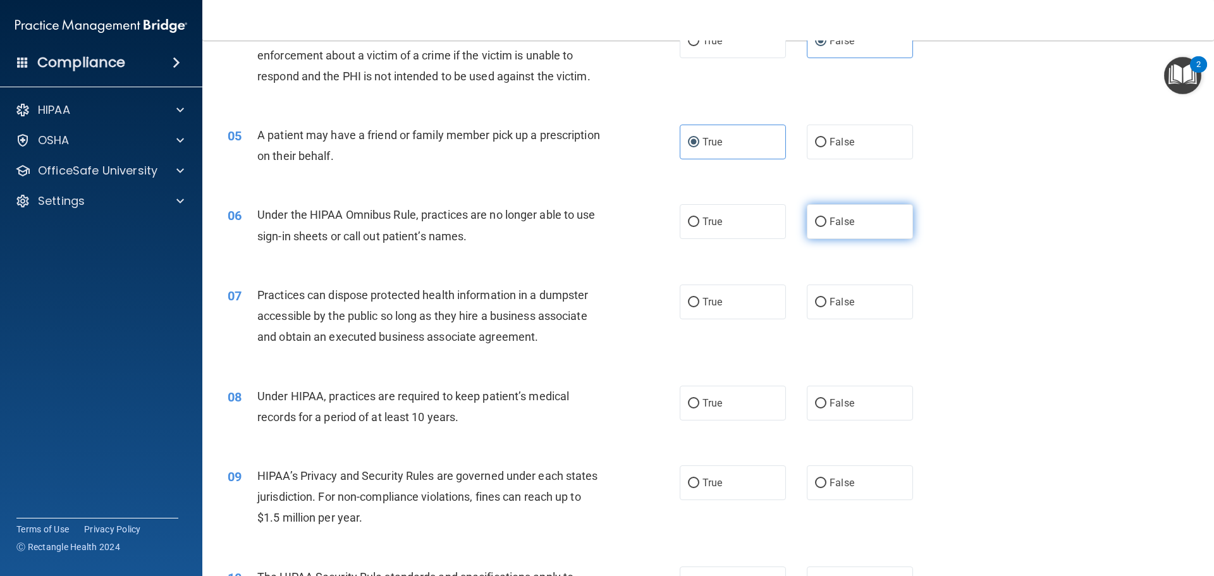
click at [833, 237] on label "False" at bounding box center [860, 221] width 106 height 35
click at [827, 227] on input "False" at bounding box center [820, 222] width 11 height 9
radio input "true"
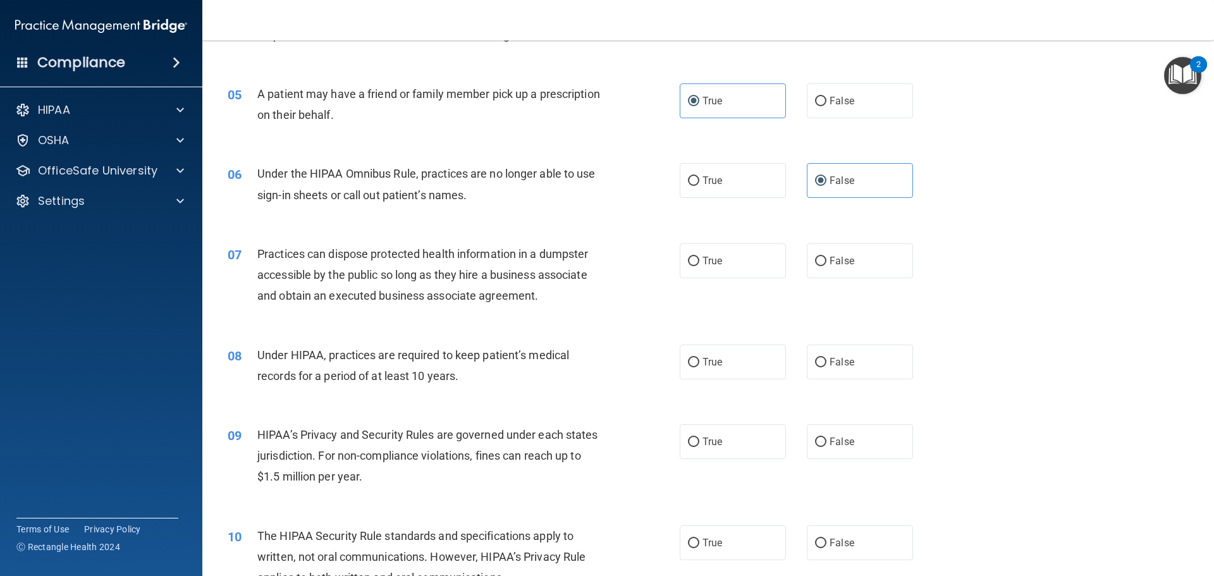
scroll to position [443, 0]
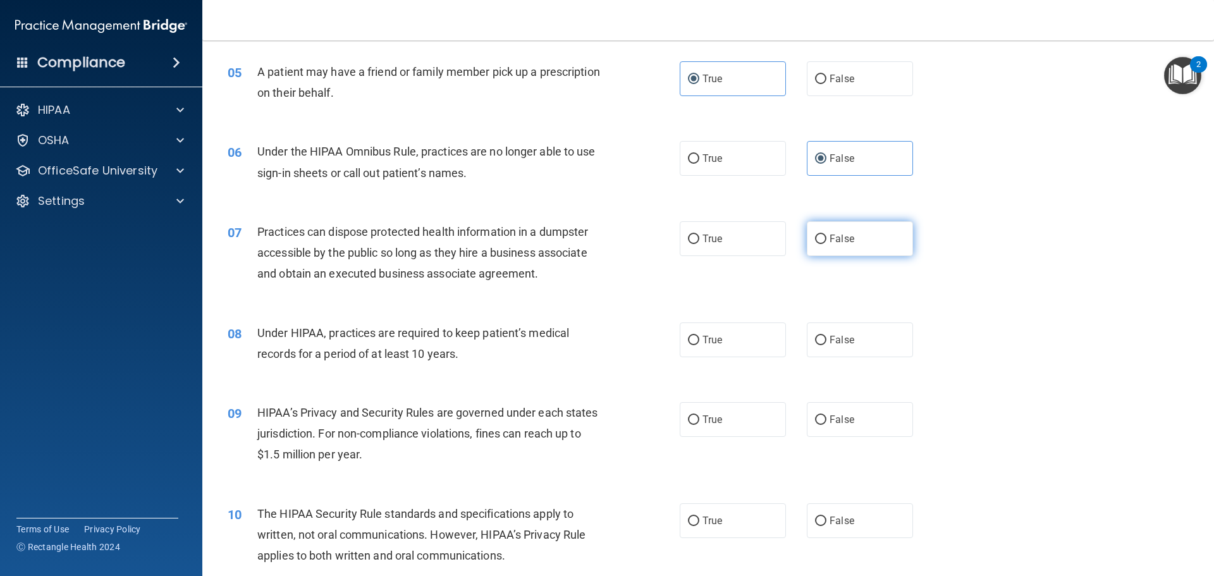
click at [816, 248] on label "False" at bounding box center [860, 238] width 106 height 35
click at [816, 244] on input "False" at bounding box center [820, 239] width 11 height 9
radio input "true"
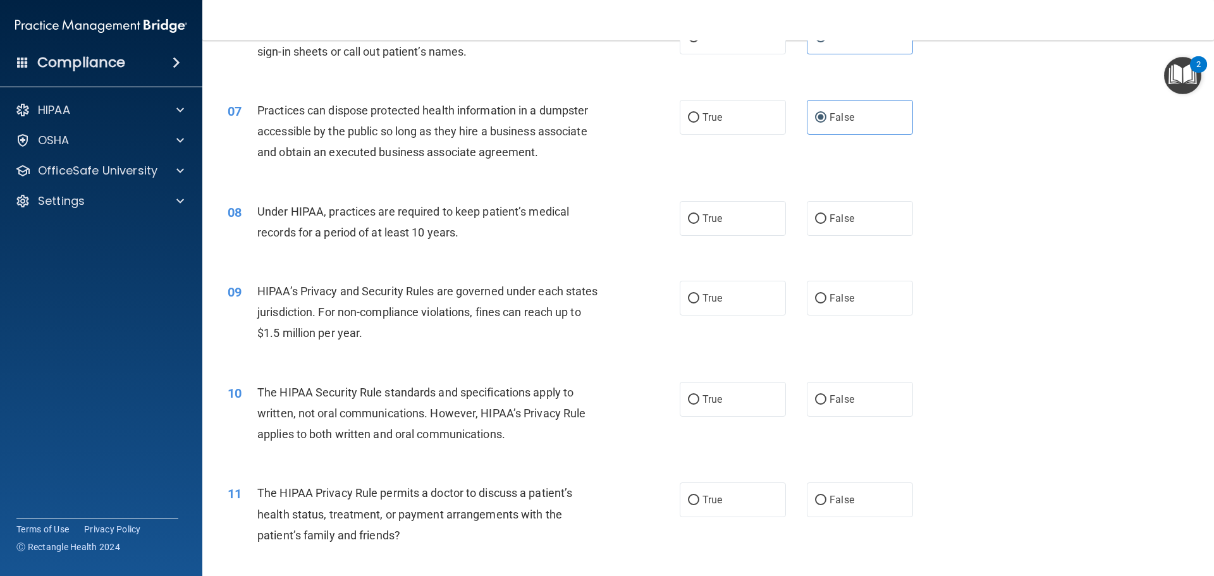
scroll to position [569, 0]
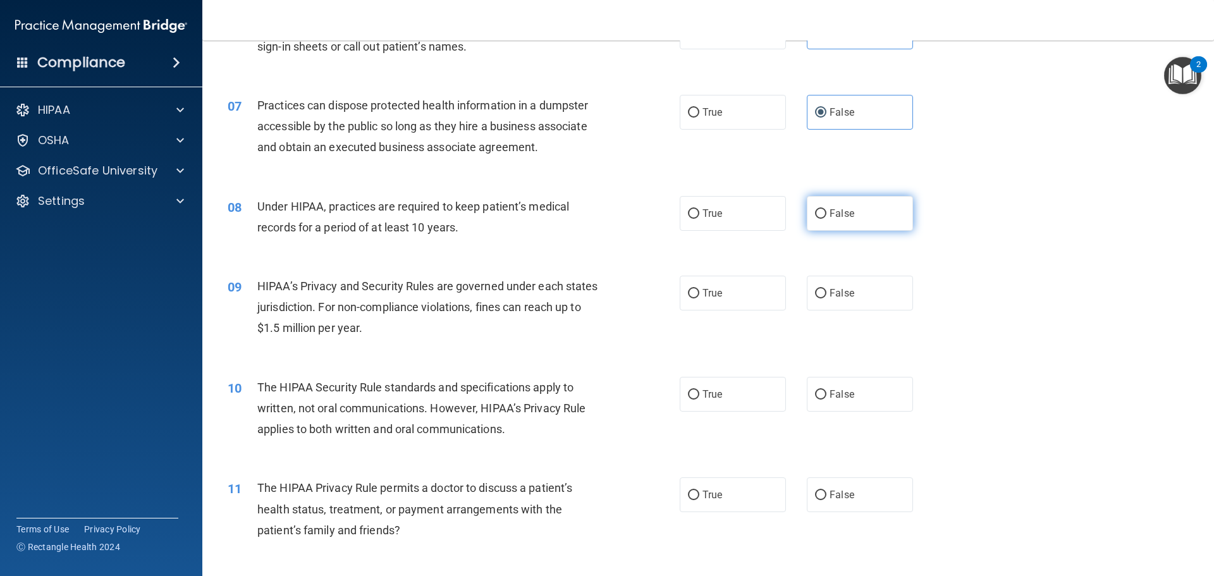
click at [813, 222] on label "False" at bounding box center [860, 213] width 106 height 35
click at [815, 219] on input "False" at bounding box center [820, 213] width 11 height 9
radio input "true"
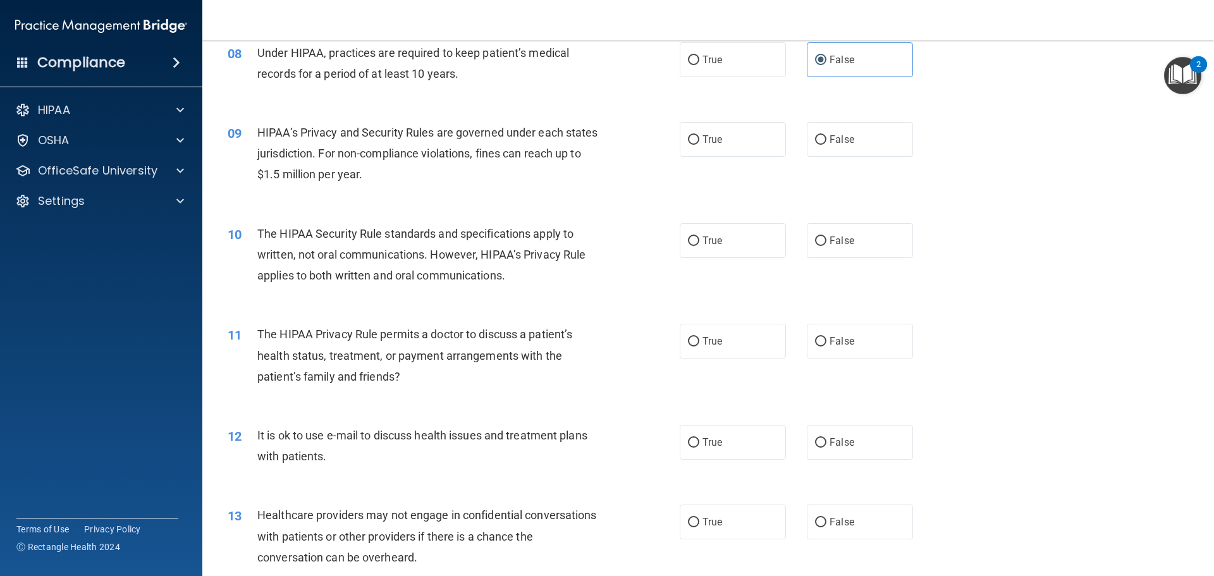
scroll to position [696, 0]
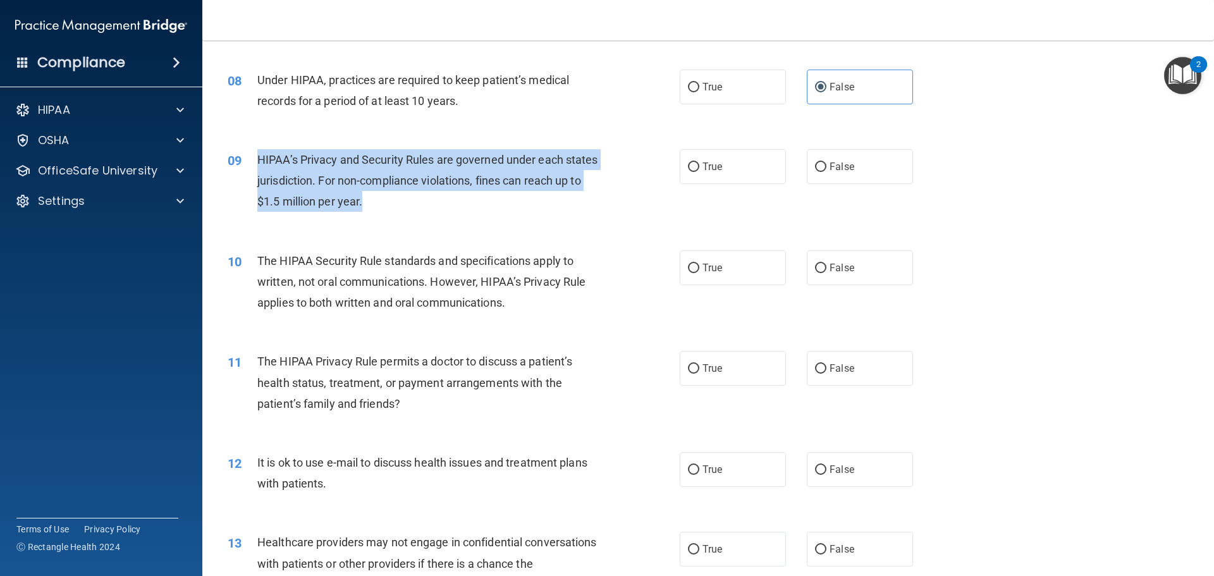
drag, startPoint x: 257, startPoint y: 159, endPoint x: 397, endPoint y: 207, distance: 147.8
click at [397, 207] on div "HIPAA’s Privacy and Security Rules are governed under each states jurisdiction.…" at bounding box center [434, 180] width 354 height 63
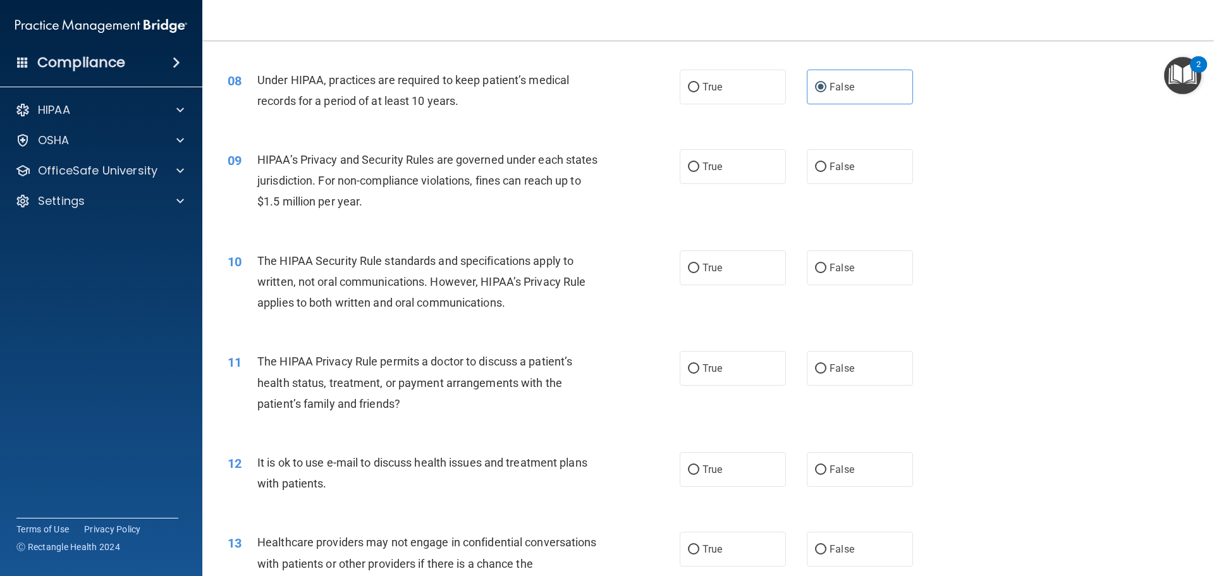
click at [384, 222] on div "09 HIPAA’s Privacy and Security Rules are governed under each states jurisdicti…" at bounding box center [708, 183] width 980 height 101
click at [705, 177] on label "True" at bounding box center [733, 166] width 106 height 35
click at [700, 172] on input "True" at bounding box center [693, 167] width 11 height 9
radio input "true"
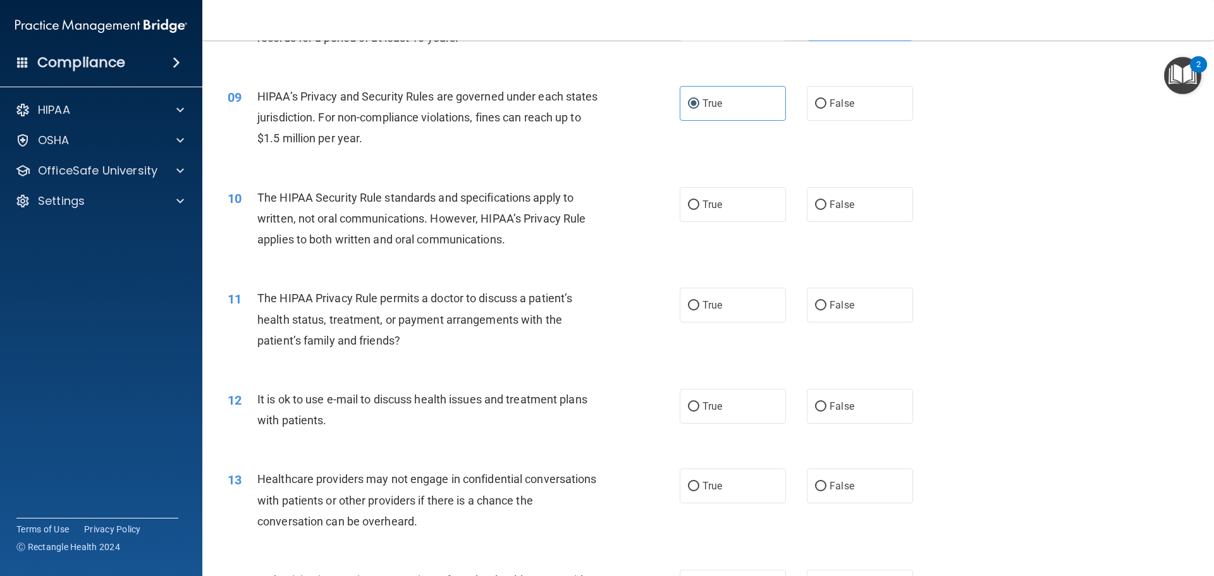
scroll to position [822, 0]
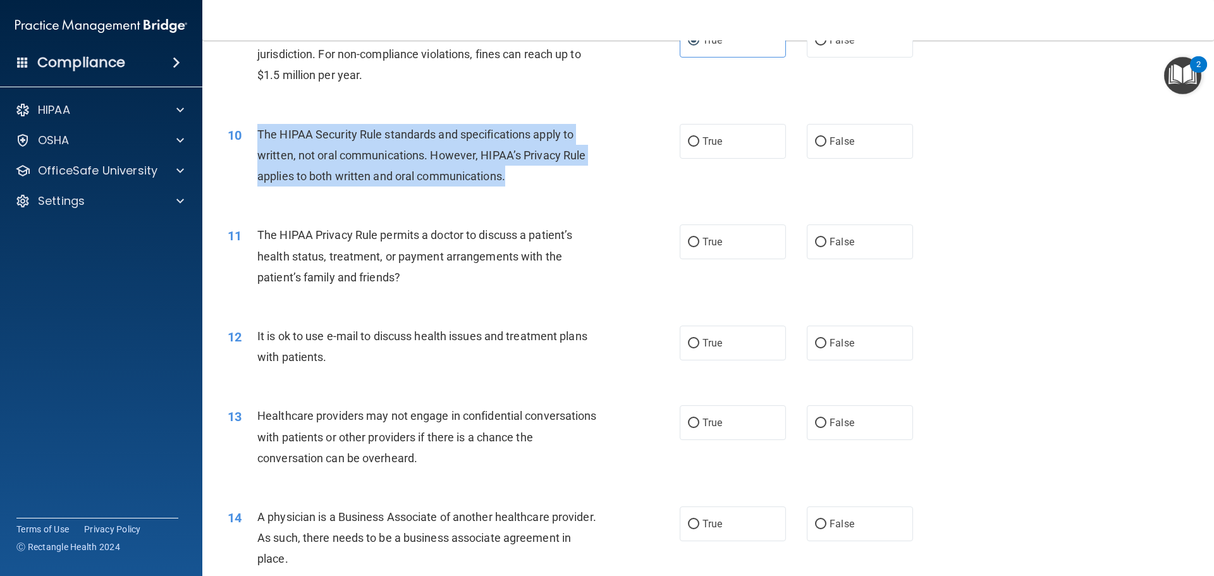
drag, startPoint x: 254, startPoint y: 134, endPoint x: 511, endPoint y: 180, distance: 261.5
click at [511, 180] on div "10 The HIPAA Security Rule standards and specifications apply to written, not o…" at bounding box center [454, 159] width 490 height 70
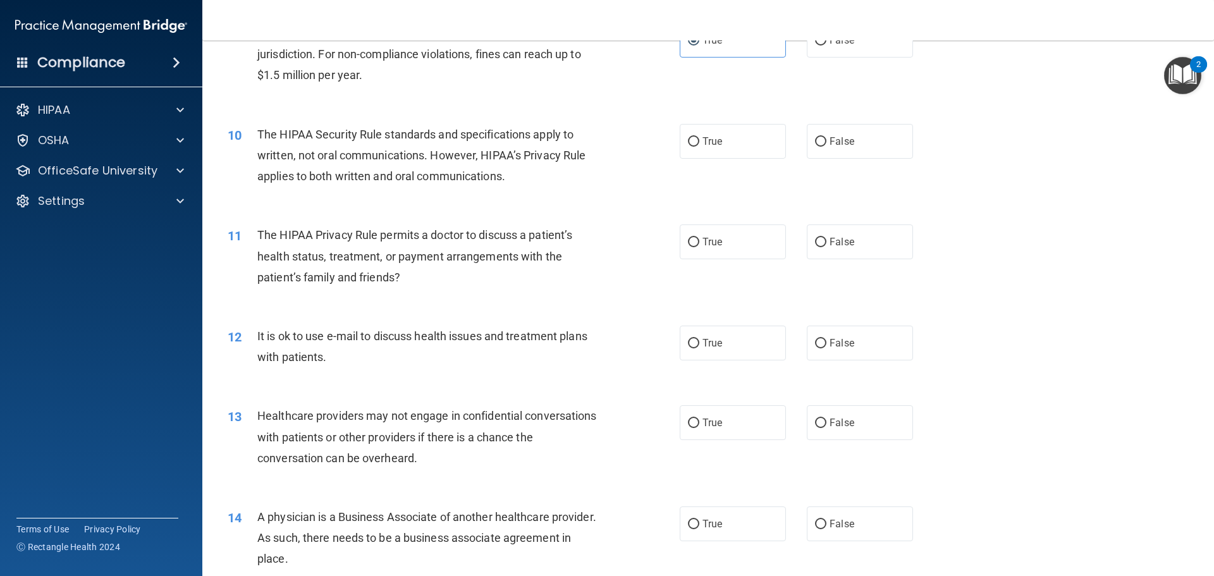
drag, startPoint x: 410, startPoint y: 176, endPoint x: 378, endPoint y: 202, distance: 41.5
click at [378, 202] on div "10 The HIPAA Security Rule standards and specifications apply to written, not o…" at bounding box center [708, 158] width 980 height 101
click at [863, 136] on label "False" at bounding box center [860, 141] width 106 height 35
click at [827, 137] on input "False" at bounding box center [820, 141] width 11 height 9
radio input "true"
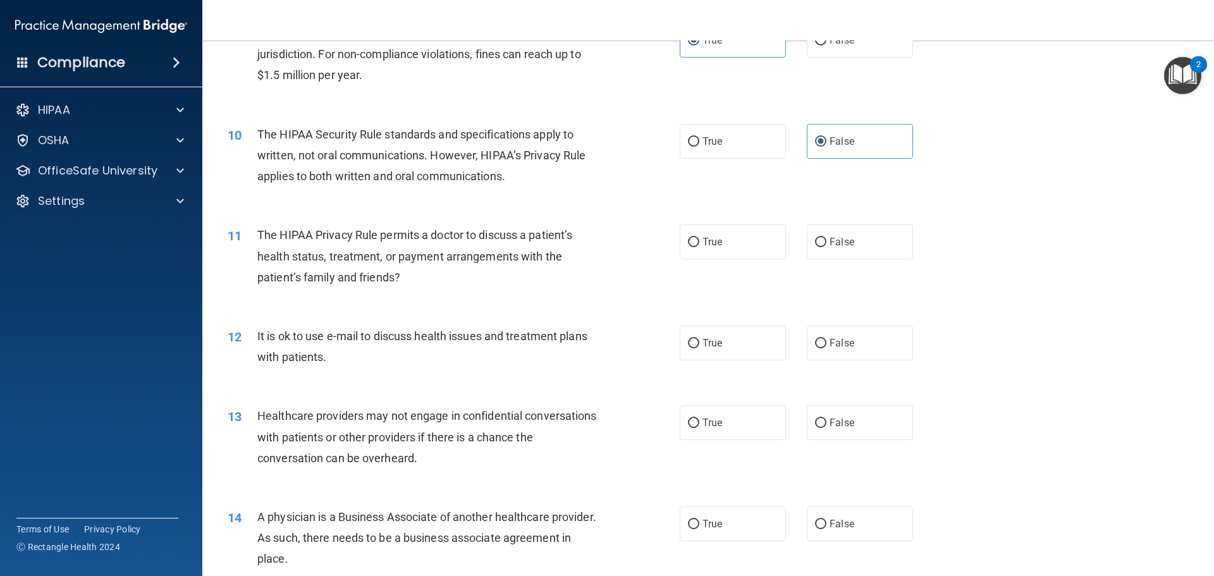
drag, startPoint x: 517, startPoint y: 269, endPoint x: 421, endPoint y: 274, distance: 96.3
click at [421, 274] on div "The HIPAA Privacy Rule permits a doctor to discuss a patient’s health status, t…" at bounding box center [434, 256] width 354 height 63
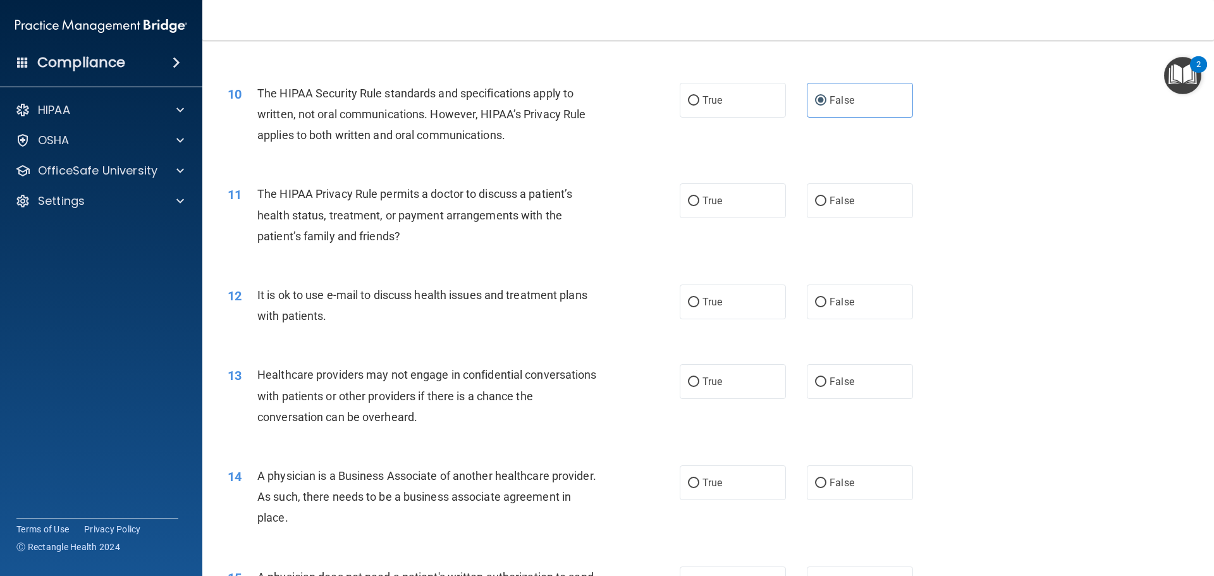
scroll to position [885, 0]
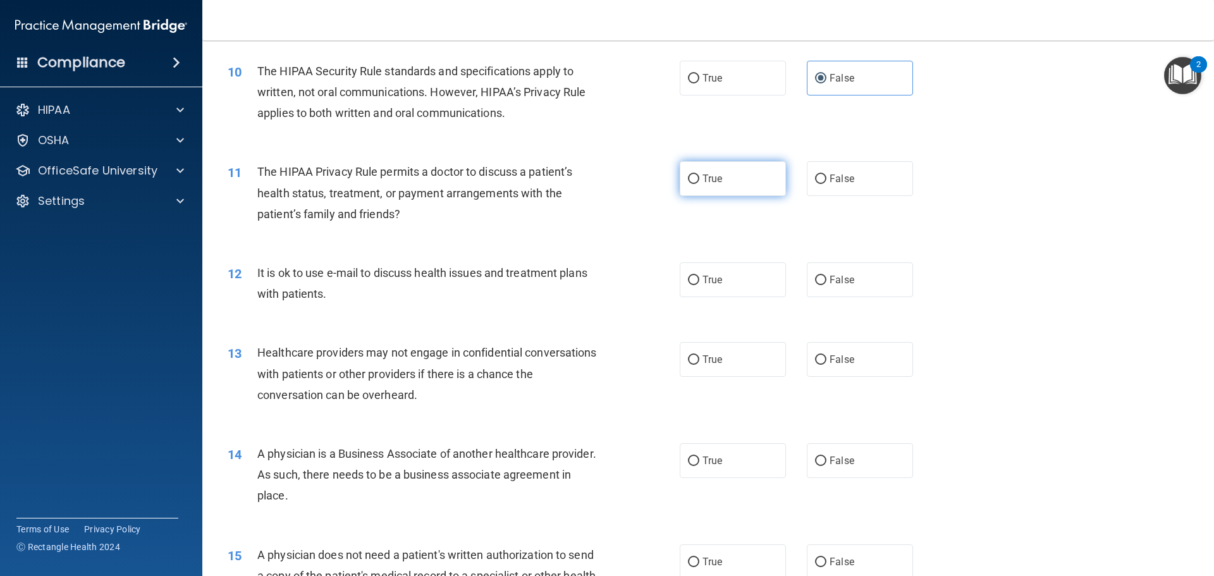
click at [691, 180] on input "True" at bounding box center [693, 179] width 11 height 9
radio input "true"
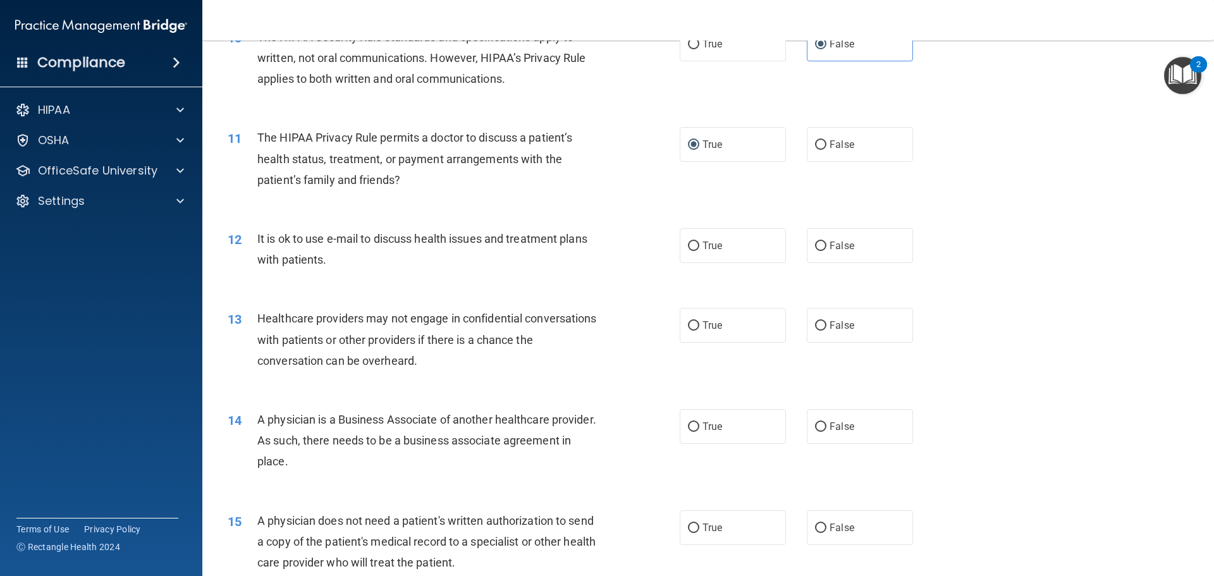
scroll to position [949, 0]
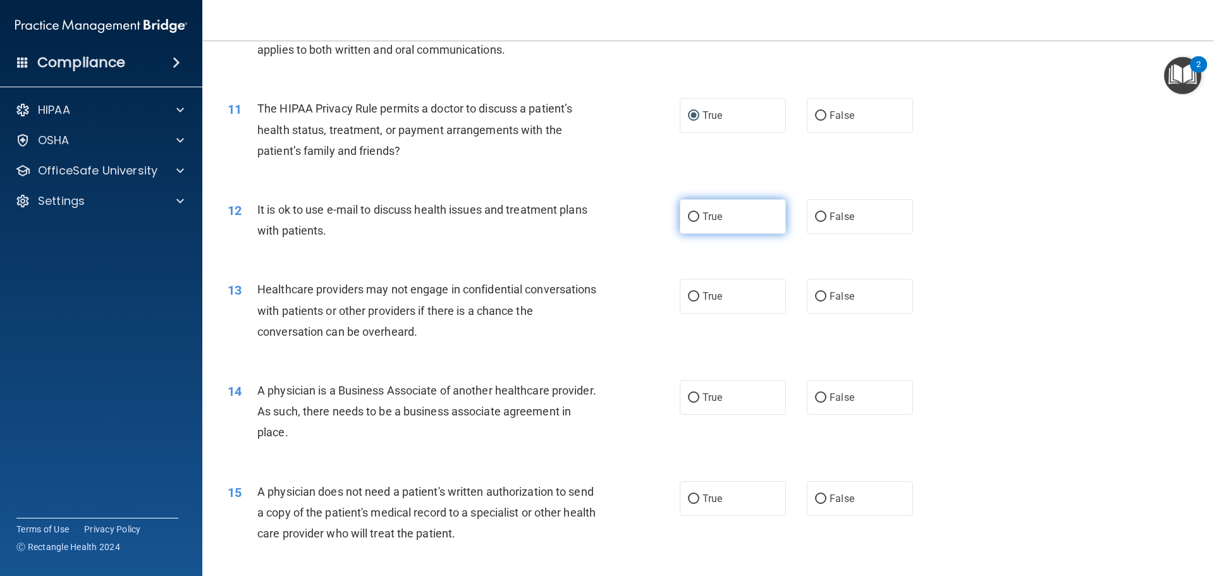
click at [704, 221] on span "True" at bounding box center [713, 217] width 20 height 12
click at [700, 221] on input "True" at bounding box center [693, 217] width 11 height 9
radio input "true"
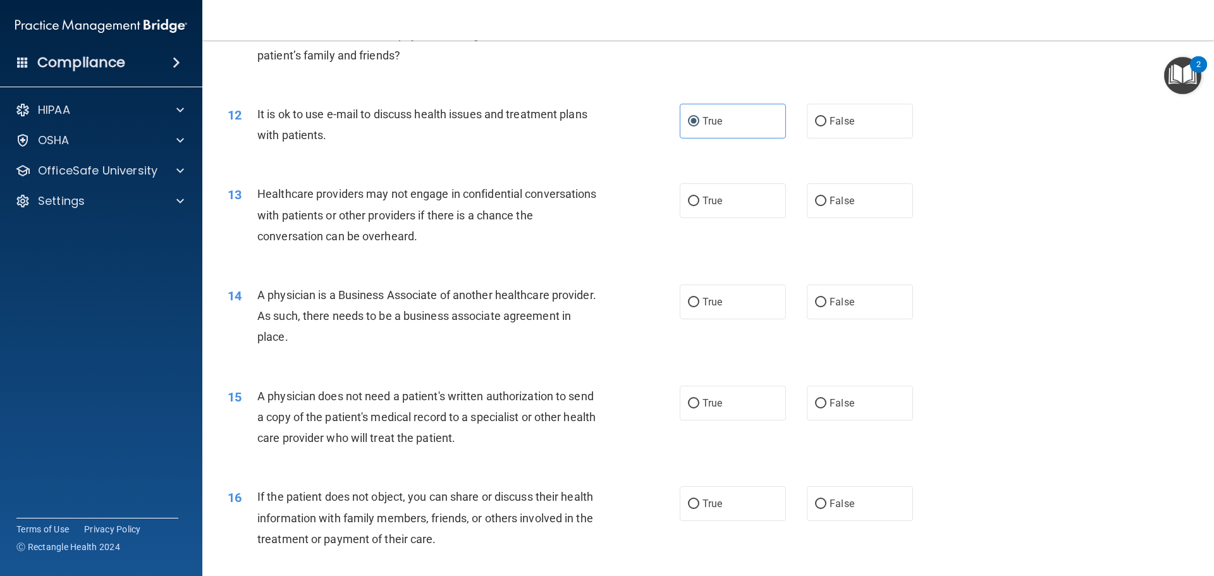
scroll to position [1075, 0]
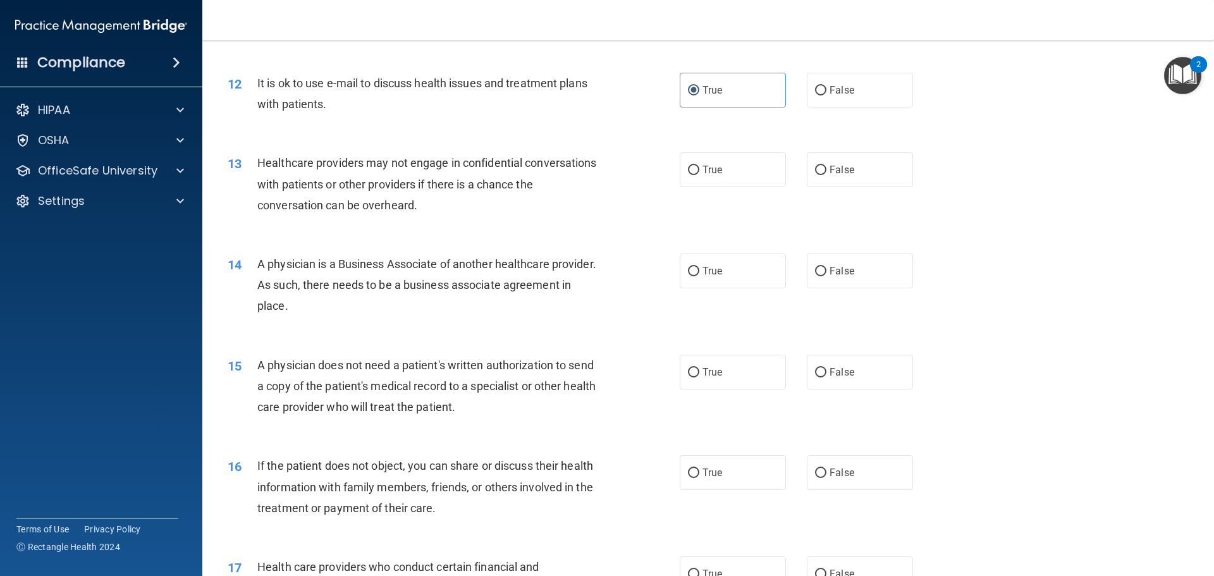
drag, startPoint x: 853, startPoint y: 180, endPoint x: 706, endPoint y: 211, distance: 150.1
click at [852, 180] on label "False" at bounding box center [860, 169] width 106 height 35
click at [827, 175] on input "False" at bounding box center [820, 170] width 11 height 9
radio input "true"
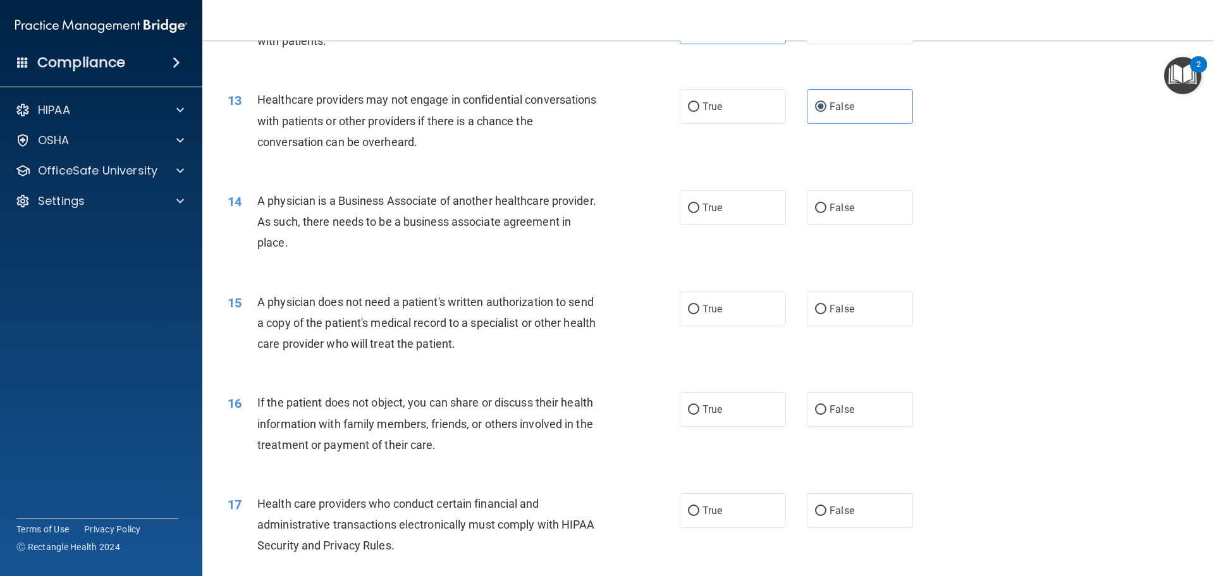
drag, startPoint x: 258, startPoint y: 201, endPoint x: 358, endPoint y: 238, distance: 106.7
click at [358, 238] on div "A physician is a Business Associate of another healthcare provider. As such, th…" at bounding box center [434, 221] width 354 height 63
click at [484, 278] on div "15 A physician does not need a patient's written authorization to send a copy o…" at bounding box center [708, 326] width 980 height 101
click at [720, 203] on label "True" at bounding box center [733, 207] width 106 height 35
click at [700, 204] on input "True" at bounding box center [693, 208] width 11 height 9
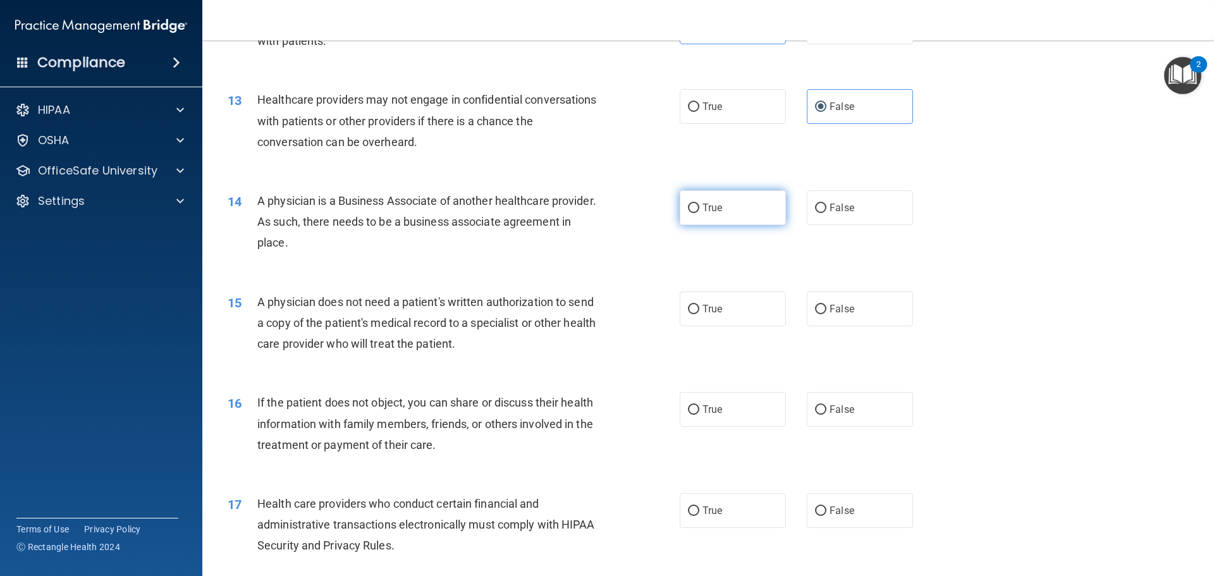
radio input "true"
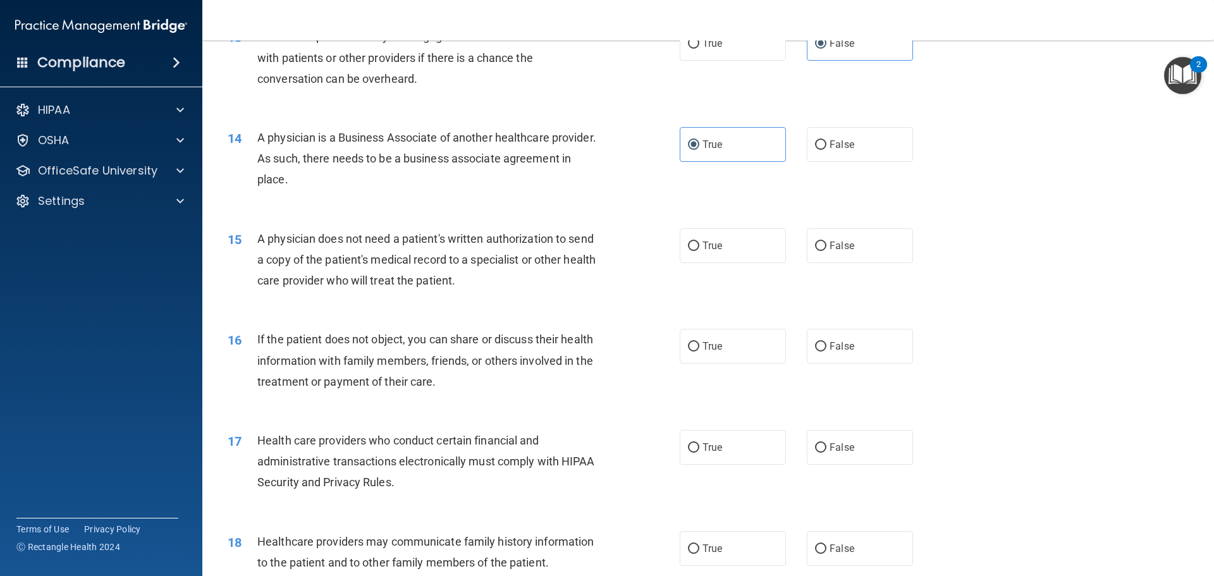
scroll to position [1265, 0]
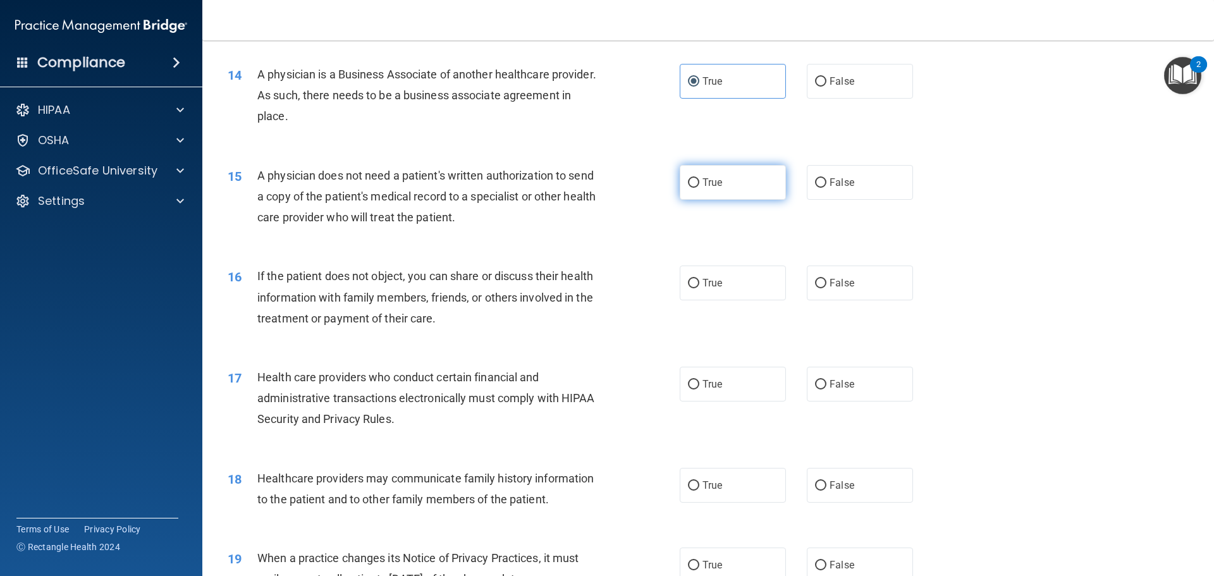
click at [706, 185] on span "True" at bounding box center [713, 182] width 20 height 12
click at [700, 185] on input "True" at bounding box center [693, 182] width 11 height 9
radio input "true"
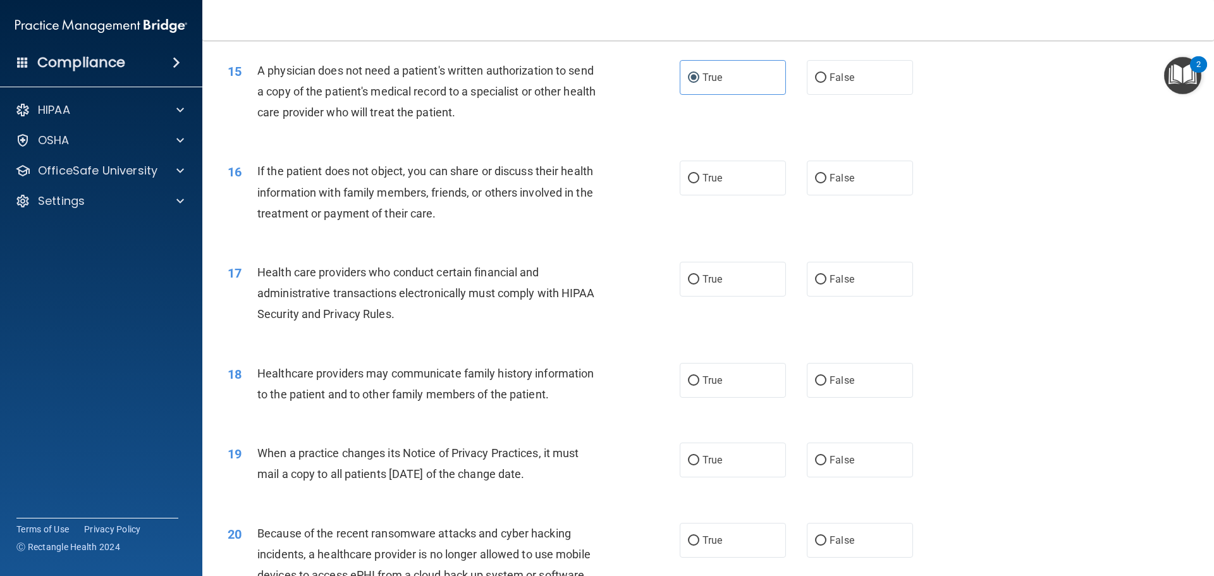
scroll to position [1391, 0]
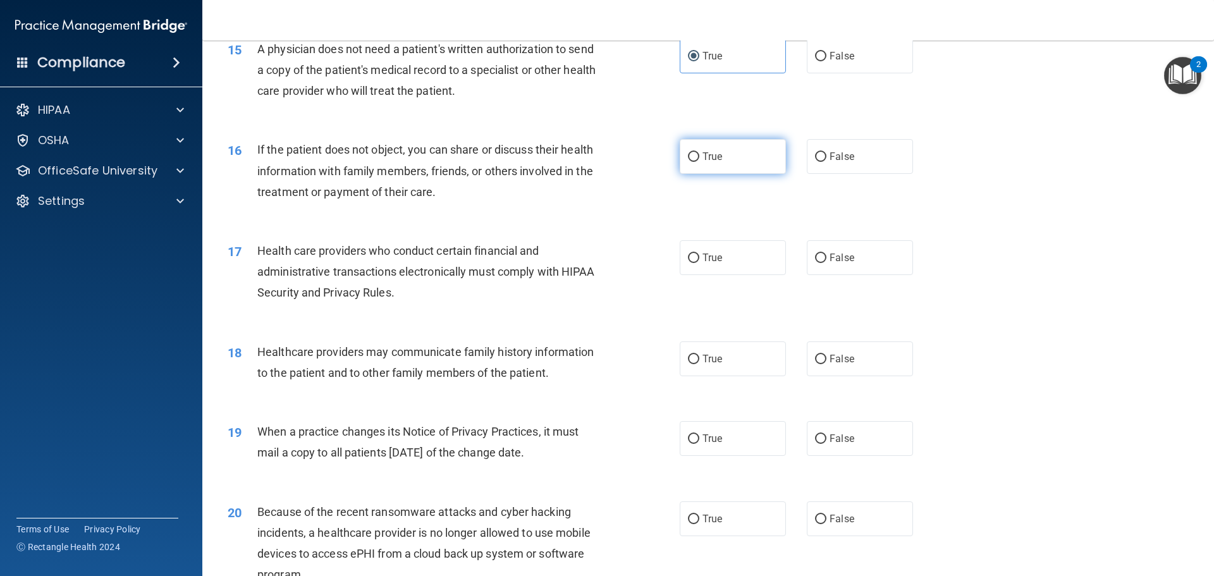
click at [684, 167] on label "True" at bounding box center [733, 156] width 106 height 35
click at [688, 162] on input "True" at bounding box center [693, 156] width 11 height 9
radio input "true"
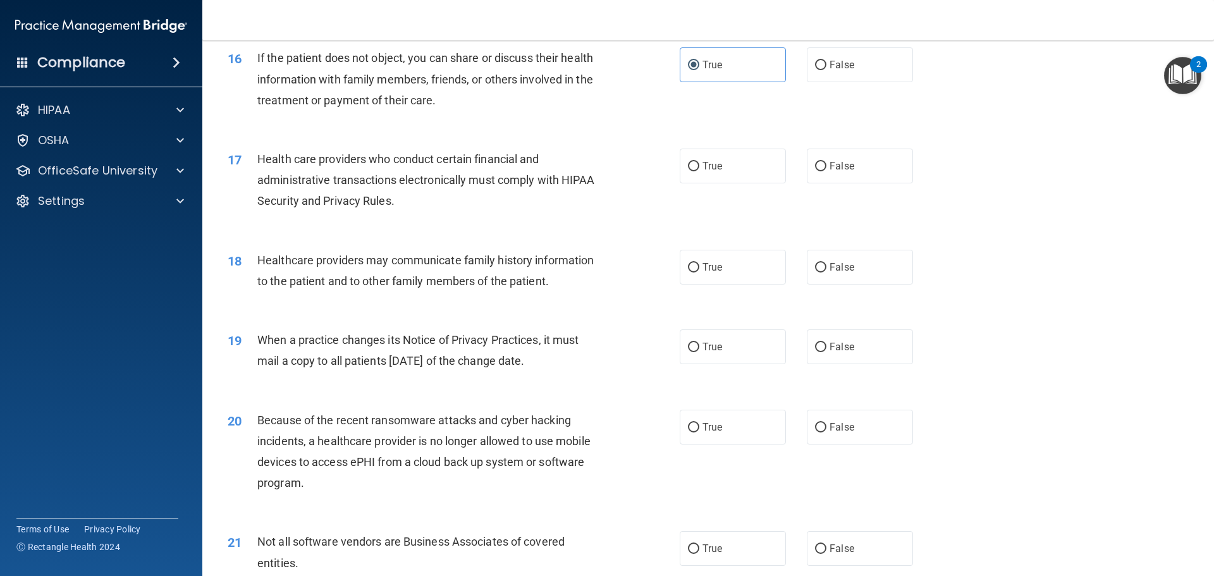
scroll to position [1455, 0]
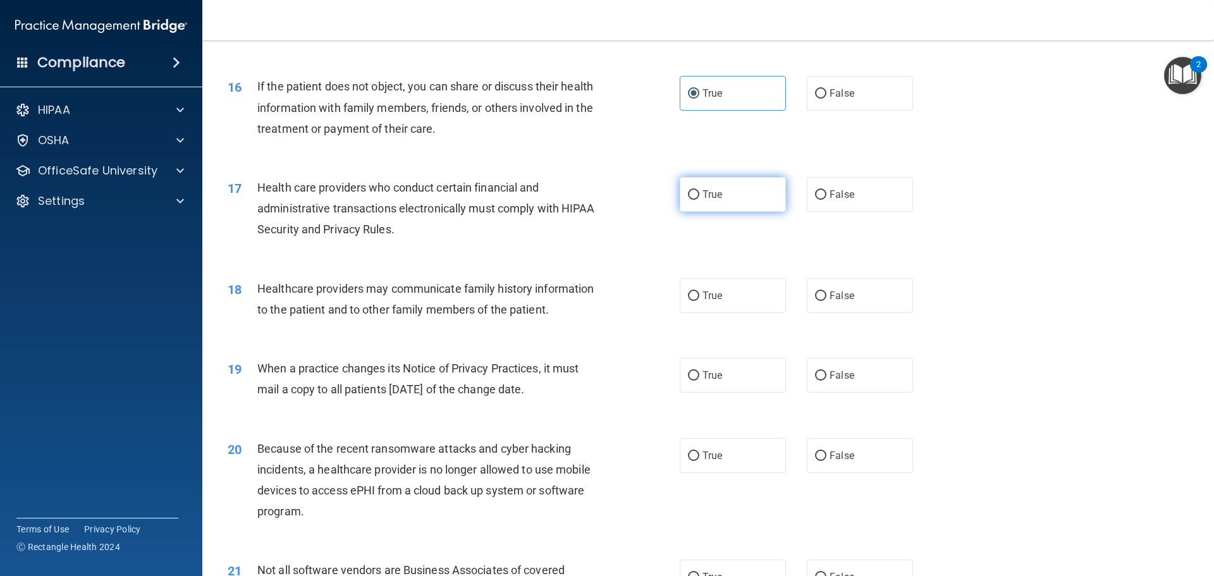
click at [716, 205] on label "True" at bounding box center [733, 194] width 106 height 35
click at [700, 200] on input "True" at bounding box center [693, 194] width 11 height 9
radio input "true"
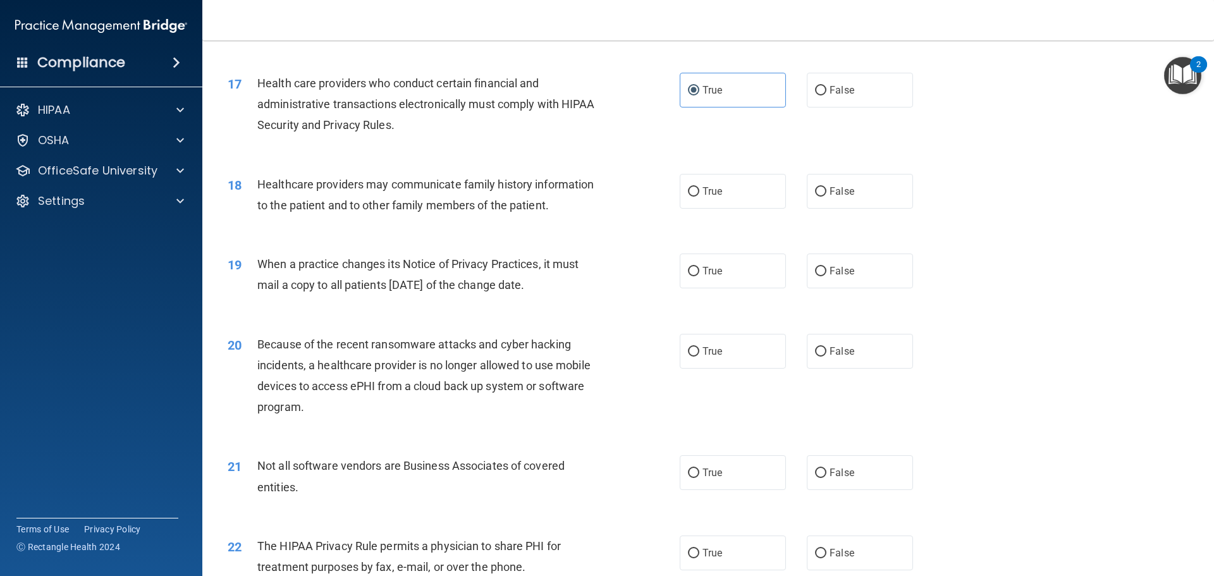
scroll to position [1581, 0]
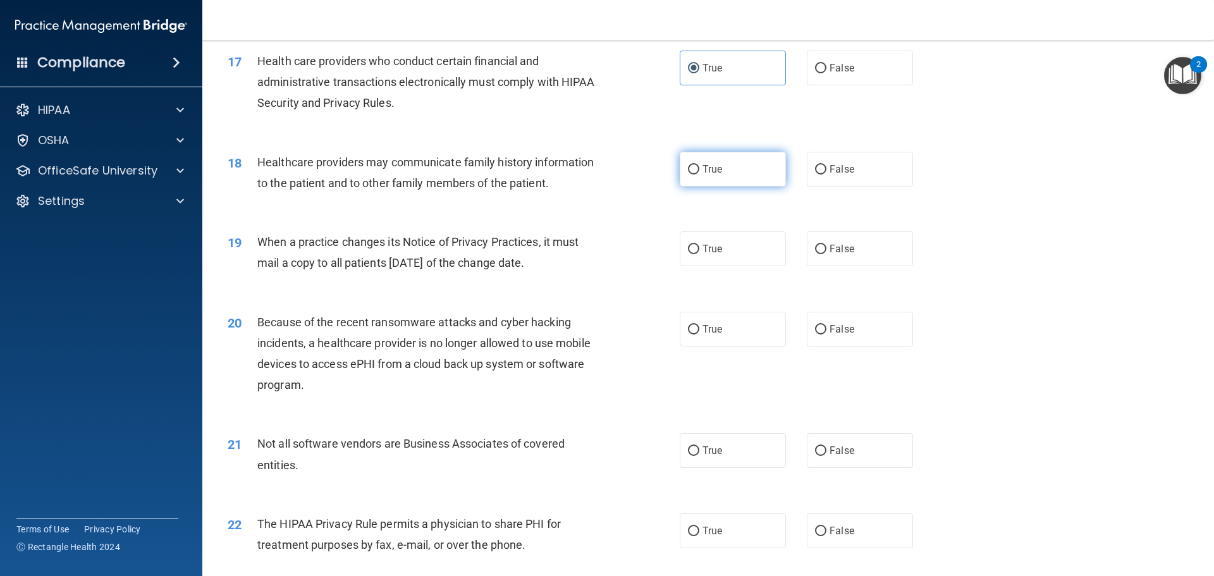
click at [693, 173] on input "True" at bounding box center [693, 169] width 11 height 9
radio input "true"
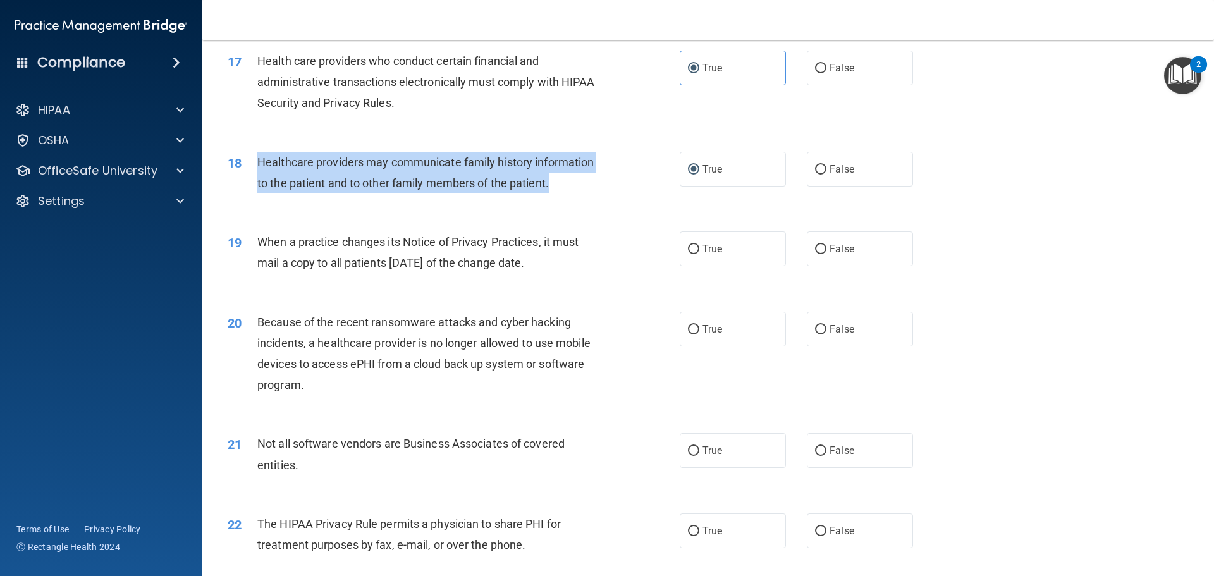
drag, startPoint x: 256, startPoint y: 160, endPoint x: 584, endPoint y: 199, distance: 330.6
click at [584, 199] on div "18 Healthcare providers may communicate family history information to the patie…" at bounding box center [454, 176] width 490 height 48
click at [817, 249] on input "False" at bounding box center [820, 249] width 11 height 9
radio input "true"
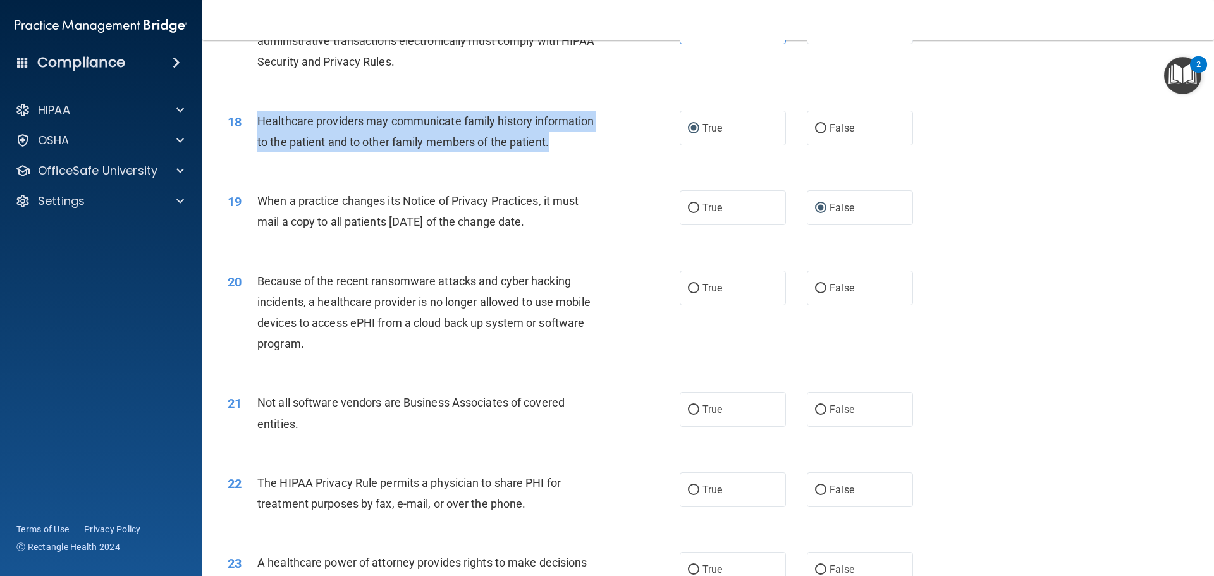
scroll to position [1644, 0]
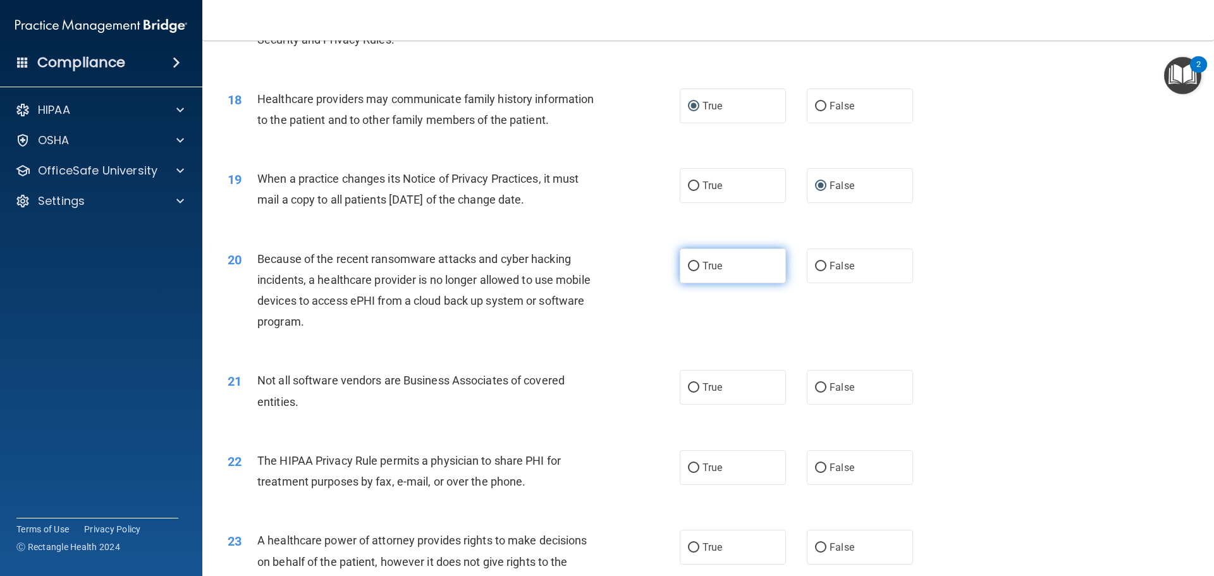
click at [737, 270] on label "True" at bounding box center [733, 266] width 106 height 35
click at [700, 270] on input "True" at bounding box center [693, 266] width 11 height 9
radio input "true"
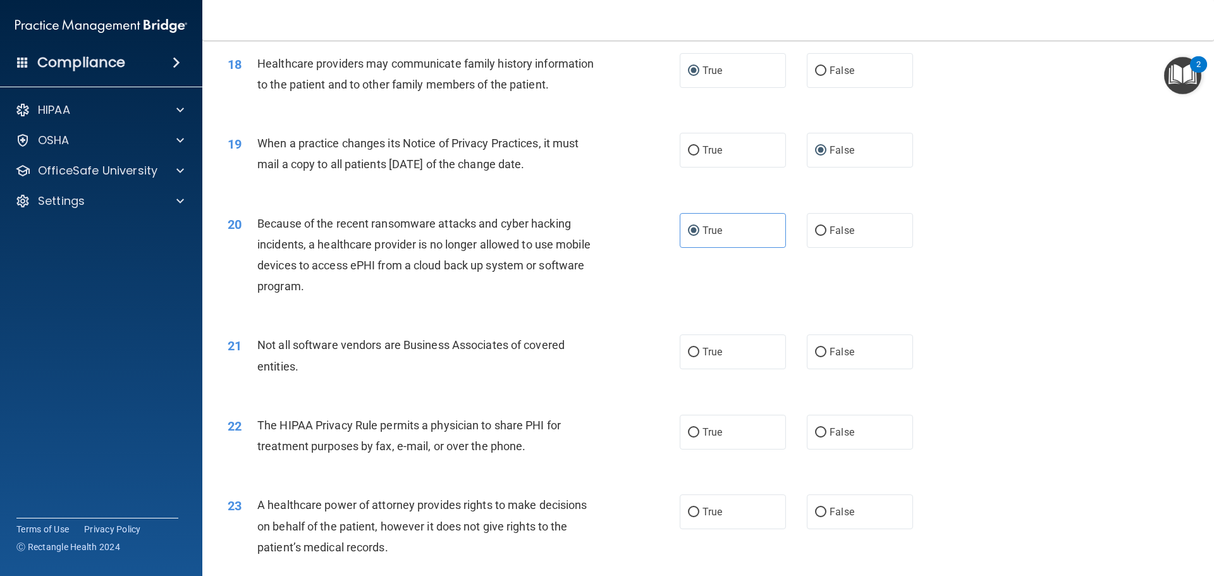
scroll to position [1771, 0]
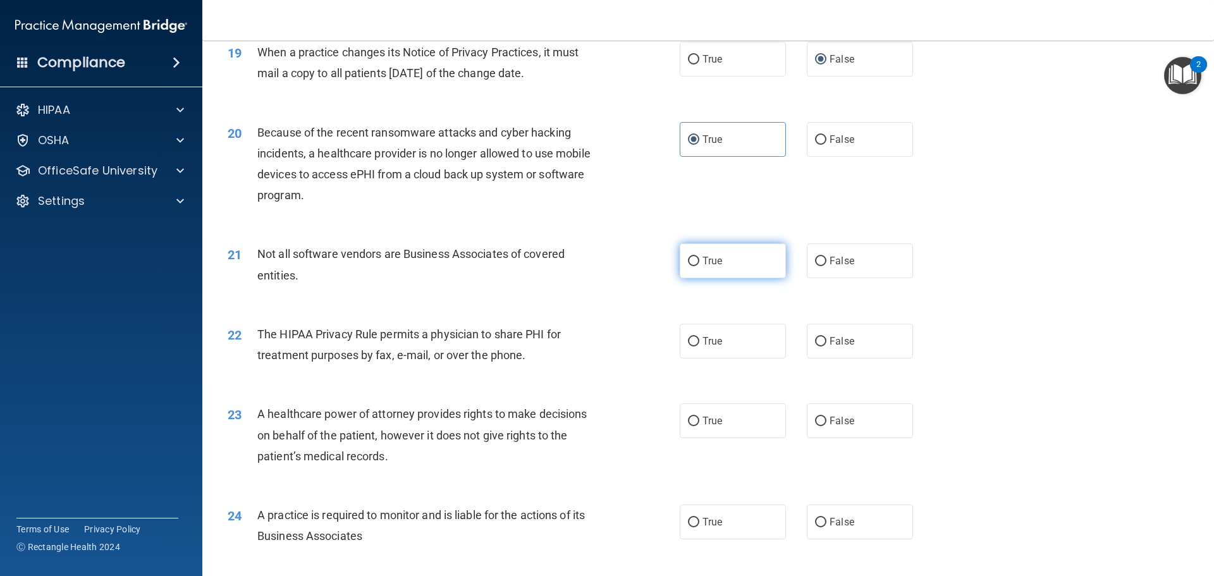
click at [701, 267] on label "True" at bounding box center [733, 261] width 106 height 35
click at [700, 266] on input "True" at bounding box center [693, 261] width 11 height 9
radio input "true"
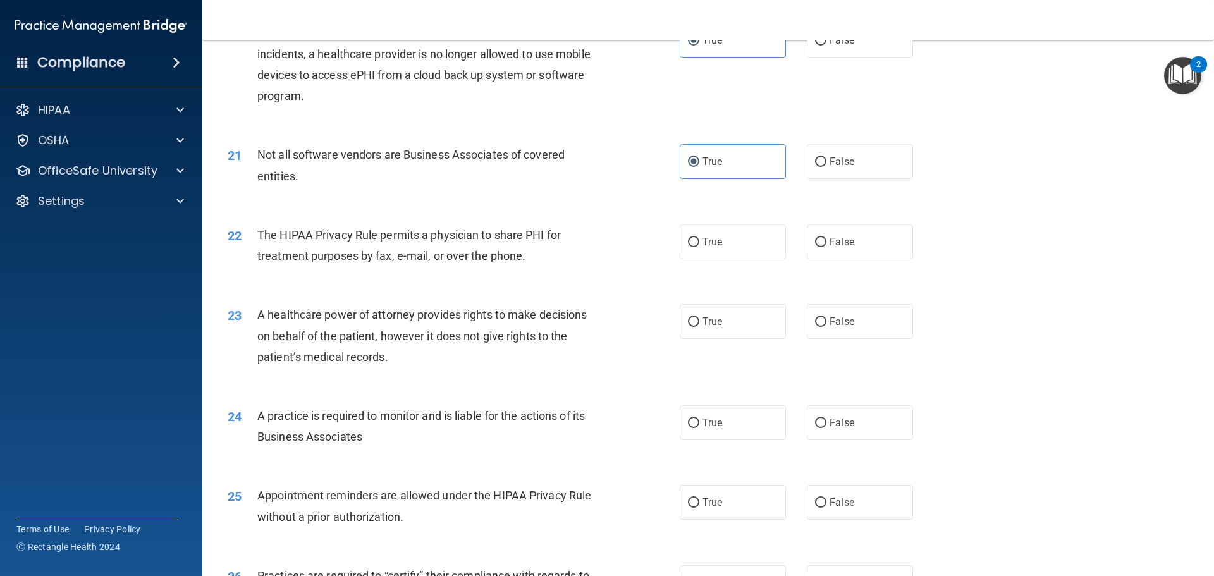
scroll to position [1897, 0]
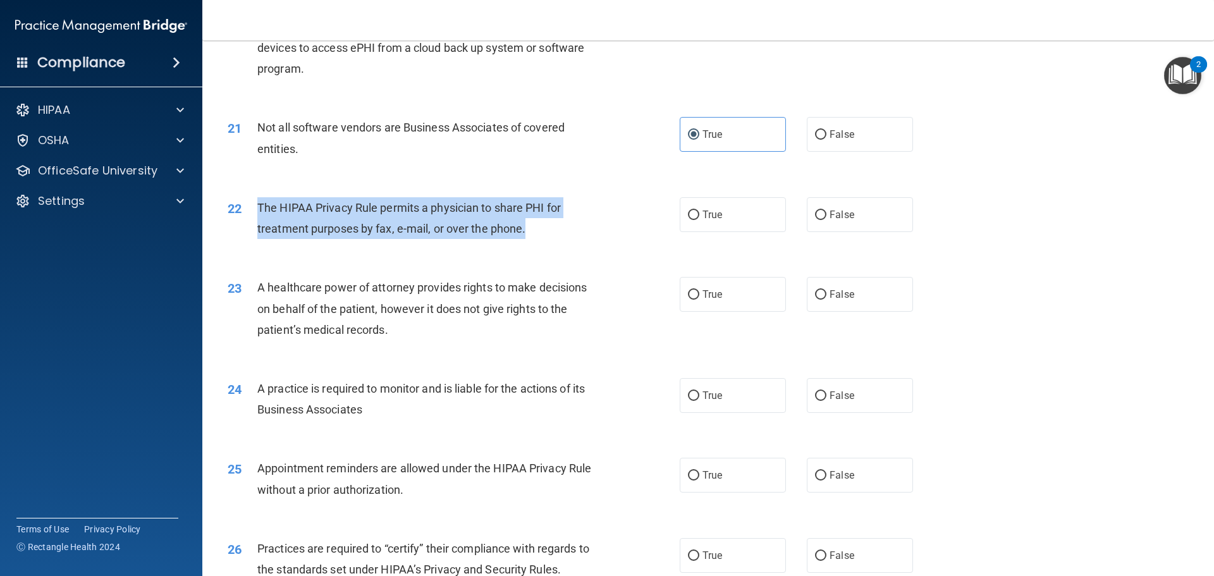
drag, startPoint x: 259, startPoint y: 208, endPoint x: 645, endPoint y: 236, distance: 386.8
click at [645, 236] on div "22 The HIPAA Privacy Rule permits a physician to share PHI for treatment purpos…" at bounding box center [454, 221] width 490 height 48
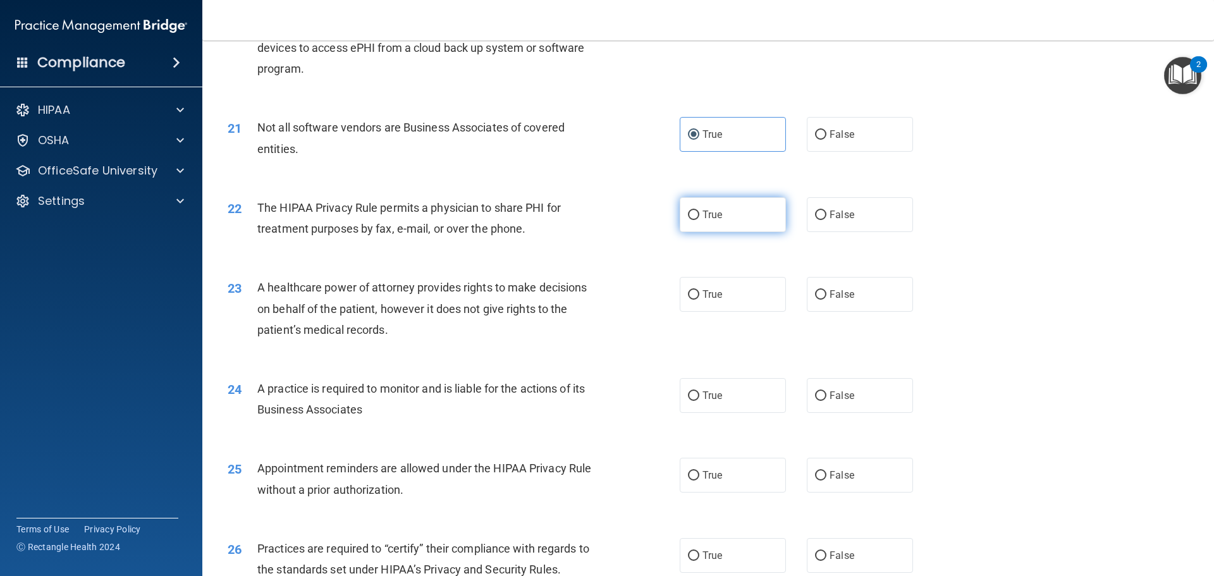
click at [681, 215] on label "True" at bounding box center [733, 214] width 106 height 35
click at [688, 215] on input "True" at bounding box center [693, 215] width 11 height 9
radio input "true"
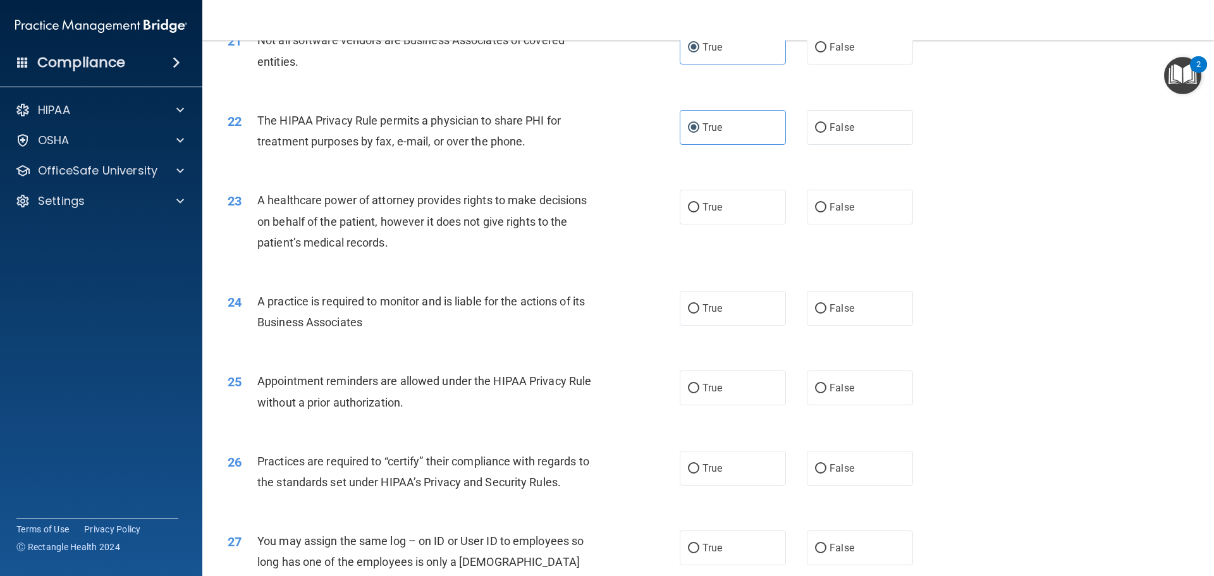
scroll to position [2024, 0]
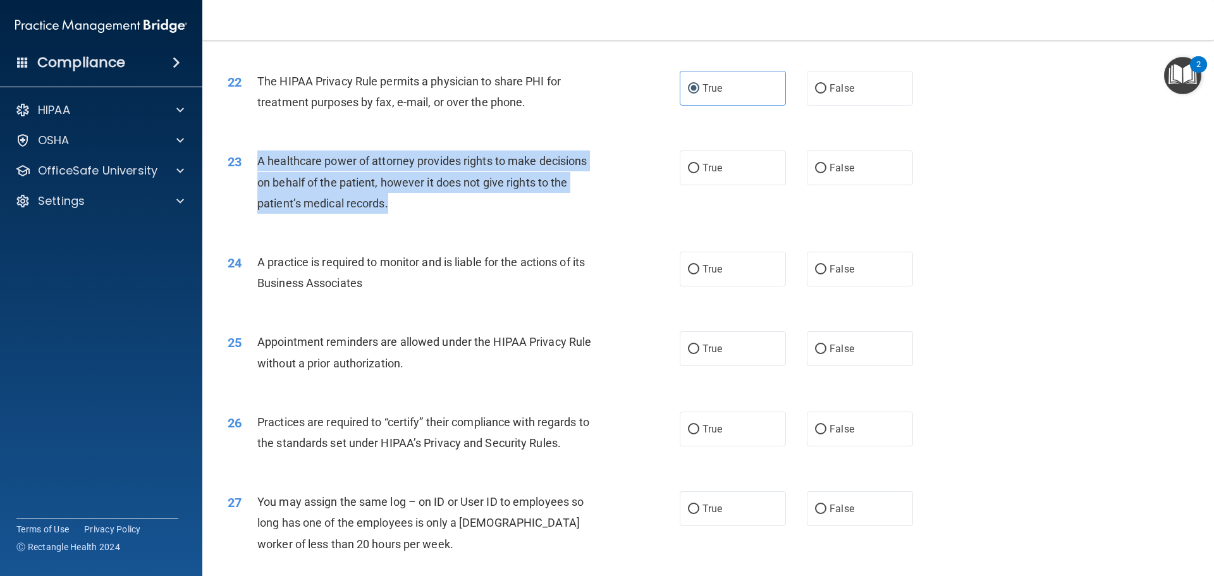
drag, startPoint x: 254, startPoint y: 160, endPoint x: 412, endPoint y: 204, distance: 164.0
click at [412, 204] on div "23 A healthcare power of attorney provides rights to make decisions on behalf o…" at bounding box center [454, 186] width 490 height 70
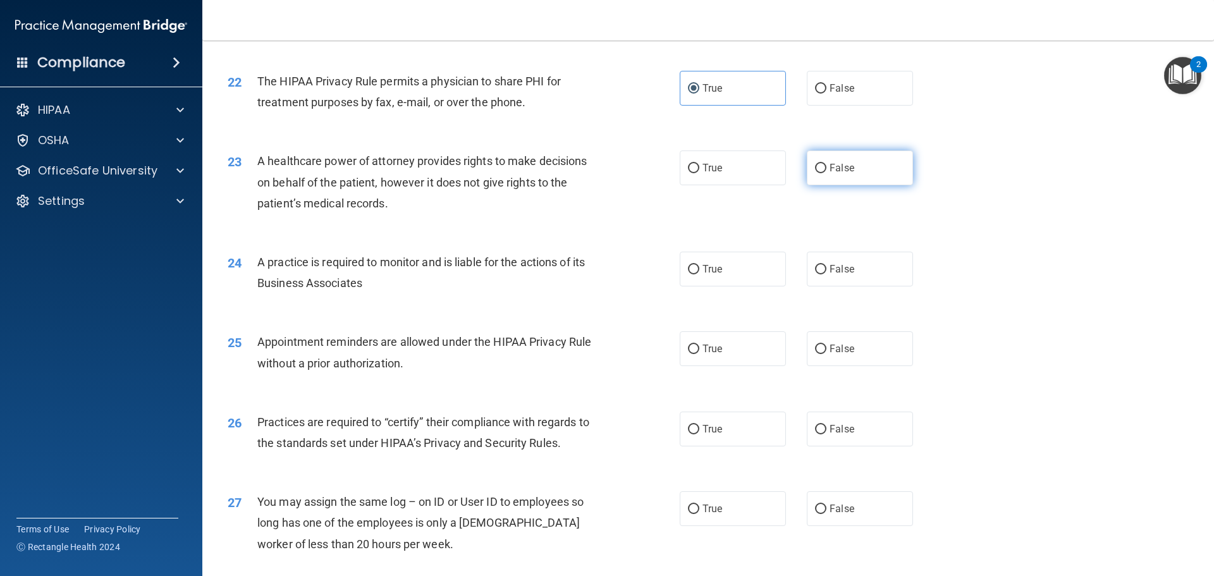
click at [853, 182] on label "False" at bounding box center [860, 168] width 106 height 35
click at [827, 173] on input "False" at bounding box center [820, 168] width 11 height 9
radio input "true"
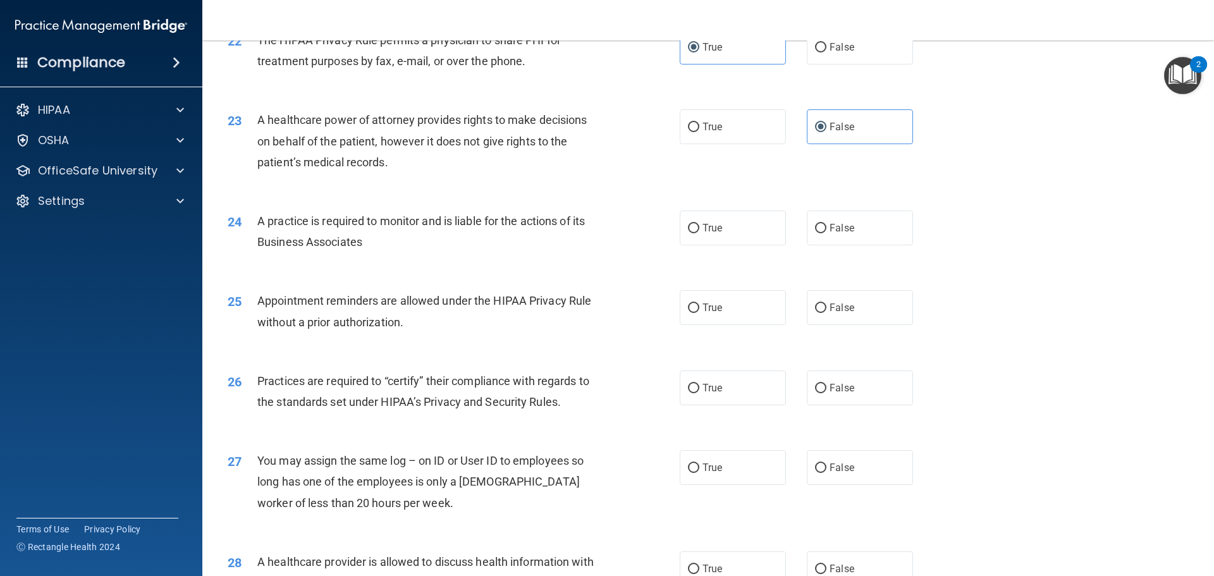
scroll to position [2087, 0]
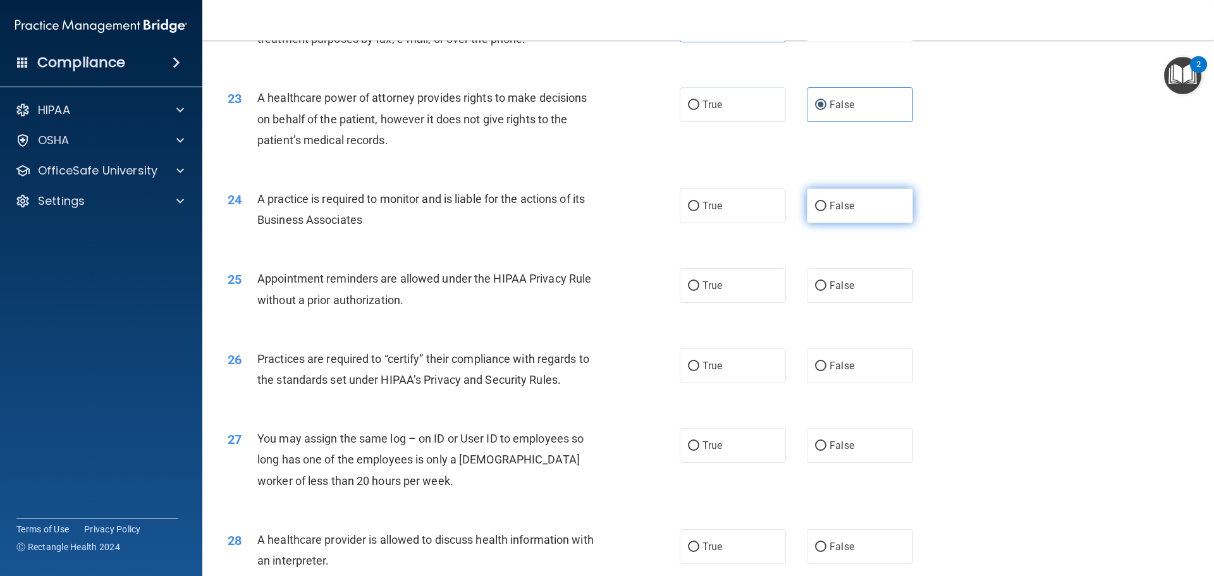
click at [836, 214] on label "False" at bounding box center [860, 205] width 106 height 35
click at [827, 211] on input "False" at bounding box center [820, 206] width 11 height 9
radio input "true"
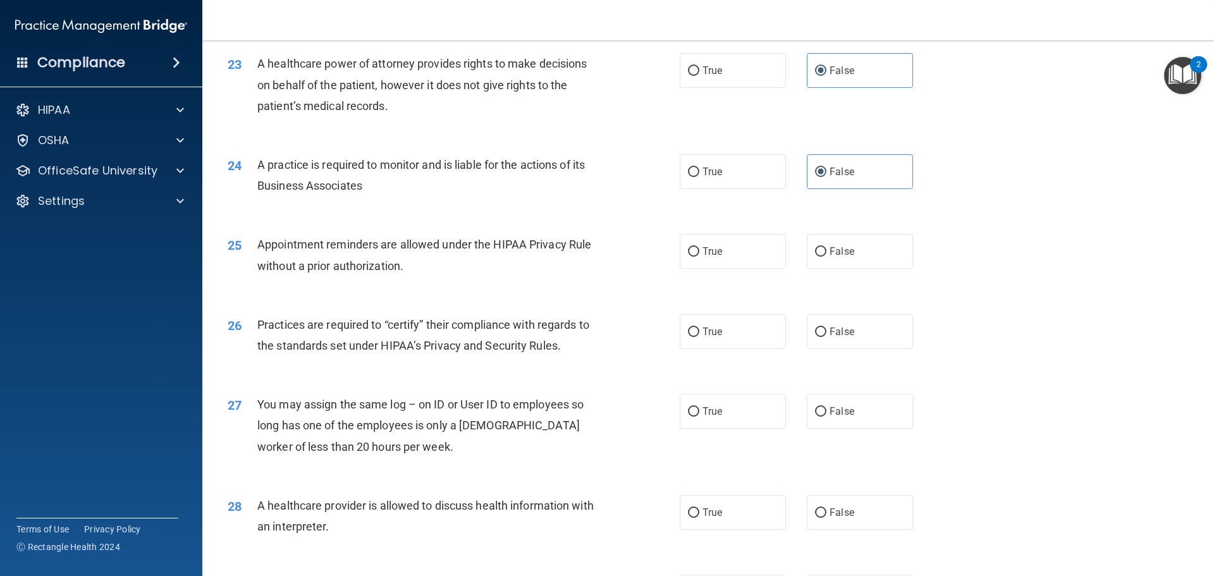
scroll to position [2150, 0]
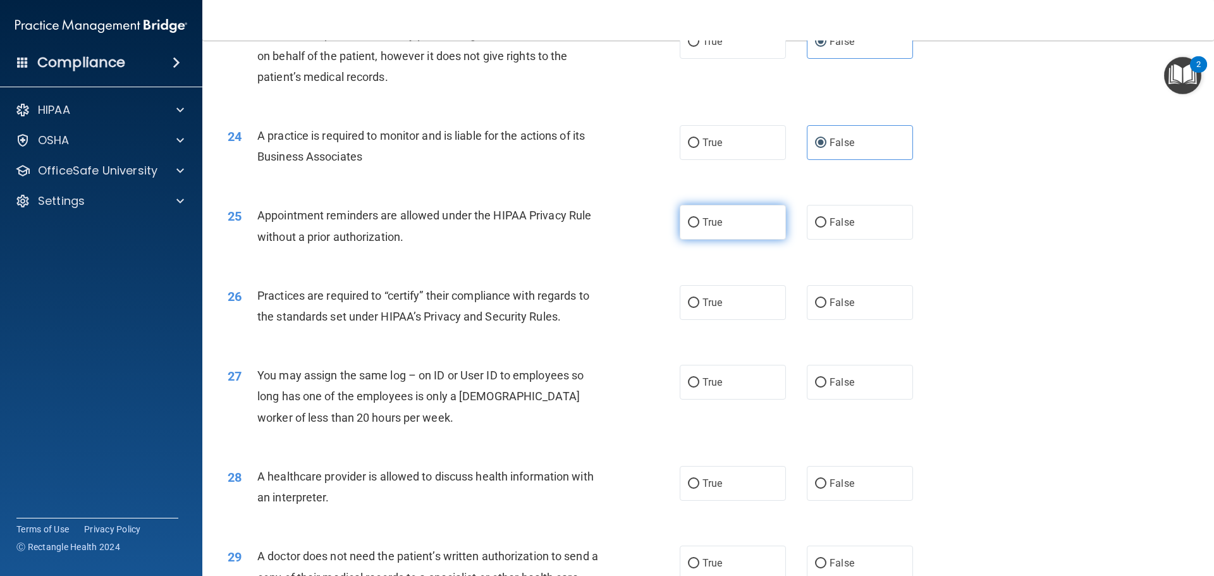
click at [746, 228] on label "True" at bounding box center [733, 222] width 106 height 35
click at [700, 228] on input "True" at bounding box center [693, 222] width 11 height 9
radio input "true"
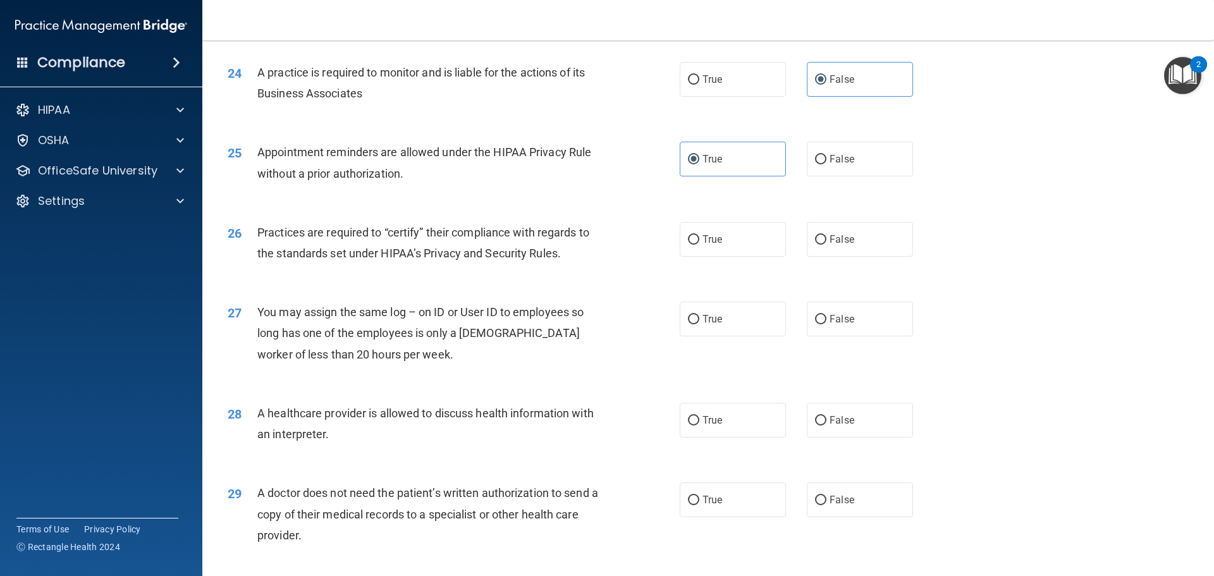
scroll to position [2277, 0]
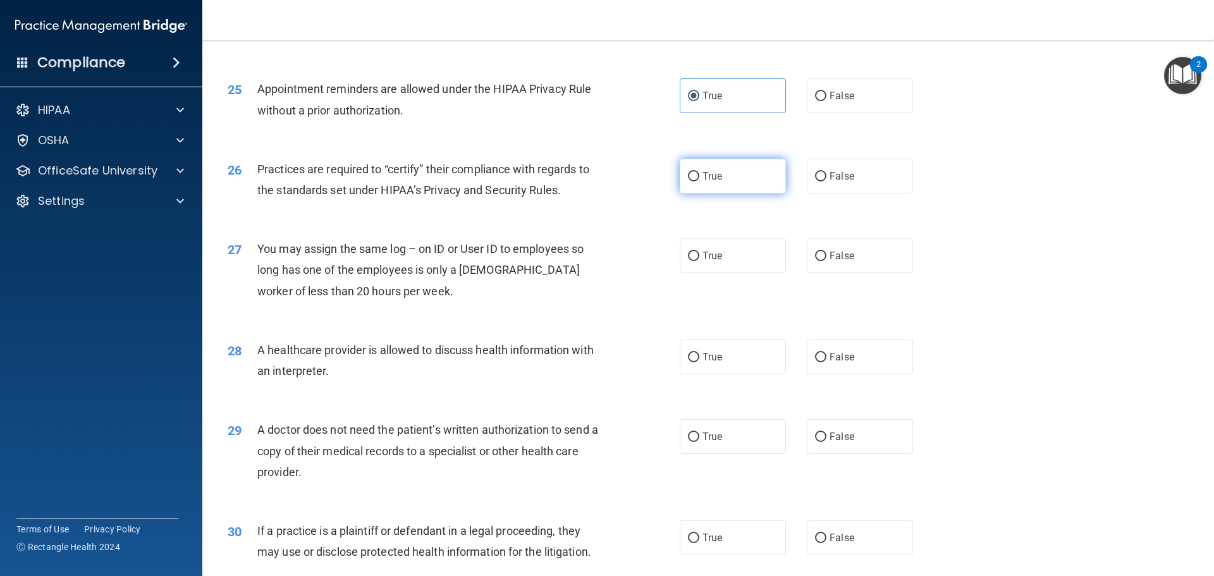
click at [686, 187] on label "True" at bounding box center [733, 176] width 106 height 35
click at [688, 182] on input "True" at bounding box center [693, 176] width 11 height 9
radio input "true"
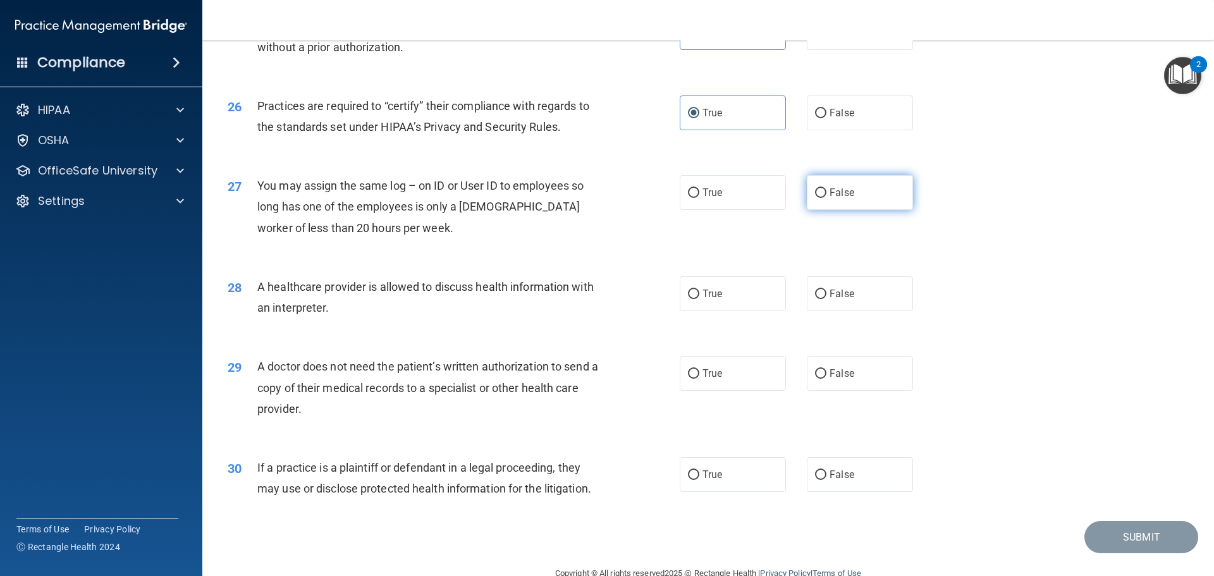
click at [863, 203] on label "False" at bounding box center [860, 192] width 106 height 35
click at [827, 198] on input "False" at bounding box center [820, 192] width 11 height 9
radio input "true"
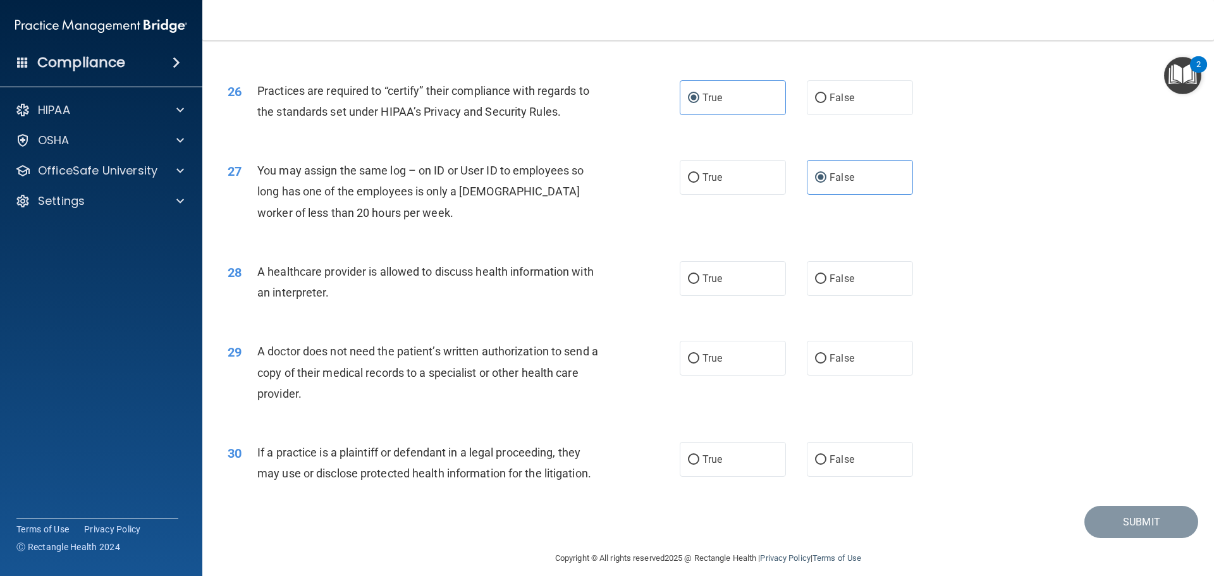
scroll to position [2368, 0]
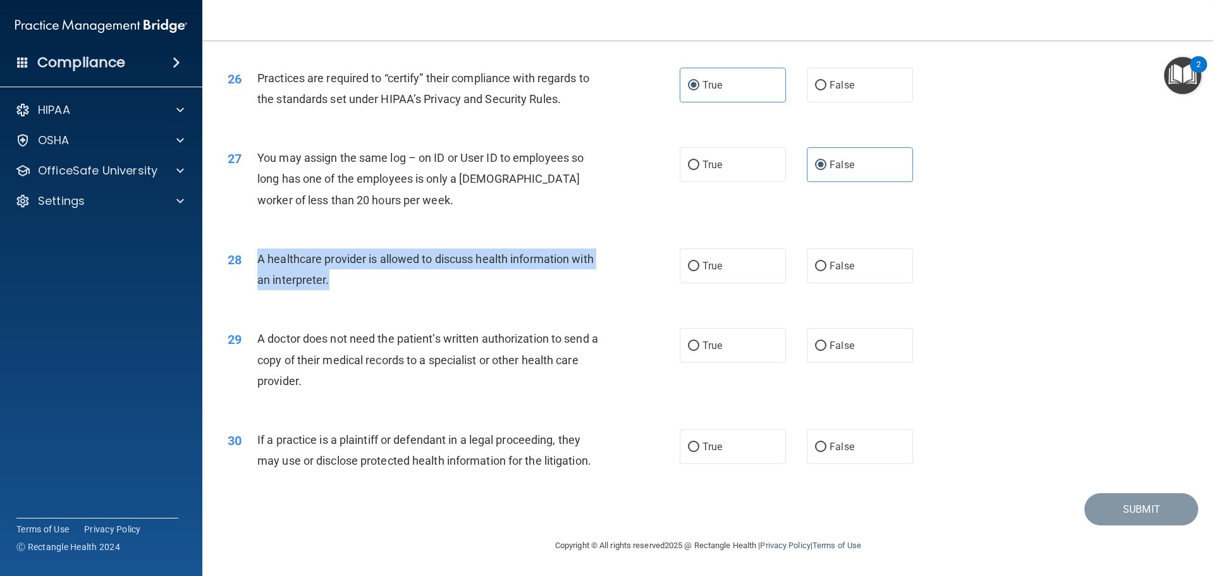
drag, startPoint x: 256, startPoint y: 262, endPoint x: 331, endPoint y: 277, distance: 77.3
click at [331, 277] on div "28 A healthcare provider is allowed to discuss health information with an inter…" at bounding box center [454, 273] width 490 height 48
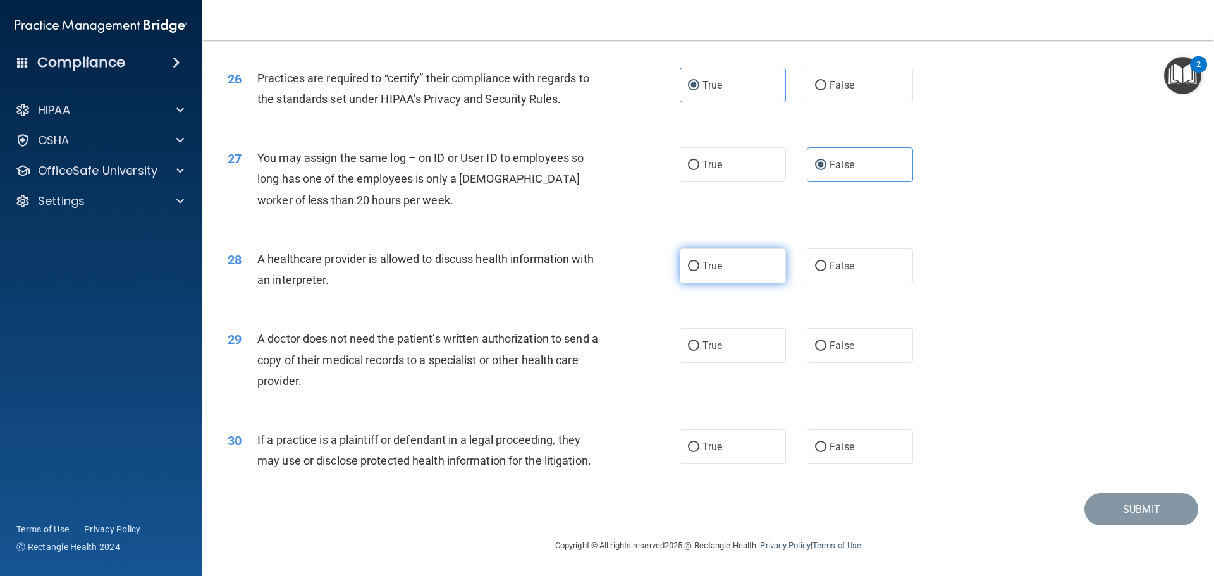
click at [703, 266] on span "True" at bounding box center [713, 266] width 20 height 12
click at [700, 266] on input "True" at bounding box center [693, 266] width 11 height 9
radio input "true"
click at [345, 382] on div "A doctor does not need the patient’s written authorization to send a copy of th…" at bounding box center [434, 359] width 354 height 63
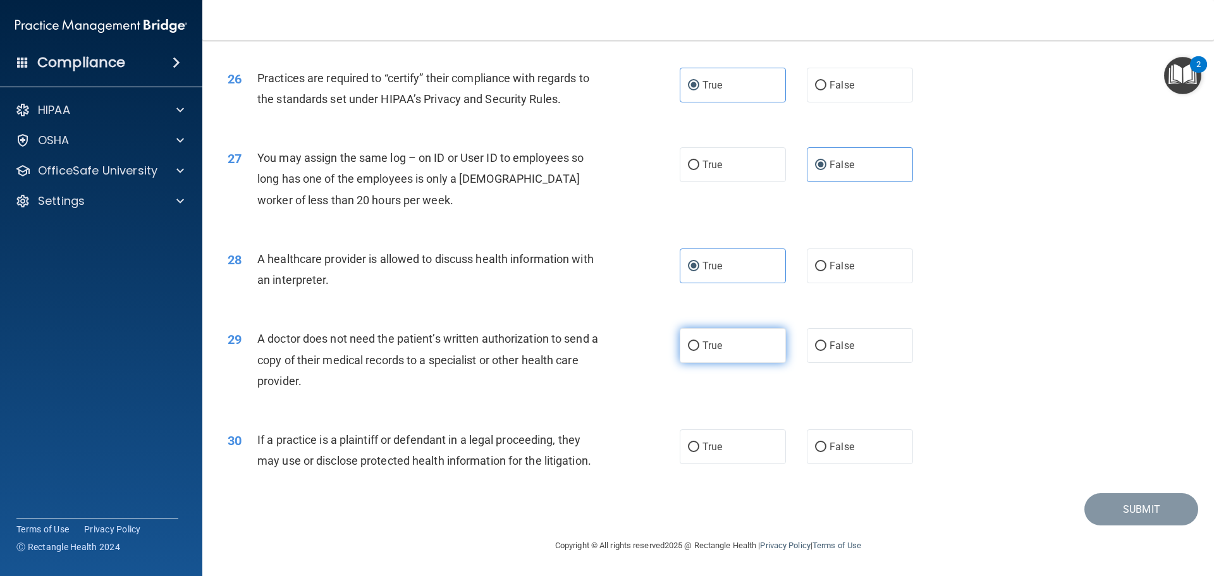
click at [720, 344] on label "True" at bounding box center [733, 345] width 106 height 35
click at [700, 344] on input "True" at bounding box center [693, 346] width 11 height 9
radio input "true"
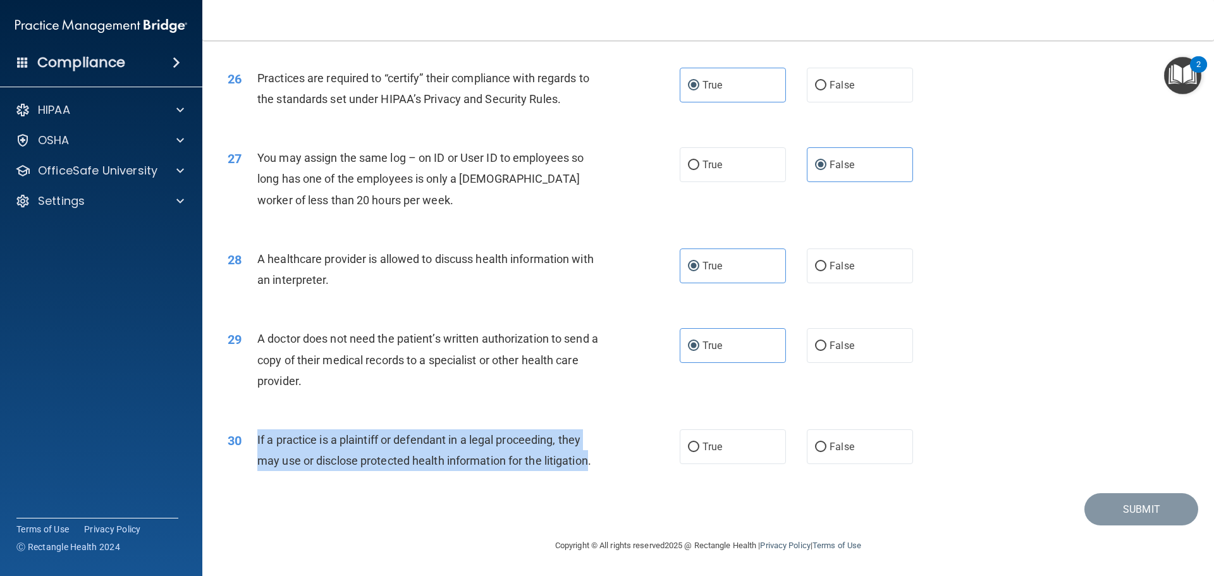
drag, startPoint x: 246, startPoint y: 440, endPoint x: 592, endPoint y: 463, distance: 346.8
click at [592, 463] on div "30 If a practice is a plaintiff or defendant in a legal proceeding, they may us…" at bounding box center [454, 453] width 490 height 48
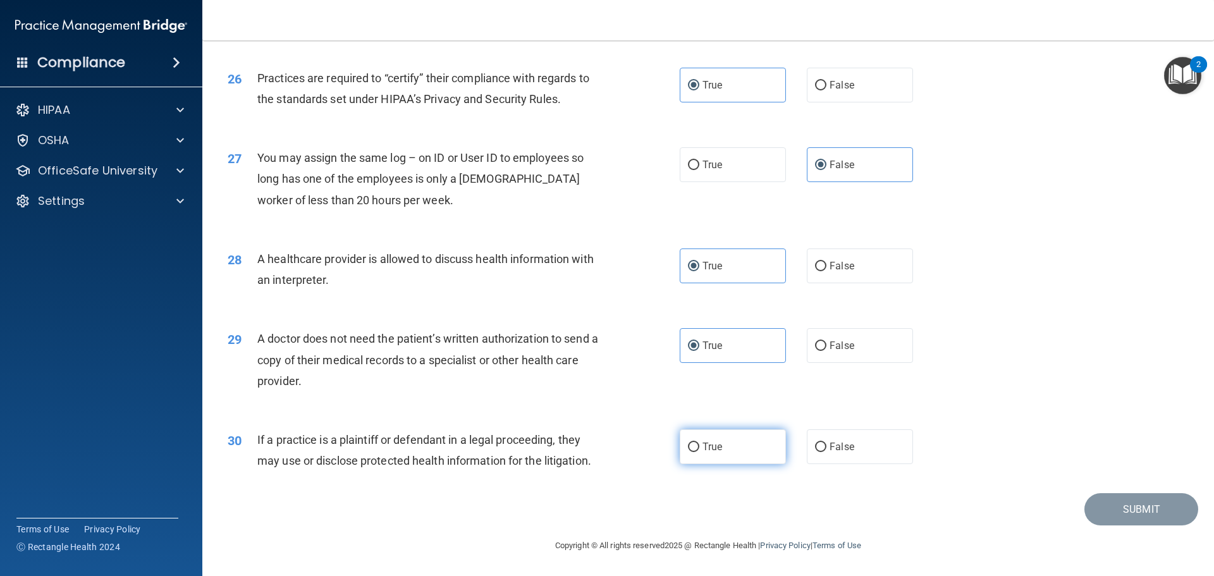
click at [768, 444] on label "True" at bounding box center [733, 446] width 106 height 35
click at [700, 444] on input "True" at bounding box center [693, 447] width 11 height 9
radio input "true"
click at [1130, 517] on button "Submit" at bounding box center [1142, 509] width 114 height 32
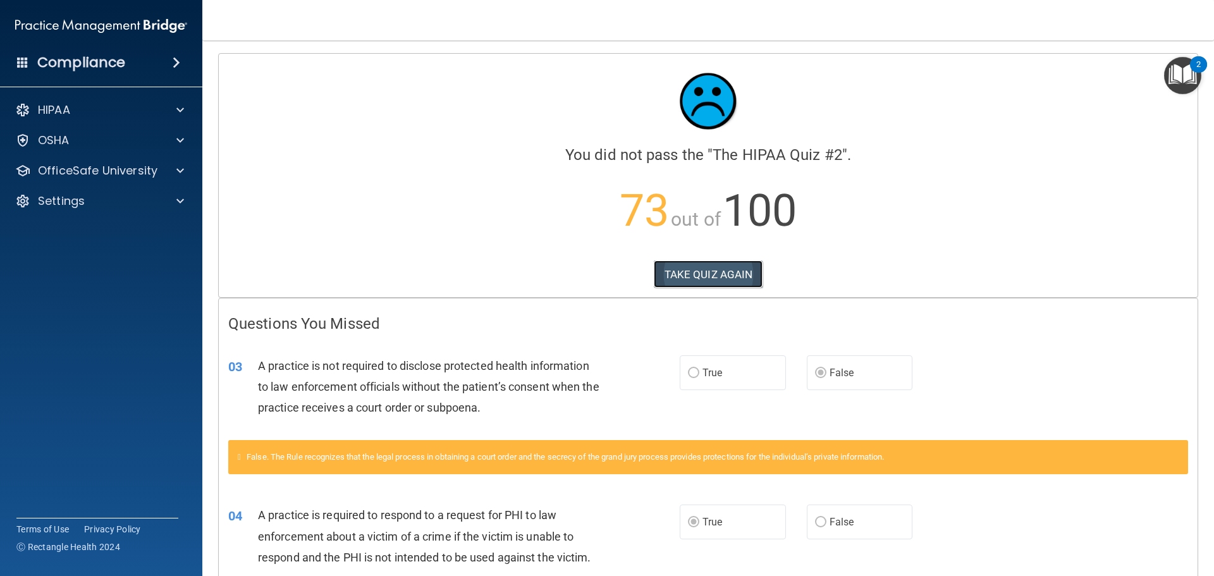
click at [703, 266] on button "TAKE QUIZ AGAIN" at bounding box center [708, 275] width 109 height 28
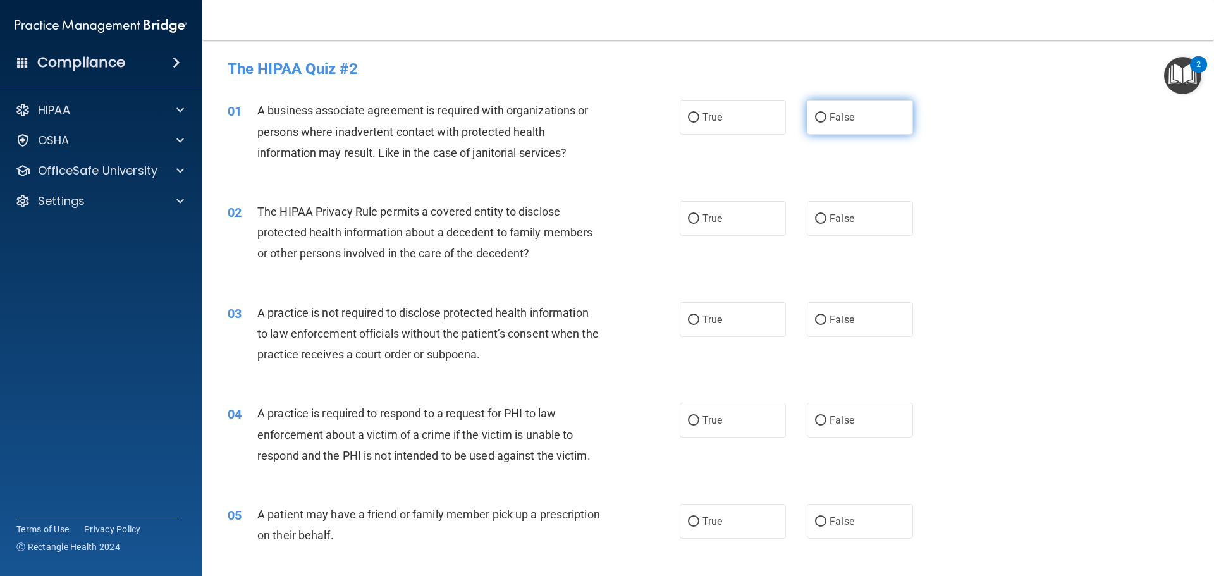
click at [851, 132] on label "False" at bounding box center [860, 117] width 106 height 35
click at [827, 123] on input "False" at bounding box center [820, 117] width 11 height 9
radio input "true"
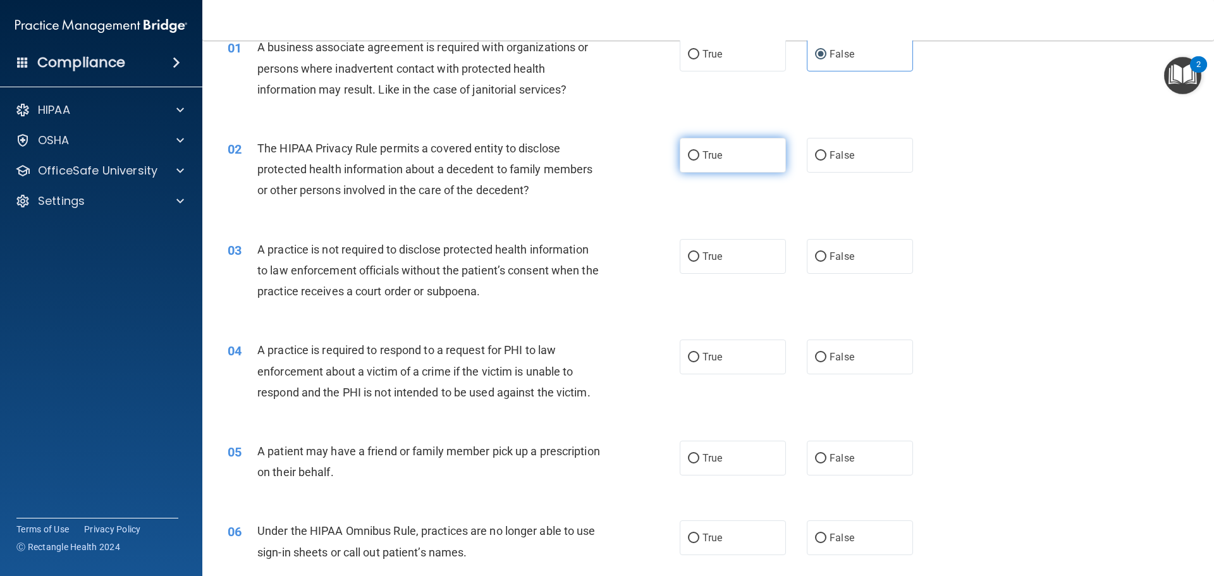
click at [737, 160] on label "True" at bounding box center [733, 155] width 106 height 35
click at [700, 160] on input "True" at bounding box center [693, 155] width 11 height 9
radio input "true"
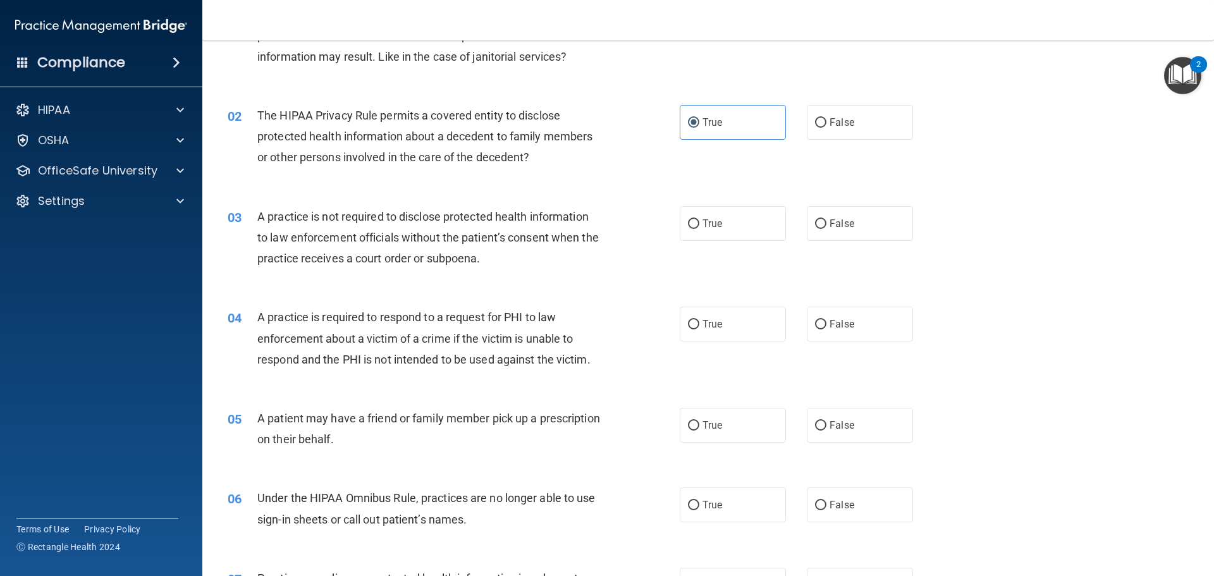
scroll to position [126, 0]
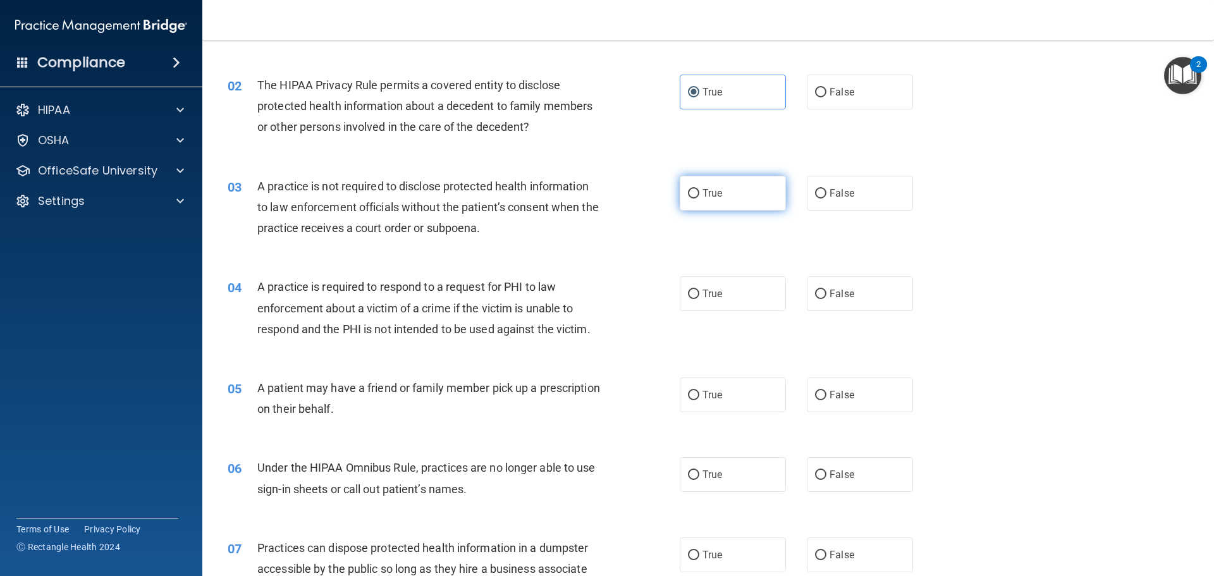
click at [688, 190] on input "True" at bounding box center [693, 193] width 11 height 9
radio input "true"
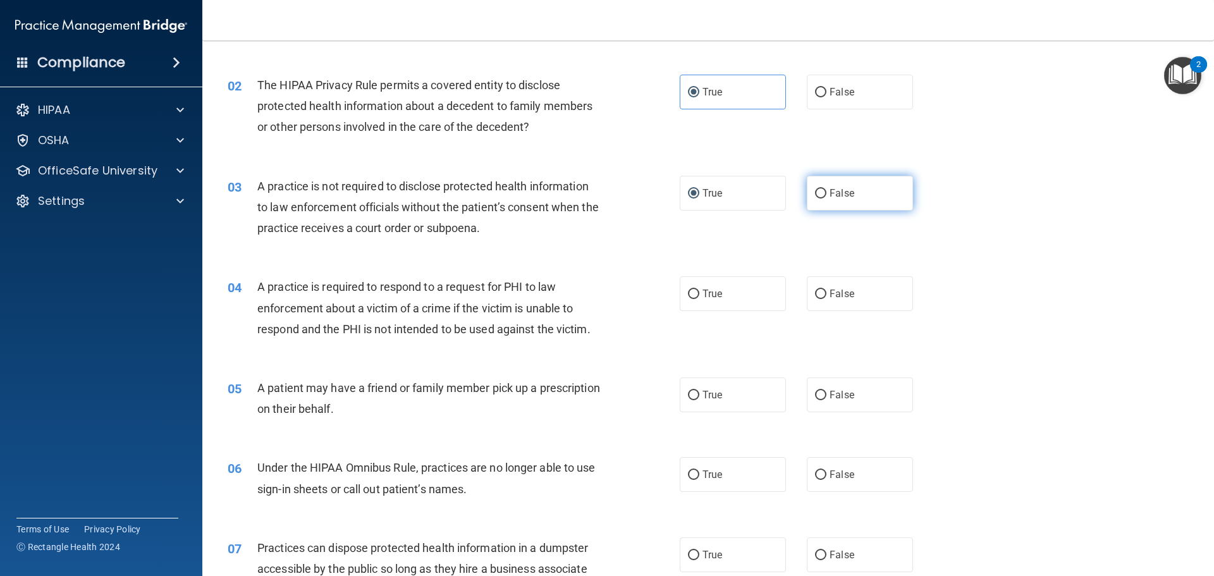
click at [808, 192] on label "False" at bounding box center [860, 193] width 106 height 35
click at [815, 192] on input "False" at bounding box center [820, 193] width 11 height 9
radio input "true"
radio input "false"
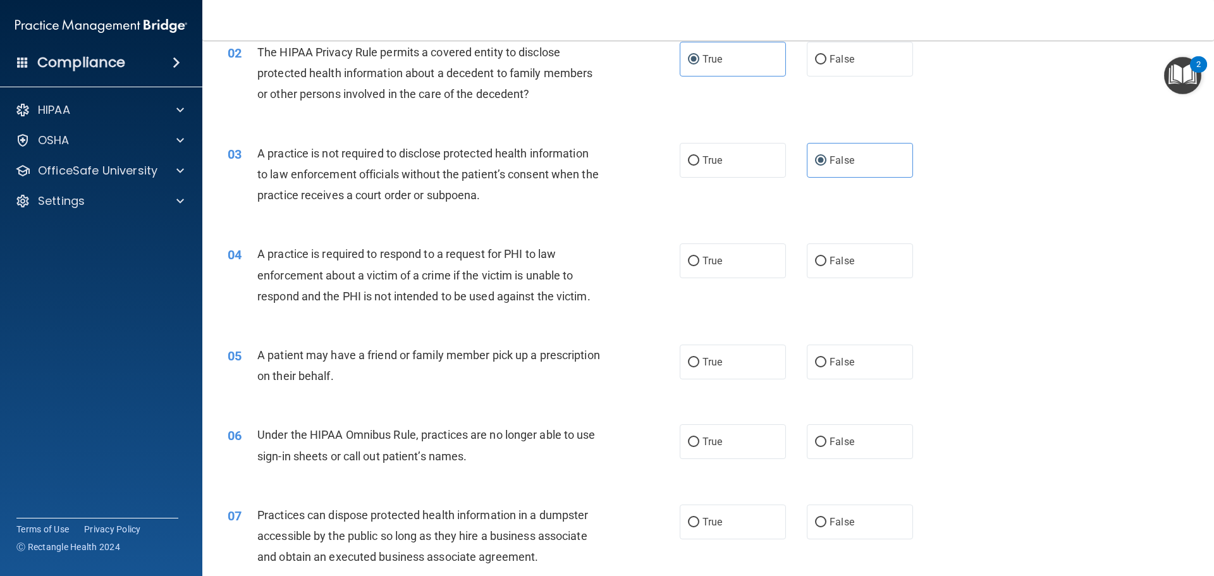
scroll to position [190, 0]
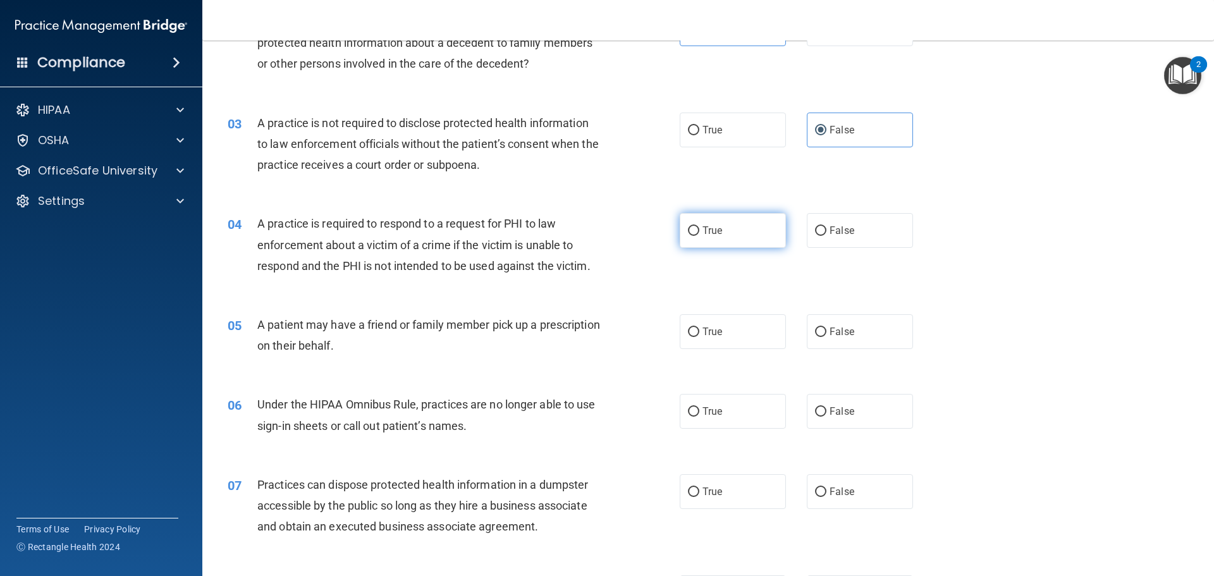
click at [736, 231] on label "True" at bounding box center [733, 230] width 106 height 35
click at [700, 231] on input "True" at bounding box center [693, 230] width 11 height 9
radio input "true"
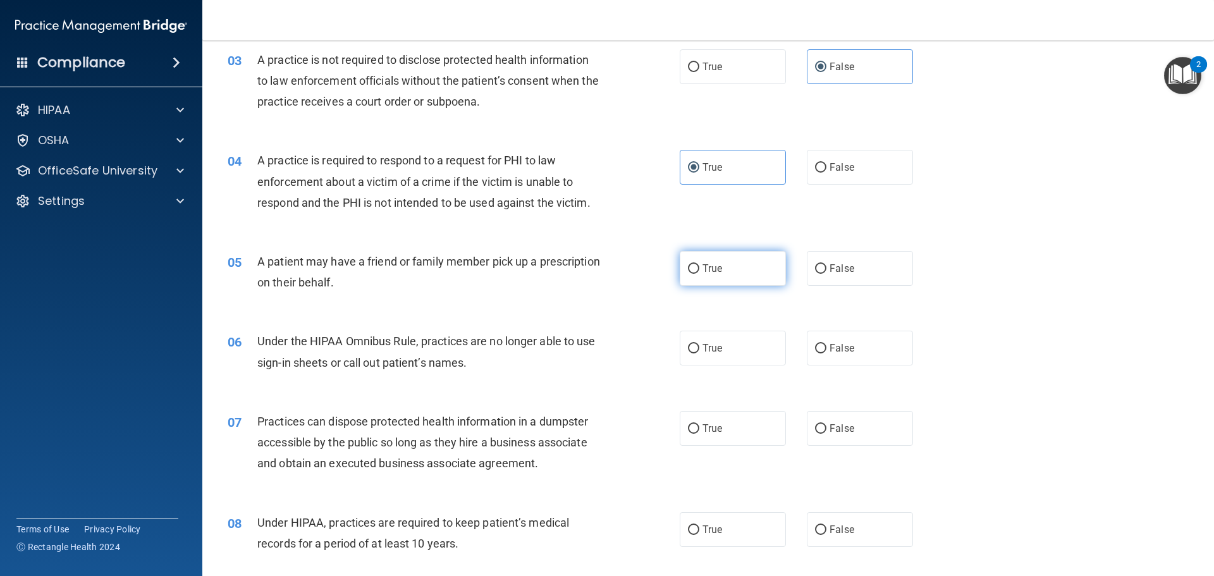
click at [713, 268] on span "True" at bounding box center [713, 268] width 20 height 12
click at [700, 268] on input "True" at bounding box center [693, 268] width 11 height 9
radio input "true"
click at [818, 344] on input "False" at bounding box center [820, 348] width 11 height 9
radio input "true"
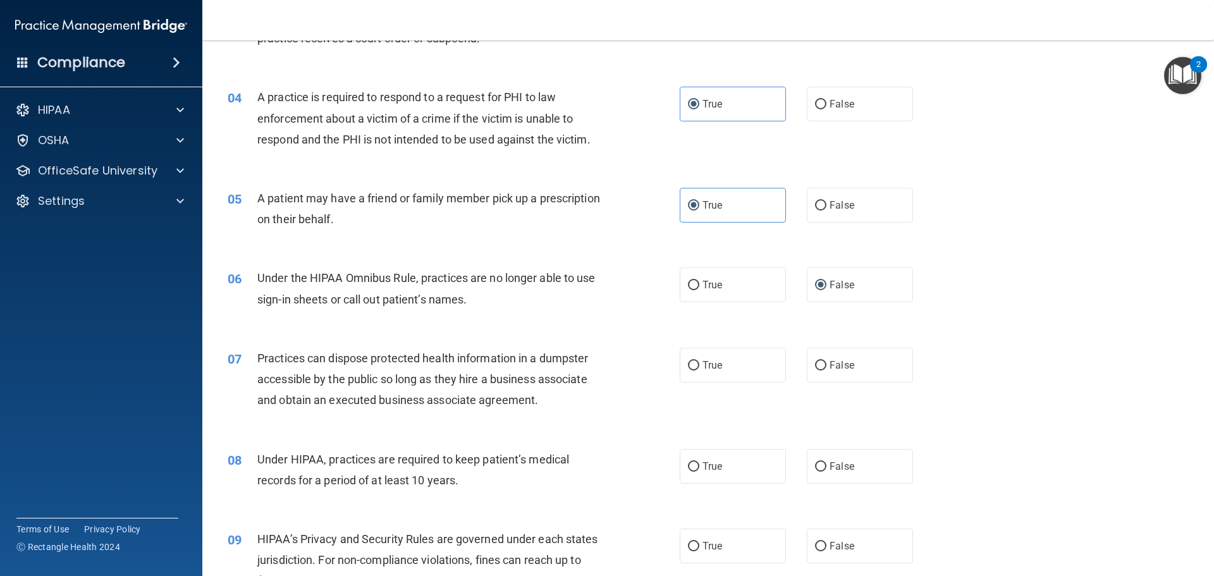
scroll to position [379, 0]
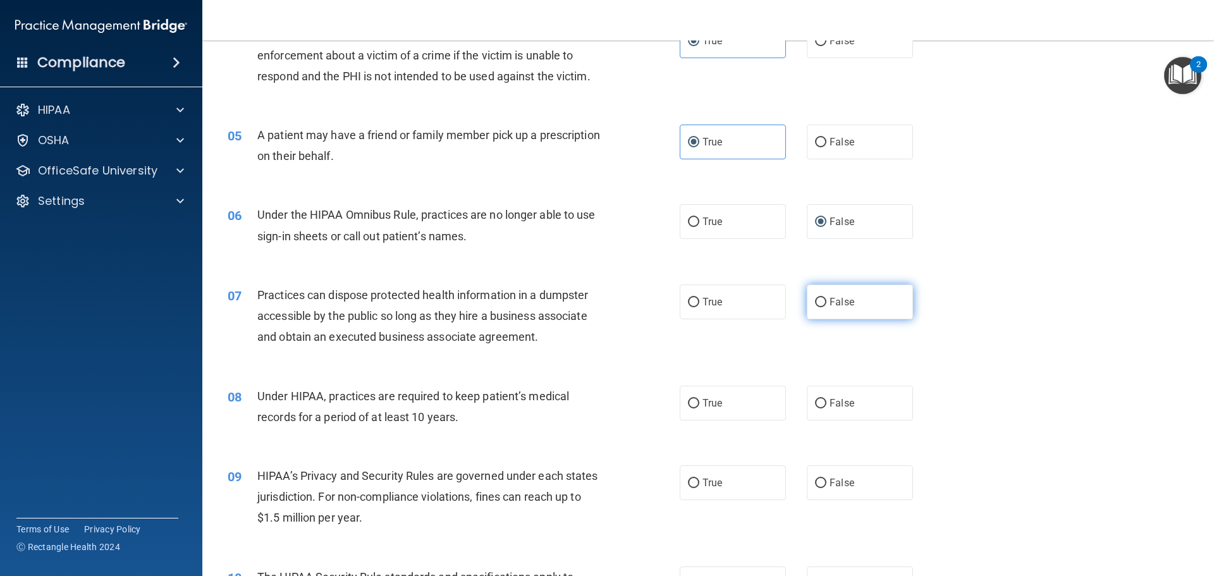
click at [807, 300] on label "False" at bounding box center [860, 302] width 106 height 35
click at [815, 300] on input "False" at bounding box center [820, 302] width 11 height 9
radio input "true"
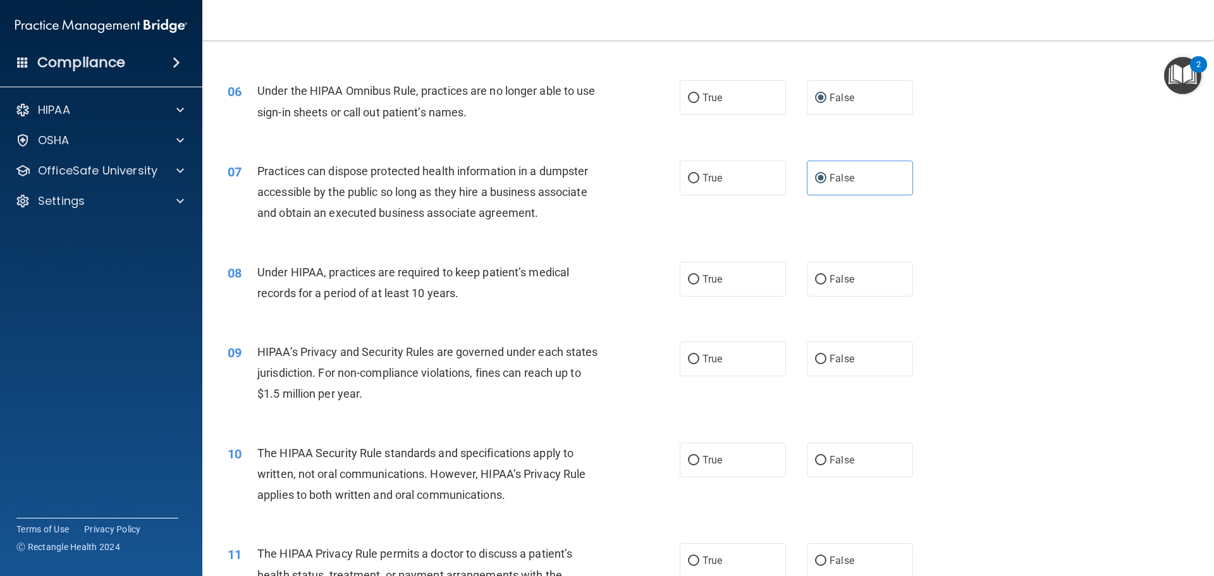
scroll to position [506, 0]
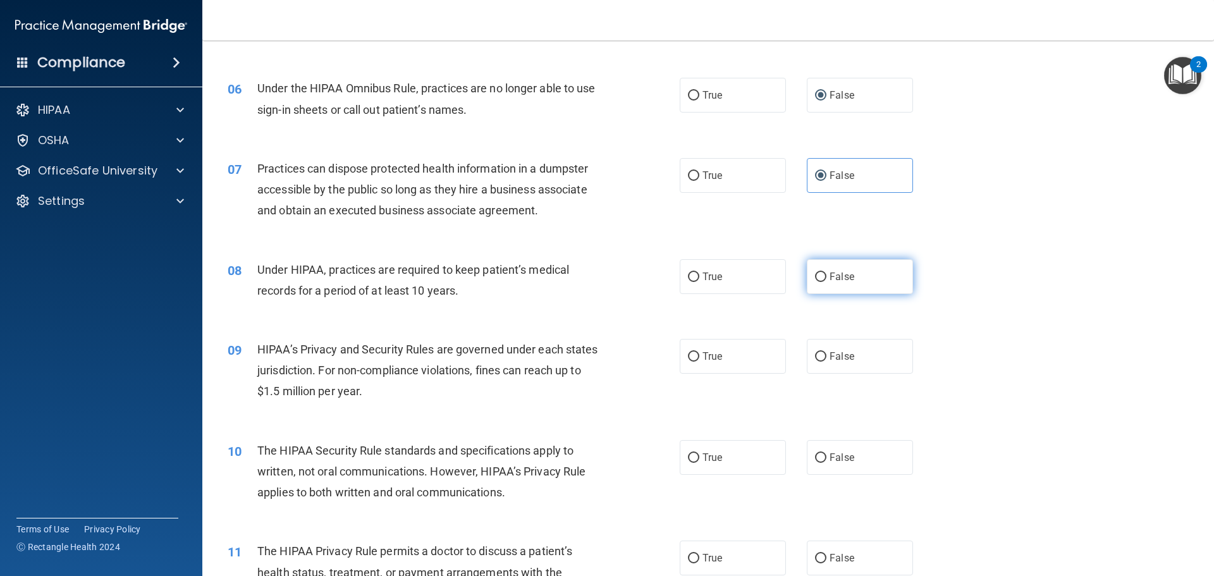
click at [861, 280] on label "False" at bounding box center [860, 276] width 106 height 35
click at [827, 280] on input "False" at bounding box center [820, 277] width 11 height 9
radio input "true"
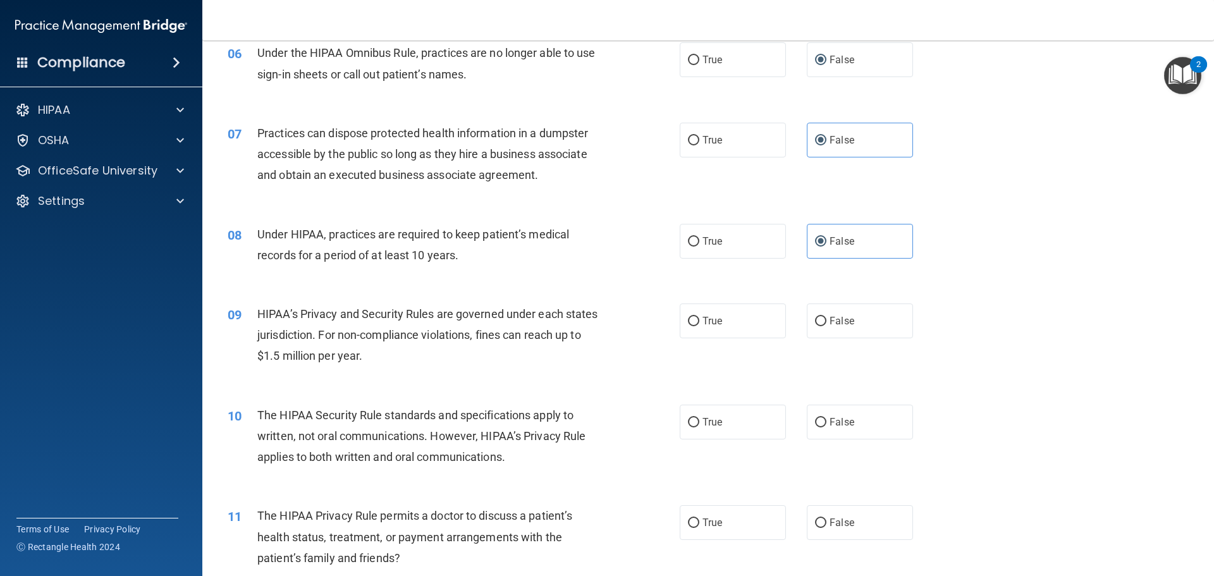
scroll to position [569, 0]
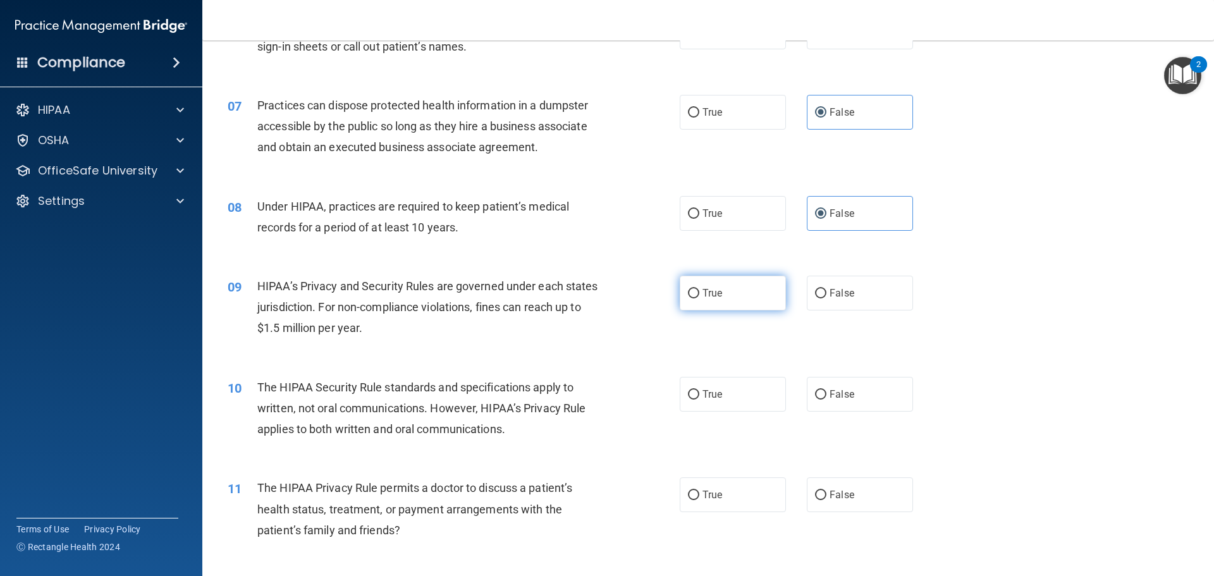
click at [681, 293] on label "True" at bounding box center [733, 293] width 106 height 35
click at [688, 293] on input "True" at bounding box center [693, 293] width 11 height 9
radio input "true"
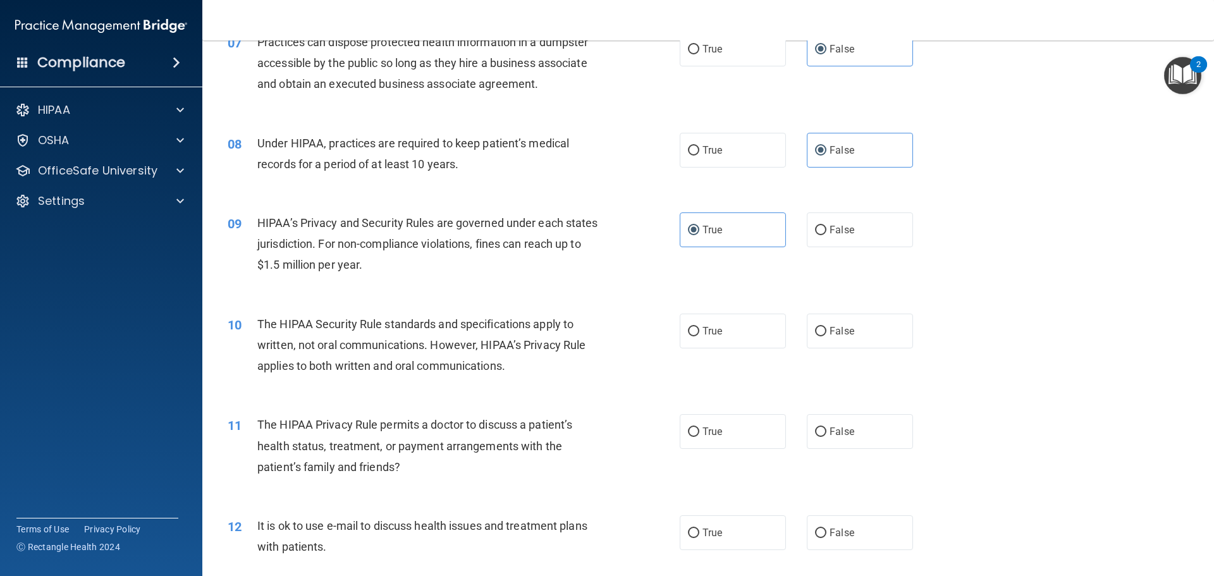
scroll to position [696, 0]
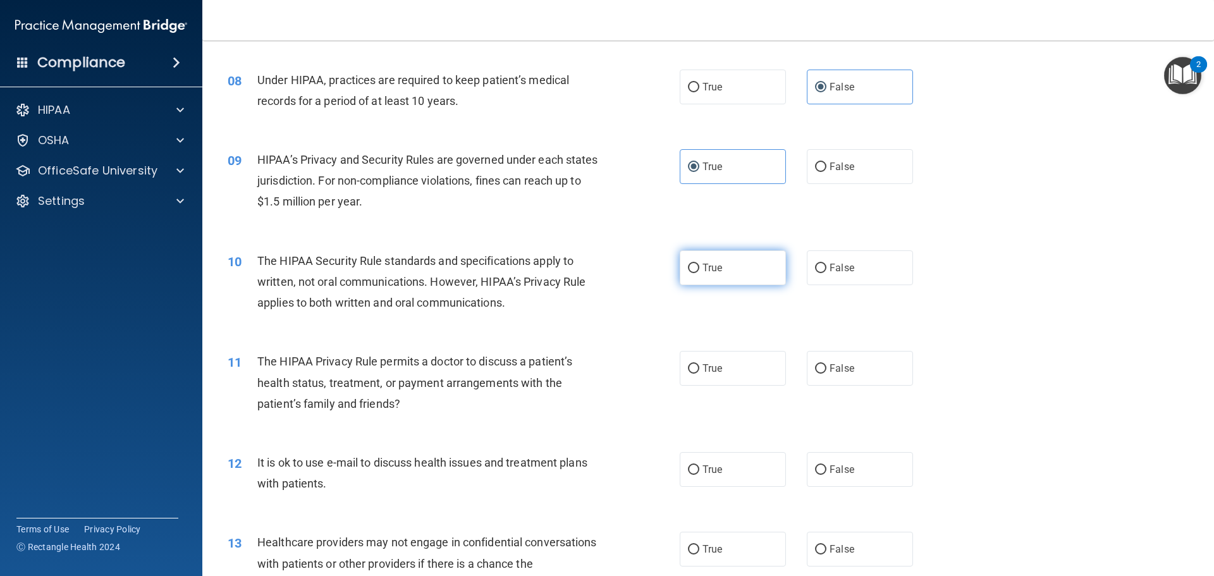
click at [692, 276] on label "True" at bounding box center [733, 267] width 106 height 35
click at [692, 273] on input "True" at bounding box center [693, 268] width 11 height 9
radio input "true"
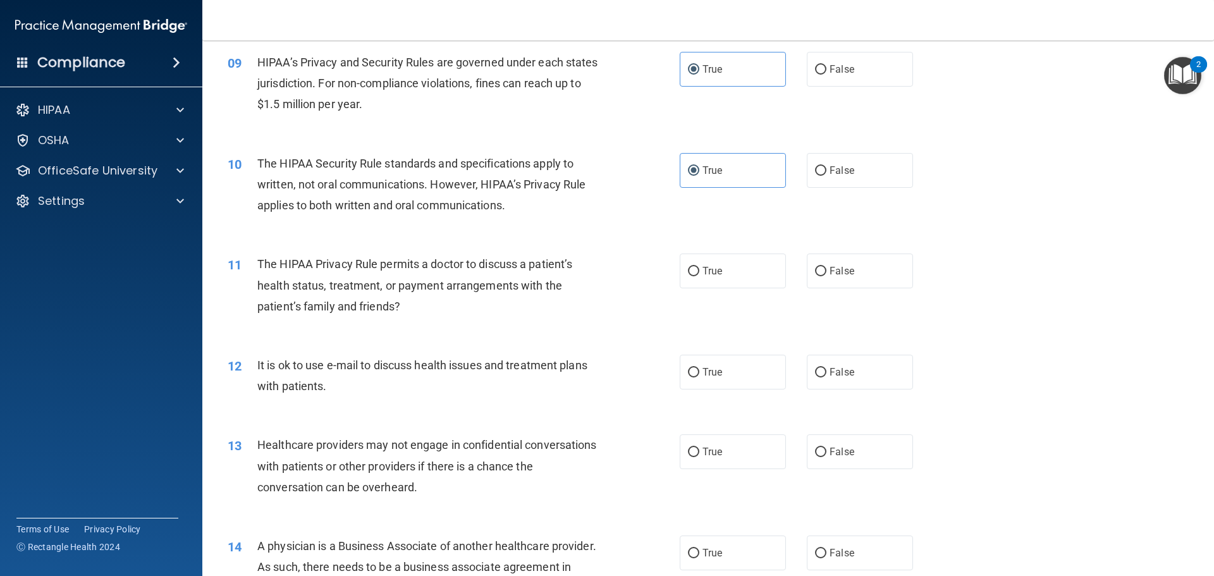
scroll to position [822, 0]
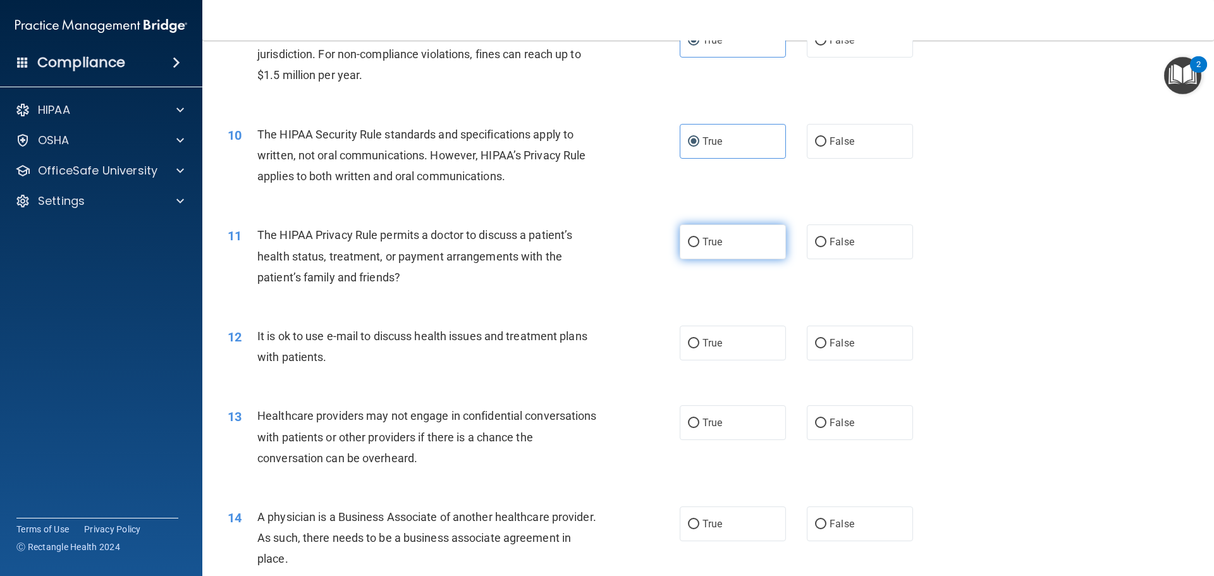
click at [696, 254] on label "True" at bounding box center [733, 242] width 106 height 35
click at [696, 247] on input "True" at bounding box center [693, 242] width 11 height 9
radio input "true"
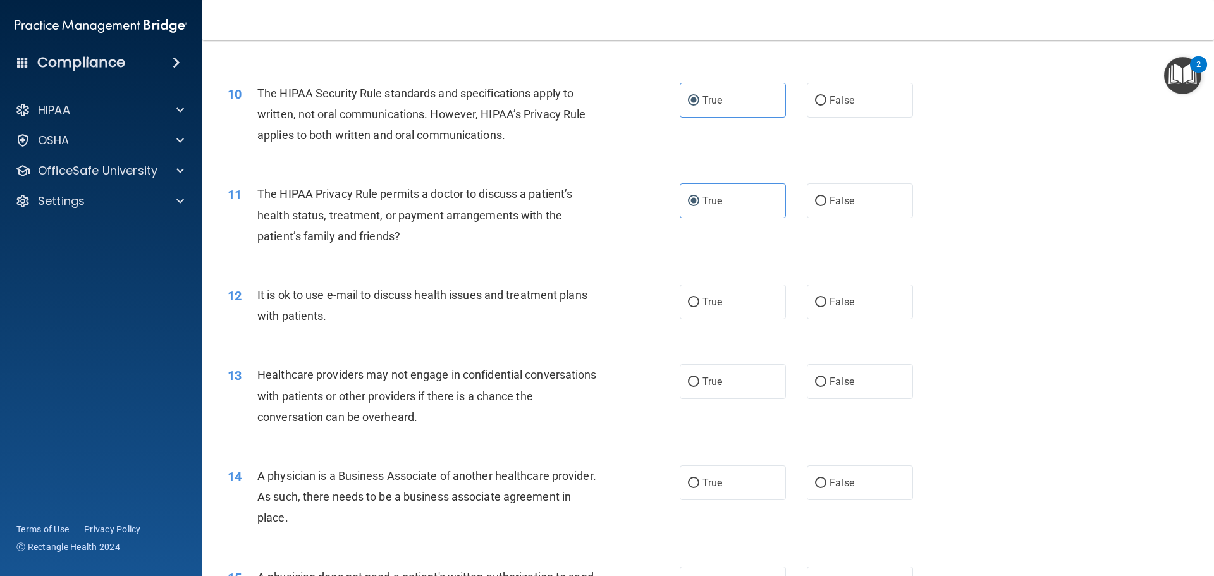
scroll to position [885, 0]
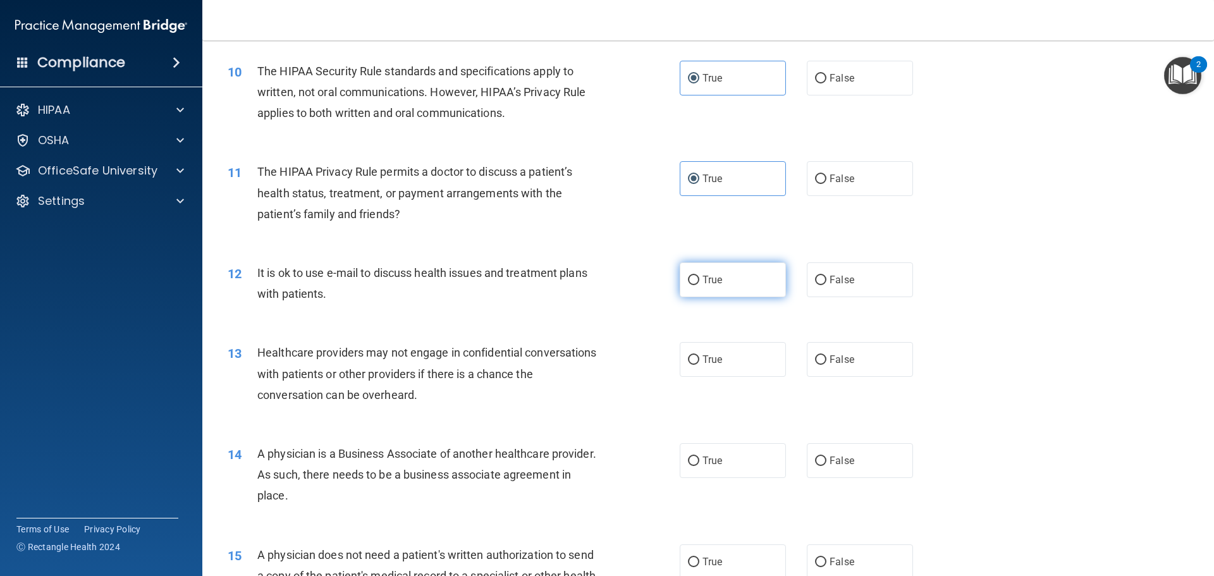
click at [692, 289] on label "True" at bounding box center [733, 279] width 106 height 35
click at [692, 285] on input "True" at bounding box center [693, 280] width 11 height 9
radio input "true"
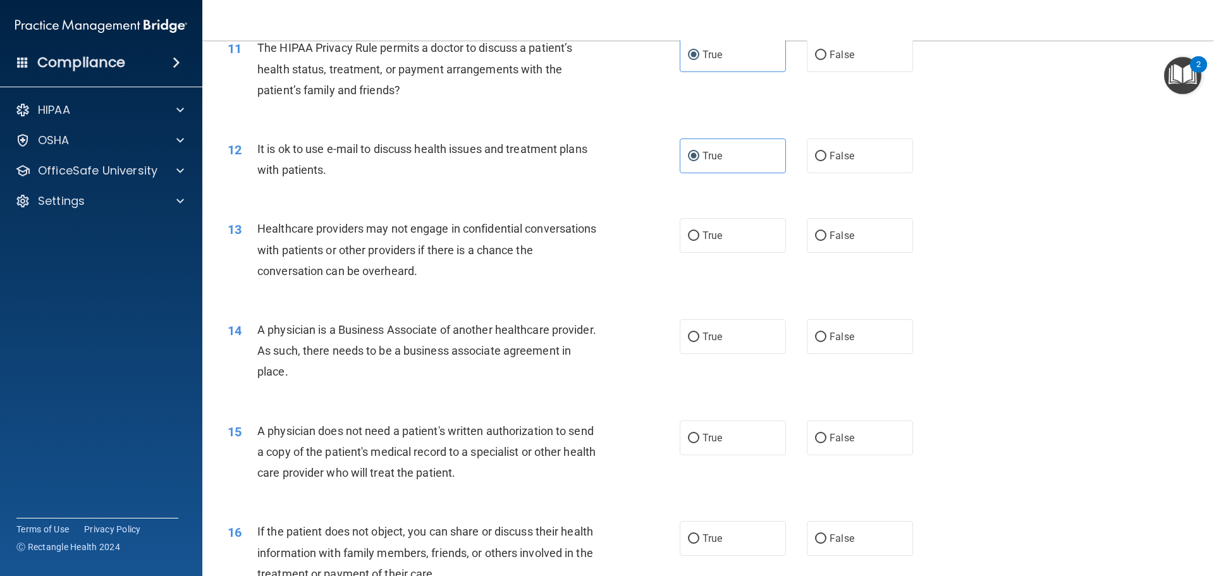
scroll to position [1012, 0]
click at [822, 234] on label "False" at bounding box center [860, 233] width 106 height 35
click at [822, 234] on input "False" at bounding box center [820, 233] width 11 height 9
radio input "true"
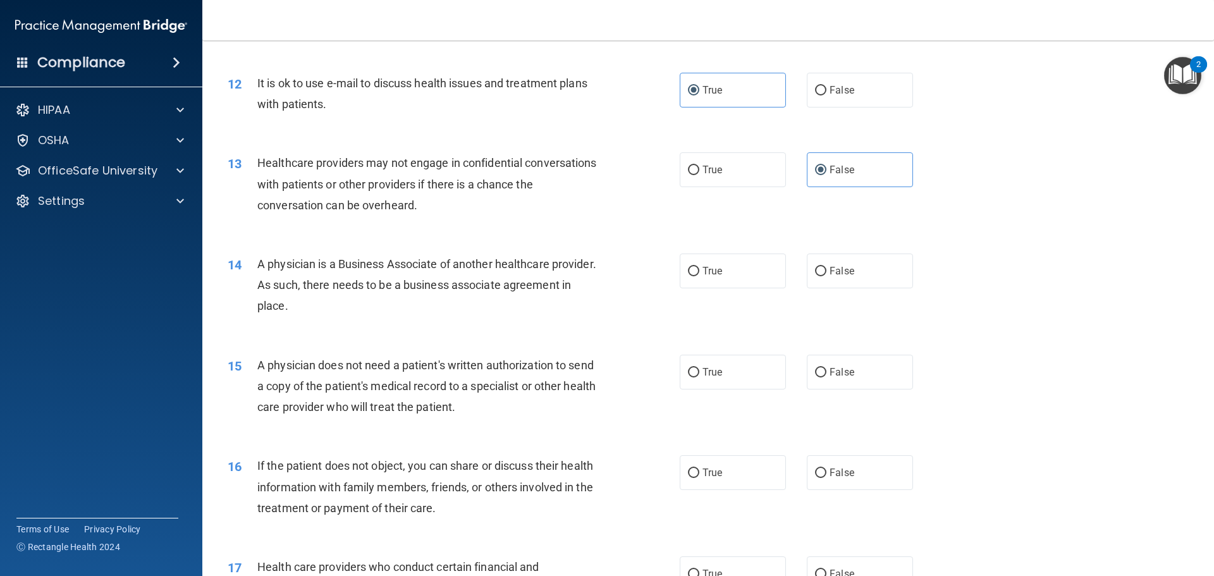
drag, startPoint x: 614, startPoint y: 277, endPoint x: 515, endPoint y: 236, distance: 106.3
click at [515, 236] on div "13 Healthcare providers may not engage in confidential conversations with patie…" at bounding box center [708, 187] width 980 height 101
click at [762, 281] on label "True" at bounding box center [733, 271] width 106 height 35
click at [700, 276] on input "True" at bounding box center [693, 271] width 11 height 9
radio input "true"
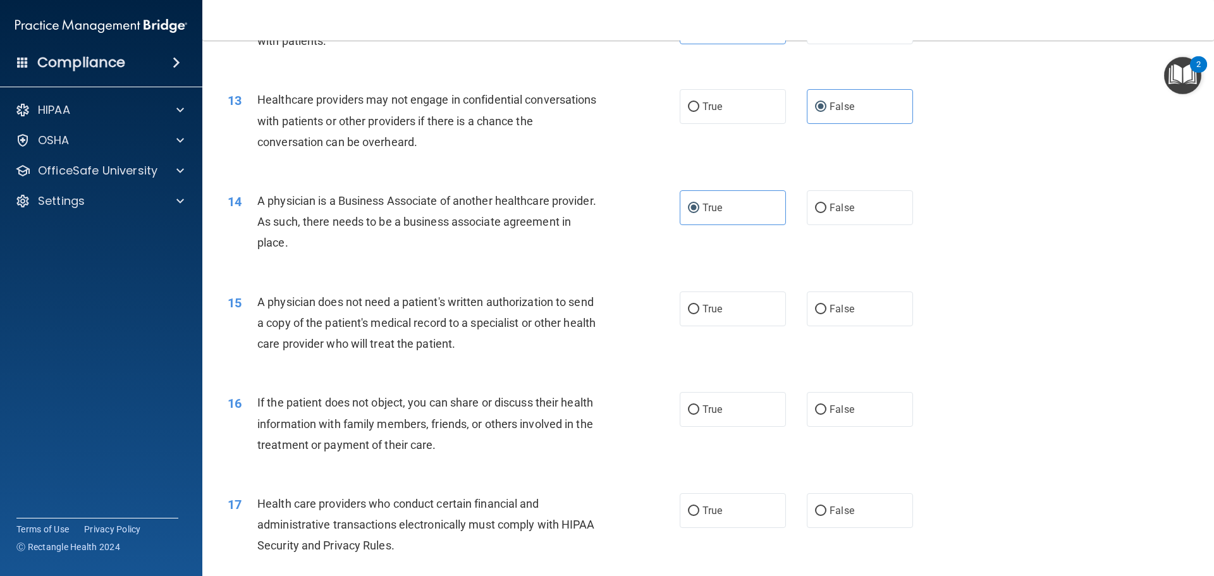
scroll to position [1202, 0]
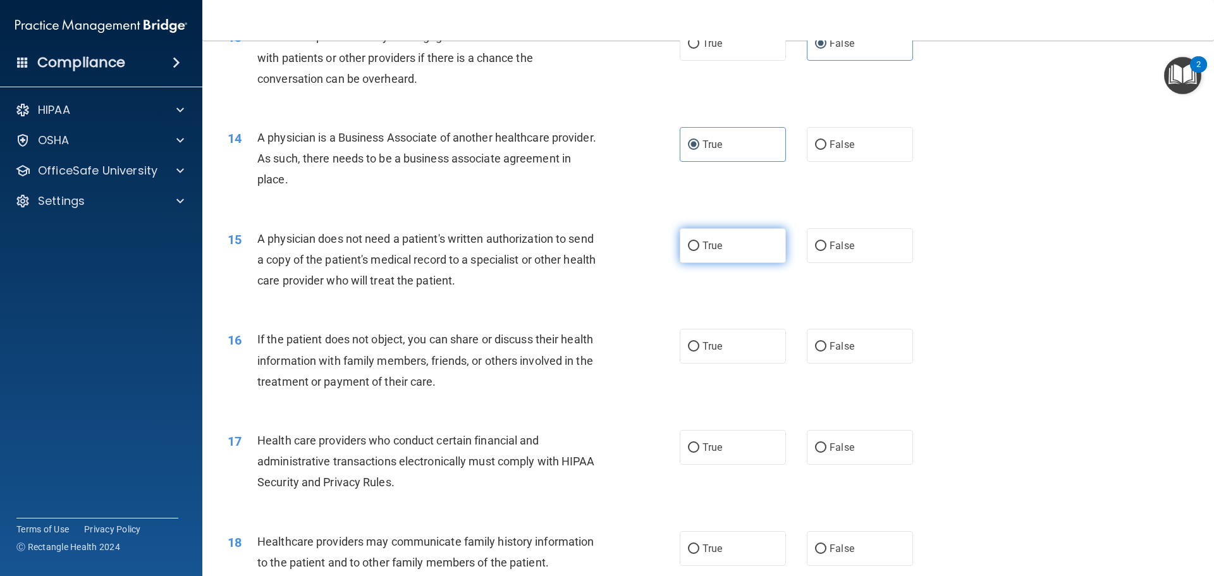
click at [719, 242] on label "True" at bounding box center [733, 245] width 106 height 35
click at [700, 242] on input "True" at bounding box center [693, 246] width 11 height 9
radio input "true"
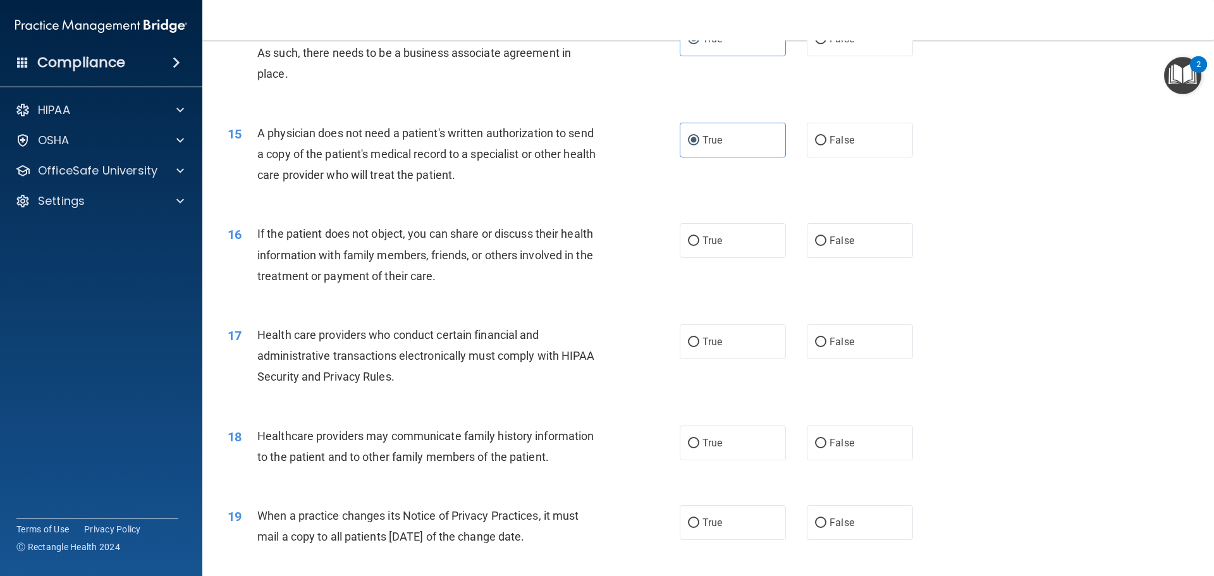
scroll to position [1328, 0]
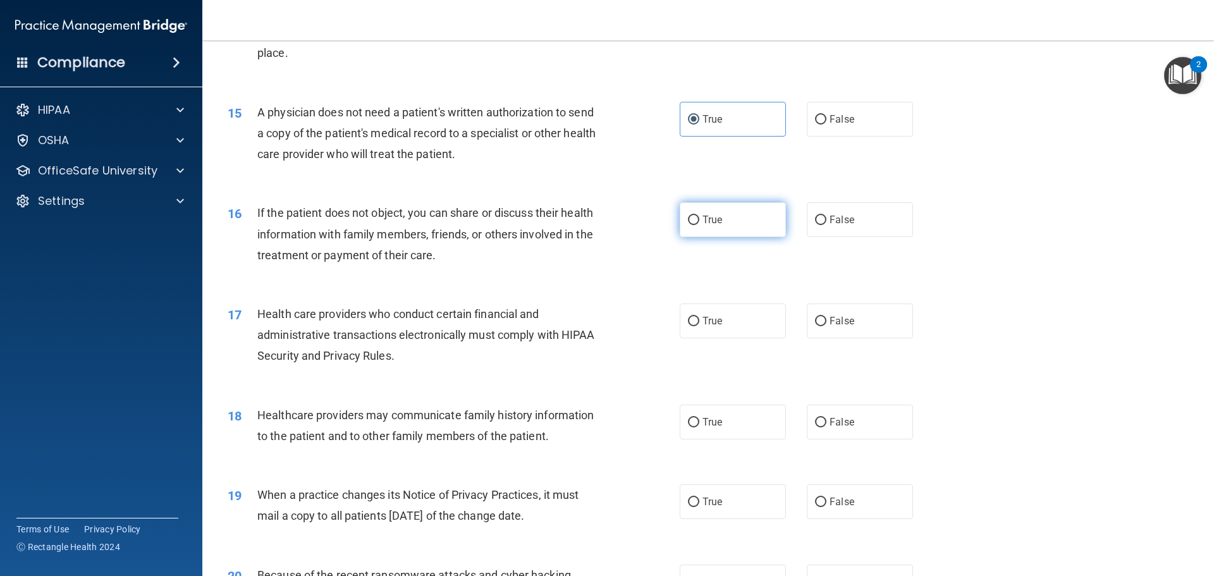
click at [732, 227] on label "True" at bounding box center [733, 219] width 106 height 35
click at [700, 225] on input "True" at bounding box center [693, 220] width 11 height 9
radio input "true"
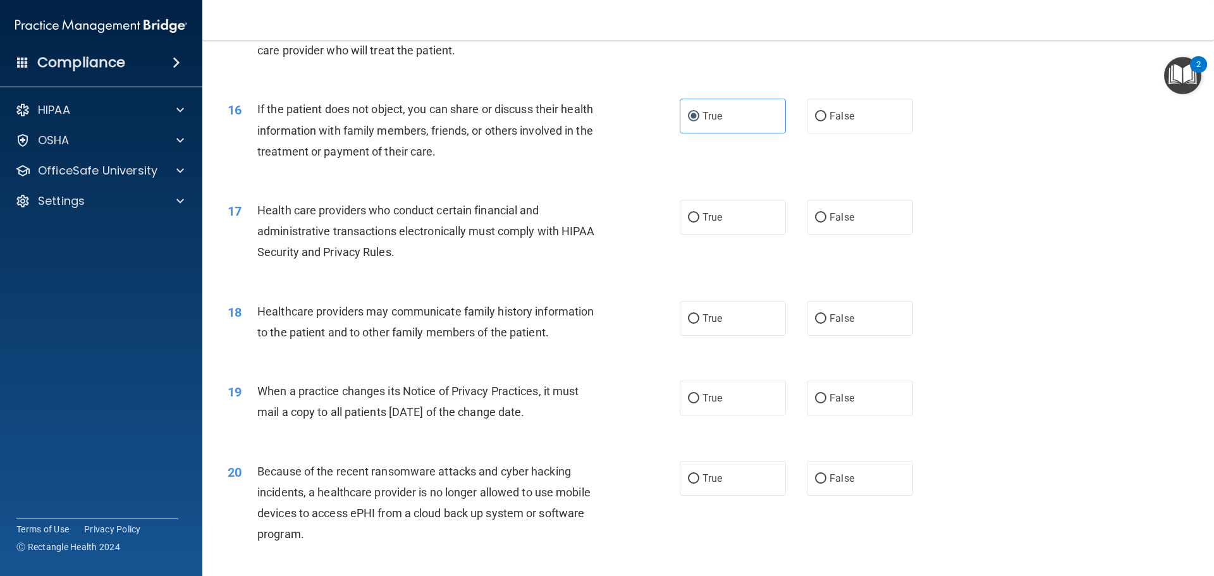
scroll to position [1455, 0]
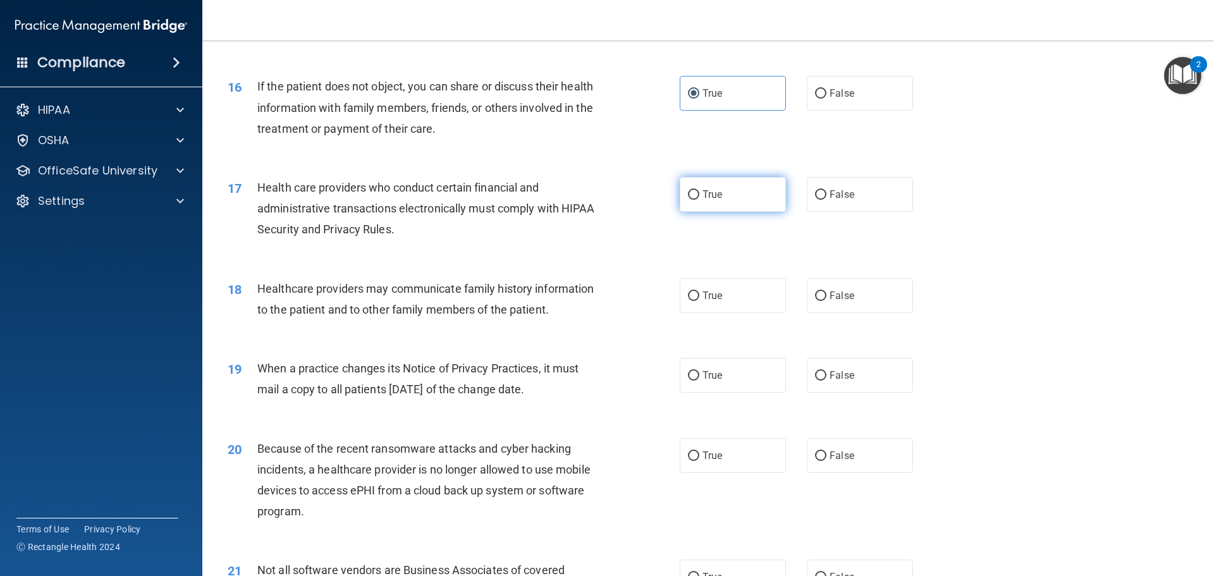
click at [688, 197] on input "True" at bounding box center [693, 194] width 11 height 9
radio input "true"
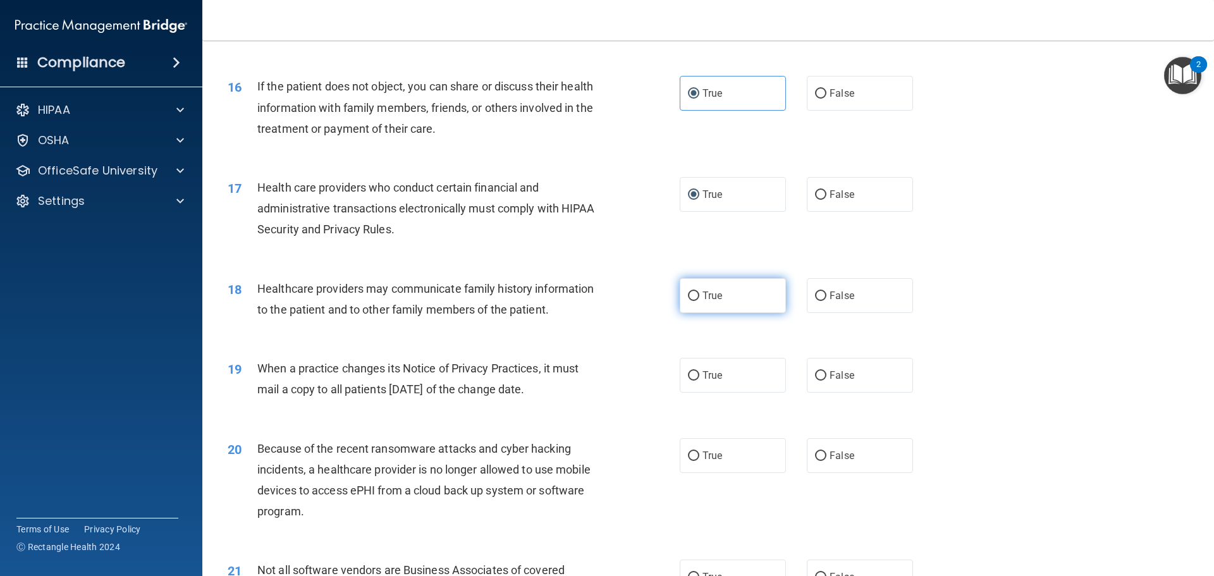
click at [715, 297] on span "True" at bounding box center [713, 296] width 20 height 12
click at [700, 297] on input "True" at bounding box center [693, 296] width 11 height 9
radio input "true"
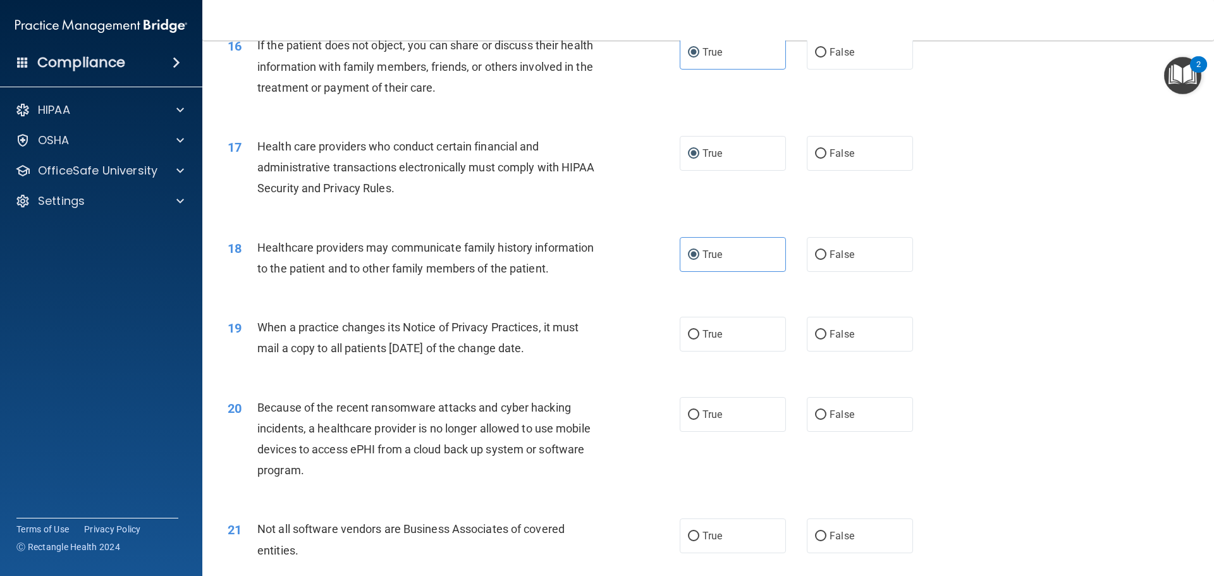
scroll to position [1518, 0]
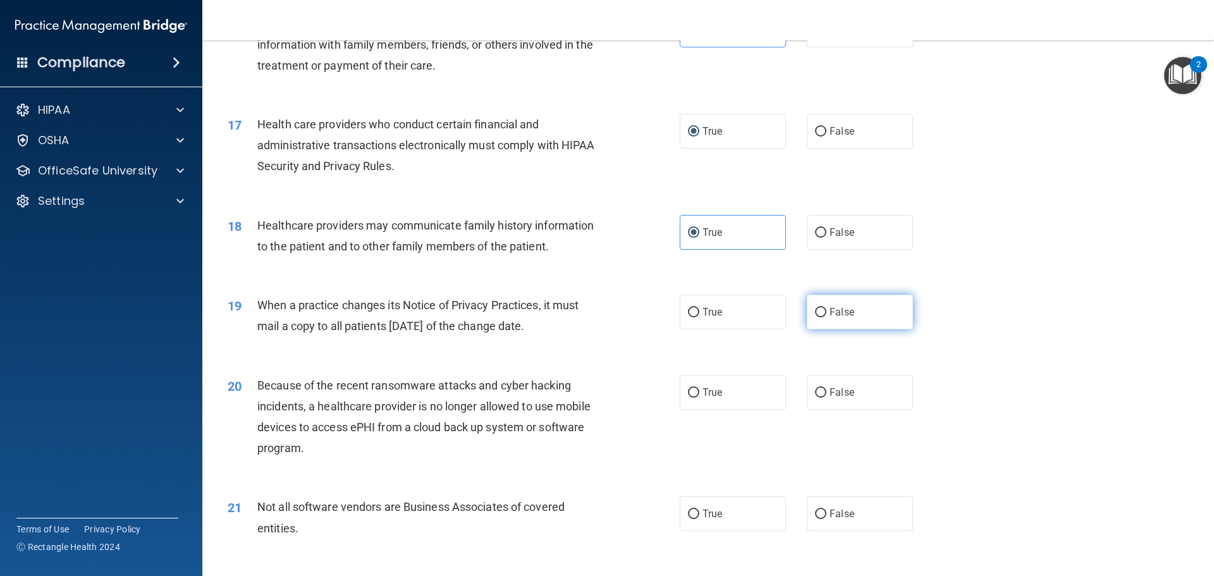
click at [821, 311] on label "False" at bounding box center [860, 312] width 106 height 35
click at [821, 311] on input "False" at bounding box center [820, 312] width 11 height 9
radio input "true"
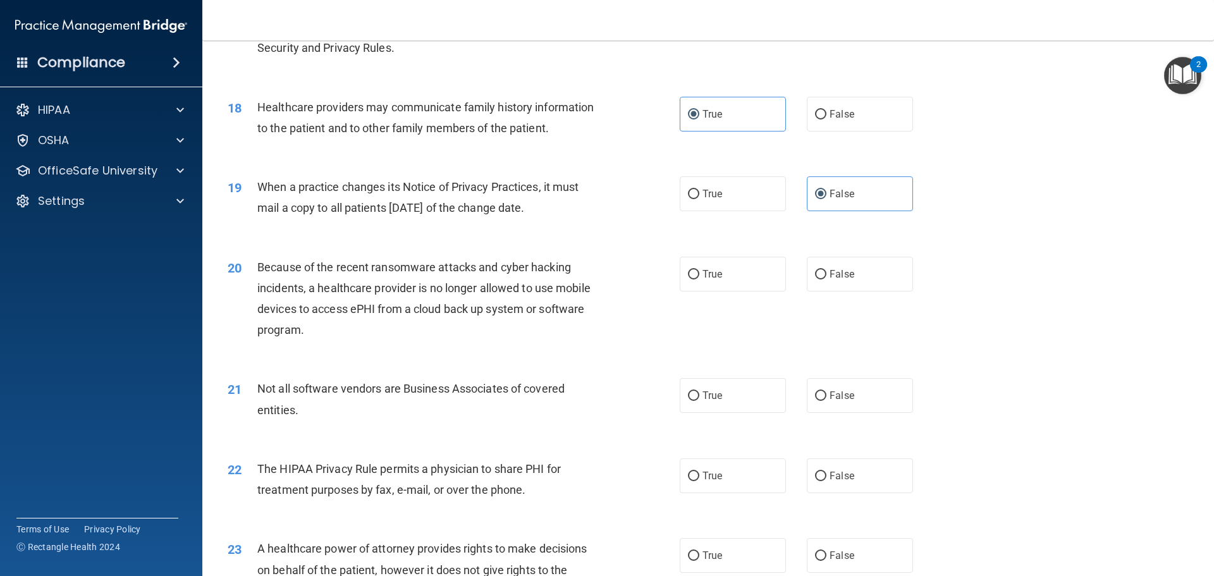
scroll to position [1644, 0]
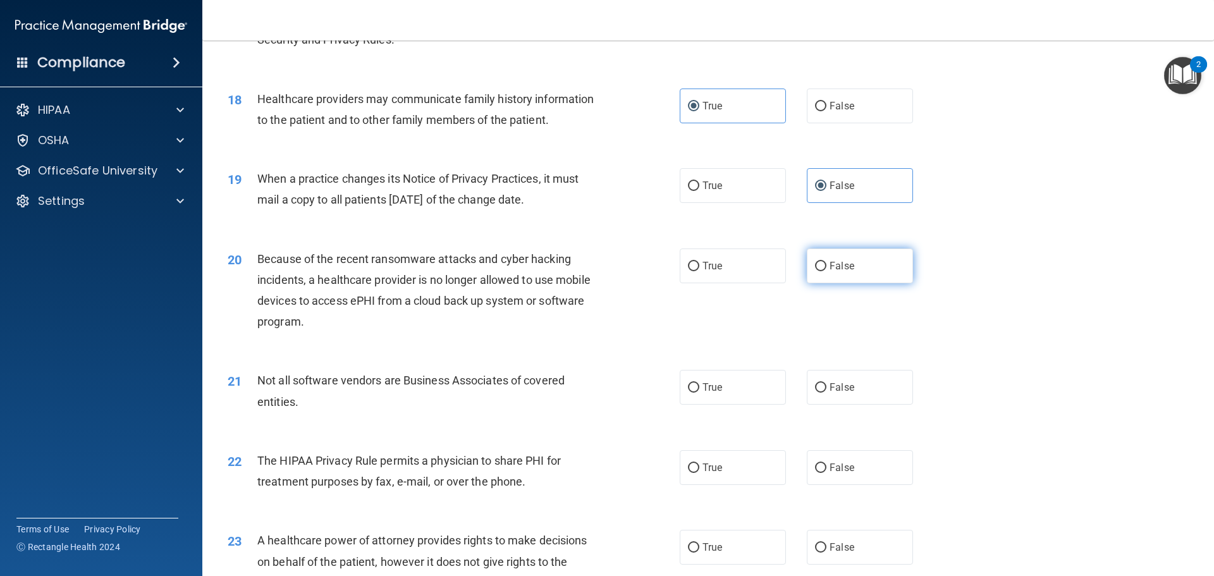
click at [820, 254] on label "False" at bounding box center [860, 266] width 106 height 35
click at [820, 262] on input "False" at bounding box center [820, 266] width 11 height 9
radio input "true"
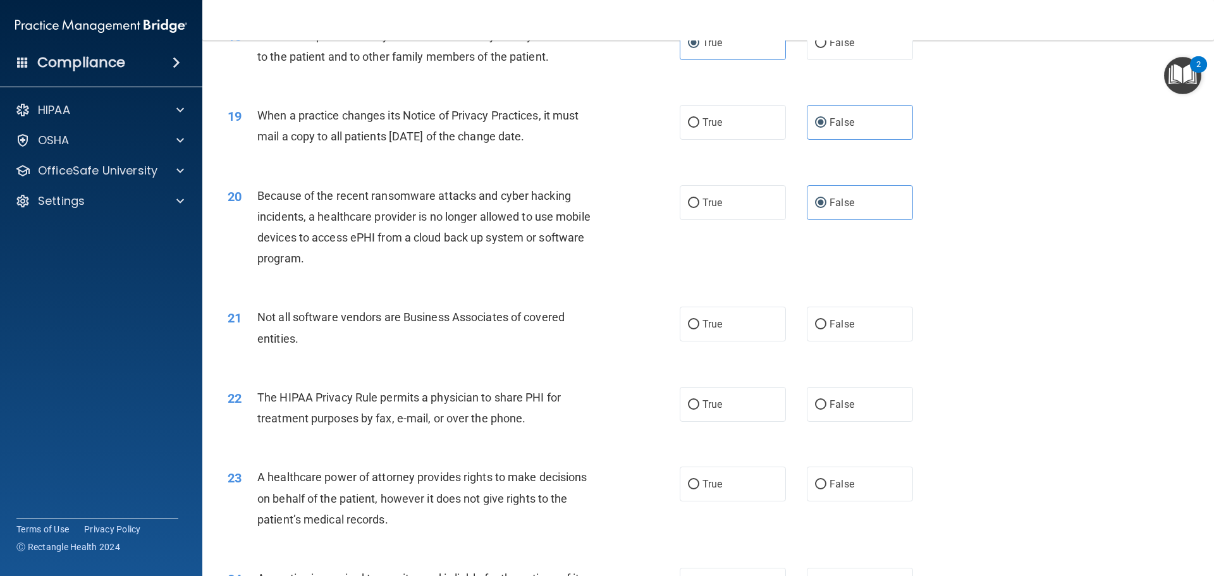
click at [713, 318] on label "True" at bounding box center [733, 324] width 106 height 35
click at [700, 320] on input "True" at bounding box center [693, 324] width 11 height 9
radio input "true"
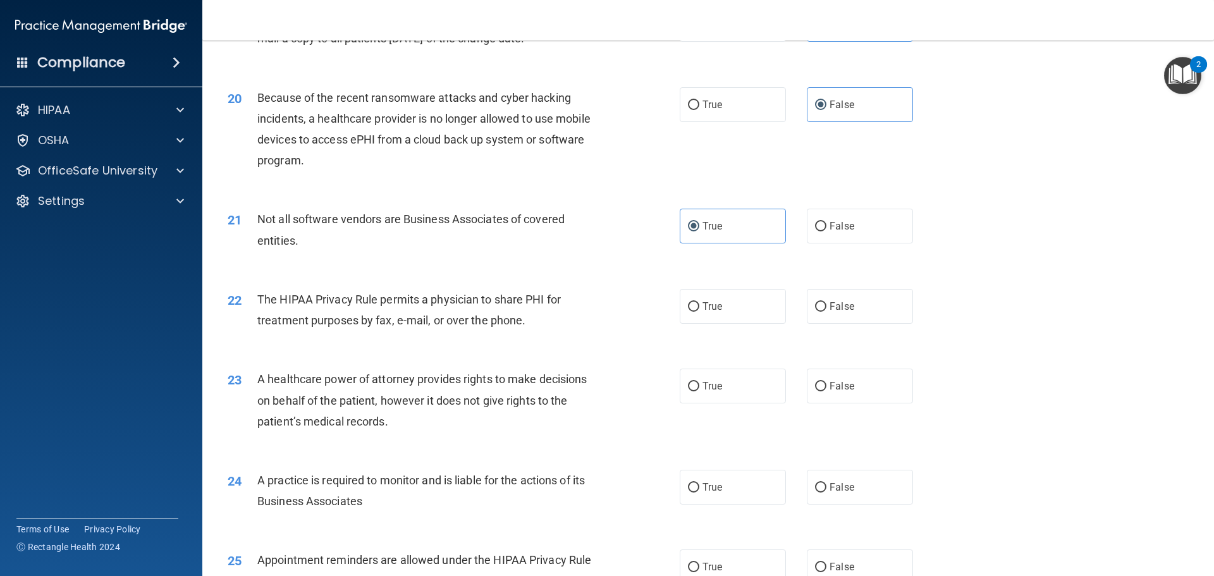
scroll to position [1834, 0]
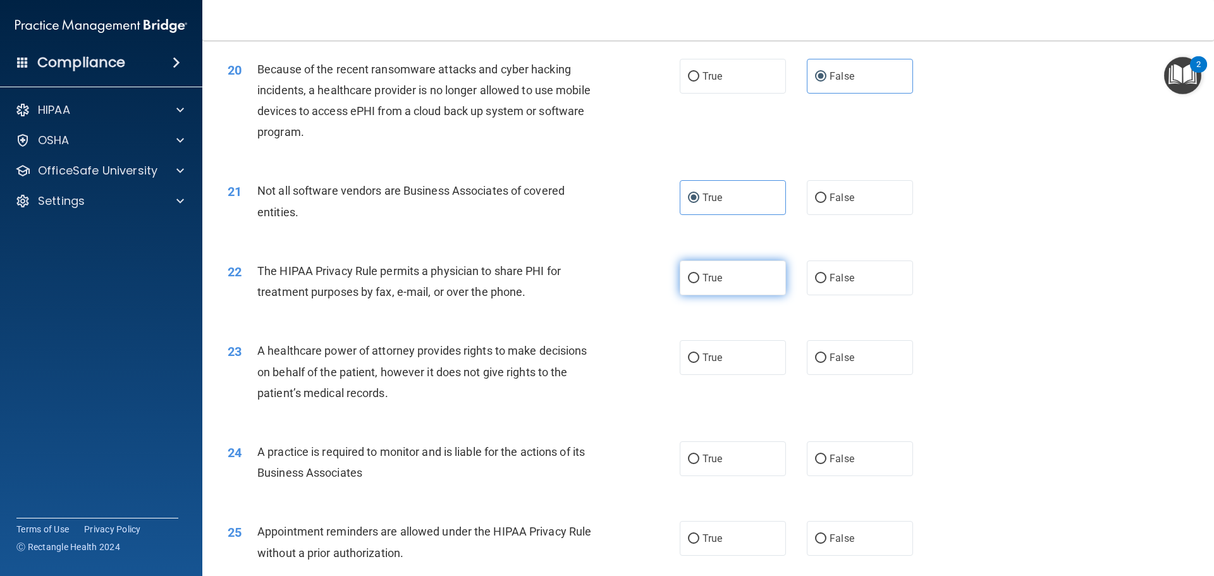
click at [680, 272] on label "True" at bounding box center [733, 278] width 106 height 35
click at [688, 274] on input "True" at bounding box center [693, 278] width 11 height 9
radio input "true"
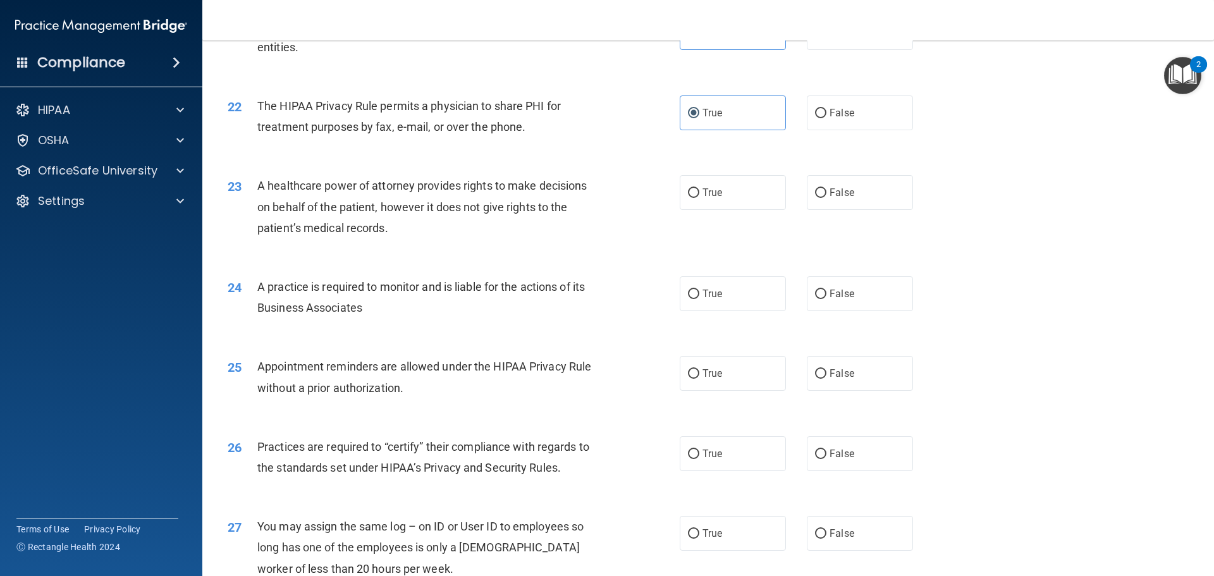
scroll to position [2024, 0]
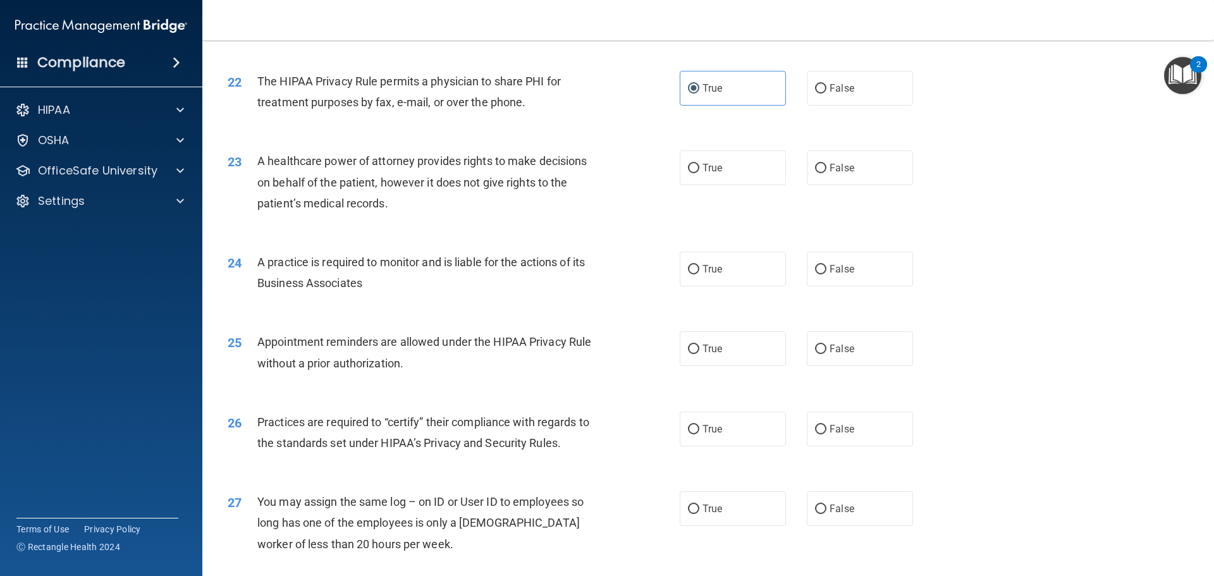
drag, startPoint x: 827, startPoint y: 173, endPoint x: 758, endPoint y: 194, distance: 72.0
click at [830, 173] on span "False" at bounding box center [842, 168] width 25 height 12
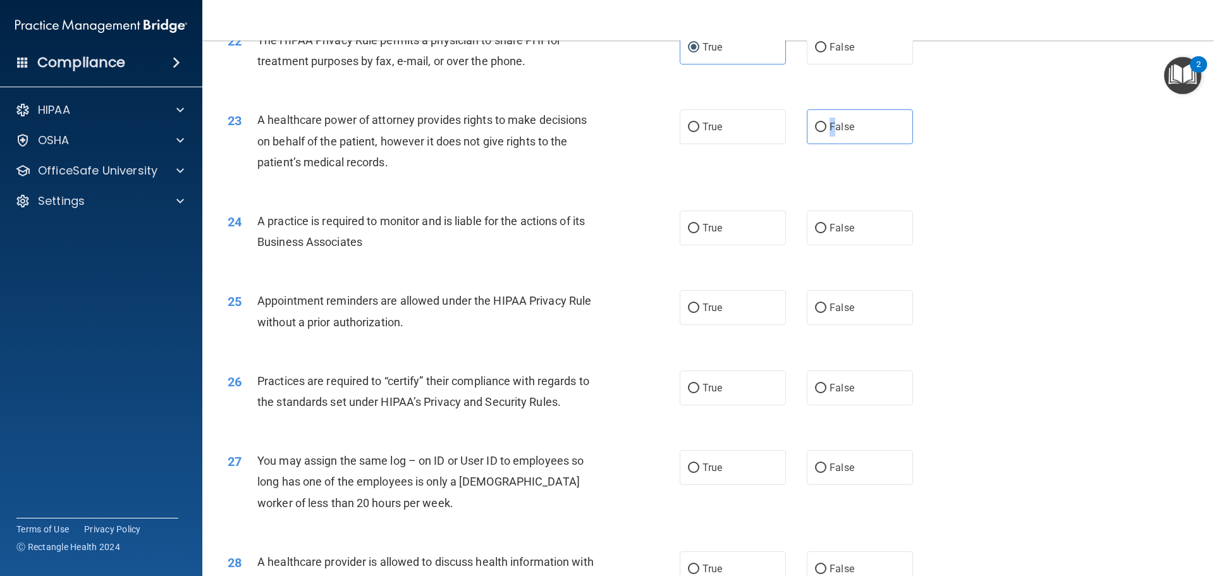
scroll to position [2087, 0]
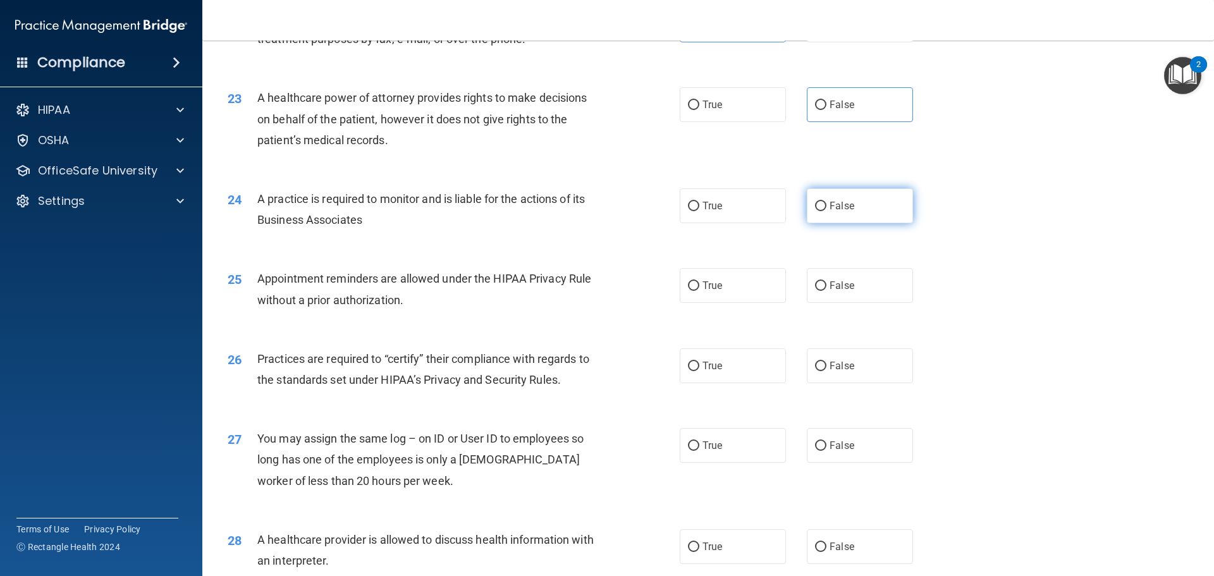
click at [848, 207] on label "False" at bounding box center [860, 205] width 106 height 35
click at [827, 207] on input "False" at bounding box center [820, 206] width 11 height 9
radio input "true"
click at [823, 111] on label "False" at bounding box center [860, 104] width 106 height 35
click at [823, 110] on input "False" at bounding box center [820, 105] width 11 height 9
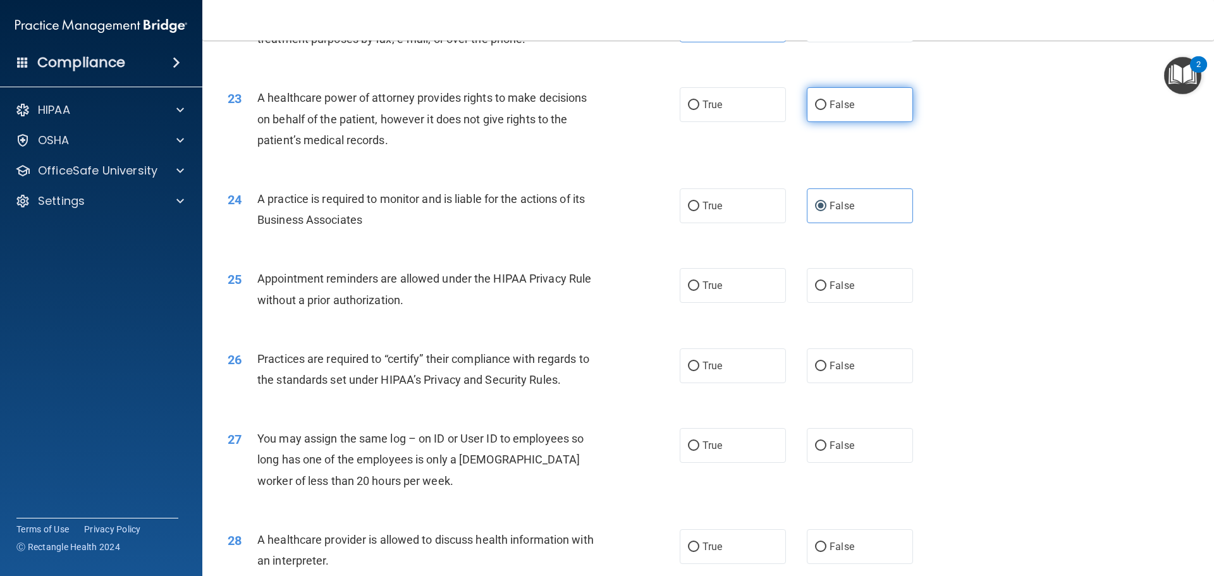
radio input "true"
click at [553, 233] on div "24 A practice is required to monitor and is liable for the actions of its Busin…" at bounding box center [454, 212] width 490 height 48
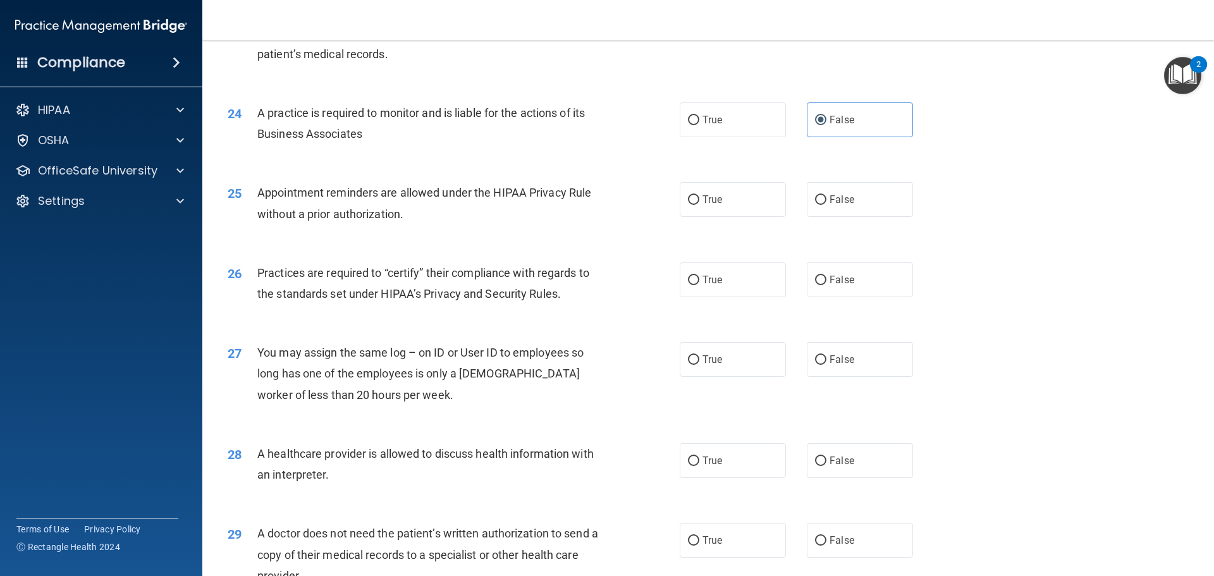
scroll to position [2214, 0]
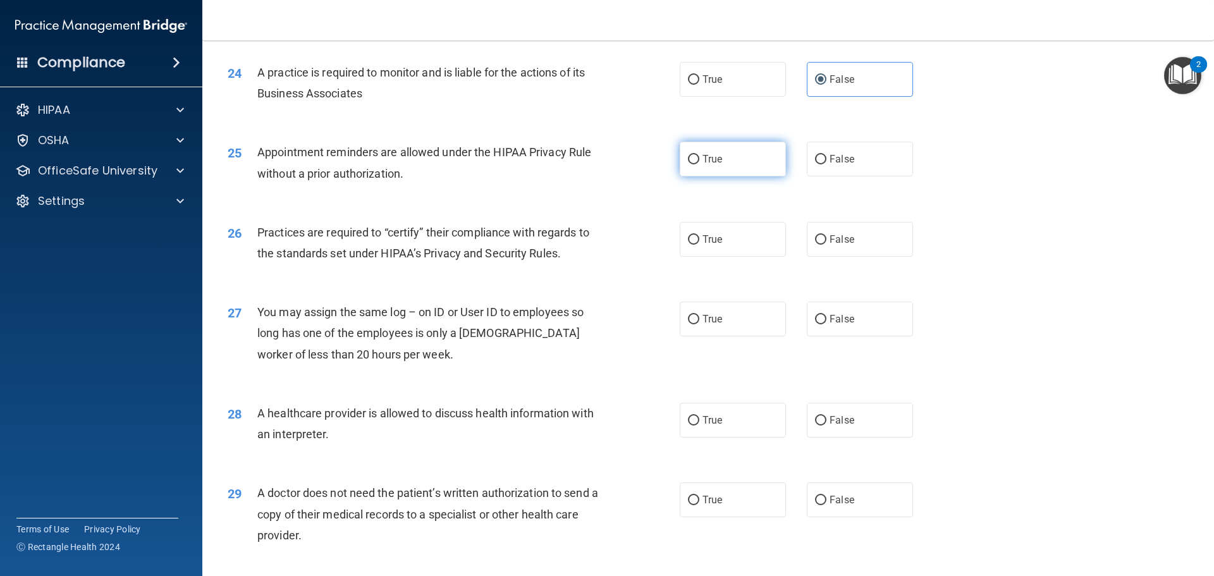
click at [694, 156] on input "True" at bounding box center [693, 159] width 11 height 9
radio input "true"
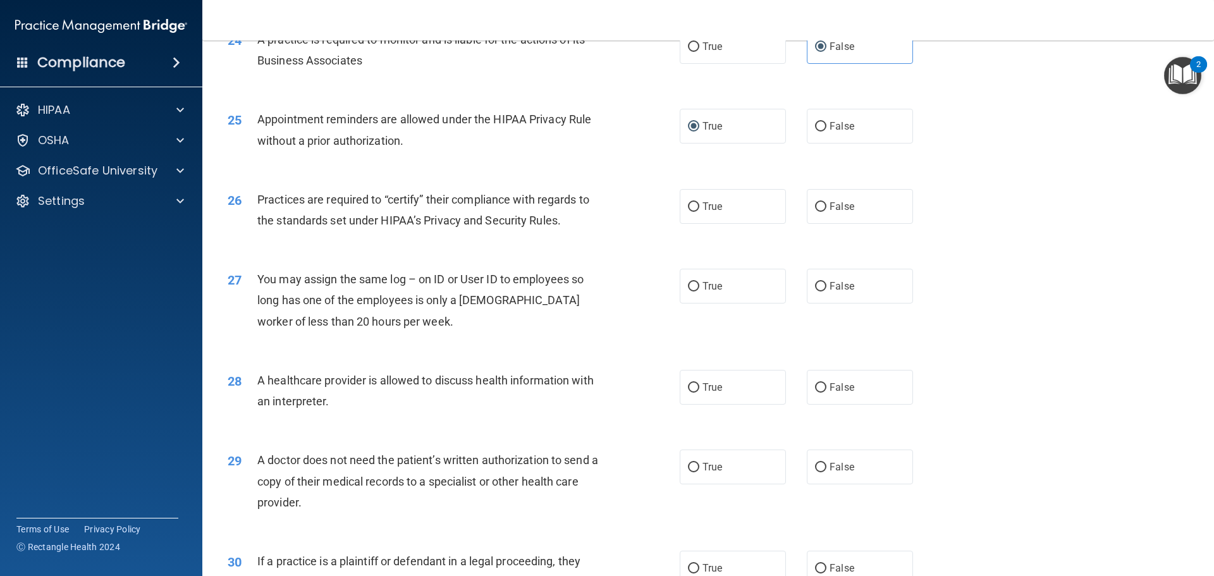
scroll to position [2277, 0]
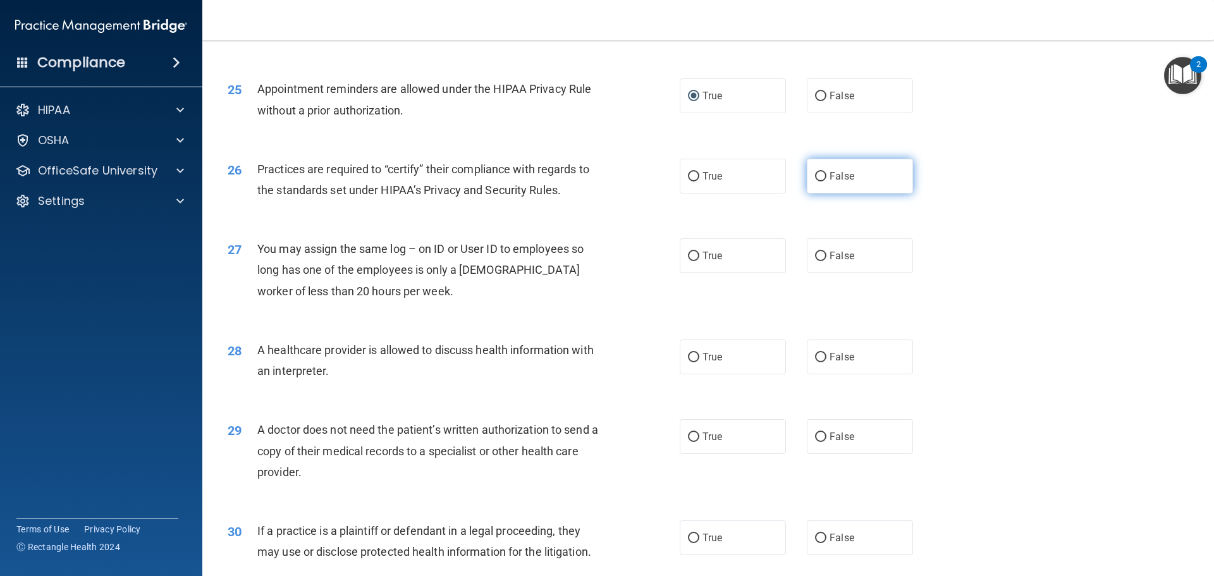
click at [815, 180] on input "False" at bounding box center [820, 176] width 11 height 9
radio input "true"
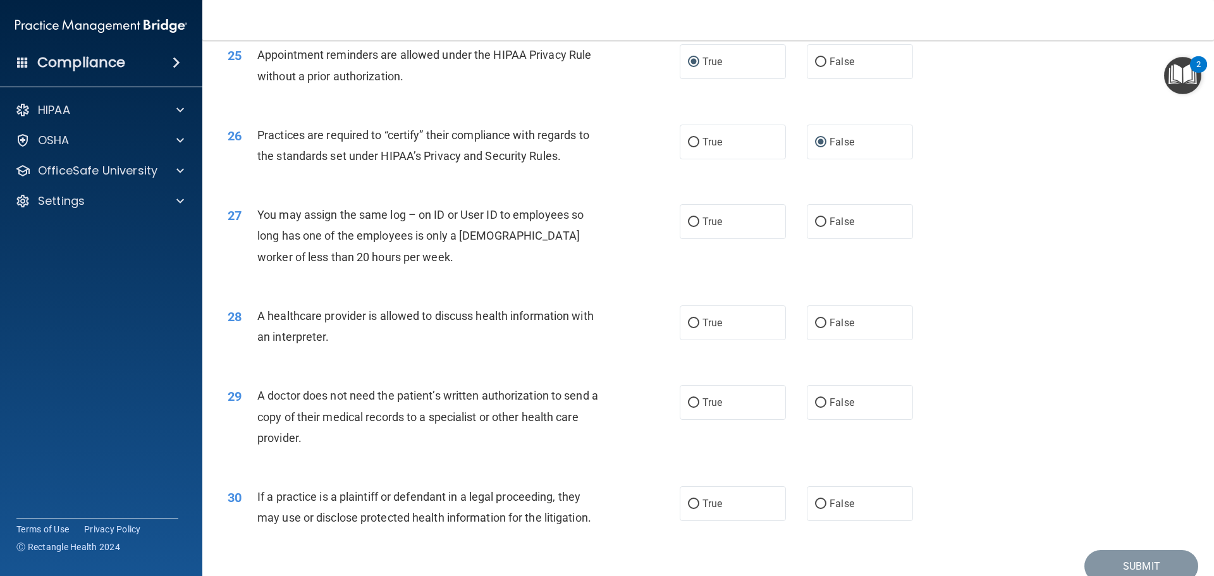
scroll to position [2340, 0]
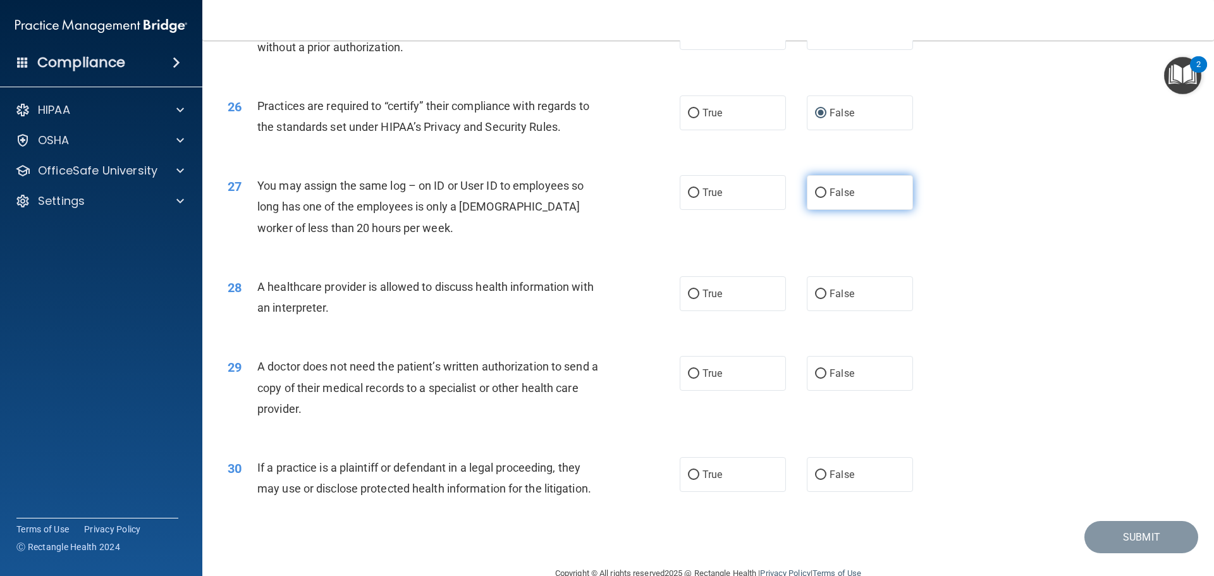
click at [830, 188] on span "False" at bounding box center [842, 193] width 25 height 12
click at [827, 188] on input "False" at bounding box center [820, 192] width 11 height 9
radio input "true"
click at [703, 297] on span "True" at bounding box center [713, 294] width 20 height 12
click at [700, 297] on input "True" at bounding box center [693, 294] width 11 height 9
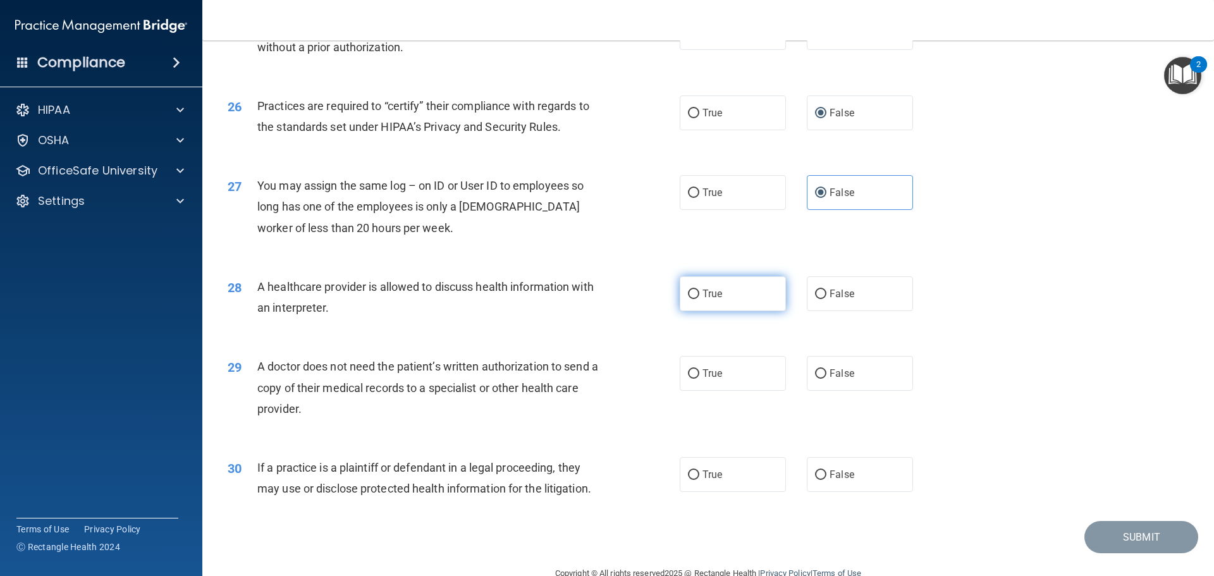
radio input "true"
click at [690, 369] on input "True" at bounding box center [693, 373] width 11 height 9
radio input "true"
click at [703, 471] on span "True" at bounding box center [713, 475] width 20 height 12
click at [700, 471] on input "True" at bounding box center [693, 475] width 11 height 9
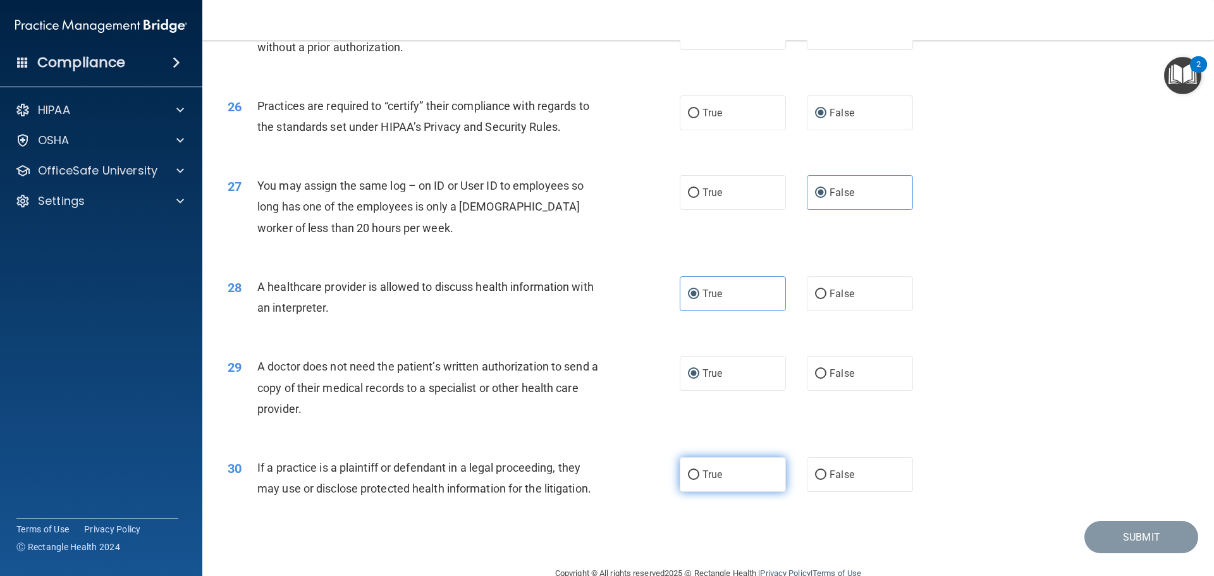
radio input "true"
click at [1105, 540] on button "Submit" at bounding box center [1142, 537] width 114 height 32
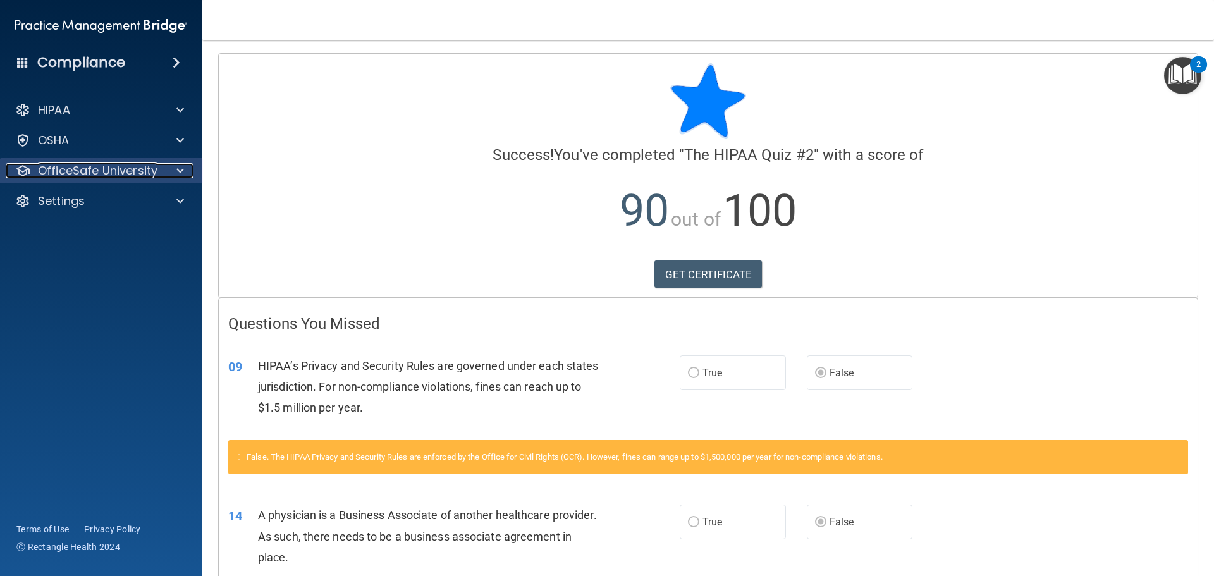
click at [116, 169] on p "OfficeSafe University" at bounding box center [98, 170] width 120 height 15
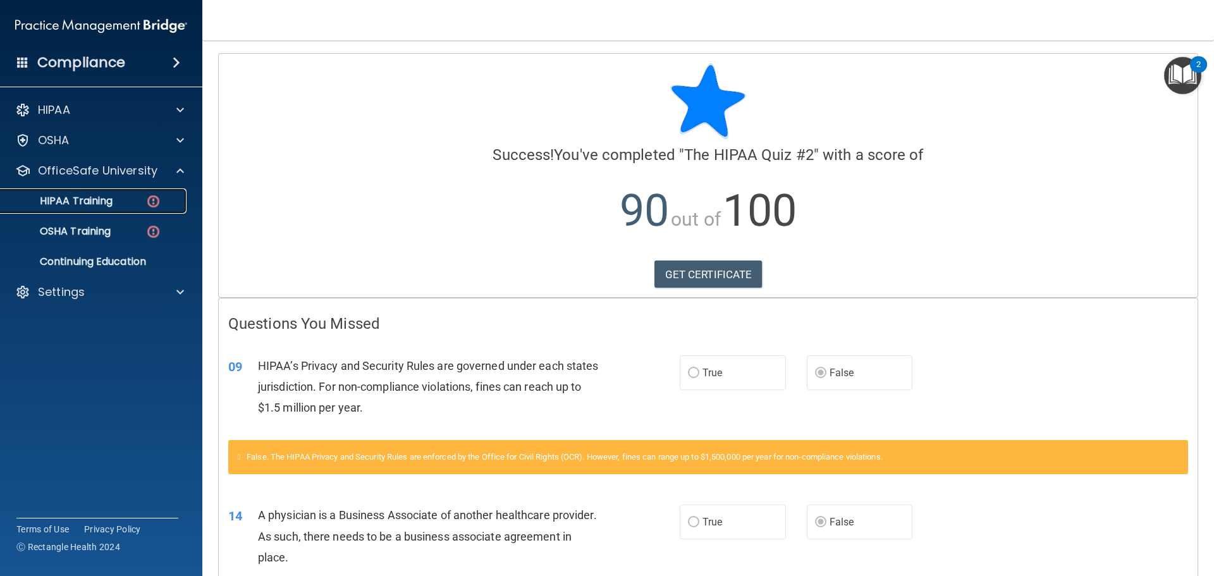
click at [113, 208] on link "HIPAA Training" at bounding box center [86, 200] width 199 height 25
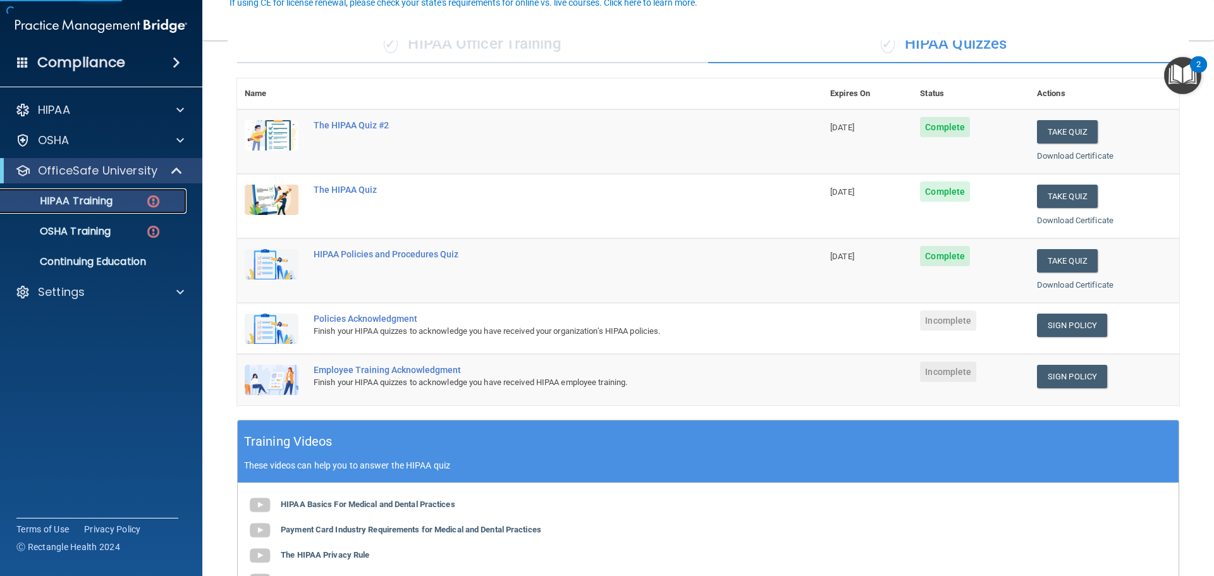
scroll to position [126, 0]
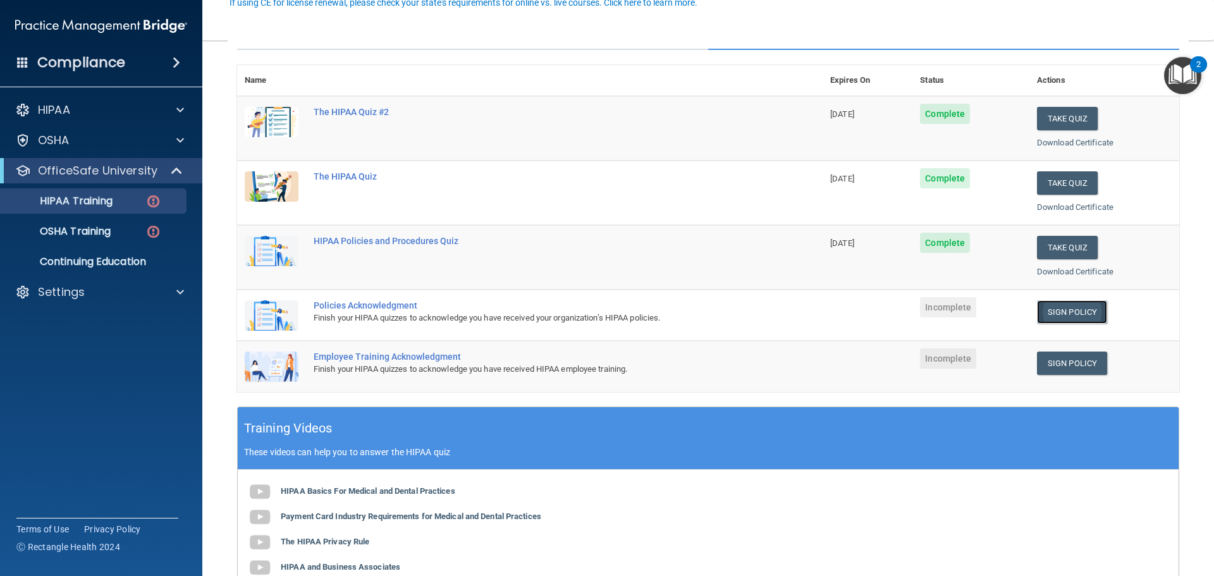
click at [1051, 311] on link "Sign Policy" at bounding box center [1072, 311] width 70 height 23
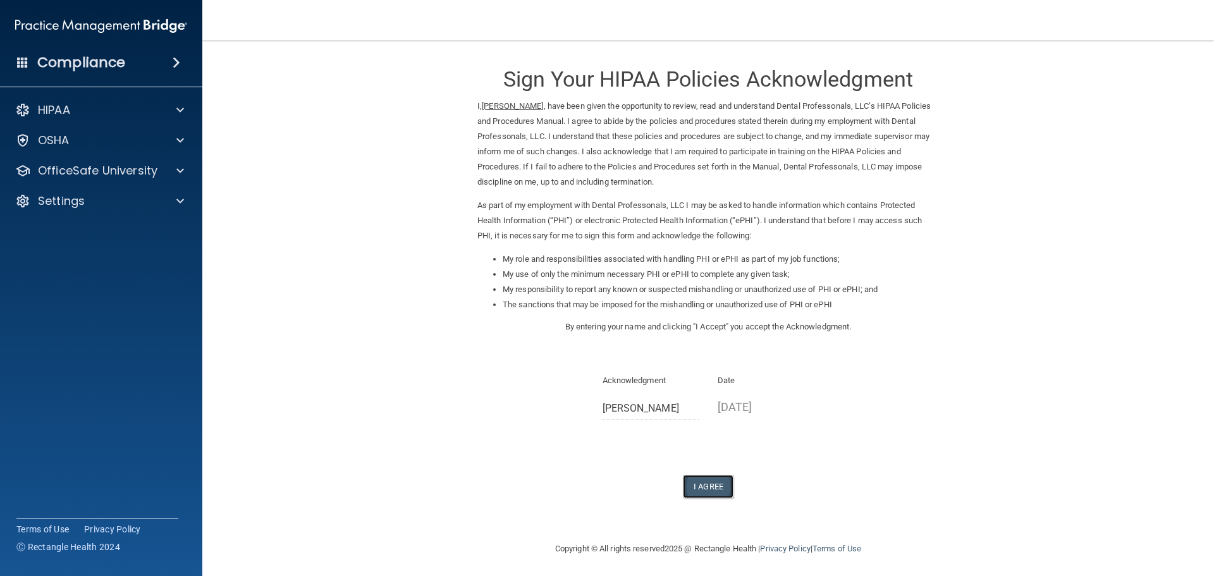
click at [710, 483] on button "I Agree" at bounding box center [708, 486] width 51 height 23
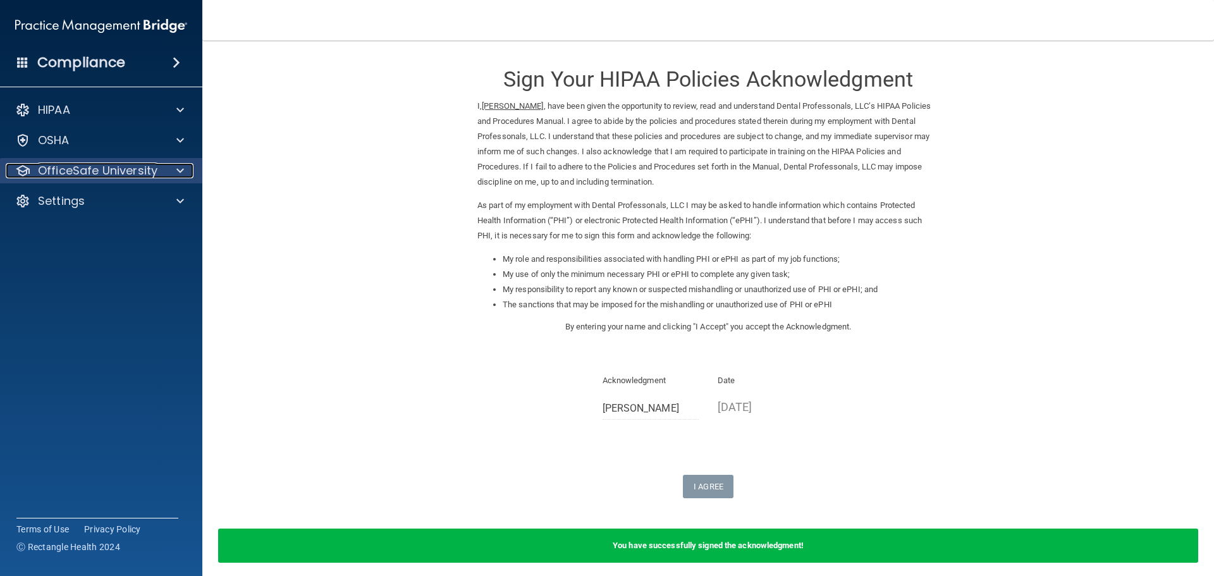
click at [82, 168] on p "OfficeSafe University" at bounding box center [98, 170] width 120 height 15
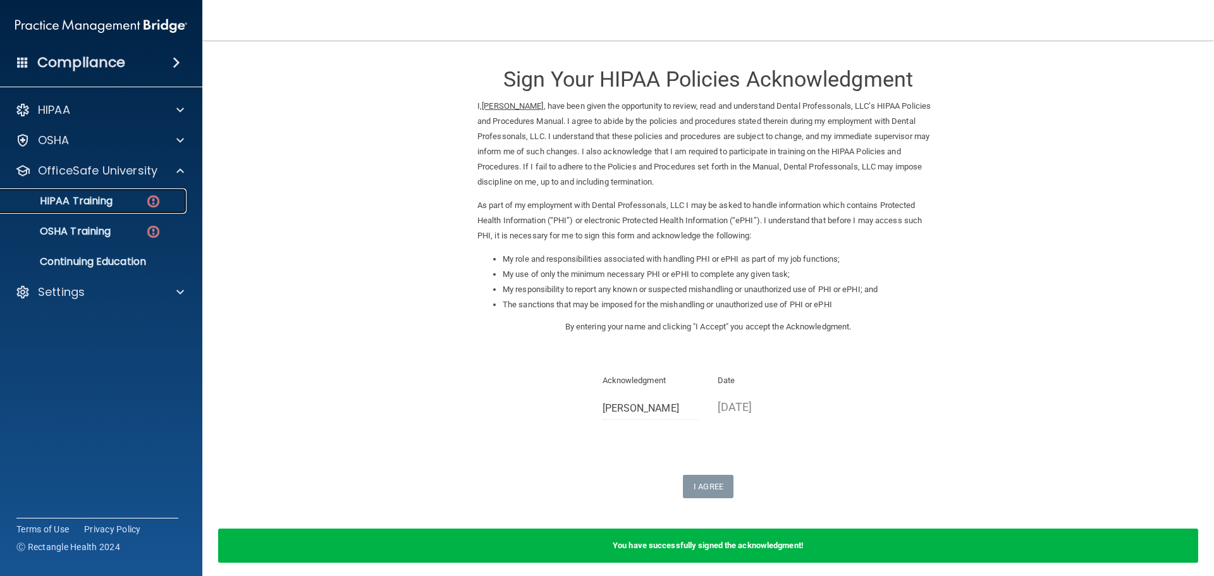
click at [104, 206] on p "HIPAA Training" at bounding box center [60, 201] width 104 height 13
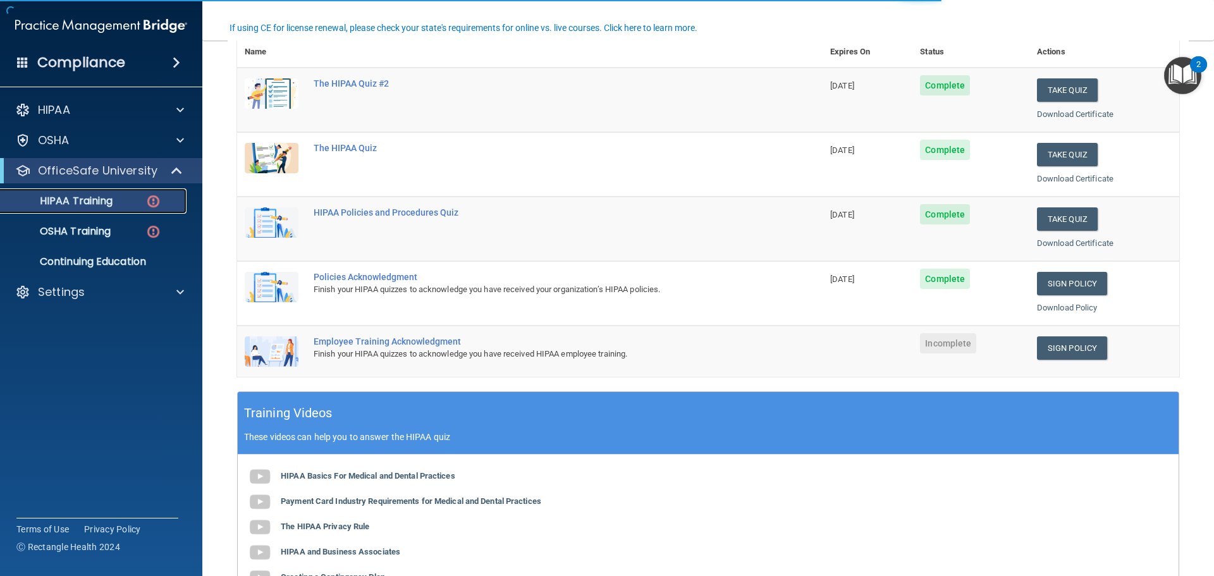
scroll to position [190, 0]
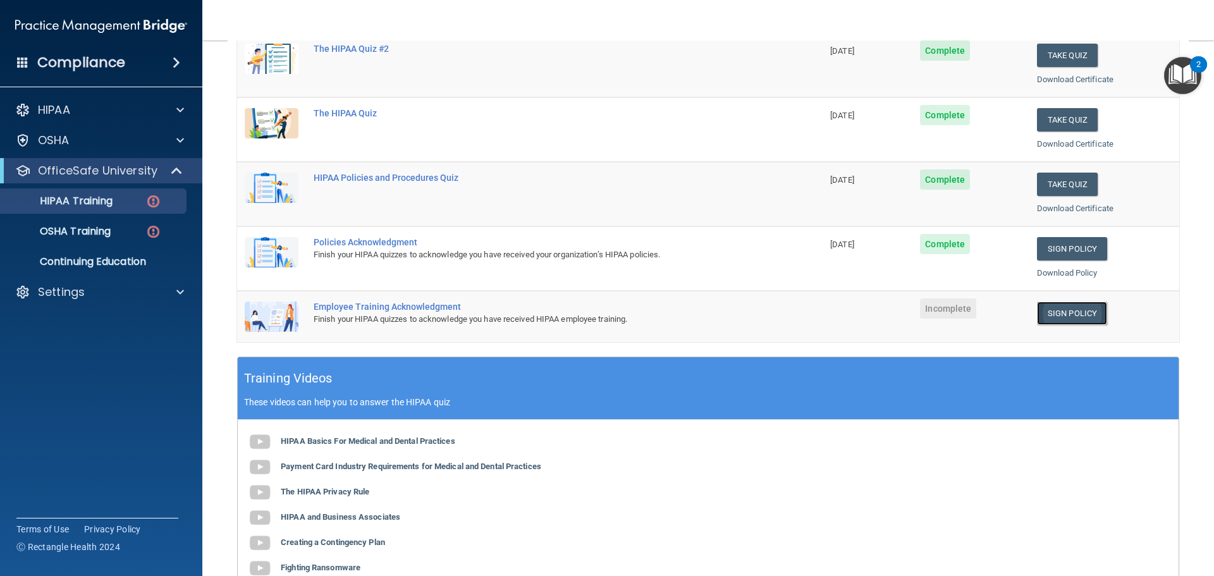
click at [1071, 315] on link "Sign Policy" at bounding box center [1072, 313] width 70 height 23
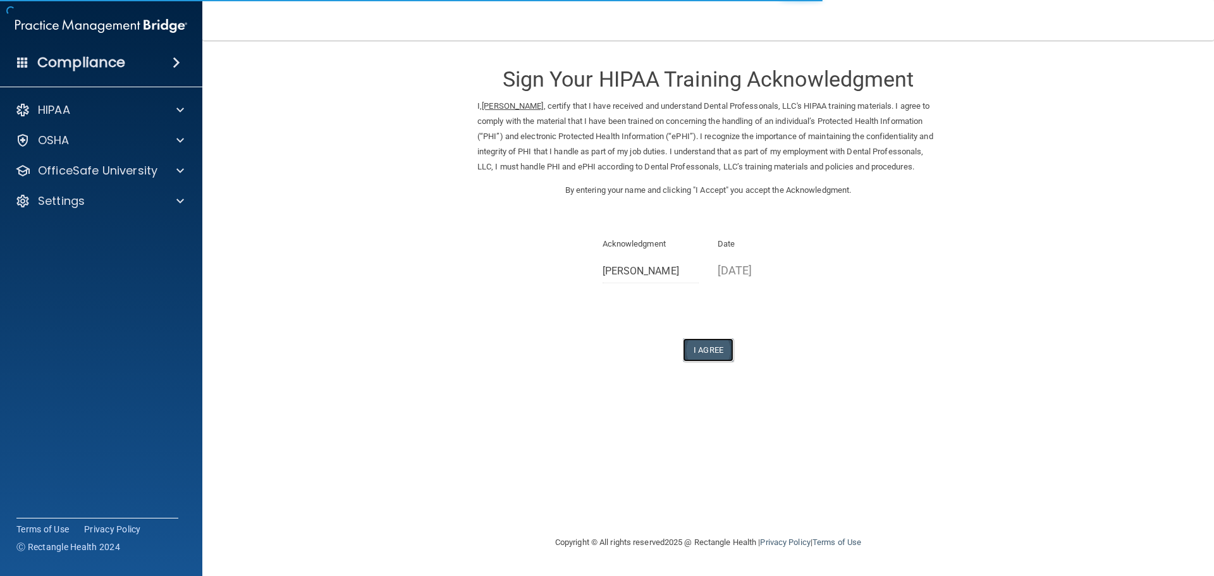
click at [713, 362] on button "I Agree" at bounding box center [708, 349] width 51 height 23
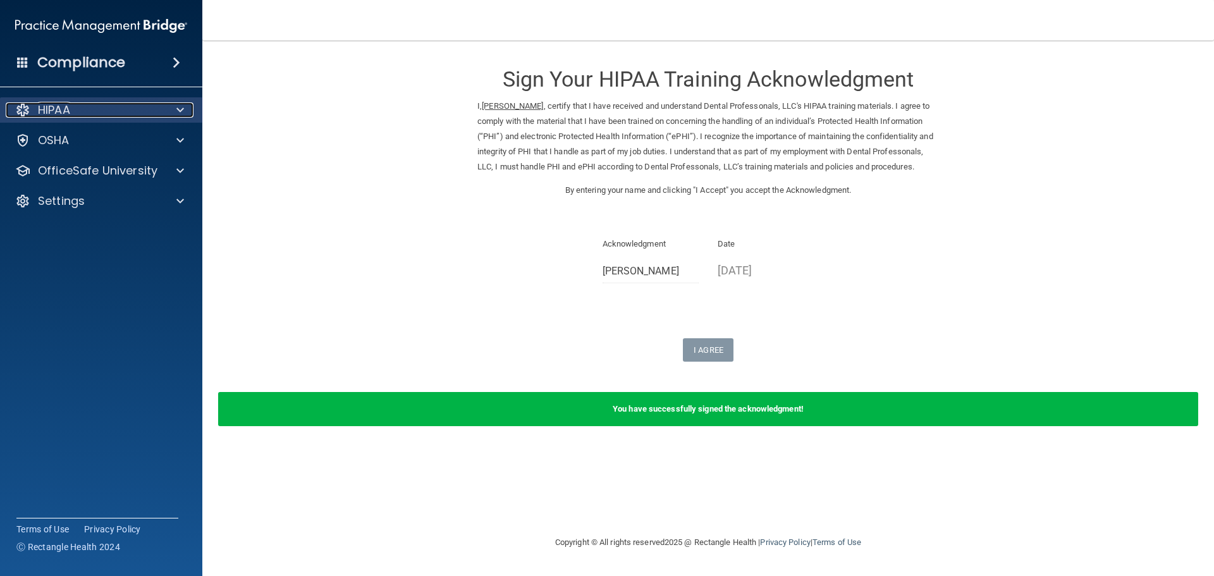
click at [59, 117] on p "HIPAA" at bounding box center [54, 109] width 32 height 15
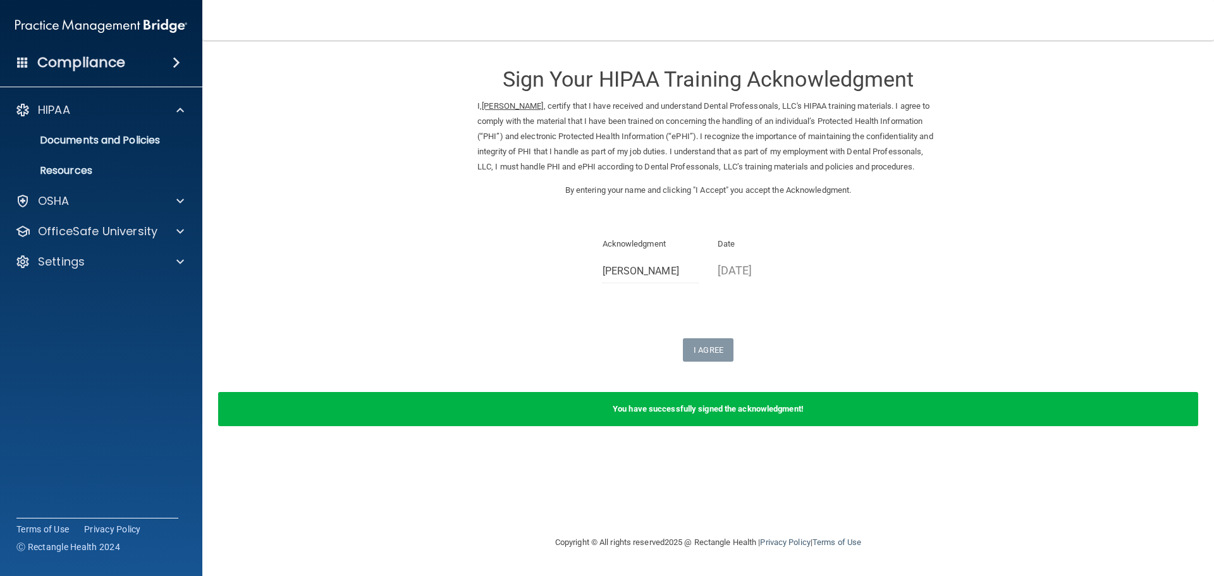
click at [68, 218] on div "HIPAA Documents and Policies Report an Incident Business Associates Emergency P…" at bounding box center [101, 188] width 203 height 192
click at [71, 225] on p "OfficeSafe University" at bounding box center [98, 231] width 120 height 15
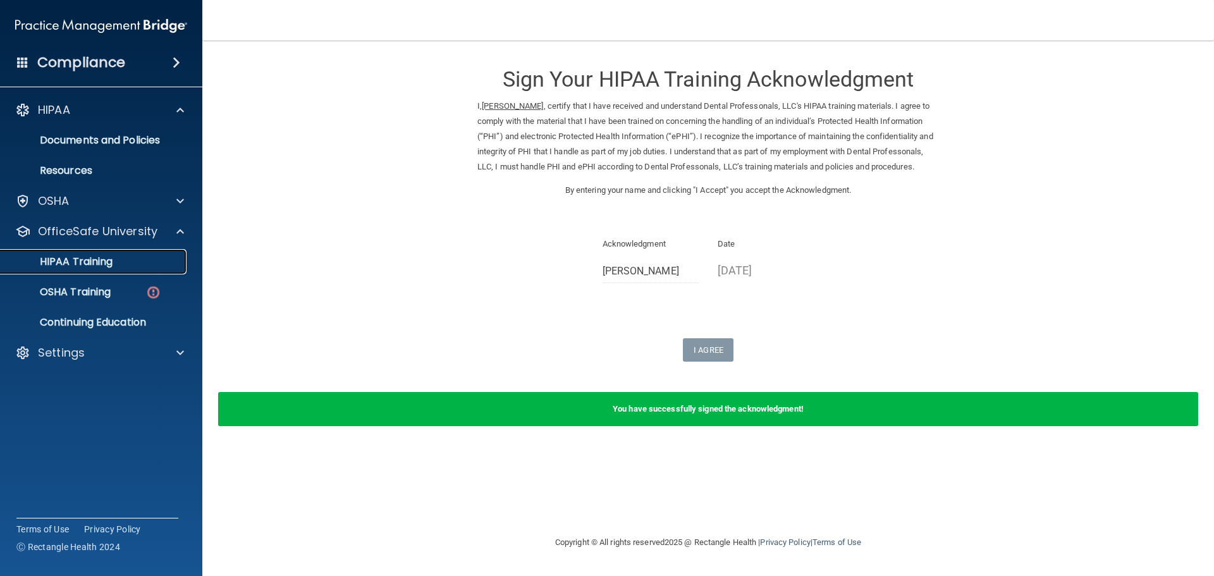
click at [75, 266] on p "HIPAA Training" at bounding box center [60, 262] width 104 height 13
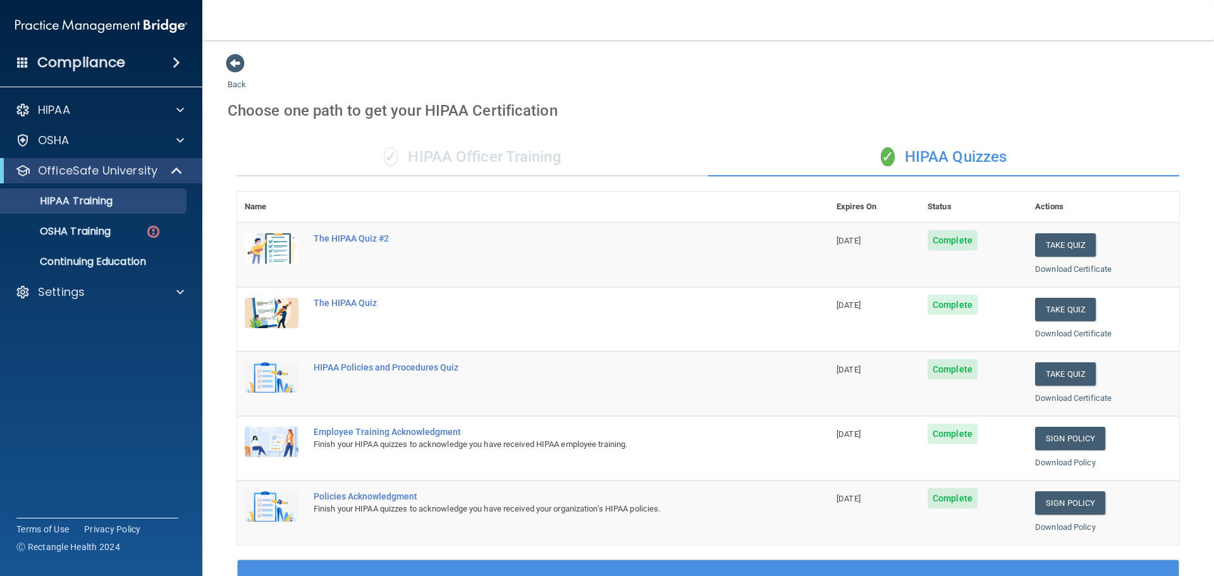
click at [461, 163] on div "✓ HIPAA Officer Training" at bounding box center [472, 158] width 471 height 38
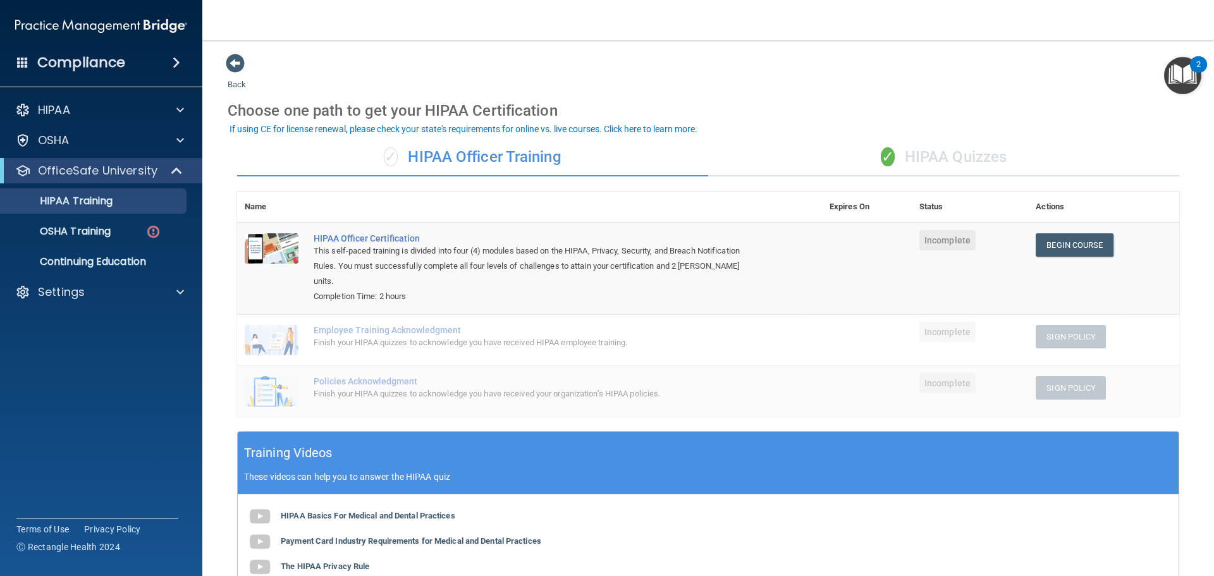
click at [826, 154] on div "✓ HIPAA Quizzes" at bounding box center [943, 158] width 471 height 38
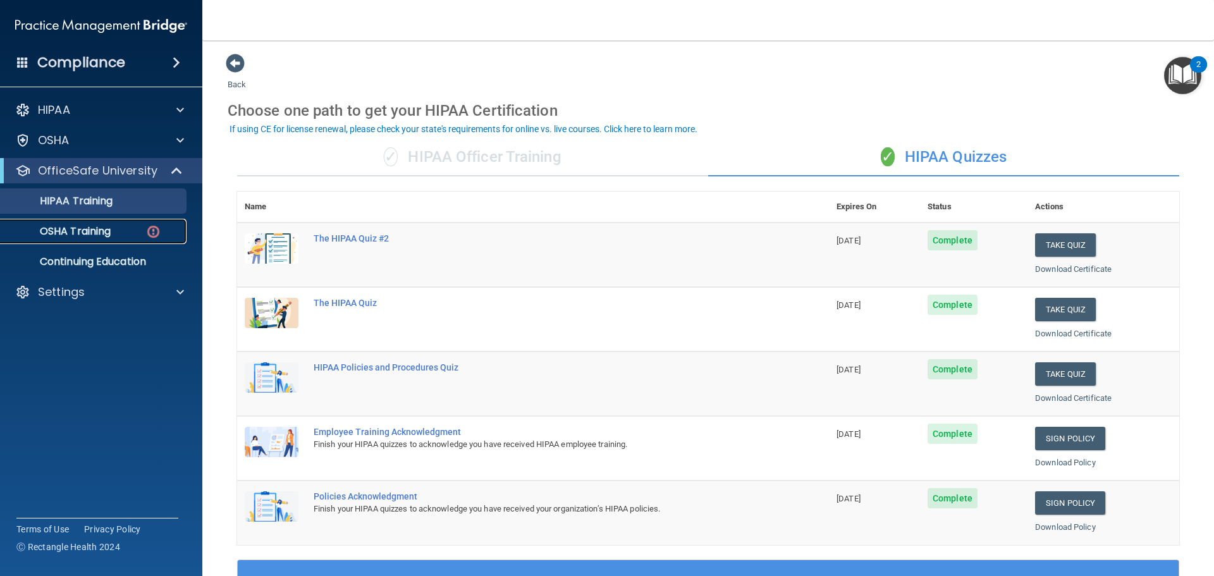
click at [133, 232] on div "OSHA Training" at bounding box center [94, 231] width 173 height 13
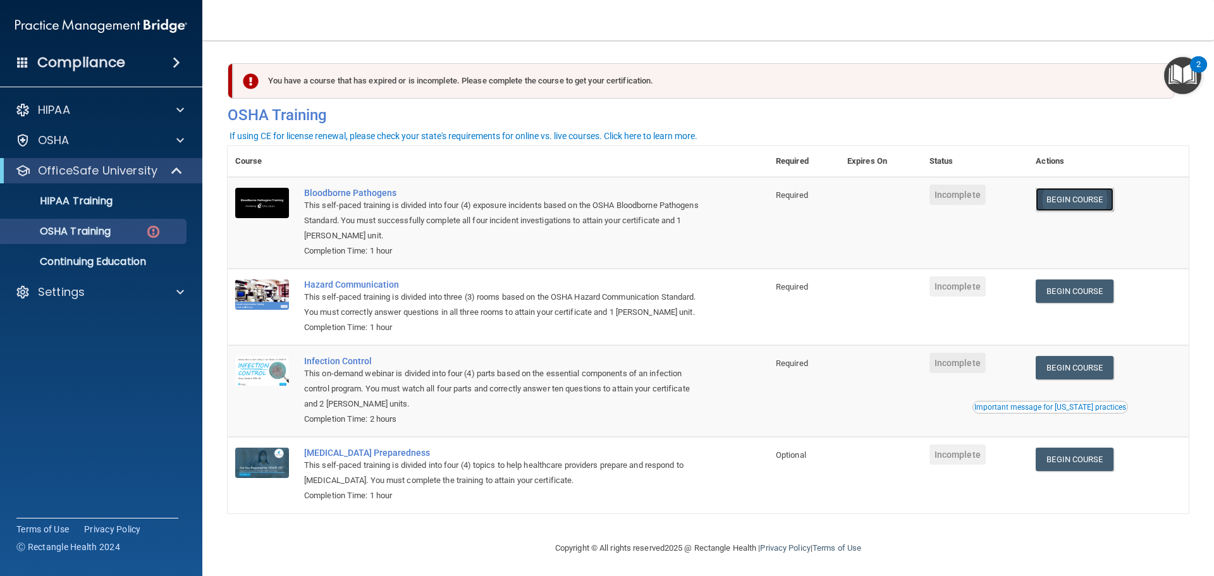
click at [1077, 204] on link "Begin Course" at bounding box center [1074, 199] width 77 height 23
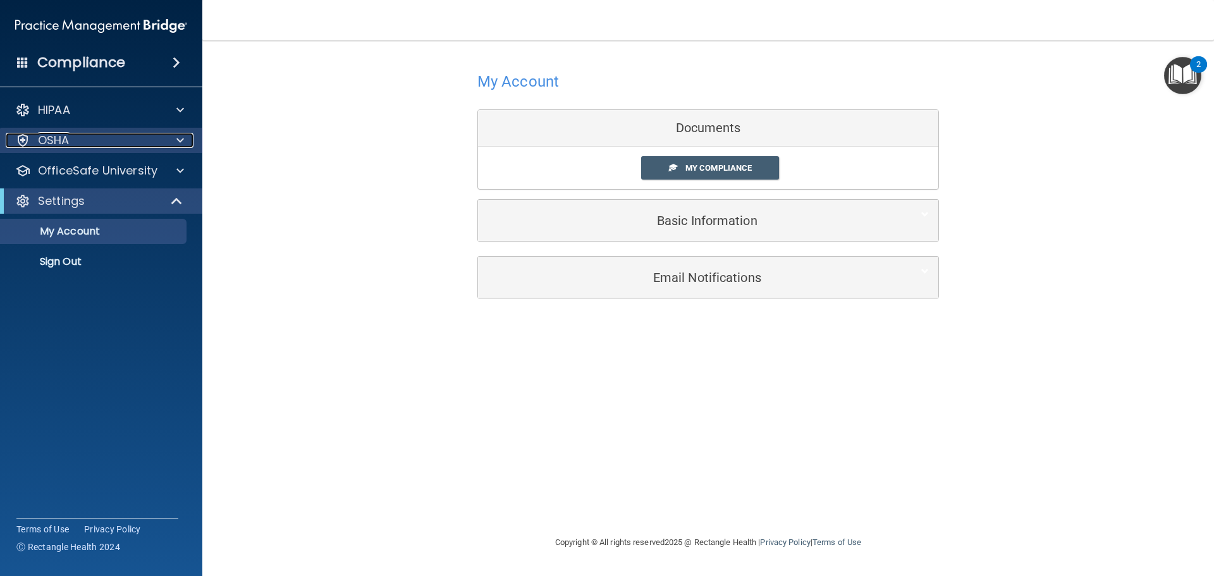
click at [130, 145] on div "OSHA" at bounding box center [84, 140] width 157 height 15
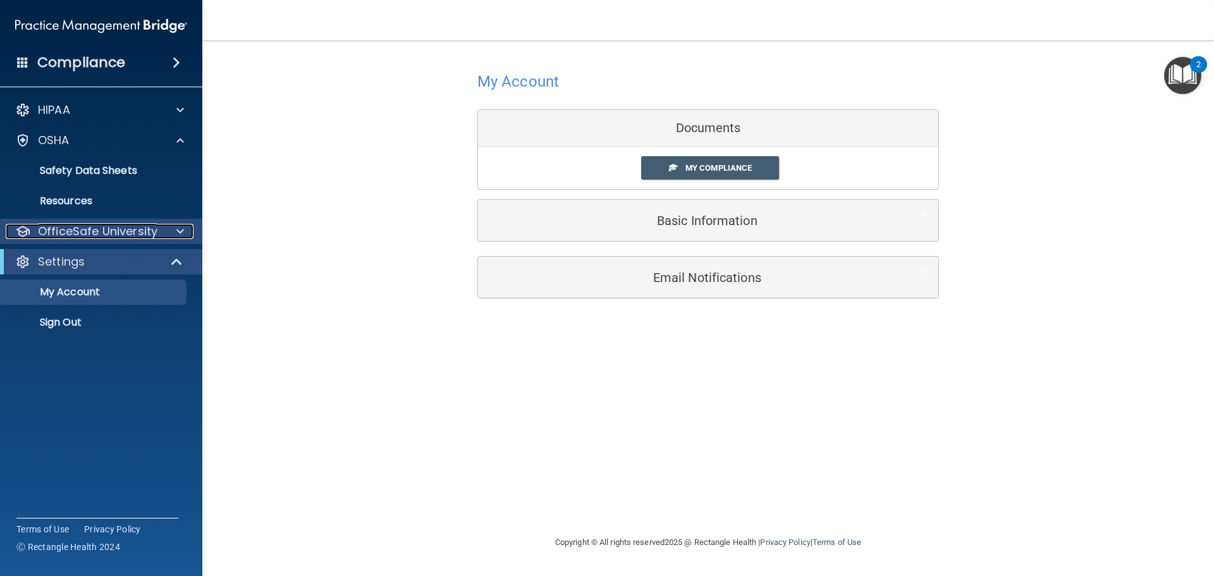
click at [102, 225] on p "OfficeSafe University" at bounding box center [98, 231] width 120 height 15
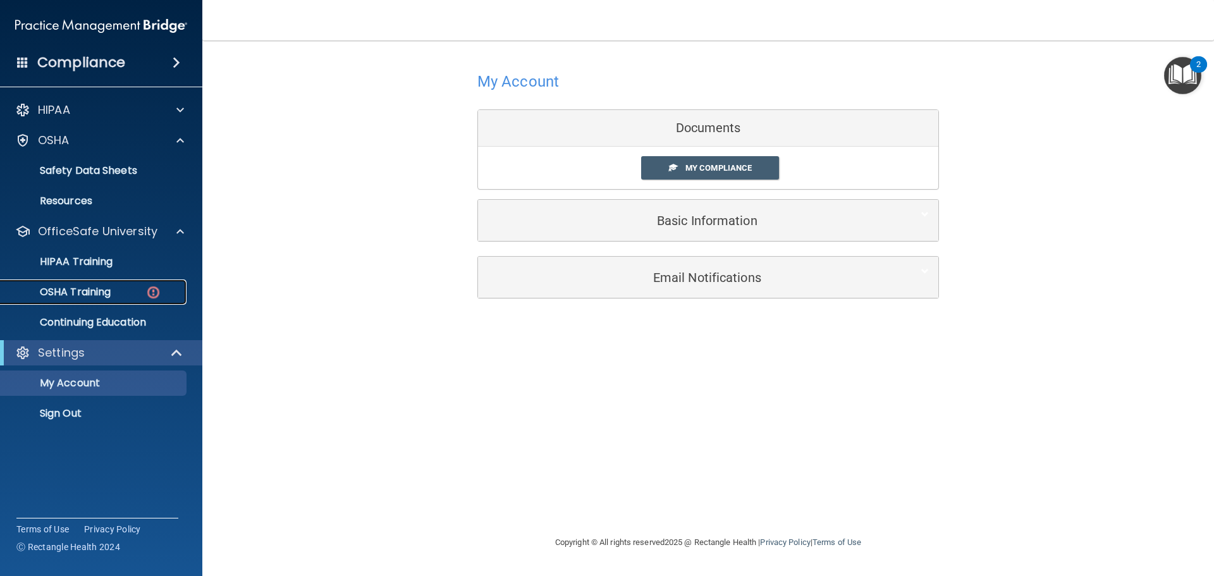
click at [98, 288] on p "OSHA Training" at bounding box center [59, 292] width 102 height 13
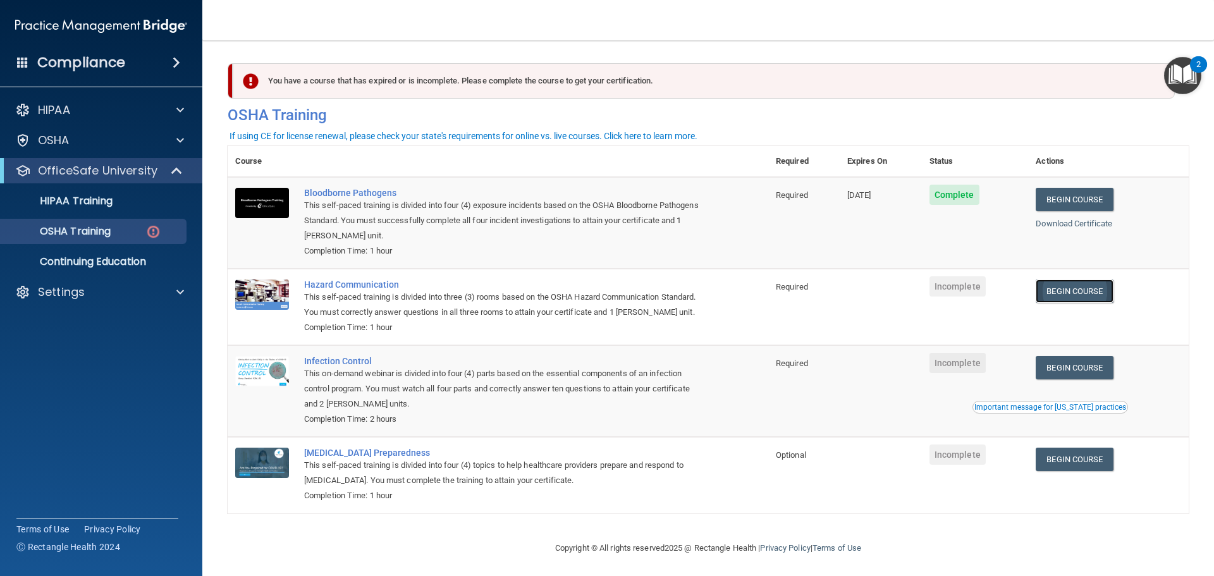
click at [1076, 295] on link "Begin Course" at bounding box center [1074, 291] width 77 height 23
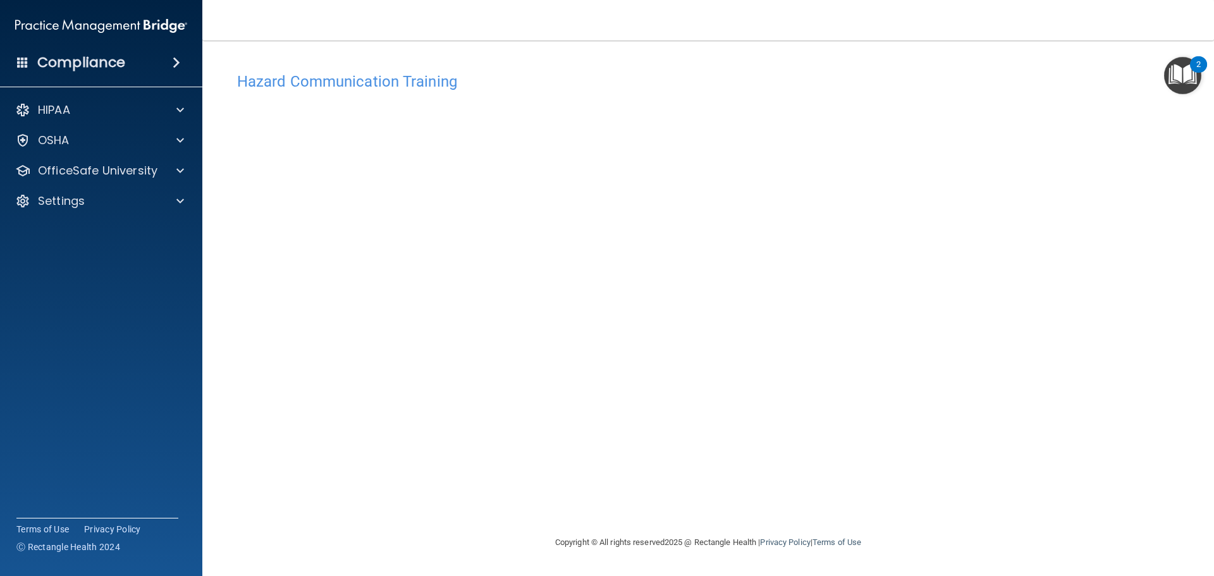
click at [445, 545] on footer "Copyright © All rights reserved 2025 @ Rectangle Health | Privacy Policy | Term…" at bounding box center [708, 542] width 961 height 41
click at [384, 543] on footer "Copyright © All rights reserved 2025 @ Rectangle Health | Privacy Policy | Term…" at bounding box center [708, 542] width 961 height 41
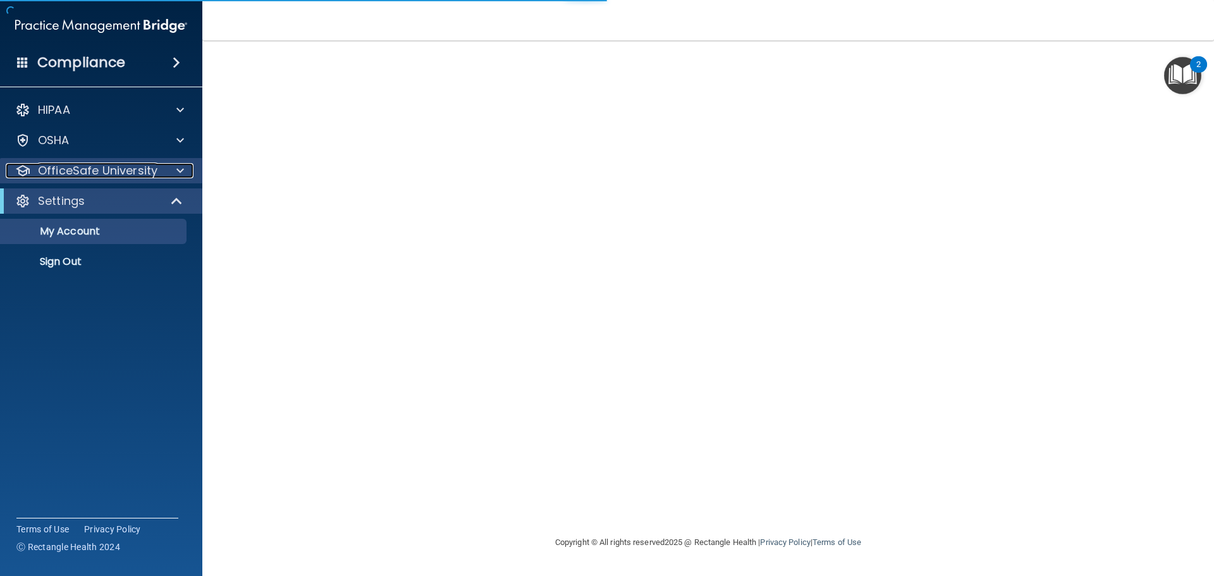
click at [104, 170] on p "OfficeSafe University" at bounding box center [98, 170] width 120 height 15
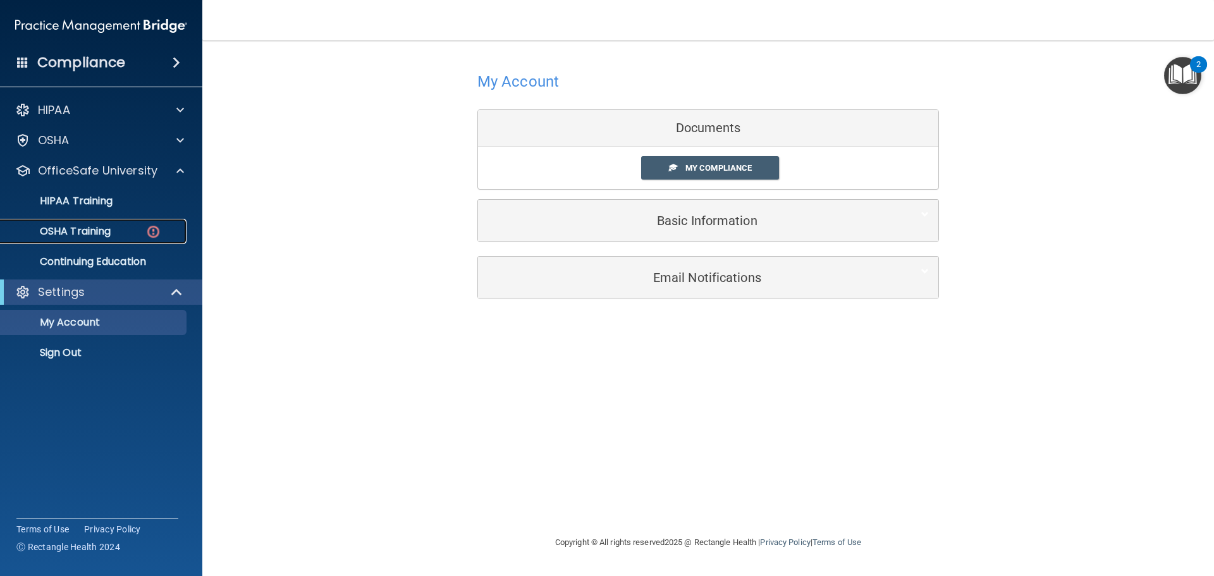
click at [116, 235] on div "OSHA Training" at bounding box center [94, 231] width 173 height 13
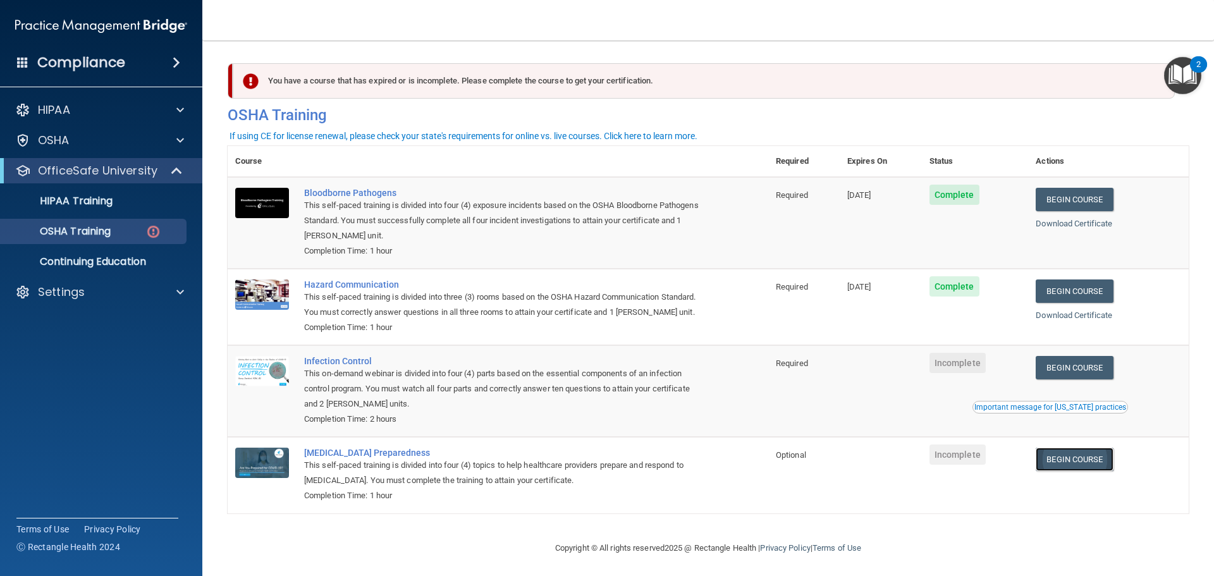
click at [1075, 471] on link "Begin Course" at bounding box center [1074, 459] width 77 height 23
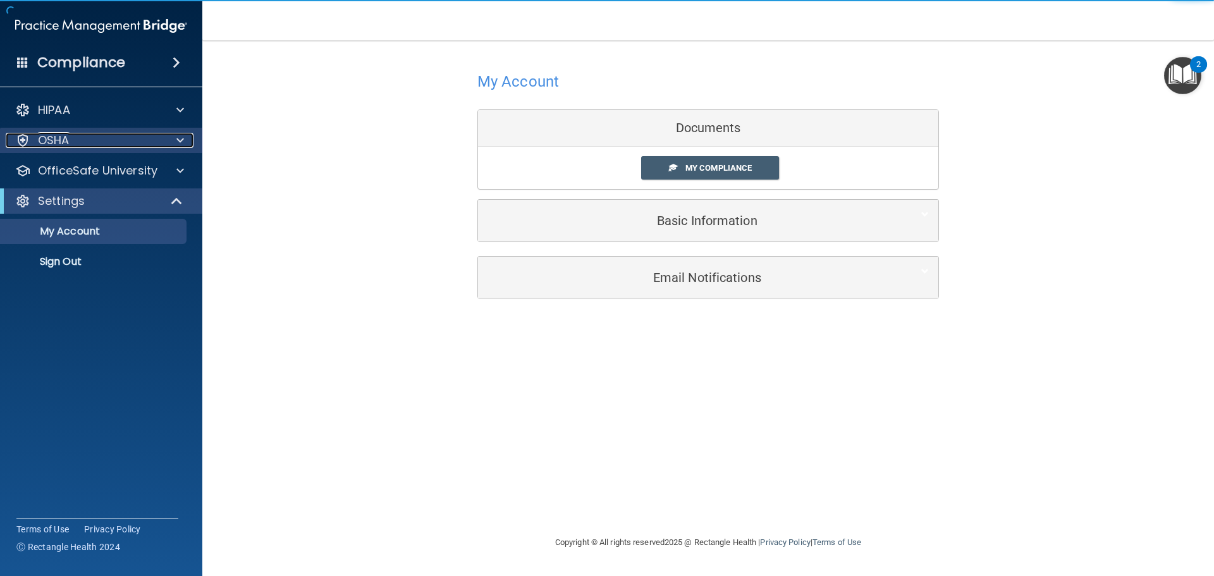
click at [96, 145] on div "OSHA" at bounding box center [84, 140] width 157 height 15
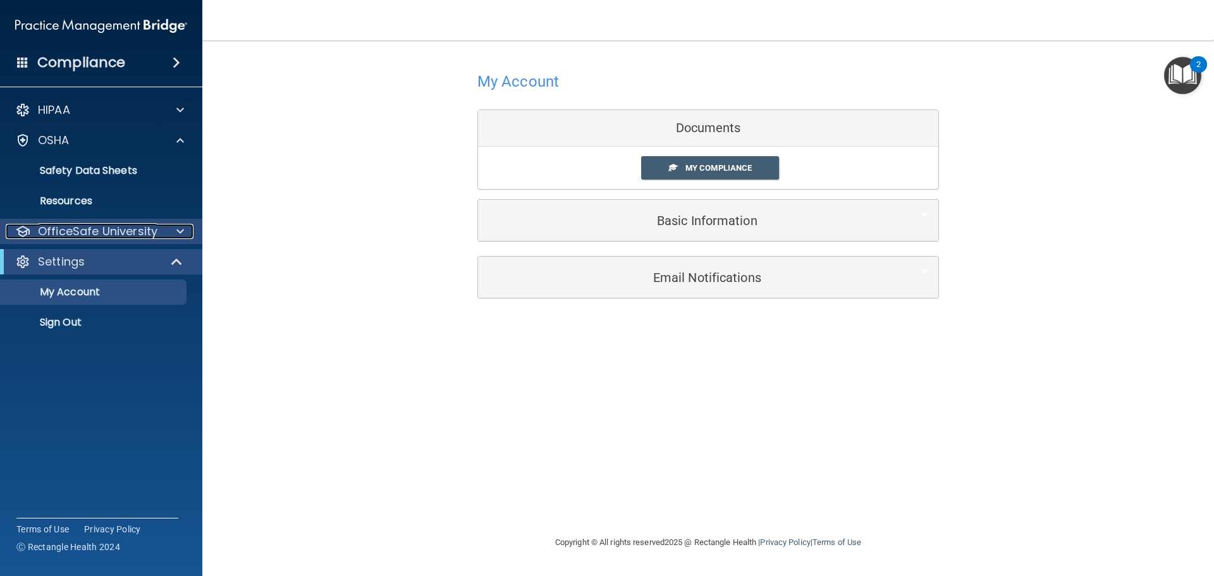
click at [97, 235] on p "OfficeSafe University" at bounding box center [98, 231] width 120 height 15
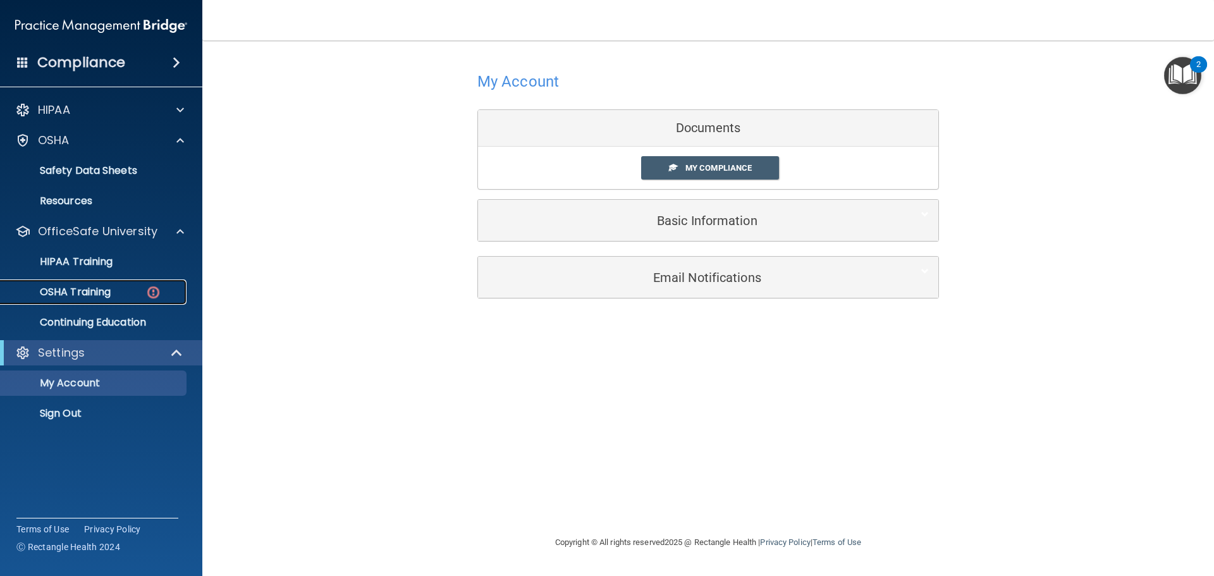
click at [106, 301] on link "OSHA Training" at bounding box center [86, 292] width 199 height 25
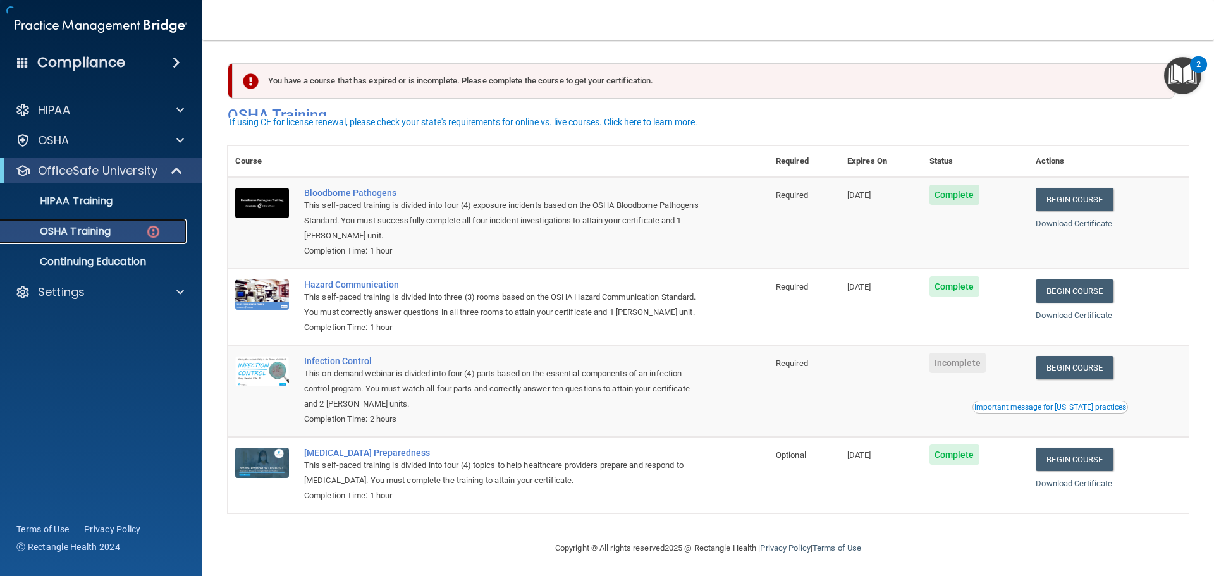
scroll to position [21, 0]
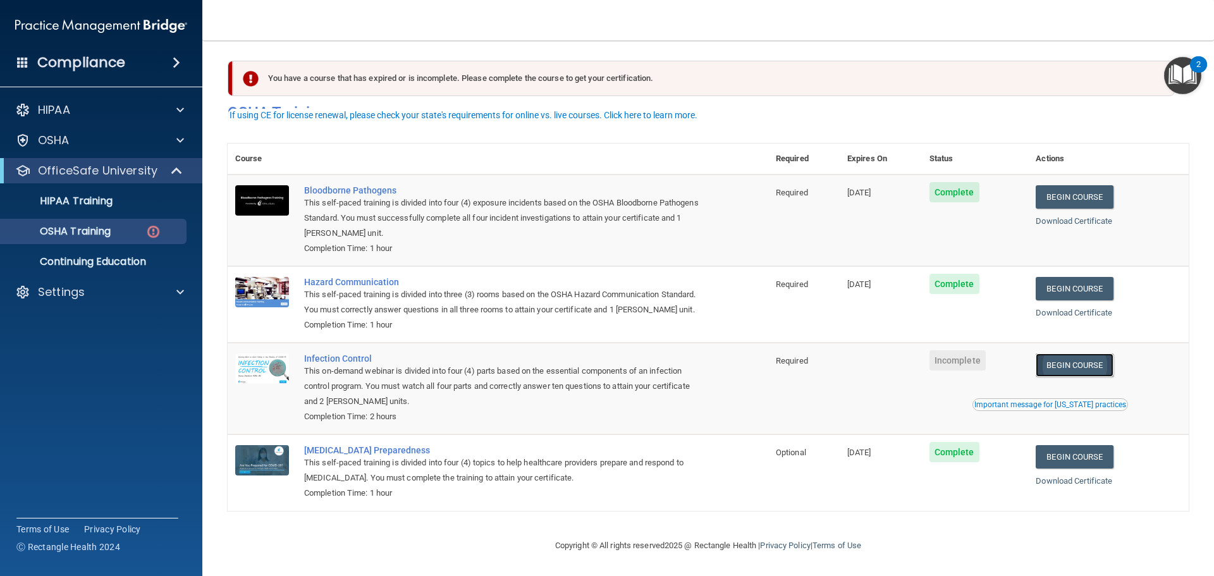
click at [1082, 364] on link "Begin Course" at bounding box center [1074, 365] width 77 height 23
